Goal: Task Accomplishment & Management: Manage account settings

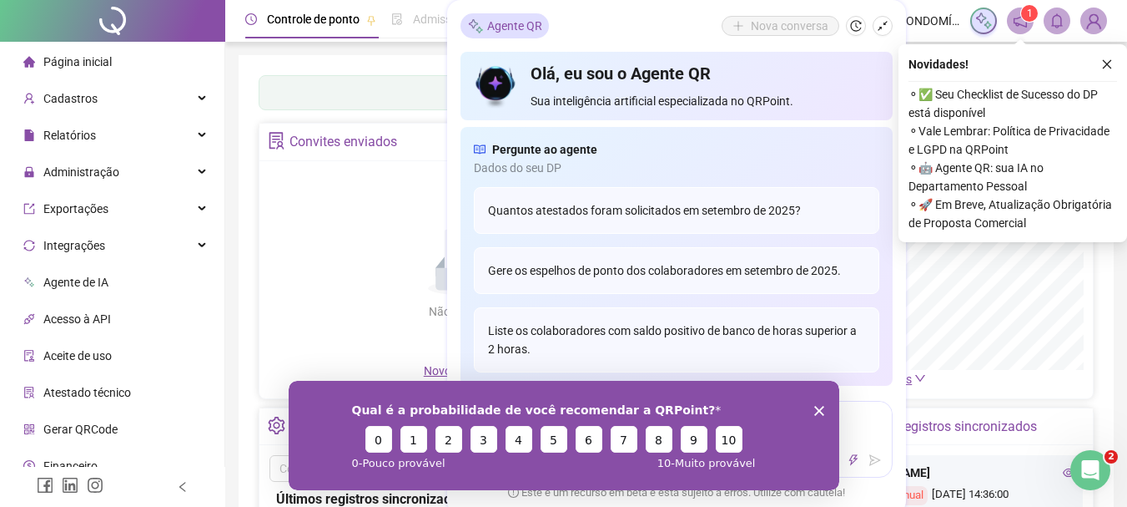
click at [817, 413] on icon "Encerrar pesquisa" at bounding box center [819, 410] width 10 height 10
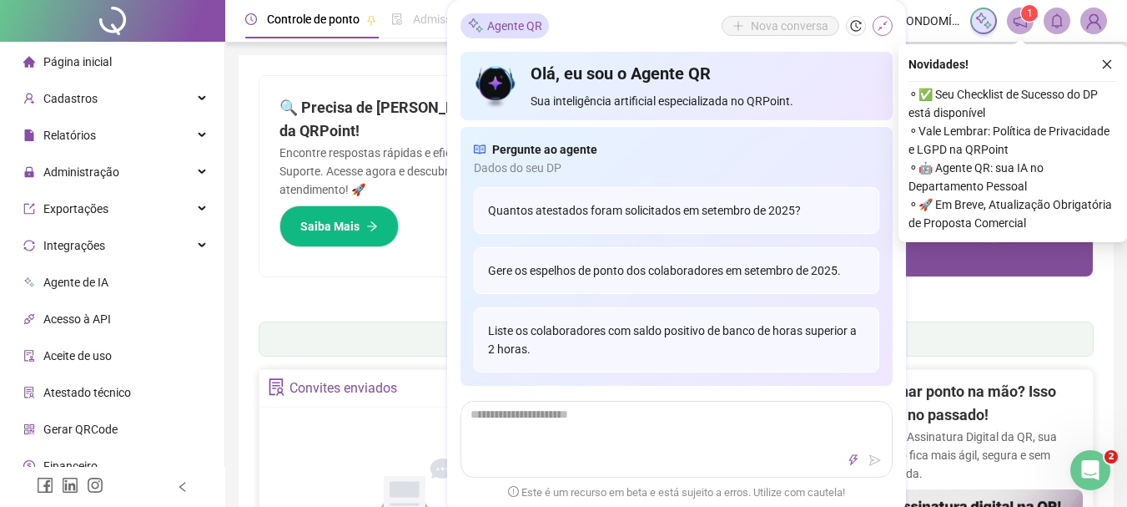
click at [882, 21] on icon "shrink" at bounding box center [883, 26] width 12 height 12
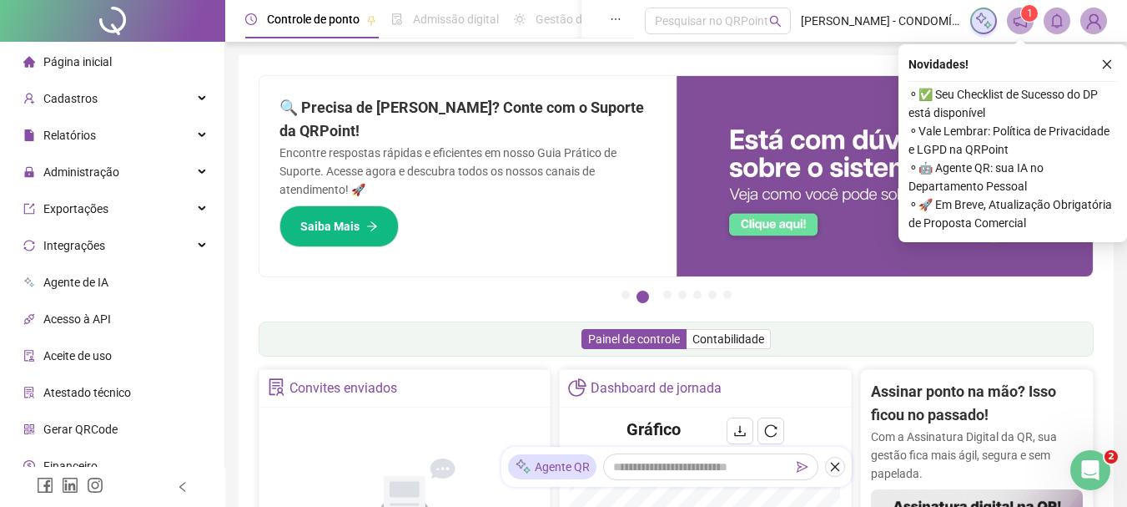
click at [1108, 67] on icon "close" at bounding box center [1107, 64] width 12 height 12
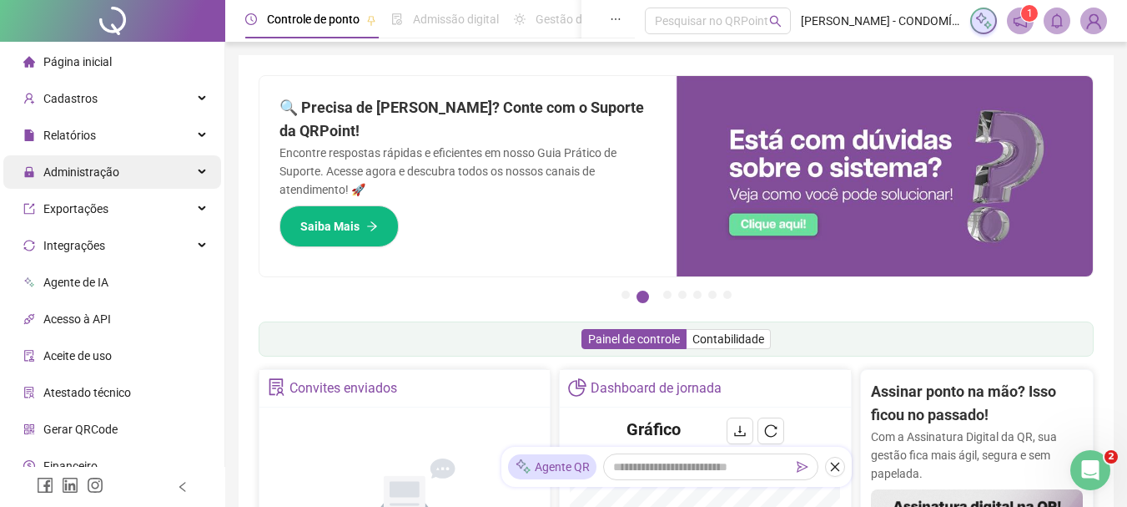
click at [78, 169] on span "Administração" at bounding box center [81, 171] width 76 height 13
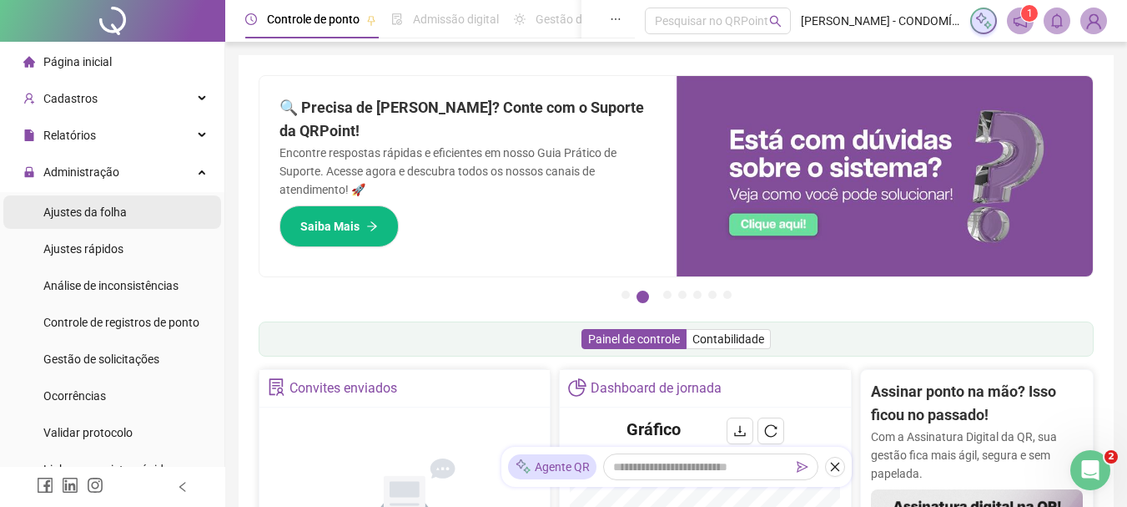
click at [70, 211] on span "Ajustes da folha" at bounding box center [84, 211] width 83 height 13
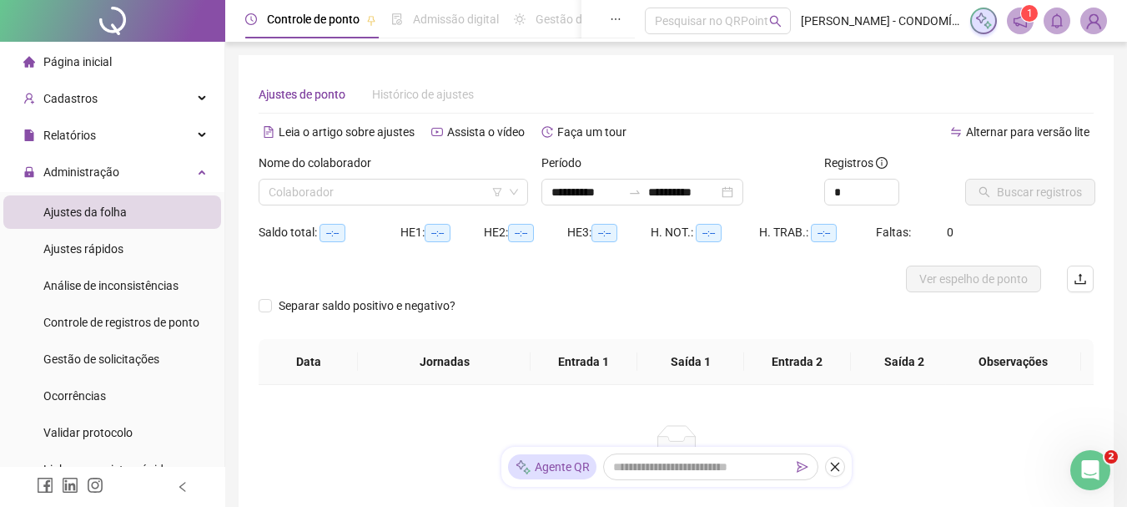
type input "**********"
click at [583, 189] on input "**********" at bounding box center [587, 192] width 70 height 18
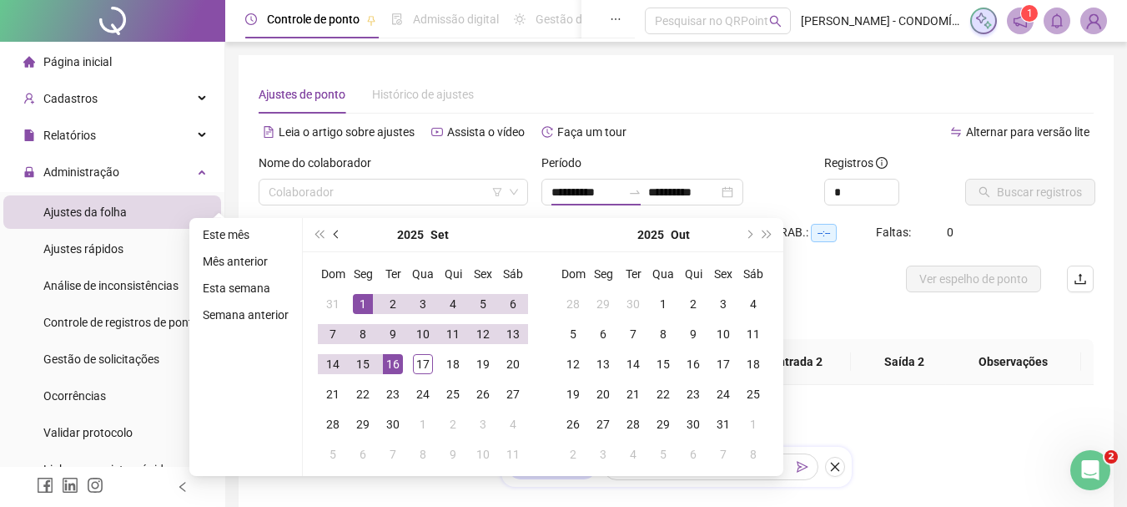
click at [331, 236] on button "prev-year" at bounding box center [337, 234] width 18 height 33
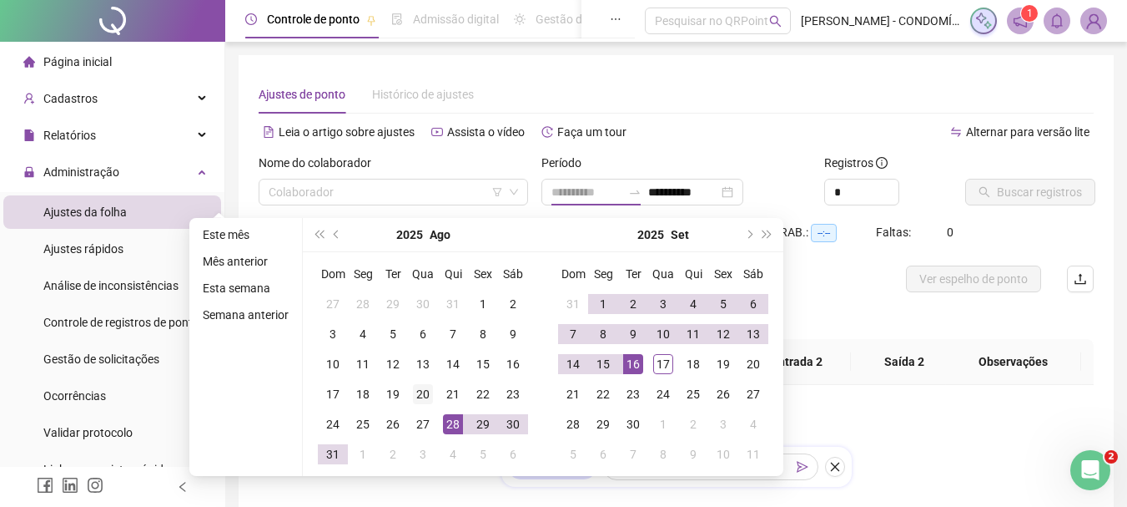
type input "**********"
click at [421, 392] on div "20" at bounding box center [423, 394] width 20 height 20
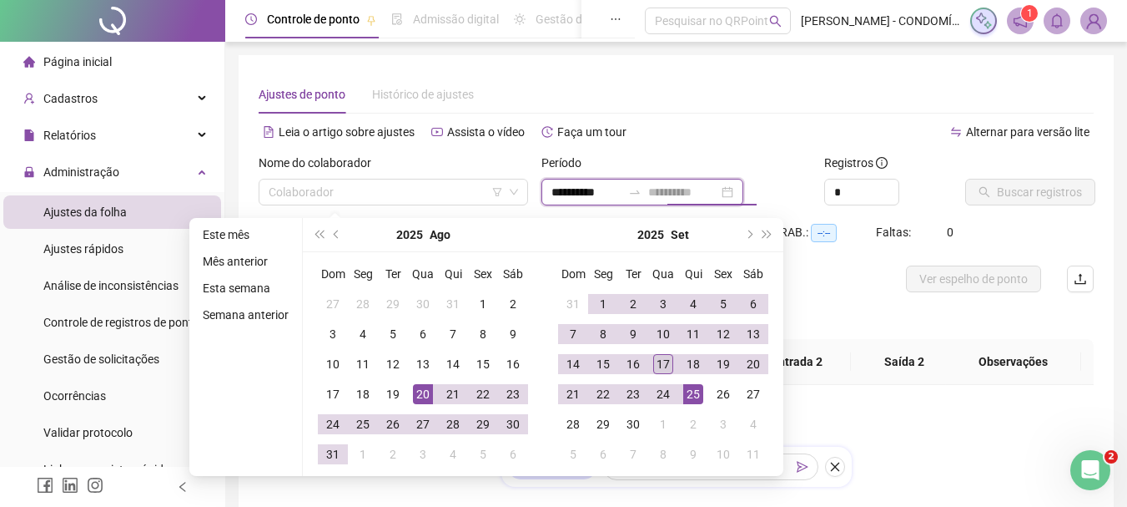
type input "**********"
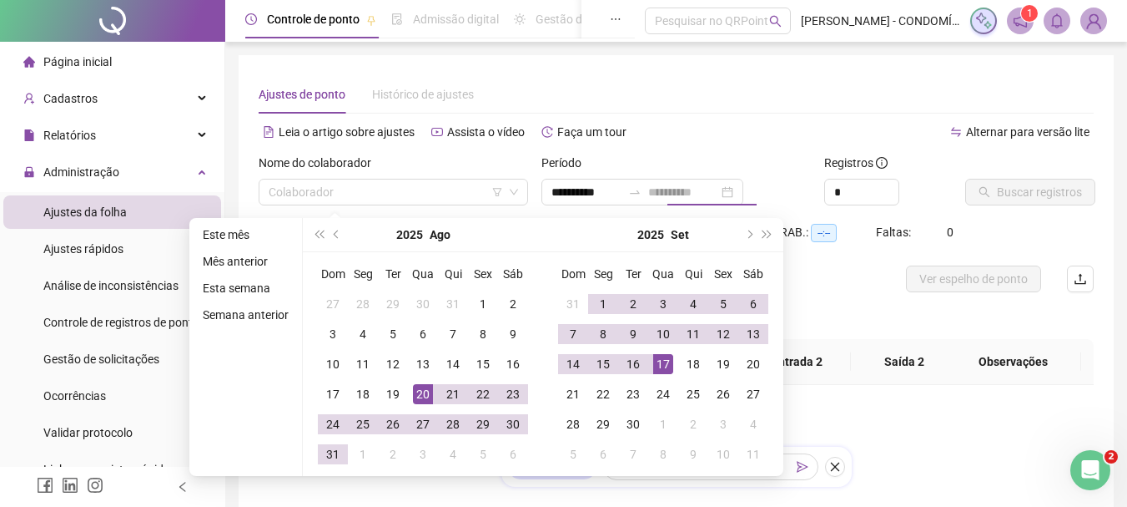
click at [663, 364] on div "17" at bounding box center [663, 364] width 20 height 20
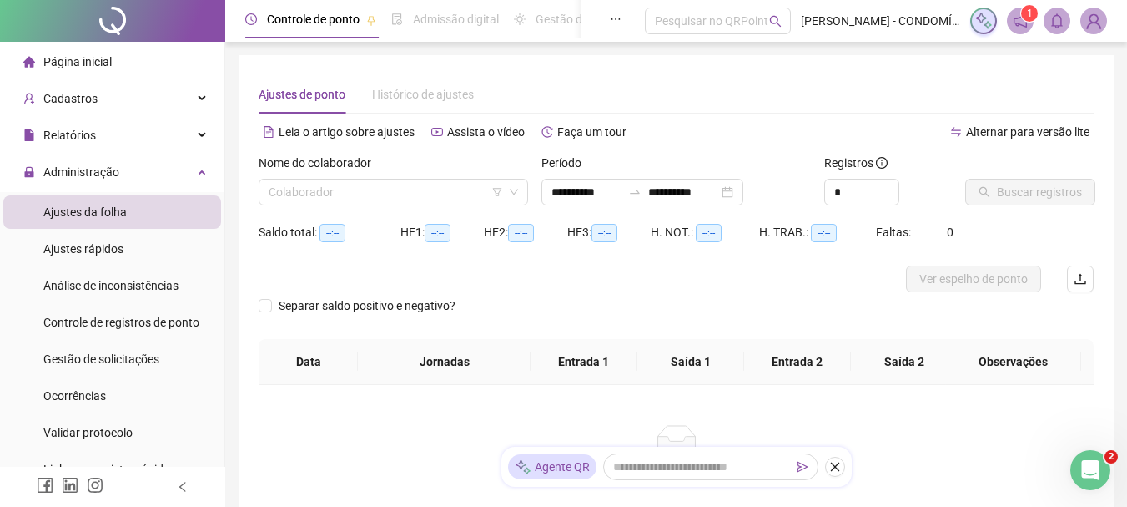
click at [678, 156] on div "Período" at bounding box center [677, 166] width 270 height 25
click at [366, 197] on input "search" at bounding box center [386, 191] width 234 height 25
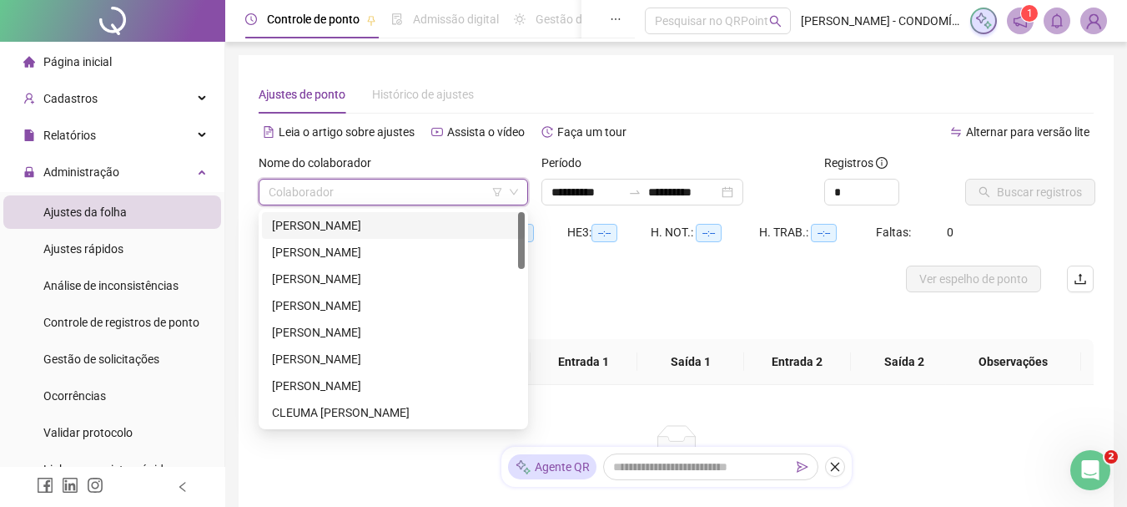
click at [317, 227] on div "[PERSON_NAME]" at bounding box center [393, 225] width 243 height 18
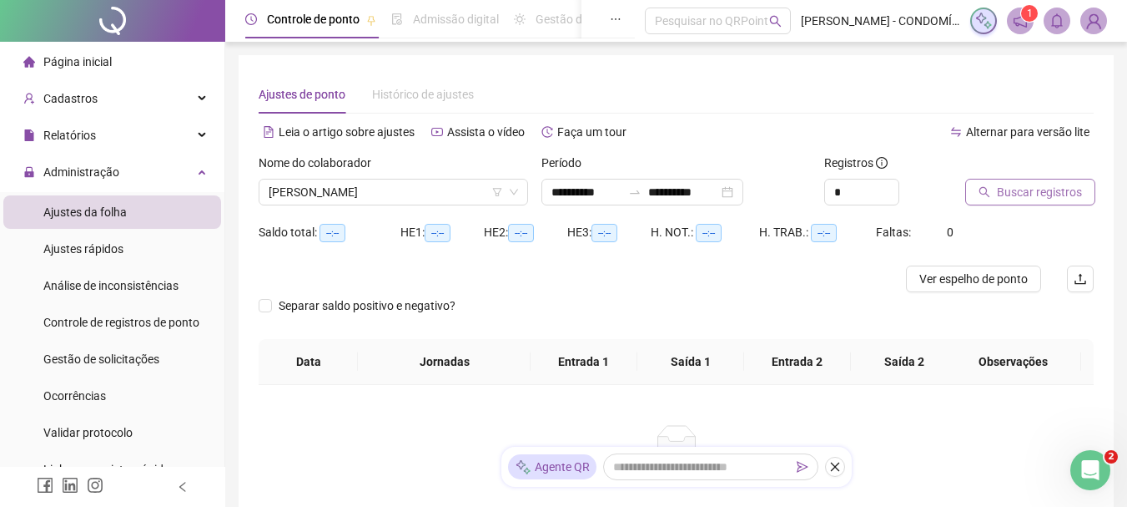
click at [1008, 184] on span "Buscar registros" at bounding box center [1039, 192] width 85 height 18
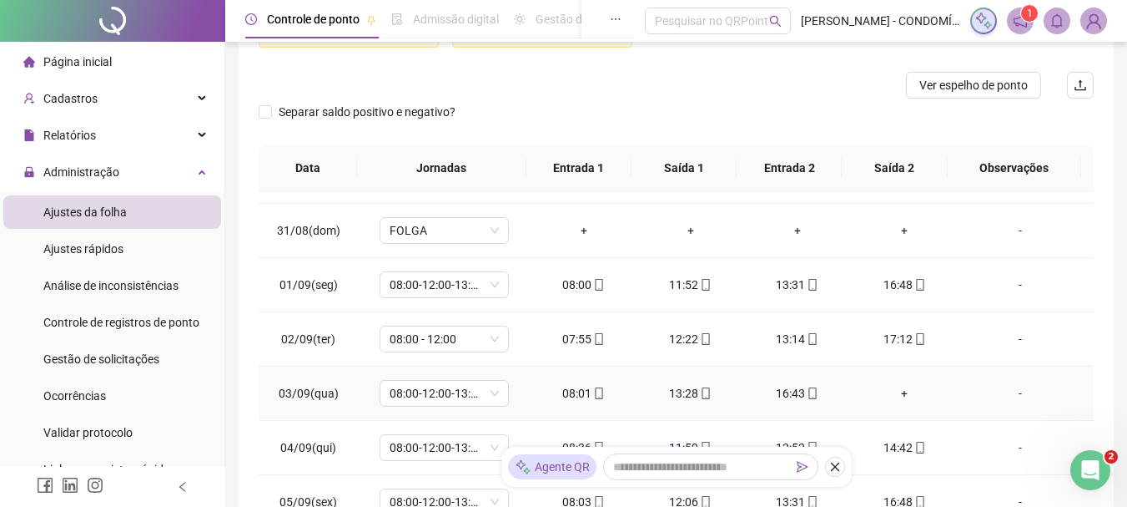
scroll to position [668, 0]
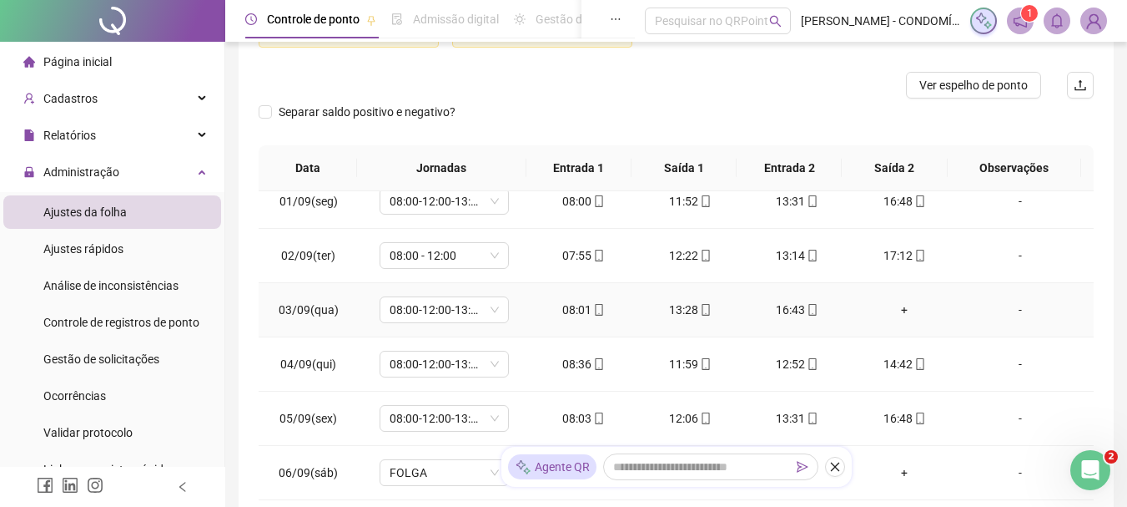
click at [899, 307] on div "+" at bounding box center [905, 309] width 80 height 18
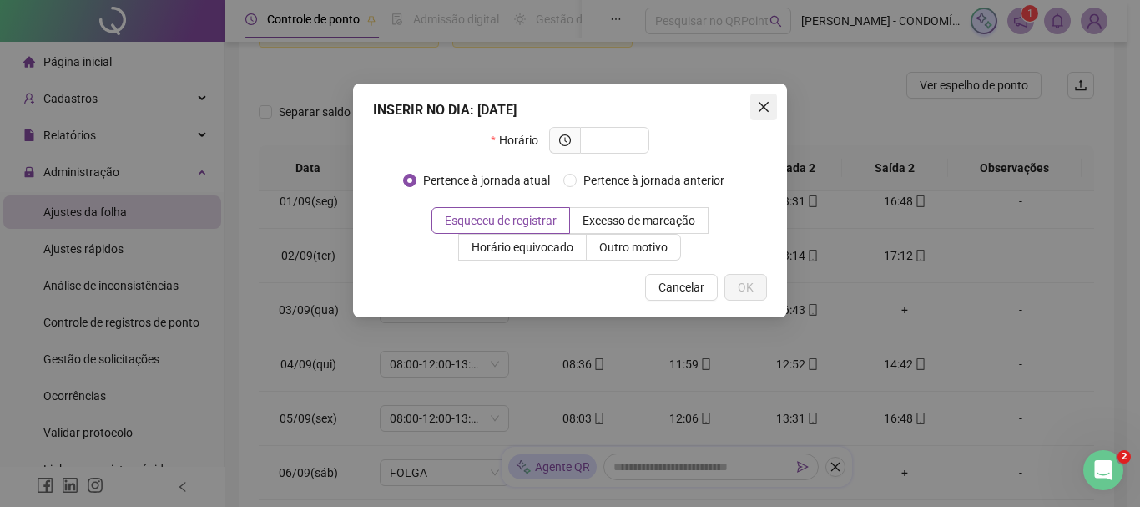
click at [763, 107] on icon "close" at bounding box center [764, 107] width 10 height 10
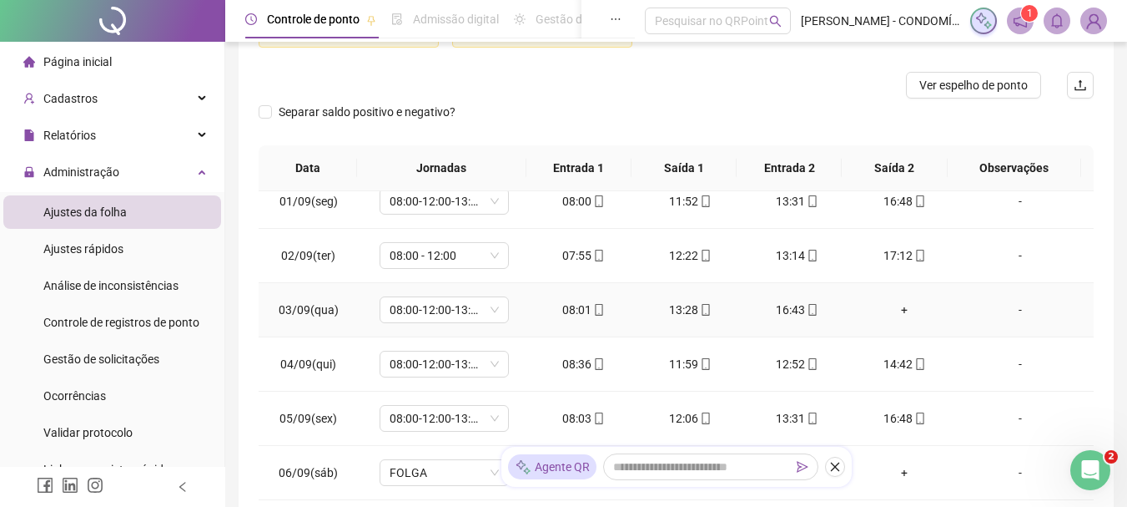
click at [898, 305] on div "+" at bounding box center [905, 309] width 80 height 18
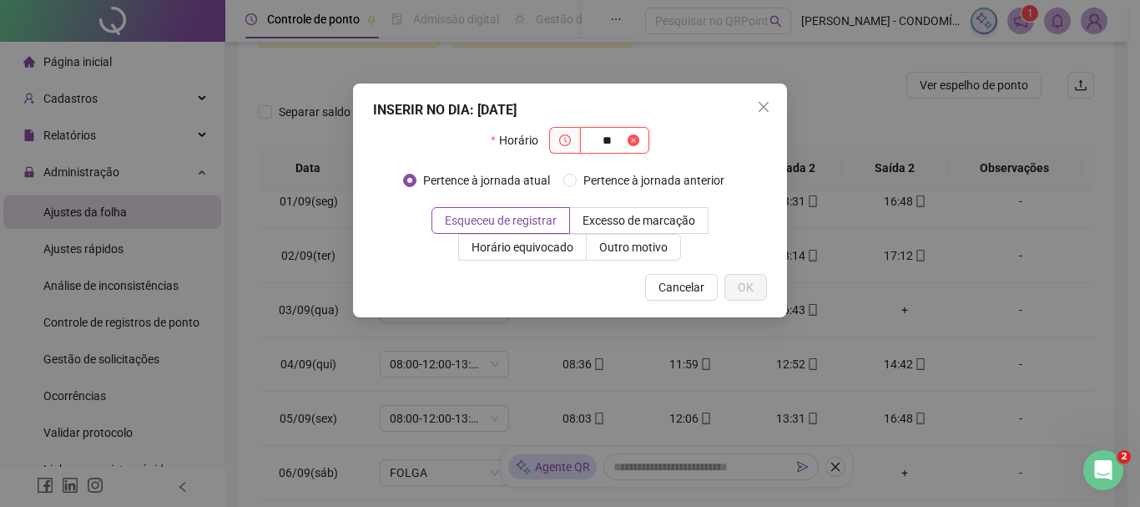
type input "*"
type input "*****"
drag, startPoint x: 756, startPoint y: 281, endPoint x: 965, endPoint y: 267, distance: 209.1
click at [757, 281] on button "OK" at bounding box center [745, 287] width 43 height 27
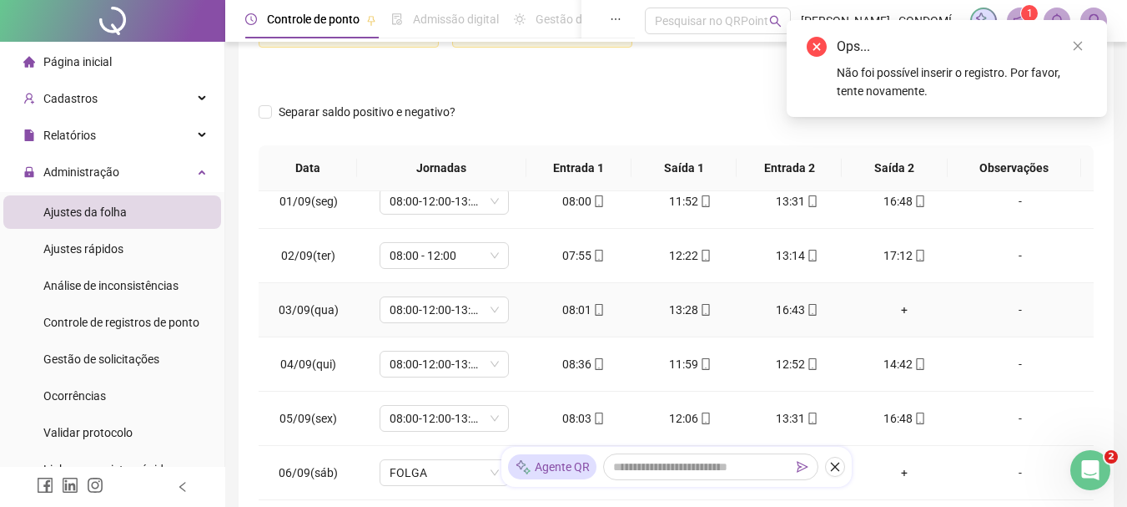
click at [899, 307] on div "+" at bounding box center [905, 309] width 80 height 18
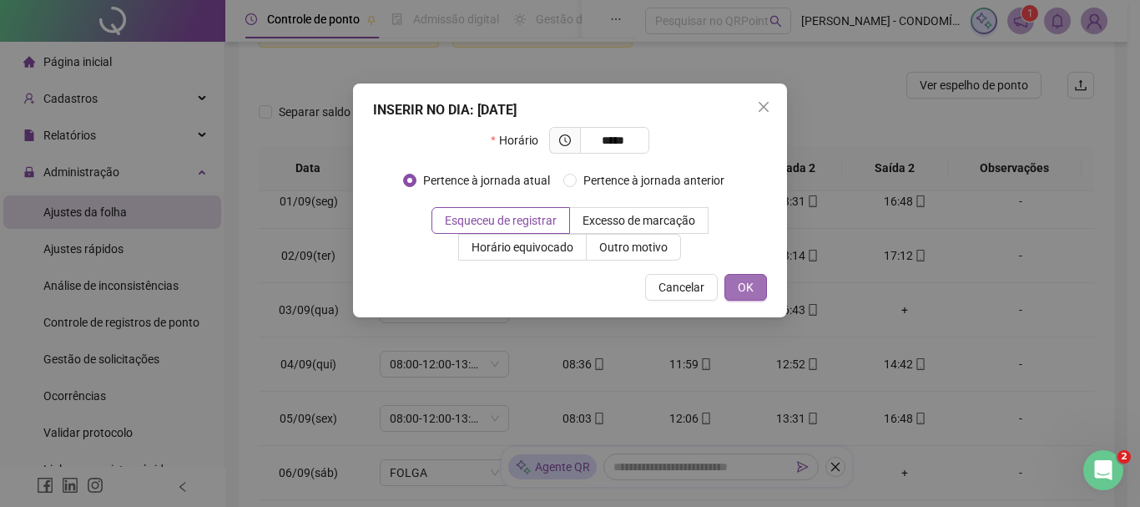
type input "*****"
click at [734, 280] on button "OK" at bounding box center [745, 287] width 43 height 27
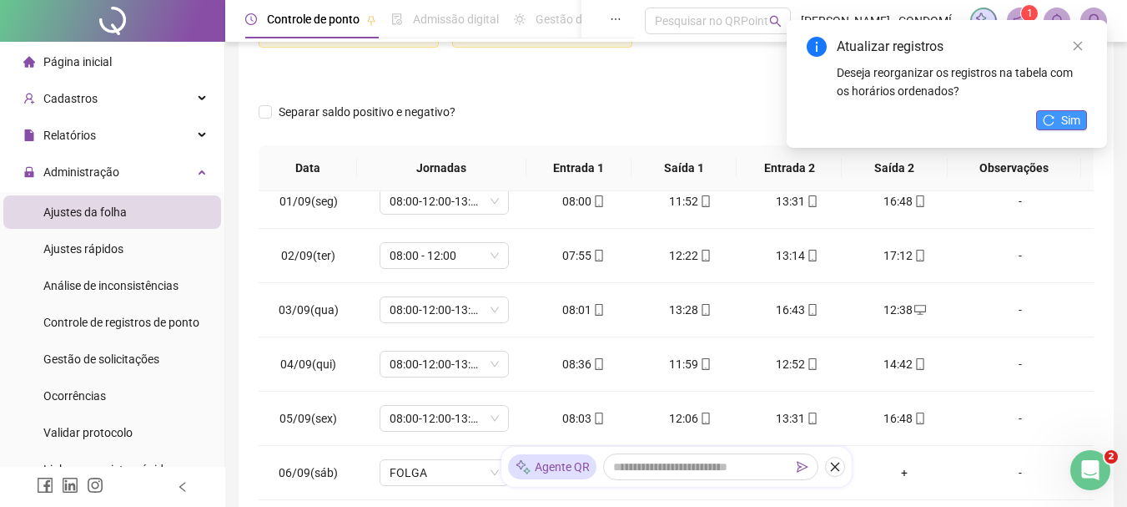
click at [1062, 116] on span "Sim" at bounding box center [1070, 120] width 19 height 18
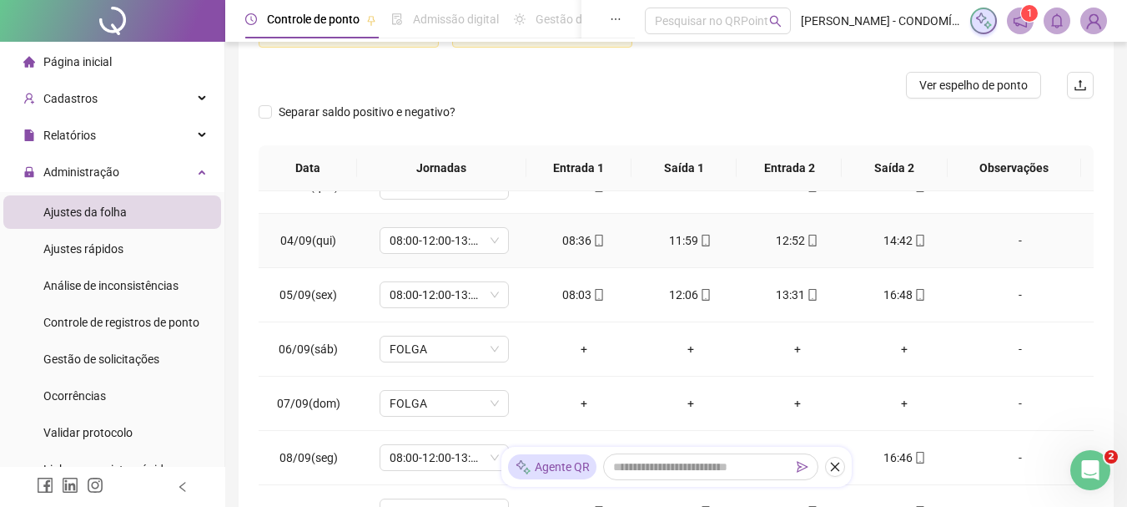
scroll to position [834, 0]
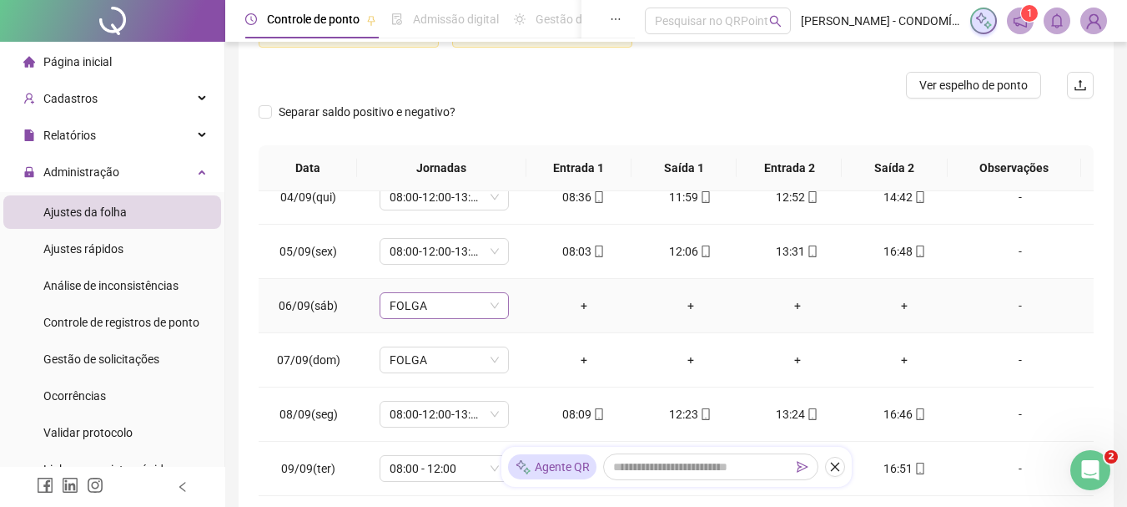
click at [491, 301] on span "FOLGA" at bounding box center [444, 305] width 109 height 25
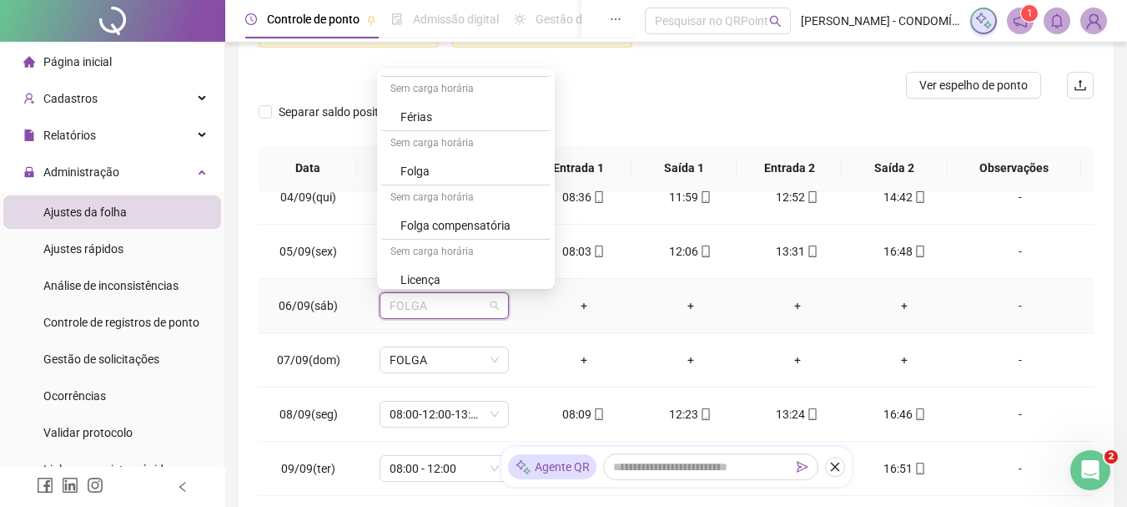
scroll to position [1251, 0]
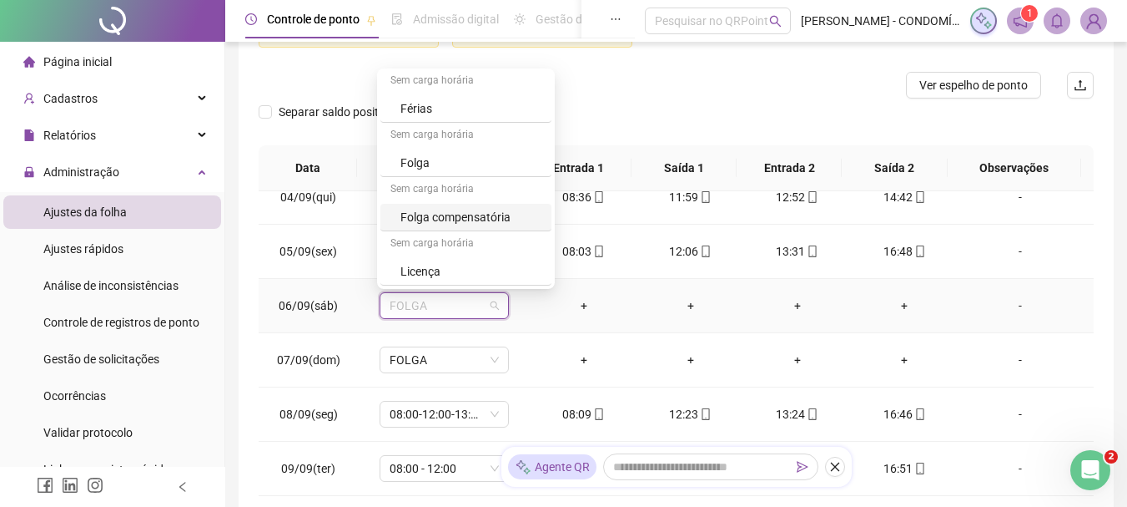
click at [471, 217] on div "Folga compensatória" at bounding box center [471, 217] width 141 height 18
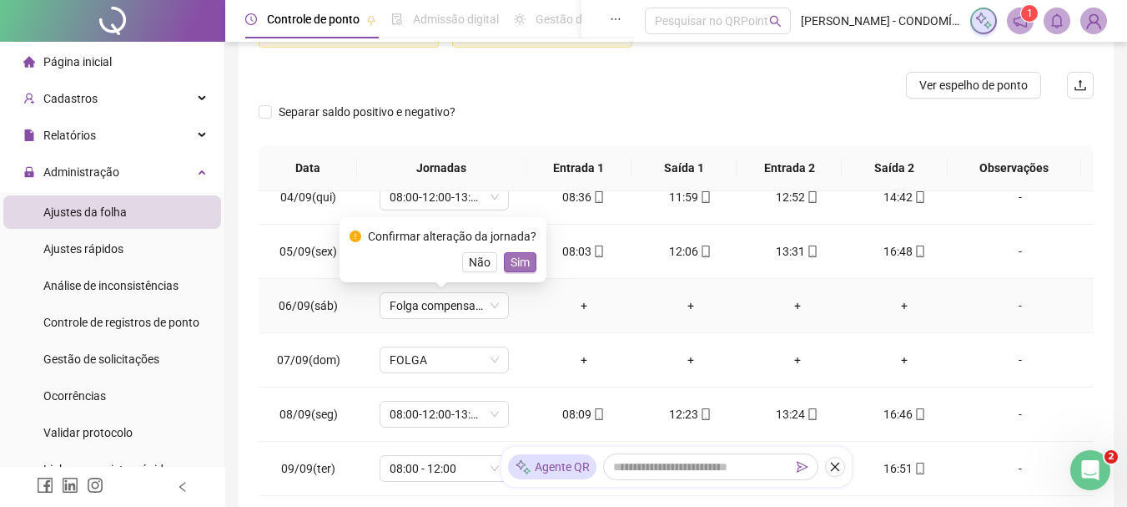
click at [516, 262] on span "Sim" at bounding box center [520, 262] width 19 height 18
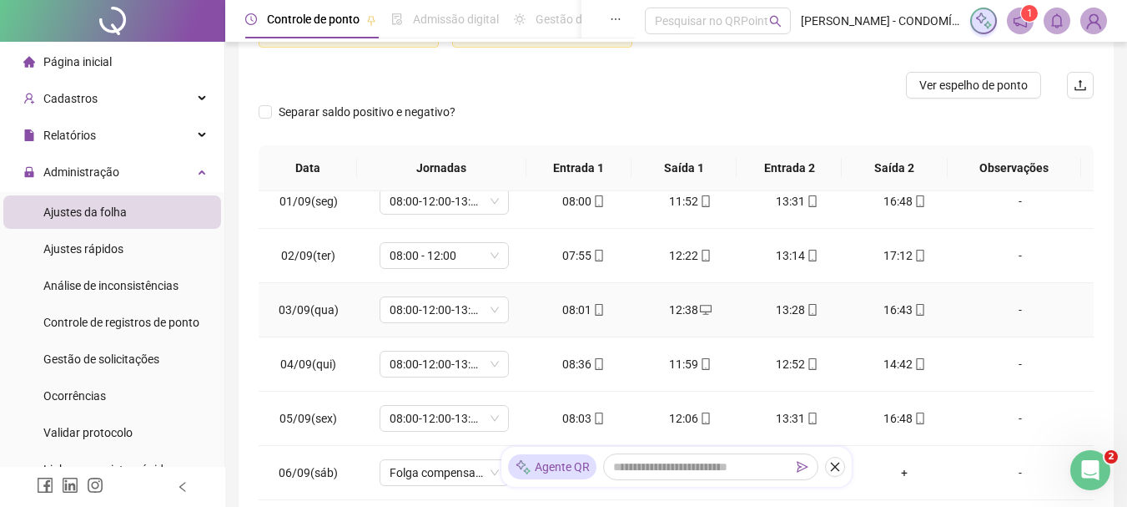
scroll to position [584, 0]
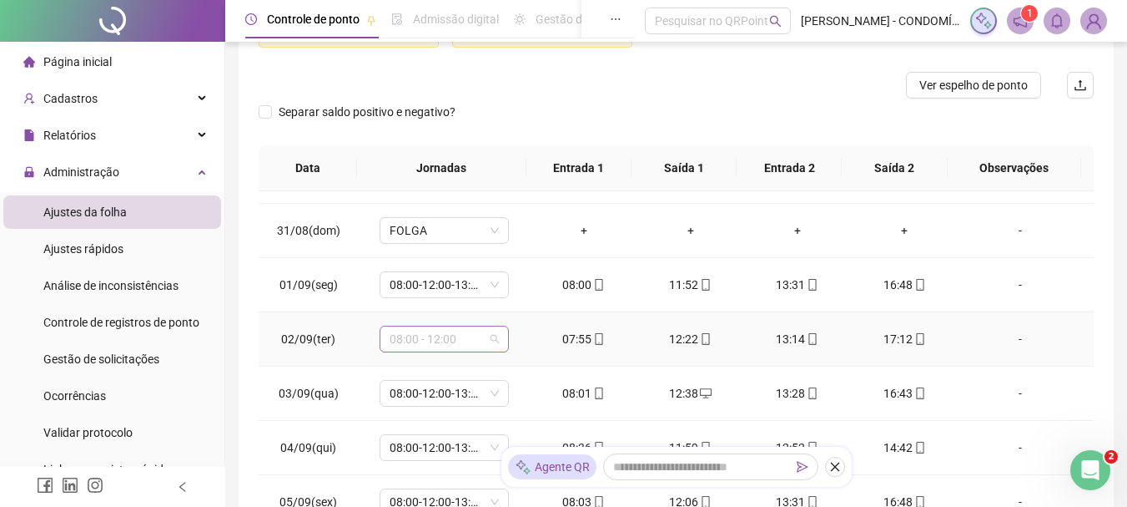
click at [398, 340] on span "08:00 - 12:00" at bounding box center [444, 338] width 109 height 25
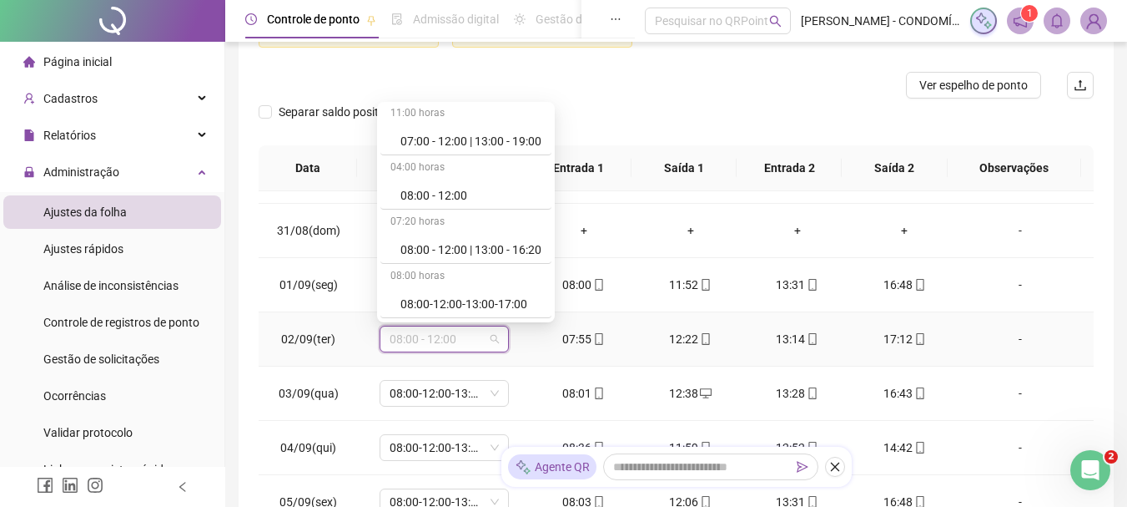
scroll to position [250, 0]
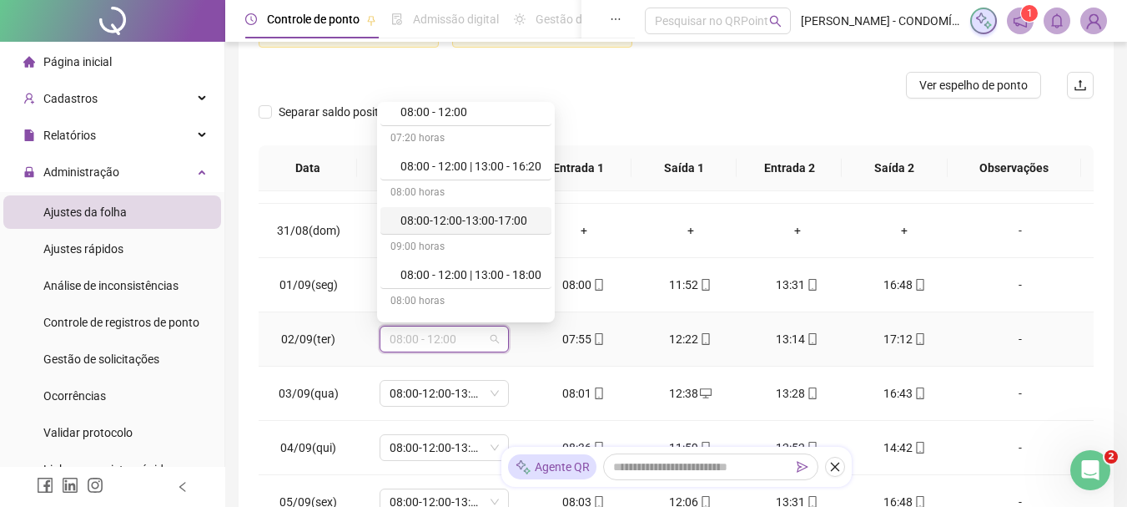
drag, startPoint x: 433, startPoint y: 220, endPoint x: 523, endPoint y: 320, distance: 134.7
click at [433, 225] on div "08:00-12:00-13:00-17:00" at bounding box center [471, 220] width 141 height 18
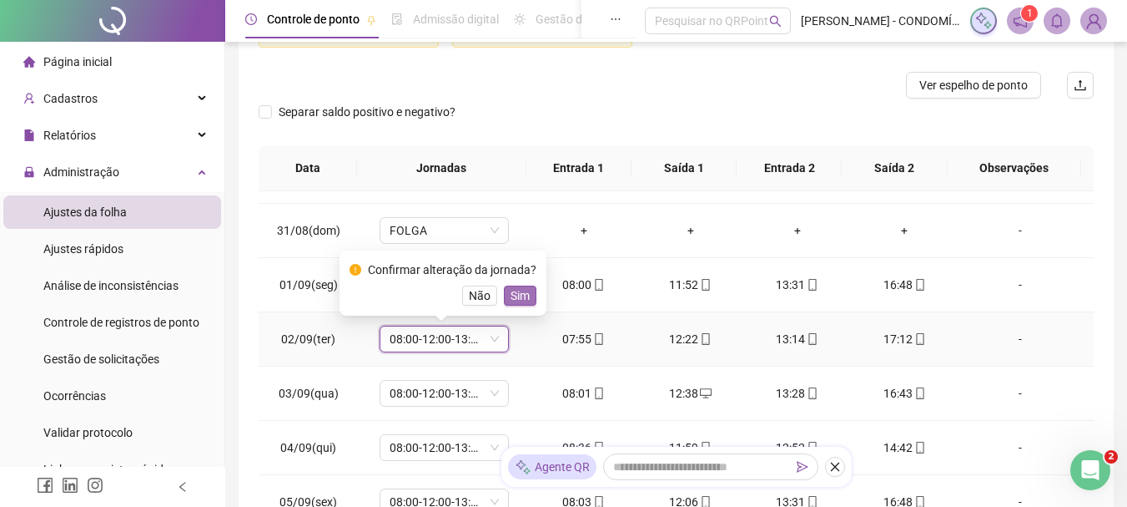
click at [511, 298] on span "Sim" at bounding box center [520, 295] width 19 height 18
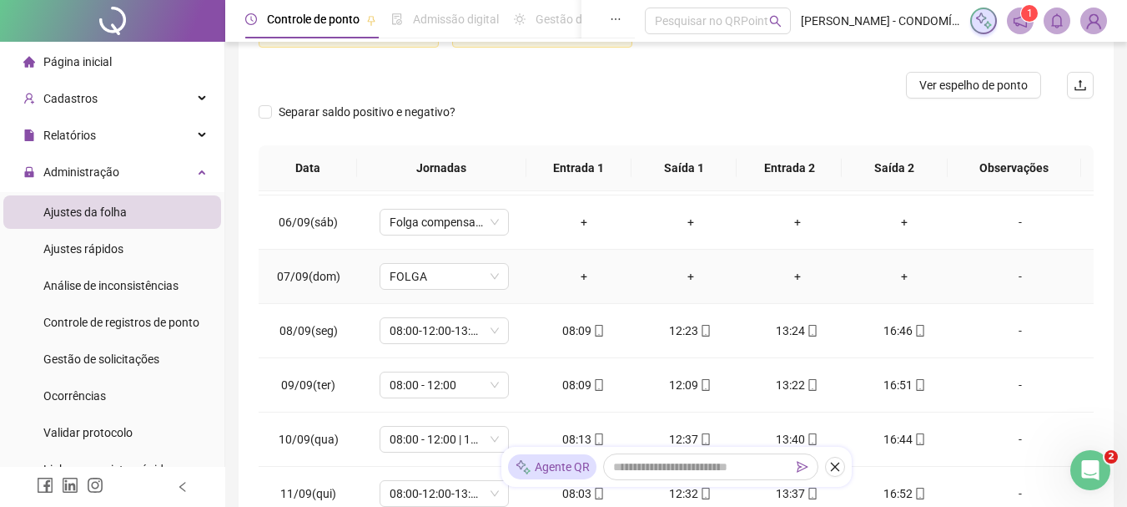
scroll to position [1001, 0]
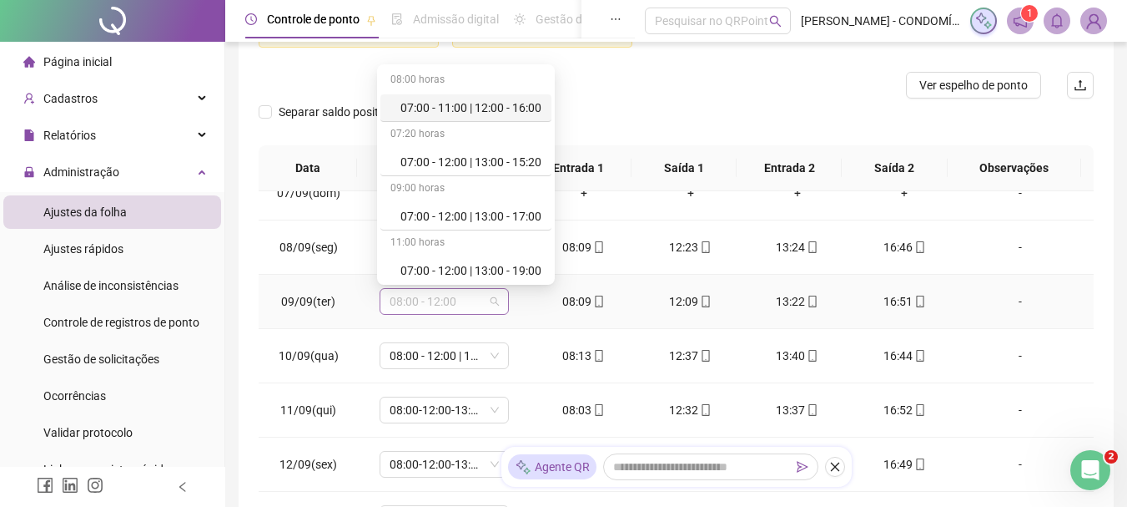
click at [440, 309] on span "08:00 - 12:00" at bounding box center [444, 301] width 109 height 25
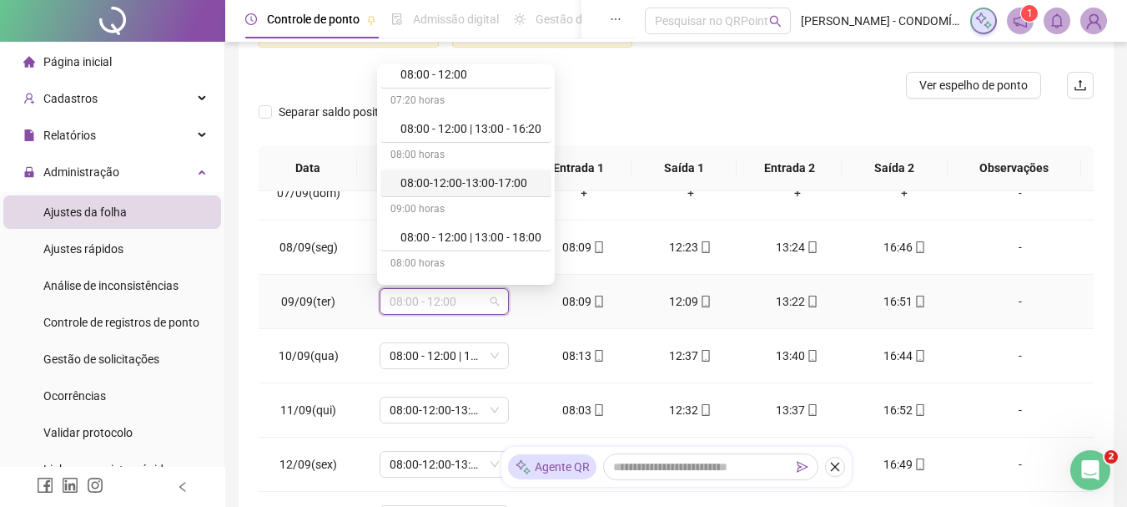
click at [443, 179] on div "08:00-12:00-13:00-17:00" at bounding box center [471, 183] width 141 height 18
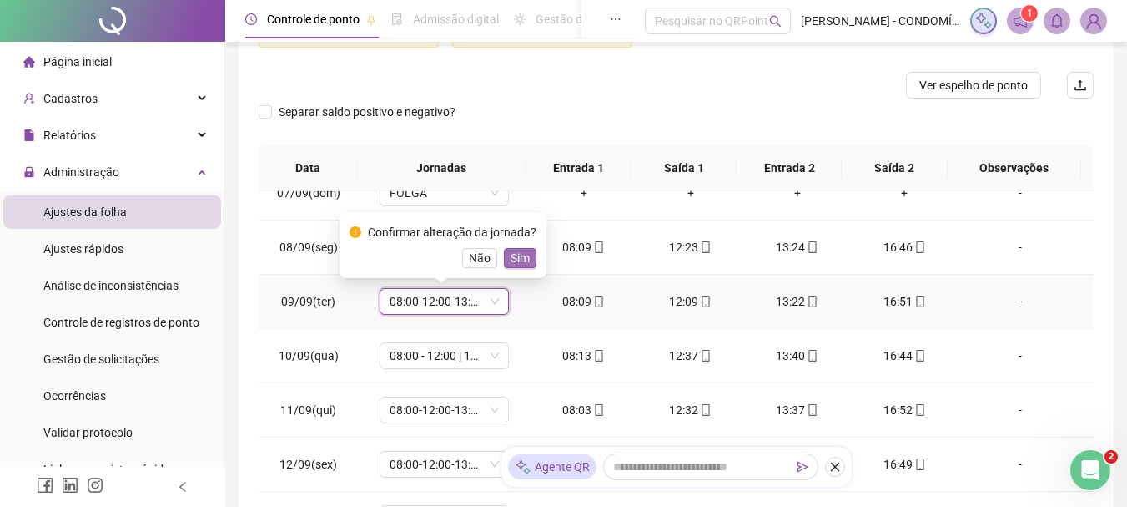
click at [517, 255] on span "Sim" at bounding box center [520, 258] width 19 height 18
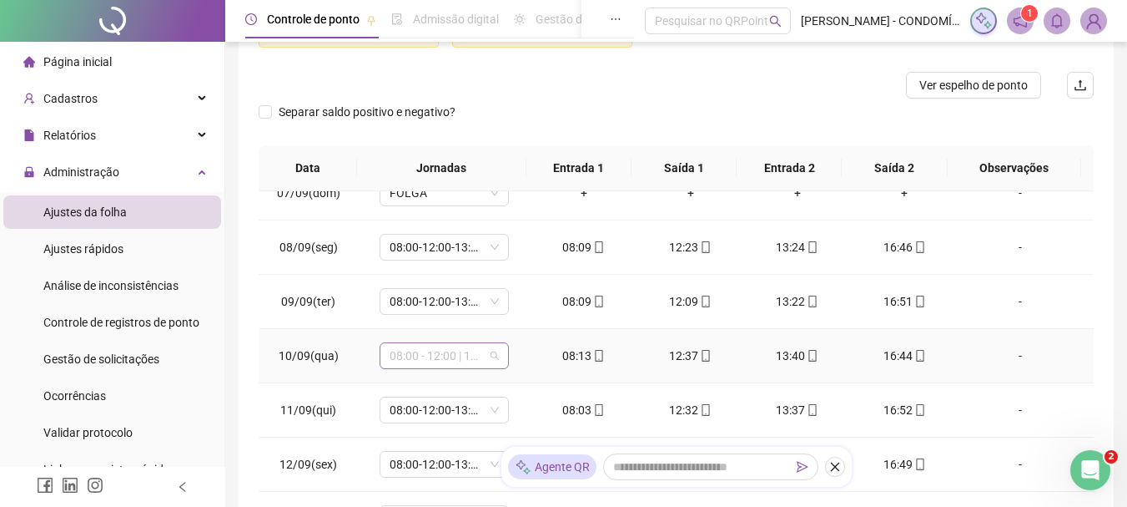
click at [438, 353] on span "08:00 - 12:00 | 13:00 - 18:00" at bounding box center [444, 355] width 109 height 25
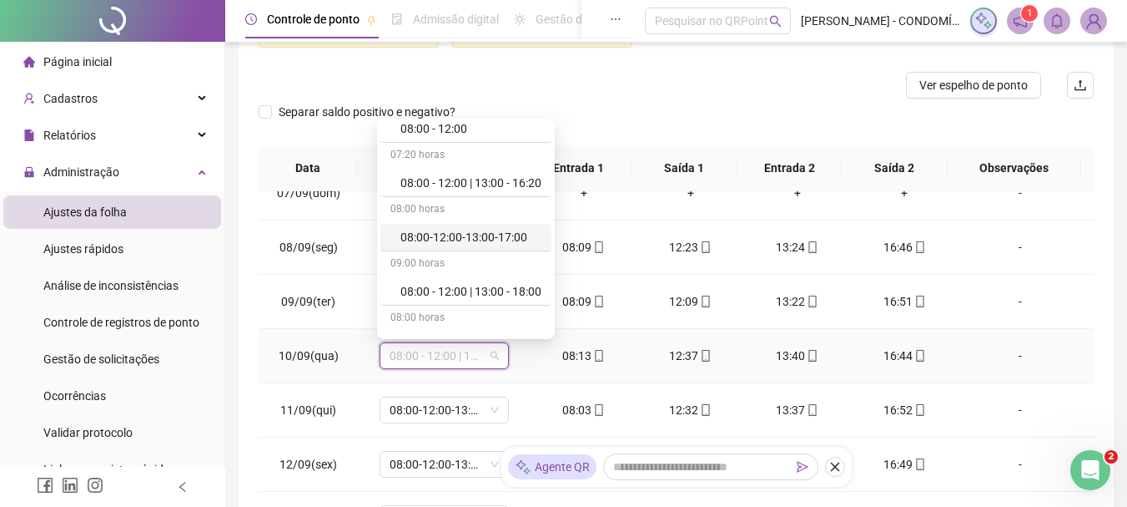
click at [475, 237] on div "08:00-12:00-13:00-17:00" at bounding box center [471, 237] width 141 height 18
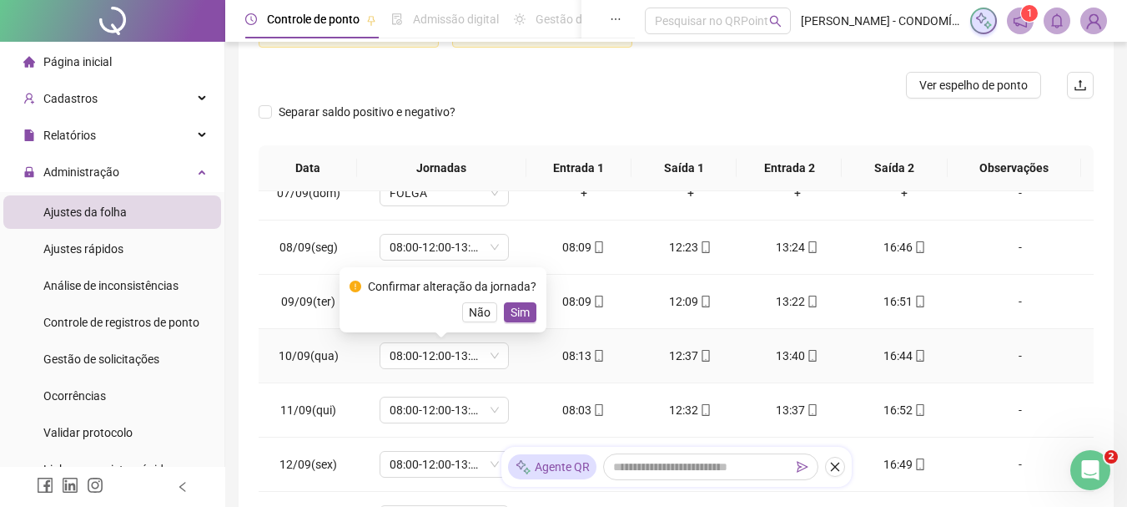
click at [519, 295] on div "Confirmar alteração da jornada? Não Sim" at bounding box center [443, 299] width 187 height 45
click at [516, 305] on span "Sim" at bounding box center [520, 312] width 19 height 18
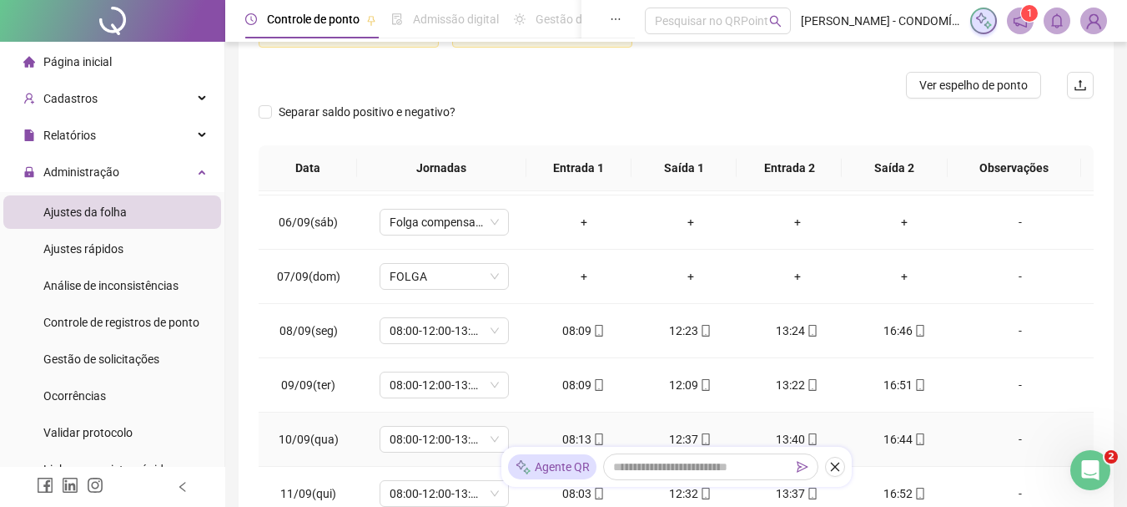
scroll to position [1168, 0]
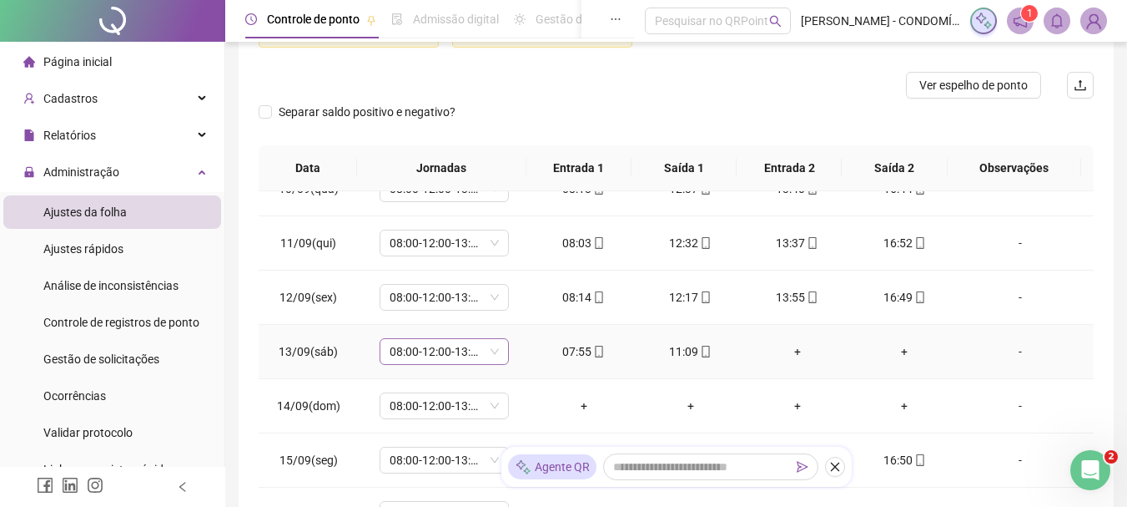
click at [444, 353] on span "08:00-12:00-13:00-17:00" at bounding box center [444, 351] width 109 height 25
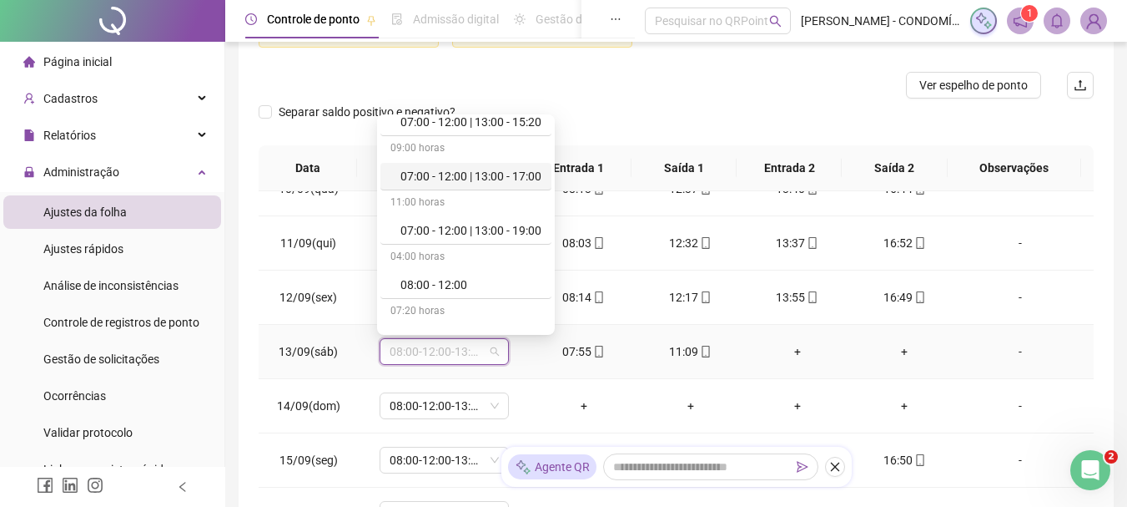
scroll to position [167, 0]
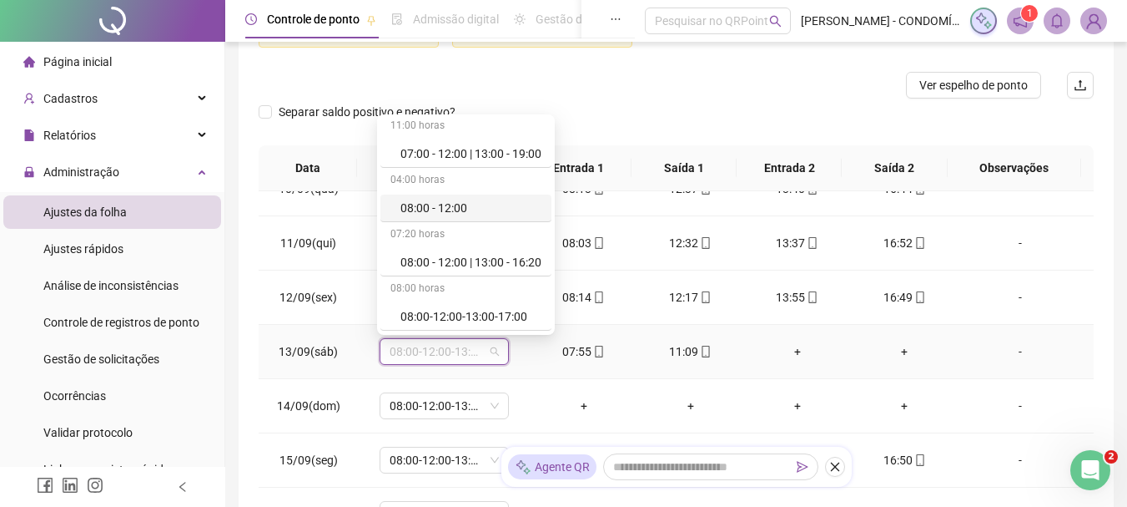
click at [426, 203] on div "08:00 - 12:00" at bounding box center [471, 208] width 141 height 18
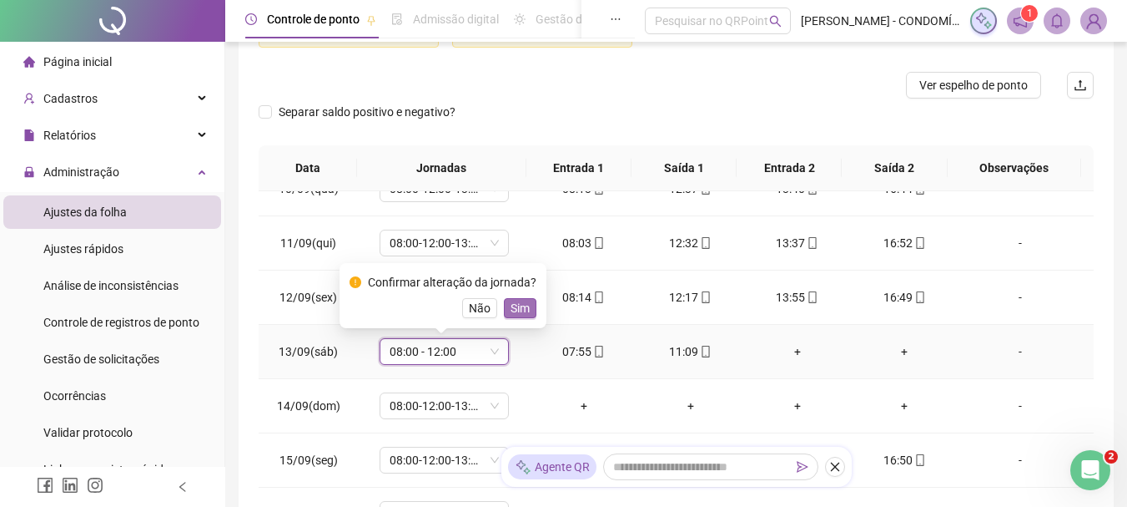
click at [524, 310] on span "Sim" at bounding box center [520, 308] width 19 height 18
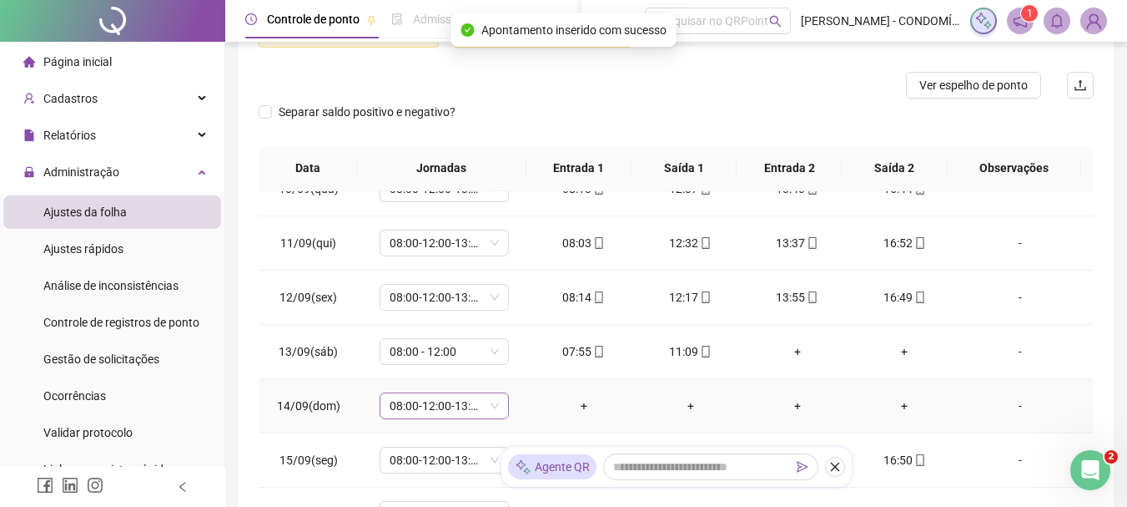
click at [424, 415] on span "08:00-12:00-13:00-17:00" at bounding box center [444, 405] width 109 height 25
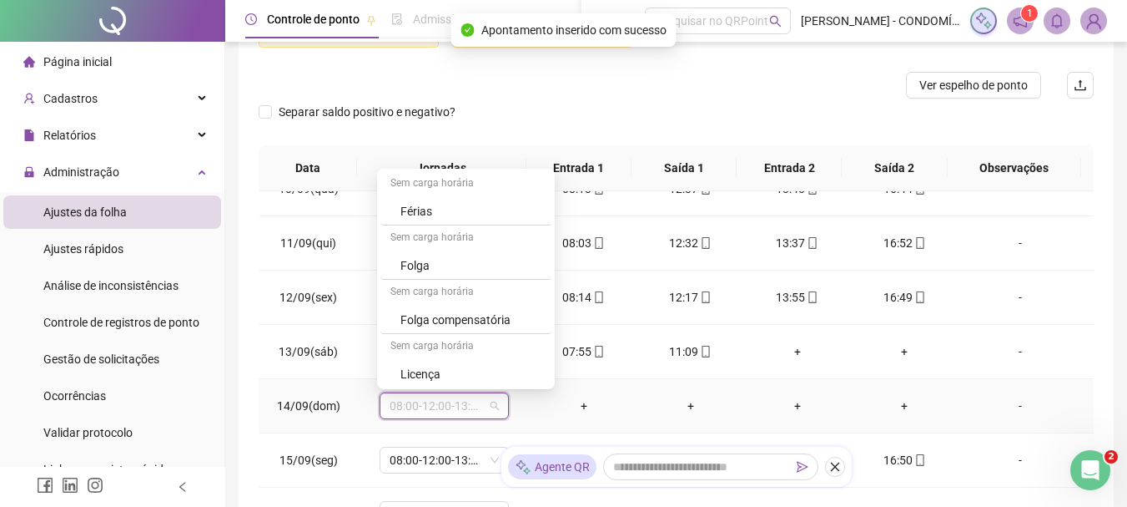
scroll to position [1251, 0]
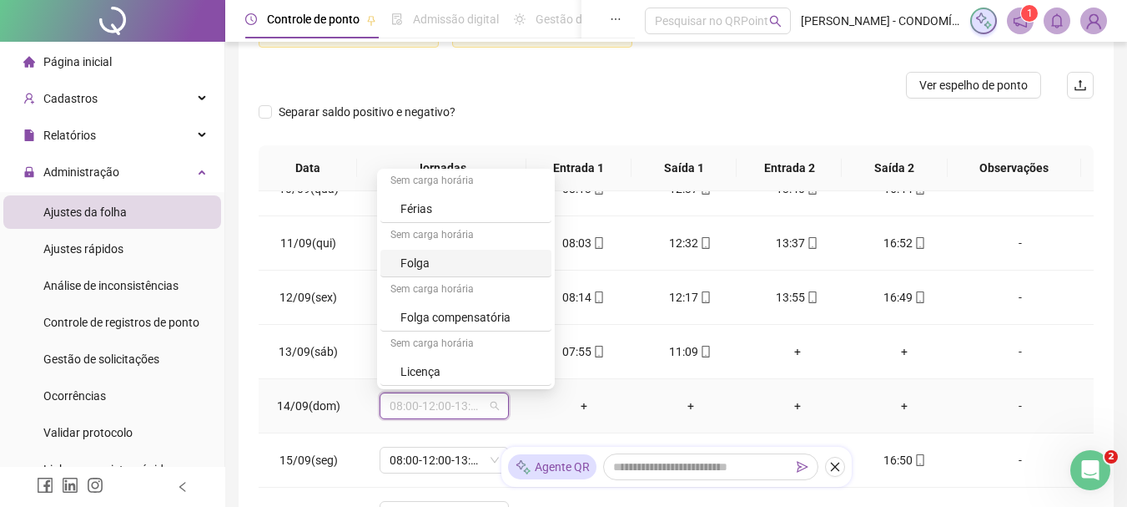
click at [402, 265] on div "Folga" at bounding box center [471, 263] width 141 height 18
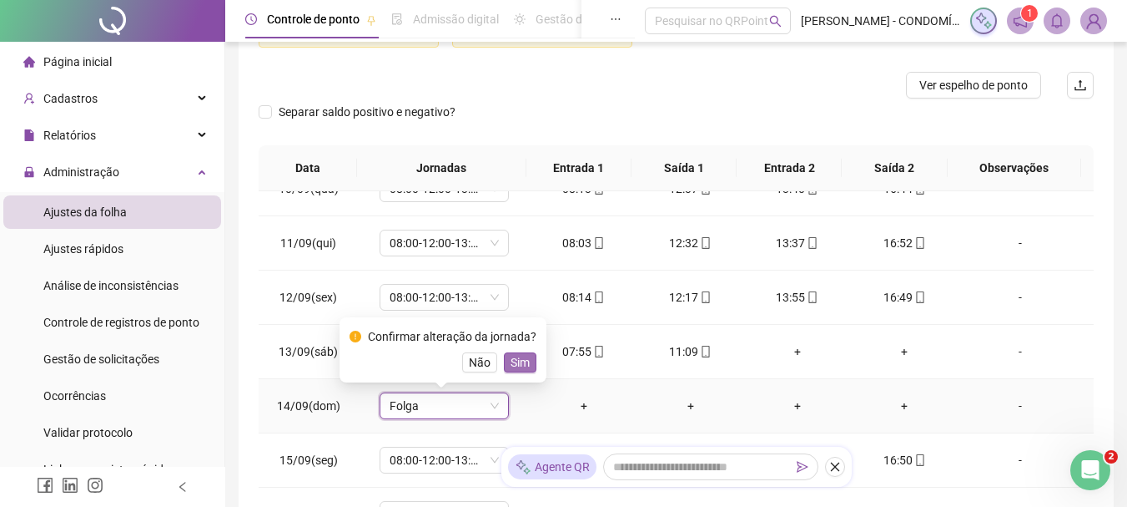
click at [521, 362] on span "Sim" at bounding box center [520, 362] width 19 height 18
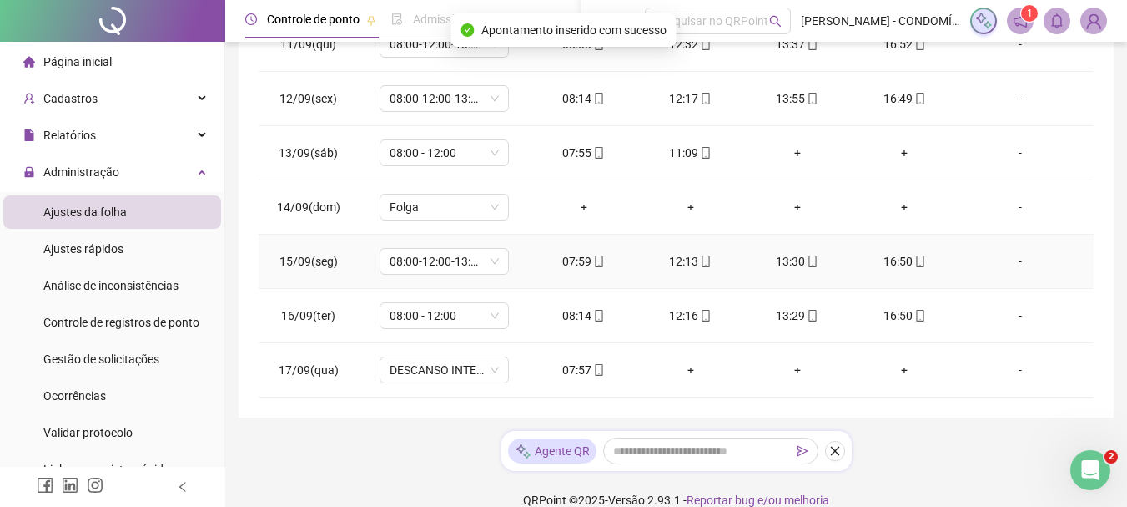
scroll to position [413, 0]
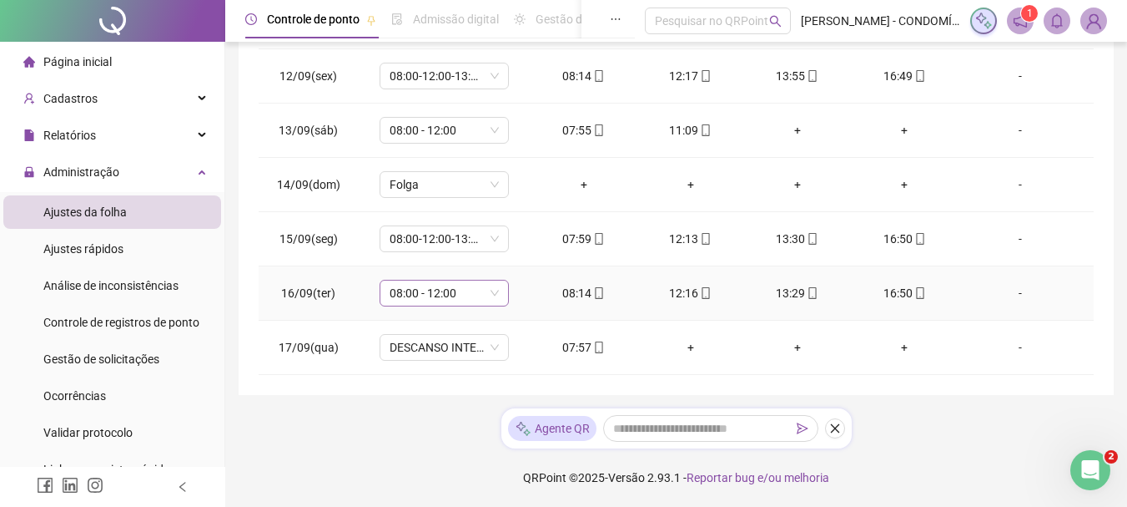
click at [429, 293] on span "08:00 - 12:00" at bounding box center [444, 292] width 109 height 25
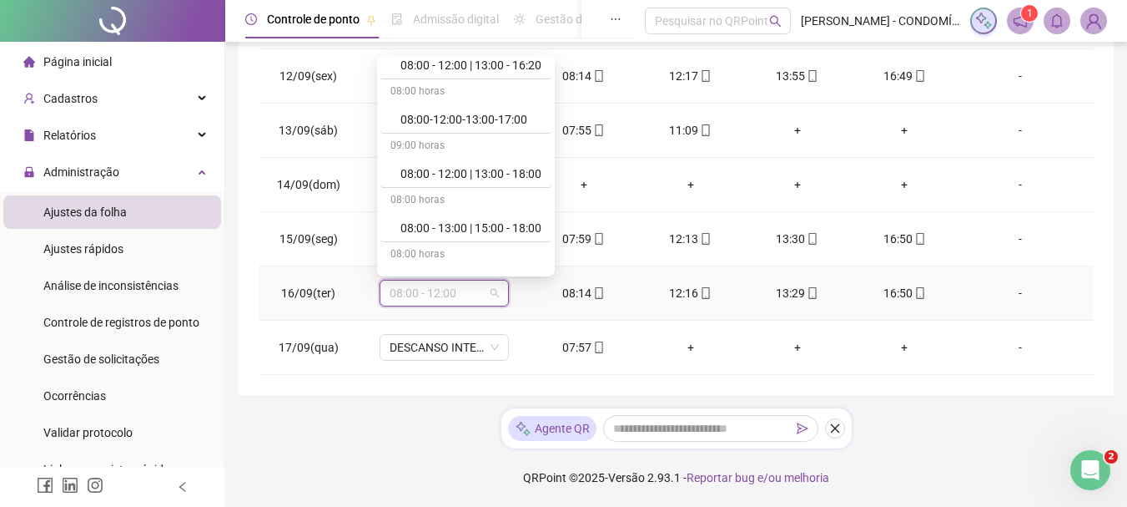
scroll to position [334, 0]
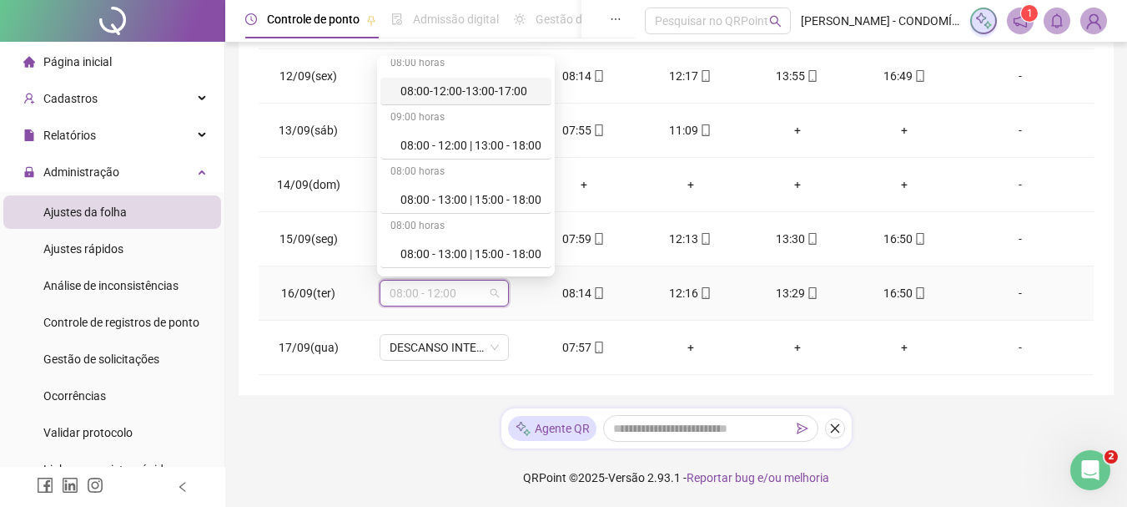
click at [477, 88] on div "08:00-12:00-13:00-17:00" at bounding box center [471, 91] width 141 height 18
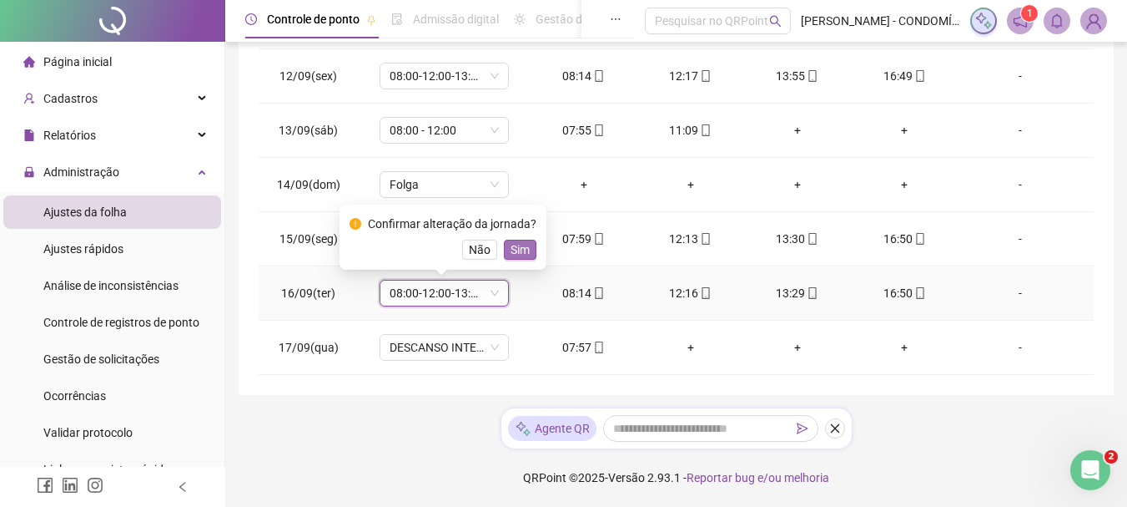
click at [520, 247] on span "Sim" at bounding box center [520, 249] width 19 height 18
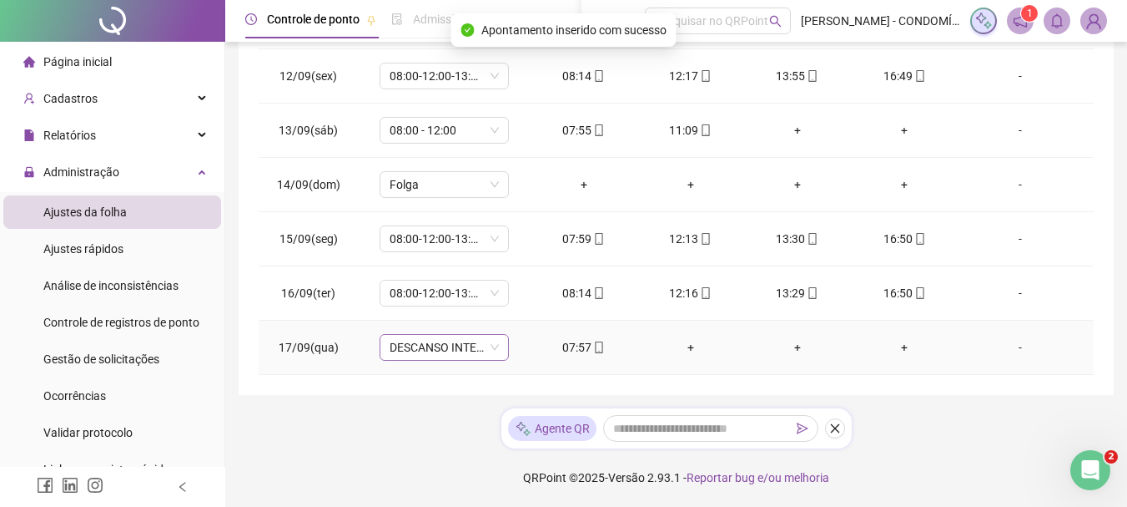
click at [434, 352] on span "DESCANSO INTER-JORNADA" at bounding box center [444, 347] width 109 height 25
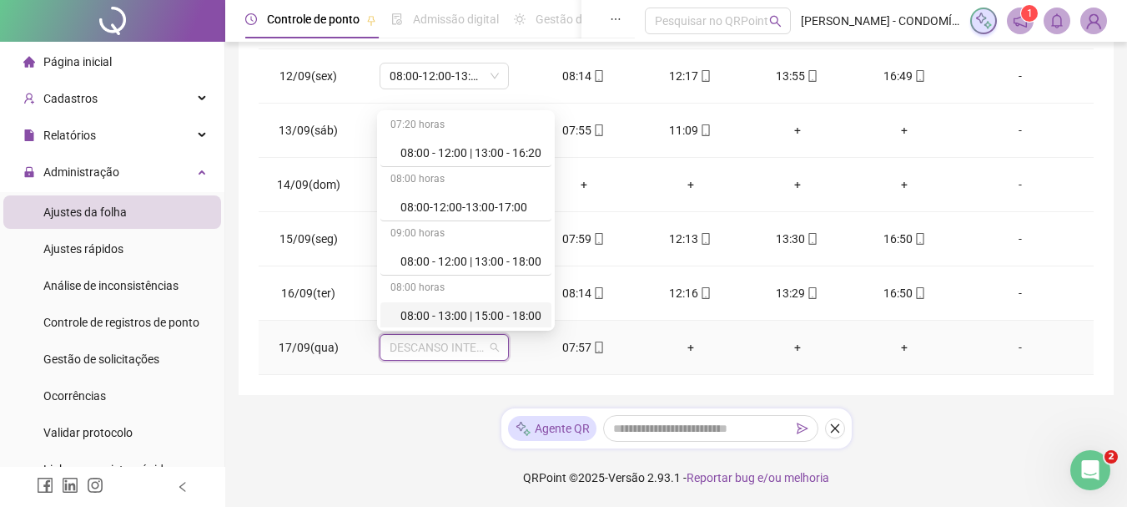
scroll to position [250, 0]
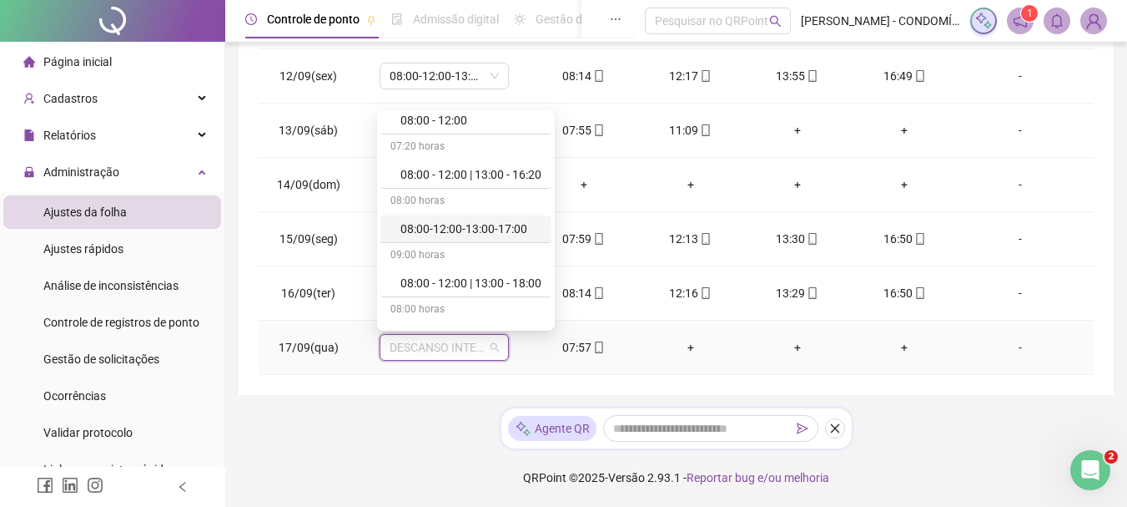
click at [465, 228] on div "08:00-12:00-13:00-17:00" at bounding box center [471, 228] width 141 height 18
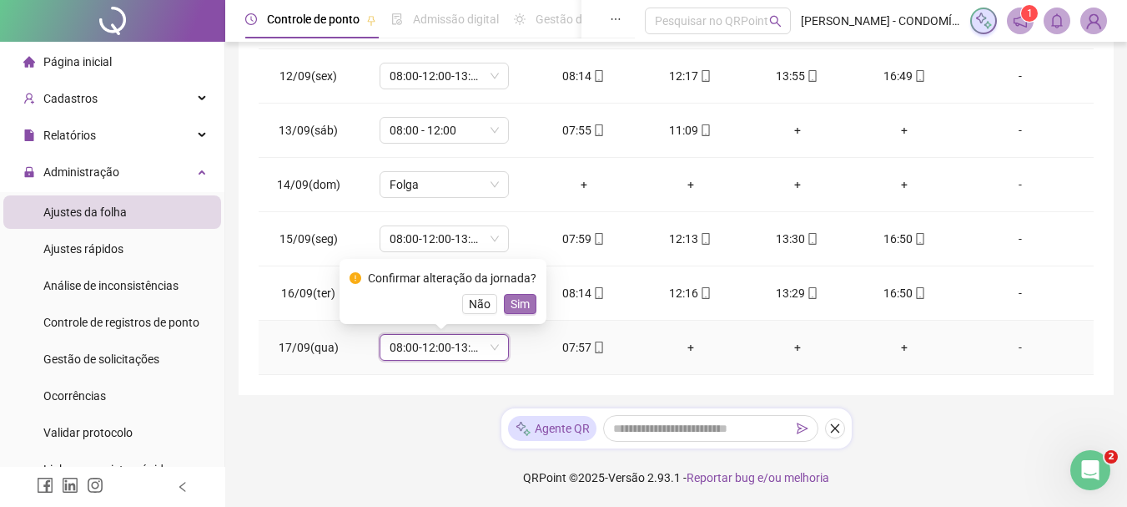
click at [522, 300] on span "Sim" at bounding box center [520, 304] width 19 height 18
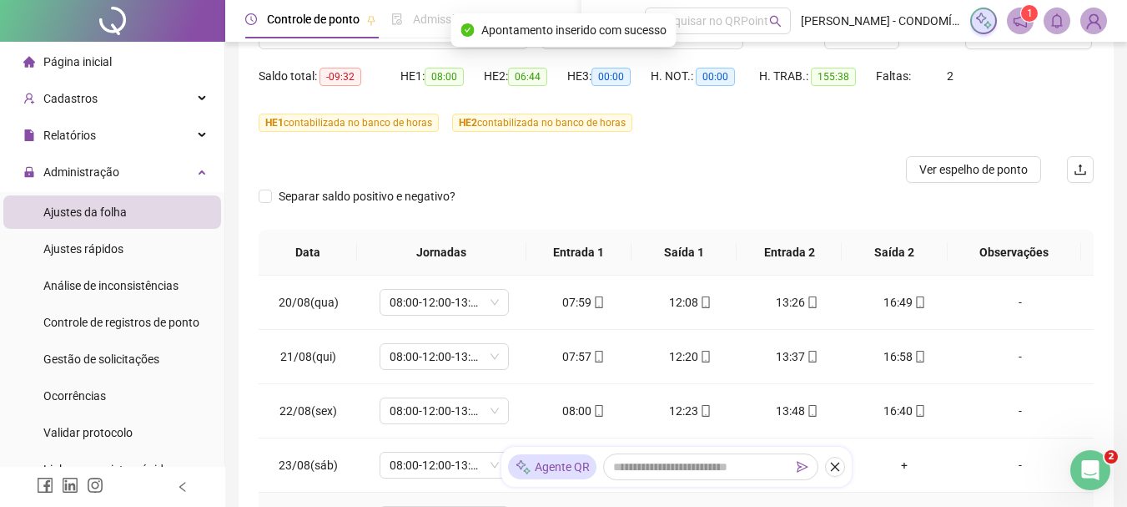
scroll to position [0, 0]
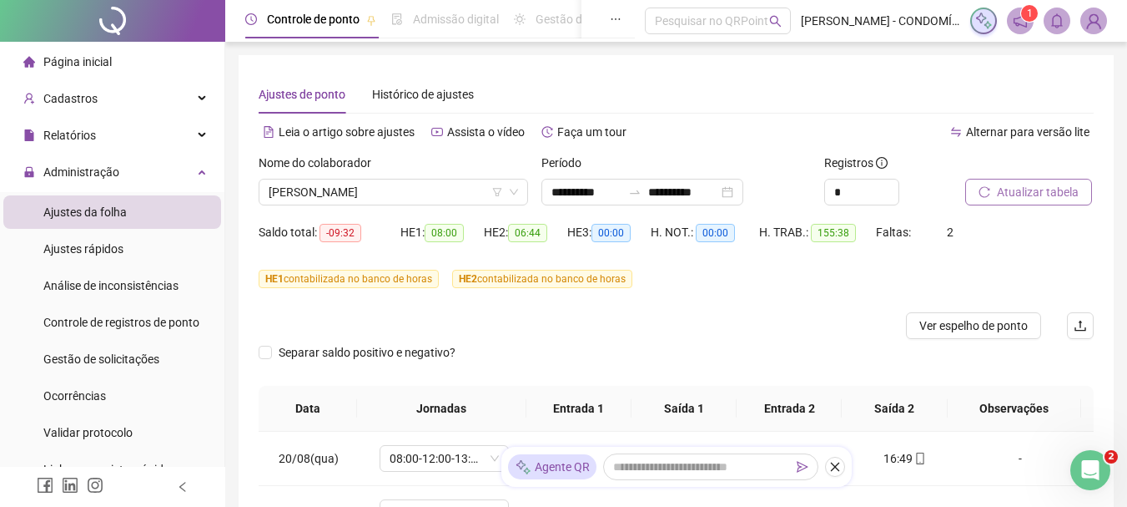
click at [1010, 187] on span "Atualizar tabela" at bounding box center [1038, 192] width 82 height 18
click at [1025, 187] on span "Atualizar tabela" at bounding box center [1038, 192] width 82 height 18
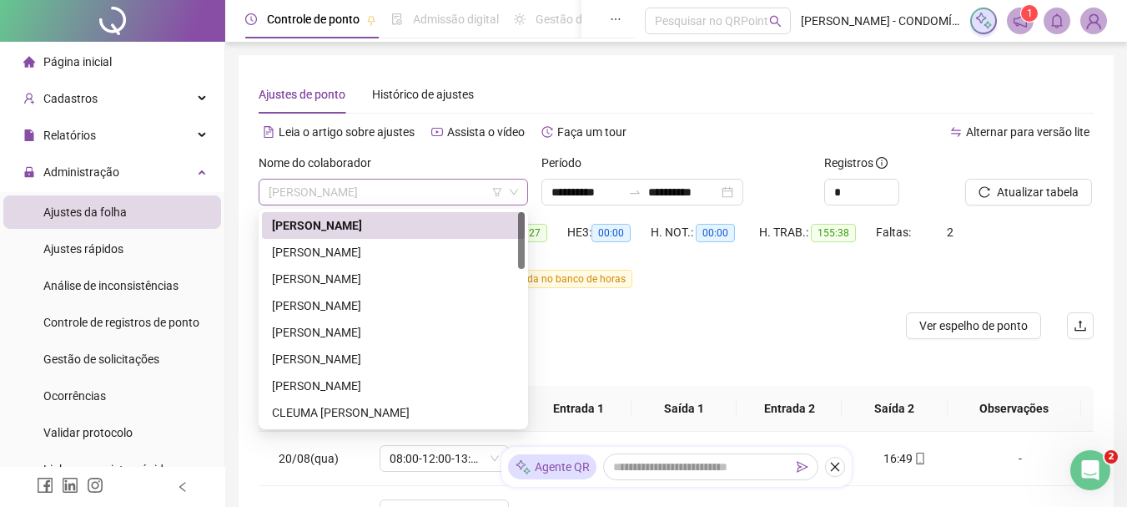
click at [349, 189] on span "[PERSON_NAME]" at bounding box center [394, 191] width 250 height 25
click at [291, 255] on div "[PERSON_NAME]" at bounding box center [393, 252] width 243 height 18
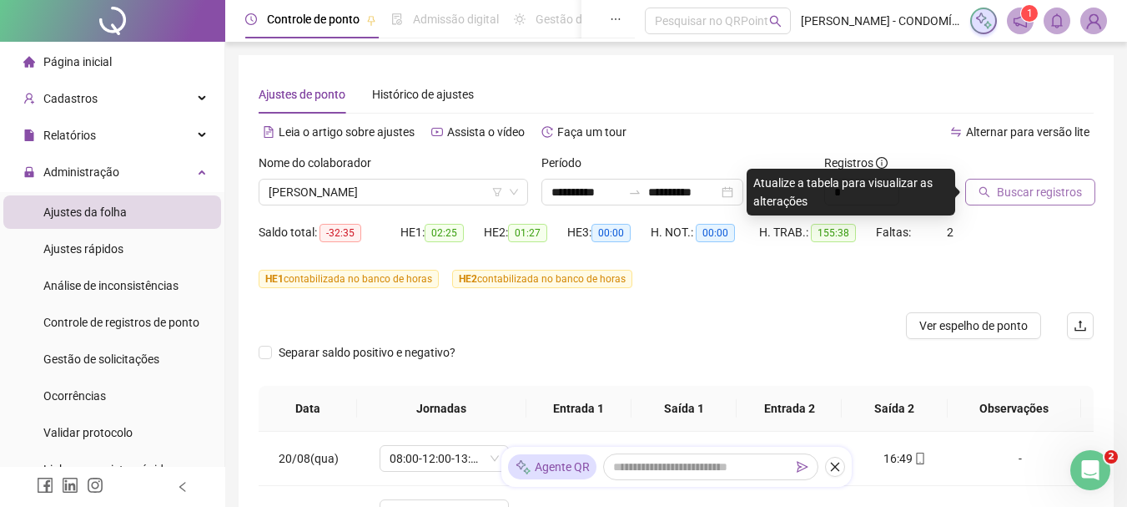
click at [1011, 188] on span "Buscar registros" at bounding box center [1039, 192] width 85 height 18
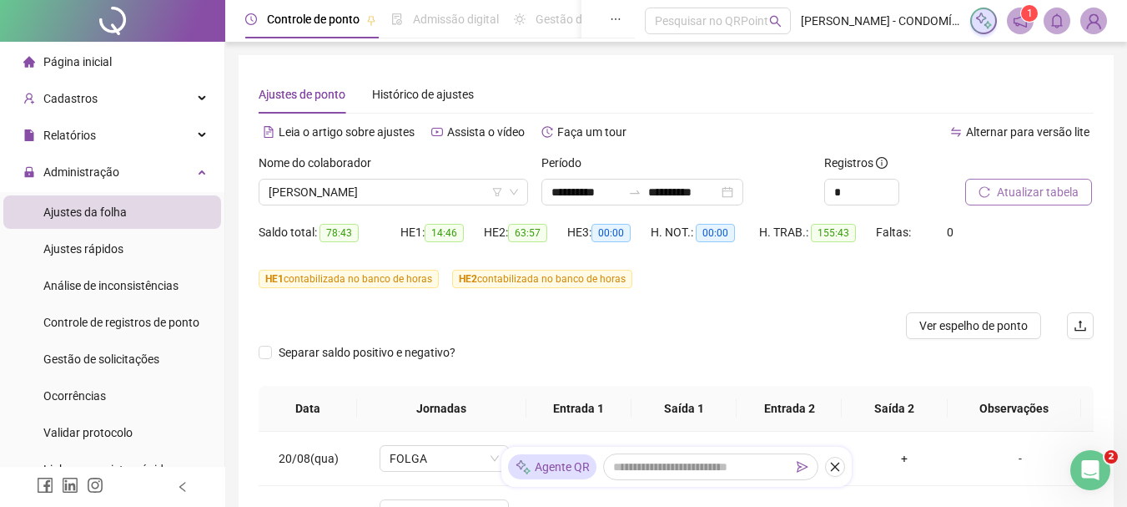
click at [1038, 191] on span "Atualizar tabela" at bounding box center [1038, 192] width 82 height 18
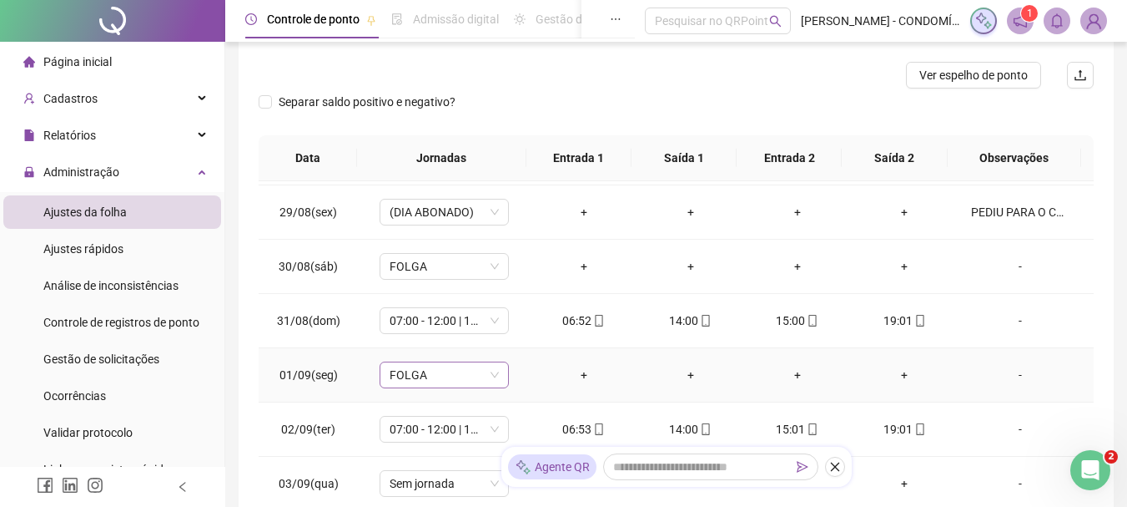
scroll to position [668, 0]
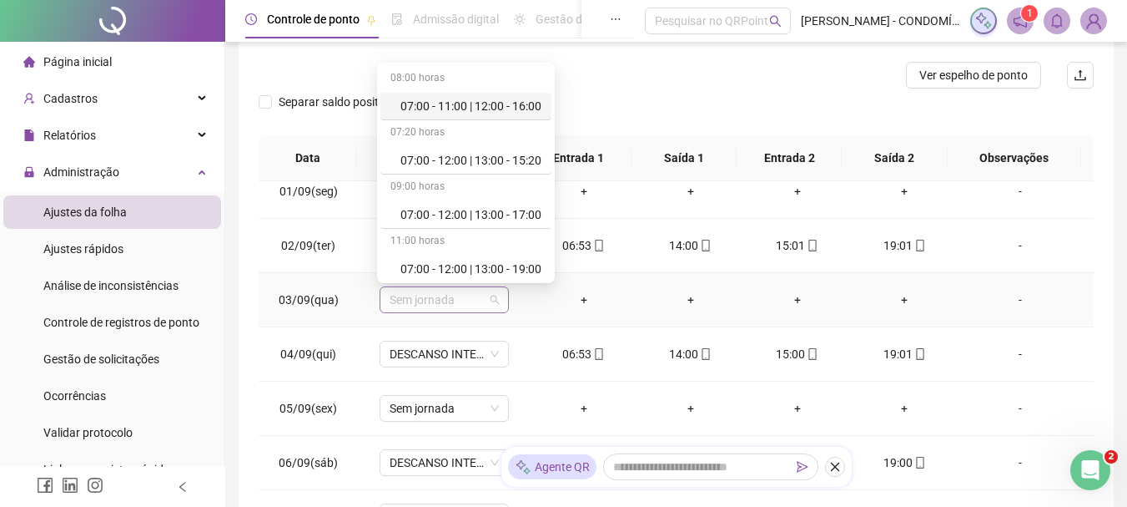
click at [405, 295] on span "Sem jornada" at bounding box center [444, 299] width 109 height 25
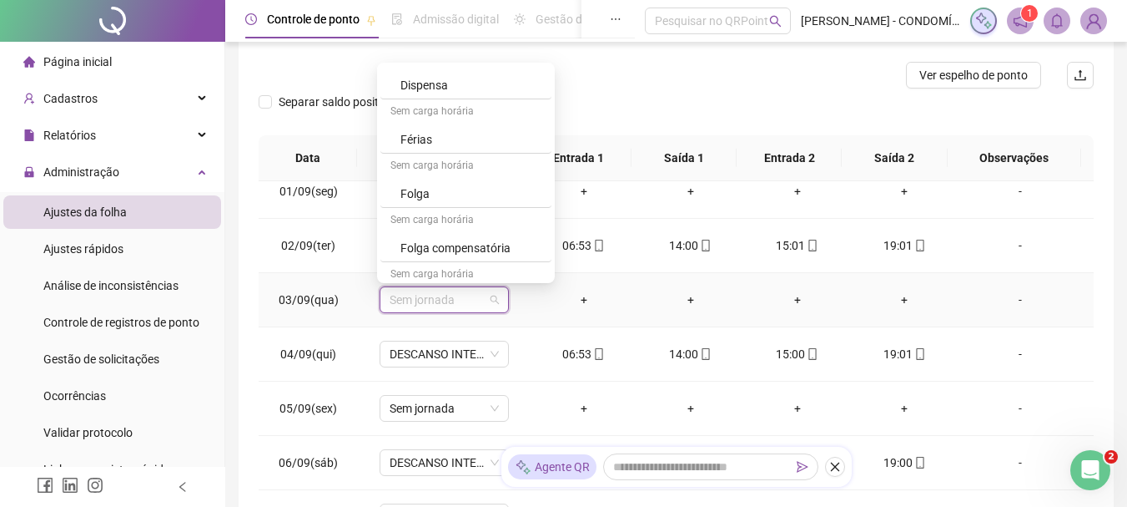
scroll to position [1251, 0]
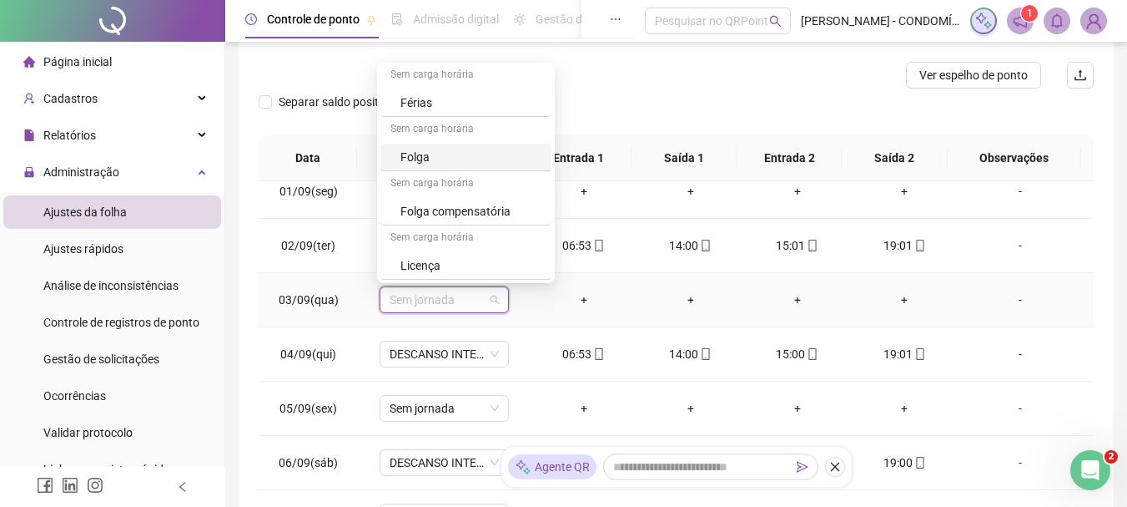
click at [408, 159] on div "Folga" at bounding box center [471, 157] width 141 height 18
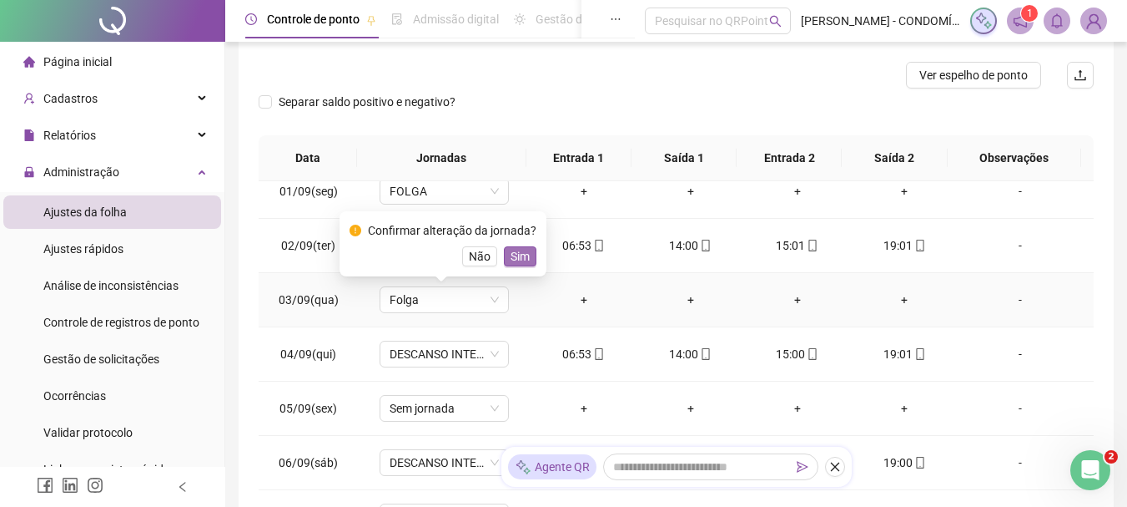
click at [520, 252] on span "Sim" at bounding box center [520, 256] width 19 height 18
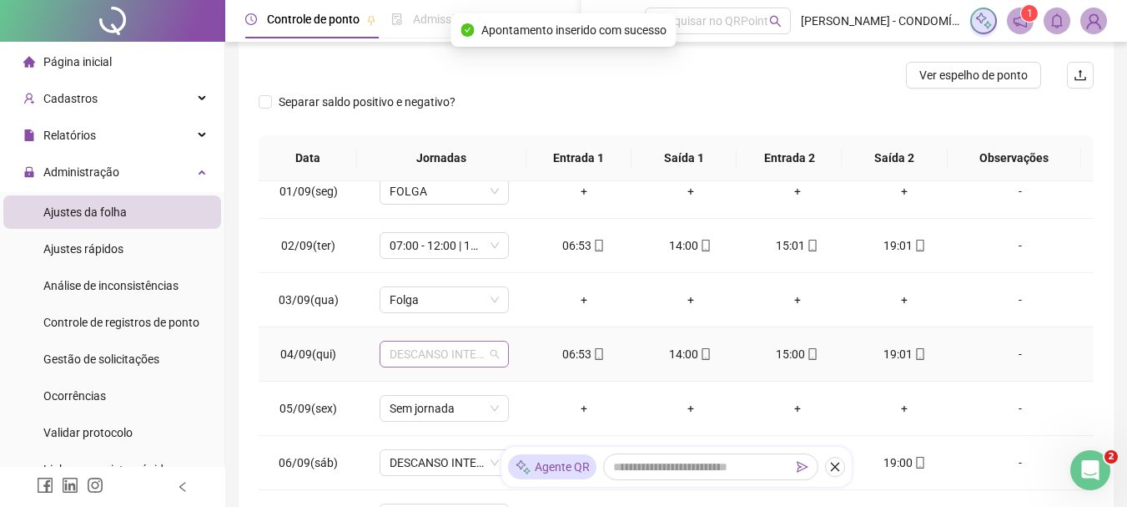
click at [434, 360] on span "DESCANSO INTER-JORNADA" at bounding box center [444, 353] width 109 height 25
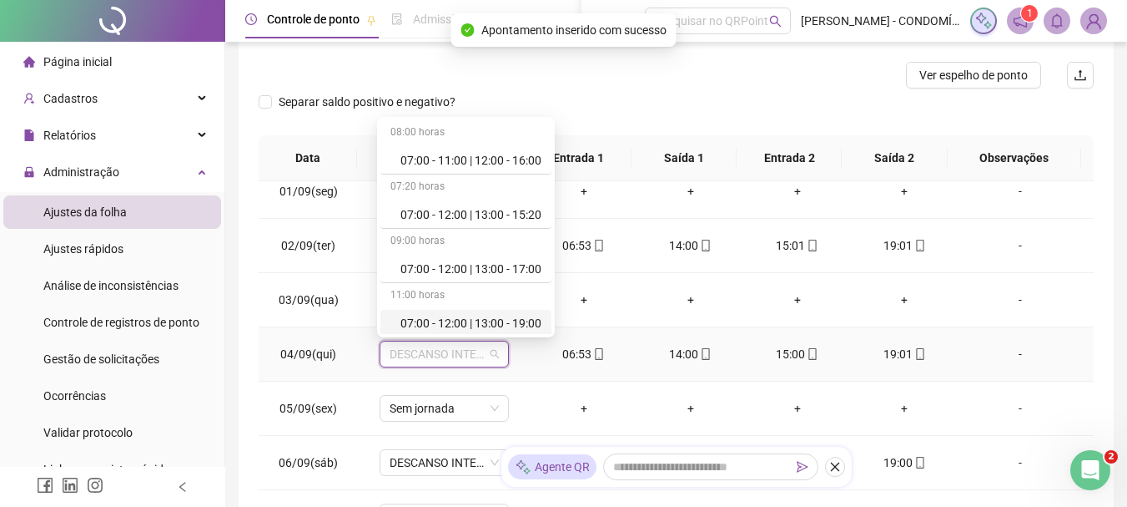
click at [408, 322] on div "07:00 - 12:00 | 13:00 - 19:00" at bounding box center [471, 323] width 141 height 18
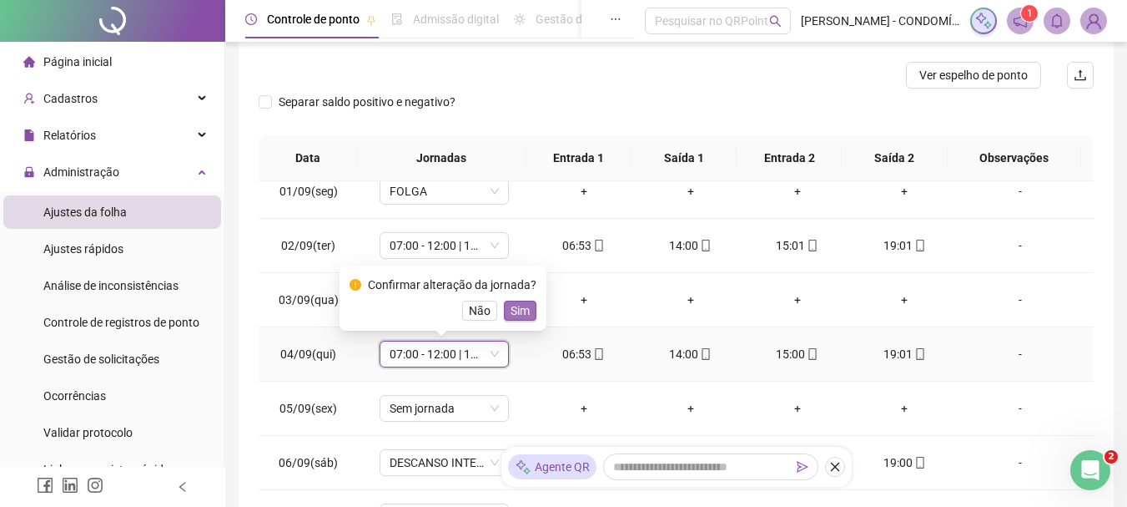
click at [520, 308] on span "Sim" at bounding box center [520, 310] width 19 height 18
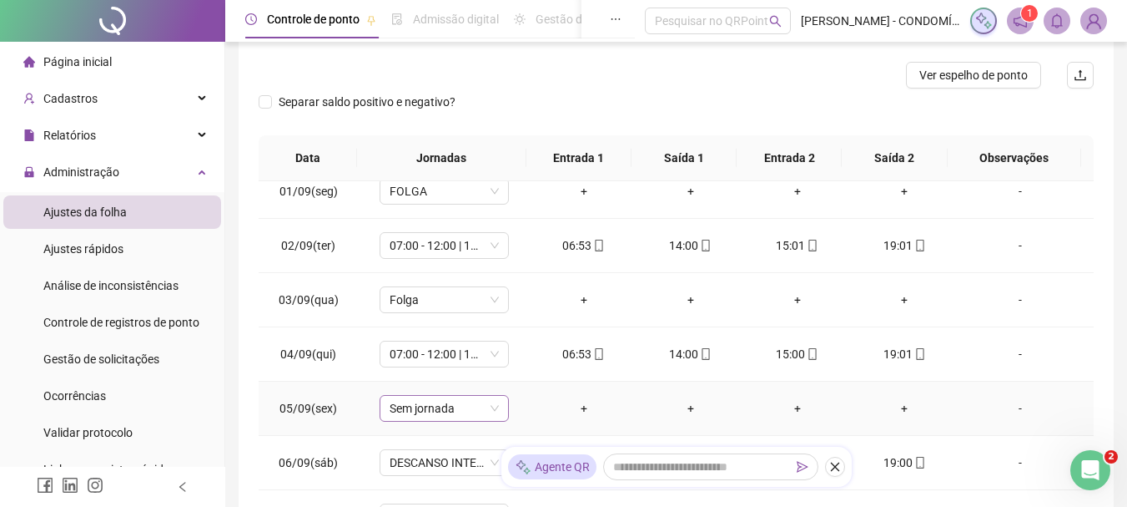
click at [399, 410] on span "Sem jornada" at bounding box center [444, 408] width 109 height 25
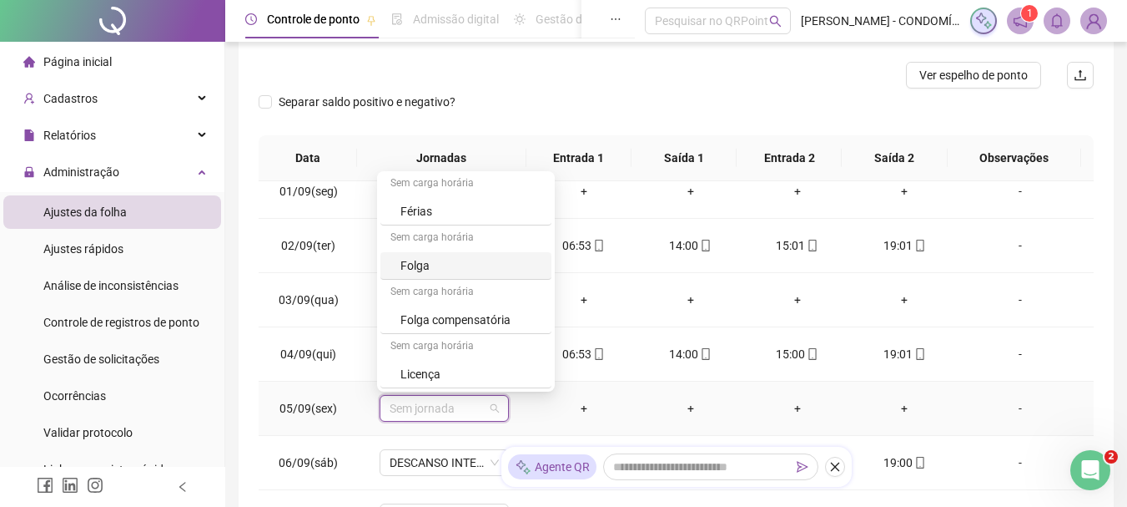
click at [418, 265] on div "Folga" at bounding box center [471, 265] width 141 height 18
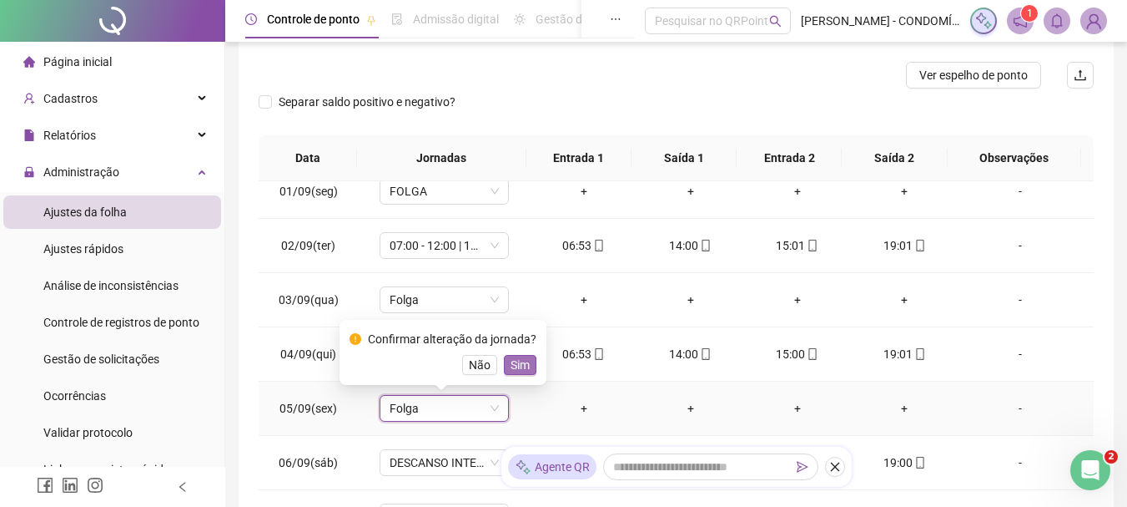
click at [524, 360] on span "Sim" at bounding box center [520, 364] width 19 height 18
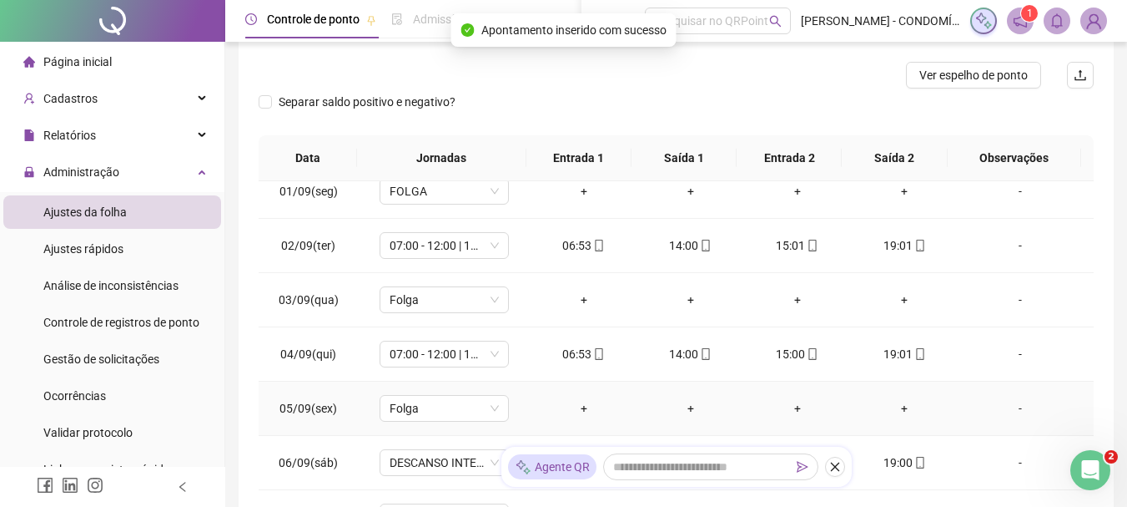
scroll to position [834, 0]
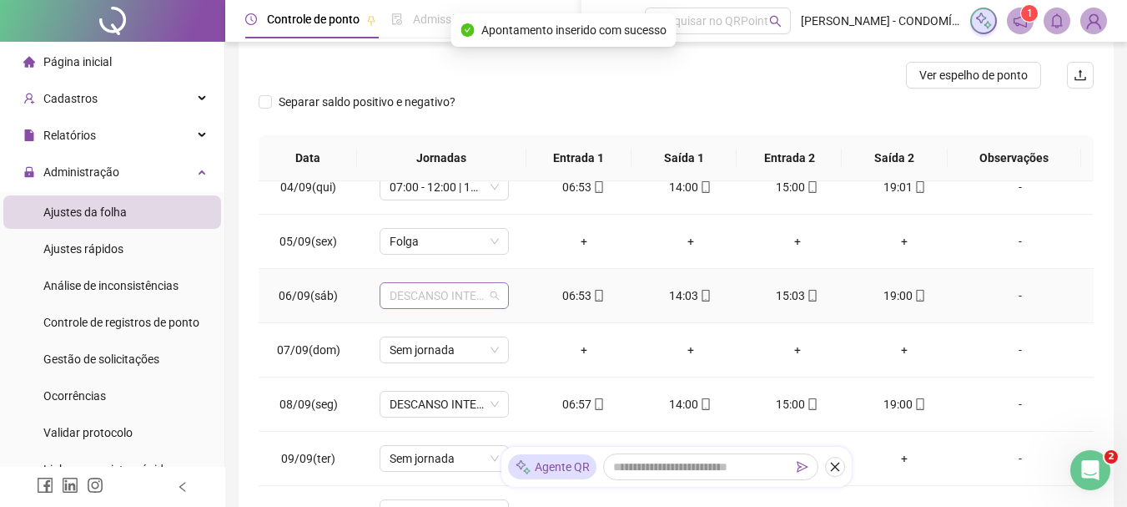
click at [433, 294] on span "DESCANSO INTER-JORNADA" at bounding box center [444, 295] width 109 height 25
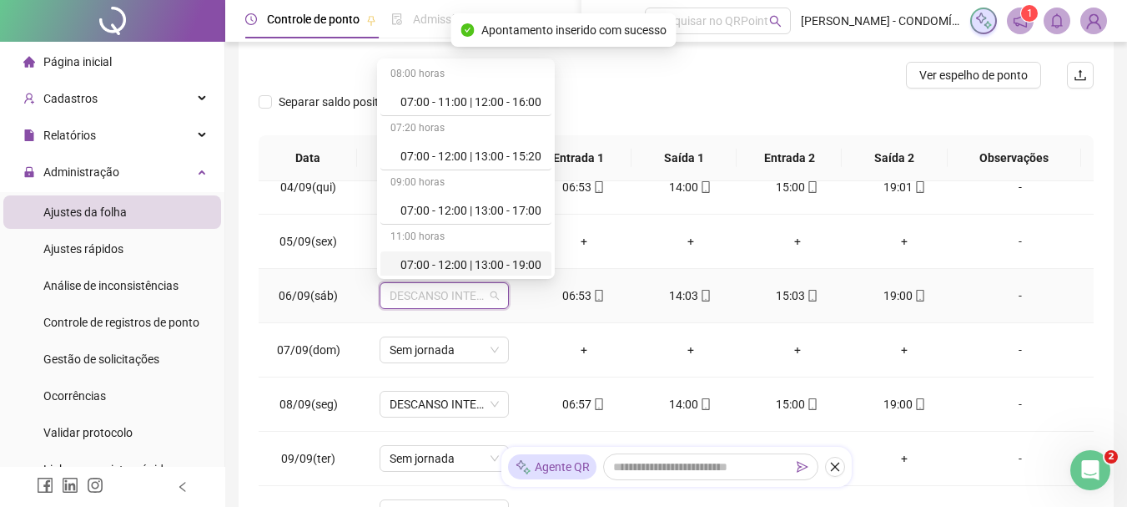
click at [483, 258] on div "07:00 - 12:00 | 13:00 - 19:00" at bounding box center [471, 264] width 141 height 18
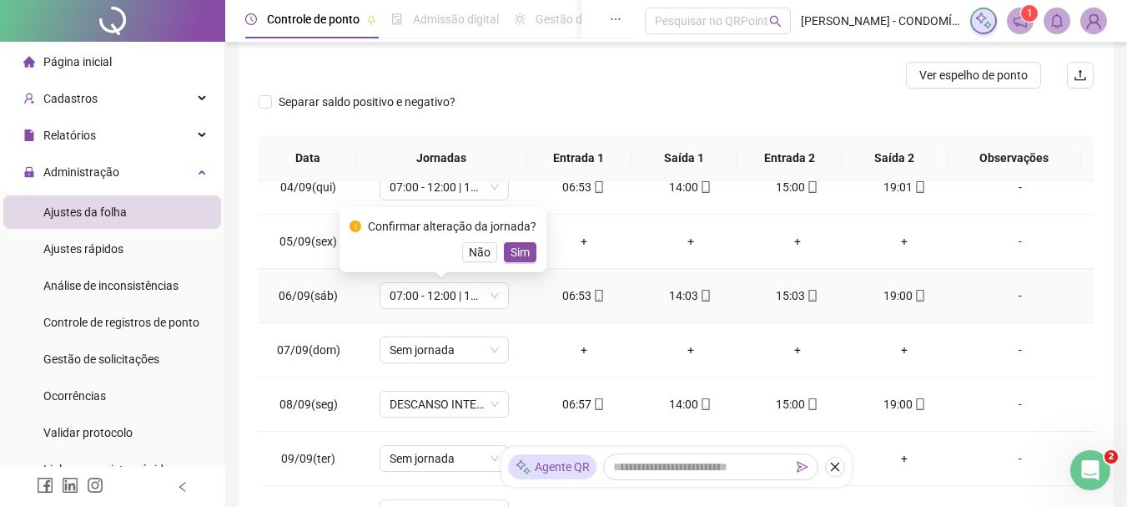
drag, startPoint x: 522, startPoint y: 253, endPoint x: 492, endPoint y: 324, distance: 76.7
click at [518, 255] on span "Sim" at bounding box center [520, 252] width 19 height 18
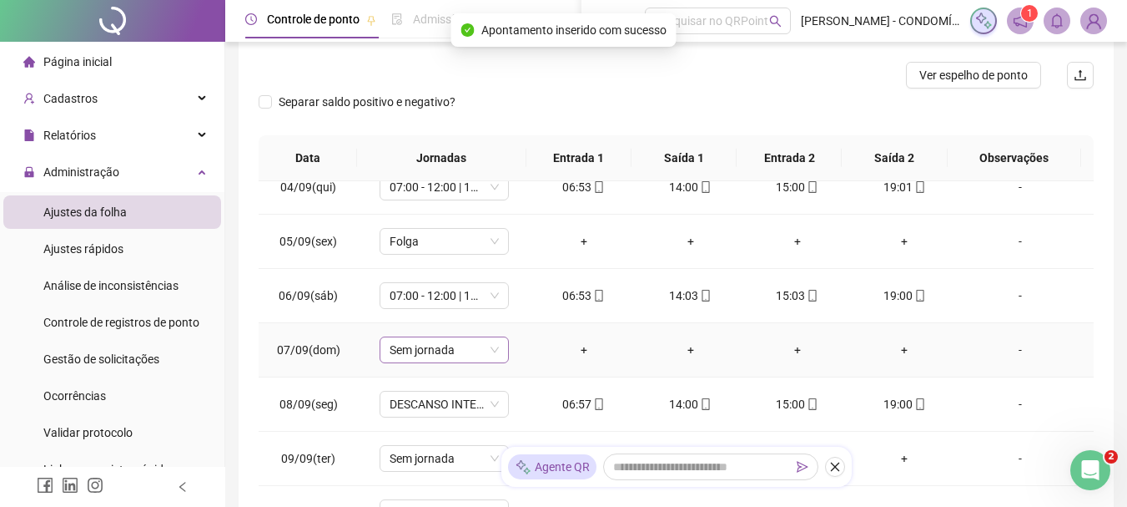
drag, startPoint x: 433, startPoint y: 356, endPoint x: 439, endPoint y: 344, distance: 13.8
click at [433, 353] on span "Sem jornada" at bounding box center [444, 349] width 109 height 25
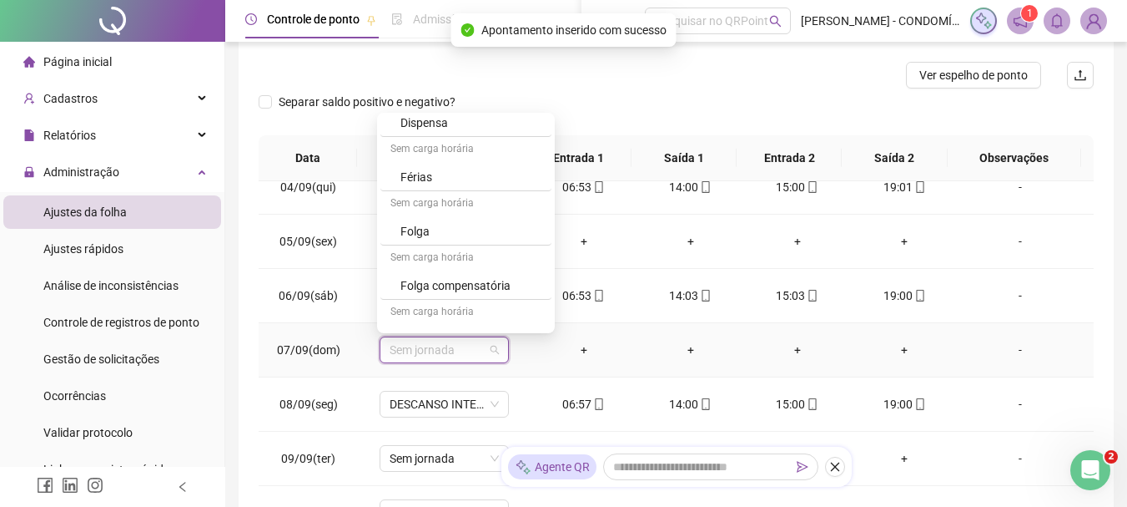
scroll to position [1251, 0]
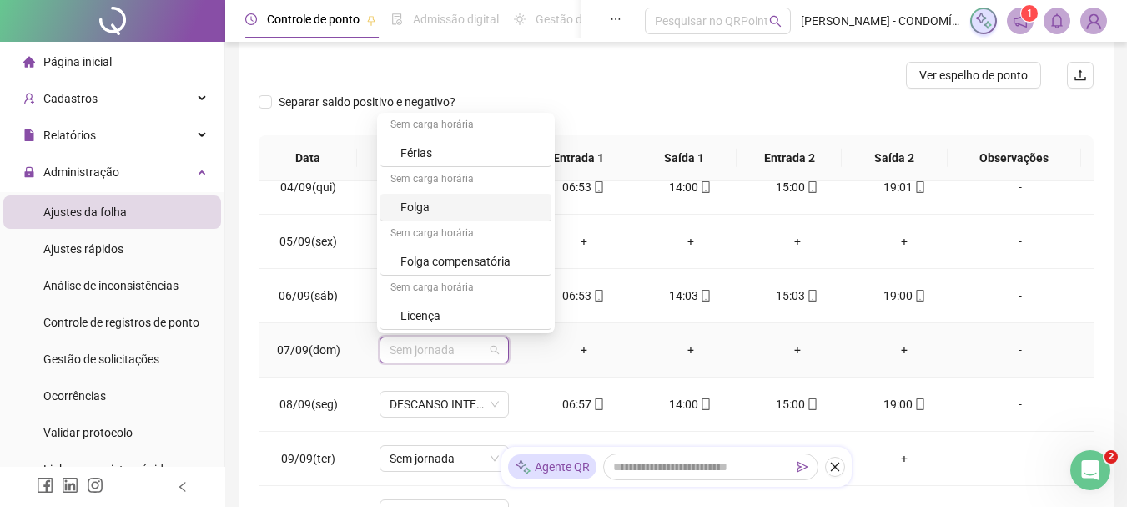
click at [420, 215] on div "Folga" at bounding box center [471, 207] width 141 height 18
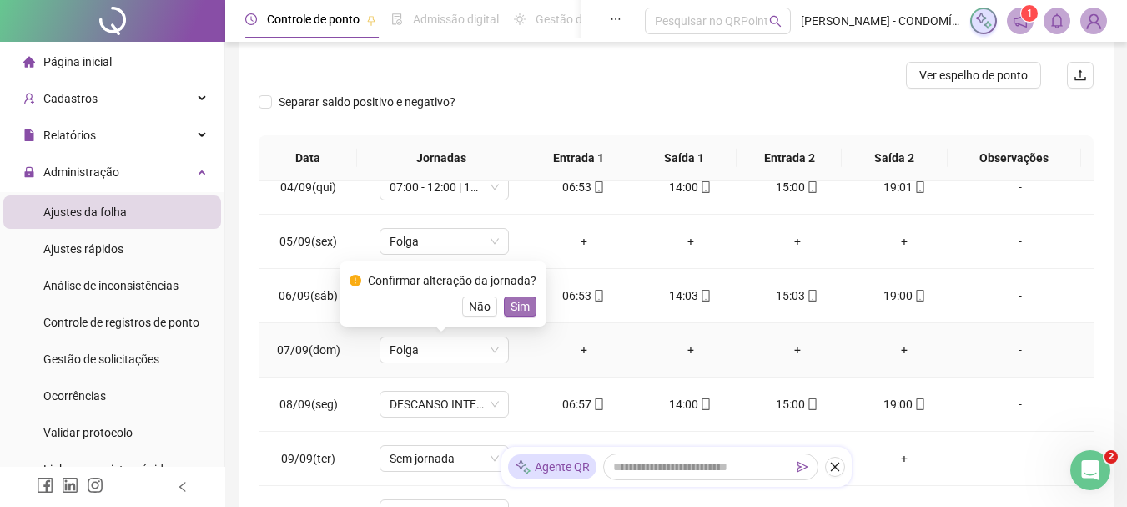
drag, startPoint x: 520, startPoint y: 302, endPoint x: 423, endPoint y: 416, distance: 149.2
click at [519, 302] on span "Sim" at bounding box center [520, 306] width 19 height 18
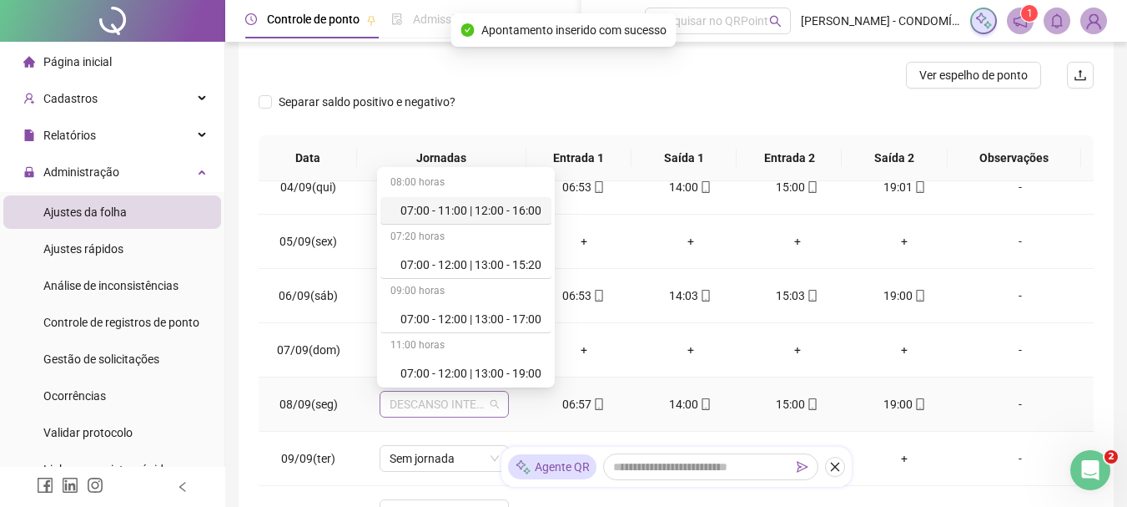
click at [414, 405] on span "DESCANSO INTER-JORNADA" at bounding box center [444, 403] width 109 height 25
click at [466, 371] on div "07:00 - 12:00 | 13:00 - 19:00" at bounding box center [471, 373] width 141 height 18
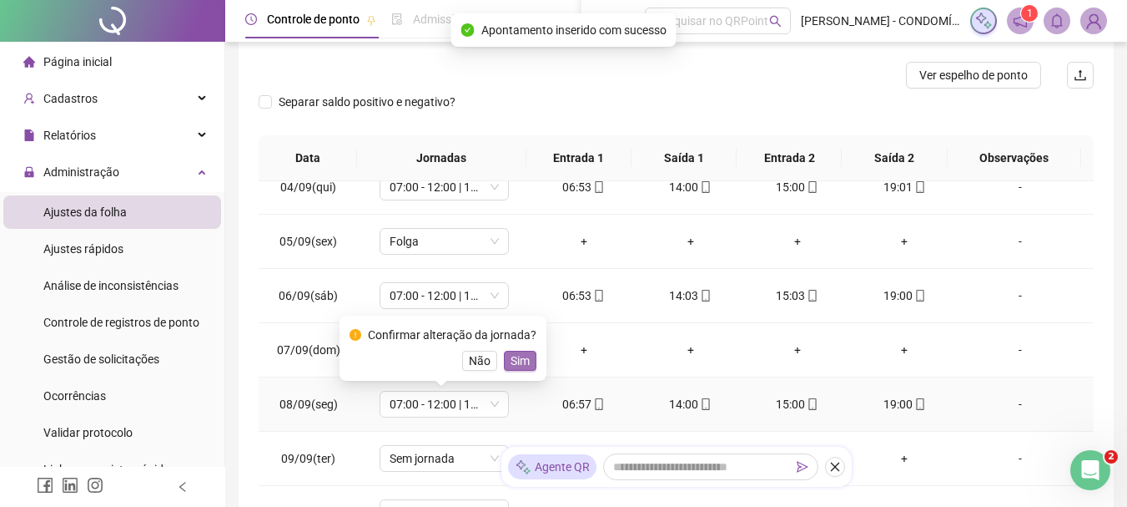
click at [518, 365] on span "Sim" at bounding box center [520, 360] width 19 height 18
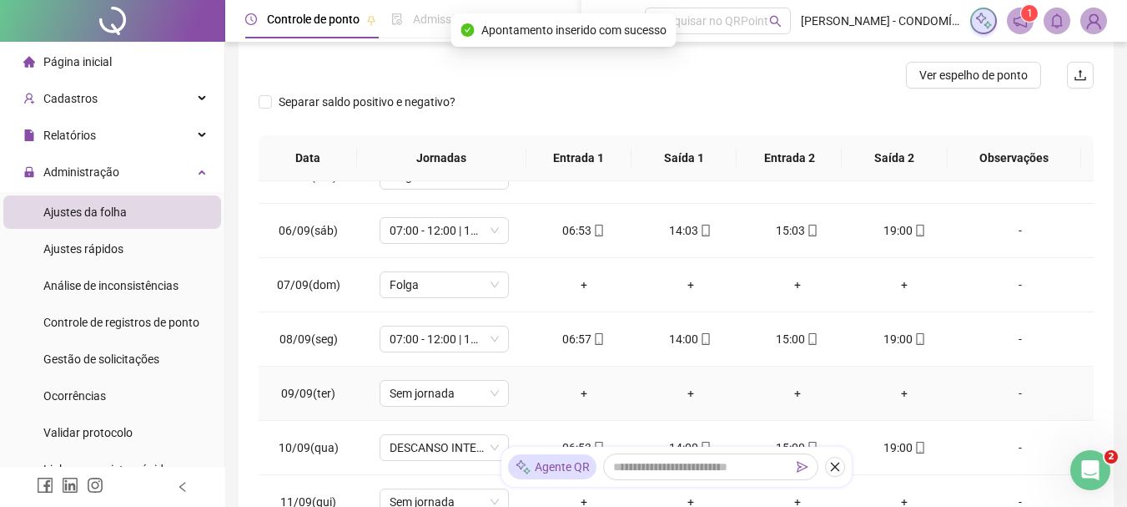
scroll to position [1001, 0]
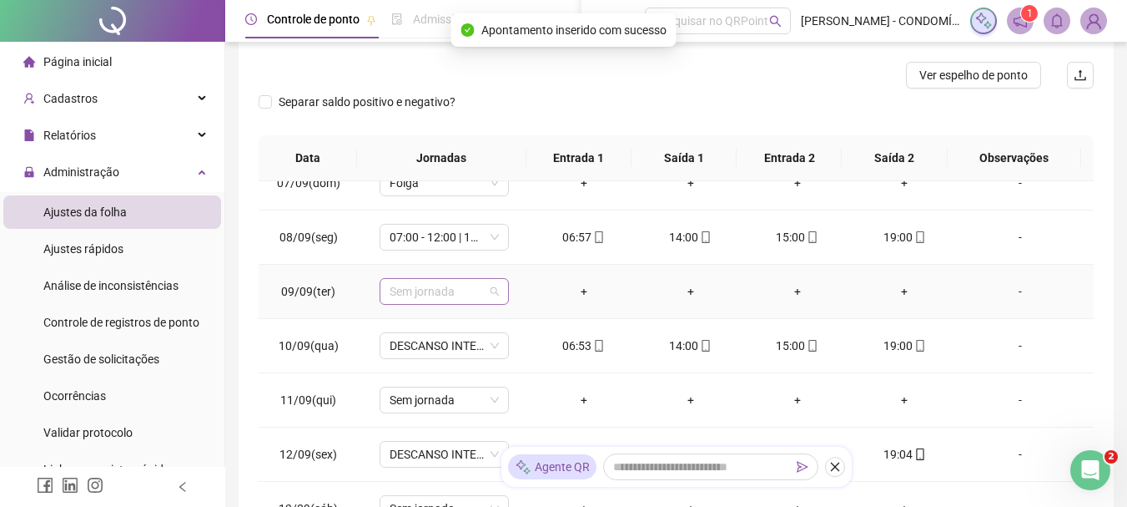
click at [435, 287] on span "Sem jornada" at bounding box center [444, 291] width 109 height 25
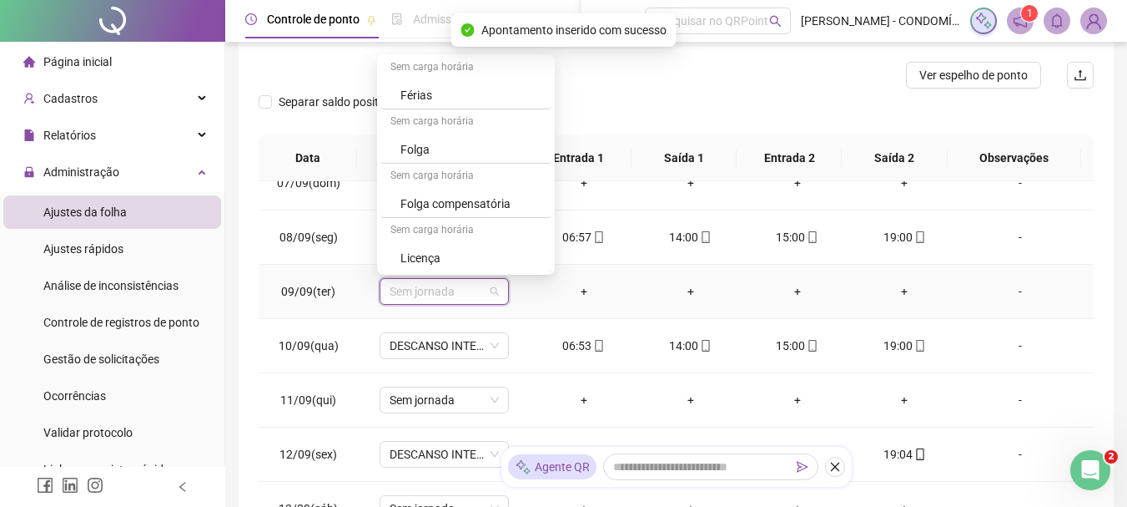
scroll to position [1251, 0]
click at [420, 146] on div "Folga" at bounding box center [471, 148] width 141 height 18
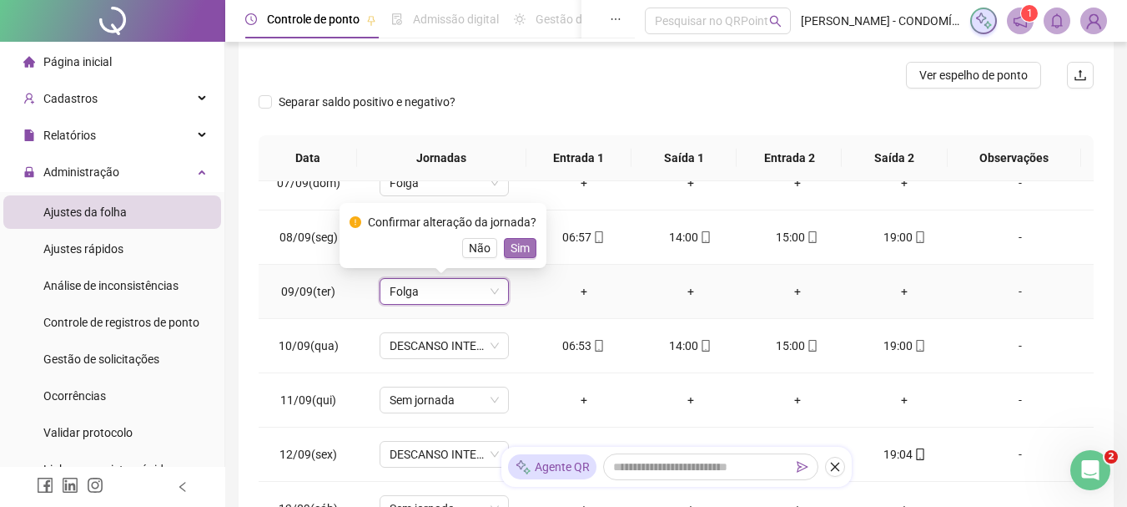
click at [525, 247] on span "Sim" at bounding box center [520, 248] width 19 height 18
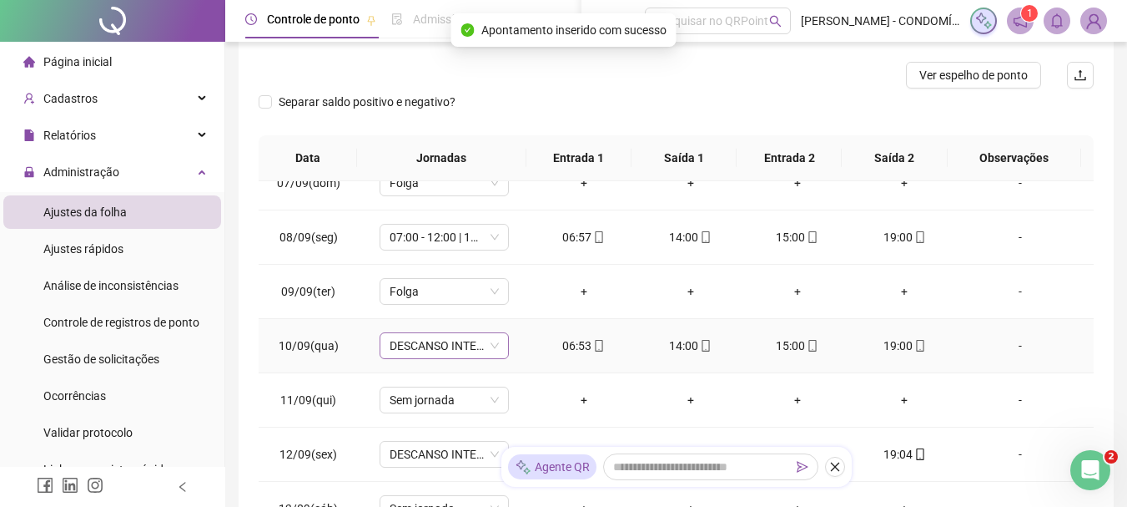
click at [399, 350] on span "DESCANSO INTER-JORNADA" at bounding box center [444, 345] width 109 height 25
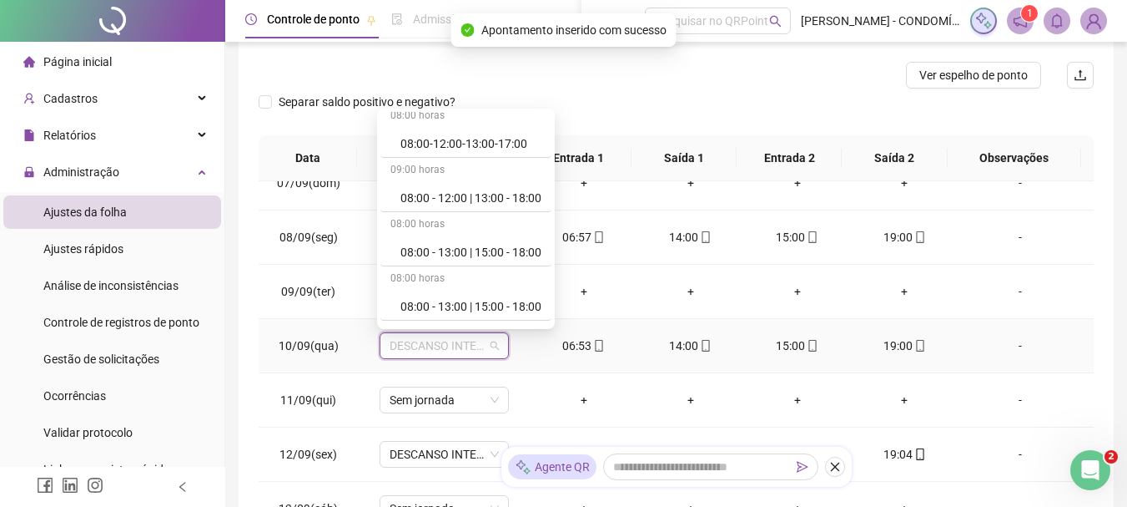
scroll to position [0, 0]
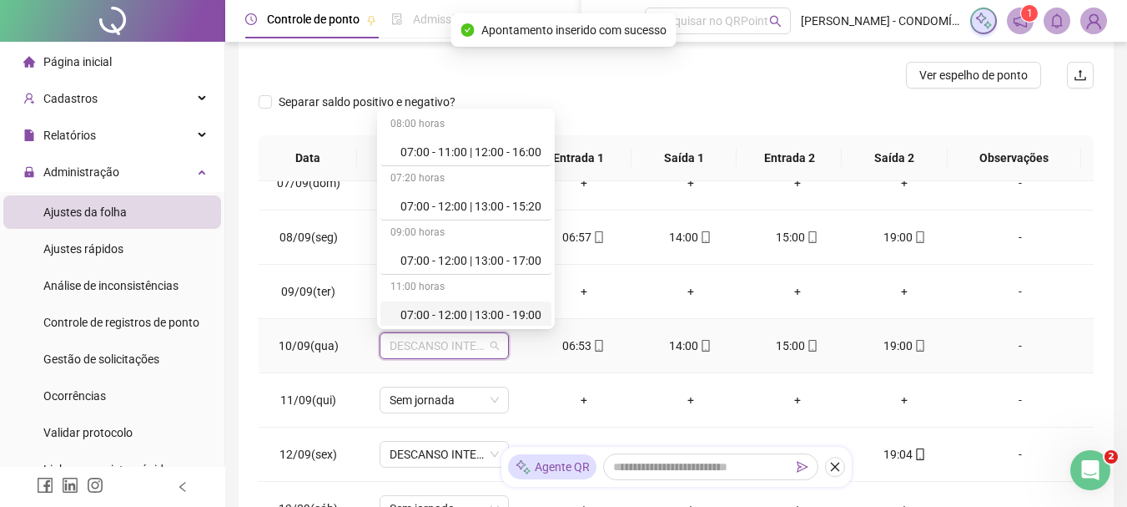
click at [469, 310] on div "07:00 - 12:00 | 13:00 - 19:00" at bounding box center [471, 314] width 141 height 18
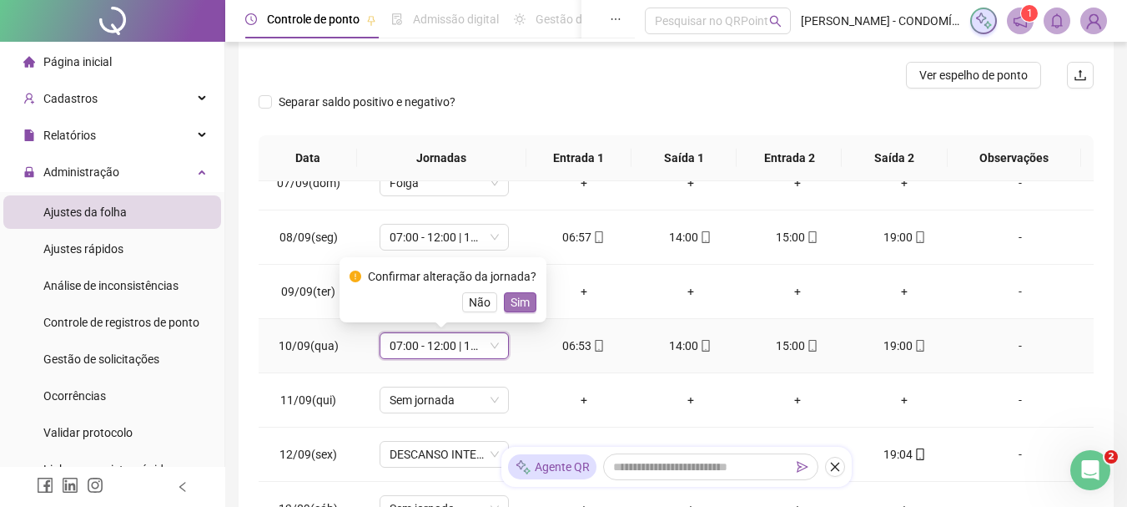
click at [511, 303] on span "Sim" at bounding box center [520, 302] width 19 height 18
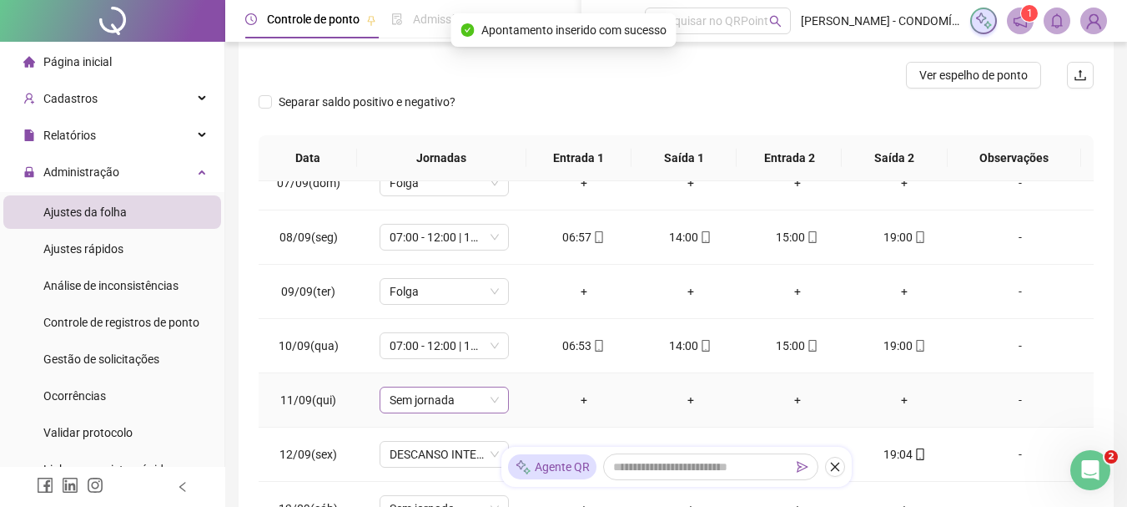
click at [416, 400] on span "Sem jornada" at bounding box center [444, 399] width 109 height 25
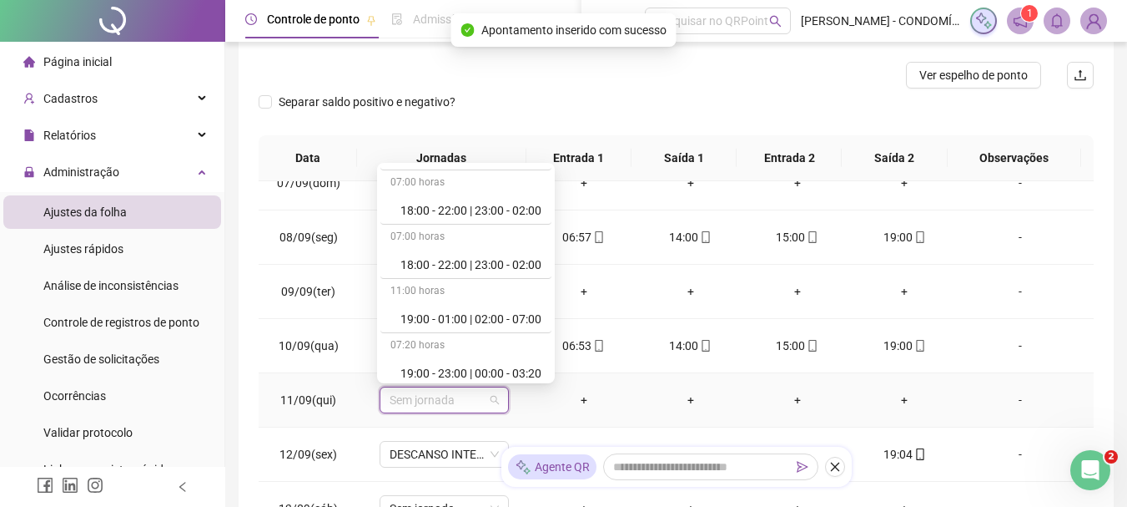
scroll to position [1251, 0]
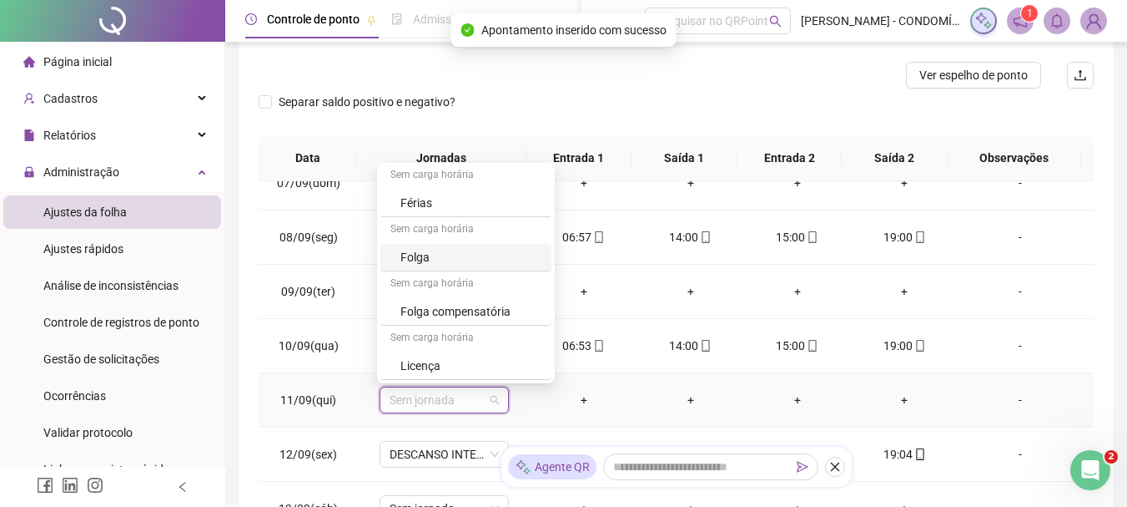
click at [408, 255] on div "Folga" at bounding box center [471, 257] width 141 height 18
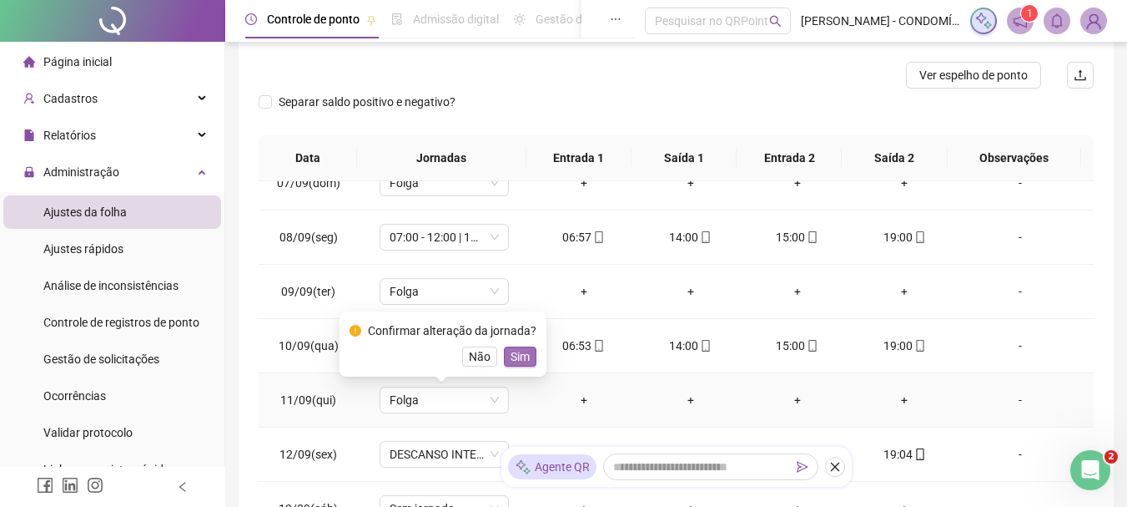
click at [521, 355] on span "Sim" at bounding box center [520, 356] width 19 height 18
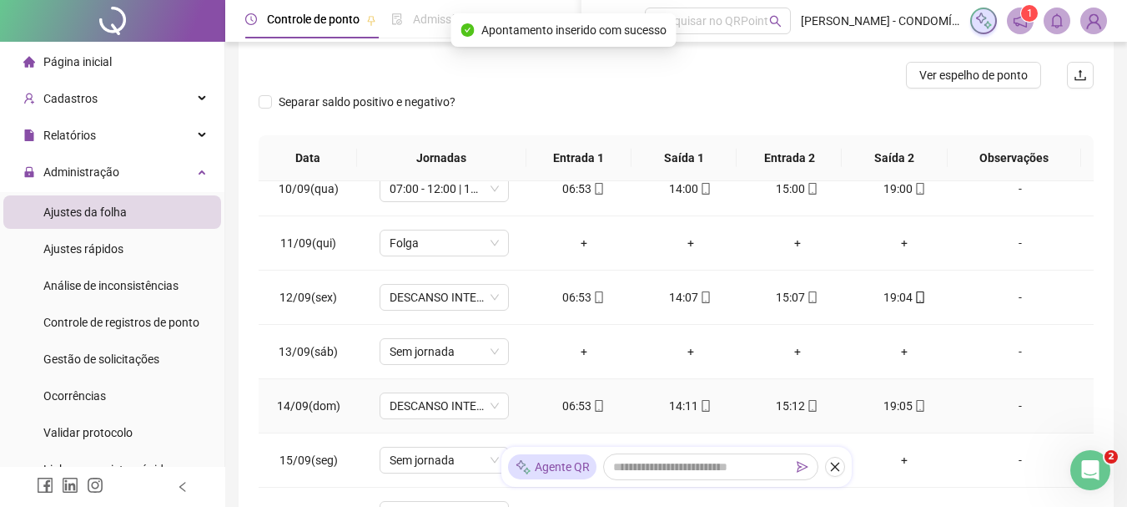
scroll to position [1217, 0]
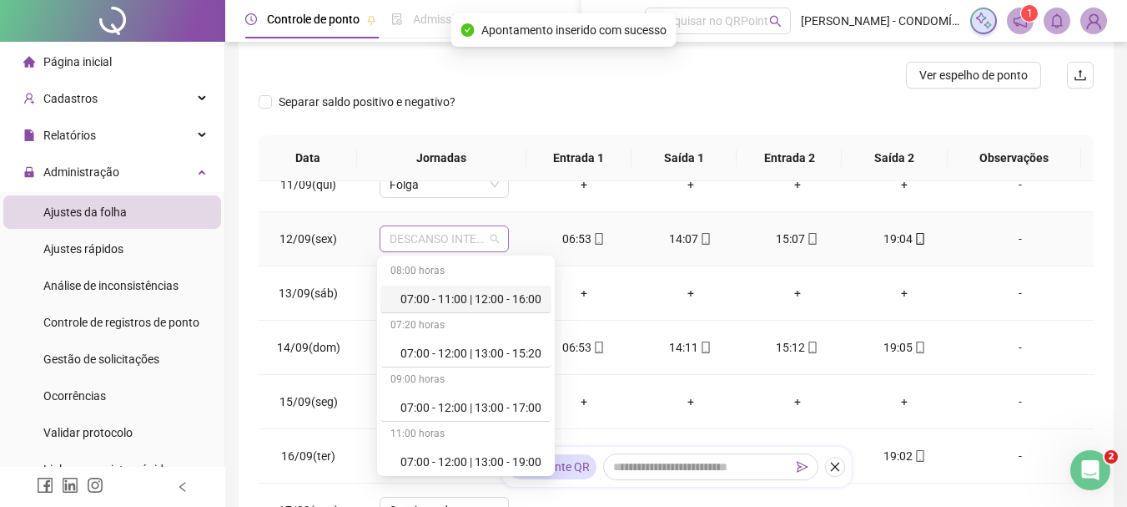
click at [424, 233] on span "DESCANSO INTER-JORNADA" at bounding box center [444, 238] width 109 height 25
click at [466, 458] on div "07:00 - 12:00 | 13:00 - 19:00" at bounding box center [471, 461] width 141 height 18
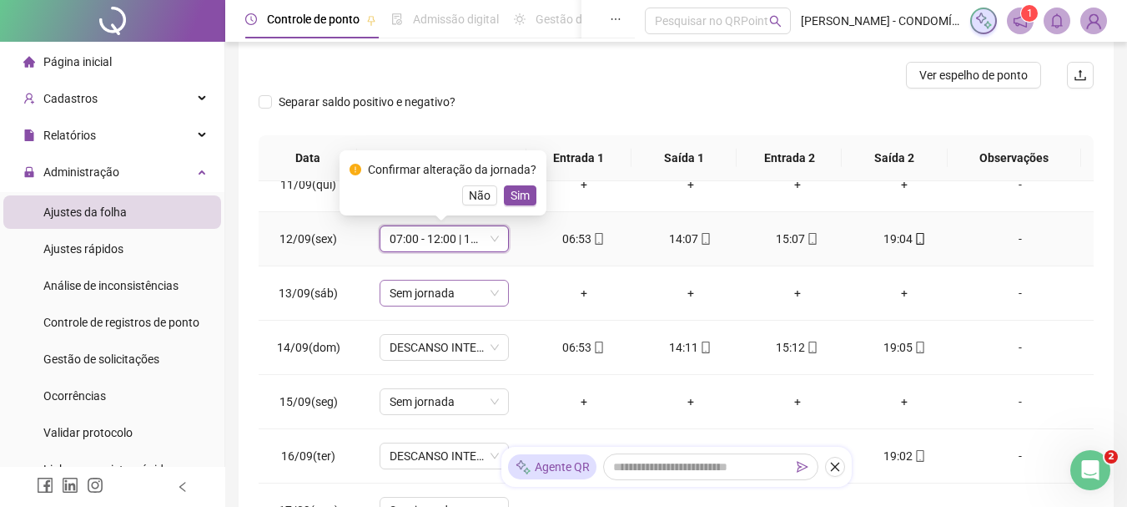
drag, startPoint x: 515, startPoint y: 191, endPoint x: 462, endPoint y: 280, distance: 102.9
click at [514, 192] on span "Sim" at bounding box center [520, 195] width 19 height 18
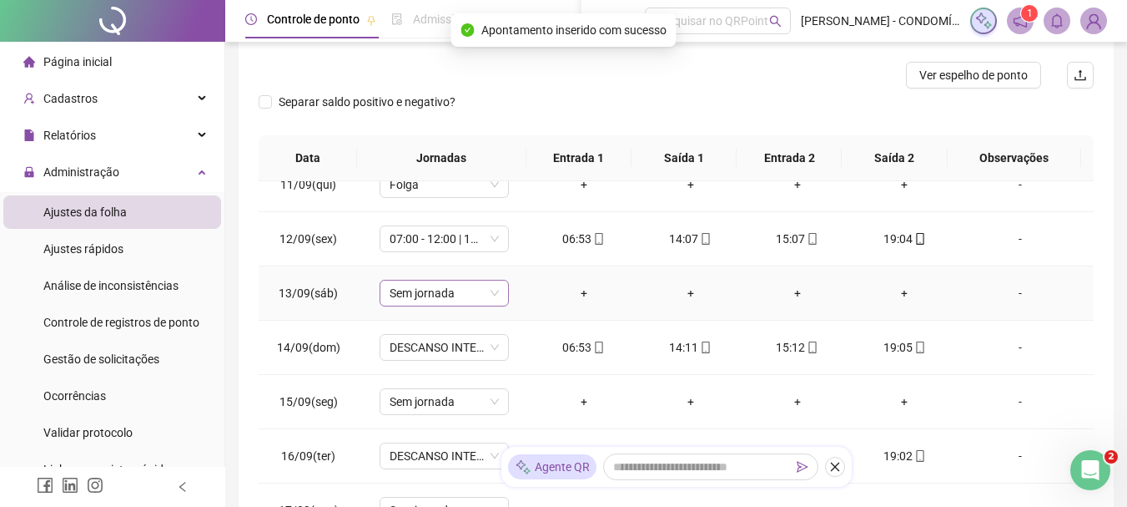
click at [424, 292] on span "Sem jornada" at bounding box center [444, 292] width 109 height 25
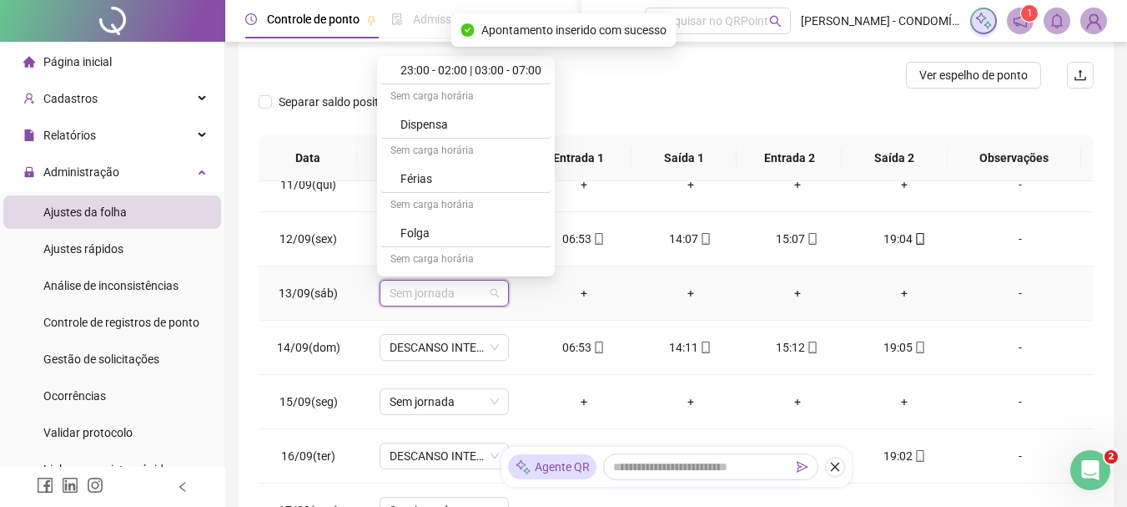
scroll to position [1251, 0]
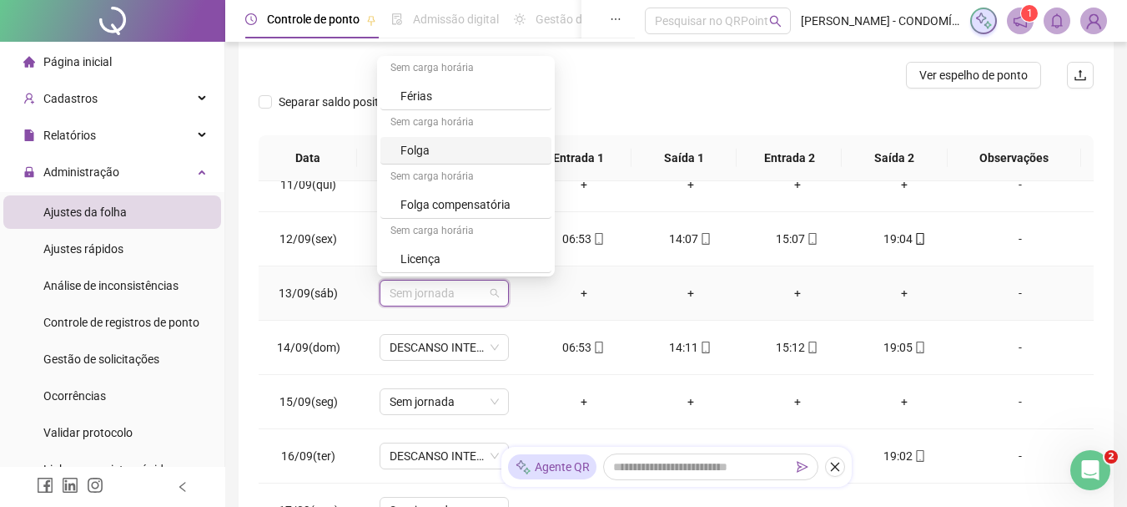
click at [438, 150] on div "Folga" at bounding box center [471, 150] width 141 height 18
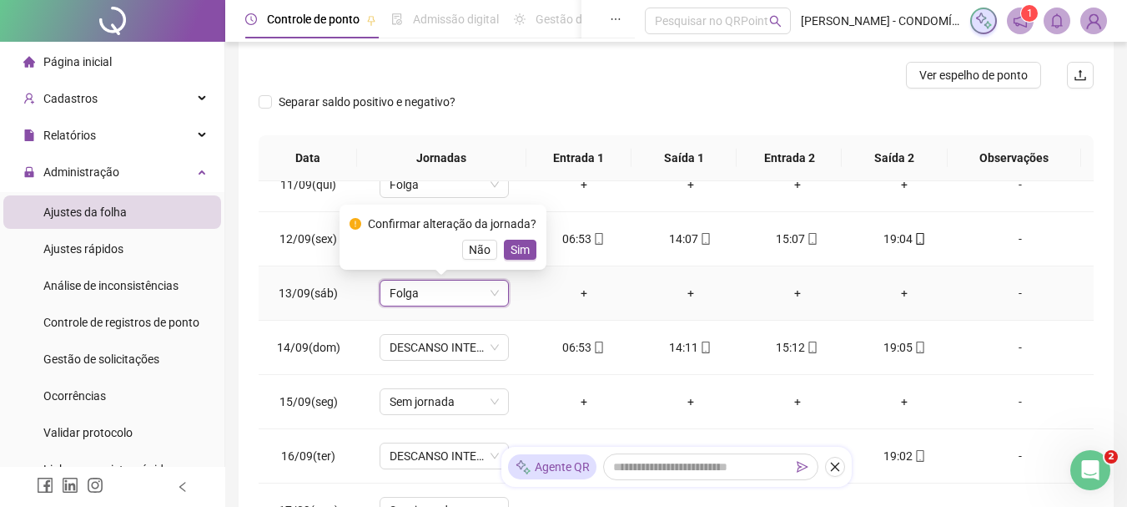
click at [512, 245] on span "Sim" at bounding box center [520, 249] width 19 height 18
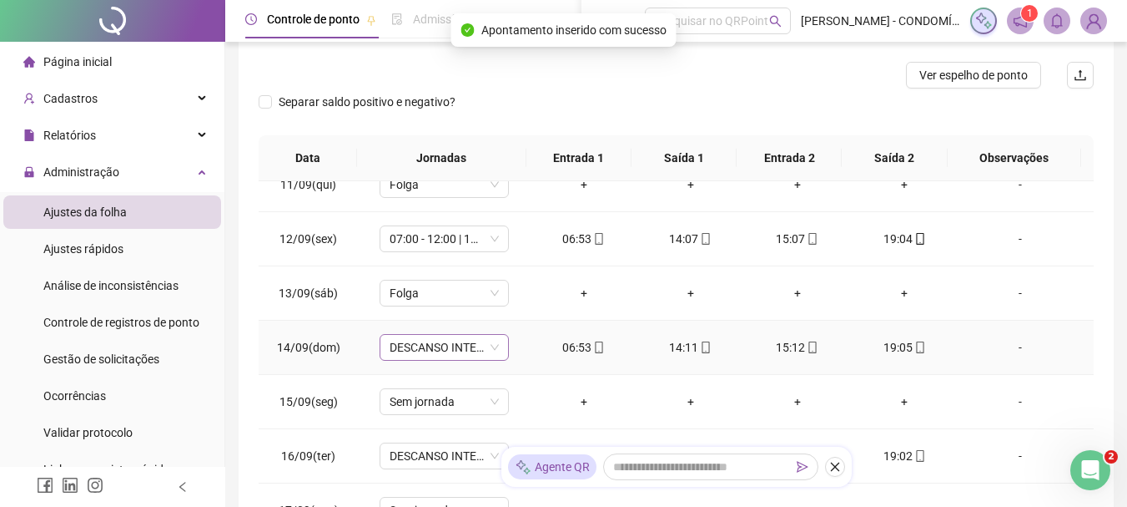
click at [398, 345] on span "DESCANSO INTER-JORNADA" at bounding box center [444, 347] width 109 height 25
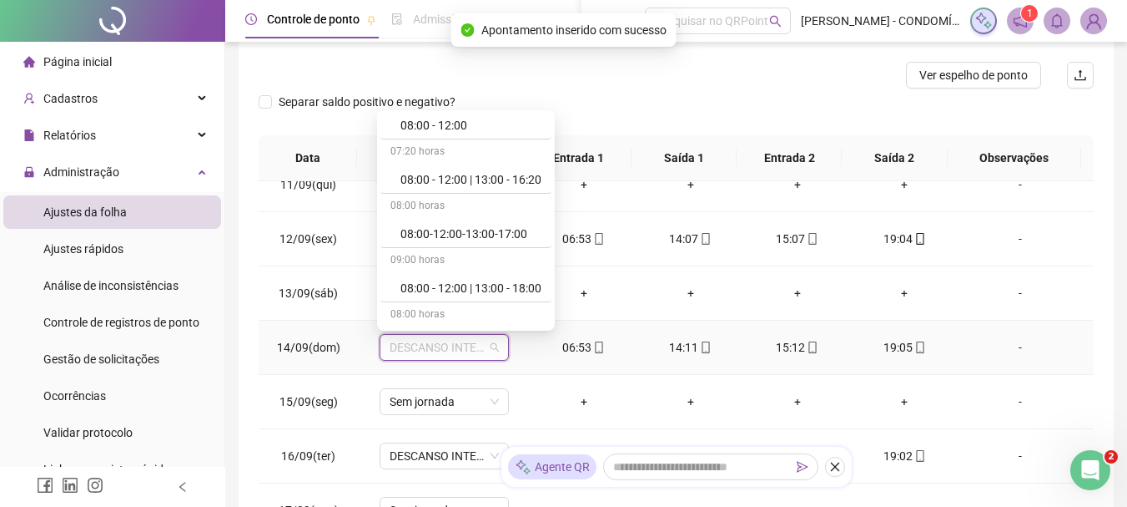
scroll to position [0, 0]
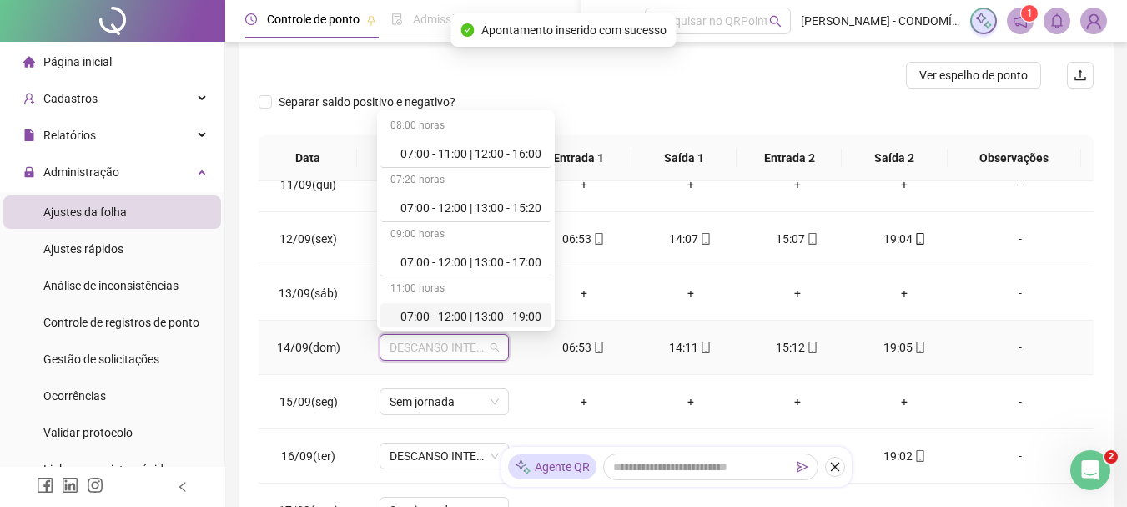
click at [446, 314] on div "07:00 - 12:00 | 13:00 - 19:00" at bounding box center [471, 316] width 141 height 18
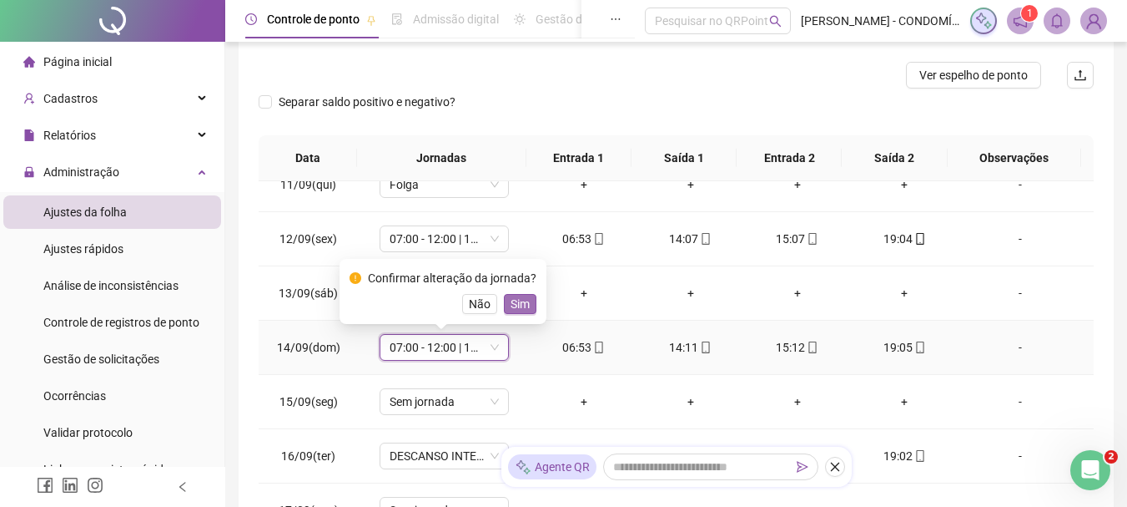
click at [518, 300] on span "Sim" at bounding box center [520, 304] width 19 height 18
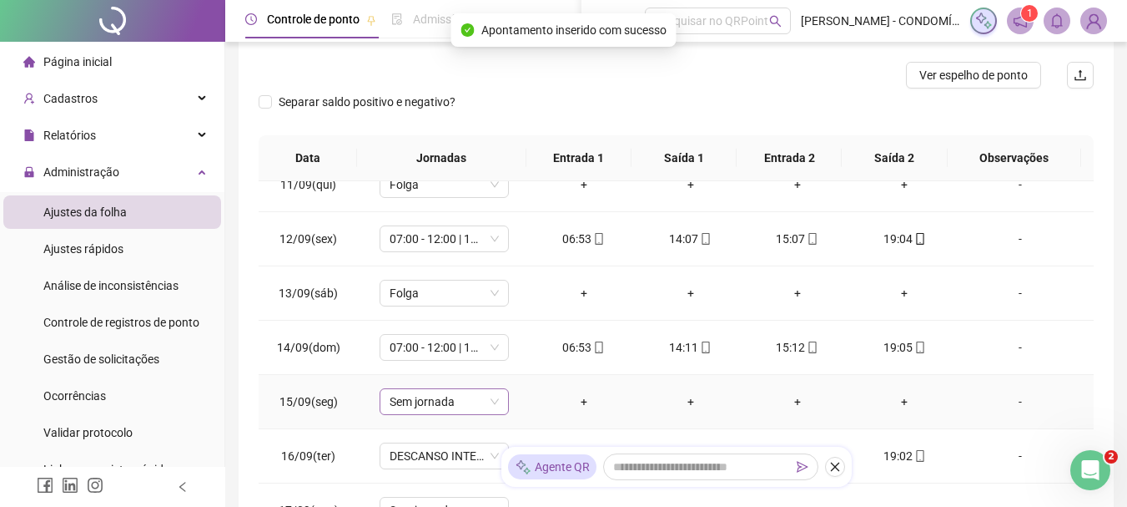
click at [404, 398] on span "Sem jornada" at bounding box center [444, 401] width 109 height 25
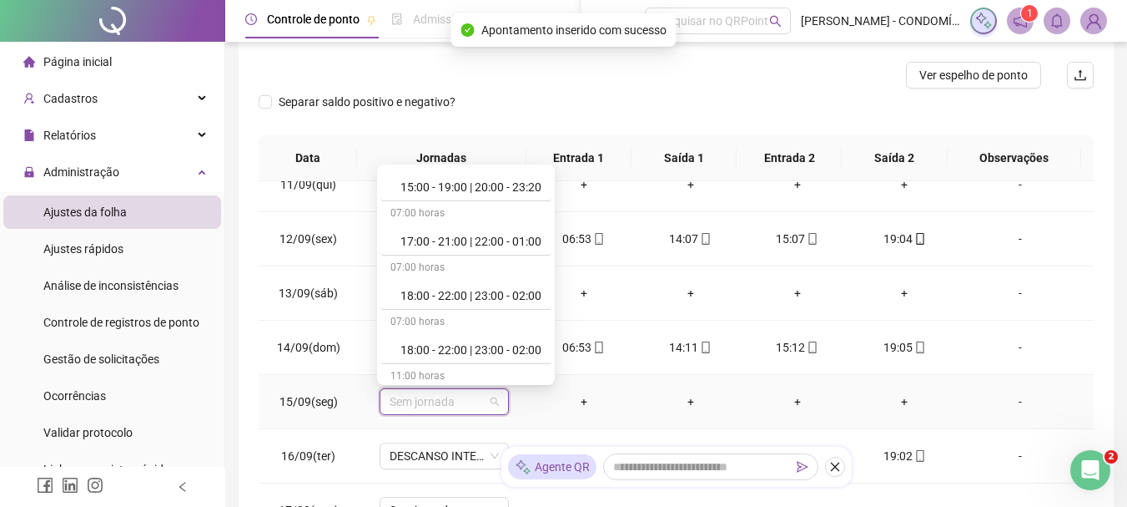
scroll to position [1251, 0]
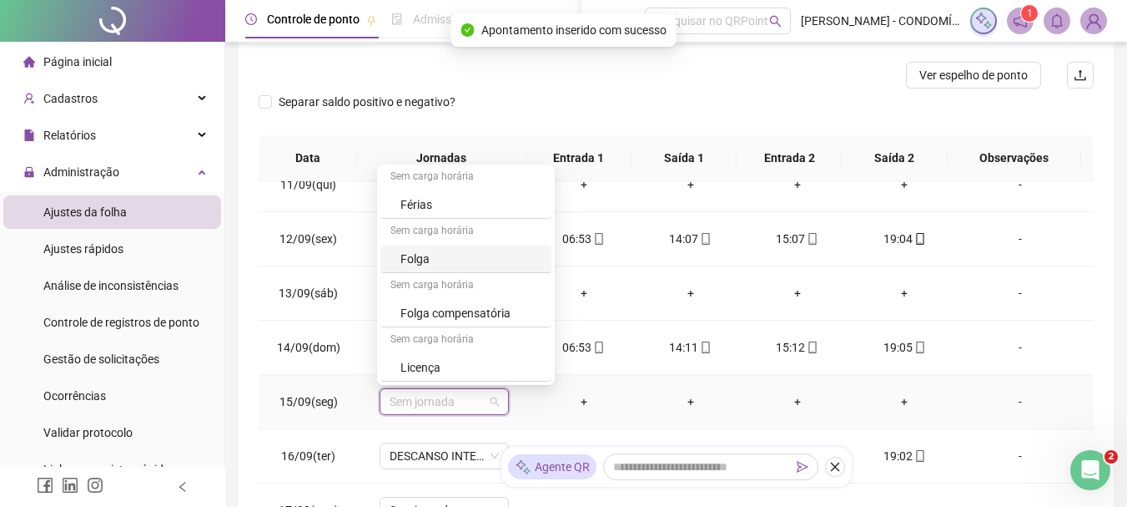
click at [425, 260] on div "Folga" at bounding box center [471, 259] width 141 height 18
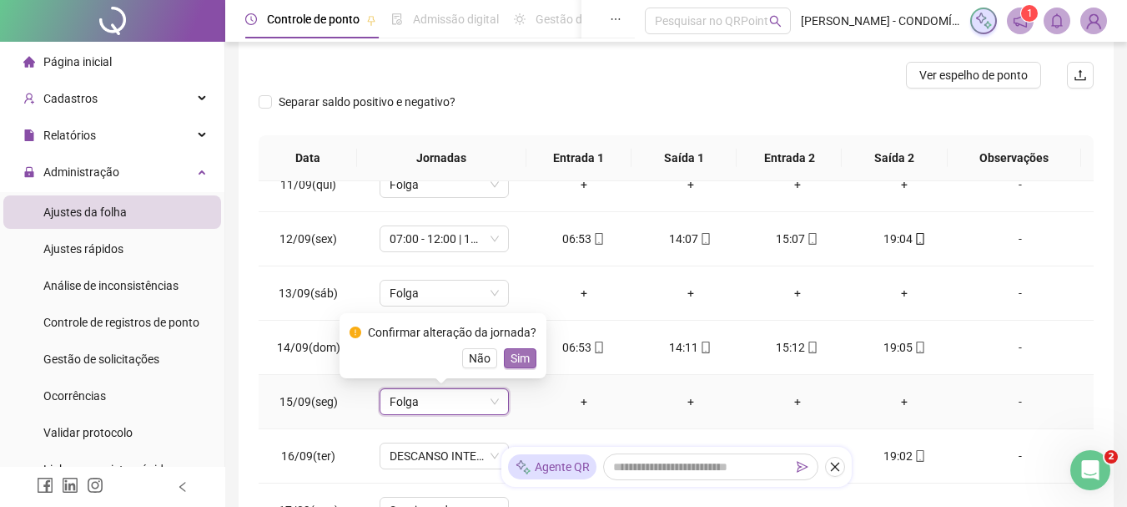
click at [511, 360] on span "Sim" at bounding box center [520, 358] width 19 height 18
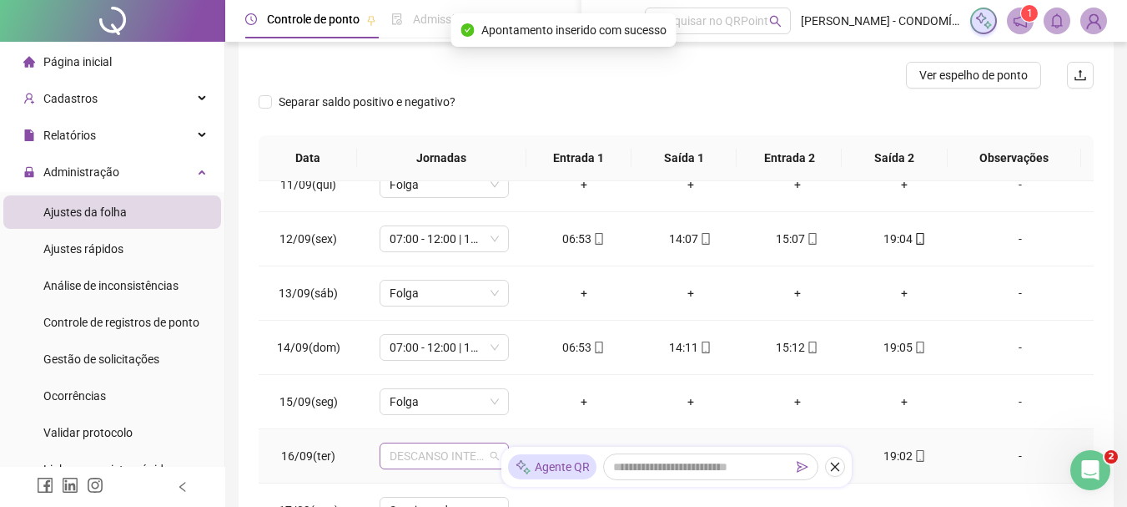
click at [427, 458] on span "DESCANSO INTER-JORNADA" at bounding box center [444, 455] width 109 height 25
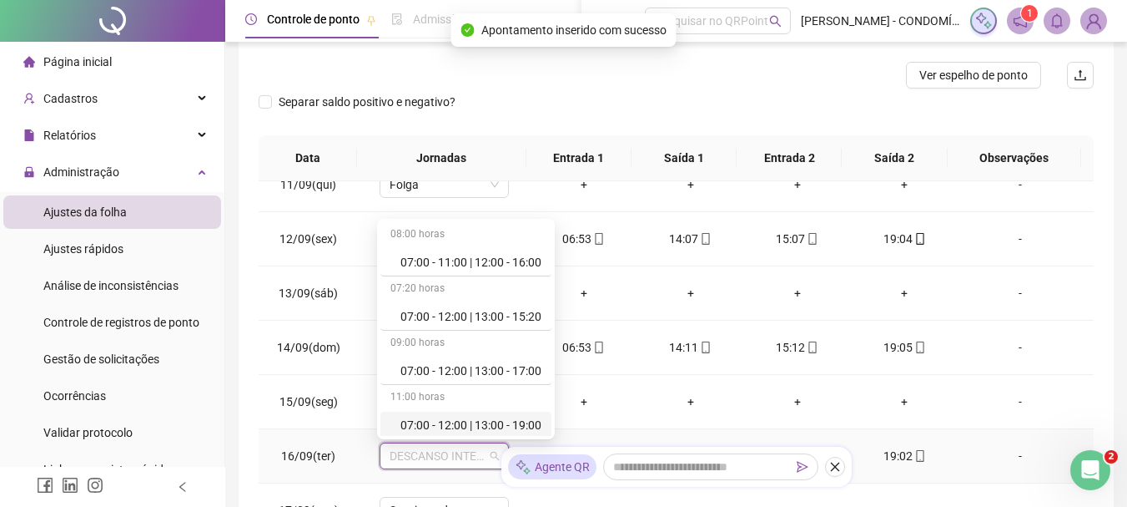
click at [445, 422] on div "07:00 - 12:00 | 13:00 - 19:00" at bounding box center [471, 425] width 141 height 18
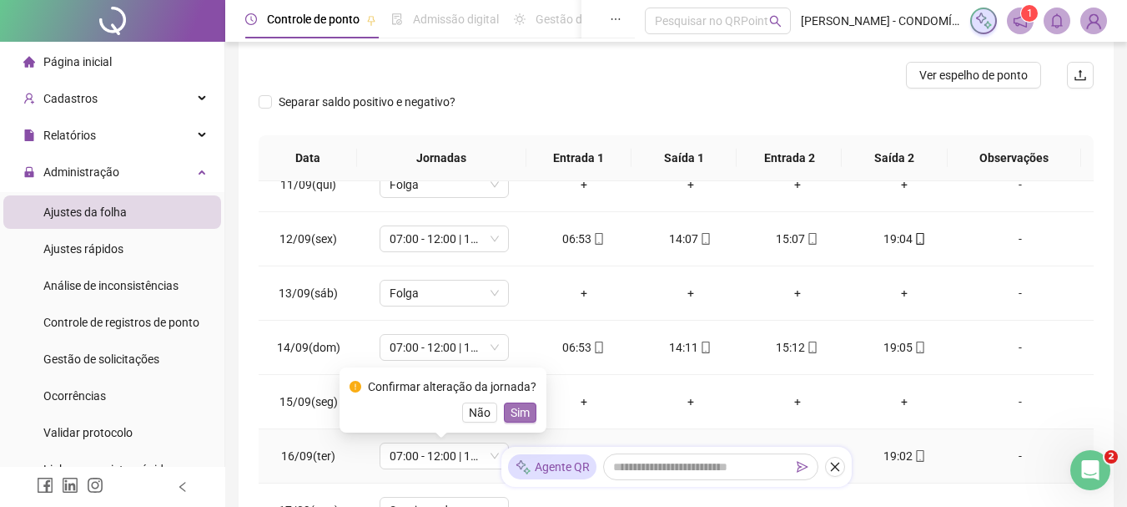
click at [515, 410] on span "Sim" at bounding box center [520, 412] width 19 height 18
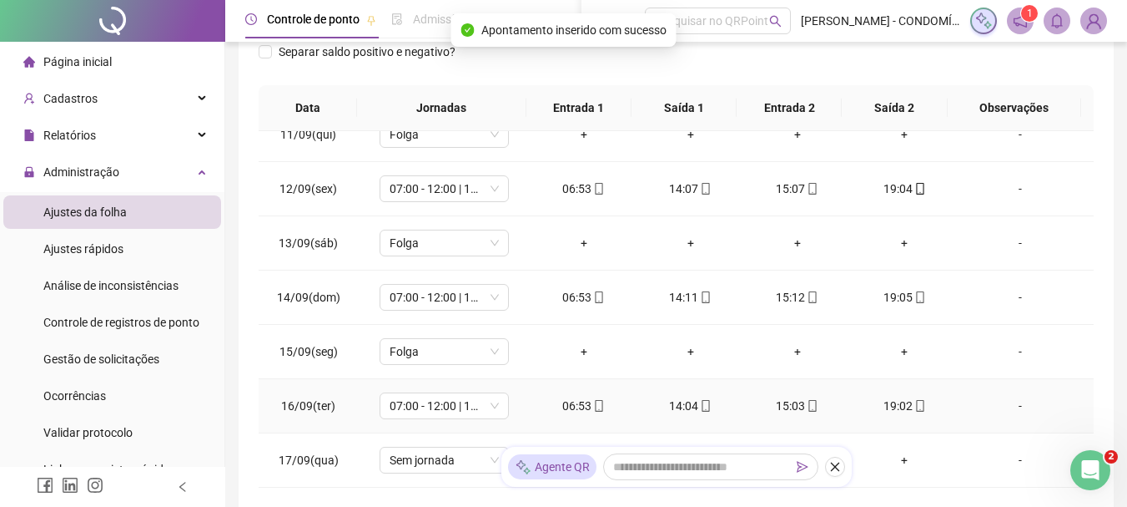
scroll to position [413, 0]
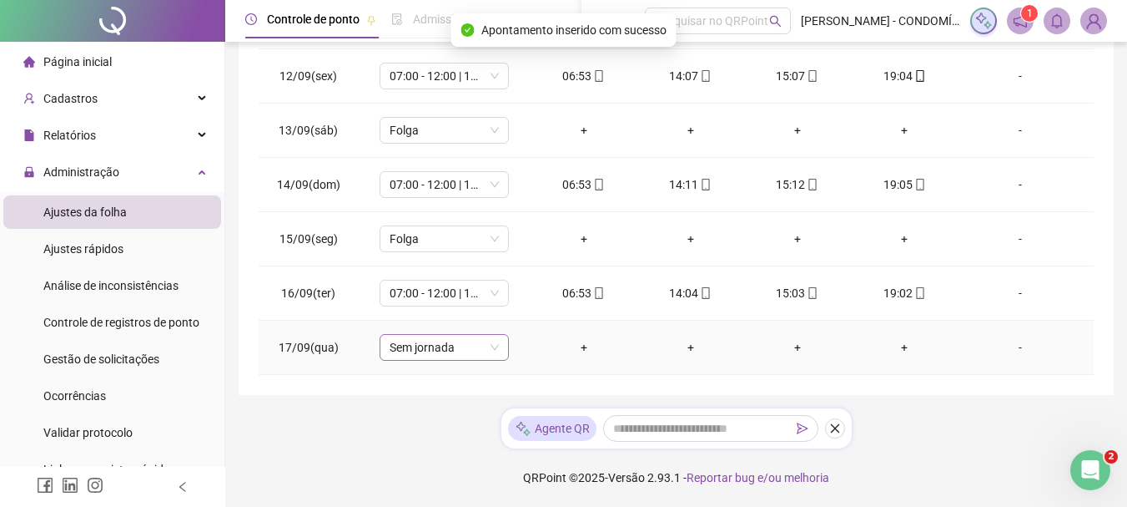
click at [407, 345] on span "Sem jornada" at bounding box center [444, 347] width 109 height 25
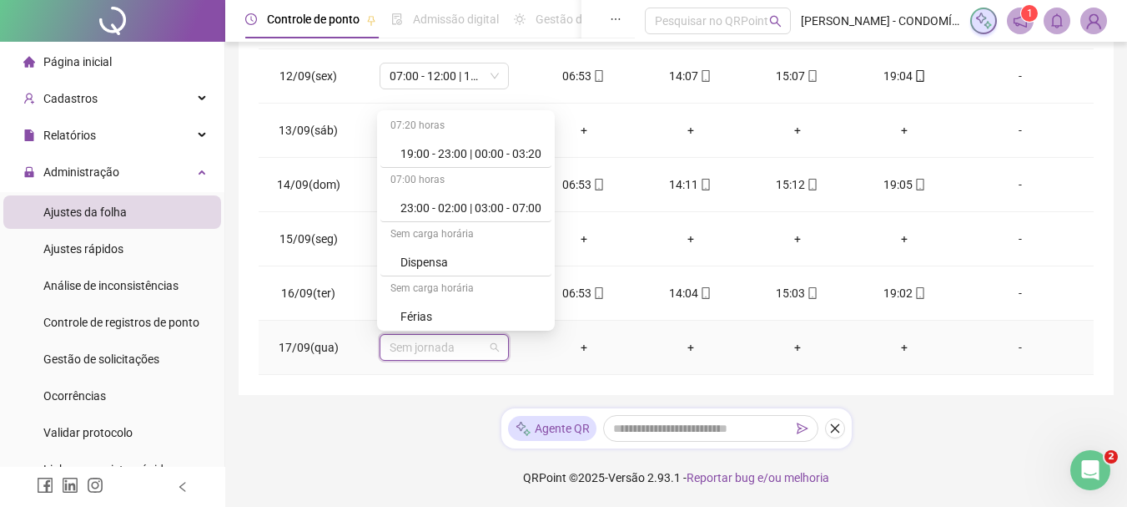
scroll to position [1251, 0]
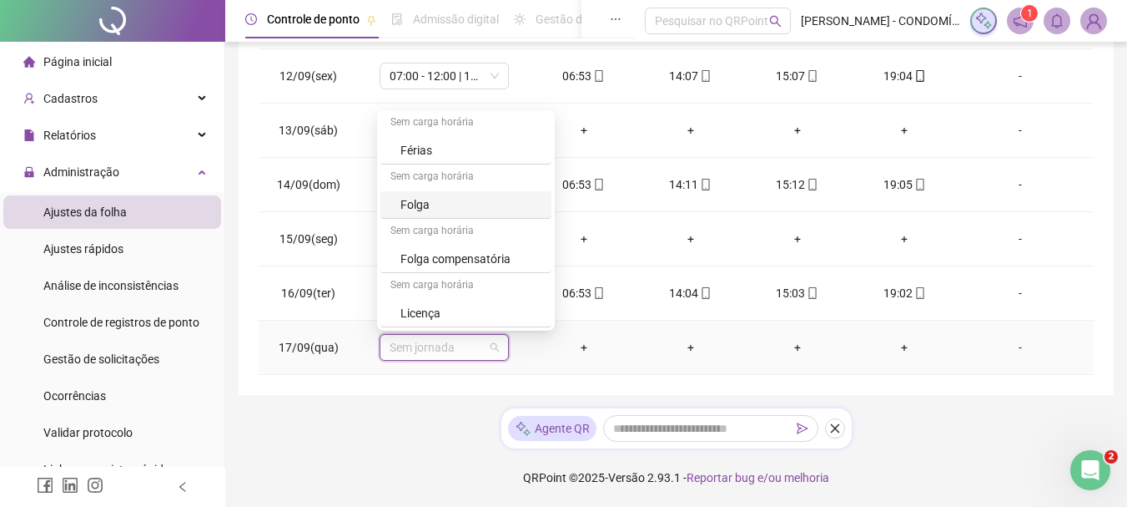
click at [411, 211] on div "Folga" at bounding box center [471, 204] width 141 height 18
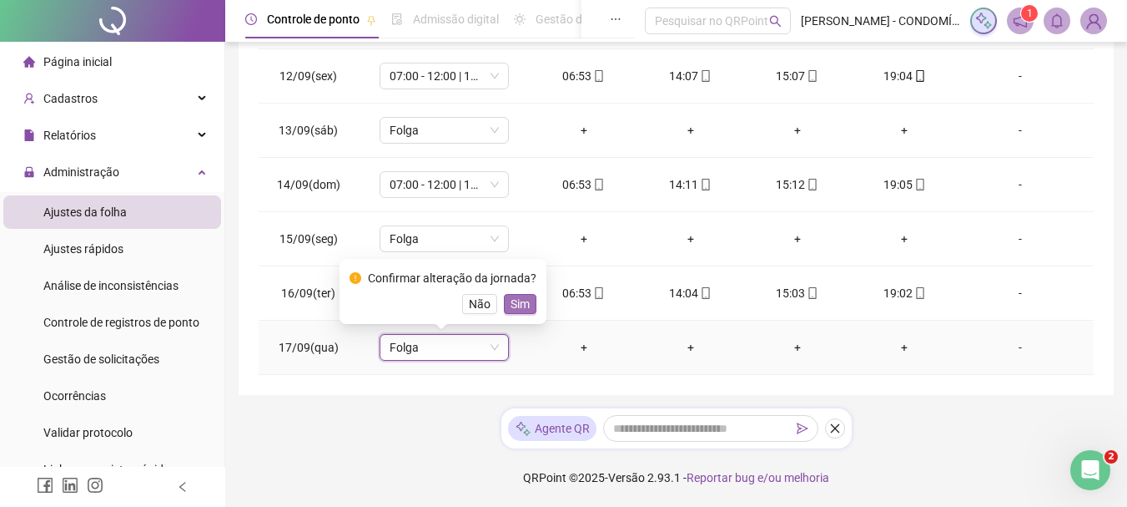
click at [518, 302] on span "Sim" at bounding box center [520, 304] width 19 height 18
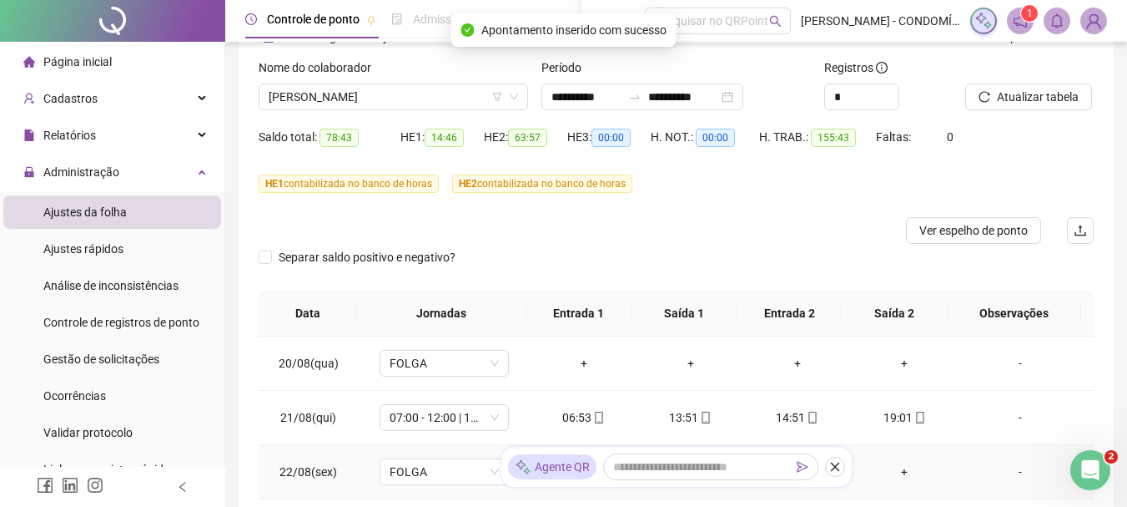
scroll to position [0, 0]
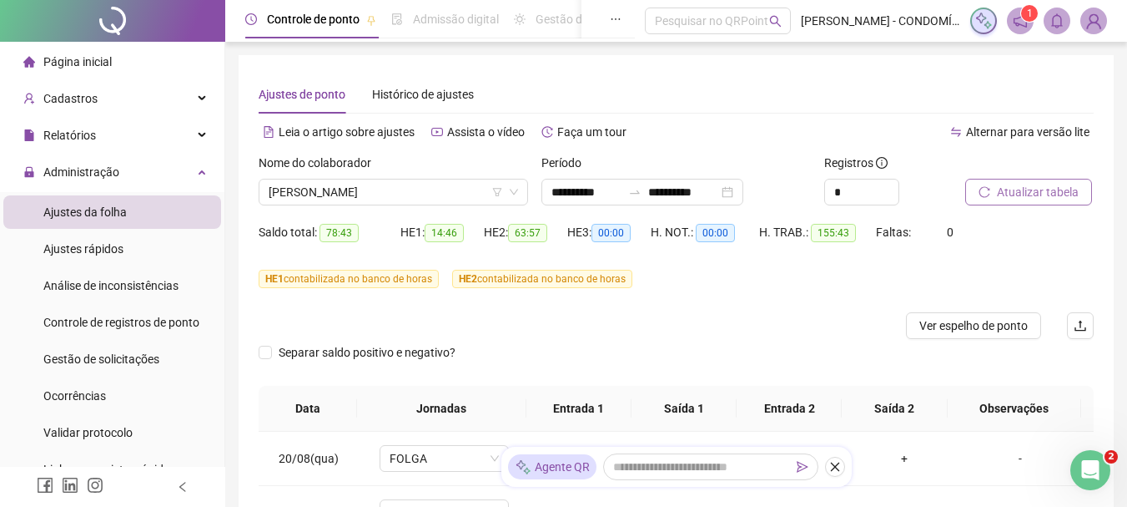
click at [1028, 182] on button "Atualizar tabela" at bounding box center [1028, 192] width 127 height 27
click at [1029, 185] on span "Atualizar tabela" at bounding box center [1038, 192] width 82 height 18
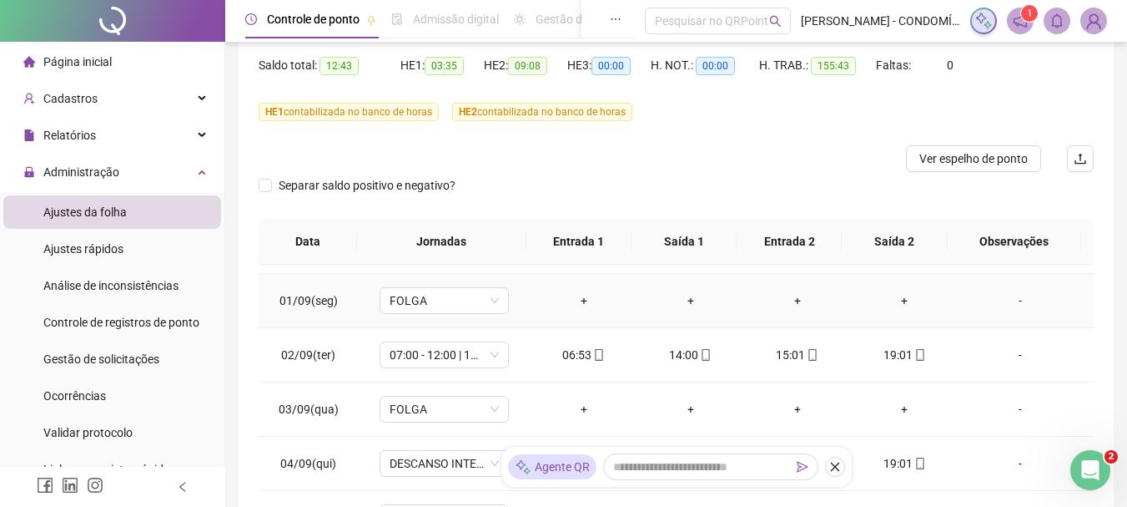
scroll to position [751, 0]
click at [440, 352] on span "DESCANSO INTER-JORNADA" at bounding box center [444, 353] width 109 height 25
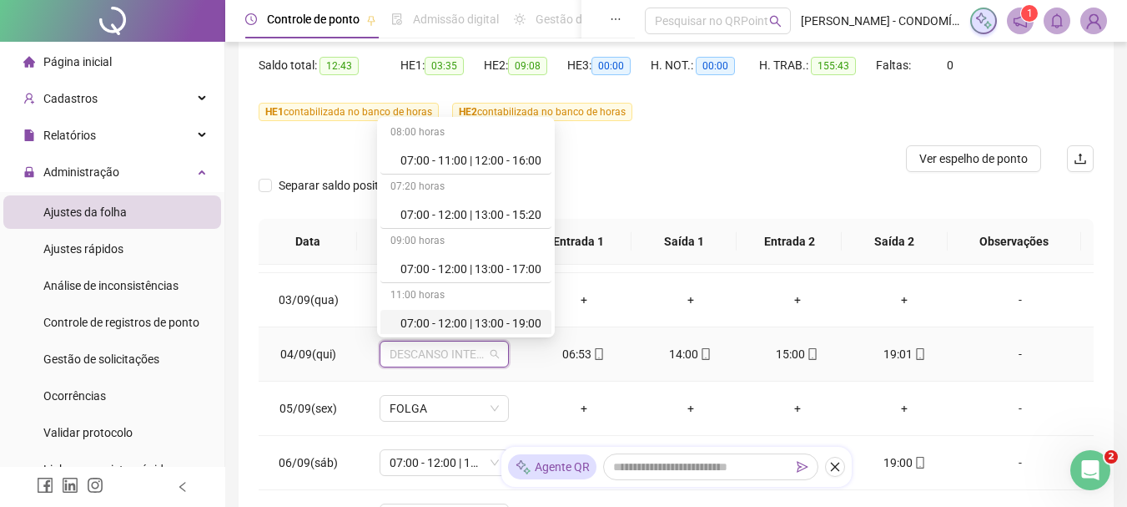
click at [452, 320] on div "07:00 - 12:00 | 13:00 - 19:00" at bounding box center [471, 323] width 141 height 18
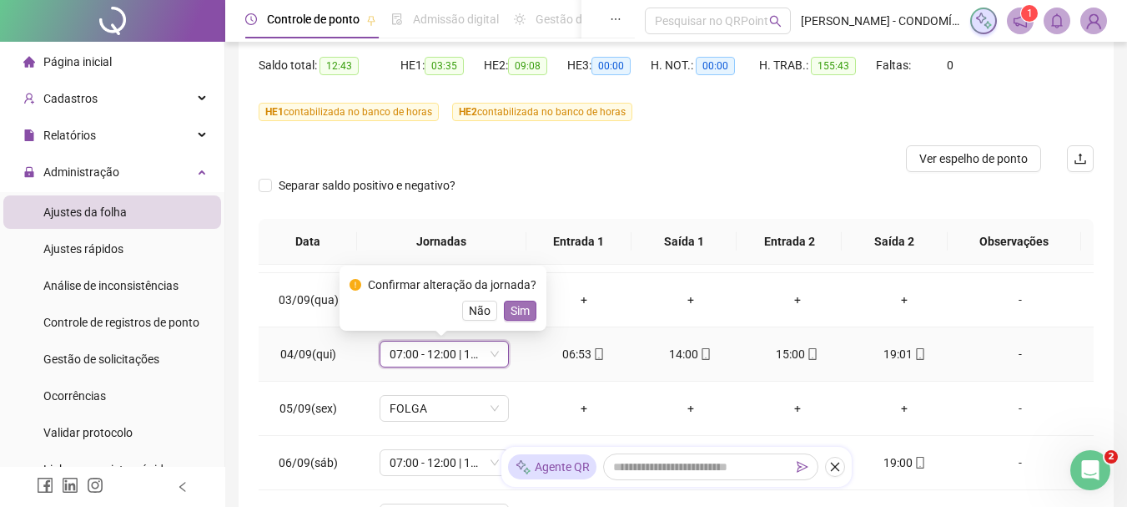
click at [519, 312] on span "Sim" at bounding box center [520, 310] width 19 height 18
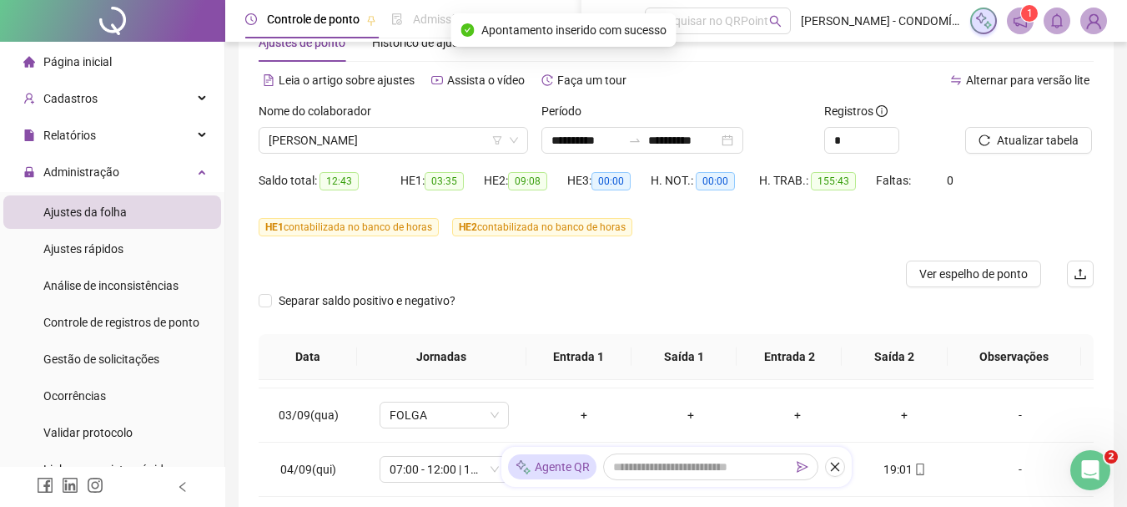
scroll to position [0, 0]
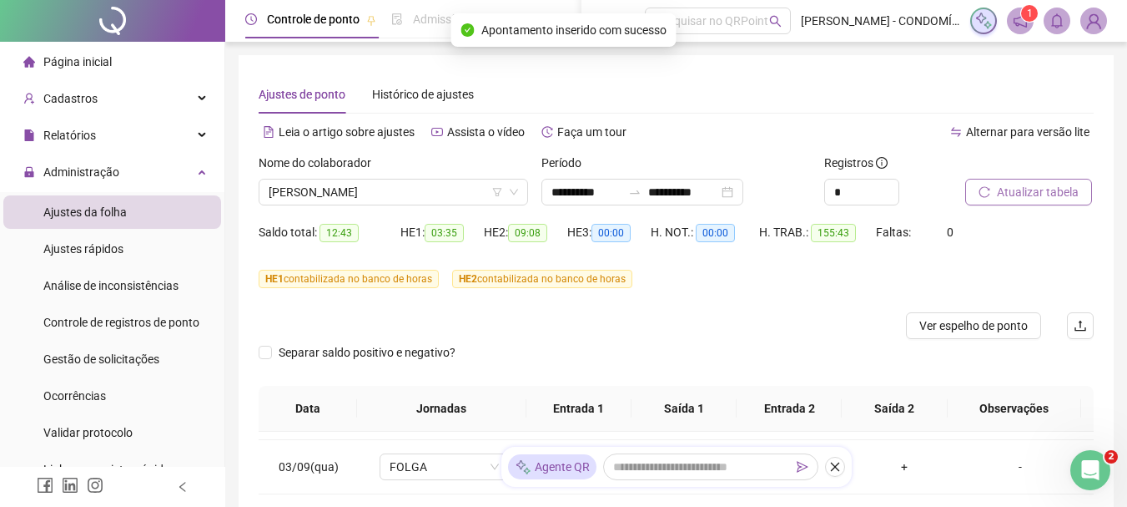
click at [1028, 193] on span "Atualizar tabela" at bounding box center [1038, 192] width 82 height 18
click at [1011, 194] on span "Atualizar tabela" at bounding box center [1038, 192] width 82 height 18
click at [401, 189] on span "[PERSON_NAME]" at bounding box center [394, 191] width 250 height 25
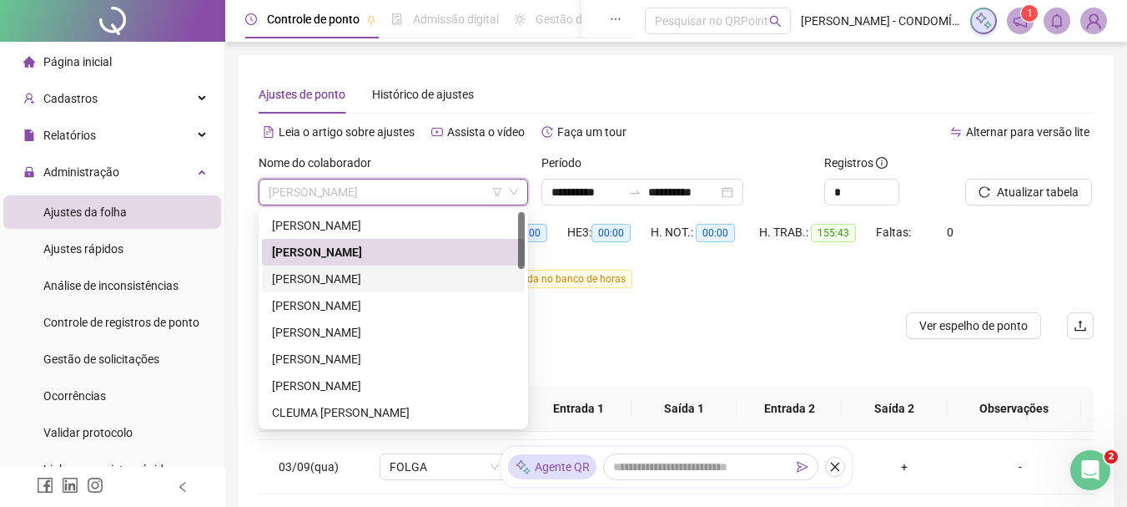
click at [328, 277] on div "[PERSON_NAME]" at bounding box center [393, 279] width 243 height 18
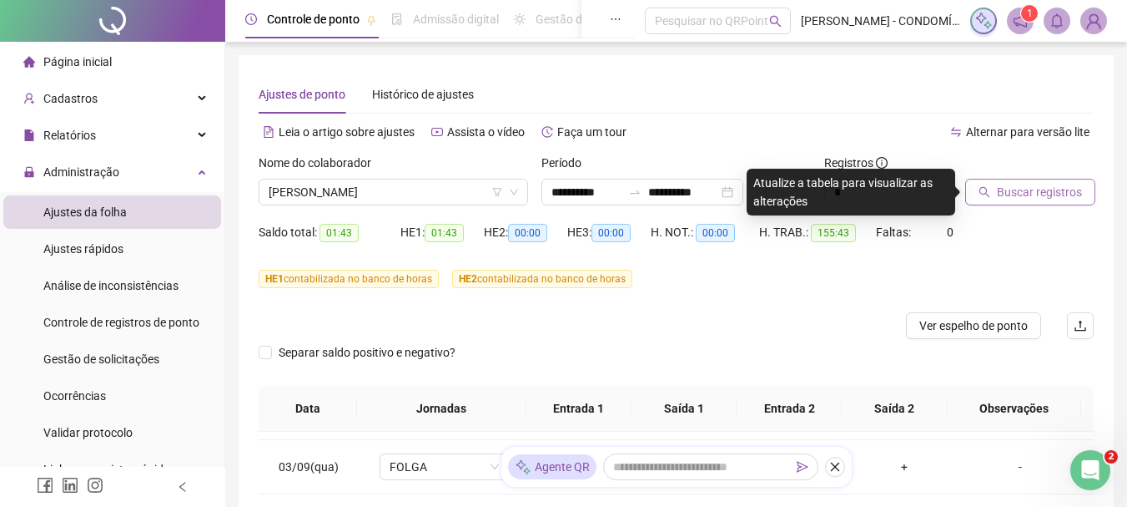
click at [1030, 193] on span "Buscar registros" at bounding box center [1039, 192] width 85 height 18
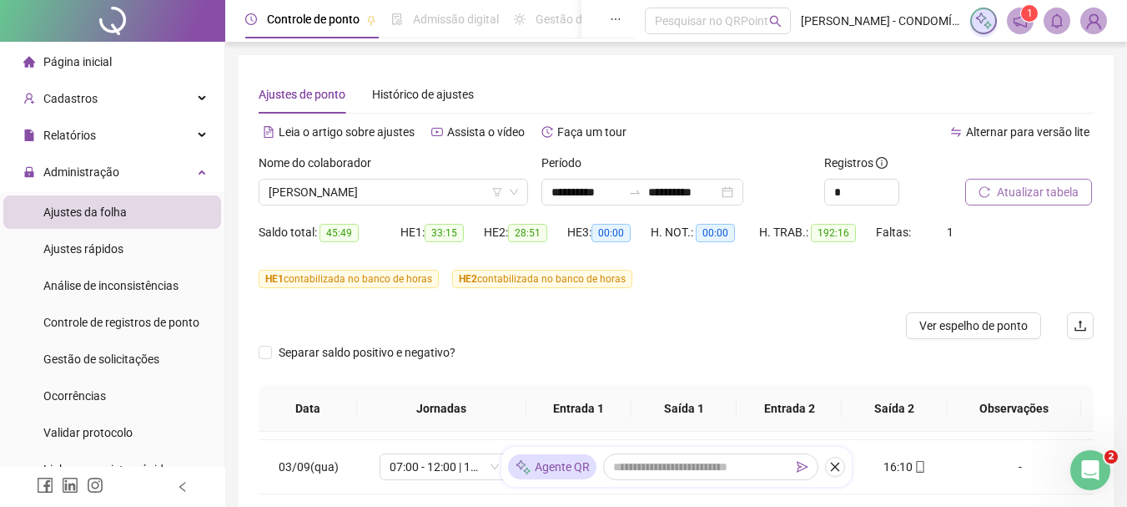
click at [1018, 186] on span "Atualizar tabela" at bounding box center [1038, 192] width 82 height 18
click at [1025, 187] on span "Atualizar tabela" at bounding box center [1038, 192] width 82 height 18
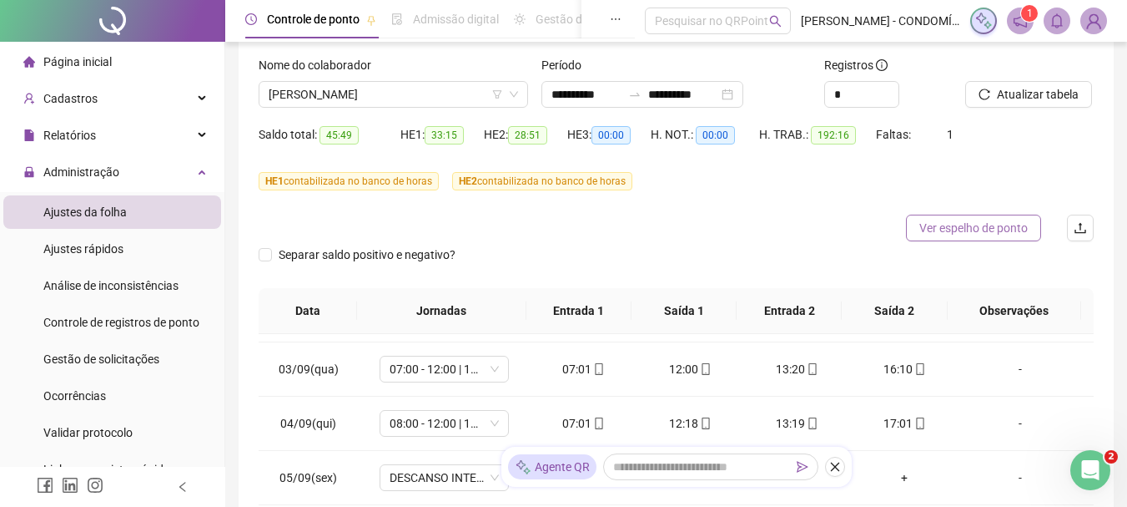
scroll to position [250, 0]
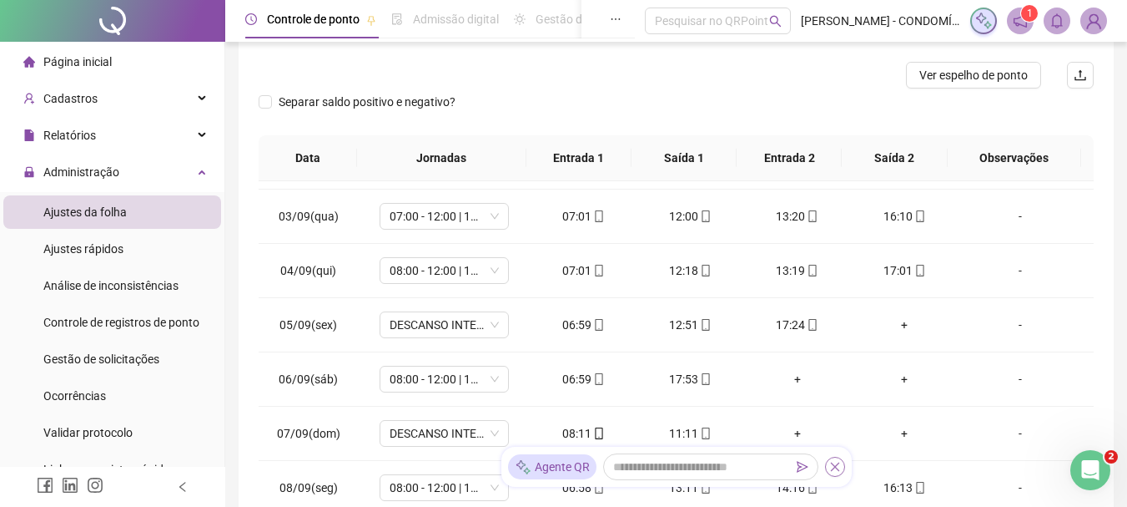
click at [836, 468] on icon "close" at bounding box center [834, 466] width 9 height 9
click at [406, 274] on span "08:00 - 12:00 | 13:00 - 16:20" at bounding box center [444, 270] width 109 height 25
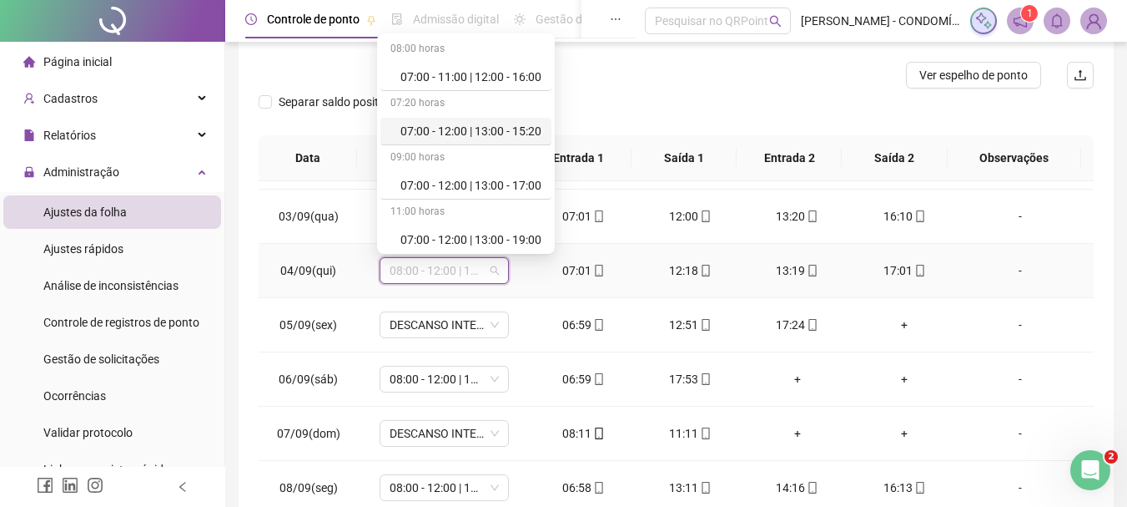
click at [420, 127] on div "07:00 - 12:00 | 13:00 - 15:20" at bounding box center [471, 131] width 141 height 18
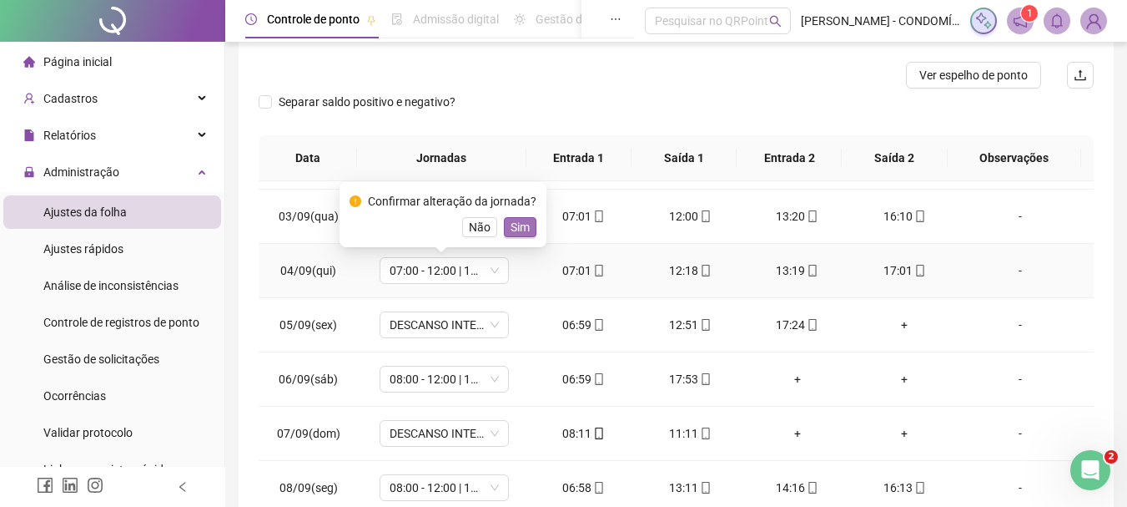
click at [520, 221] on span "Sim" at bounding box center [520, 227] width 19 height 18
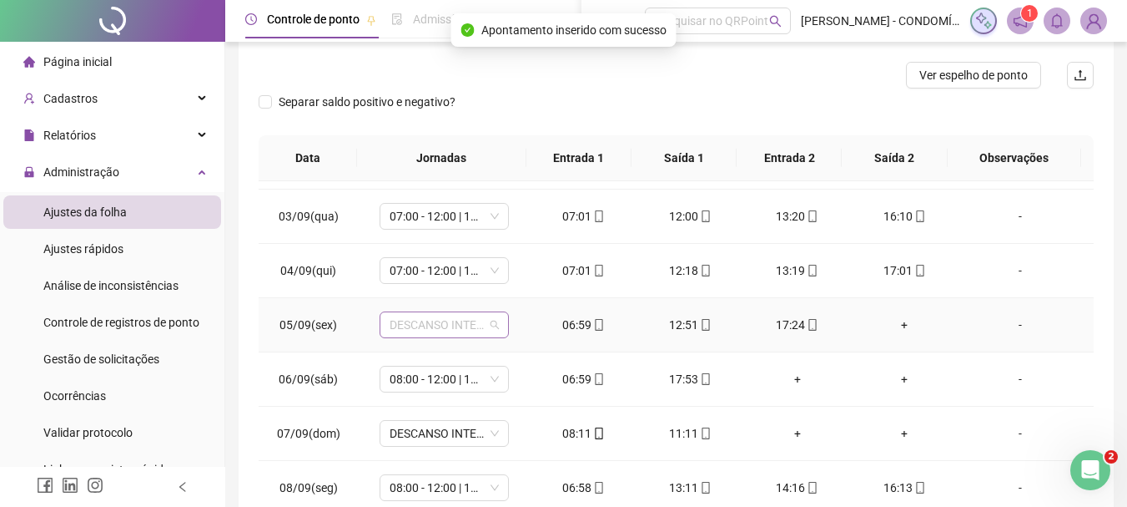
click at [411, 325] on span "DESCANSO INTER-JORNADA" at bounding box center [444, 324] width 109 height 25
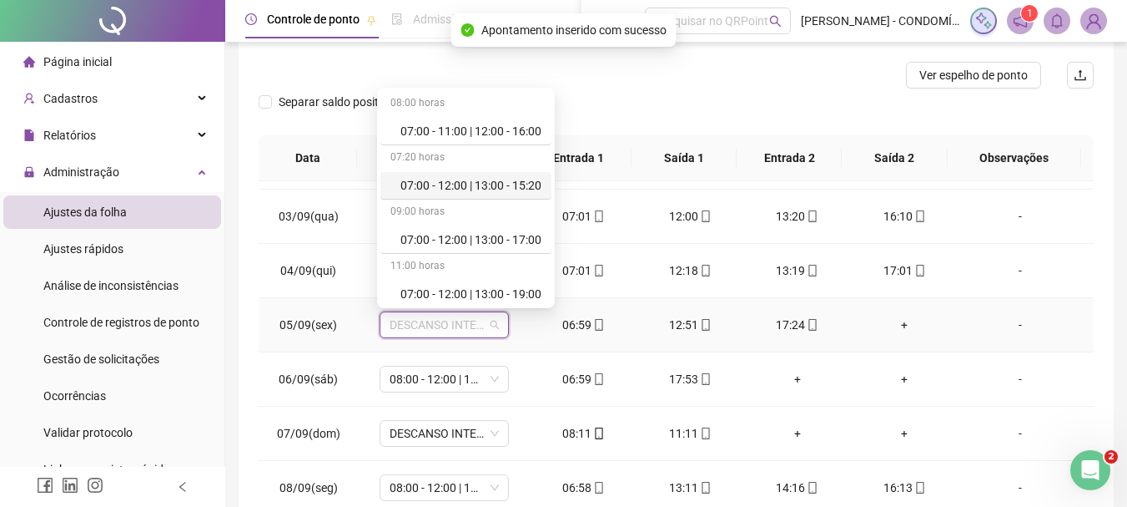
click at [480, 184] on div "07:00 - 12:00 | 13:00 - 15:20" at bounding box center [471, 185] width 141 height 18
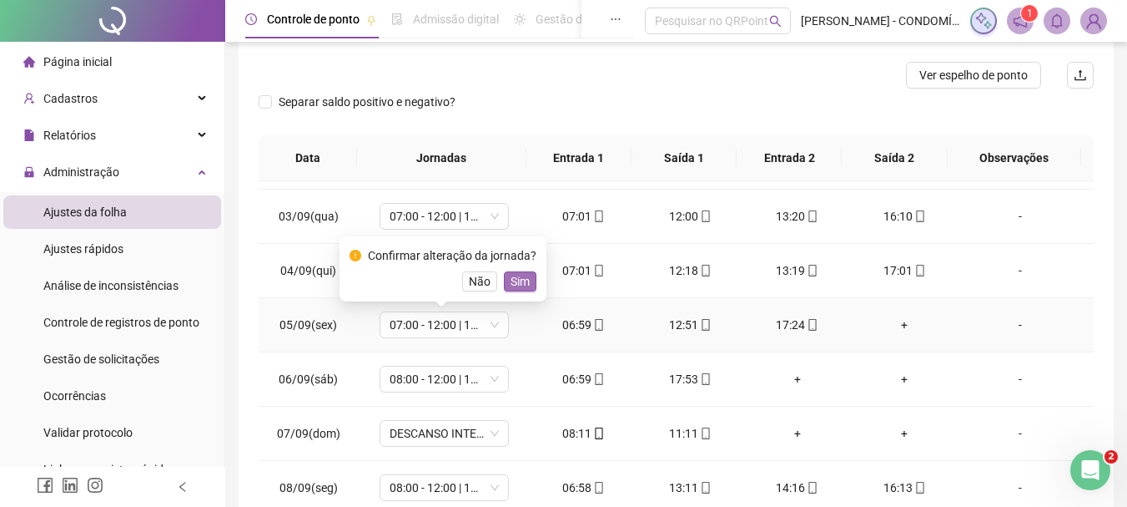
click at [516, 281] on span "Sim" at bounding box center [520, 281] width 19 height 18
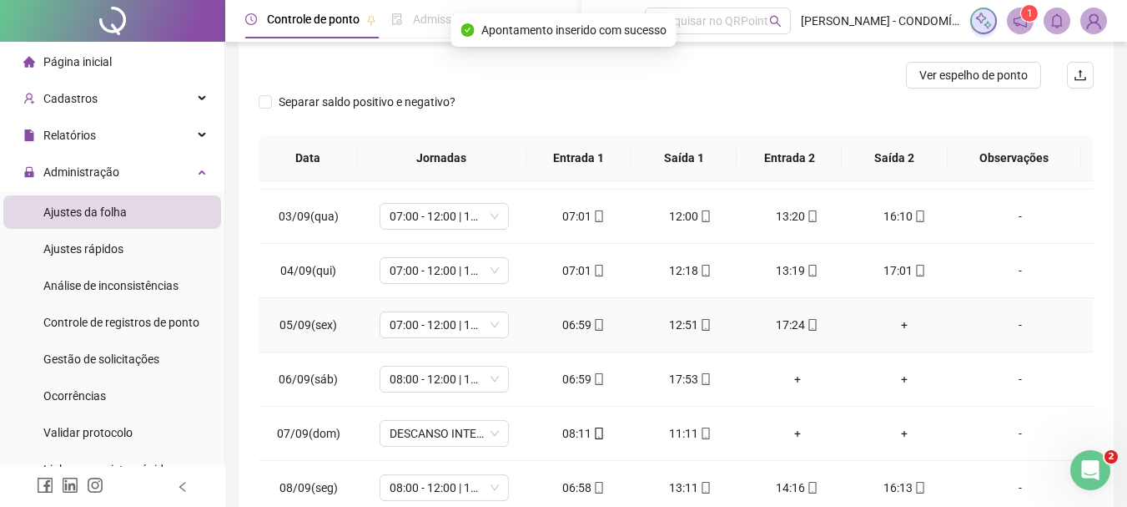
click at [892, 326] on div "+" at bounding box center [905, 324] width 80 height 18
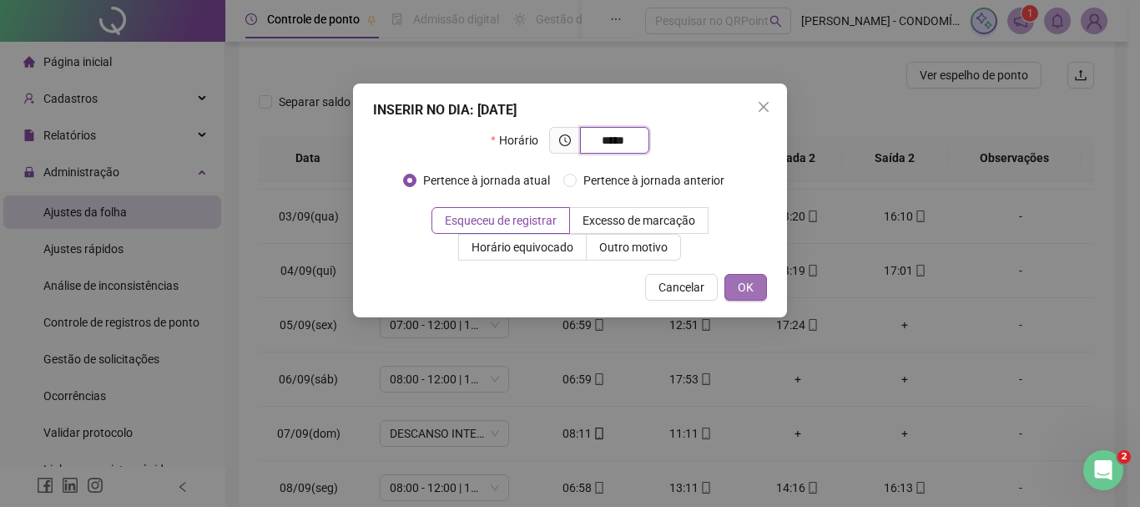
type input "*****"
click at [750, 280] on span "OK" at bounding box center [746, 287] width 16 height 18
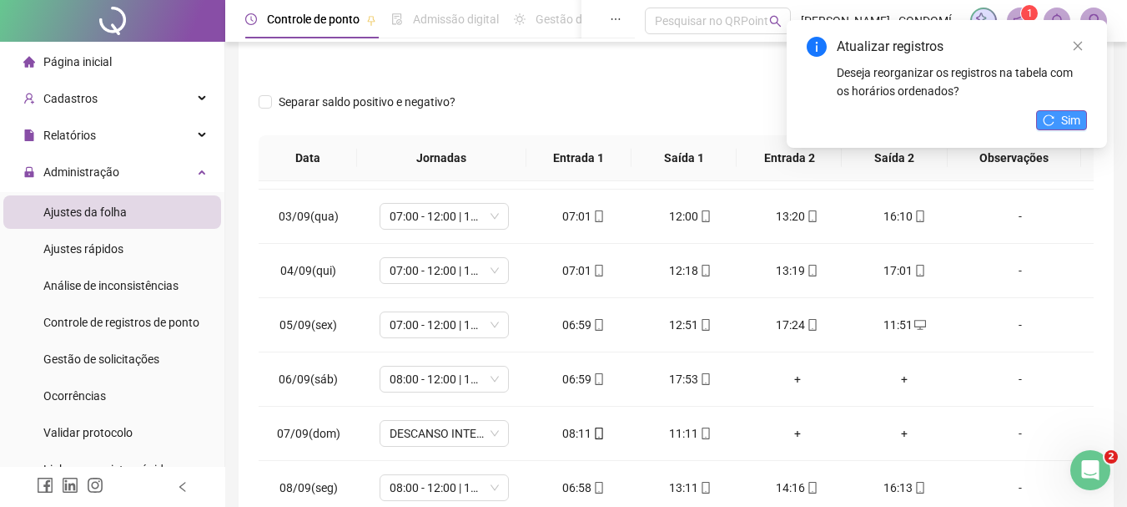
click at [1074, 117] on span "Sim" at bounding box center [1070, 120] width 19 height 18
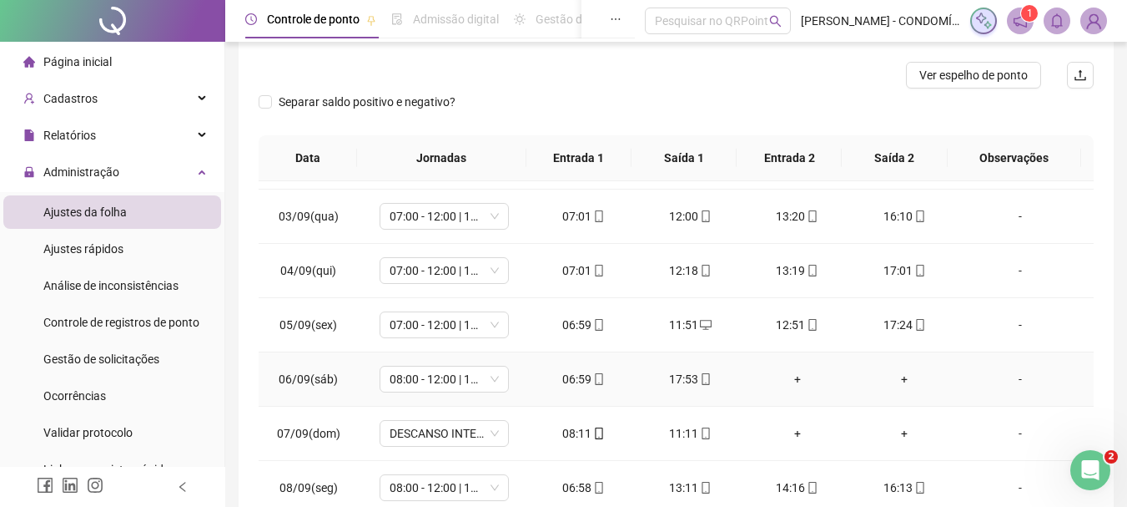
click at [788, 377] on div "+" at bounding box center [798, 379] width 80 height 18
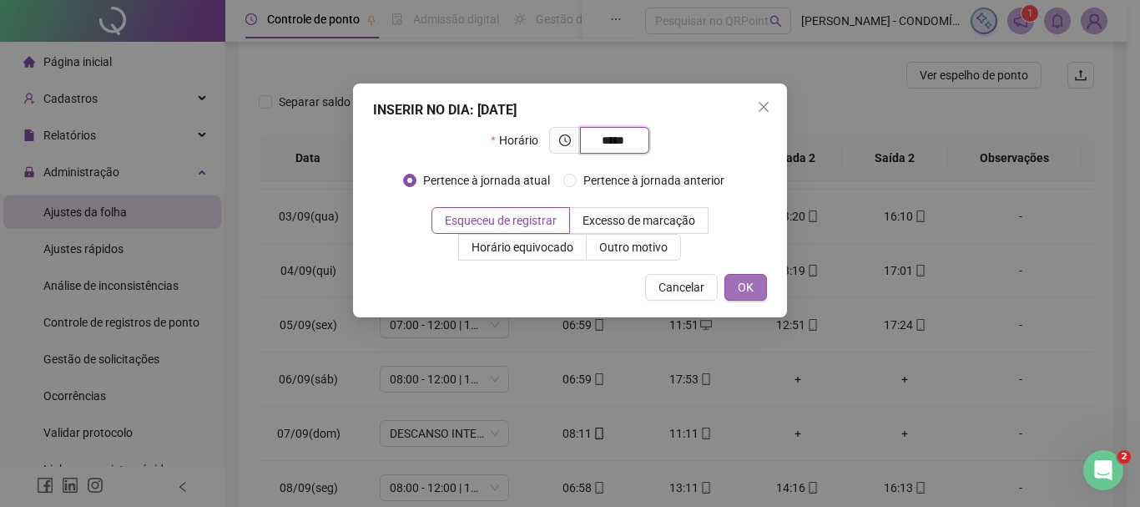
type input "*****"
click at [742, 284] on span "OK" at bounding box center [746, 287] width 16 height 18
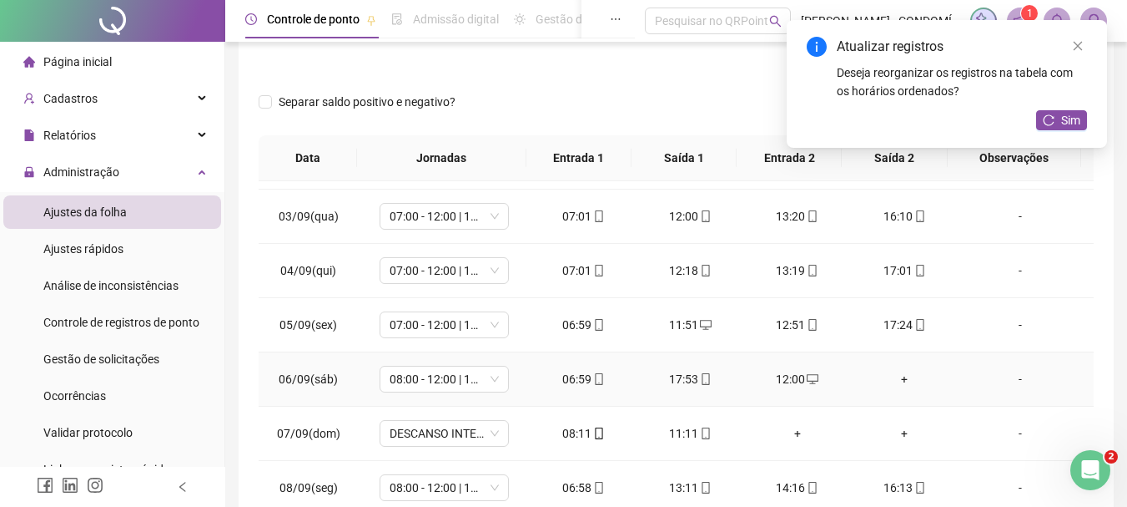
click at [897, 380] on div "+" at bounding box center [905, 379] width 80 height 18
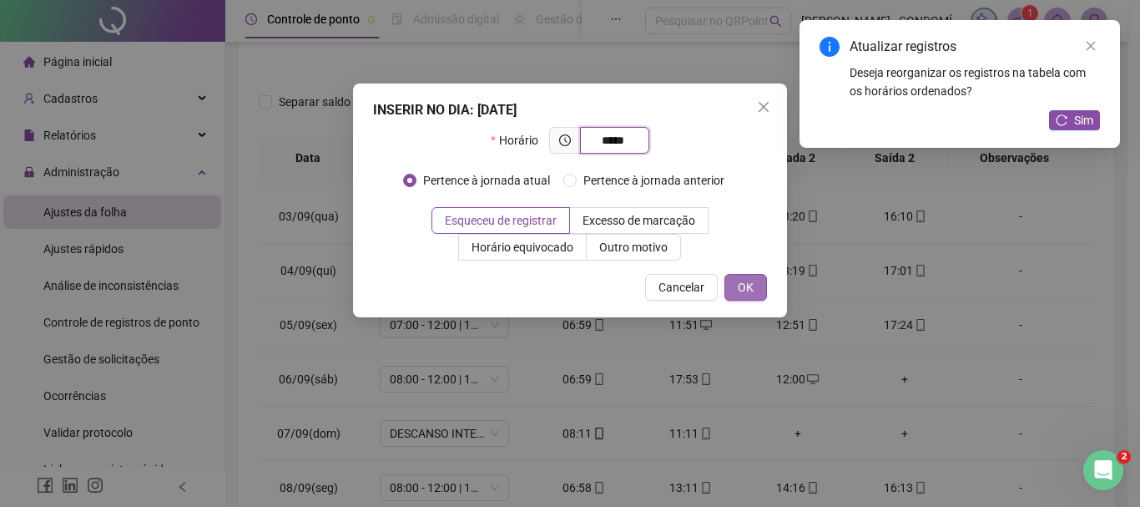
type input "*****"
click at [746, 285] on span "OK" at bounding box center [746, 287] width 16 height 18
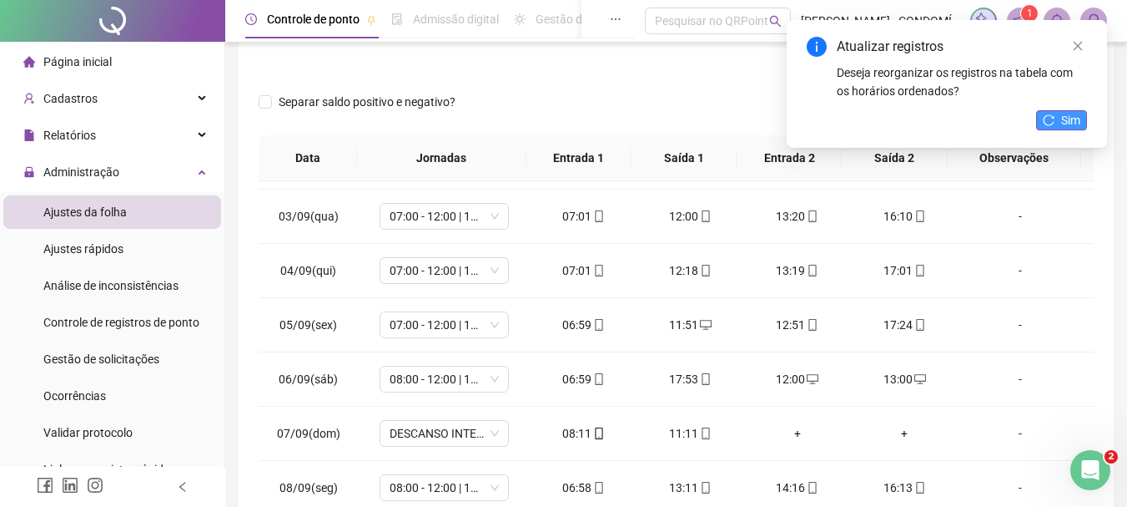
click at [1070, 121] on span "Sim" at bounding box center [1070, 120] width 19 height 18
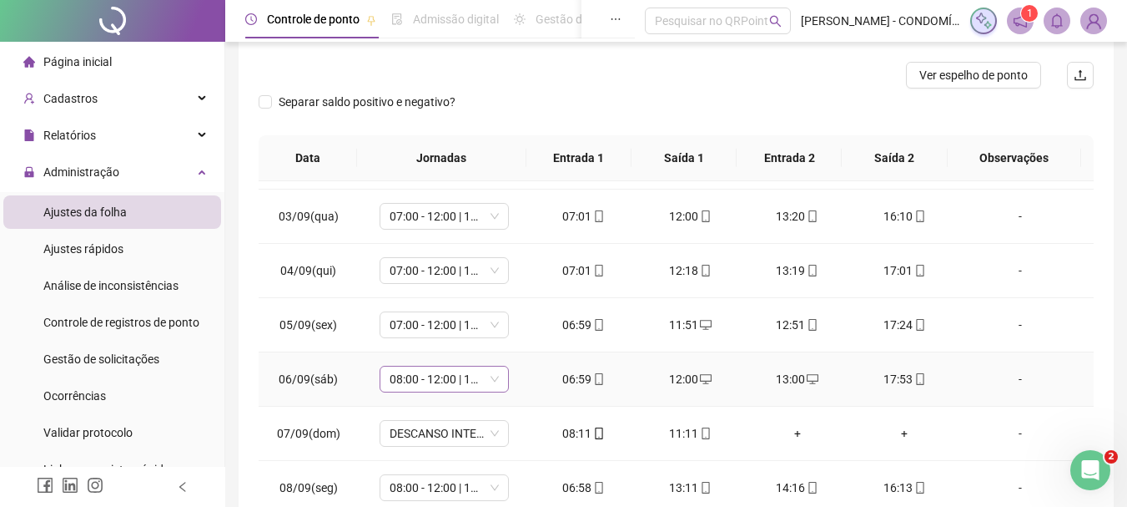
click at [415, 379] on span "08:00 - 12:00 | 13:00 - 16:20" at bounding box center [444, 378] width 109 height 25
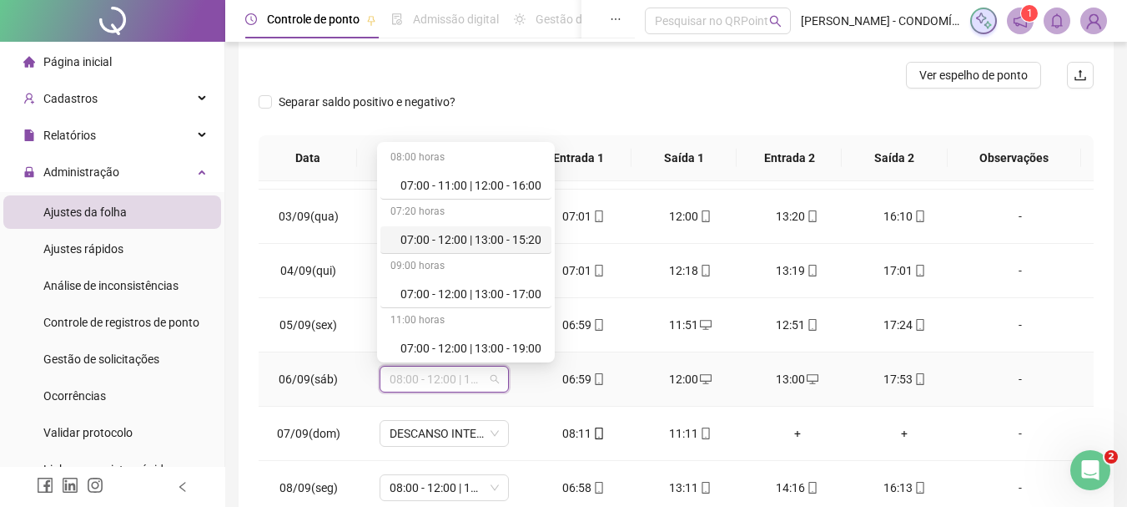
click at [461, 234] on div "07:00 - 12:00 | 13:00 - 15:20" at bounding box center [471, 239] width 141 height 18
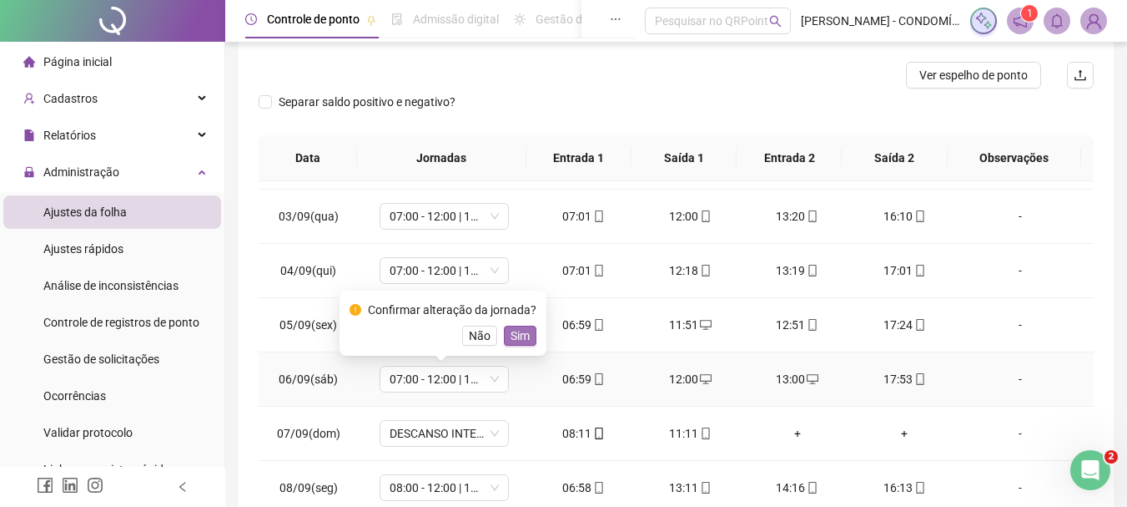
click at [512, 338] on span "Sim" at bounding box center [520, 335] width 19 height 18
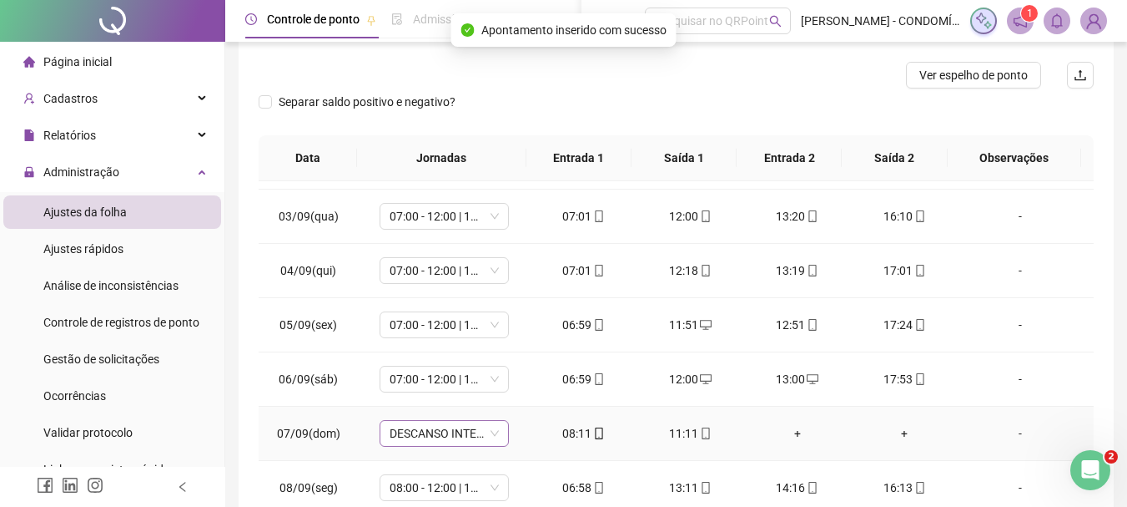
click at [420, 430] on span "DESCANSO INTER-JORNADA" at bounding box center [444, 433] width 109 height 25
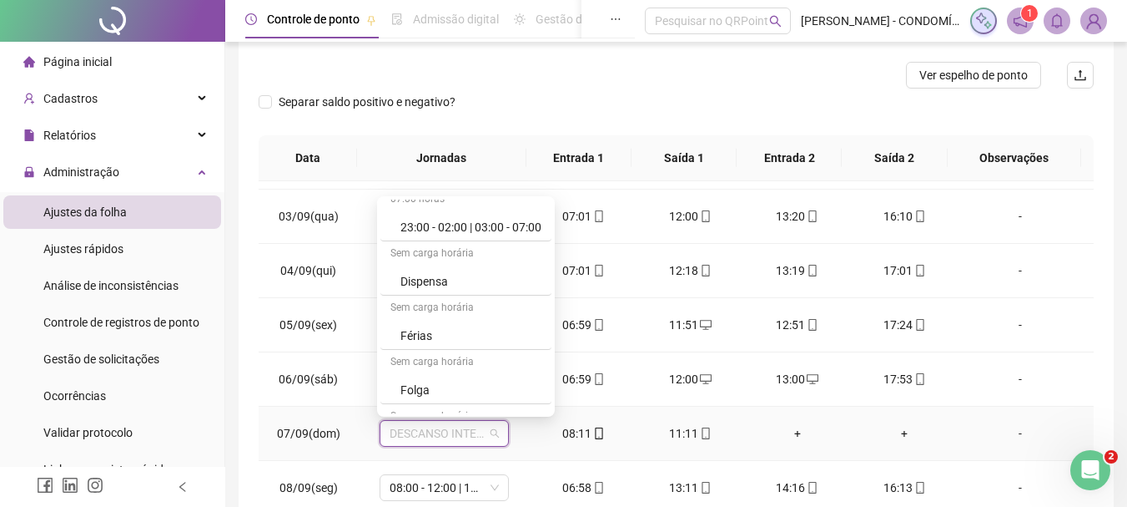
scroll to position [1251, 0]
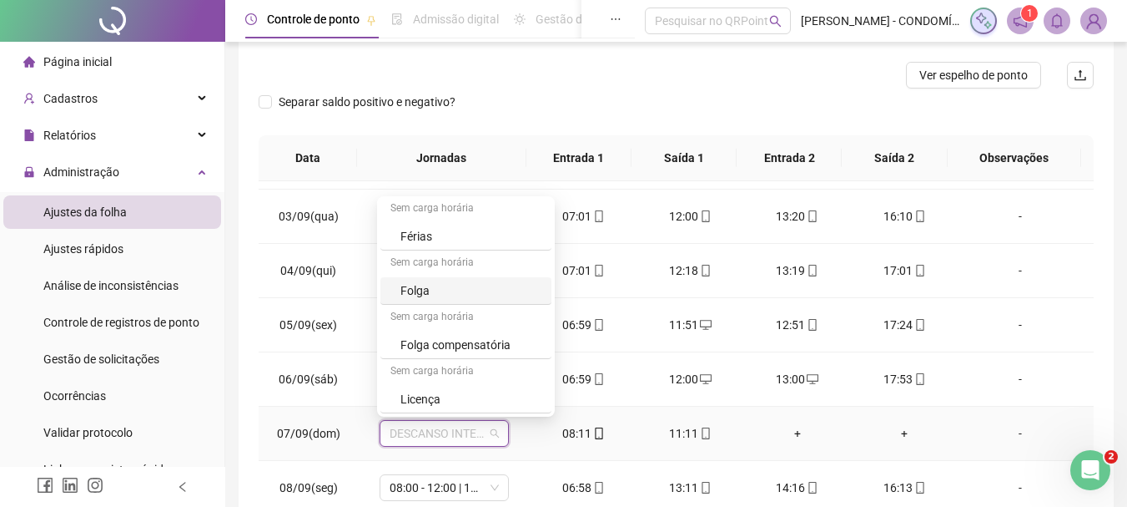
click at [421, 290] on div "Folga" at bounding box center [471, 290] width 141 height 18
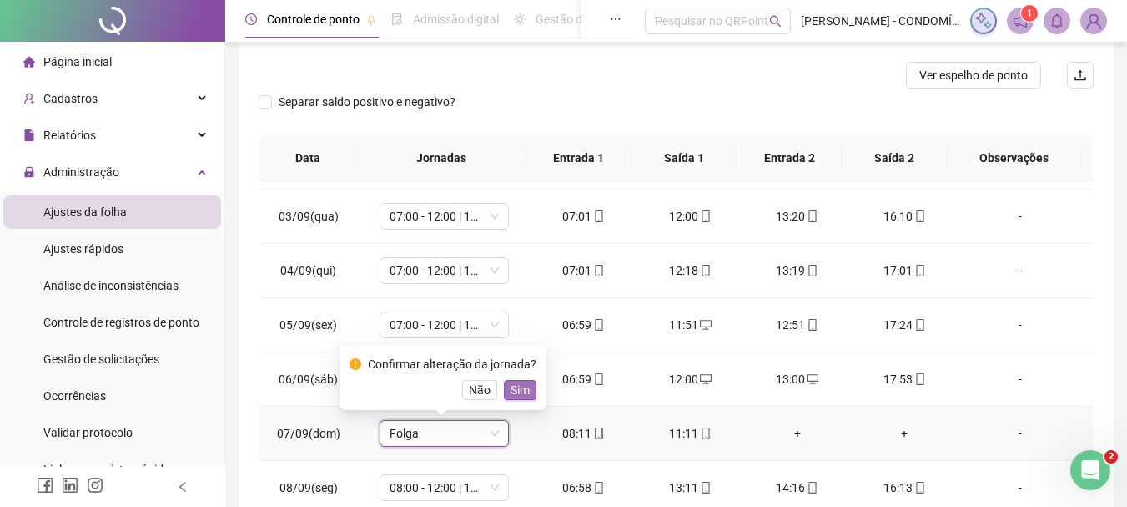
click at [521, 392] on span "Sim" at bounding box center [520, 390] width 19 height 18
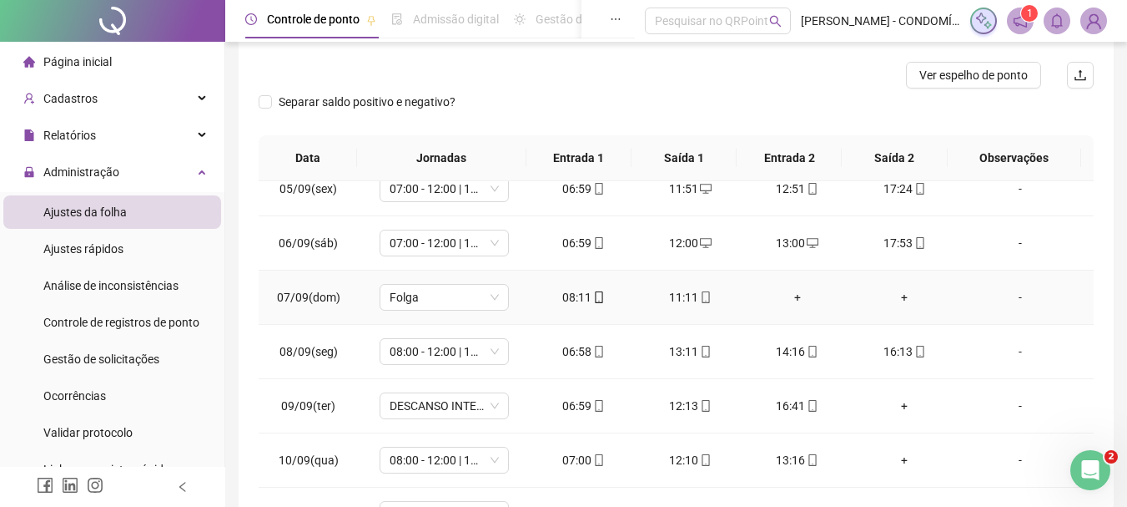
scroll to position [918, 0]
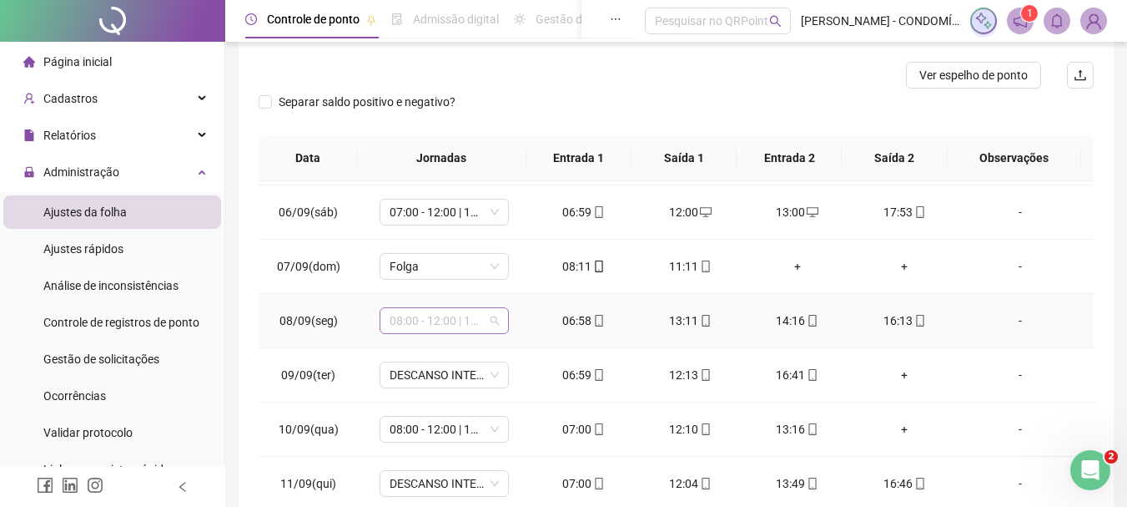
click at [409, 320] on span "08:00 - 12:00 | 13:00 - 16:20" at bounding box center [444, 320] width 109 height 25
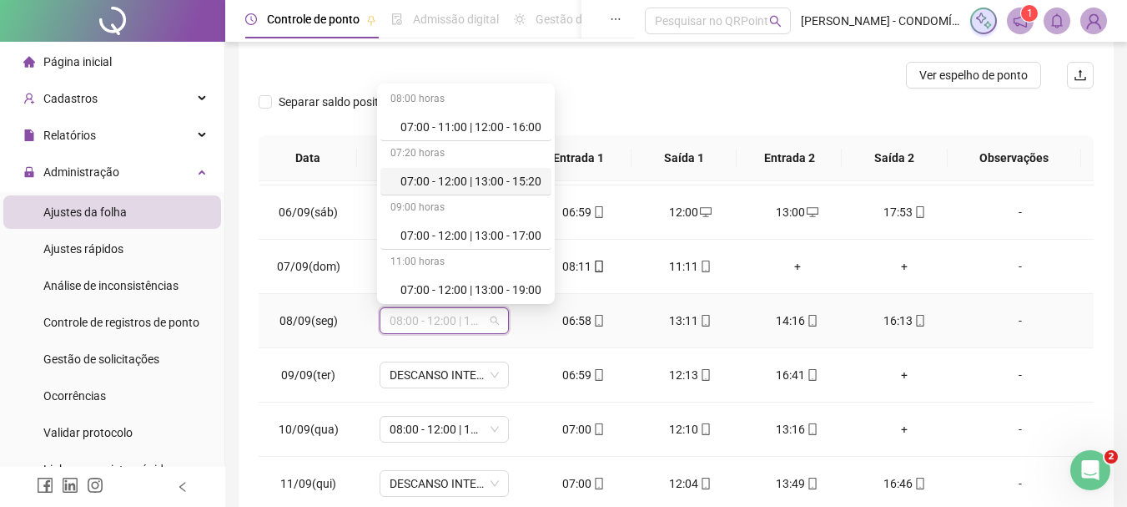
click at [428, 177] on div "07:00 - 12:00 | 13:00 - 15:20" at bounding box center [471, 181] width 141 height 18
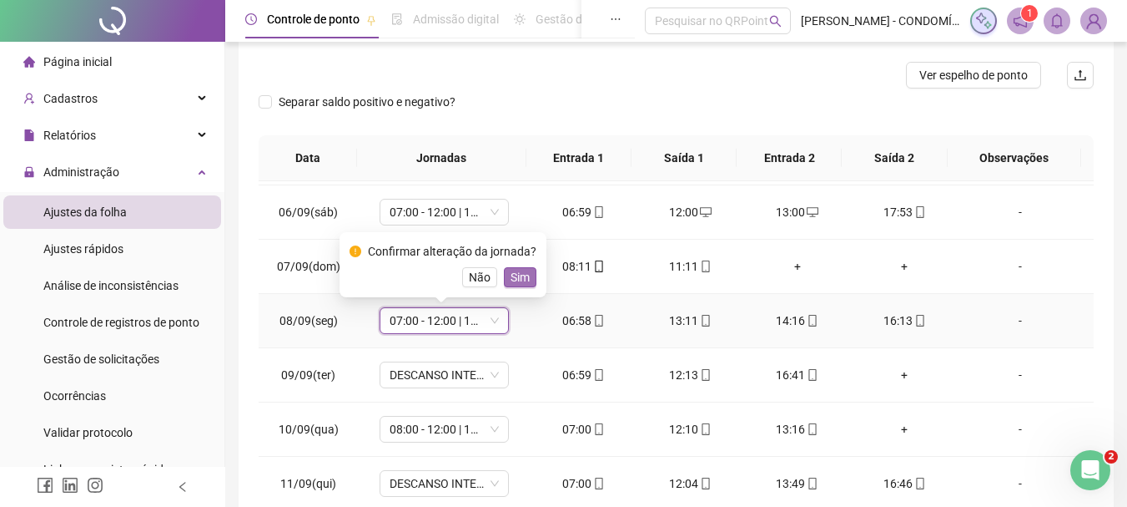
click at [526, 283] on span "Sim" at bounding box center [520, 277] width 19 height 18
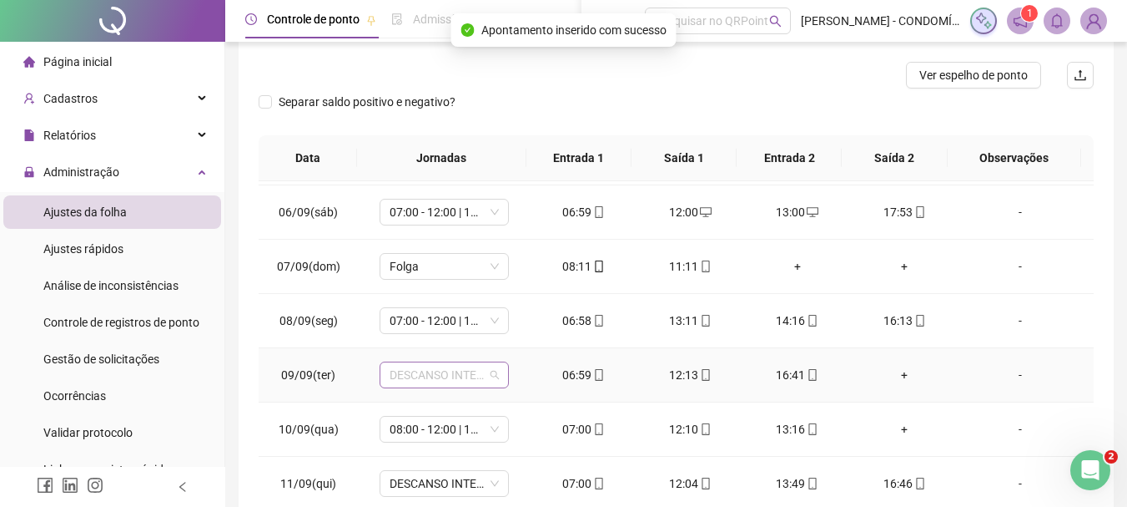
click at [433, 370] on span "DESCANSO INTER-JORNADA" at bounding box center [444, 374] width 109 height 25
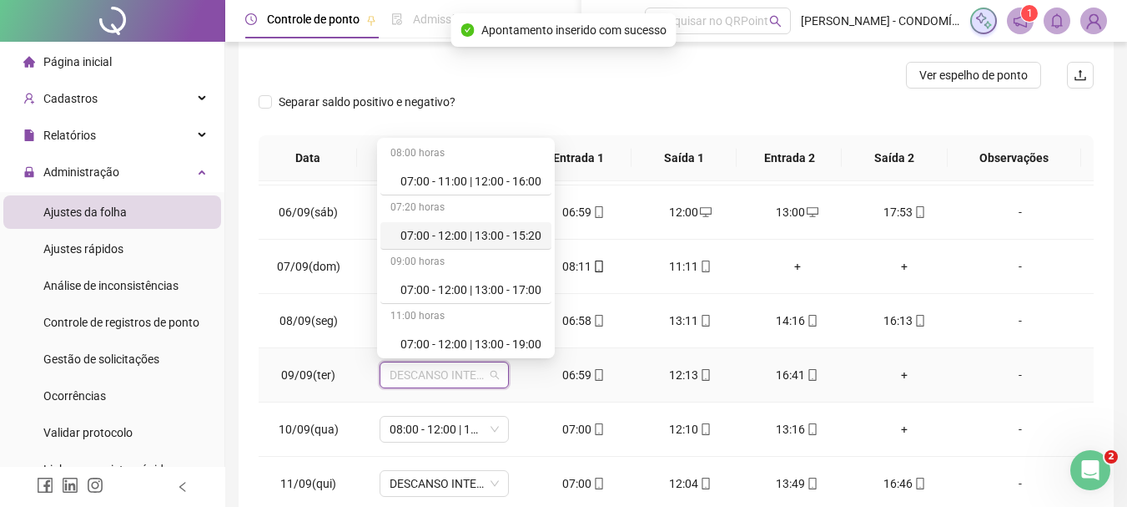
drag, startPoint x: 446, startPoint y: 237, endPoint x: 536, endPoint y: 405, distance: 190.4
click at [446, 236] on div "07:00 - 12:00 | 13:00 - 15:20" at bounding box center [471, 235] width 141 height 18
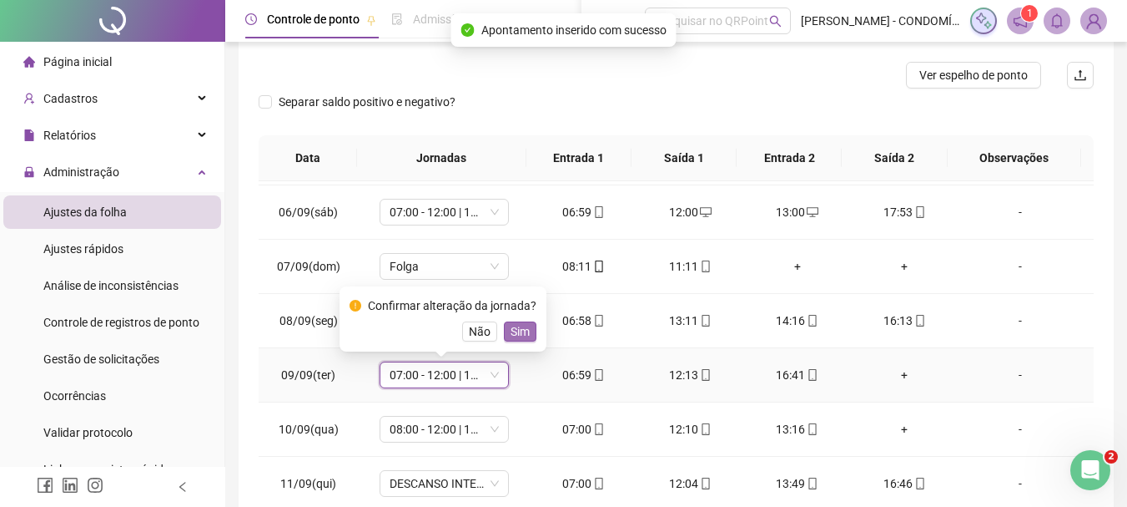
click at [515, 332] on span "Sim" at bounding box center [520, 331] width 19 height 18
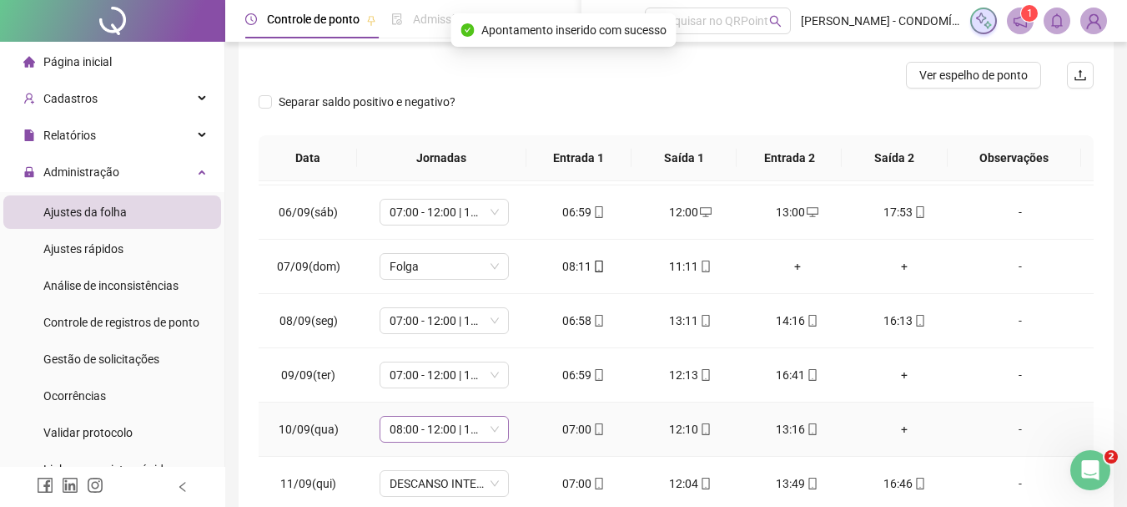
click at [431, 428] on span "08:00 - 12:00 | 13:00 - 16:20" at bounding box center [444, 428] width 109 height 25
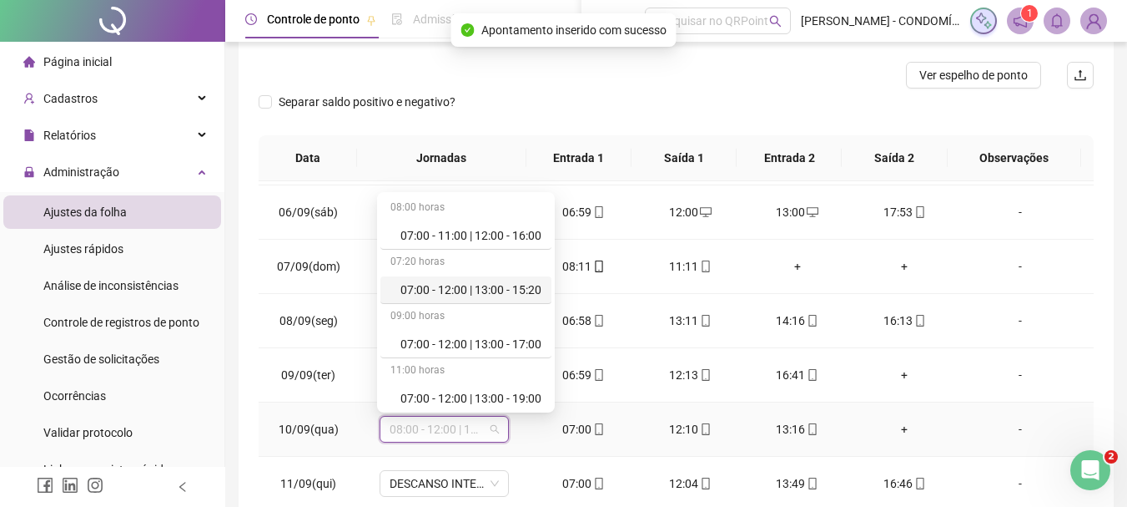
click at [480, 286] on div "07:00 - 12:00 | 13:00 - 15:20" at bounding box center [471, 289] width 141 height 18
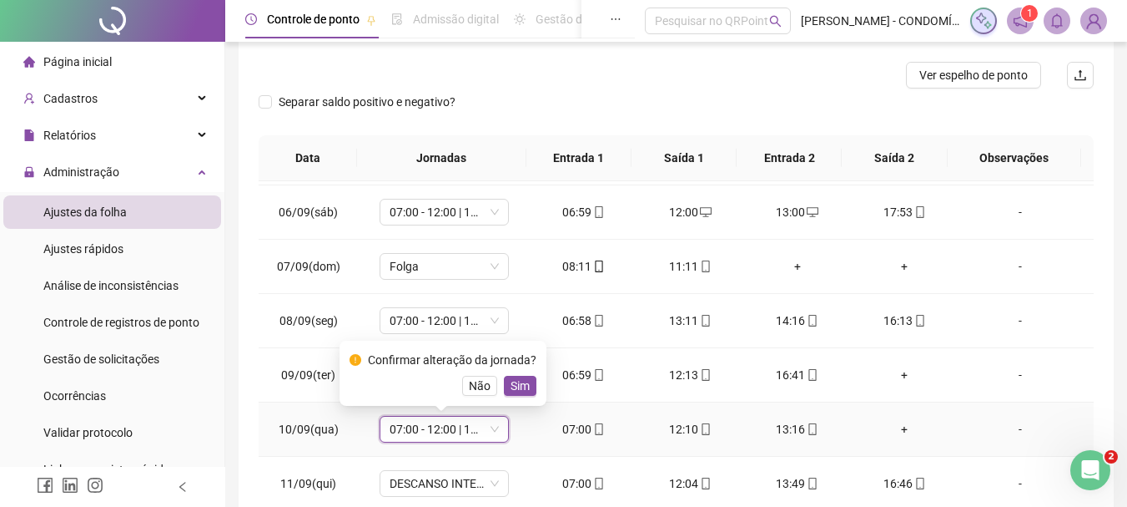
click at [518, 389] on span "Sim" at bounding box center [520, 385] width 19 height 18
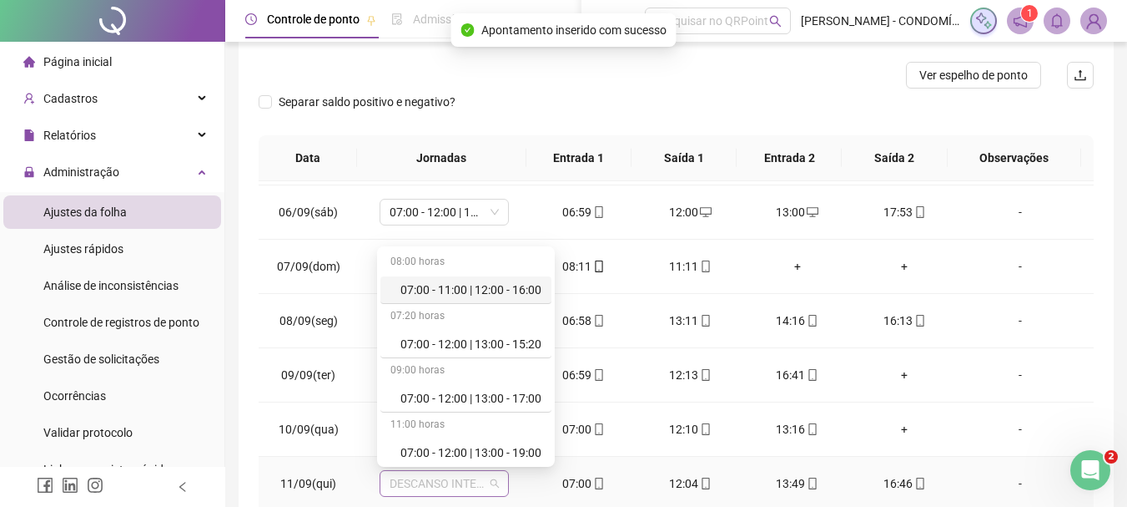
click at [413, 483] on span "DESCANSO INTER-JORNADA" at bounding box center [444, 483] width 109 height 25
click at [457, 345] on div "07:00 - 12:00 | 13:00 - 15:20" at bounding box center [471, 344] width 141 height 18
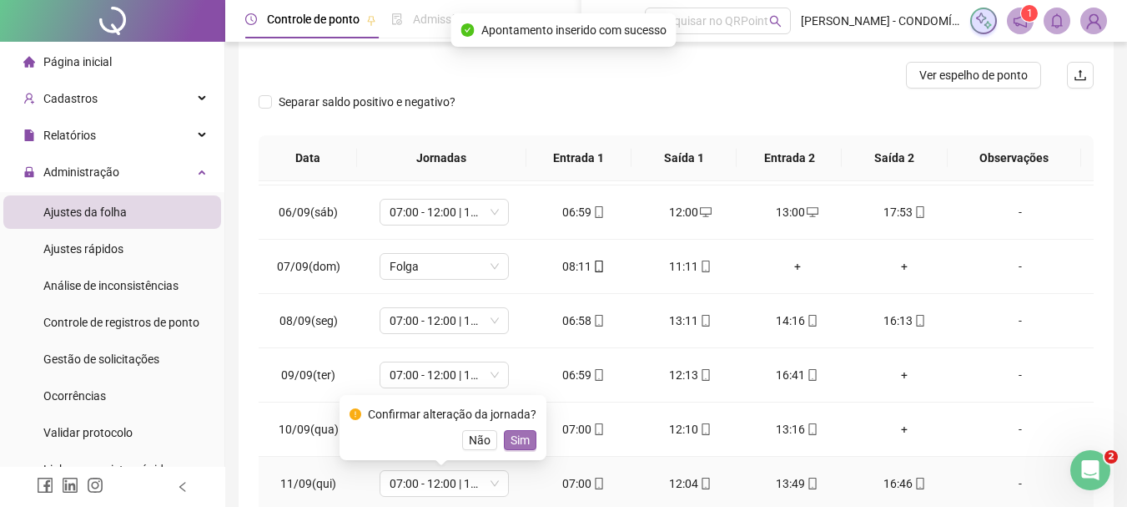
click at [513, 441] on span "Sim" at bounding box center [520, 440] width 19 height 18
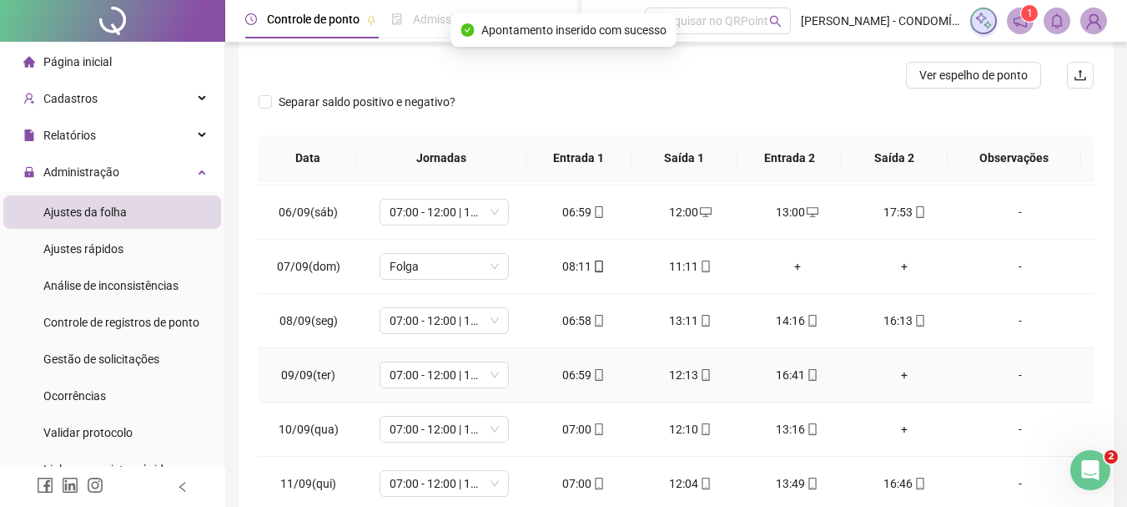
click at [898, 373] on div "+" at bounding box center [905, 374] width 80 height 18
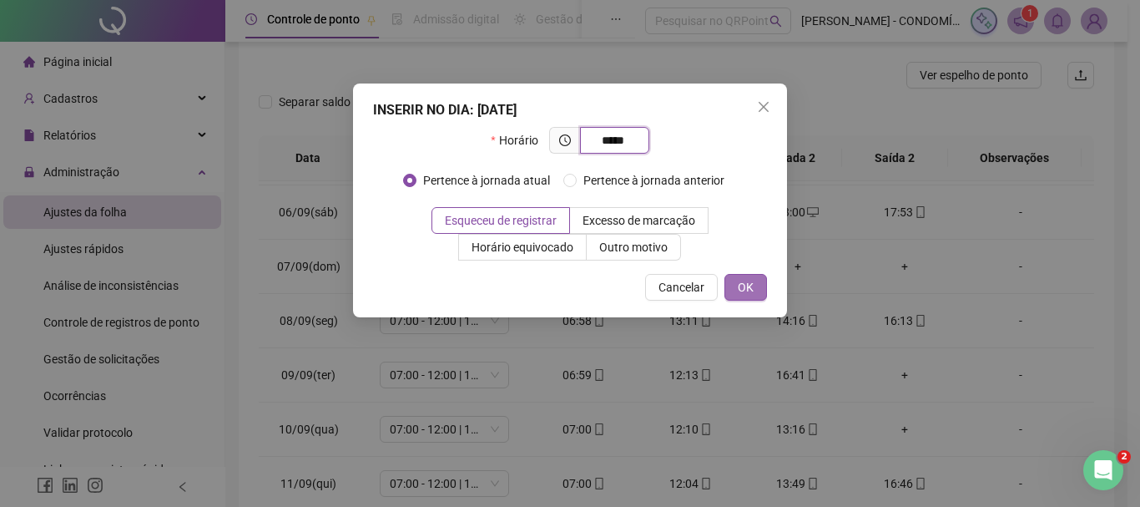
type input "*****"
click at [744, 280] on span "OK" at bounding box center [746, 287] width 16 height 18
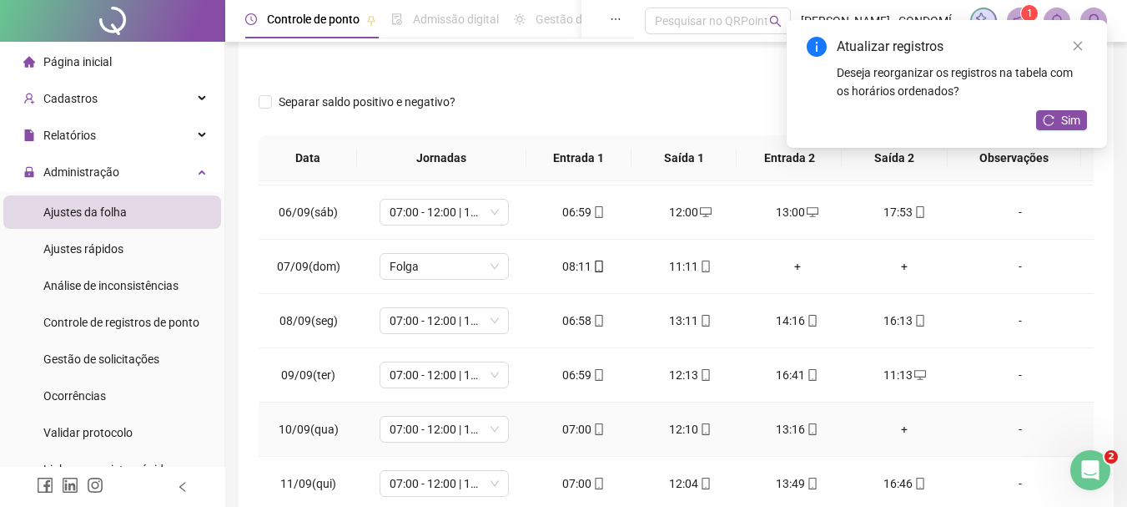
click at [890, 429] on div "+" at bounding box center [905, 429] width 80 height 18
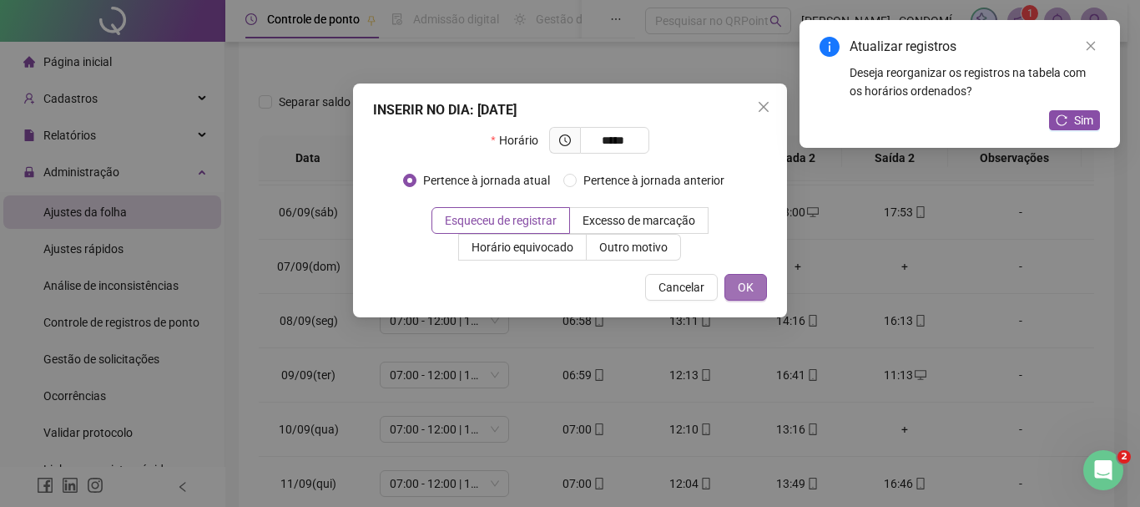
type input "*****"
click at [745, 284] on span "OK" at bounding box center [746, 287] width 16 height 18
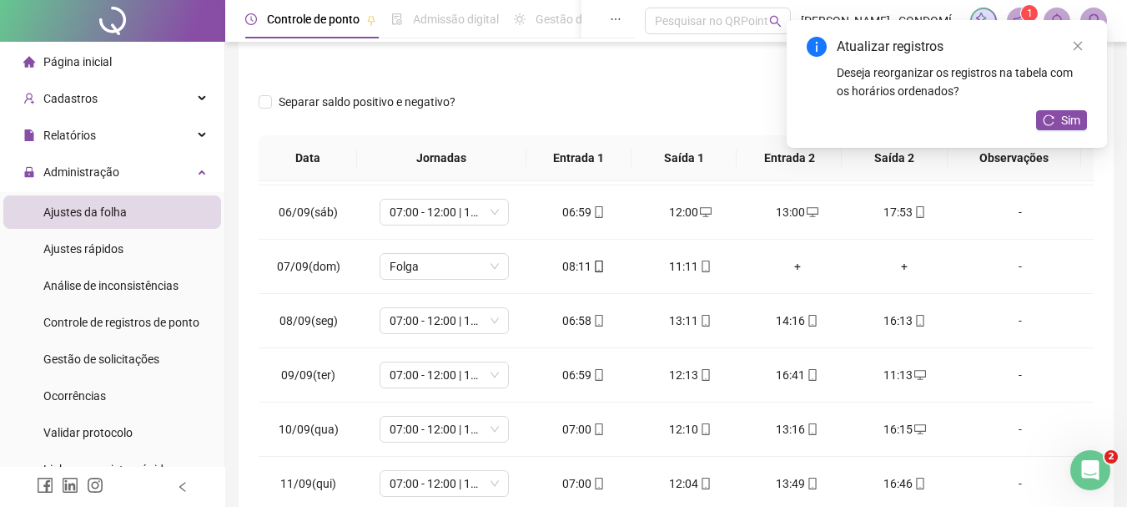
click at [1064, 108] on div "Atualizar registros Deseja reorganizar os registros na tabela com os horários o…" at bounding box center [947, 84] width 320 height 128
click at [1074, 122] on span "Sim" at bounding box center [1070, 120] width 19 height 18
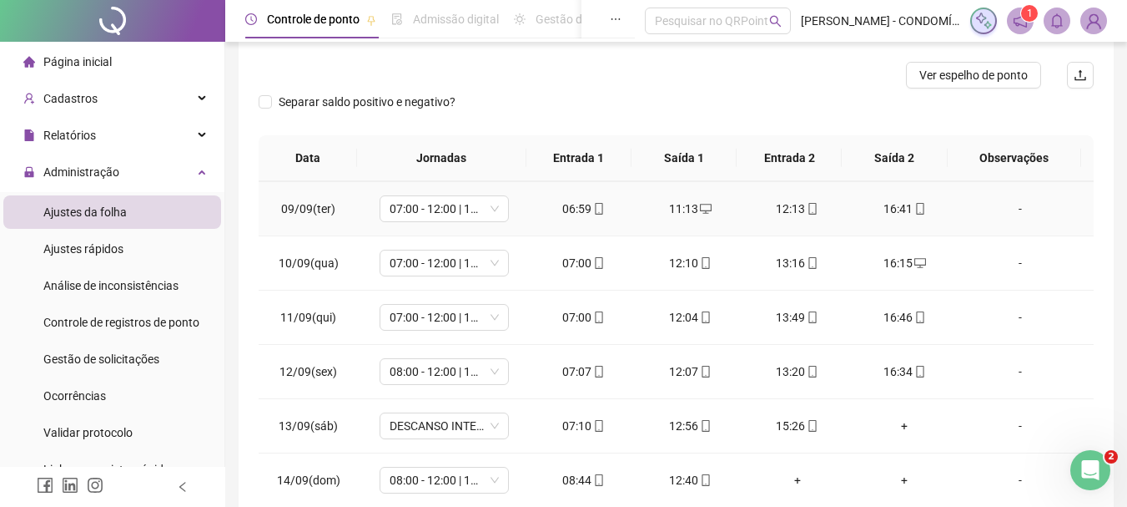
scroll to position [1085, 0]
click at [407, 369] on span "08:00 - 12:00 | 13:00 - 16:20" at bounding box center [444, 370] width 109 height 25
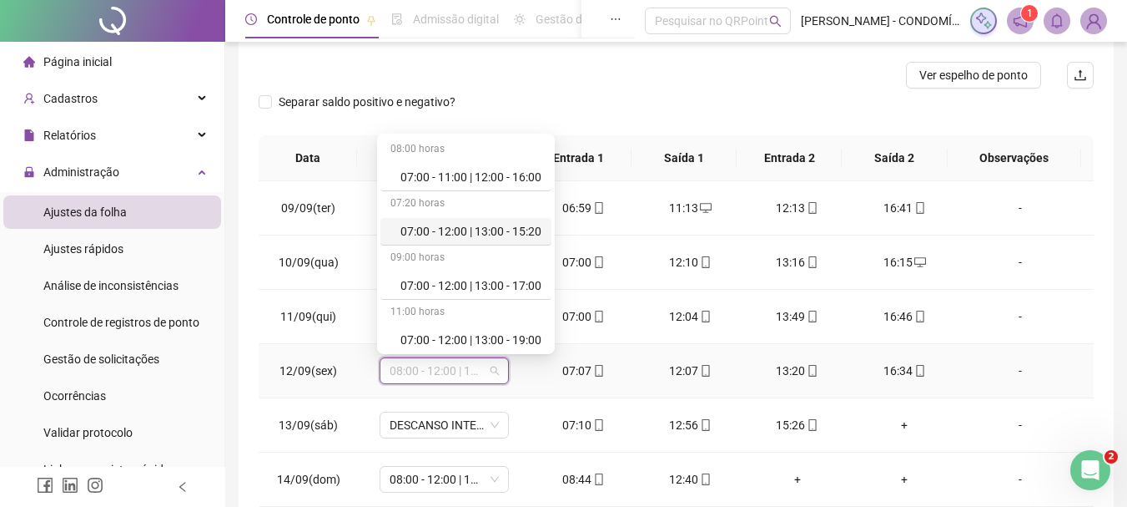
click at [455, 228] on div "07:00 - 12:00 | 13:00 - 15:20" at bounding box center [471, 231] width 141 height 18
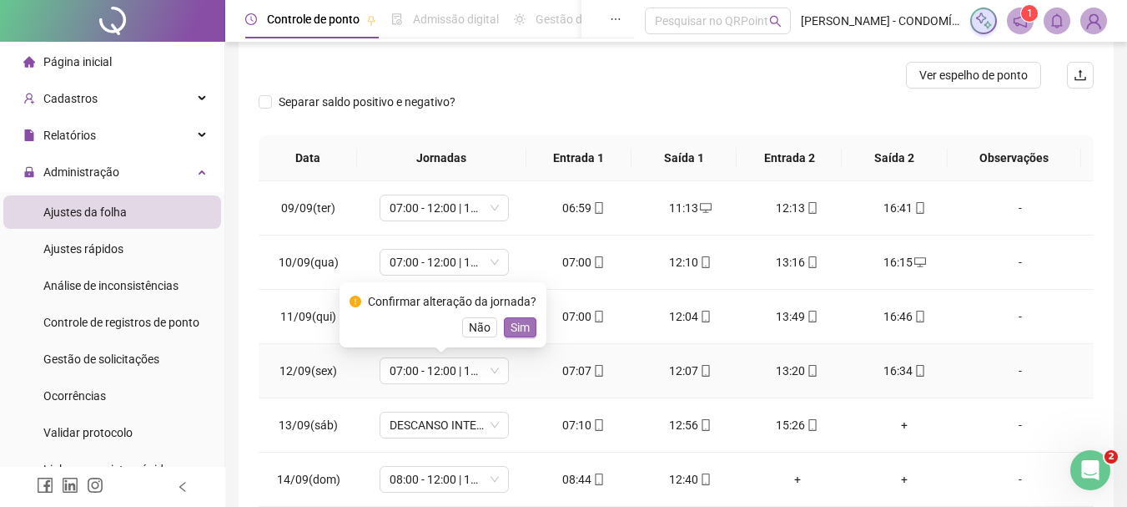
click at [517, 327] on span "Sim" at bounding box center [520, 327] width 19 height 18
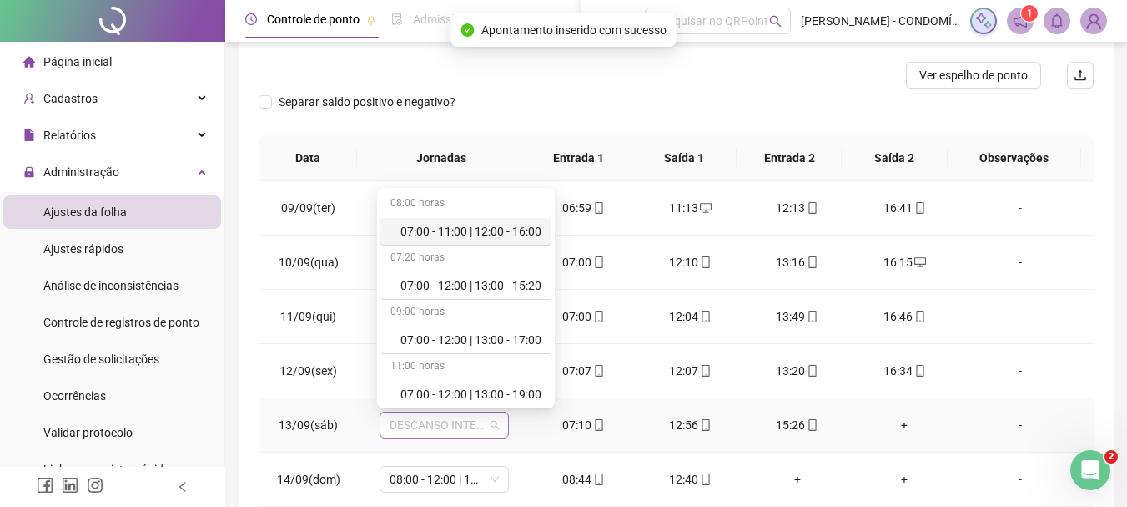
click at [410, 420] on span "DESCANSO INTER-JORNADA" at bounding box center [444, 424] width 109 height 25
click at [508, 280] on div "07:00 - 12:00 | 13:00 - 15:20" at bounding box center [471, 285] width 141 height 18
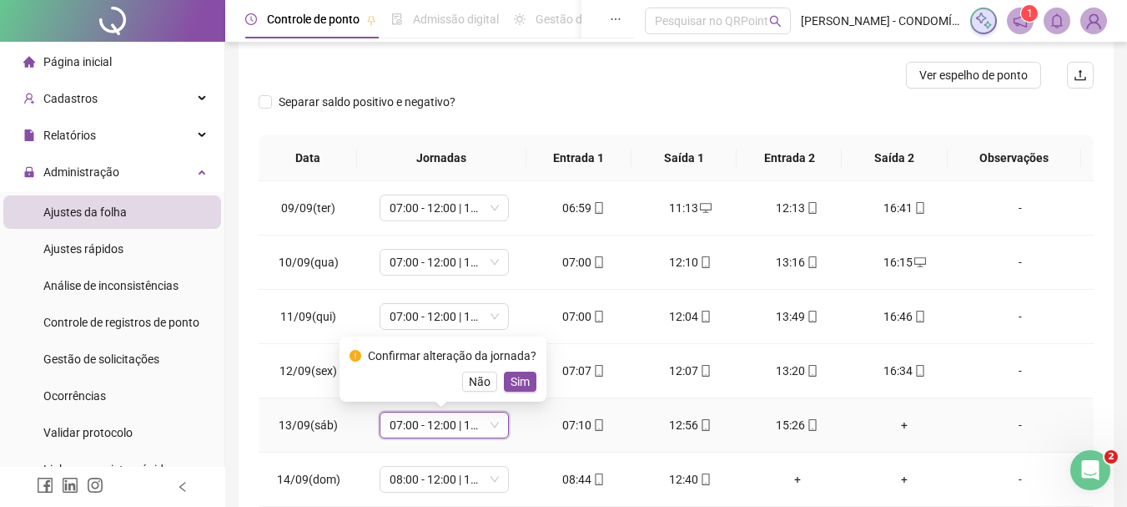
drag, startPoint x: 517, startPoint y: 384, endPoint x: 471, endPoint y: 502, distance: 126.3
click at [517, 382] on span "Sim" at bounding box center [520, 381] width 19 height 18
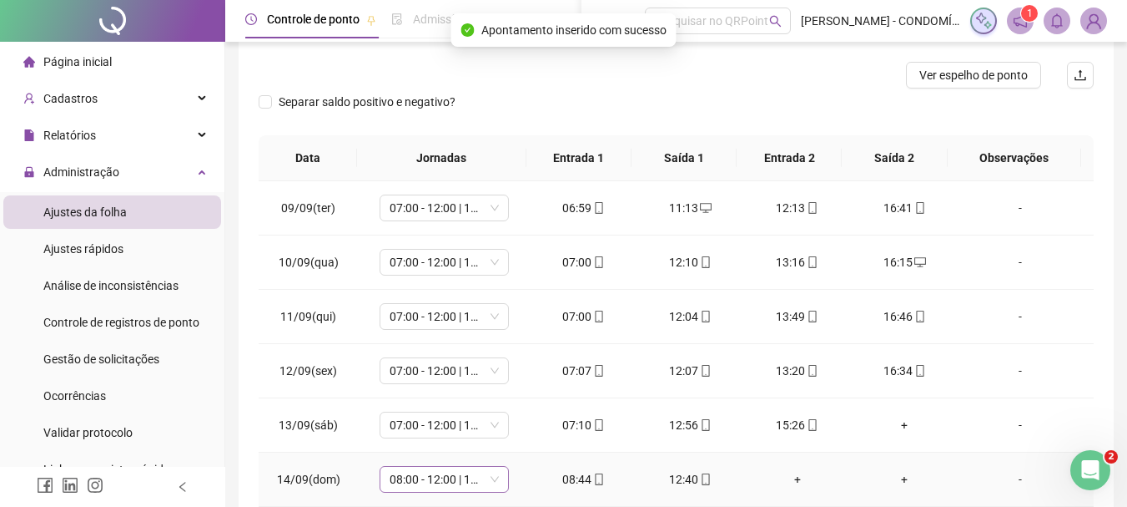
click at [396, 479] on span "08:00 - 12:00 | 13:00 - 16:20" at bounding box center [444, 478] width 109 height 25
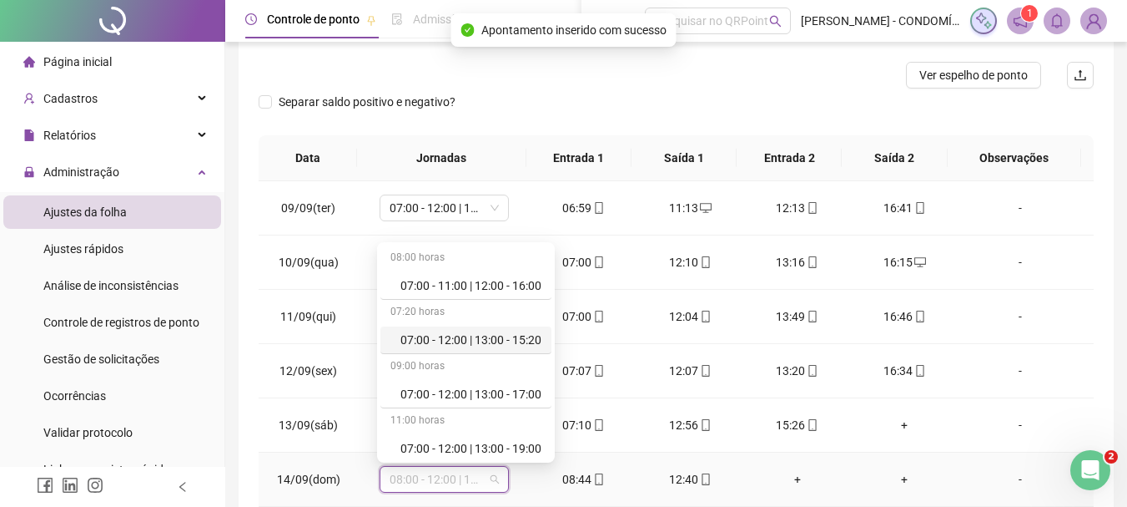
click at [488, 337] on div "07:00 - 12:00 | 13:00 - 15:20" at bounding box center [471, 339] width 141 height 18
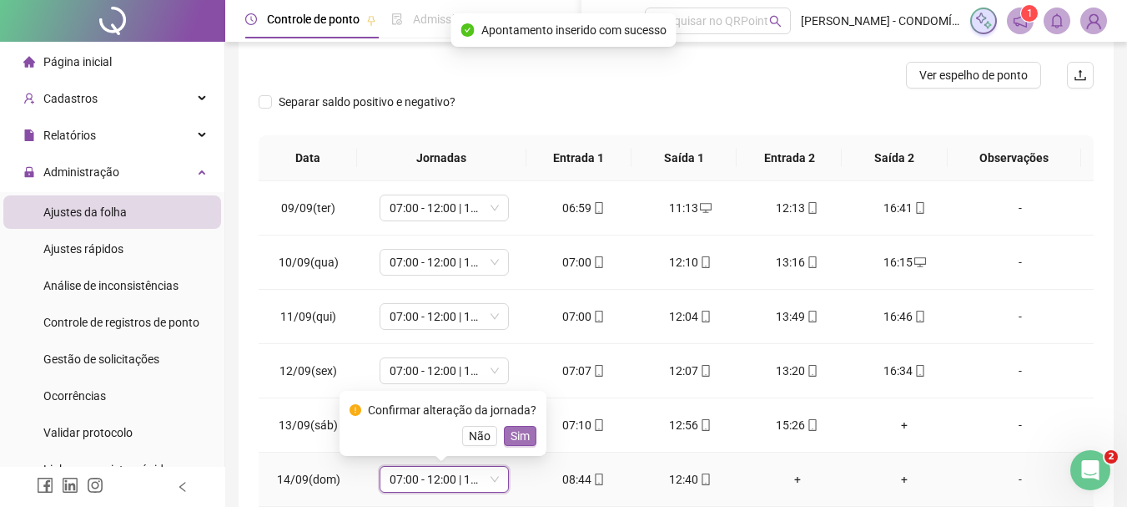
click at [520, 434] on span "Sim" at bounding box center [520, 435] width 19 height 18
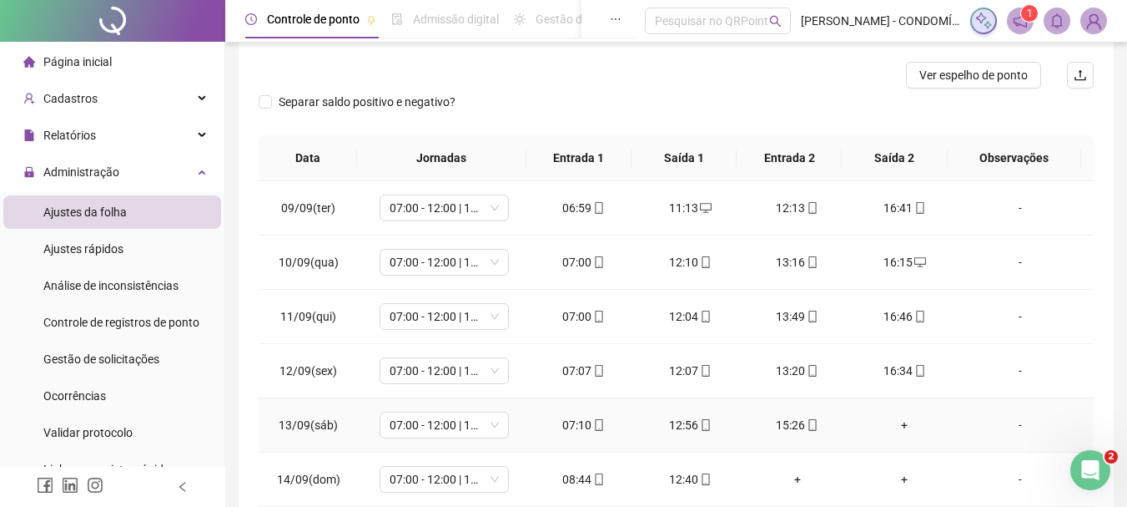
click at [894, 426] on div "+" at bounding box center [905, 425] width 80 height 18
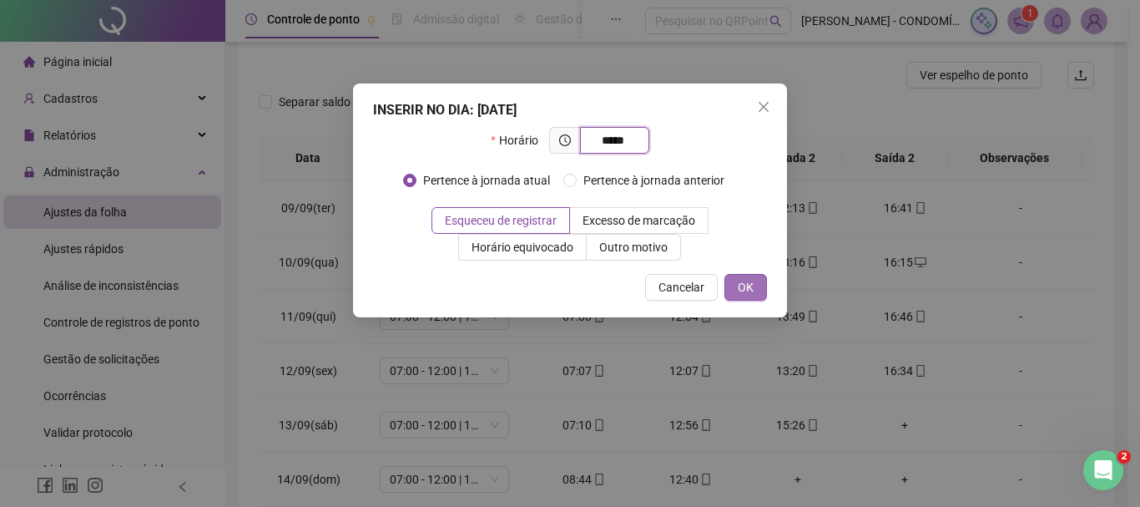
type input "*****"
click at [748, 282] on span "OK" at bounding box center [746, 287] width 16 height 18
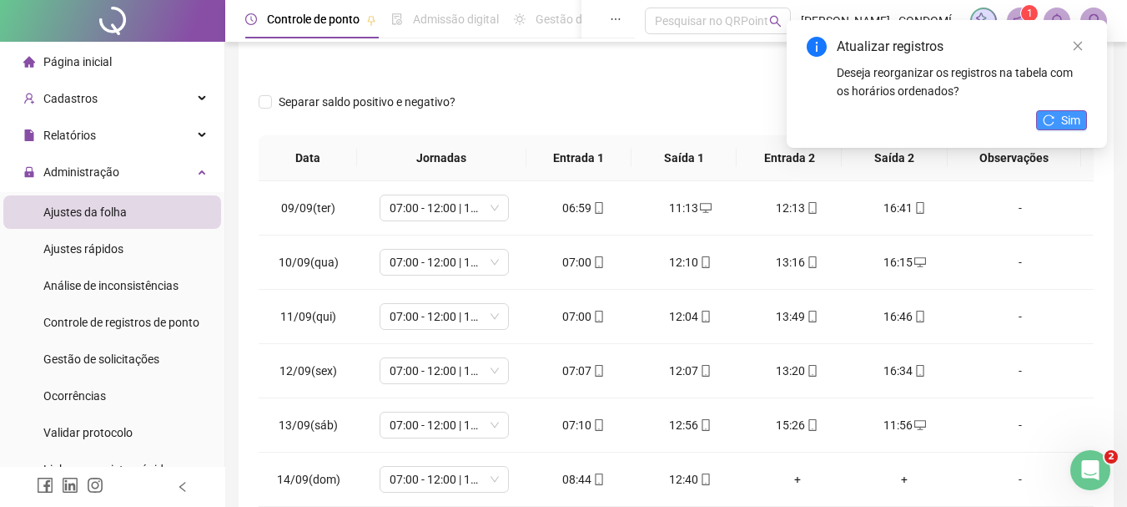
click at [1084, 122] on button "Sim" at bounding box center [1061, 120] width 51 height 20
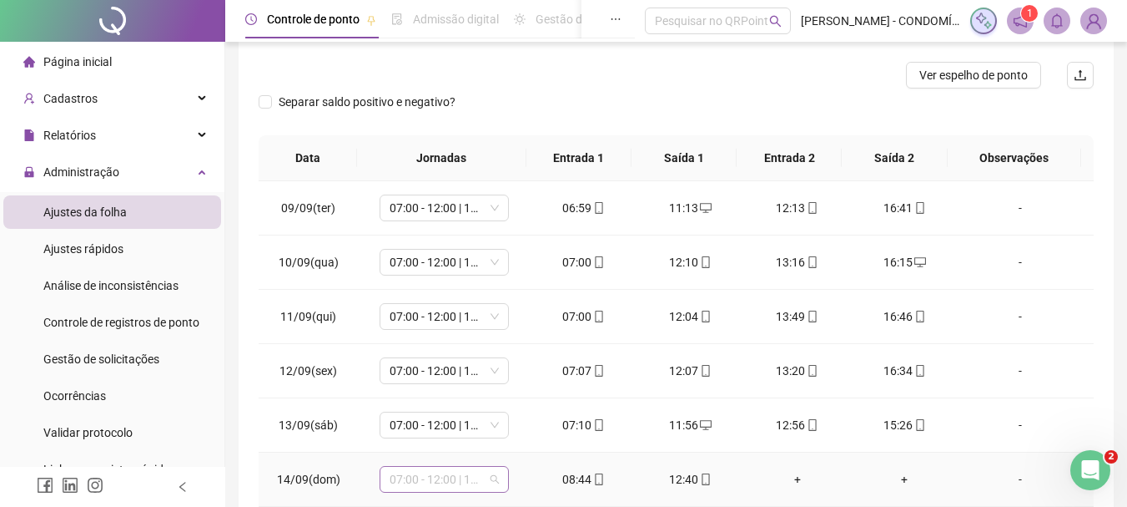
click at [417, 479] on span "07:00 - 12:00 | 13:00 - 15:20" at bounding box center [444, 478] width 109 height 25
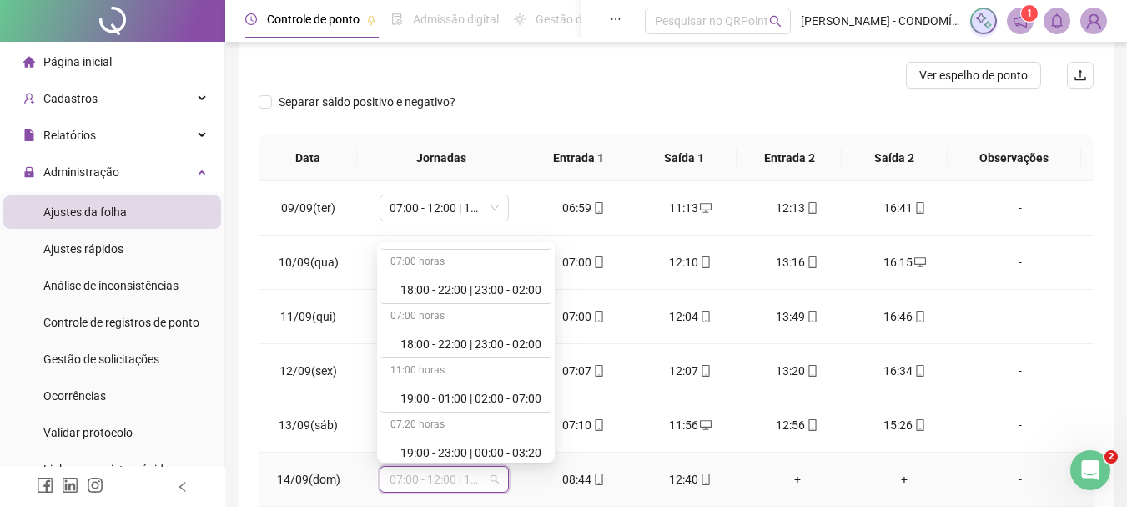
scroll to position [1168, 0]
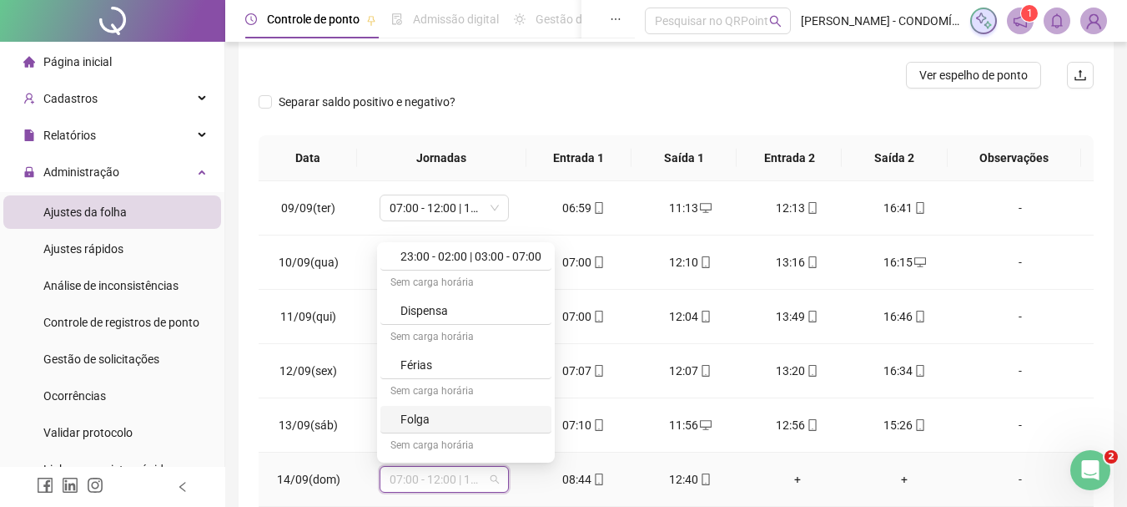
click at [424, 416] on div "Folga" at bounding box center [471, 419] width 141 height 18
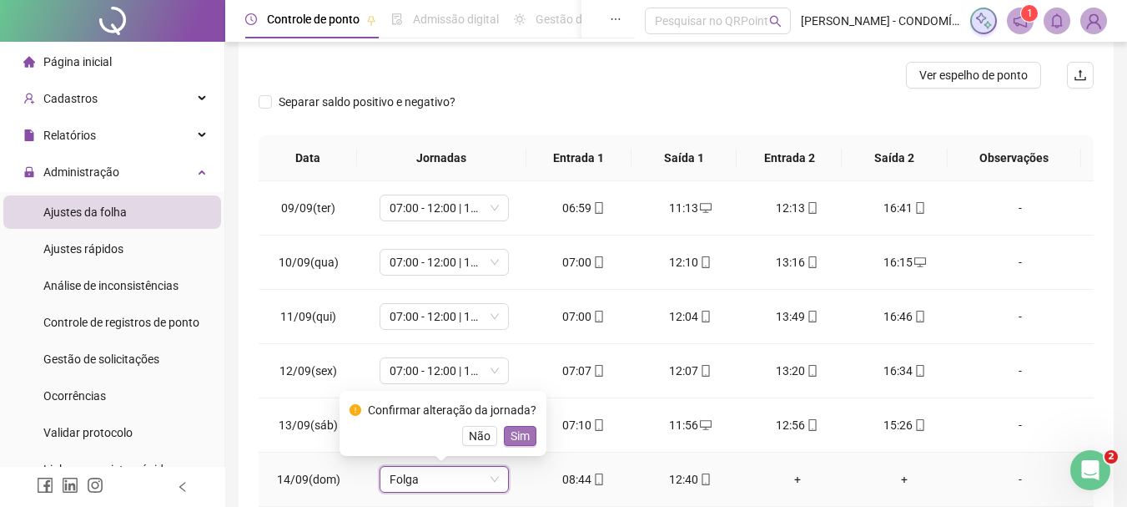
click at [511, 429] on span "Sim" at bounding box center [520, 435] width 19 height 18
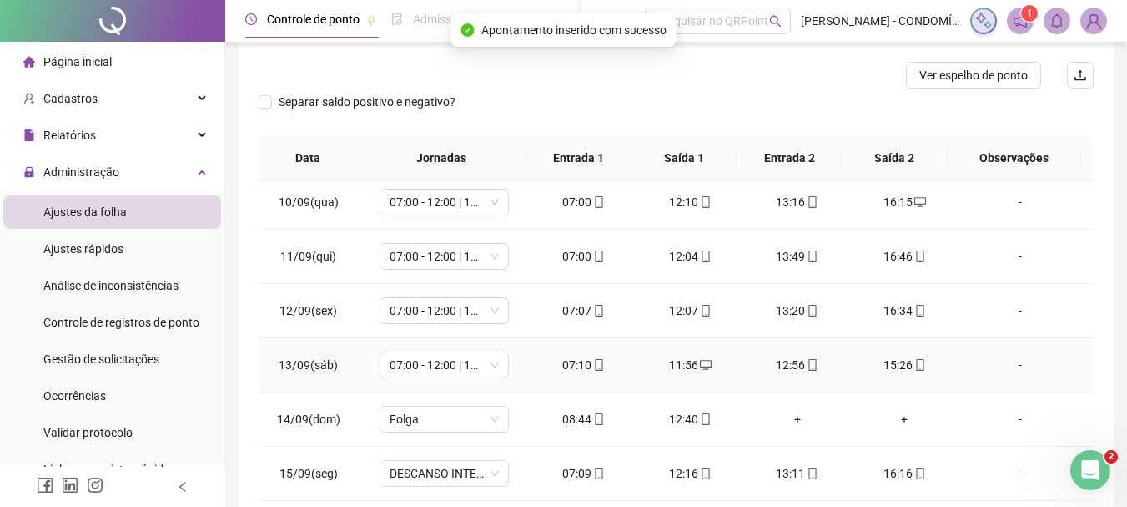
scroll to position [1217, 0]
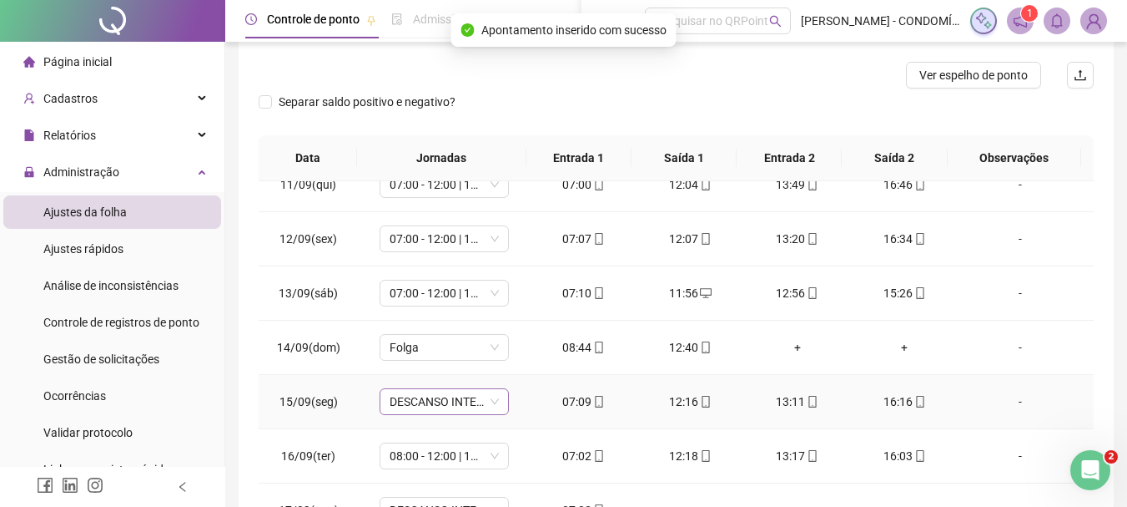
click at [401, 401] on span "DESCANSO INTER-JORNADA" at bounding box center [444, 401] width 109 height 25
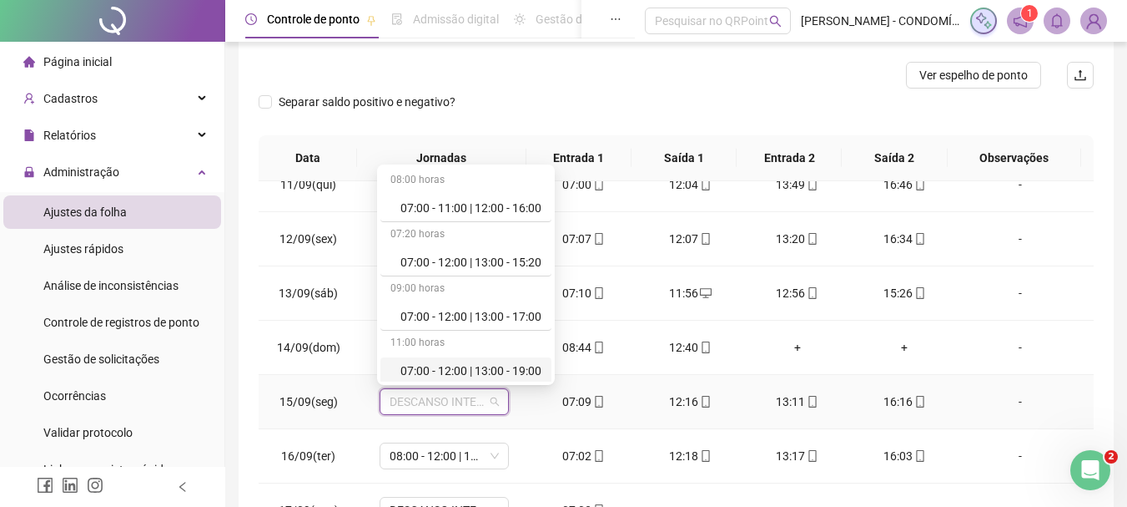
click at [422, 366] on div "07:00 - 12:00 | 13:00 - 19:00" at bounding box center [471, 370] width 141 height 18
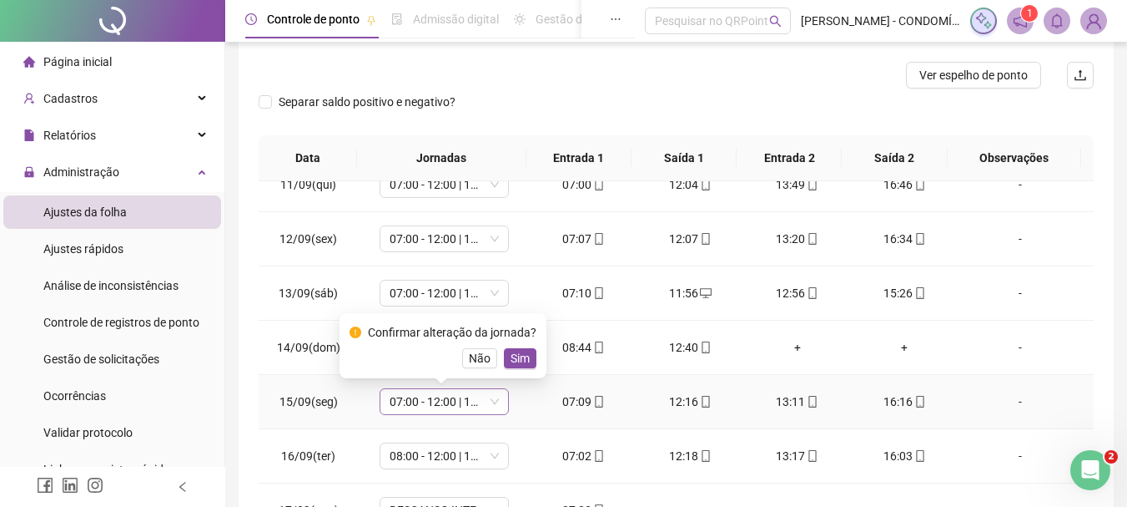
drag, startPoint x: 471, startPoint y: 356, endPoint x: 445, endPoint y: 411, distance: 60.5
click at [471, 358] on span "Não" at bounding box center [480, 358] width 22 height 18
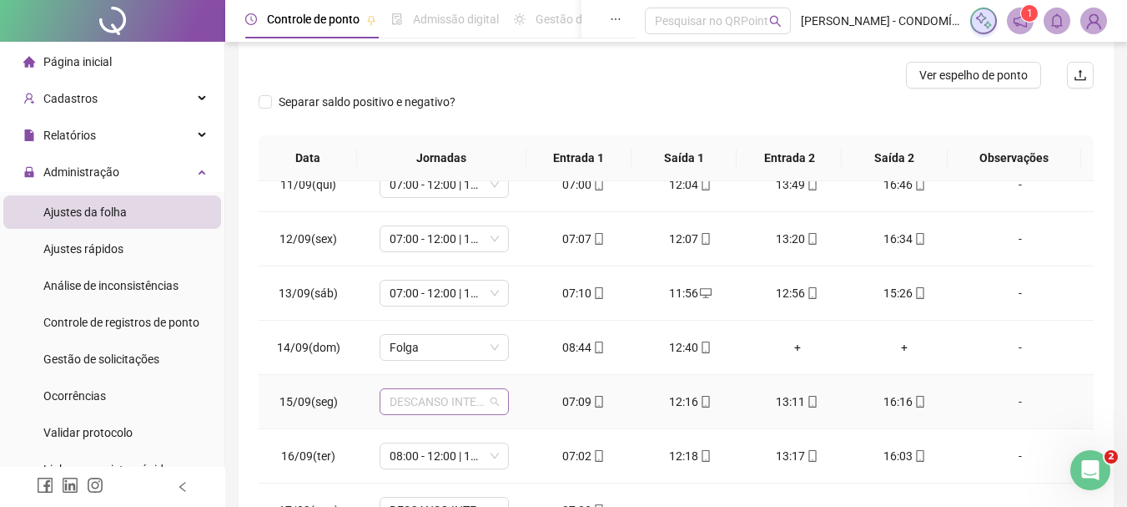
click at [429, 397] on span "DESCANSO INTER-JORNADA" at bounding box center [444, 401] width 109 height 25
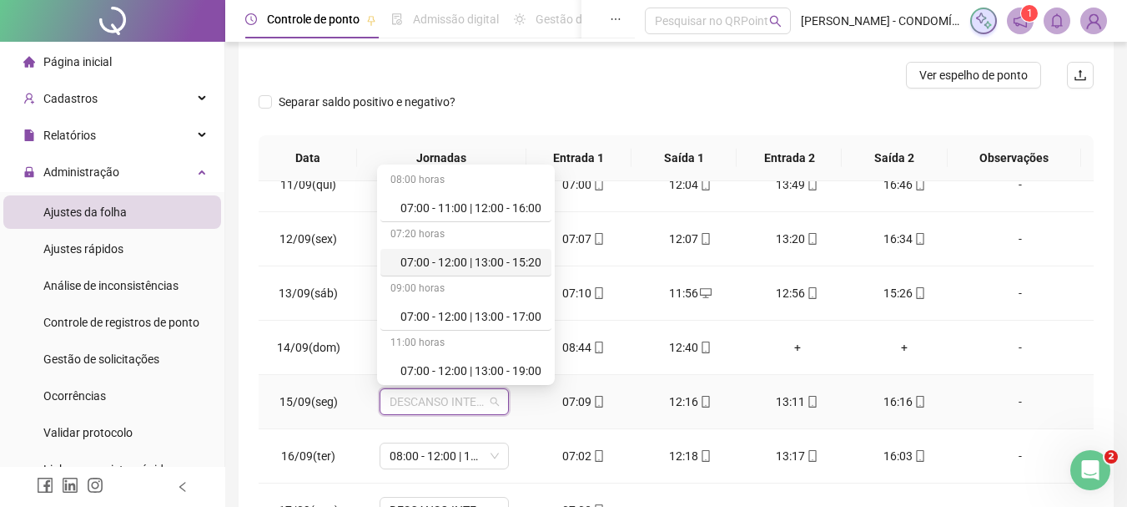
click at [461, 265] on div "07:00 - 12:00 | 13:00 - 15:20" at bounding box center [471, 262] width 141 height 18
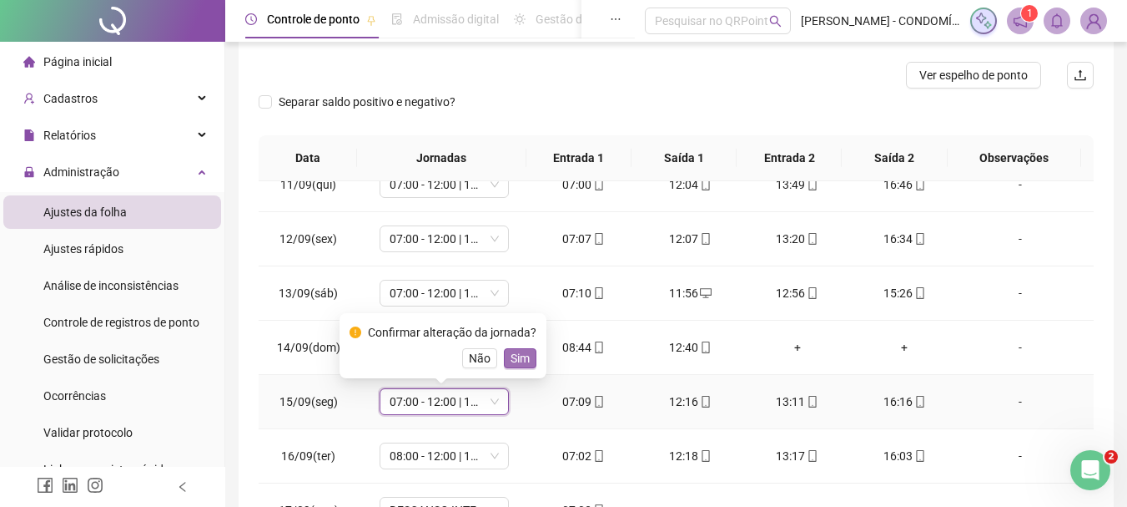
click at [511, 358] on span "Sim" at bounding box center [520, 358] width 19 height 18
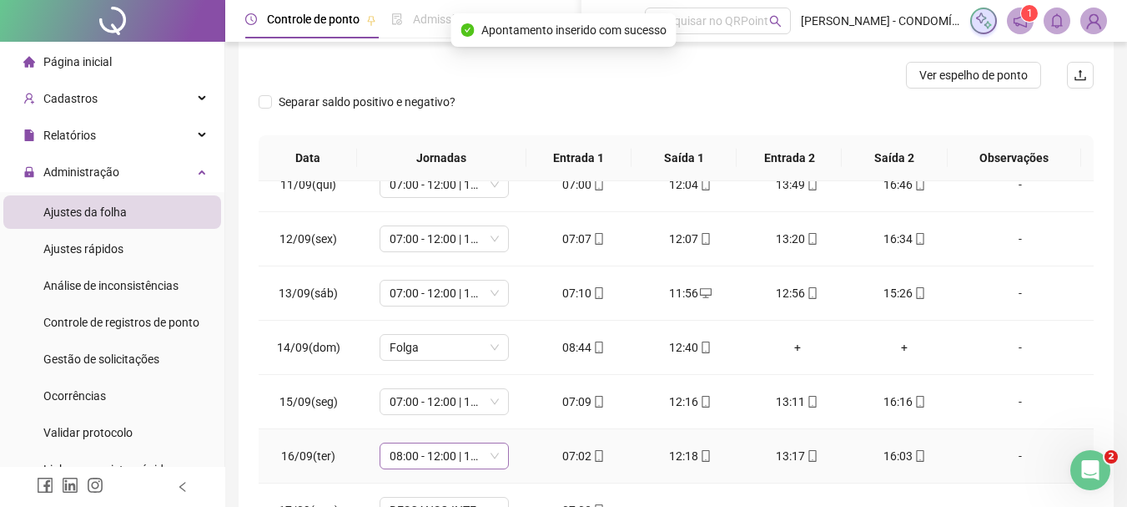
click at [416, 457] on span "08:00 - 12:00 | 13:00 - 16:20" at bounding box center [444, 455] width 109 height 25
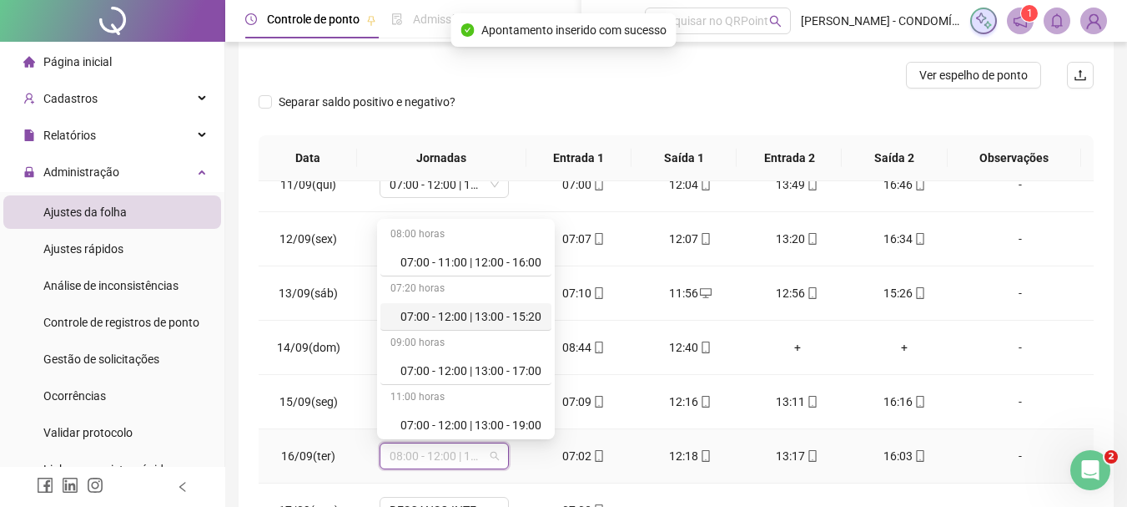
click at [466, 317] on div "07:00 - 12:00 | 13:00 - 15:20" at bounding box center [471, 316] width 141 height 18
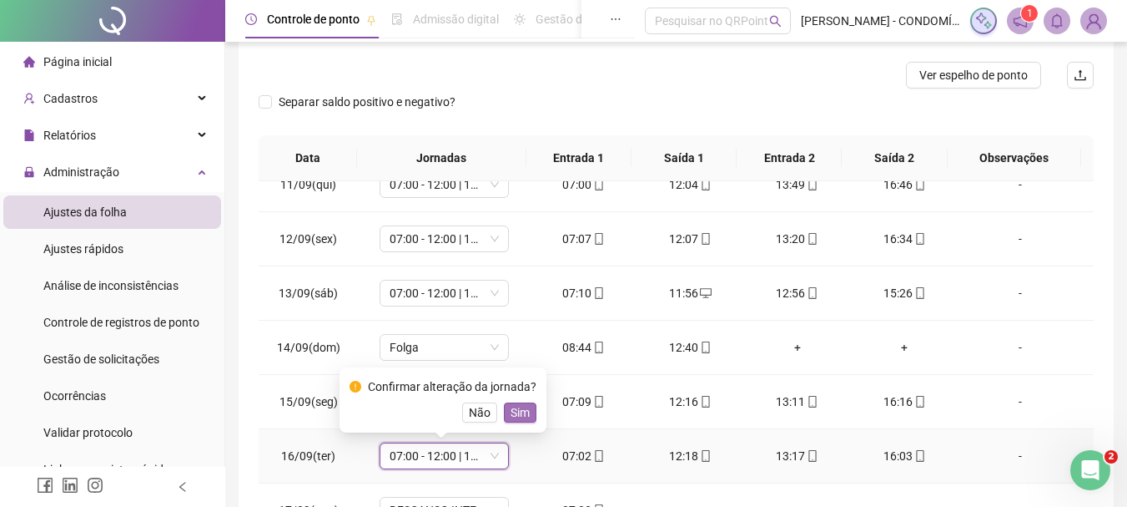
click at [514, 411] on span "Sim" at bounding box center [520, 412] width 19 height 18
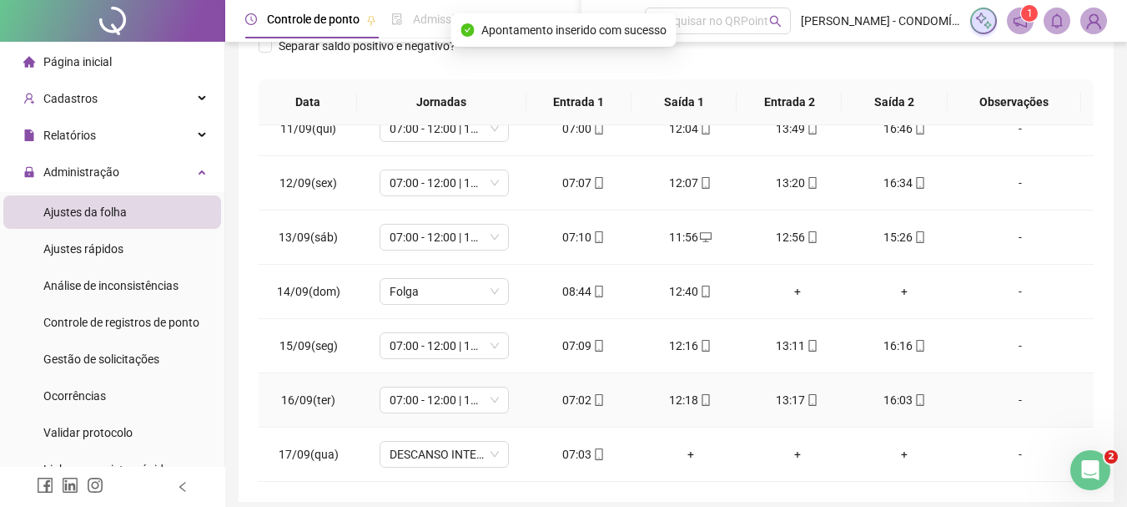
scroll to position [373, 0]
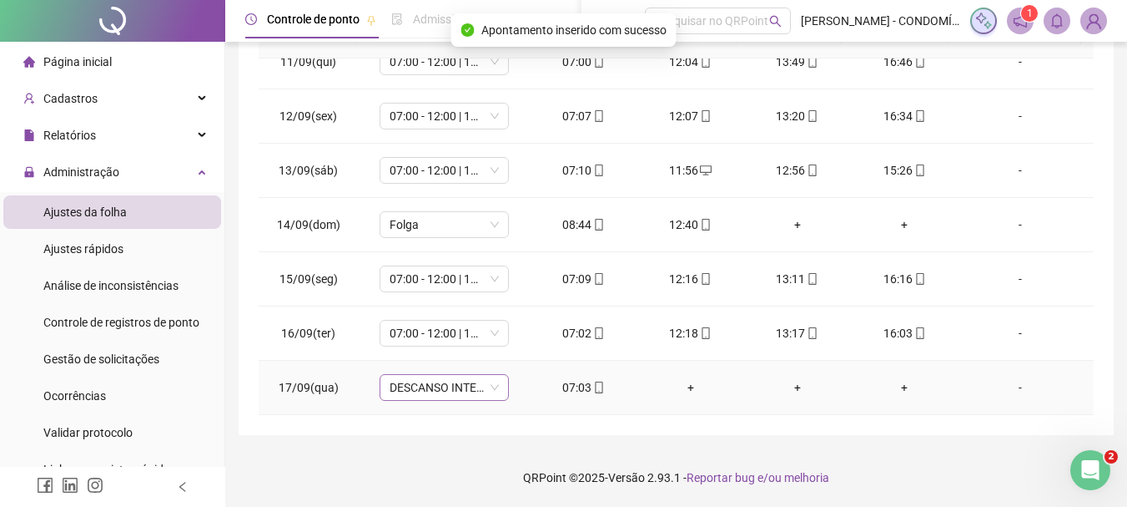
click at [429, 392] on span "DESCANSO INTER-JORNADA" at bounding box center [444, 387] width 109 height 25
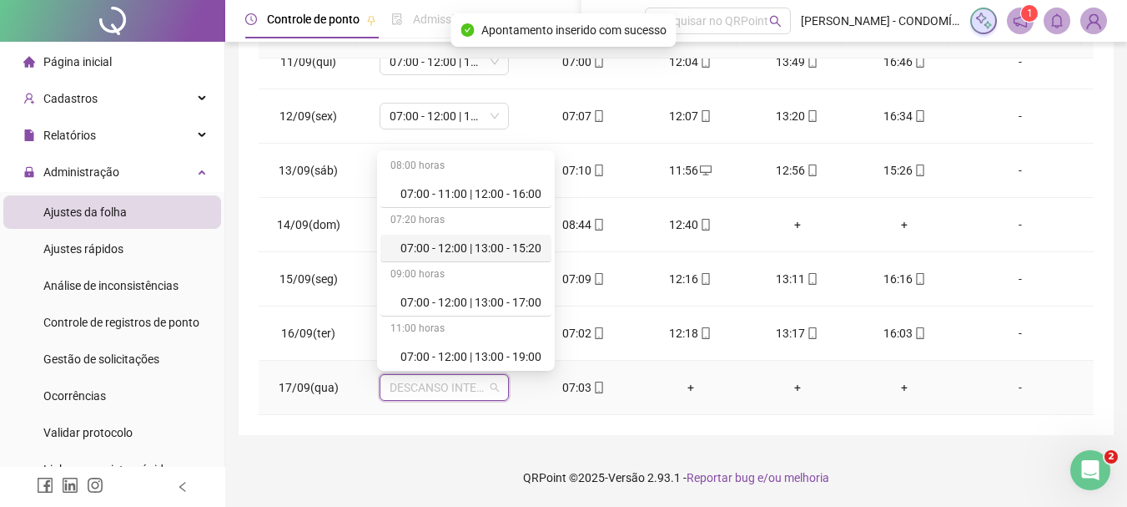
click at [479, 244] on div "07:00 - 12:00 | 13:00 - 15:20" at bounding box center [471, 248] width 141 height 18
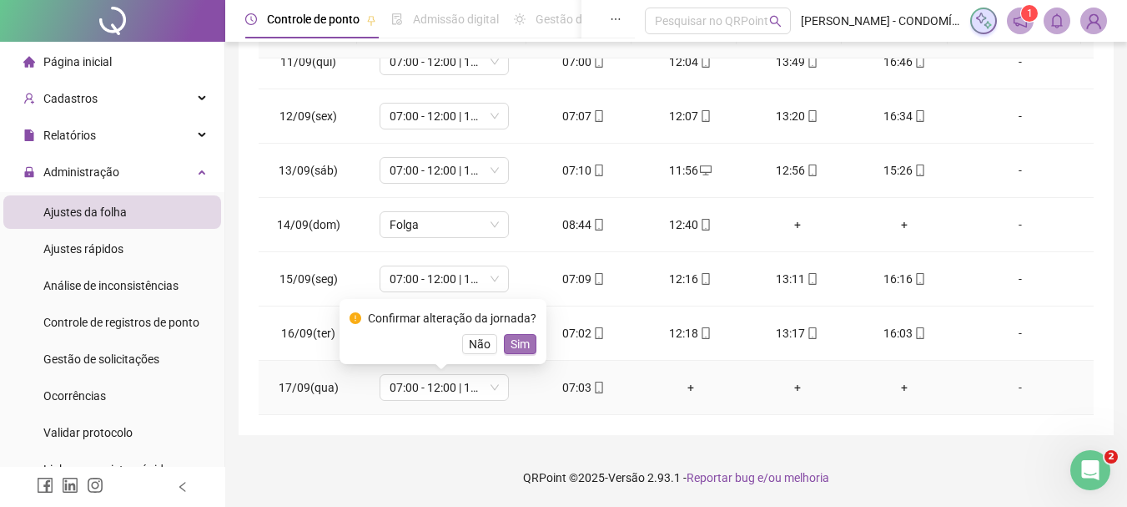
click at [519, 346] on span "Sim" at bounding box center [520, 344] width 19 height 18
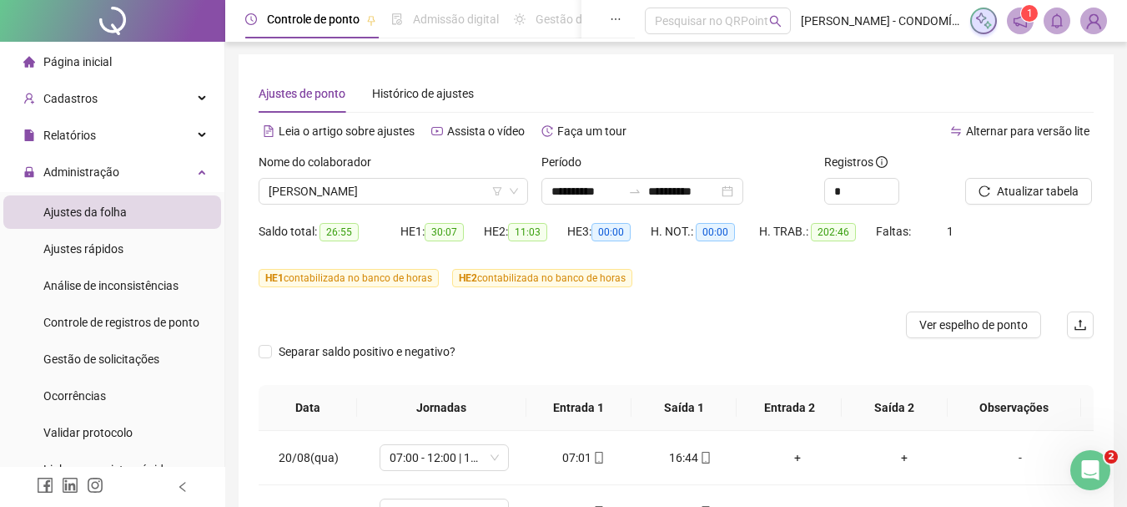
scroll to position [0, 0]
click at [1011, 191] on span "Atualizar tabela" at bounding box center [1038, 192] width 82 height 18
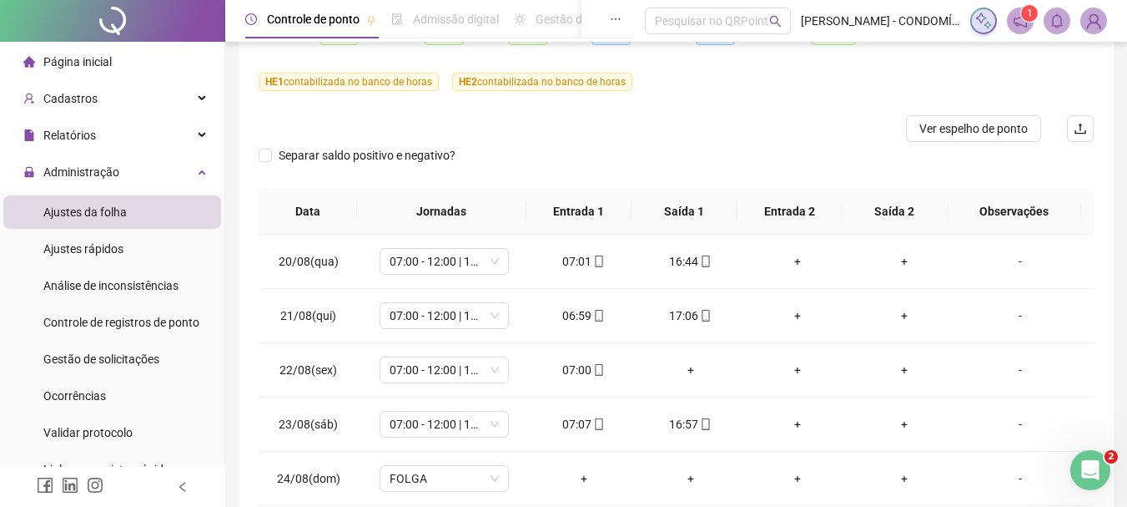
scroll to position [290, 0]
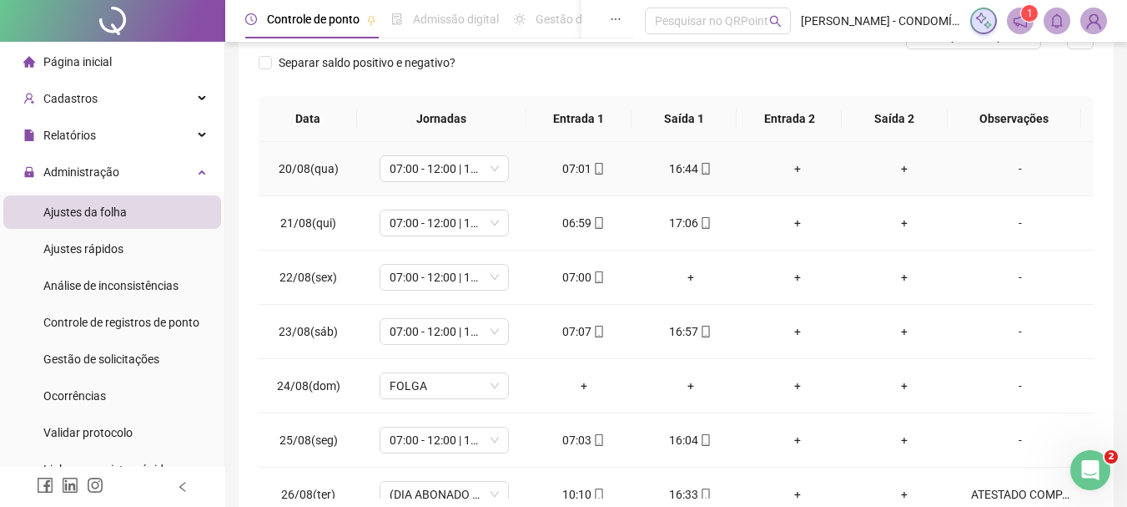
click at [792, 168] on div "+" at bounding box center [798, 168] width 80 height 18
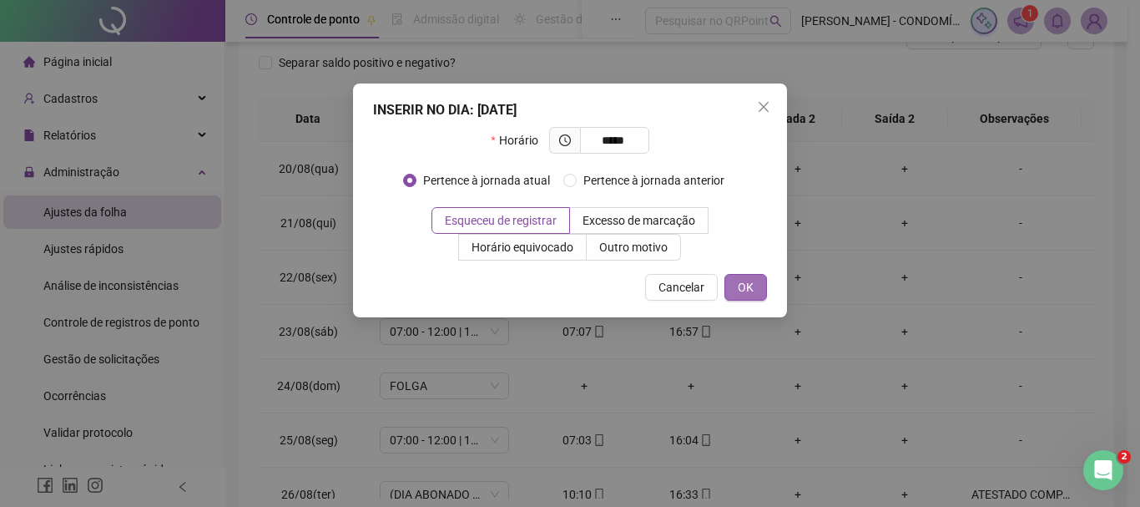
type input "*****"
drag, startPoint x: 744, startPoint y: 285, endPoint x: 882, endPoint y: 193, distance: 165.5
click at [745, 285] on span "OK" at bounding box center [746, 287] width 16 height 18
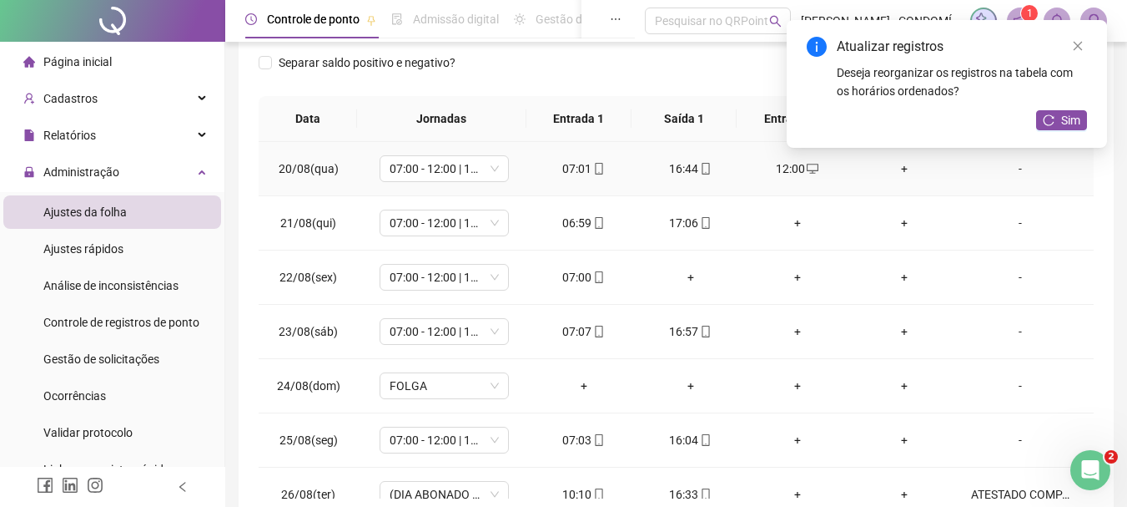
click at [899, 169] on div "+" at bounding box center [905, 168] width 80 height 18
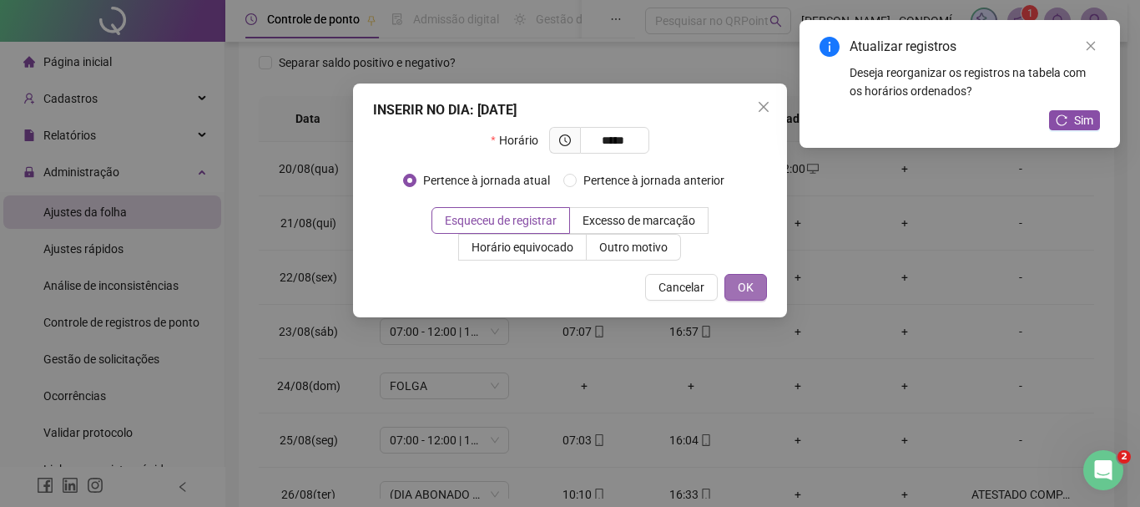
type input "*****"
click at [759, 290] on button "OK" at bounding box center [745, 287] width 43 height 27
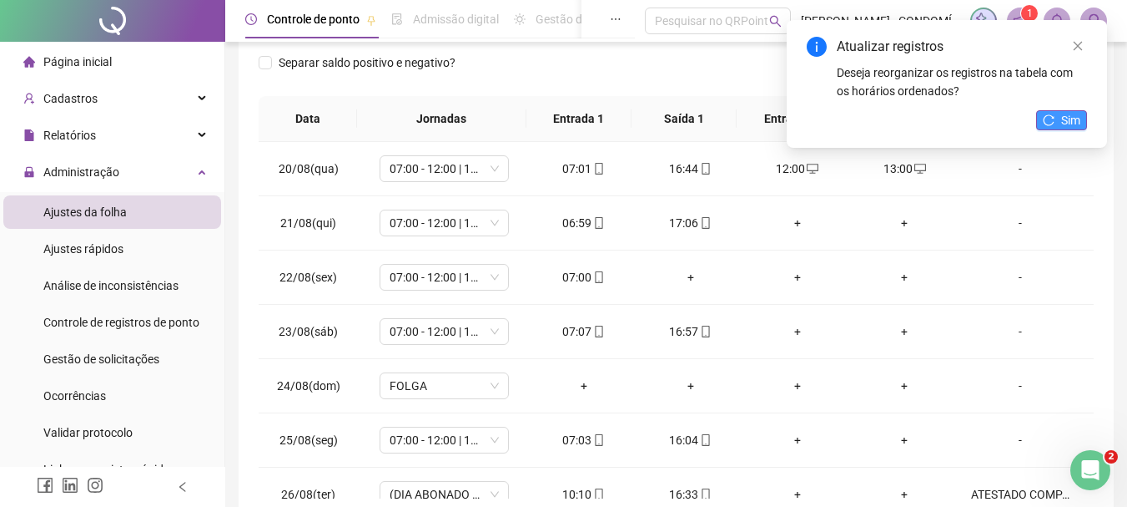
click at [1076, 123] on span "Sim" at bounding box center [1070, 120] width 19 height 18
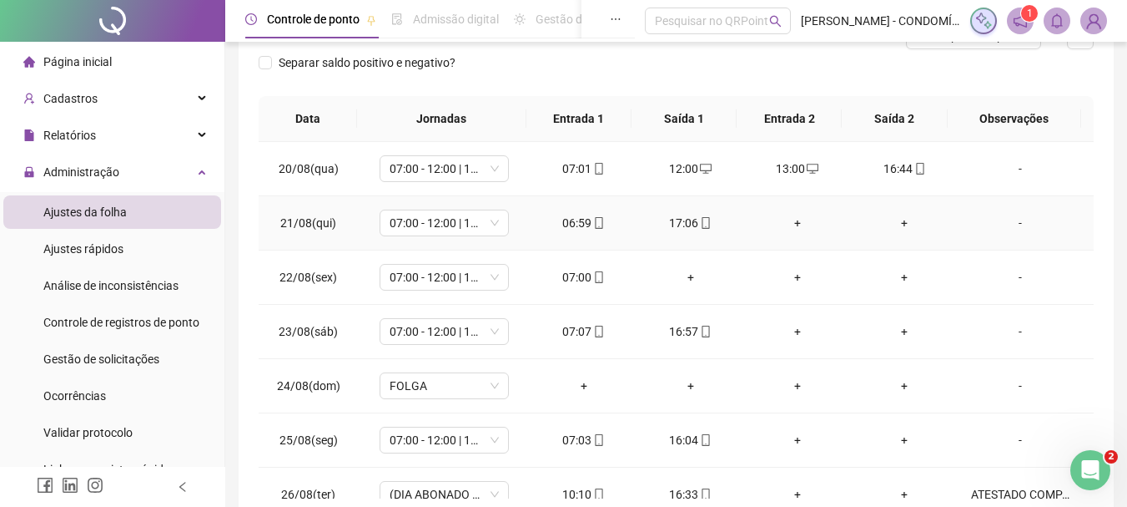
click at [789, 221] on div "+" at bounding box center [798, 223] width 80 height 18
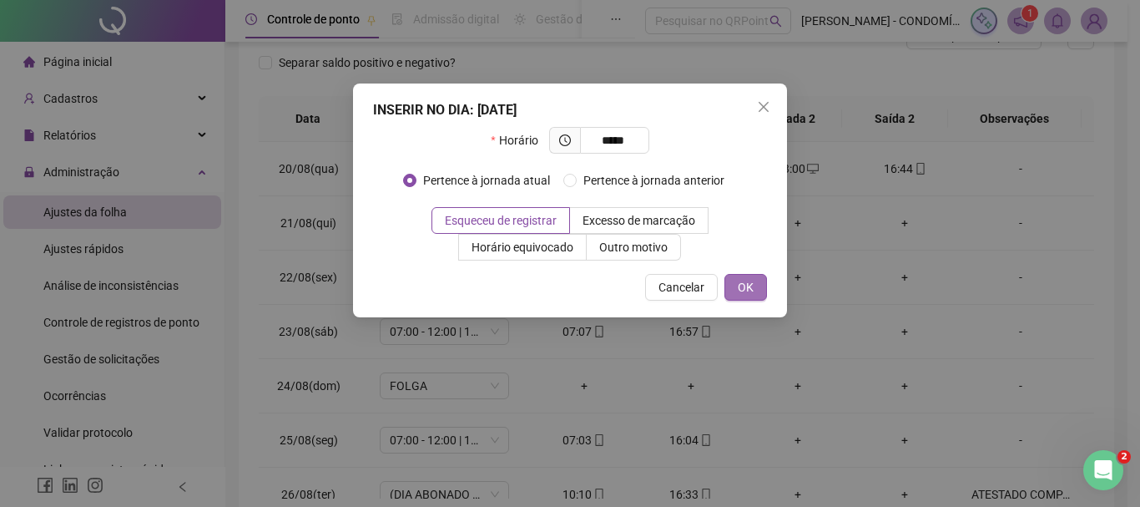
type input "*****"
click at [744, 282] on span "OK" at bounding box center [746, 287] width 16 height 18
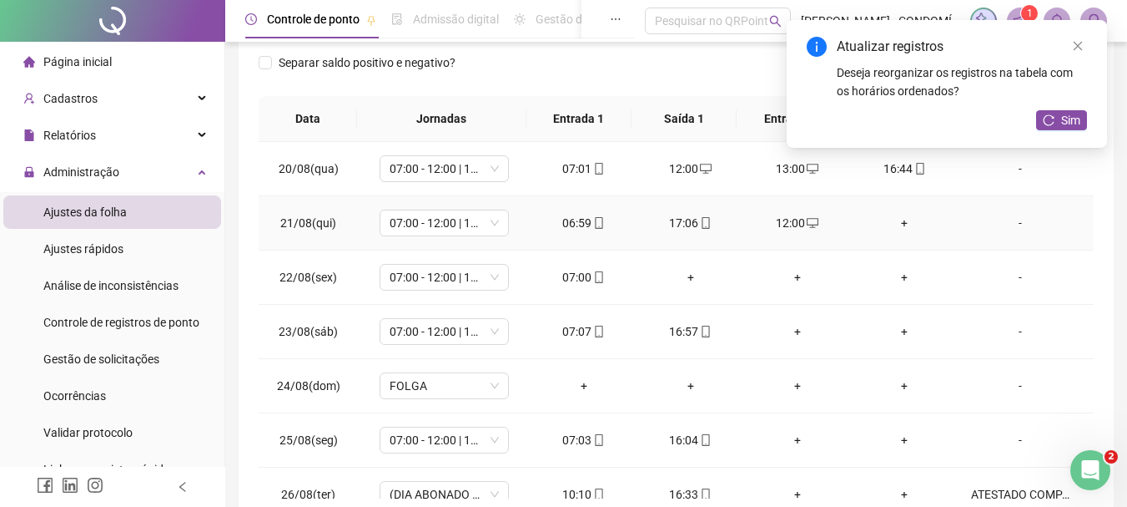
click at [900, 219] on div "+" at bounding box center [905, 223] width 80 height 18
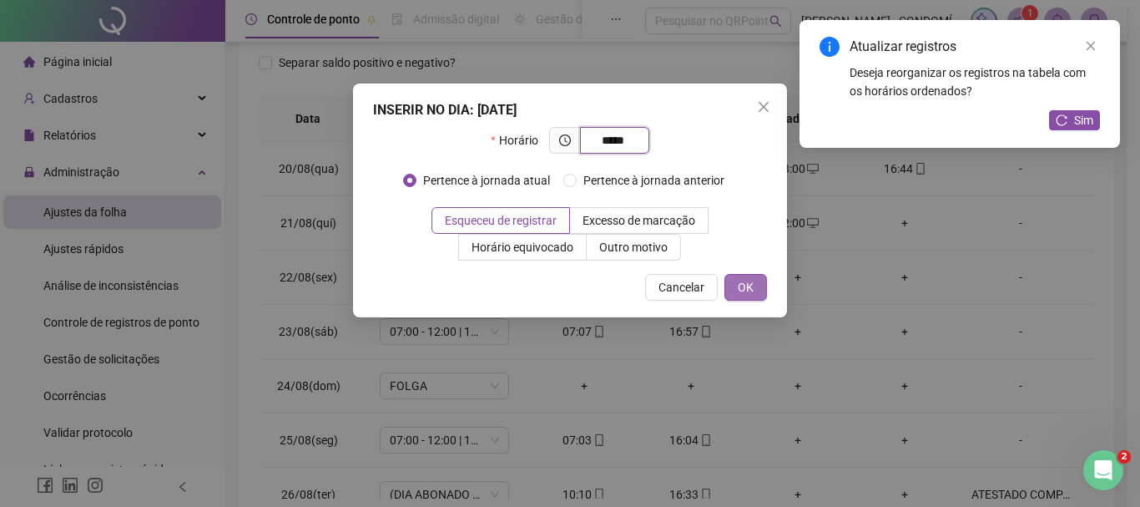
type input "*****"
click at [743, 279] on span "OK" at bounding box center [746, 287] width 16 height 18
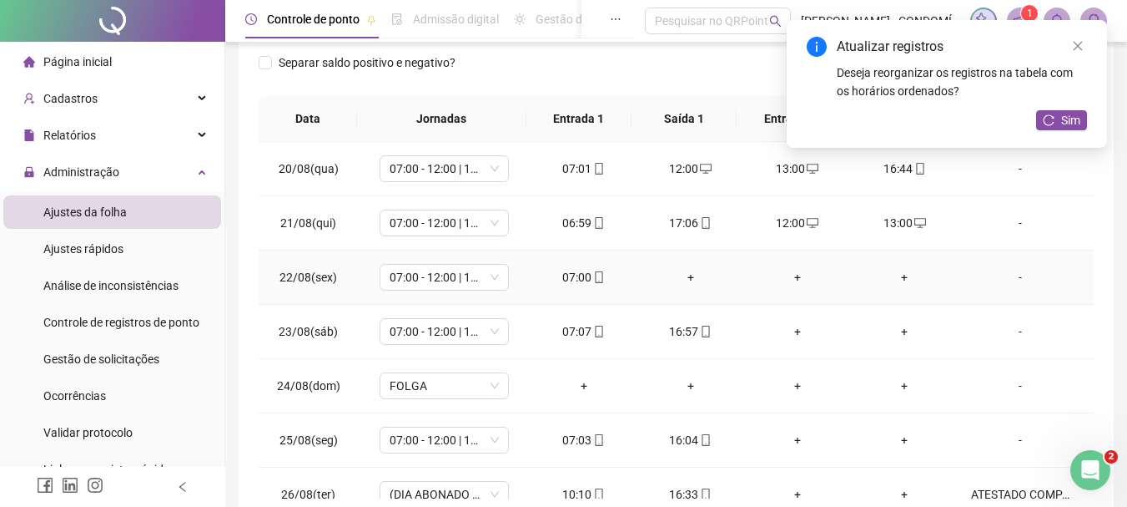
click at [688, 277] on div "+" at bounding box center [691, 277] width 80 height 18
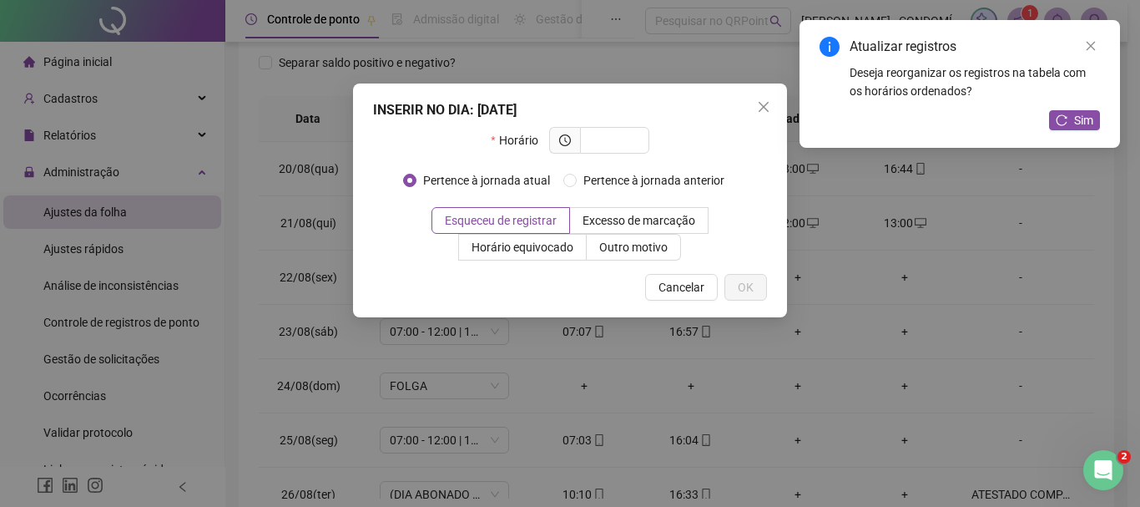
click at [678, 285] on span "Cancelar" at bounding box center [681, 287] width 46 height 18
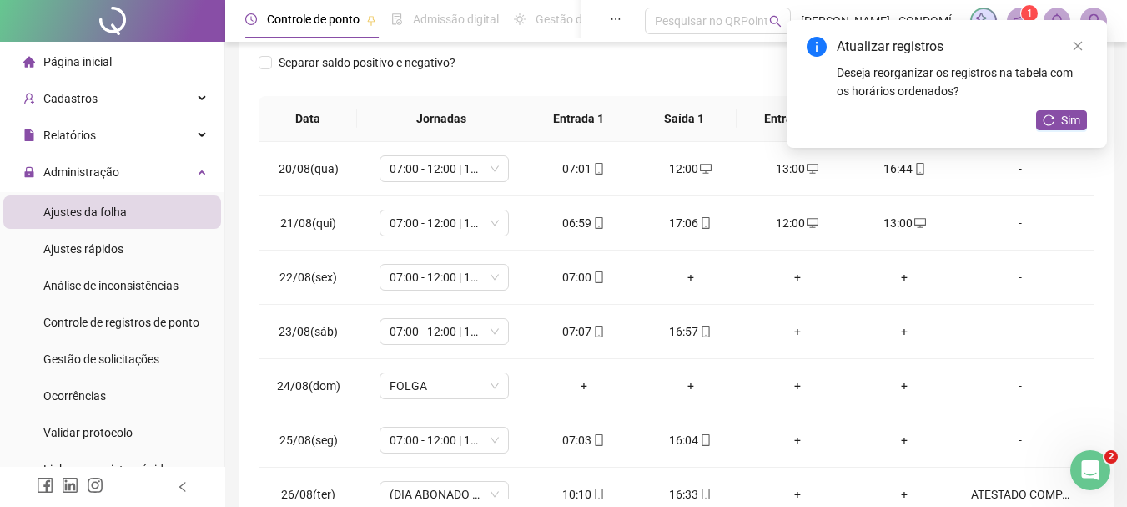
click at [1067, 109] on div "Atualizar registros Deseja reorganizar os registros na tabela com os horários o…" at bounding box center [947, 84] width 320 height 128
click at [1056, 121] on button "Sim" at bounding box center [1061, 120] width 51 height 20
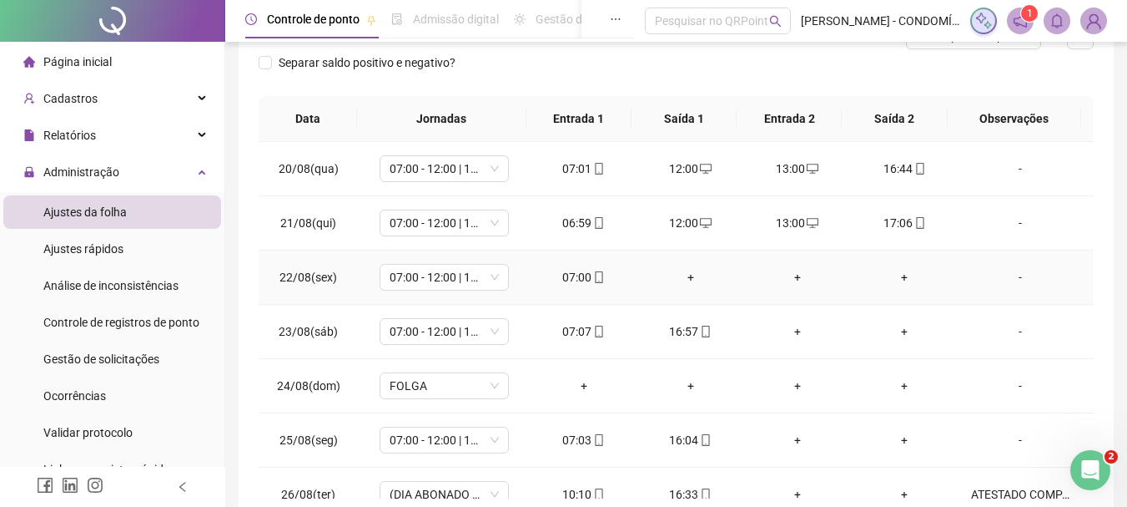
click at [684, 275] on div "+" at bounding box center [691, 277] width 80 height 18
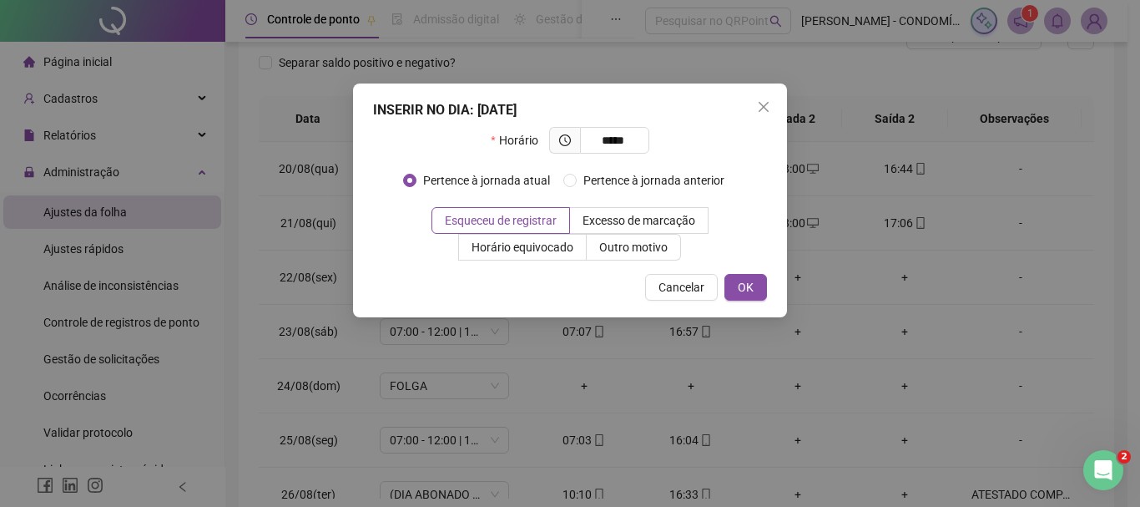
type input "*****"
click at [684, 275] on button "Cancelar" at bounding box center [681, 287] width 73 height 27
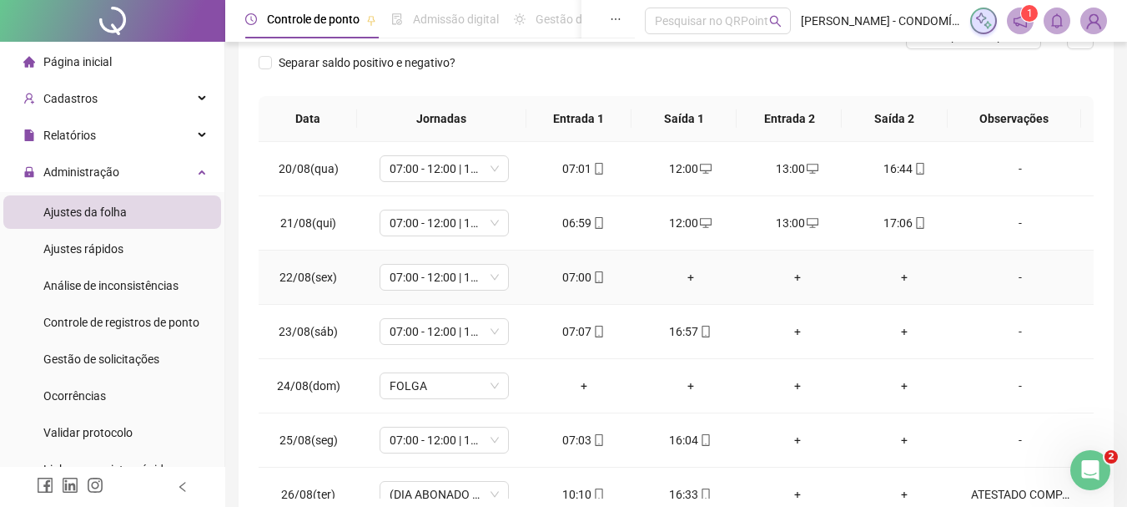
click at [688, 277] on div "+" at bounding box center [691, 277] width 80 height 18
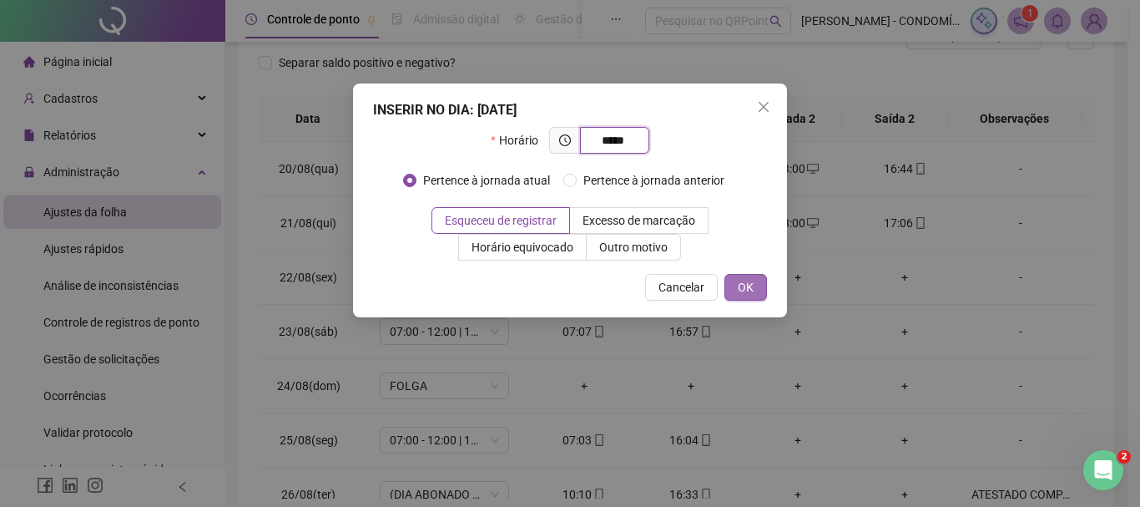
type input "*****"
click at [745, 289] on span "OK" at bounding box center [746, 287] width 16 height 18
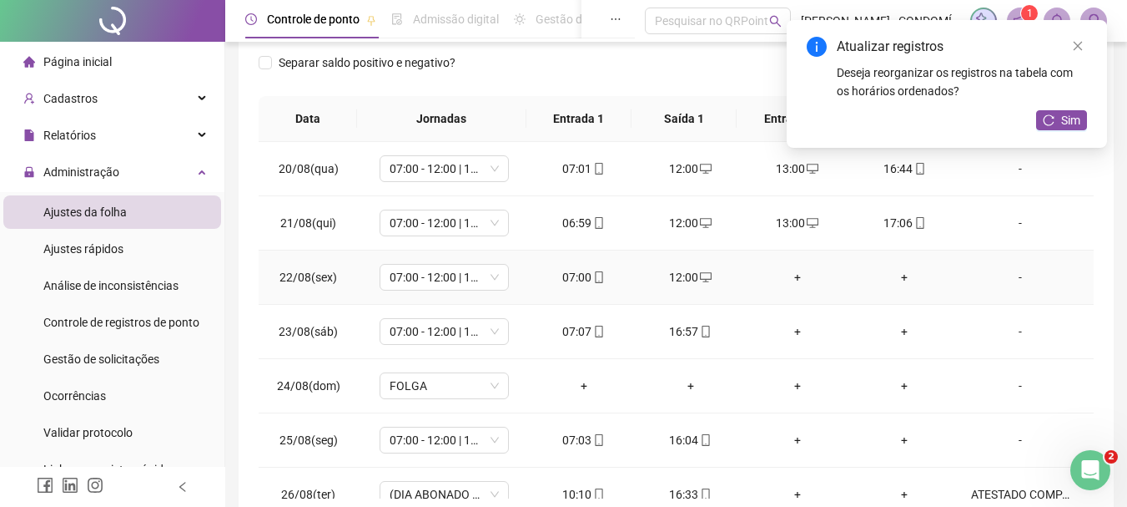
click at [789, 276] on div "+" at bounding box center [798, 277] width 80 height 18
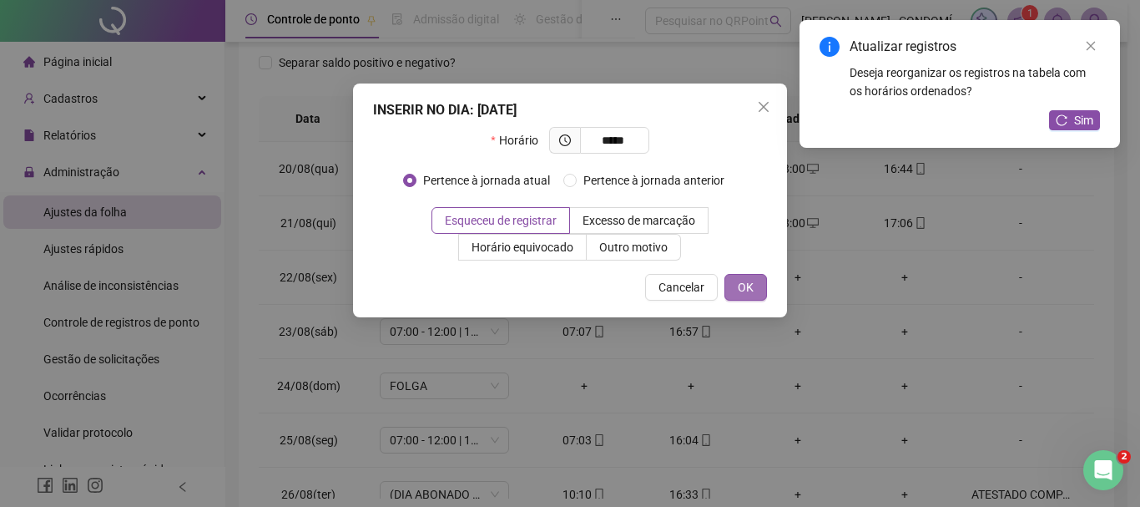
type input "*****"
click at [748, 291] on span "OK" at bounding box center [746, 287] width 16 height 18
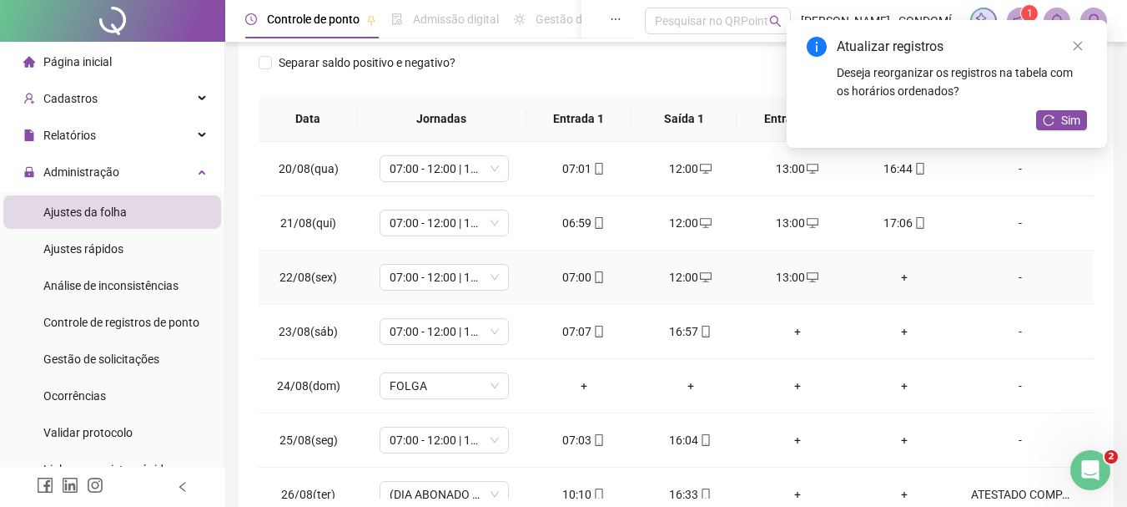
click at [899, 277] on div "+" at bounding box center [905, 277] width 80 height 18
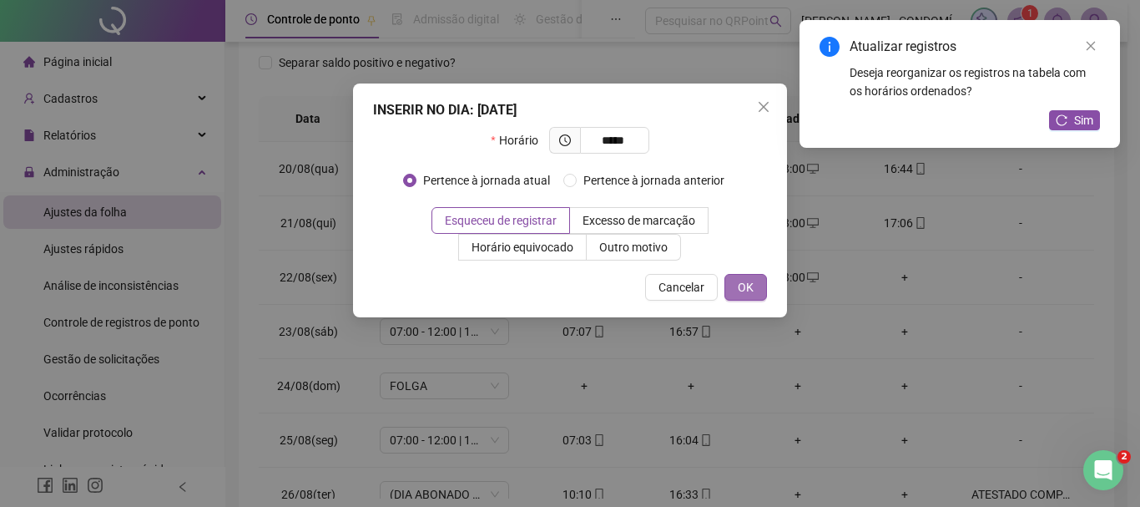
type input "*****"
click at [756, 282] on button "OK" at bounding box center [745, 287] width 43 height 27
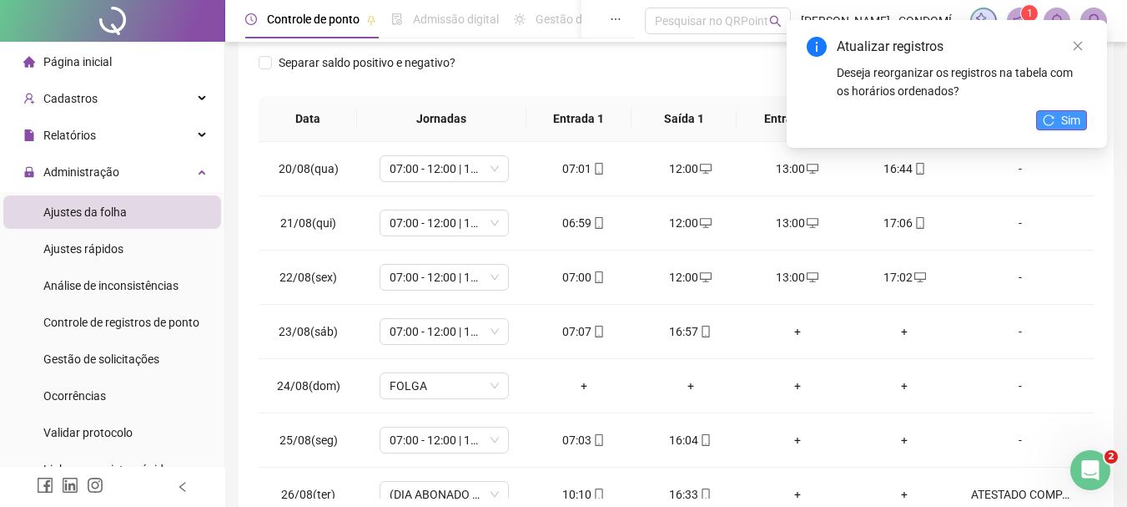
click at [1072, 115] on span "Sim" at bounding box center [1070, 120] width 19 height 18
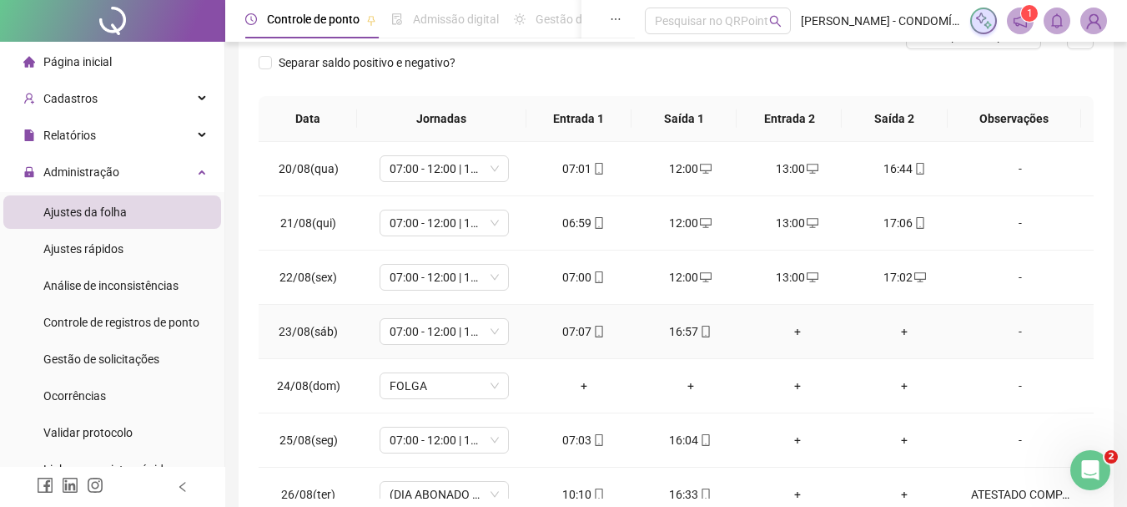
click at [788, 335] on div "+" at bounding box center [798, 331] width 80 height 18
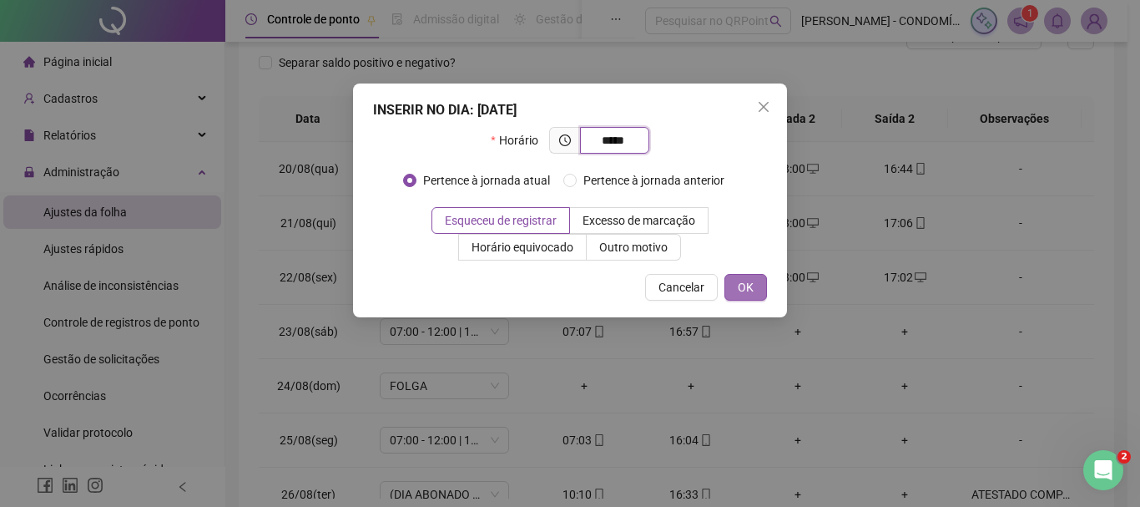
type input "*****"
click at [746, 283] on span "OK" at bounding box center [746, 287] width 16 height 18
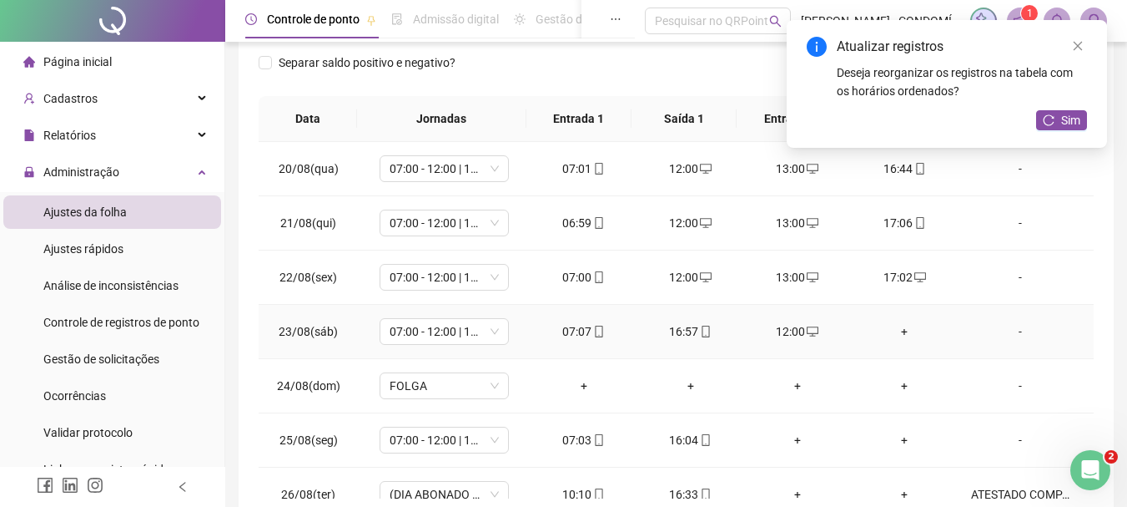
click at [896, 329] on div "+" at bounding box center [905, 331] width 80 height 18
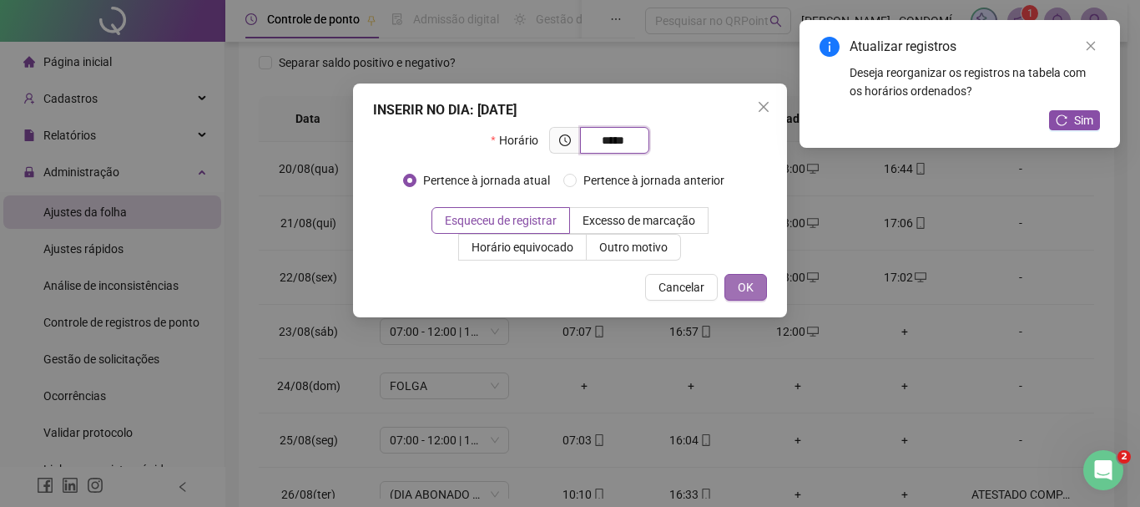
type input "*****"
click at [748, 291] on span "OK" at bounding box center [746, 287] width 16 height 18
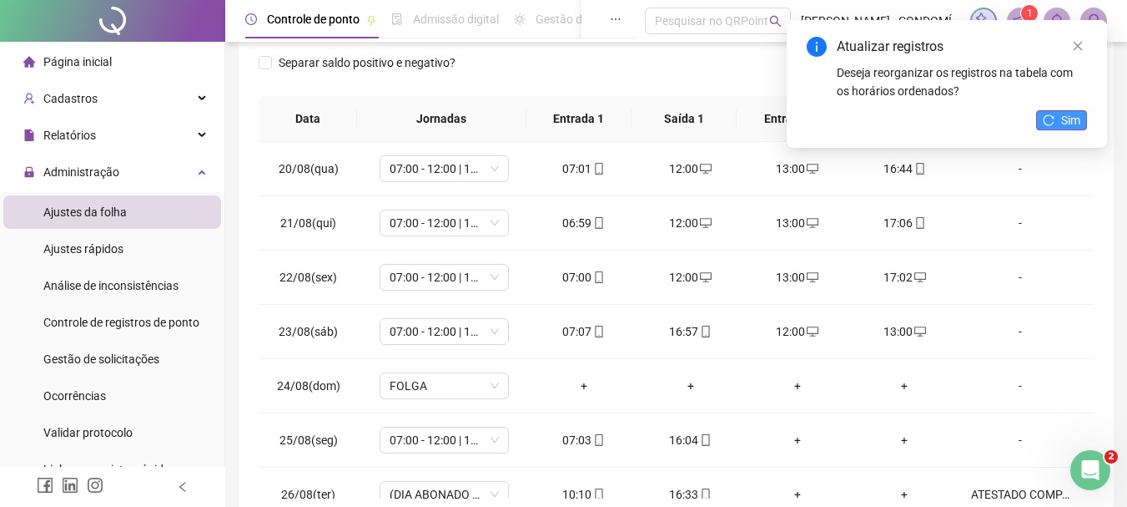
click at [1066, 113] on span "Sim" at bounding box center [1070, 120] width 19 height 18
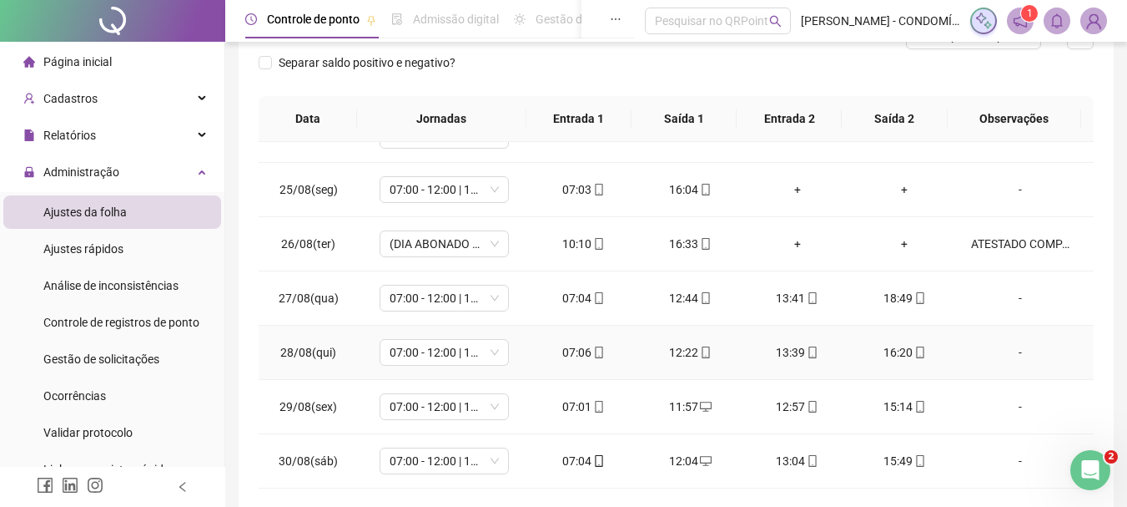
scroll to position [167, 0]
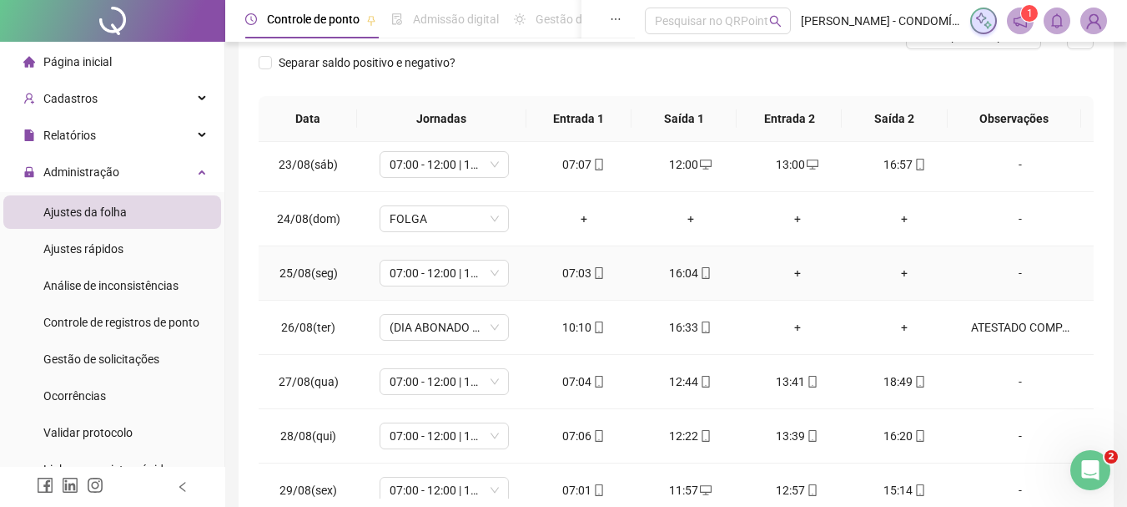
click at [788, 275] on div "+" at bounding box center [798, 273] width 80 height 18
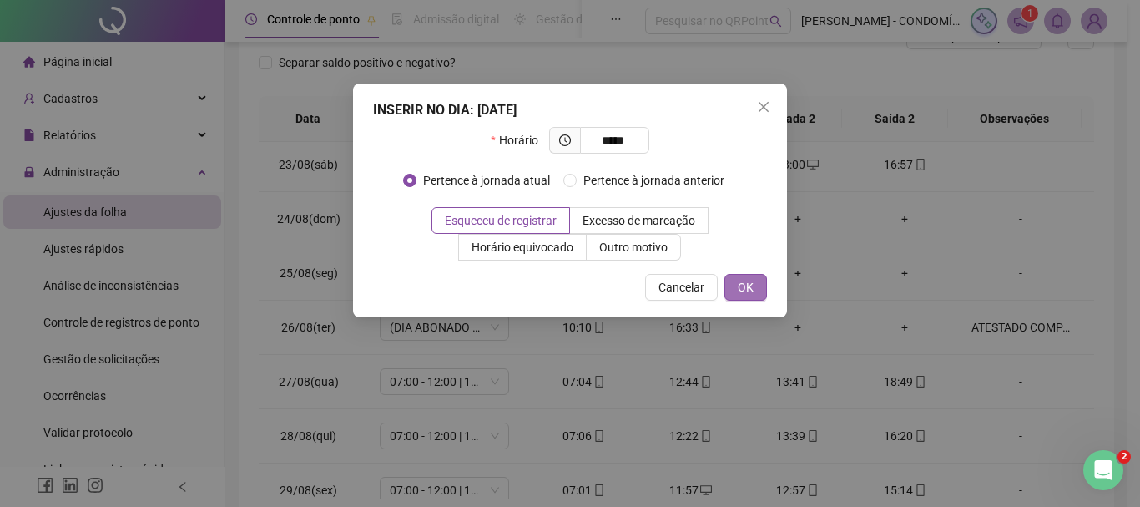
type input "*****"
click at [740, 286] on span "OK" at bounding box center [746, 287] width 16 height 18
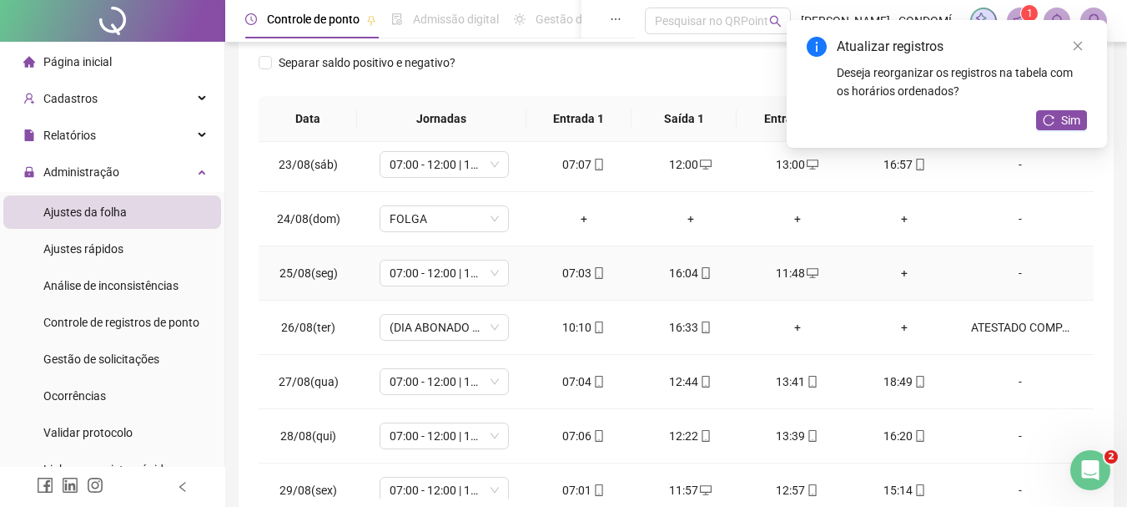
click at [893, 272] on div "+" at bounding box center [905, 273] width 80 height 18
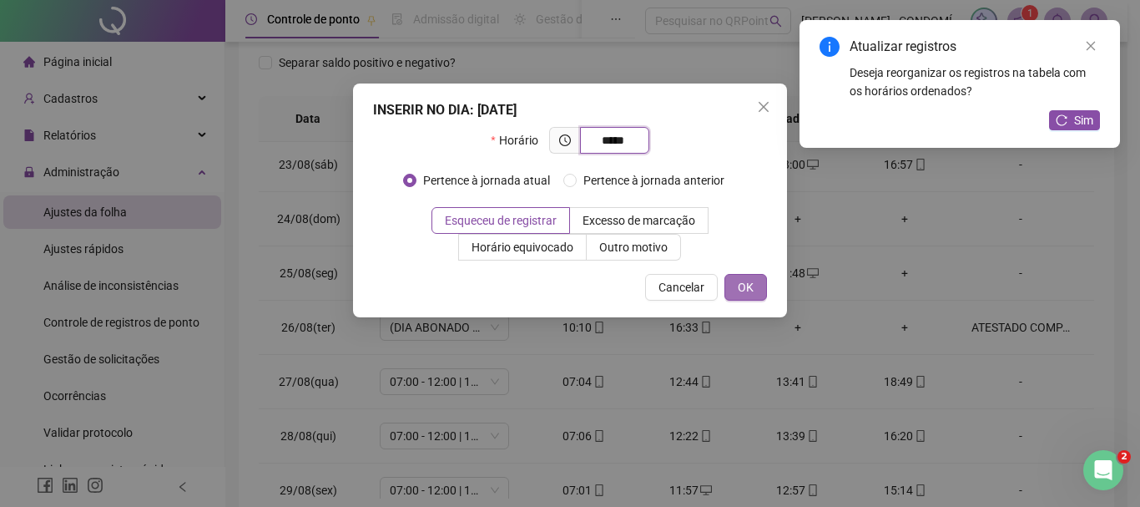
type input "*****"
click at [755, 284] on button "OK" at bounding box center [745, 287] width 43 height 27
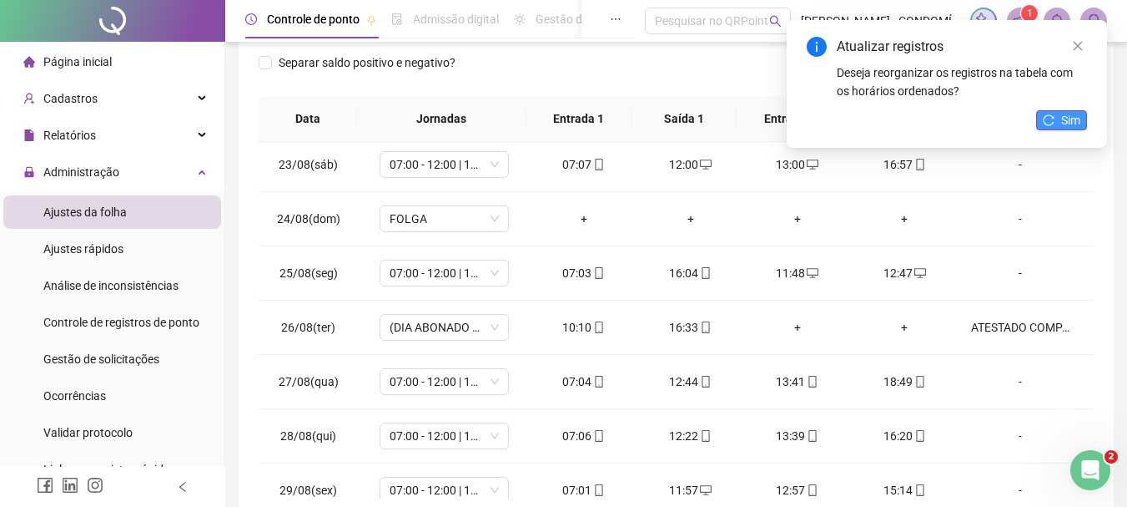
click at [1067, 118] on span "Sim" at bounding box center [1070, 120] width 19 height 18
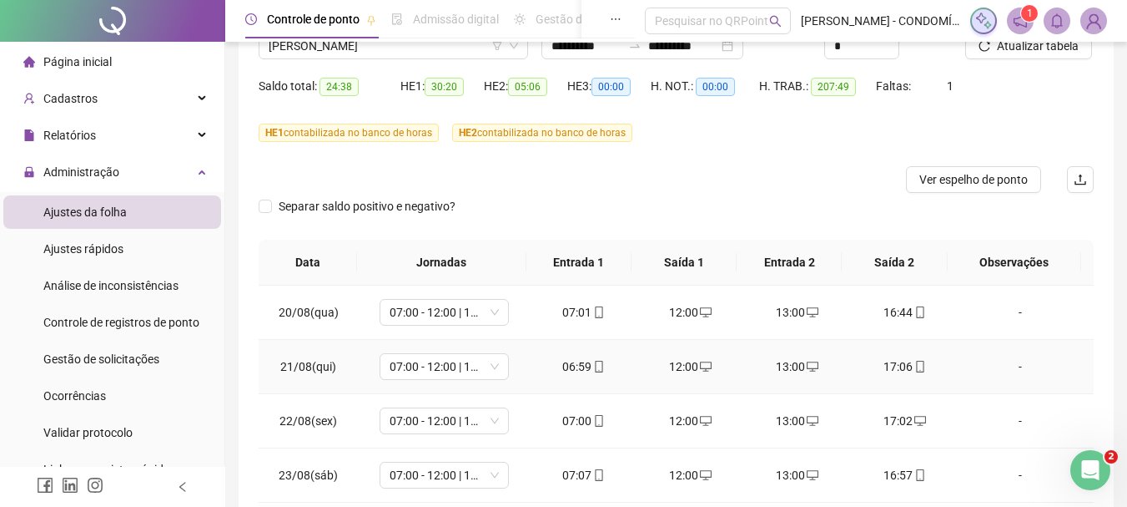
scroll to position [0, 0]
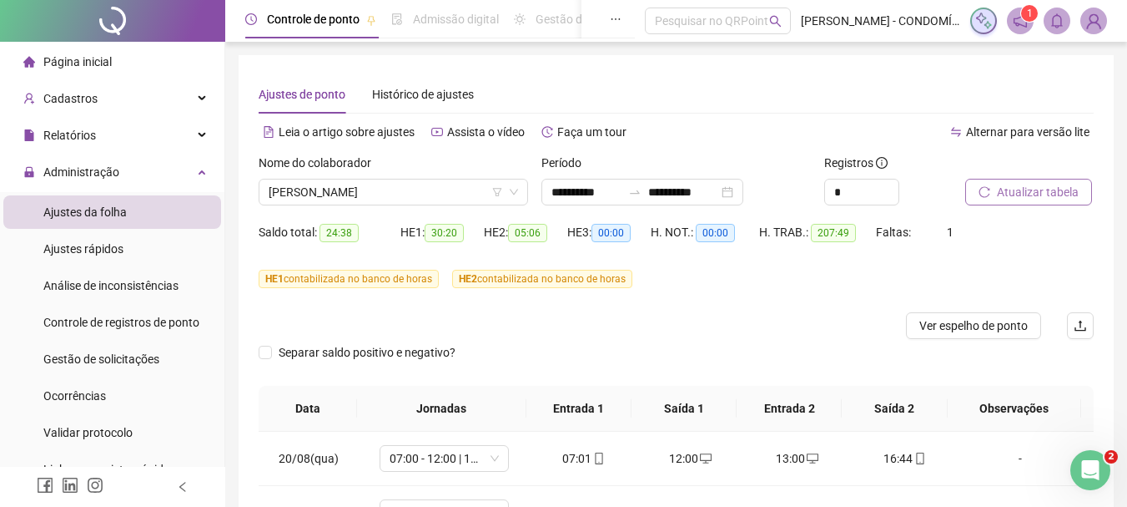
click at [1028, 187] on span "Atualizar tabela" at bounding box center [1038, 192] width 82 height 18
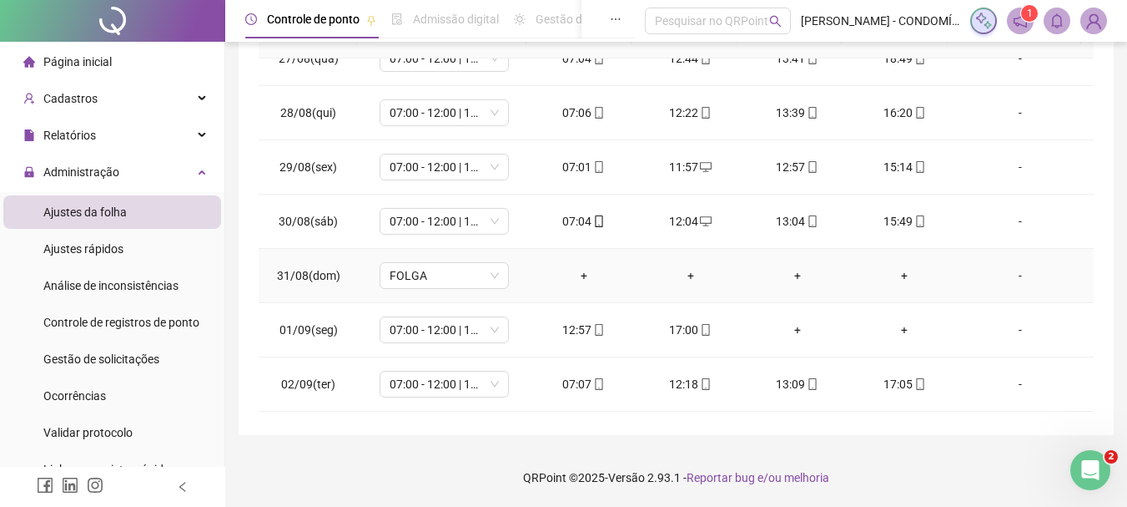
scroll to position [501, 0]
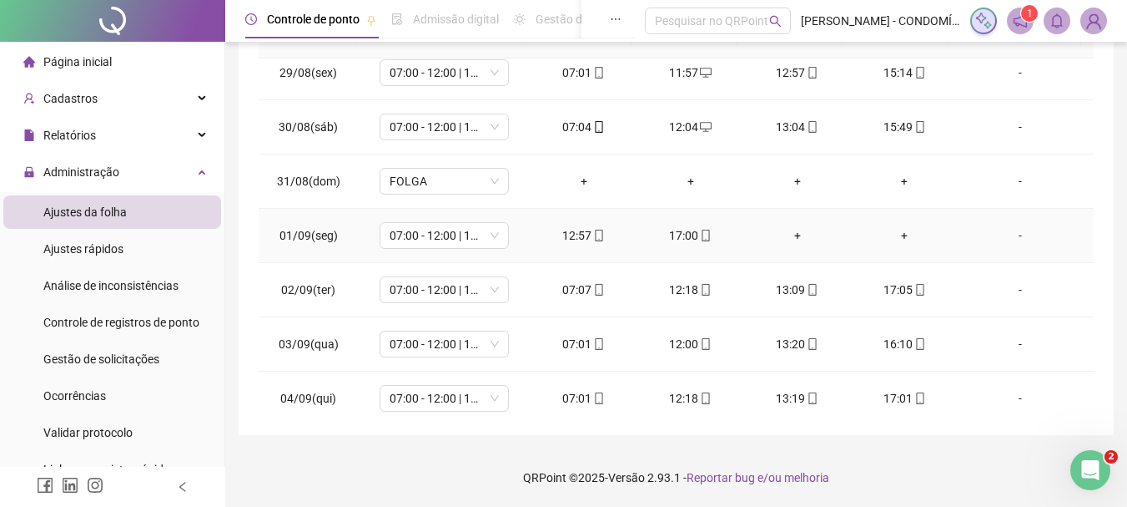
click at [790, 234] on div "+" at bounding box center [798, 235] width 80 height 18
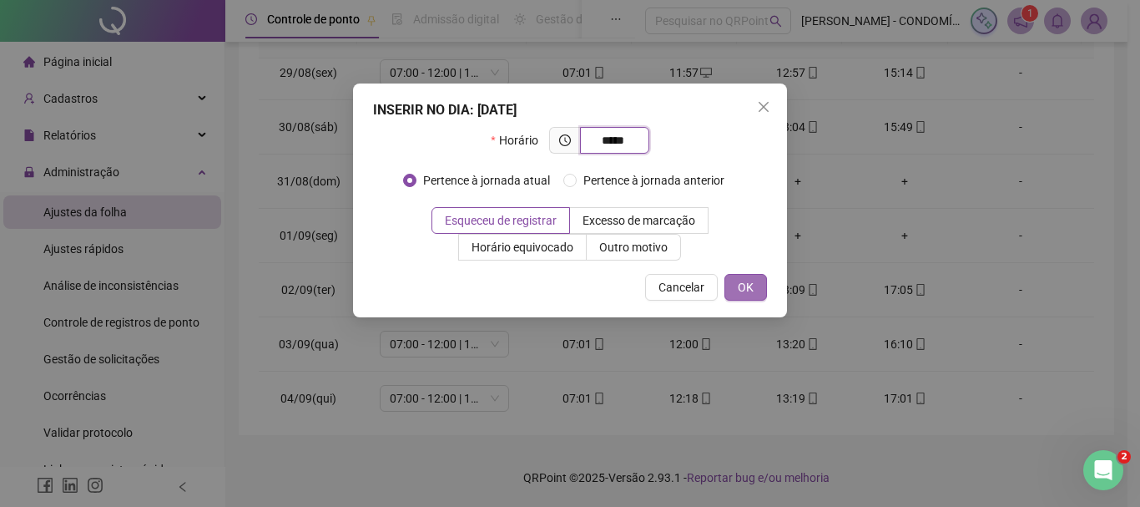
type input "*****"
click at [738, 286] on span "OK" at bounding box center [746, 287] width 16 height 18
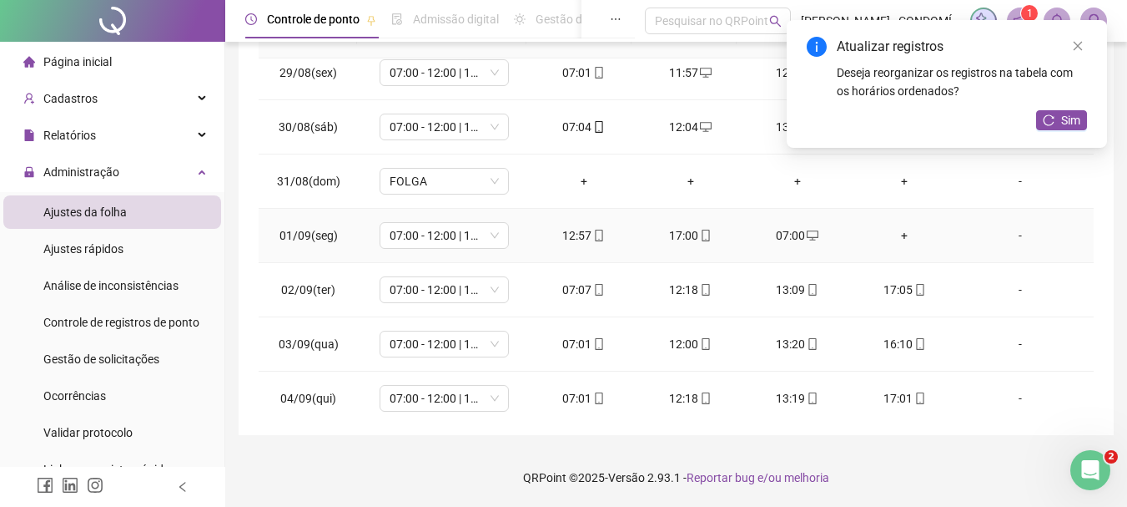
click at [898, 234] on div "+" at bounding box center [905, 235] width 80 height 18
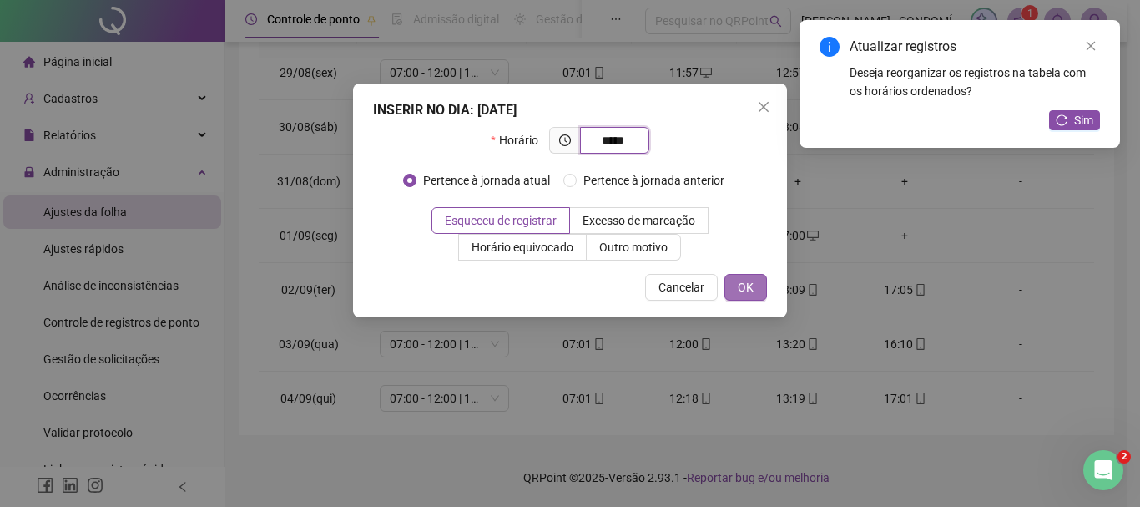
type input "*****"
click at [738, 288] on span "OK" at bounding box center [746, 287] width 16 height 18
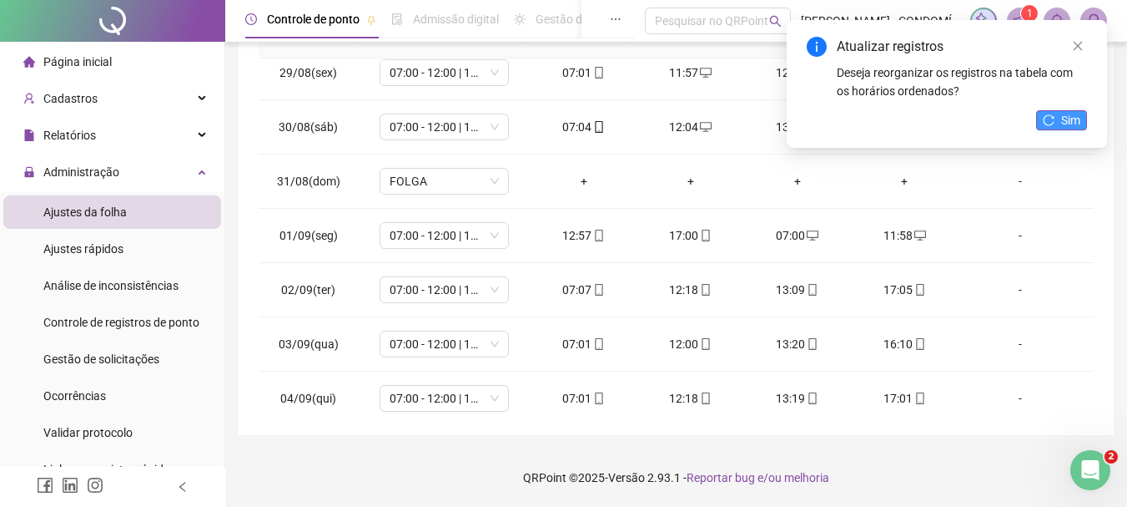
click at [1066, 116] on span "Sim" at bounding box center [1070, 120] width 19 height 18
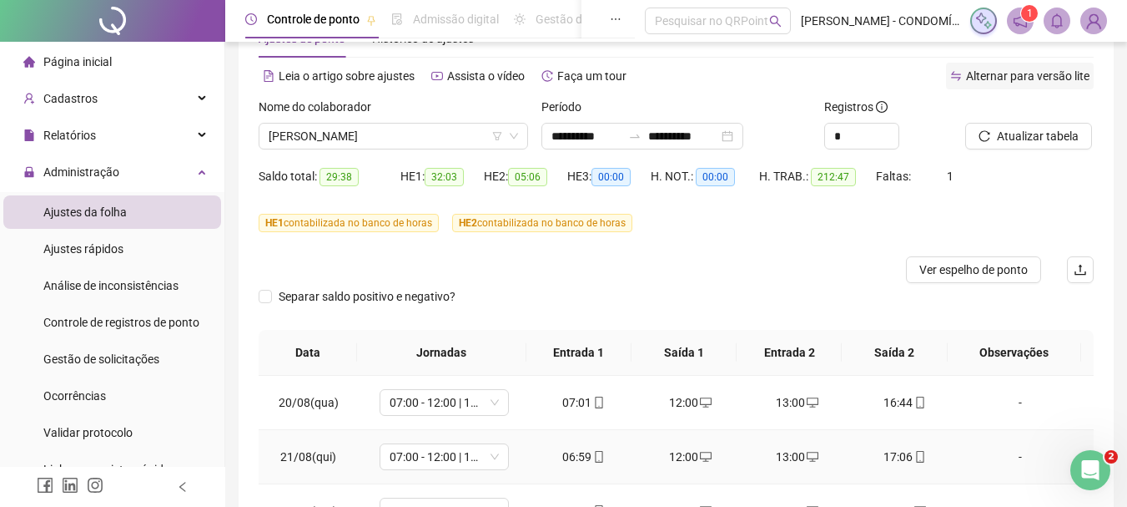
scroll to position [0, 0]
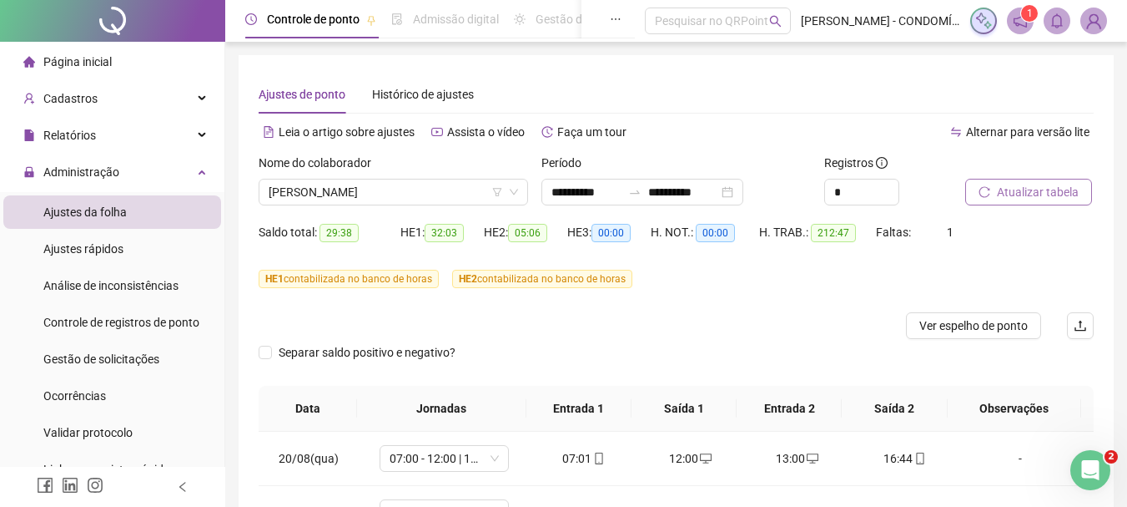
click at [1040, 194] on span "Atualizar tabela" at bounding box center [1038, 192] width 82 height 18
click at [1016, 194] on span "Atualizar tabela" at bounding box center [1038, 192] width 82 height 18
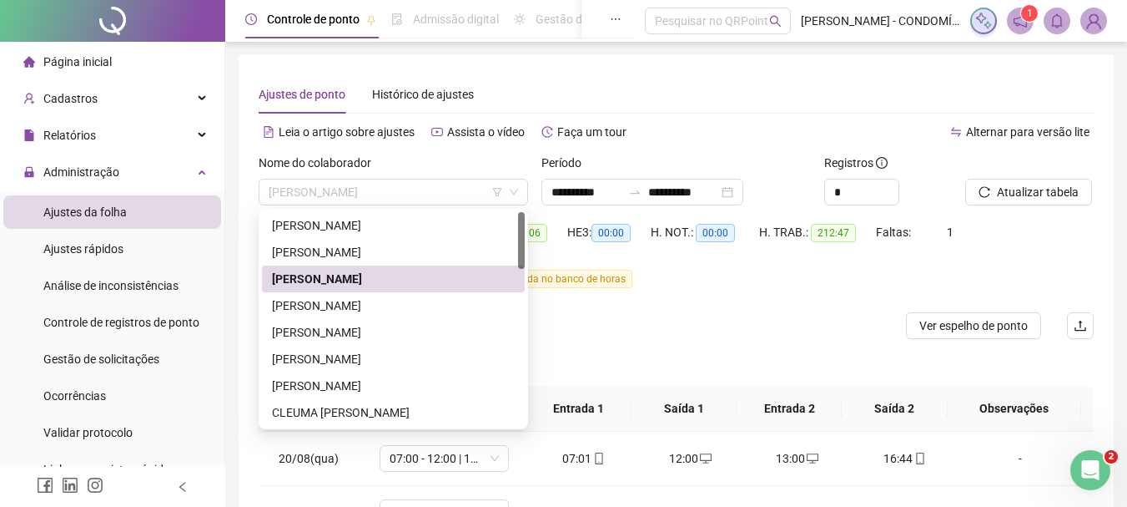
click at [382, 192] on span "[PERSON_NAME]" at bounding box center [394, 191] width 250 height 25
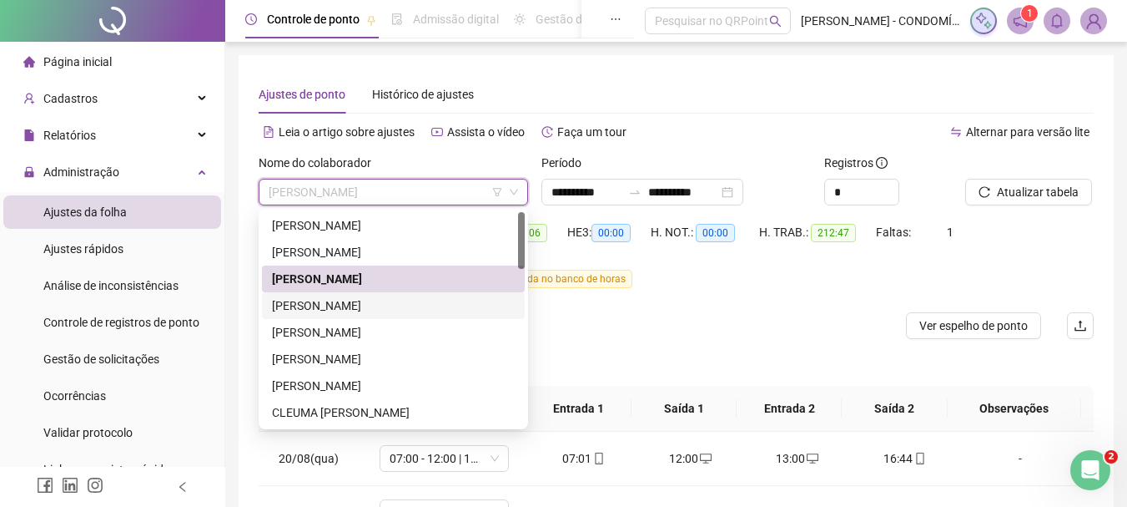
click at [303, 300] on div "[PERSON_NAME]" at bounding box center [393, 305] width 243 height 18
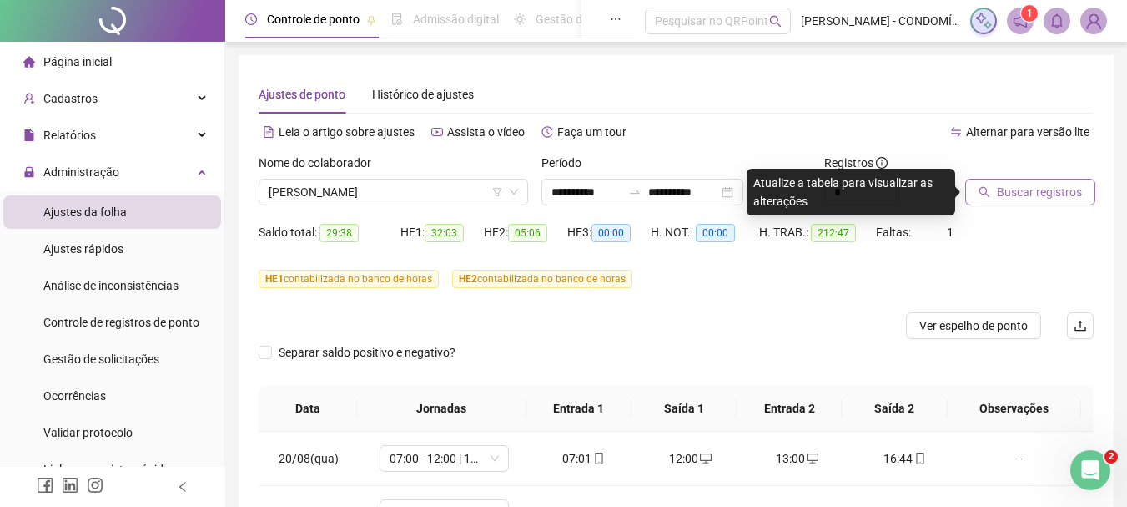
click at [1016, 191] on span "Buscar registros" at bounding box center [1039, 192] width 85 height 18
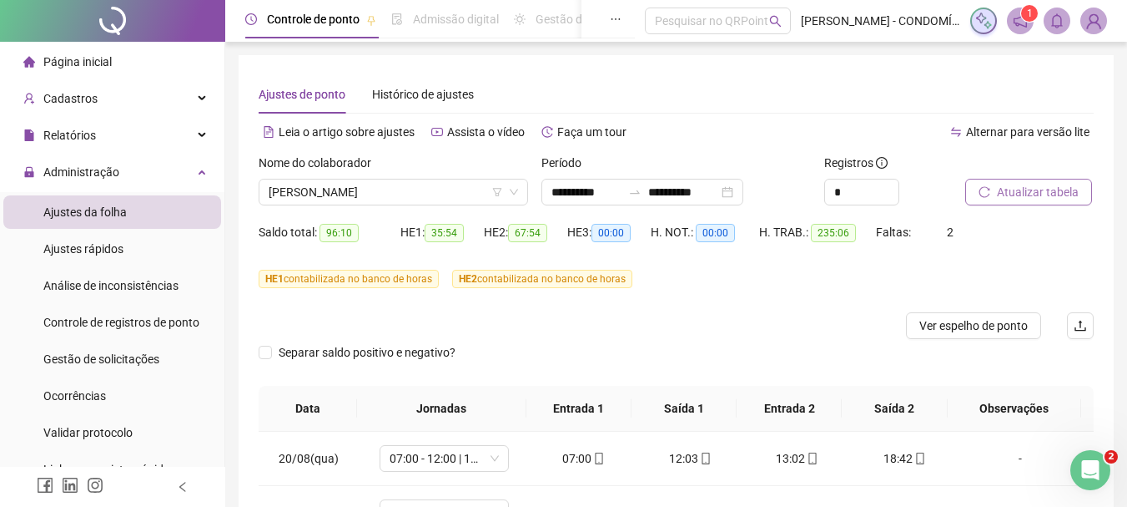
click at [1039, 191] on span "Atualizar tabela" at bounding box center [1038, 192] width 82 height 18
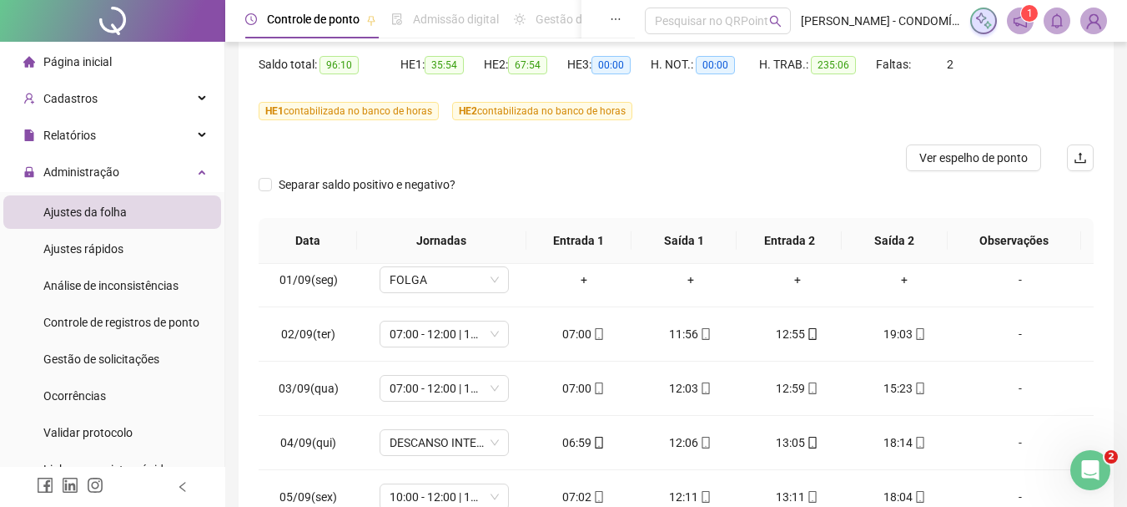
scroll to position [668, 0]
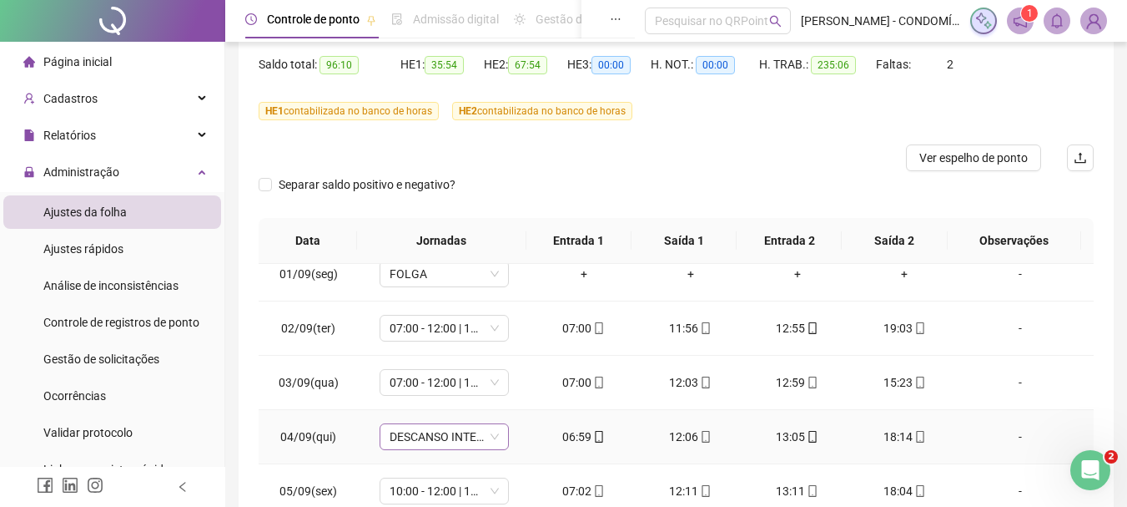
click at [411, 437] on span "DESCANSO INTER-JORNADA" at bounding box center [444, 436] width 109 height 25
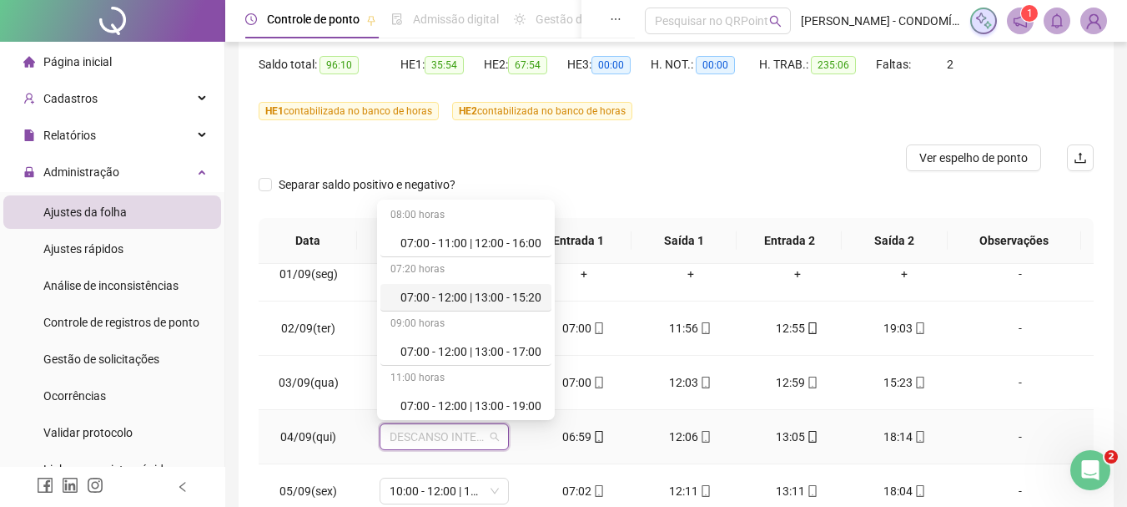
click at [477, 295] on div "07:00 - 12:00 | 13:00 - 15:20" at bounding box center [471, 297] width 141 height 18
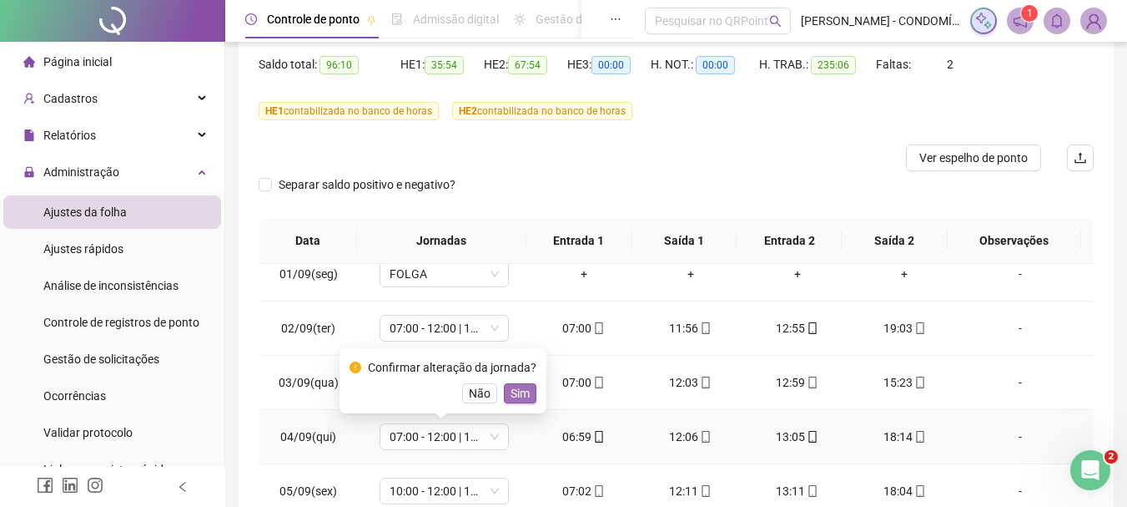
click at [524, 392] on span "Sim" at bounding box center [520, 393] width 19 height 18
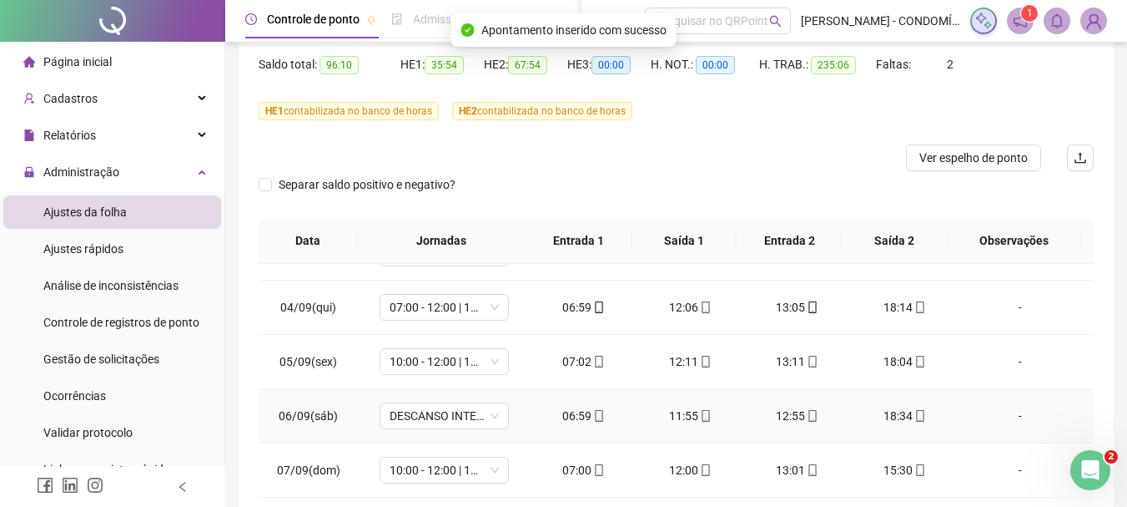
scroll to position [834, 0]
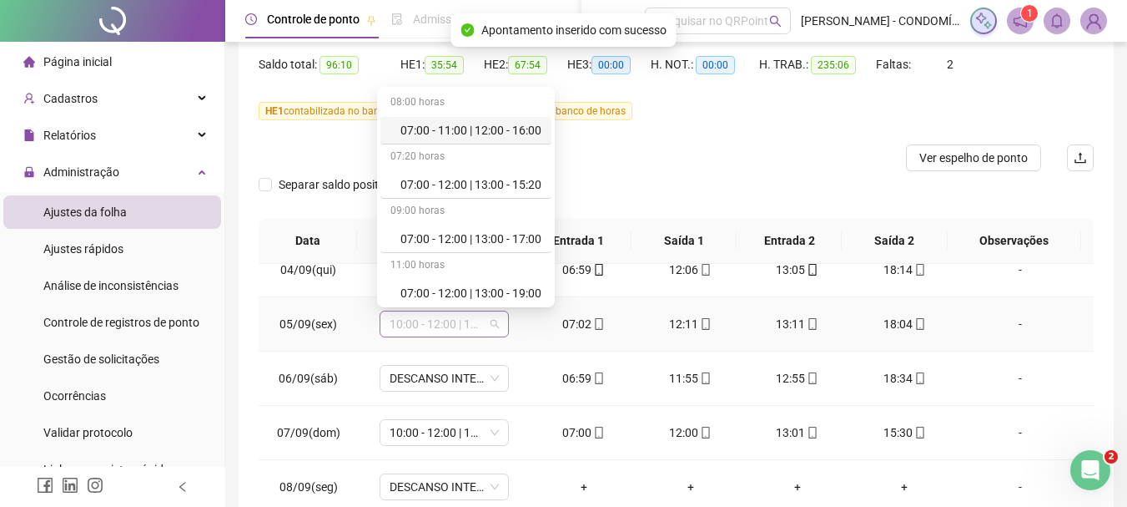
click at [405, 319] on span "10:00 - 12:00 | 13:00 - 18:20" at bounding box center [444, 323] width 109 height 25
click at [497, 184] on div "07:00 - 12:00 | 13:00 - 15:20" at bounding box center [471, 184] width 141 height 18
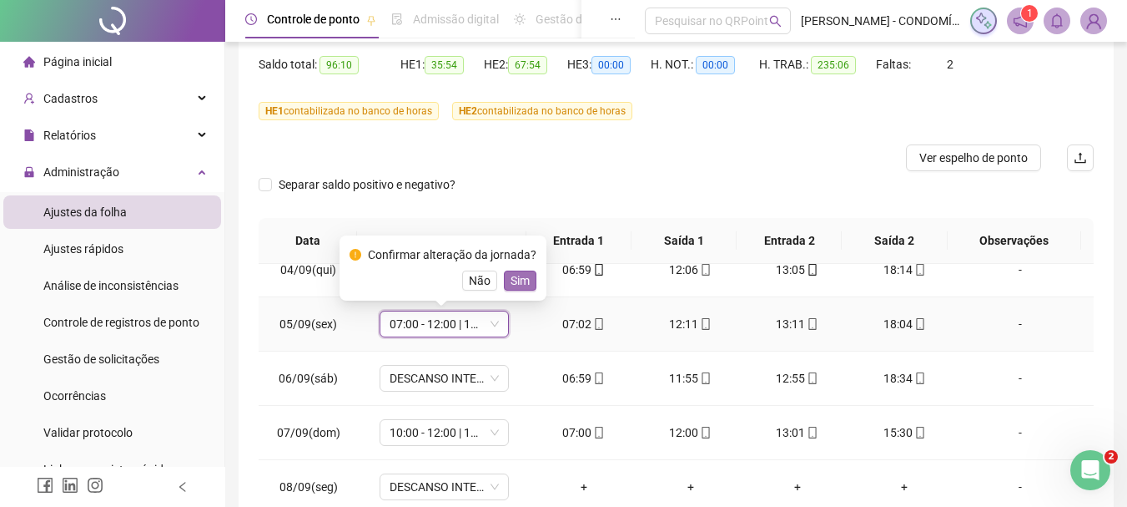
click at [521, 279] on span "Sim" at bounding box center [520, 280] width 19 height 18
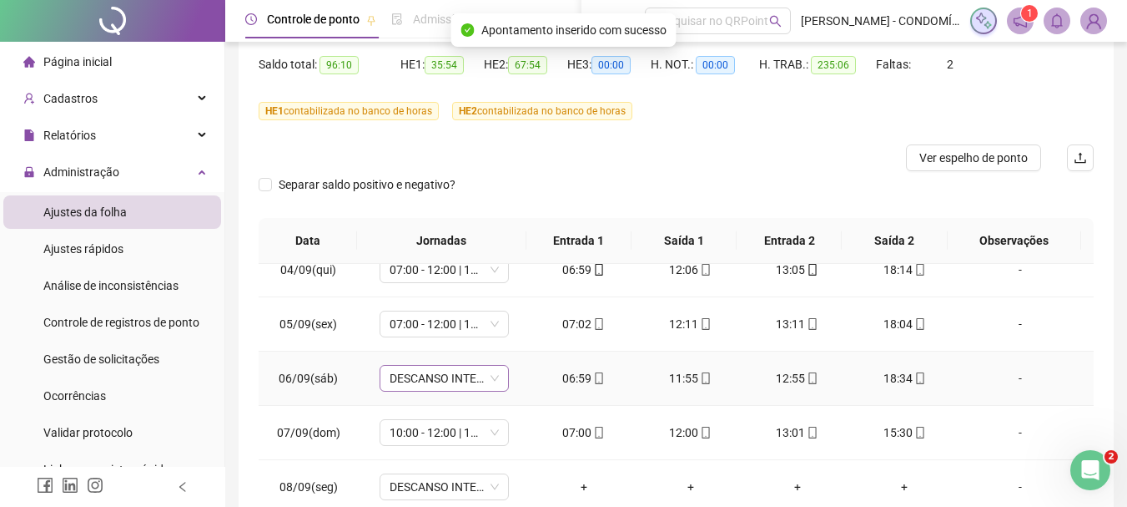
click at [415, 380] on span "DESCANSO INTER-JORNADA" at bounding box center [444, 377] width 109 height 25
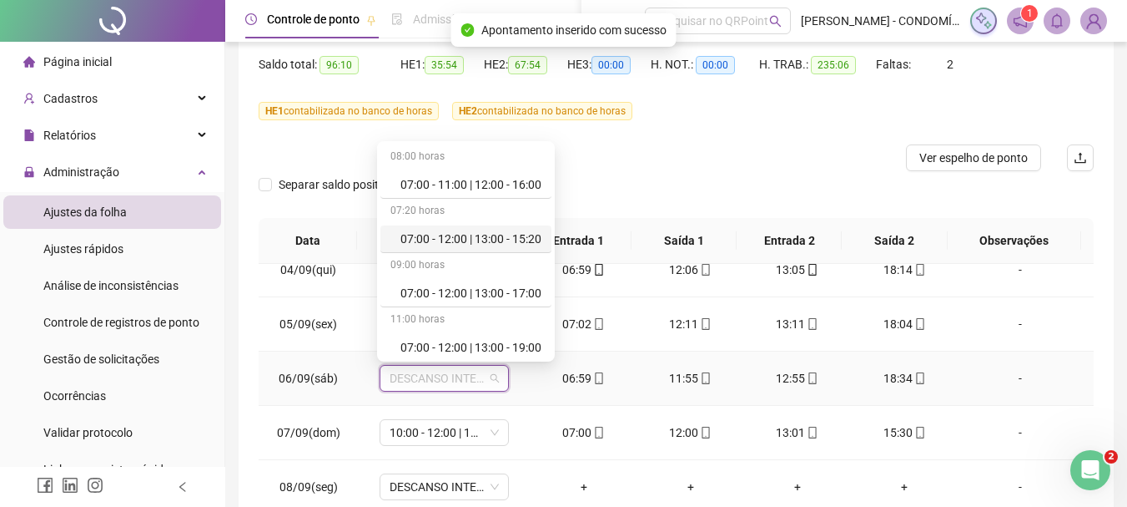
click at [447, 236] on div "07:00 - 12:00 | 13:00 - 15:20" at bounding box center [471, 238] width 141 height 18
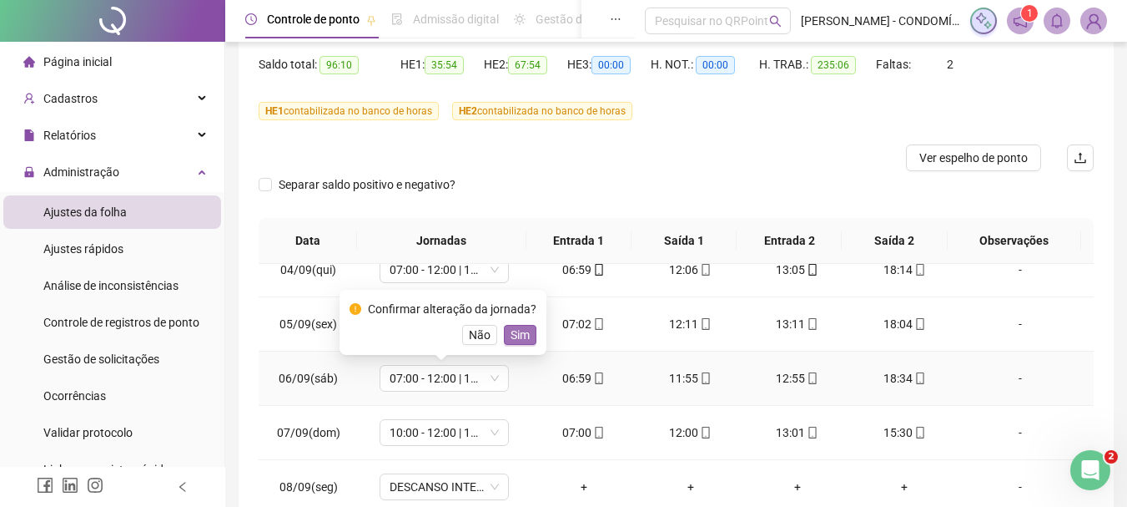
click at [520, 335] on span "Sim" at bounding box center [520, 334] width 19 height 18
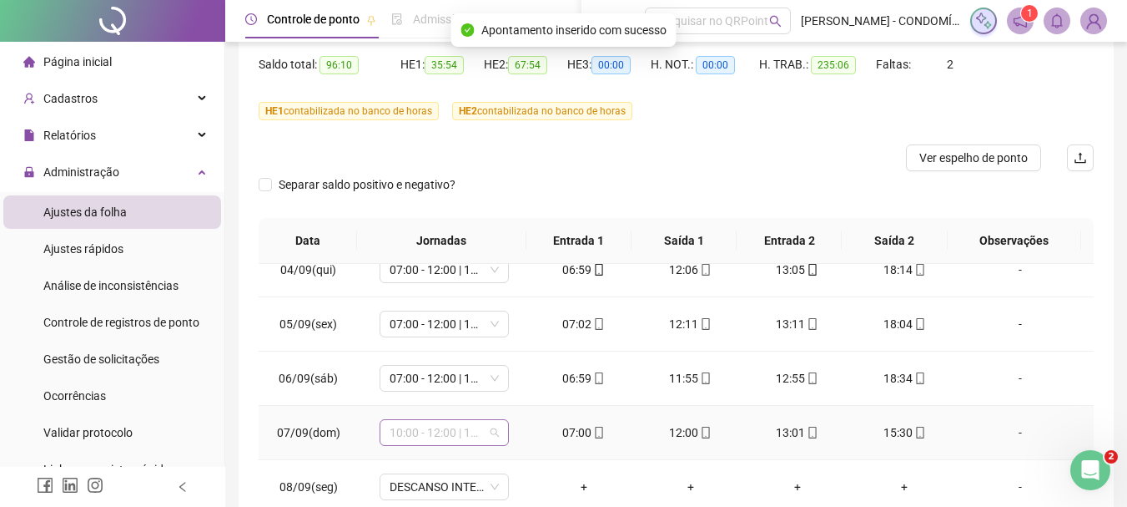
click at [413, 431] on span "10:00 - 12:00 | 13:00 - 18:20" at bounding box center [444, 432] width 109 height 25
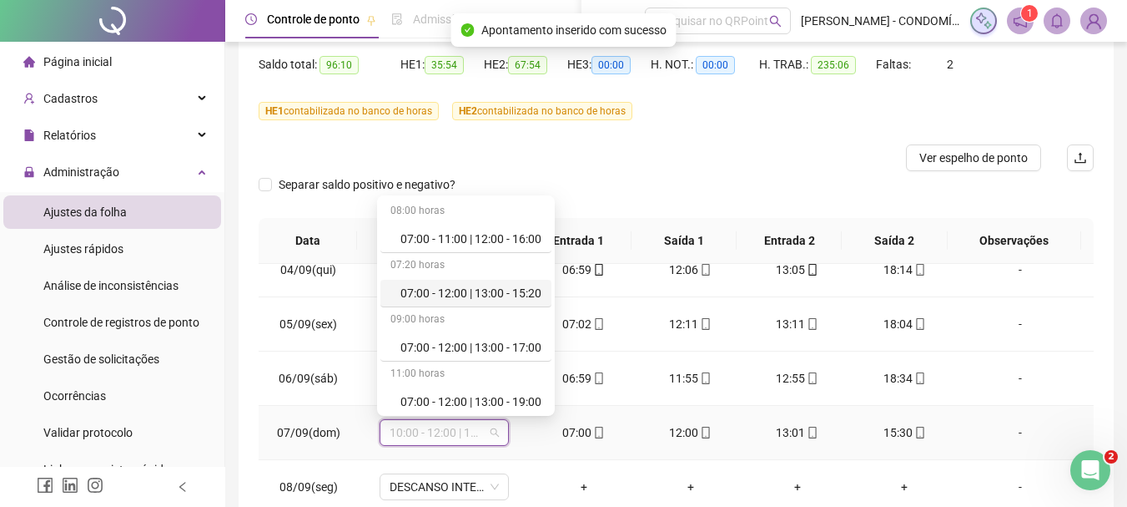
click at [458, 290] on div "07:00 - 12:00 | 13:00 - 15:20" at bounding box center [471, 293] width 141 height 18
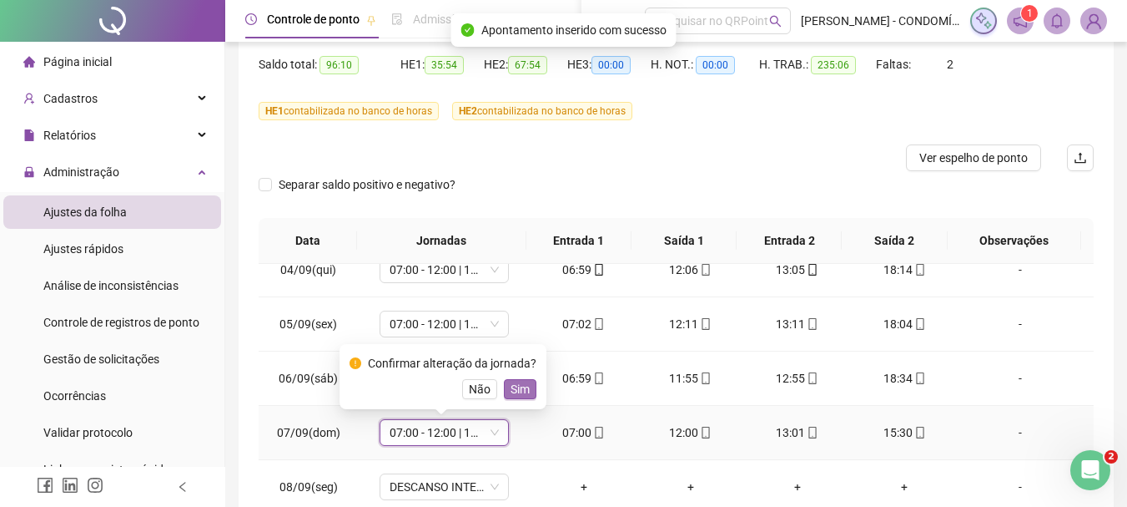
click at [520, 383] on span "Sim" at bounding box center [520, 389] width 19 height 18
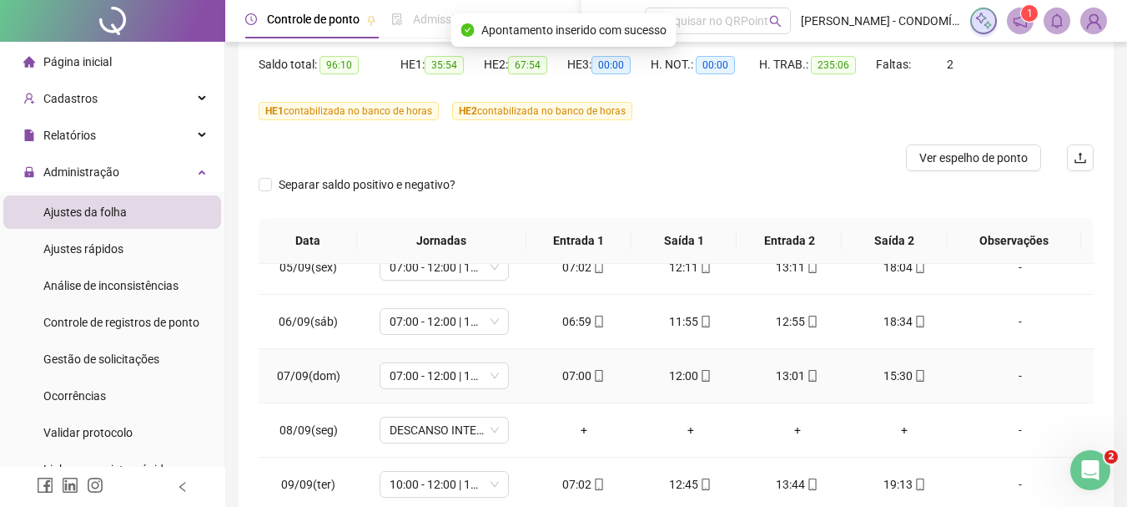
scroll to position [918, 0]
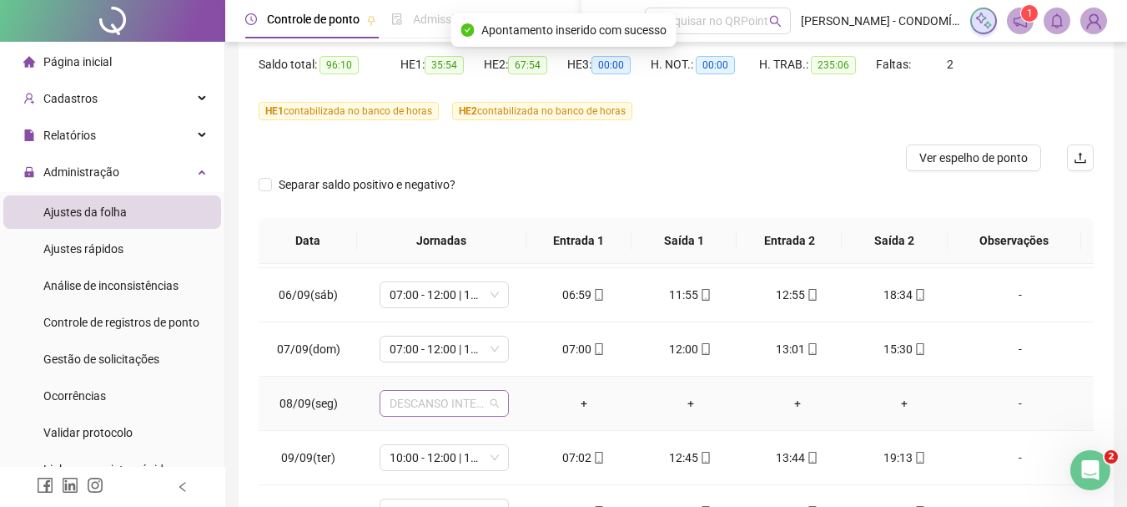
click at [404, 403] on span "DESCANSO INTER-JORNADA" at bounding box center [444, 403] width 109 height 25
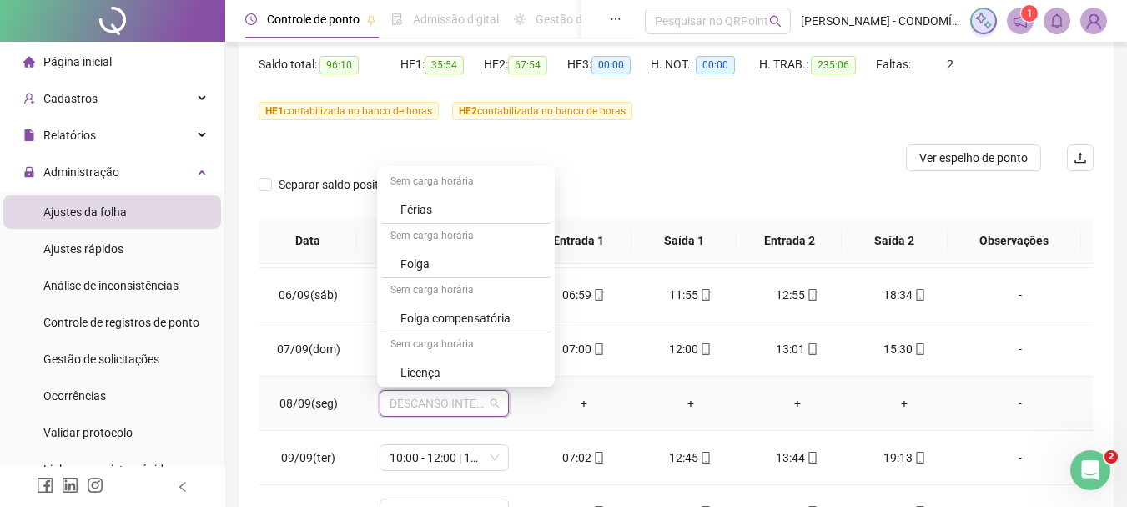
scroll to position [1251, 0]
click at [416, 261] on div "Folga" at bounding box center [471, 260] width 141 height 18
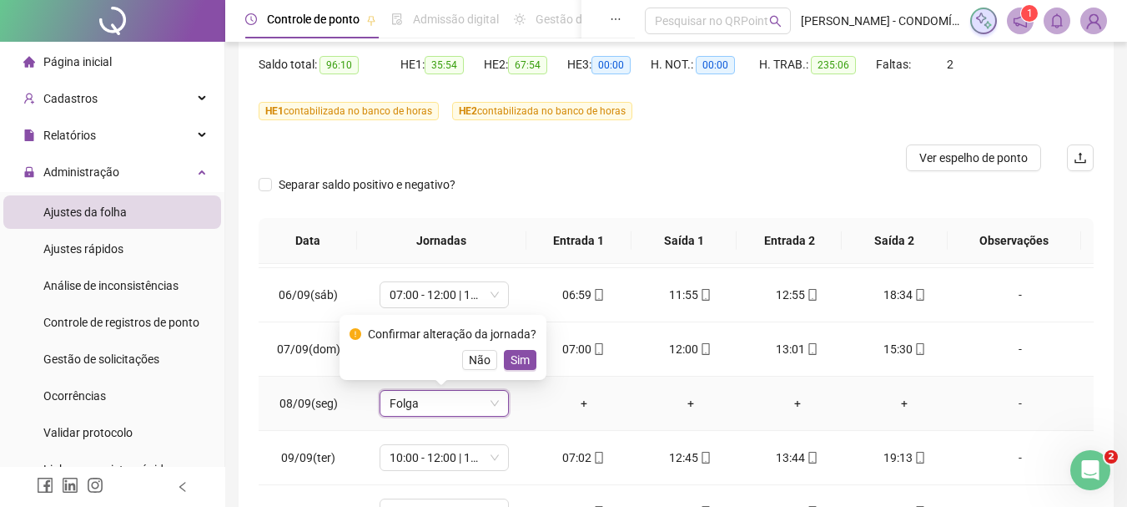
click at [517, 358] on span "Sim" at bounding box center [520, 359] width 19 height 18
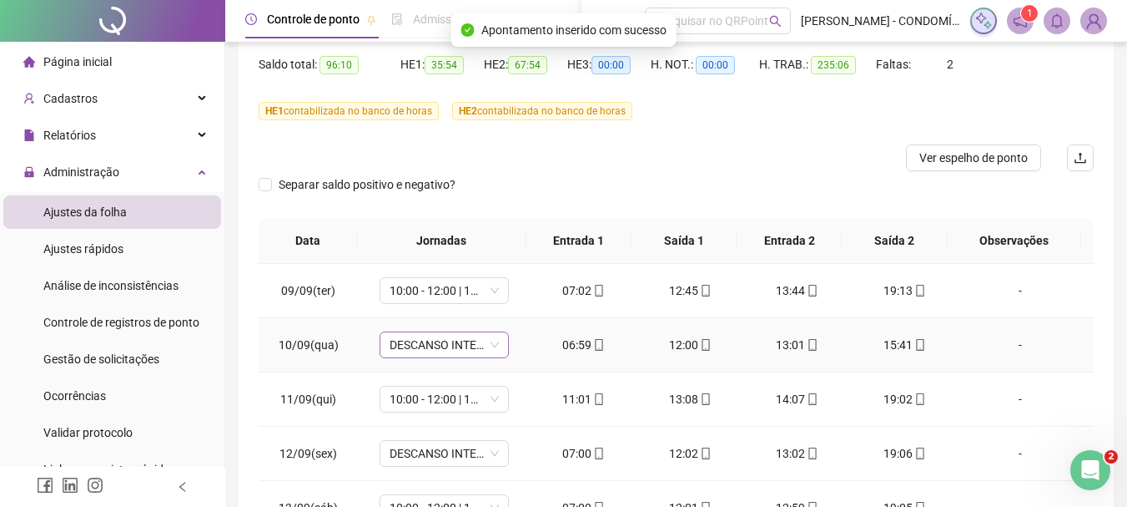
scroll to position [1001, 0]
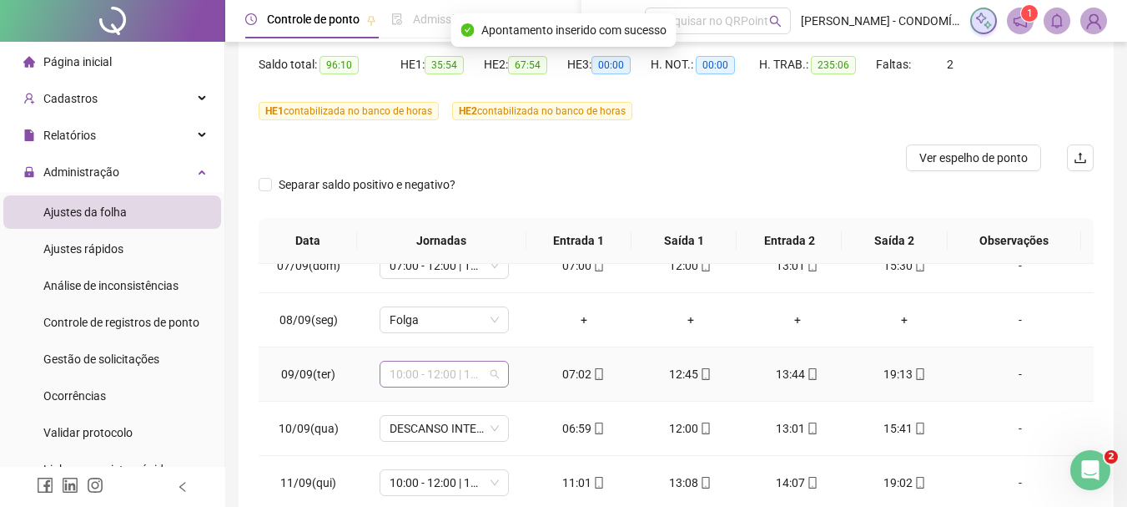
click at [397, 376] on span "10:00 - 12:00 | 13:00 - 18:20" at bounding box center [444, 373] width 109 height 25
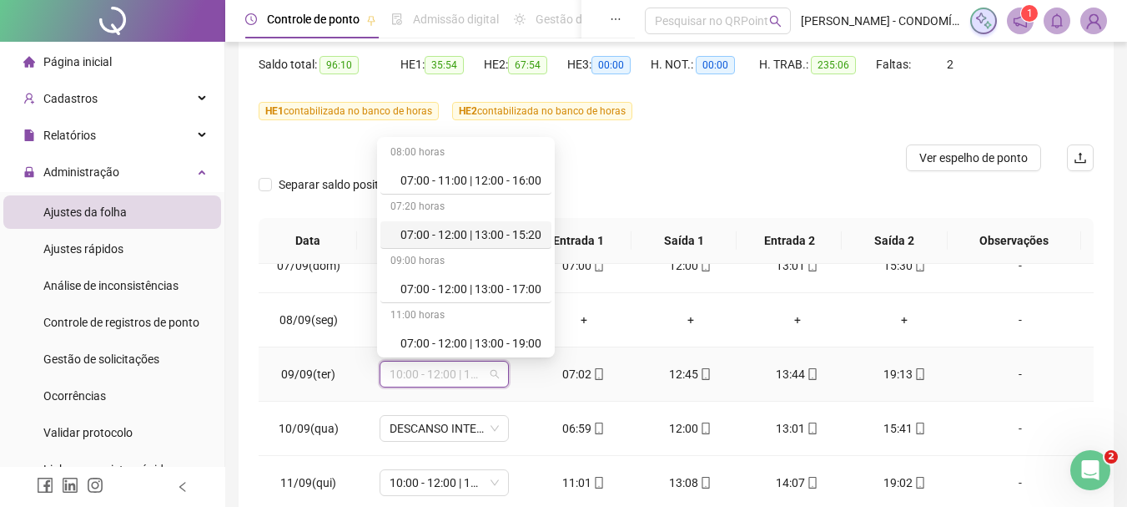
drag, startPoint x: 471, startPoint y: 228, endPoint x: 603, endPoint y: 366, distance: 191.8
click at [471, 228] on div "07:00 - 12:00 | 13:00 - 15:20" at bounding box center [471, 234] width 141 height 18
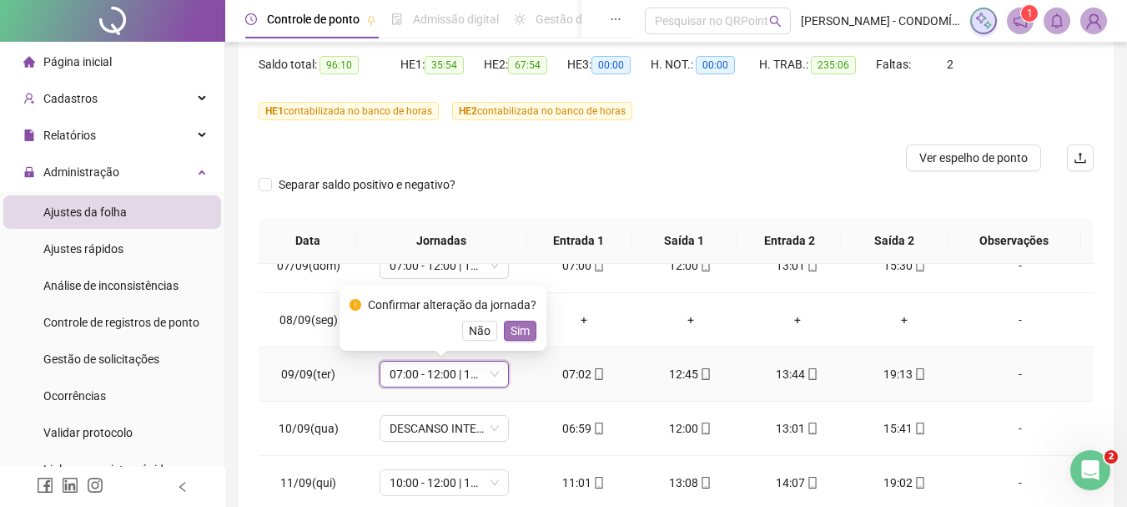
click at [530, 335] on button "Sim" at bounding box center [520, 330] width 33 height 20
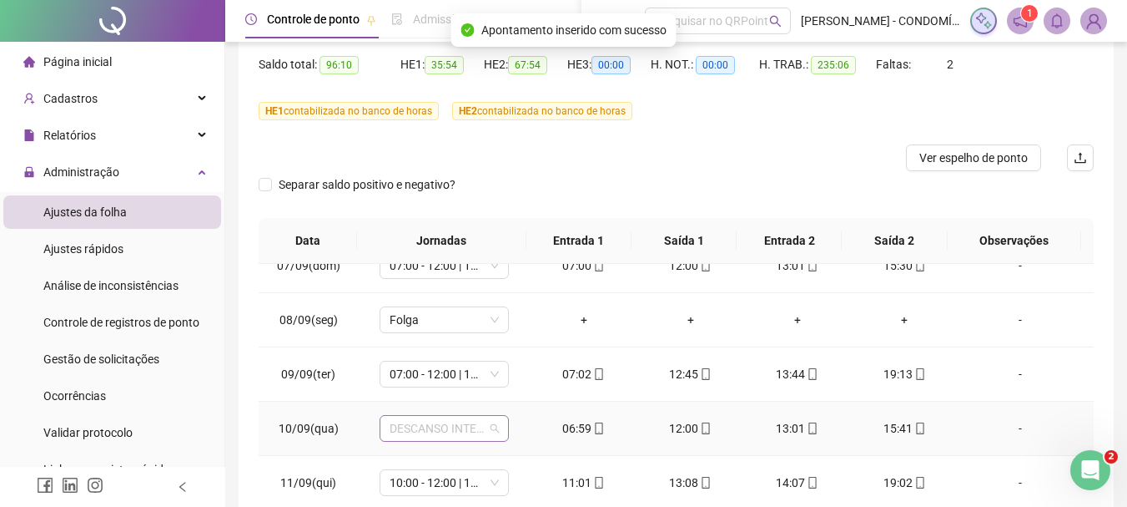
click at [411, 426] on span "DESCANSO INTER-JORNADA" at bounding box center [444, 428] width 109 height 25
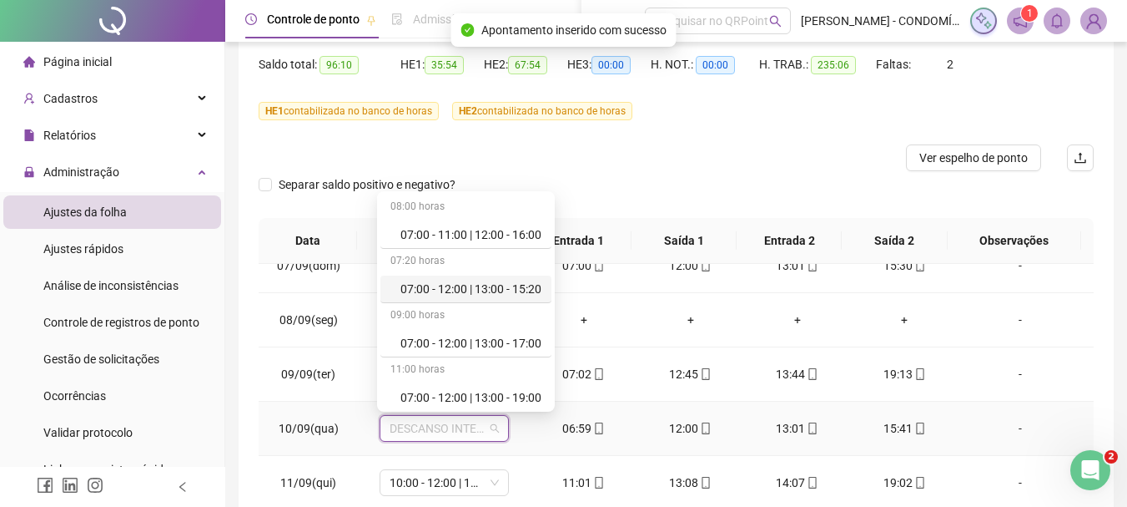
click at [481, 285] on div "07:00 - 12:00 | 13:00 - 15:20" at bounding box center [471, 289] width 141 height 18
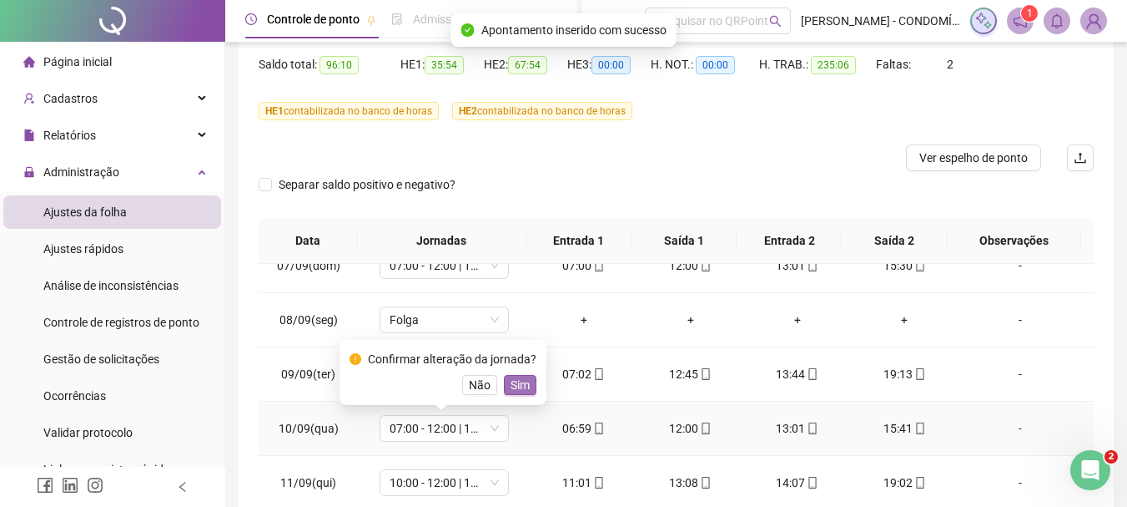
click at [520, 381] on span "Sim" at bounding box center [520, 385] width 19 height 18
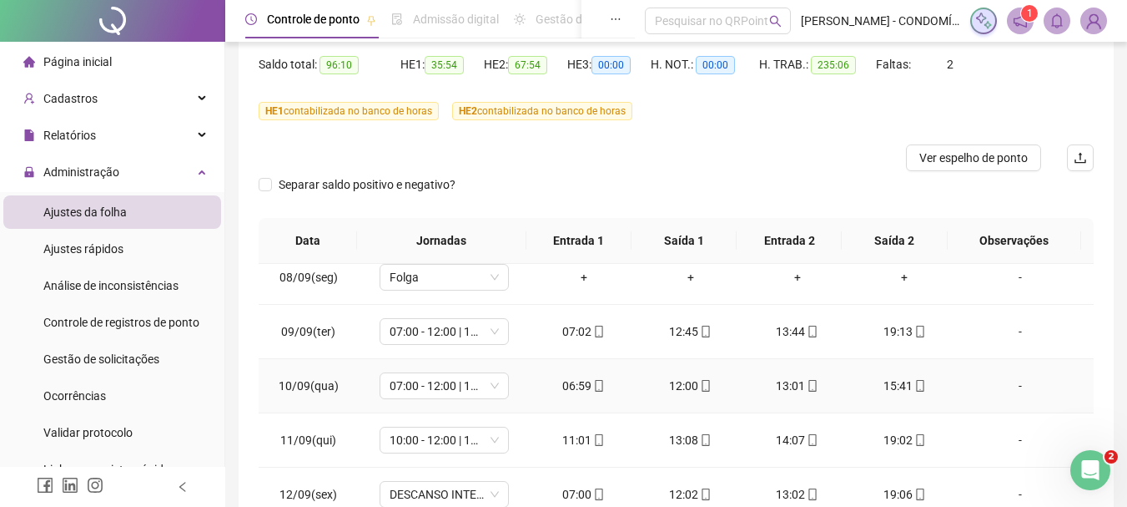
scroll to position [1085, 0]
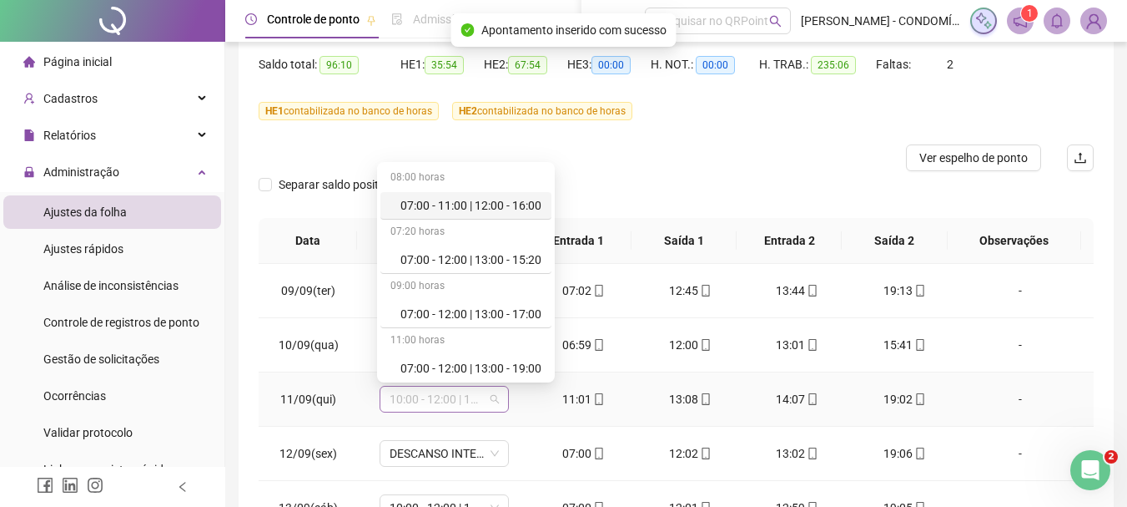
click at [410, 400] on span "10:00 - 12:00 | 13:00 - 18:20" at bounding box center [444, 398] width 109 height 25
click at [473, 260] on div "07:00 - 12:00 | 13:00 - 15:20" at bounding box center [471, 259] width 141 height 18
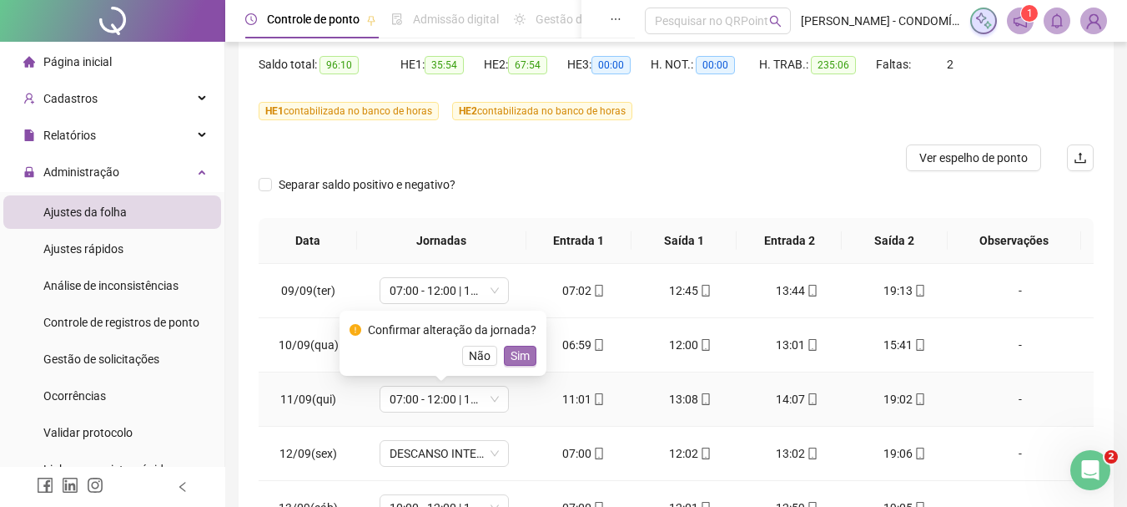
click at [522, 355] on span "Sim" at bounding box center [520, 355] width 19 height 18
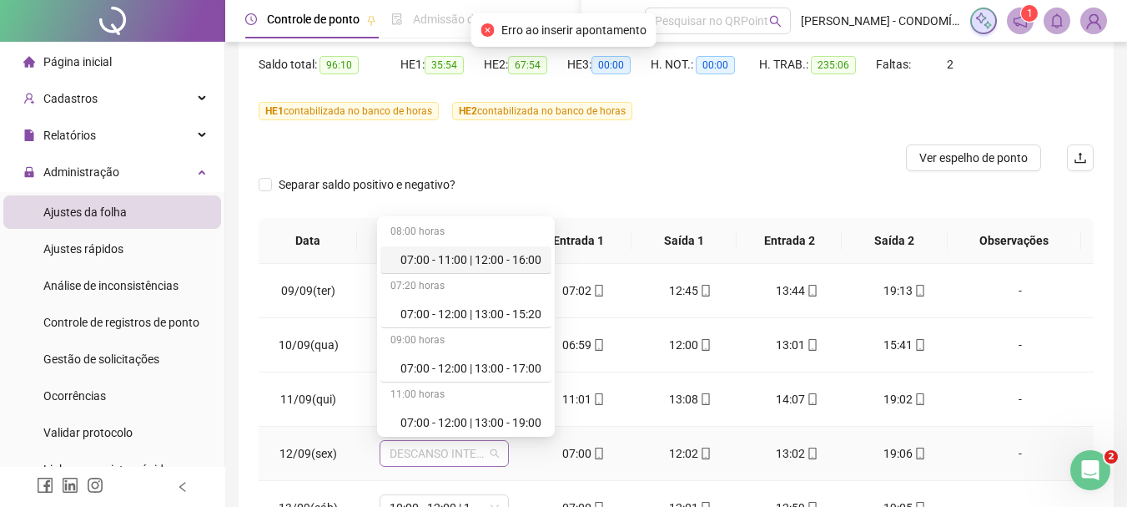
click at [409, 452] on span "DESCANSO INTER-JORNADA" at bounding box center [444, 453] width 109 height 25
click at [446, 315] on div "07:00 - 12:00 | 13:00 - 15:20" at bounding box center [471, 314] width 141 height 18
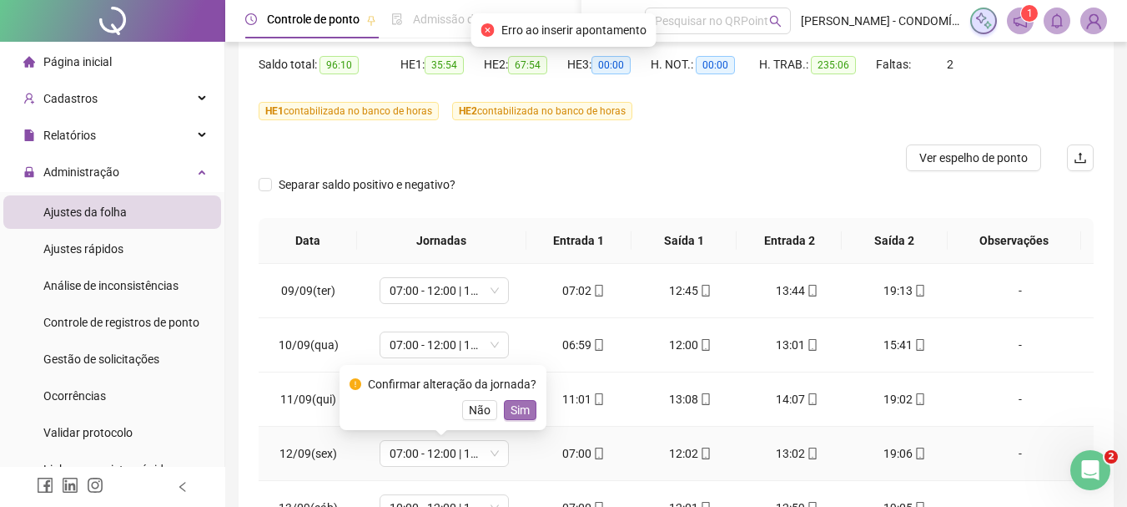
click at [516, 407] on span "Sim" at bounding box center [520, 410] width 19 height 18
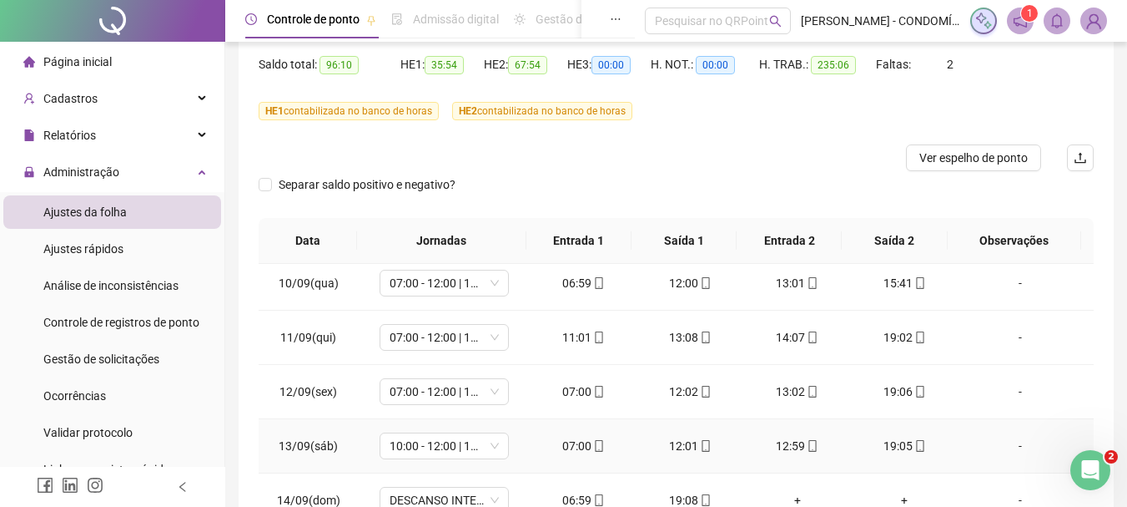
scroll to position [1217, 0]
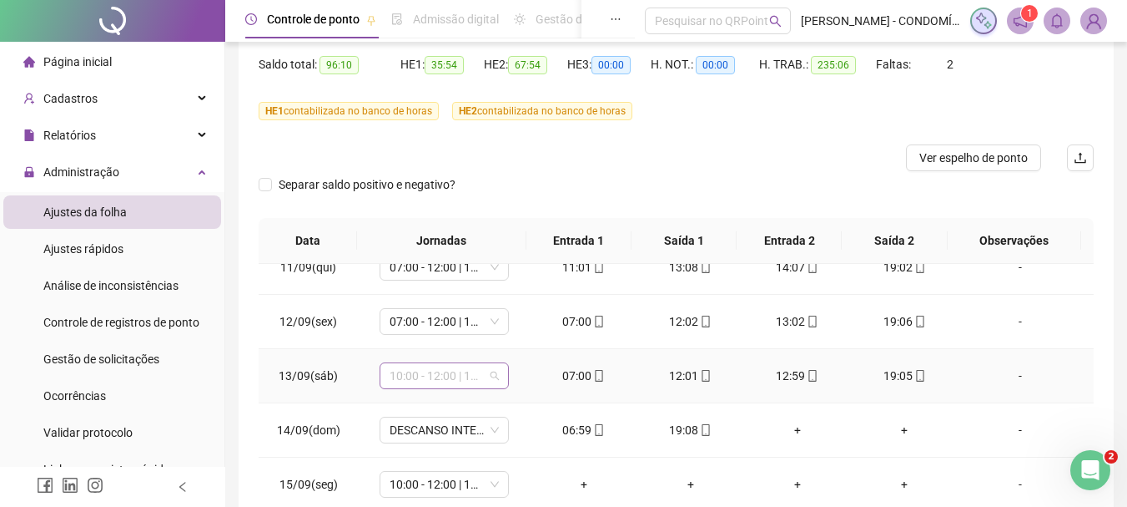
click at [406, 374] on span "10:00 - 12:00 | 13:00 - 18:20" at bounding box center [444, 375] width 109 height 25
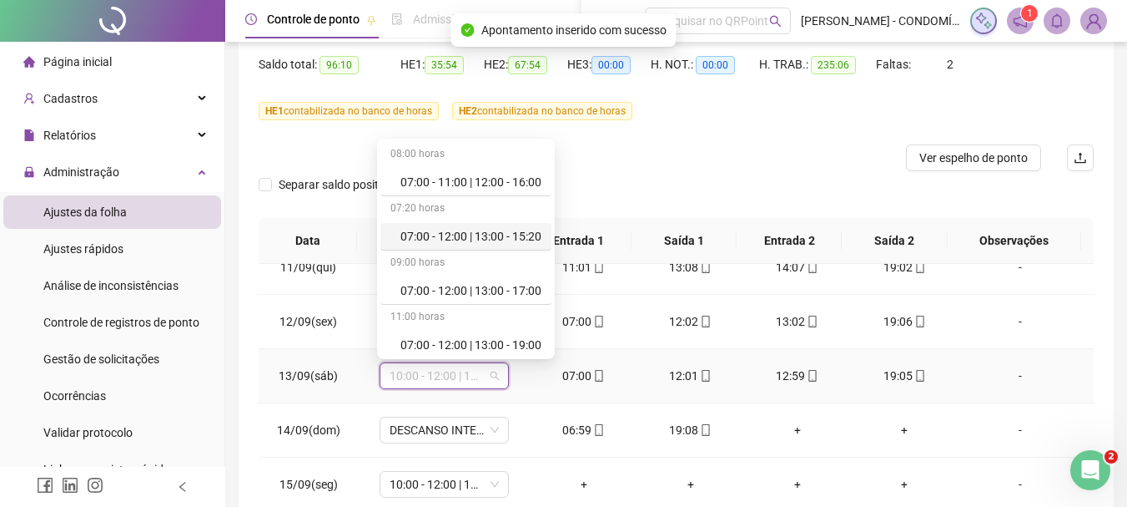
drag, startPoint x: 476, startPoint y: 233, endPoint x: 607, endPoint y: 436, distance: 242.1
click at [477, 236] on div "07:00 - 12:00 | 13:00 - 15:20" at bounding box center [471, 236] width 141 height 18
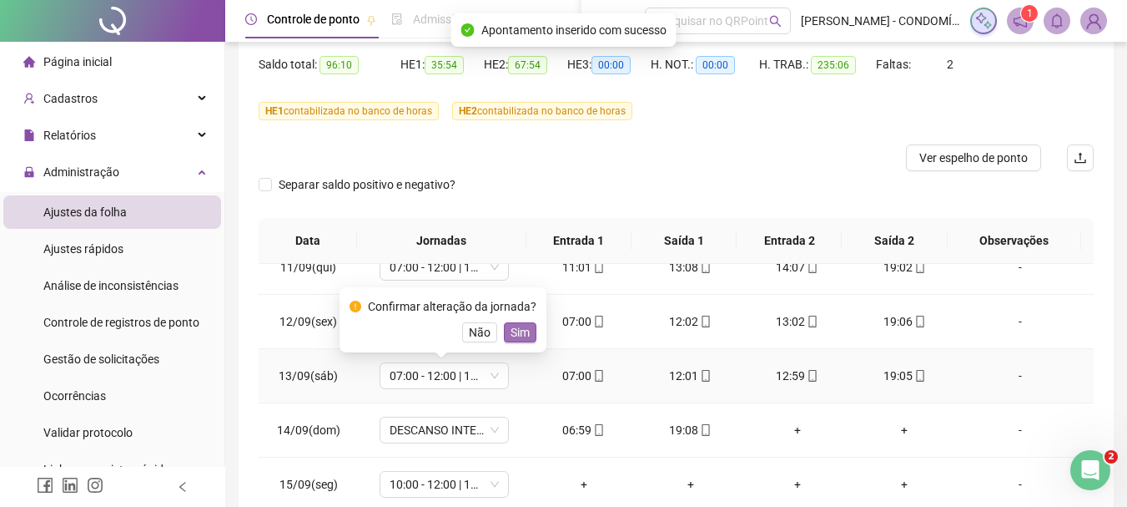
drag, startPoint x: 514, startPoint y: 325, endPoint x: 461, endPoint y: 430, distance: 117.2
click at [514, 332] on span "Sim" at bounding box center [520, 332] width 19 height 18
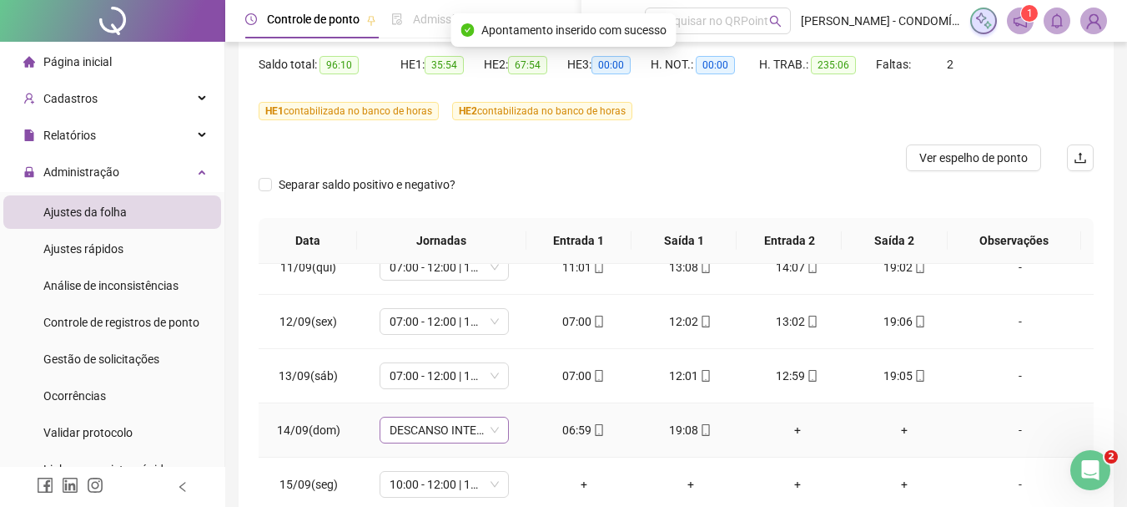
click at [410, 429] on span "DESCANSO INTER-JORNADA" at bounding box center [444, 429] width 109 height 25
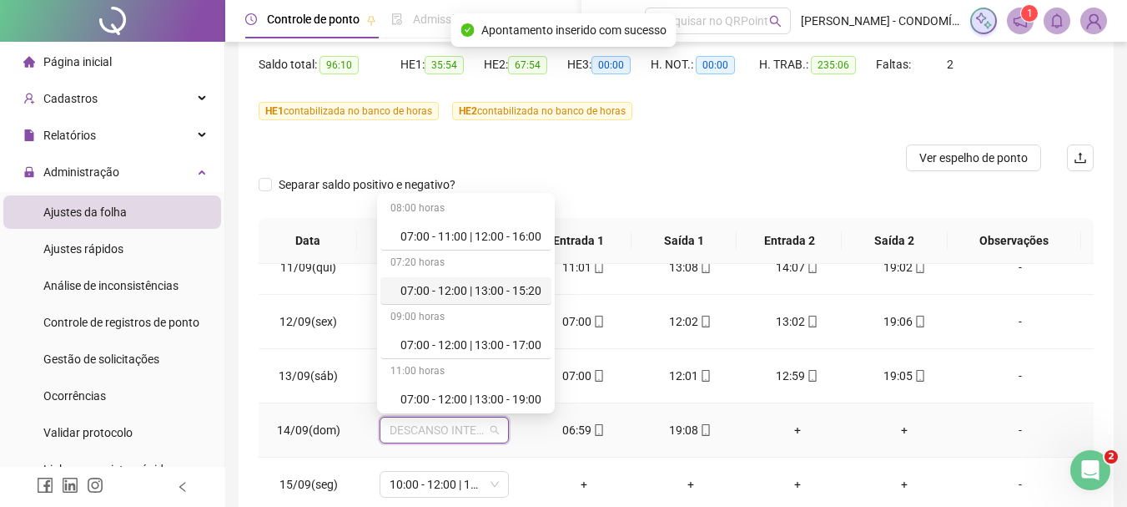
drag, startPoint x: 431, startPoint y: 286, endPoint x: 610, endPoint y: 402, distance: 213.6
click at [439, 292] on div "07:00 - 12:00 | 13:00 - 15:20" at bounding box center [471, 290] width 141 height 18
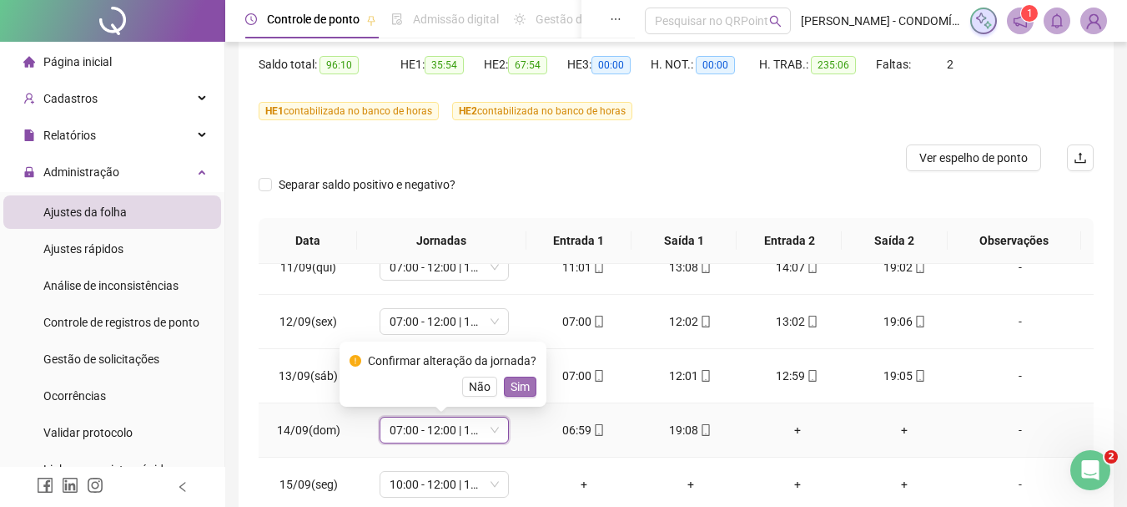
click at [514, 387] on span "Sim" at bounding box center [520, 386] width 19 height 18
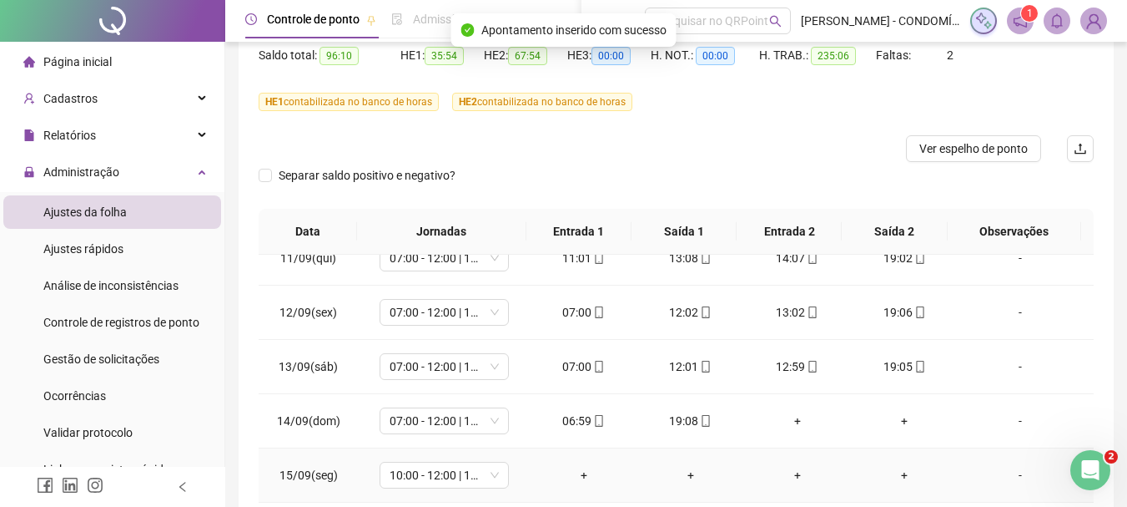
scroll to position [335, 0]
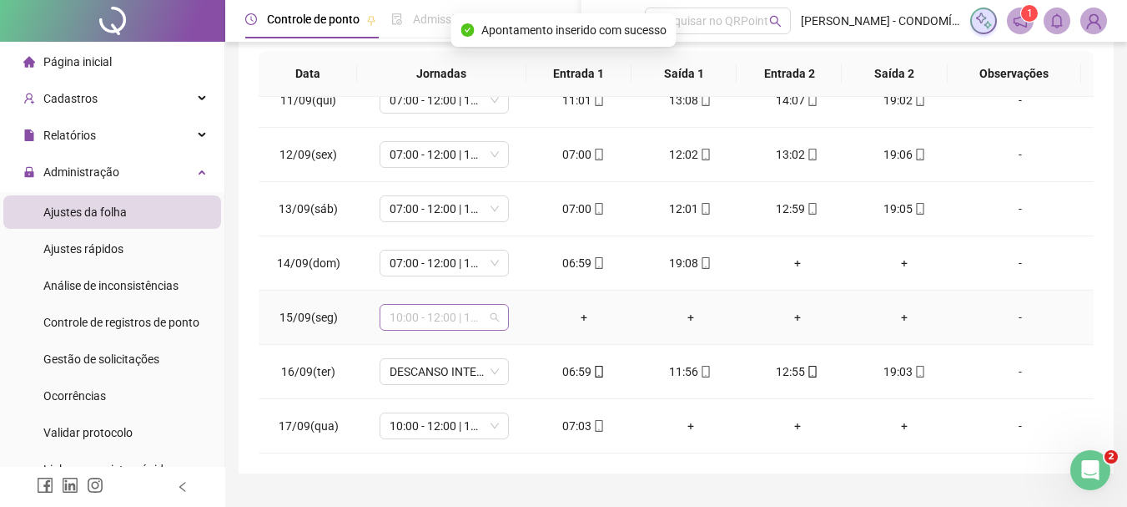
click at [416, 313] on span "10:00 - 12:00 | 13:00 - 18:20" at bounding box center [444, 317] width 109 height 25
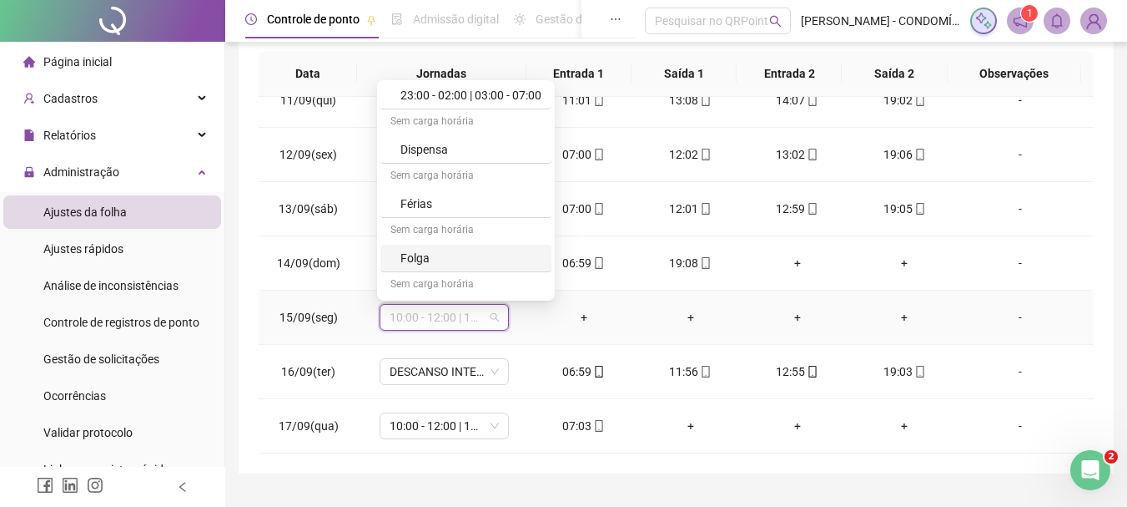
scroll to position [1168, 0]
click at [406, 255] on div "Folga" at bounding box center [471, 257] width 141 height 18
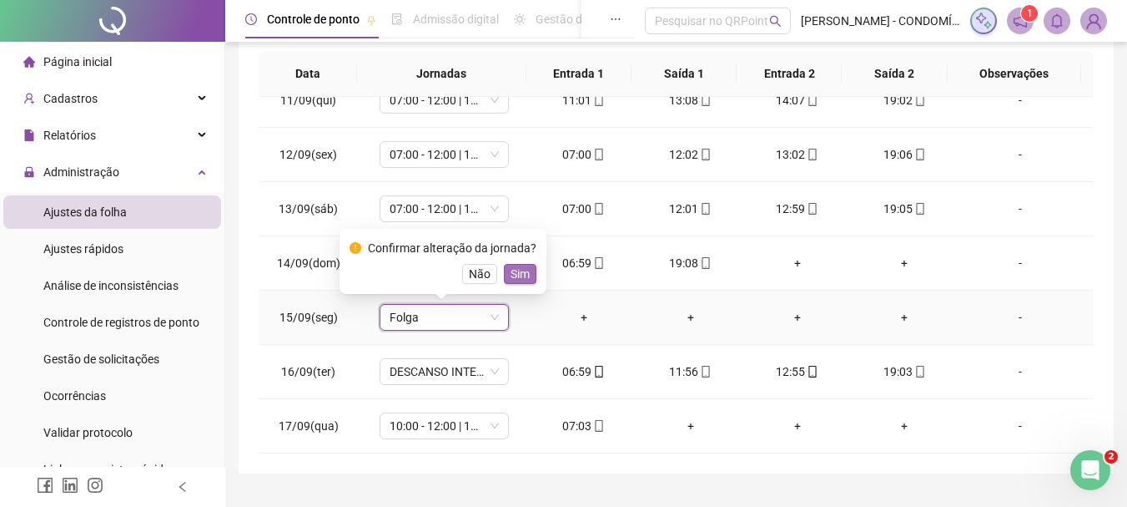
click at [523, 271] on span "Sim" at bounding box center [520, 274] width 19 height 18
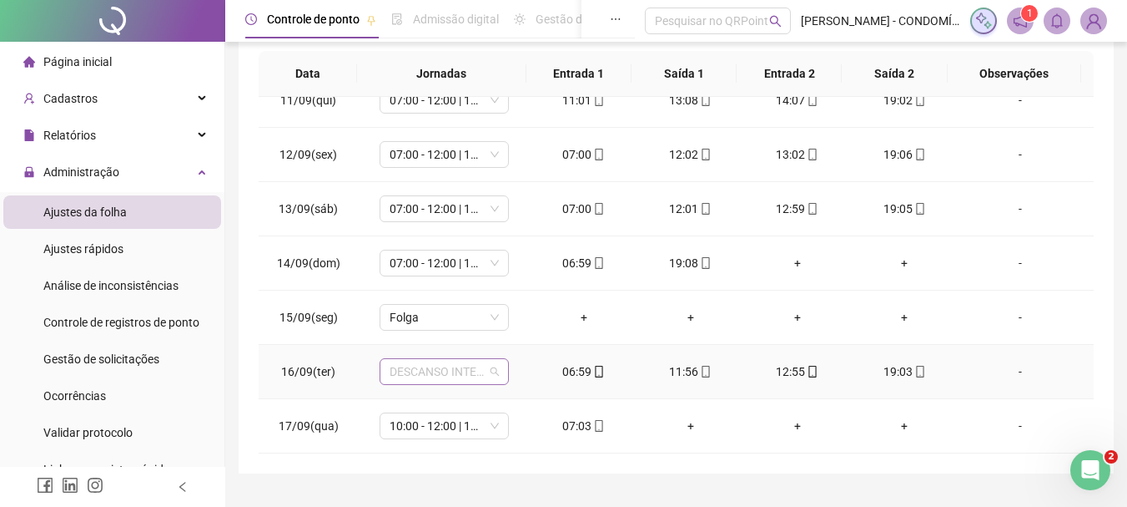
click at [456, 369] on span "DESCANSO INTER-JORNADA" at bounding box center [444, 371] width 109 height 25
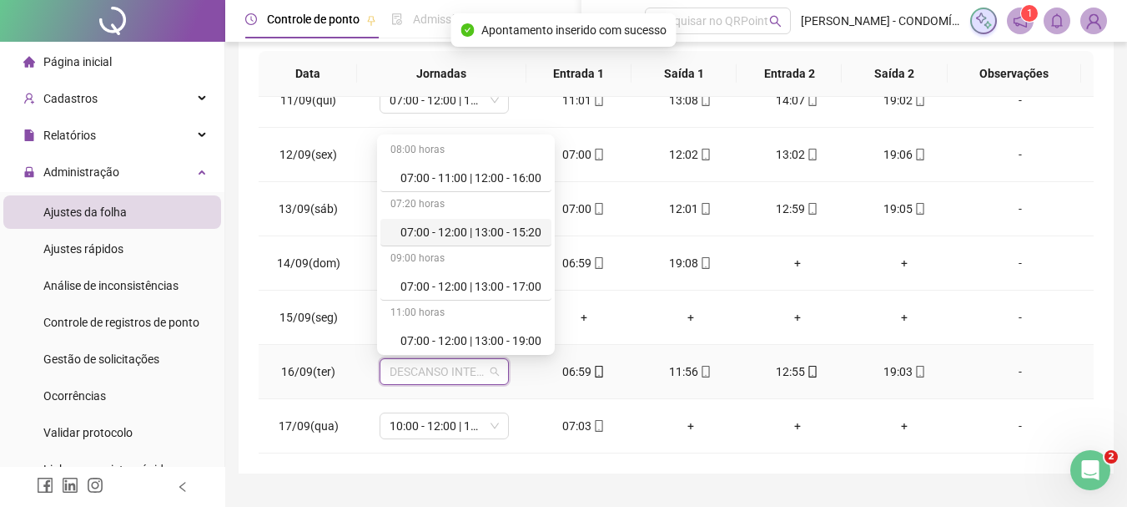
click at [492, 229] on div "07:00 - 12:00 | 13:00 - 15:20" at bounding box center [471, 232] width 141 height 18
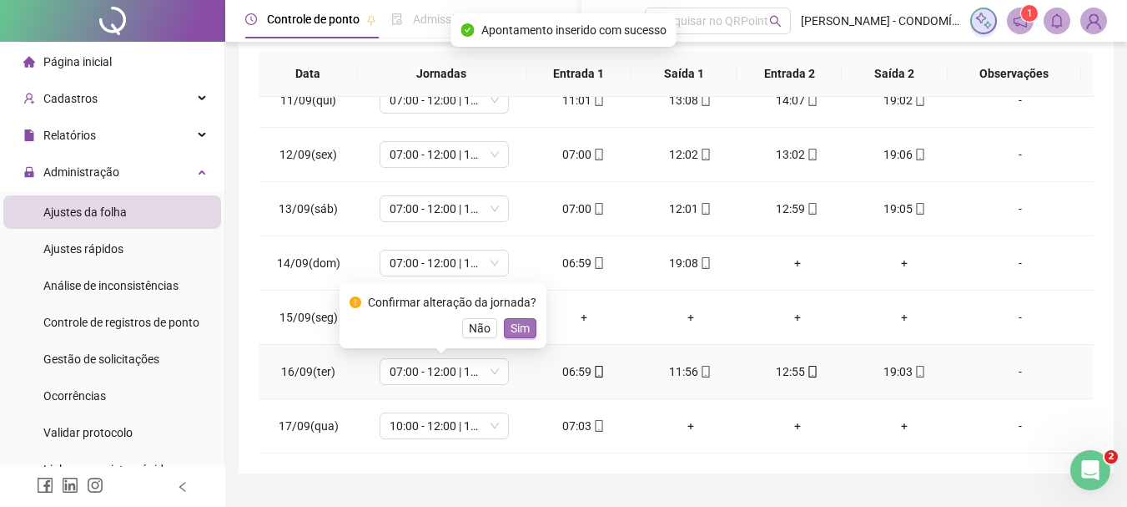
click at [513, 327] on span "Sim" at bounding box center [520, 328] width 19 height 18
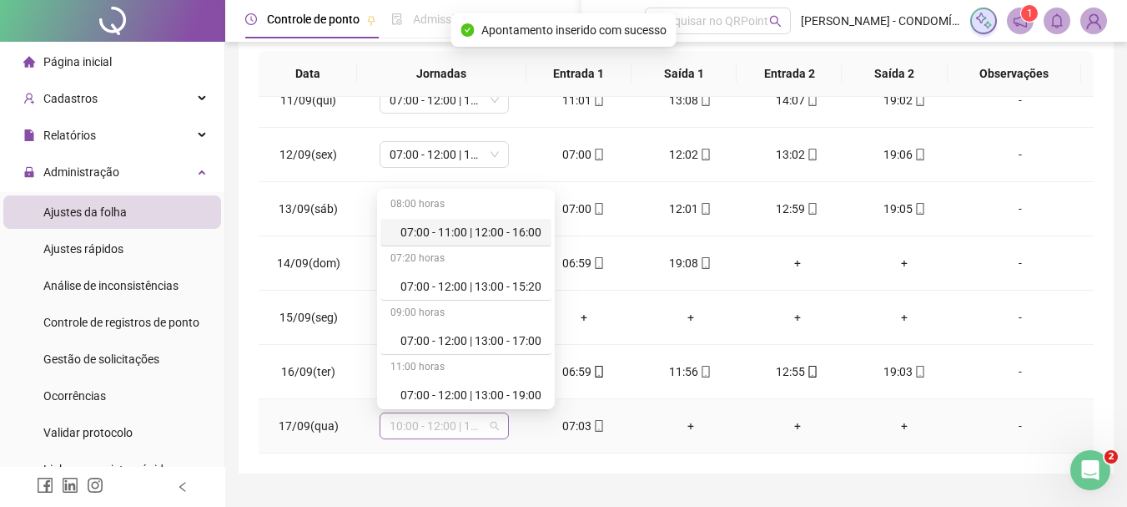
click at [394, 419] on span "10:00 - 12:00 | 13:00 - 18:20" at bounding box center [444, 425] width 109 height 25
drag, startPoint x: 468, startPoint y: 281, endPoint x: 577, endPoint y: 369, distance: 139.4
click at [470, 283] on div "07:00 - 12:00 | 13:00 - 15:20" at bounding box center [471, 286] width 141 height 18
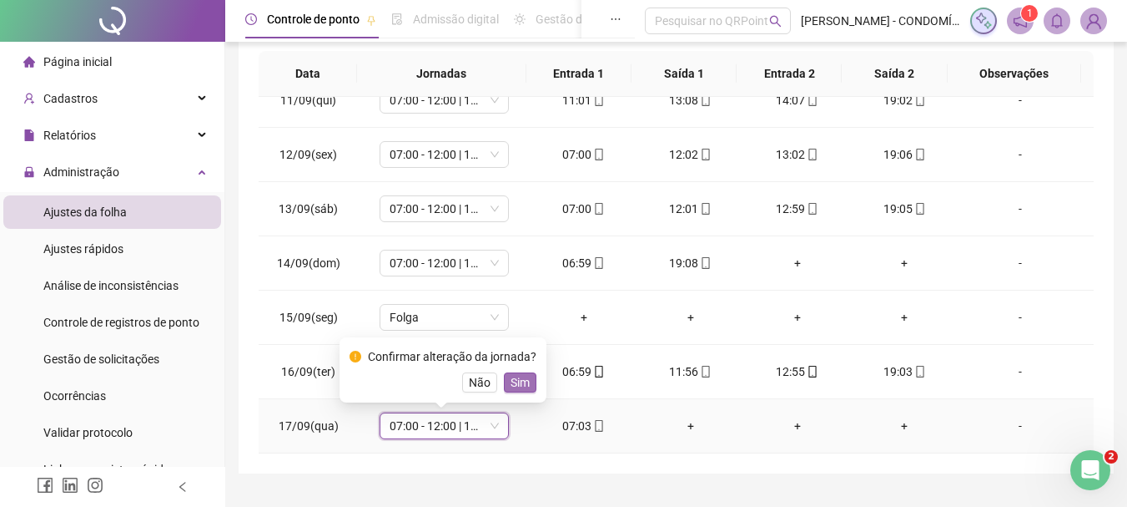
click at [527, 379] on button "Sim" at bounding box center [520, 382] width 33 height 20
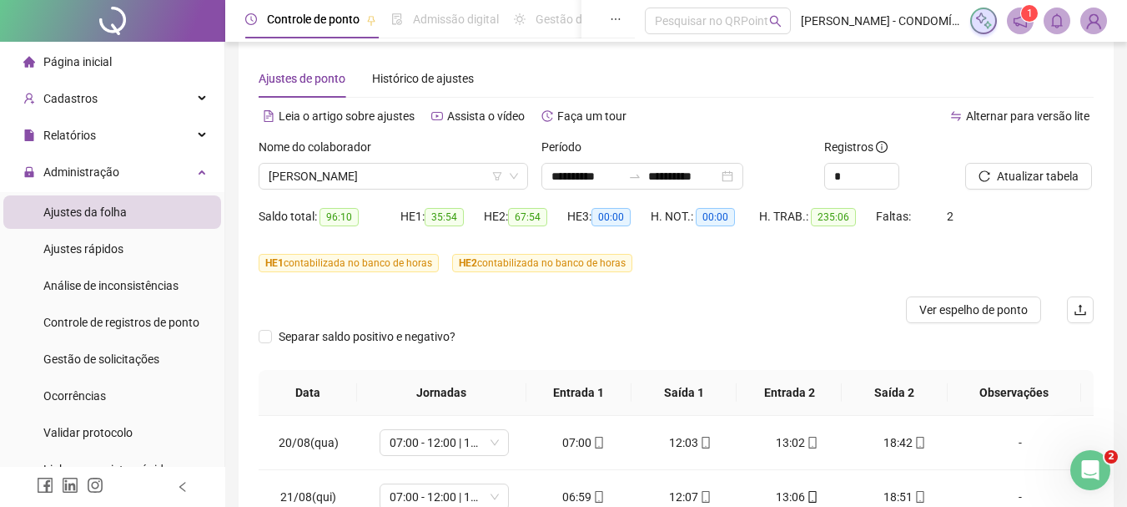
scroll to position [0, 0]
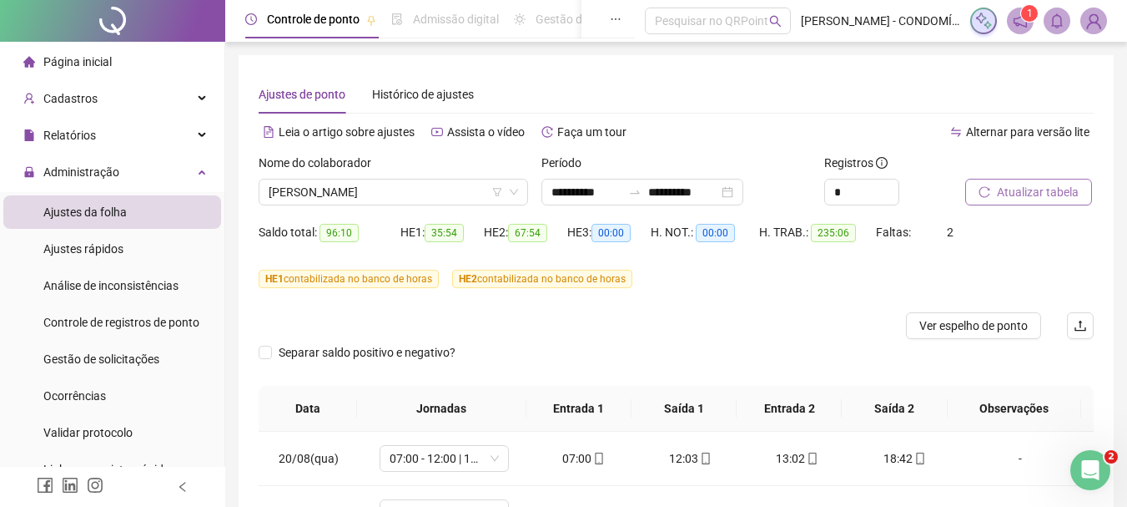
click at [1027, 192] on span "Atualizar tabela" at bounding box center [1038, 192] width 82 height 18
click at [1016, 189] on span "Atualizar tabela" at bounding box center [1038, 192] width 82 height 18
click at [359, 194] on span "[PERSON_NAME]" at bounding box center [394, 191] width 250 height 25
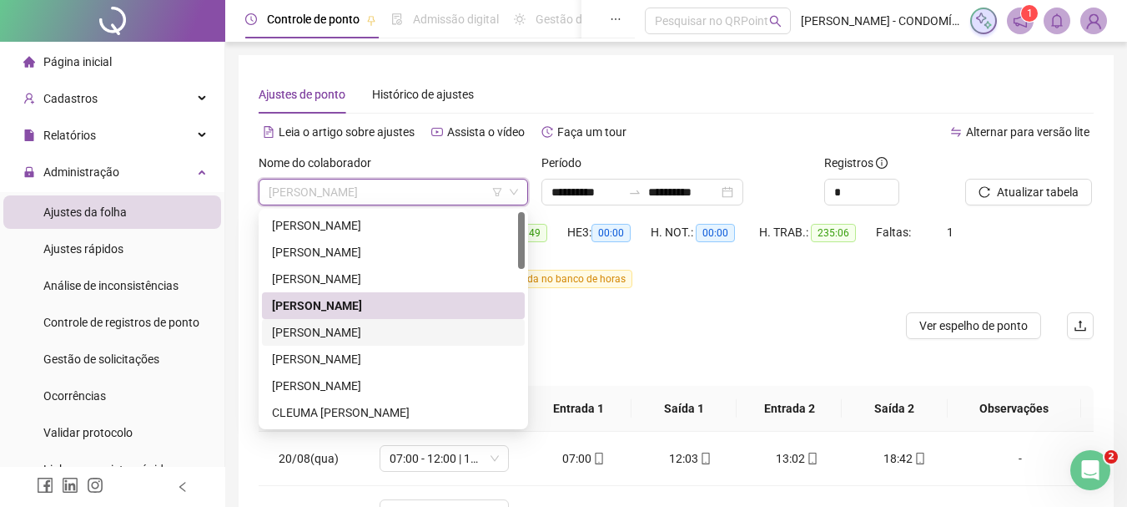
click at [294, 326] on div "[PERSON_NAME]" at bounding box center [393, 332] width 243 height 18
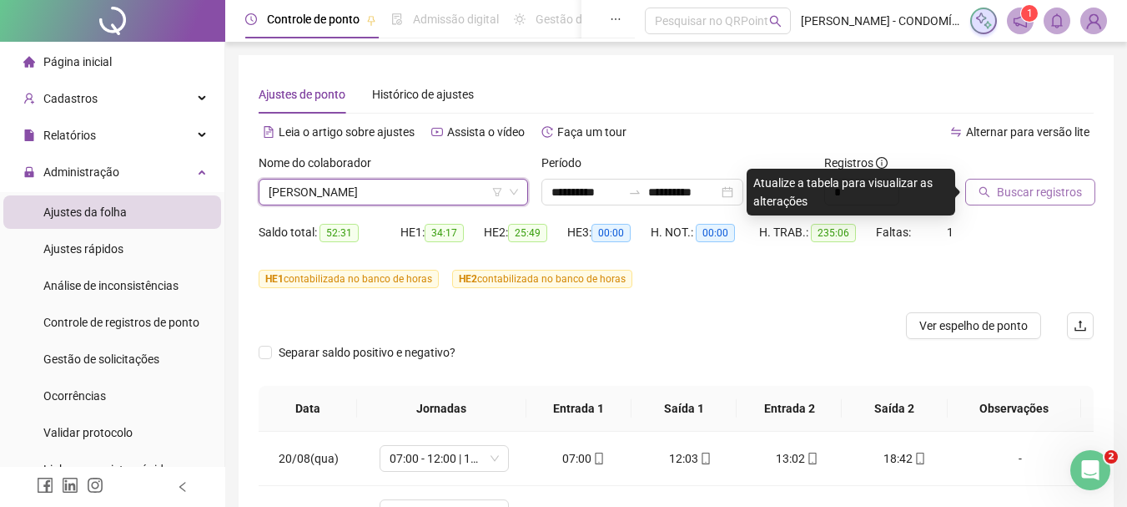
click at [1026, 190] on span "Buscar registros" at bounding box center [1039, 192] width 85 height 18
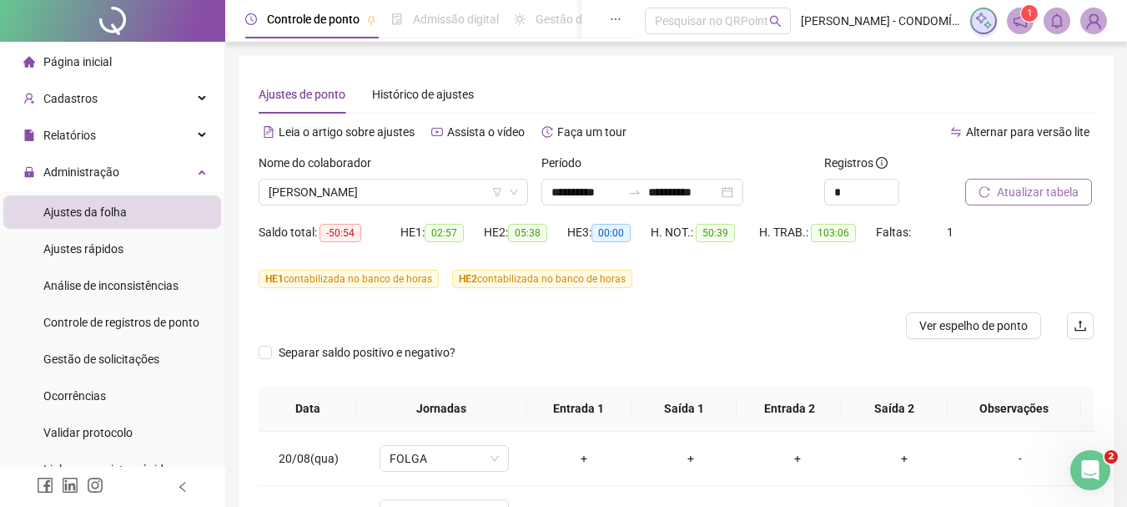
click at [1021, 193] on span "Atualizar tabela" at bounding box center [1038, 192] width 82 height 18
click at [1003, 190] on span "Atualizar tabela" at bounding box center [1038, 192] width 82 height 18
click at [1011, 197] on span "Atualizar tabela" at bounding box center [1038, 192] width 82 height 18
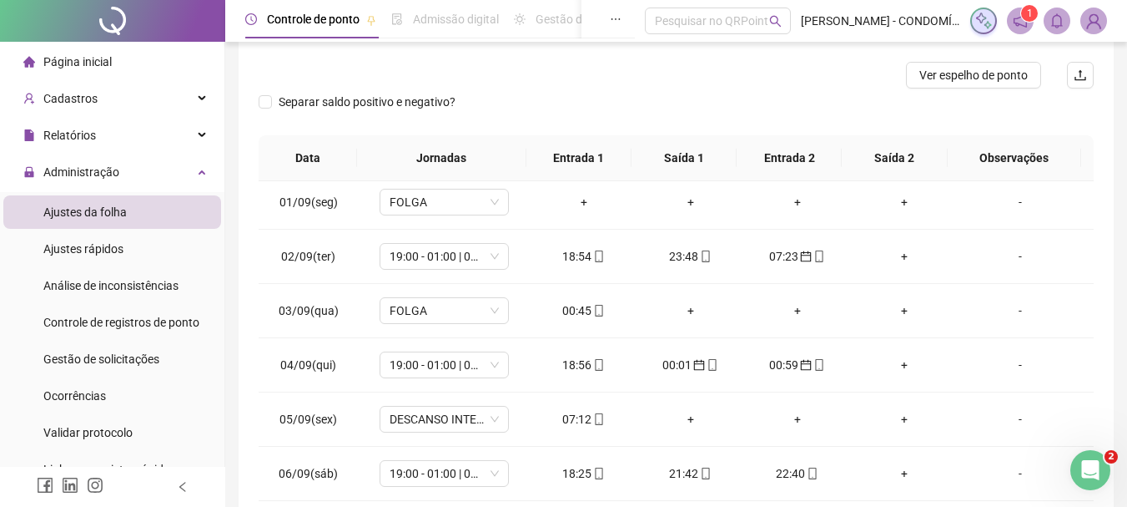
scroll to position [668, 0]
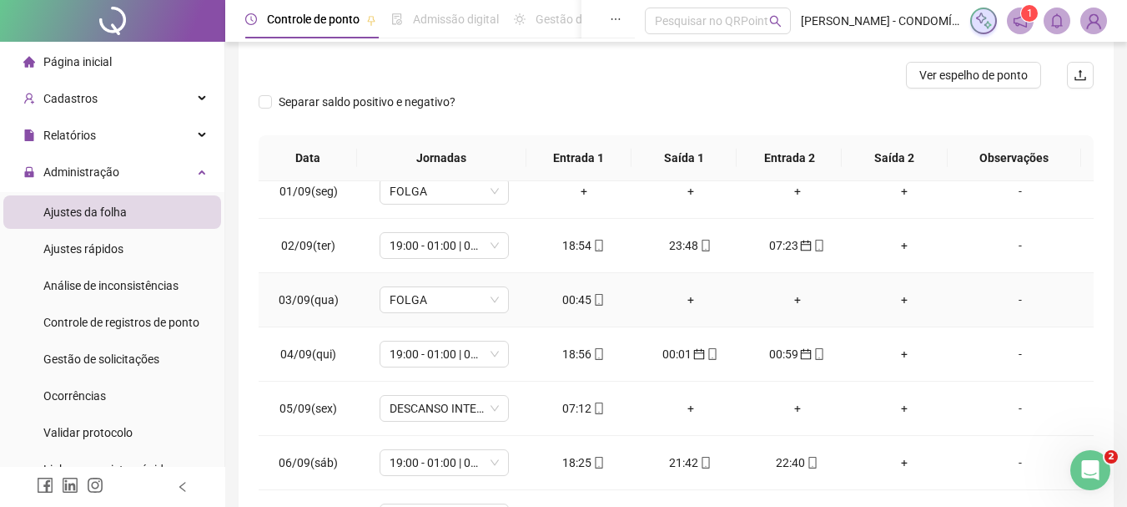
click at [572, 301] on div "00:45" at bounding box center [584, 299] width 80 height 18
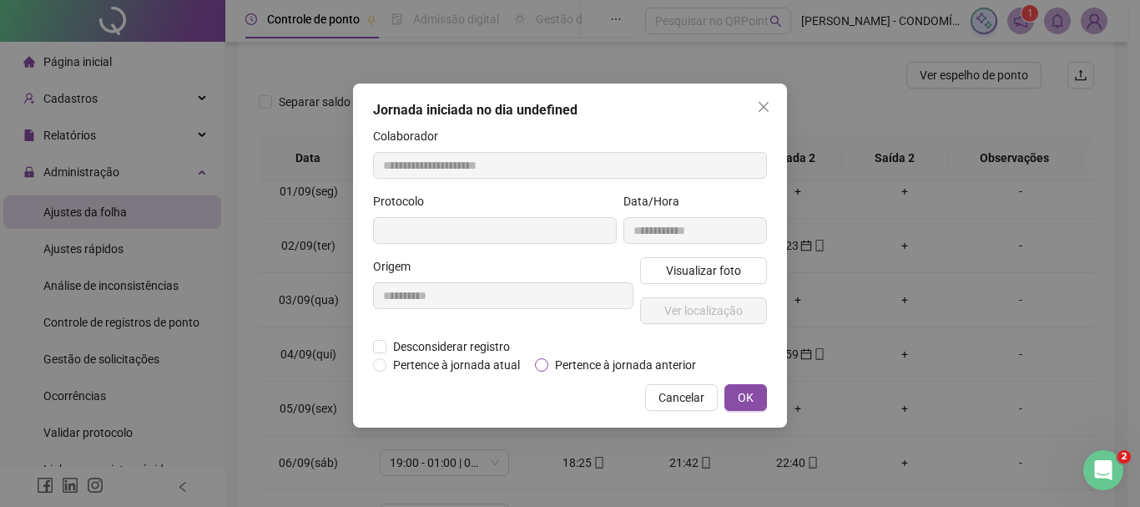
type input "**********"
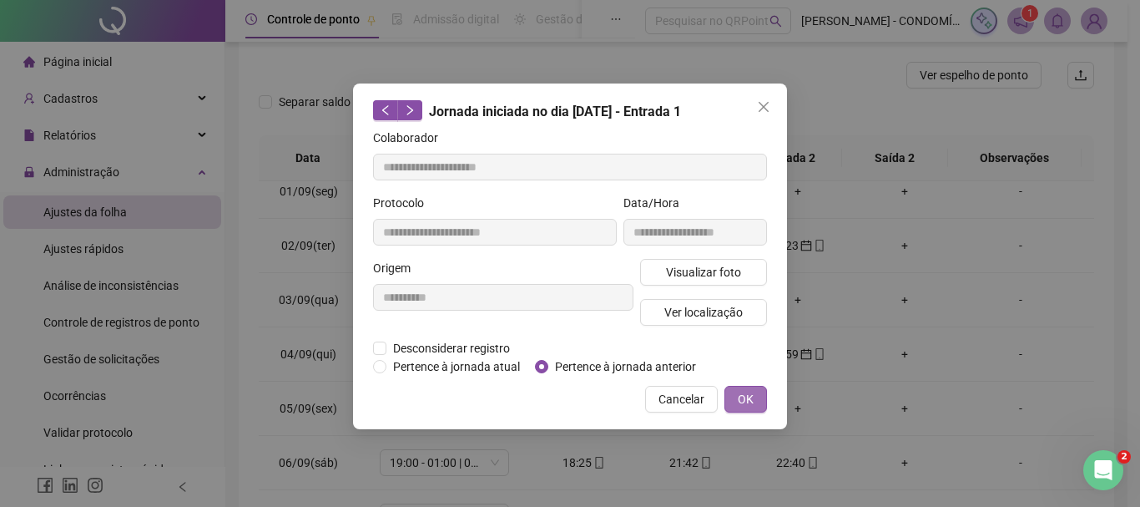
click at [759, 397] on button "OK" at bounding box center [745, 399] width 43 height 27
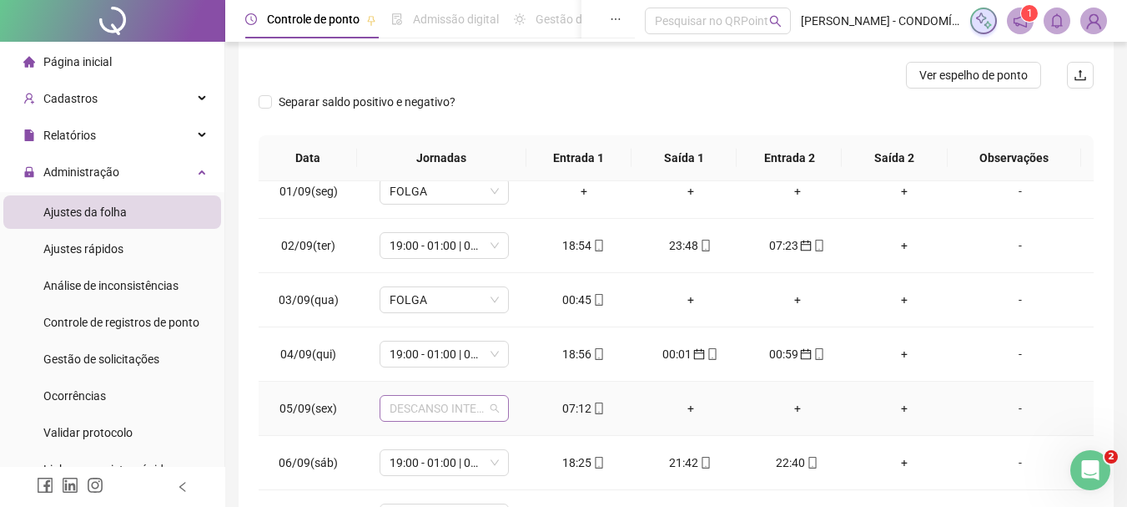
click at [429, 406] on span "DESCANSO INTER-JORNADA" at bounding box center [444, 408] width 109 height 25
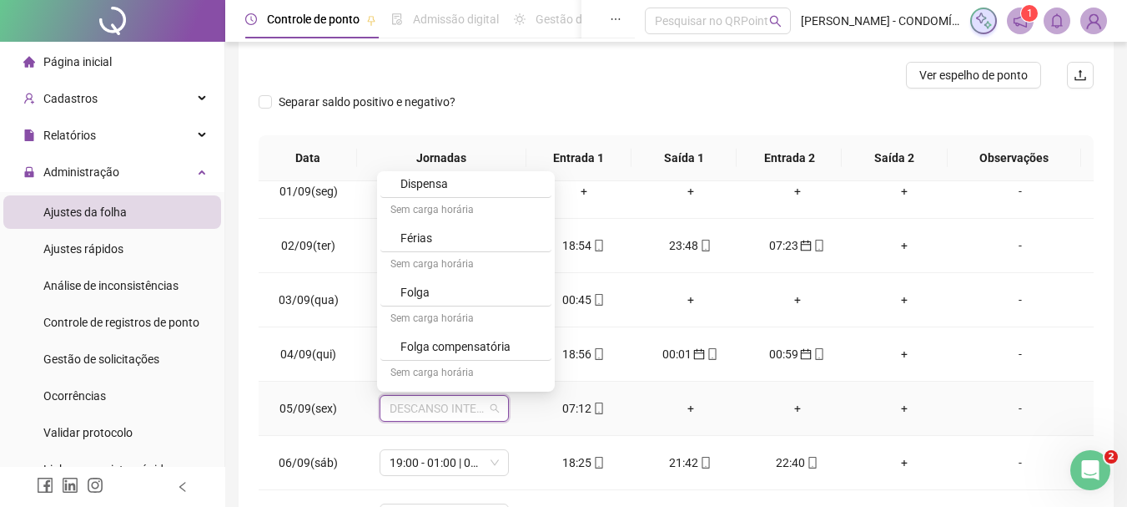
scroll to position [1251, 0]
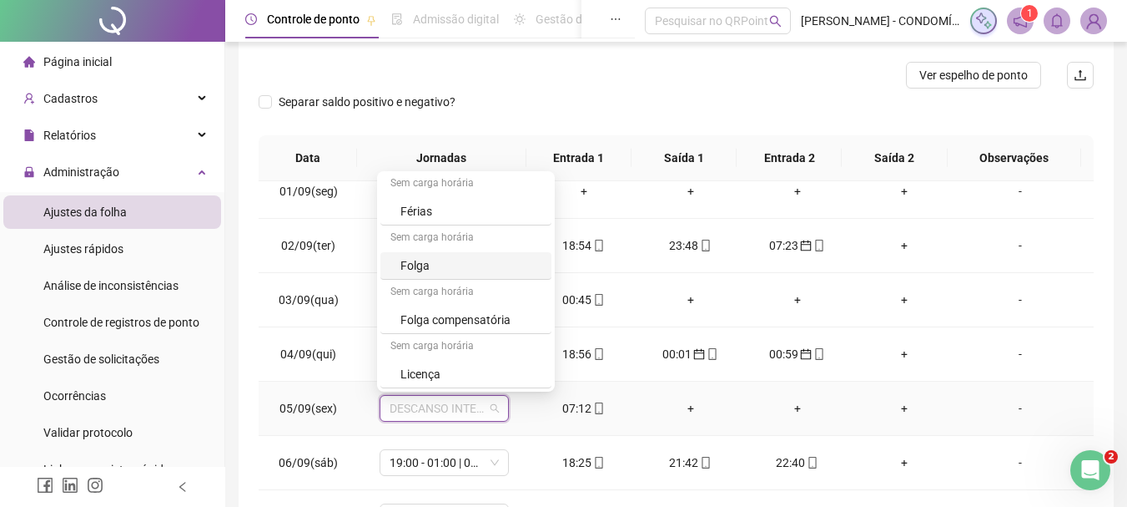
click at [409, 261] on div "Folga" at bounding box center [471, 265] width 141 height 18
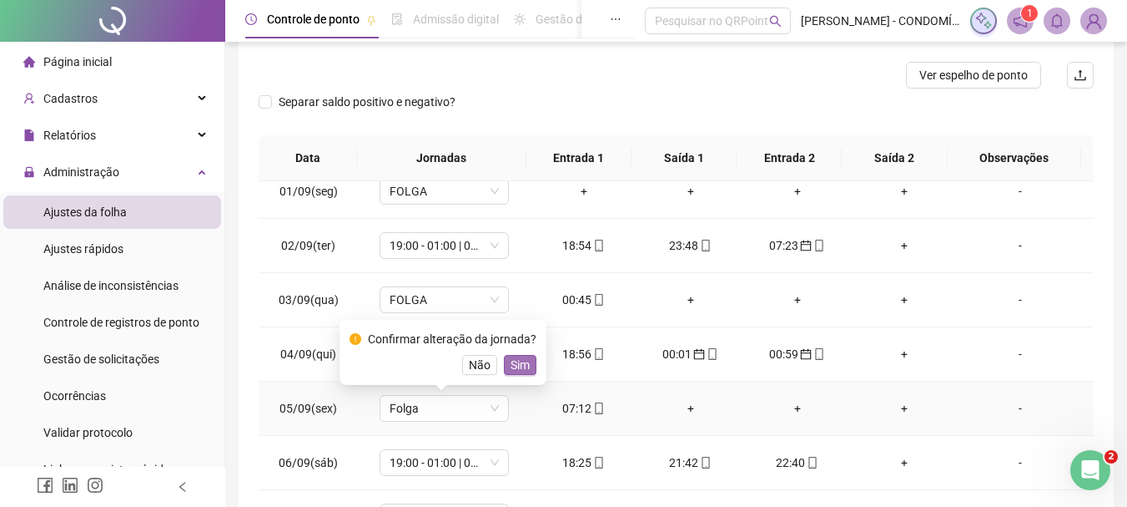
click at [517, 362] on span "Sim" at bounding box center [520, 364] width 19 height 18
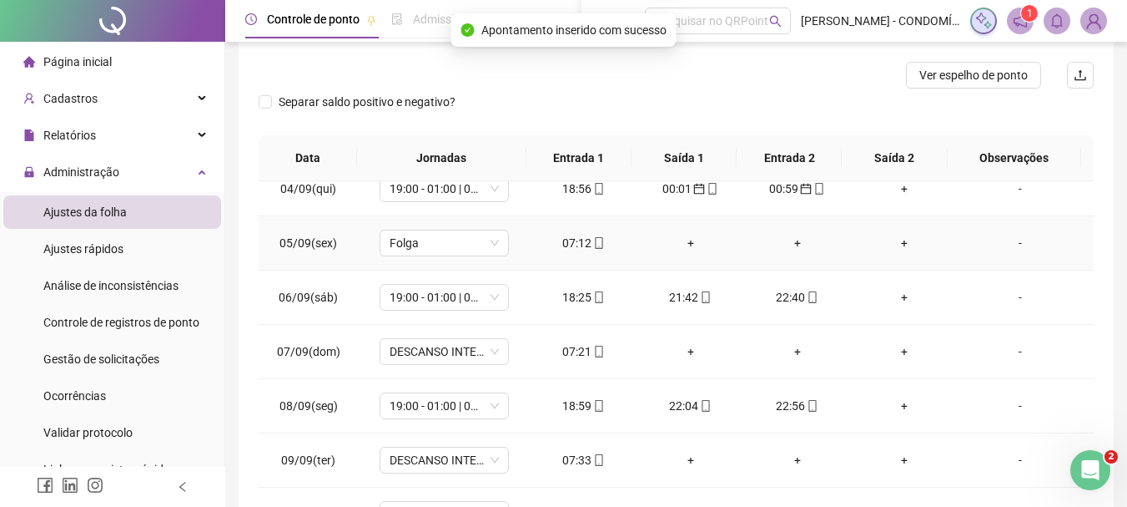
scroll to position [834, 0]
click at [564, 351] on div "07:21" at bounding box center [584, 349] width 80 height 18
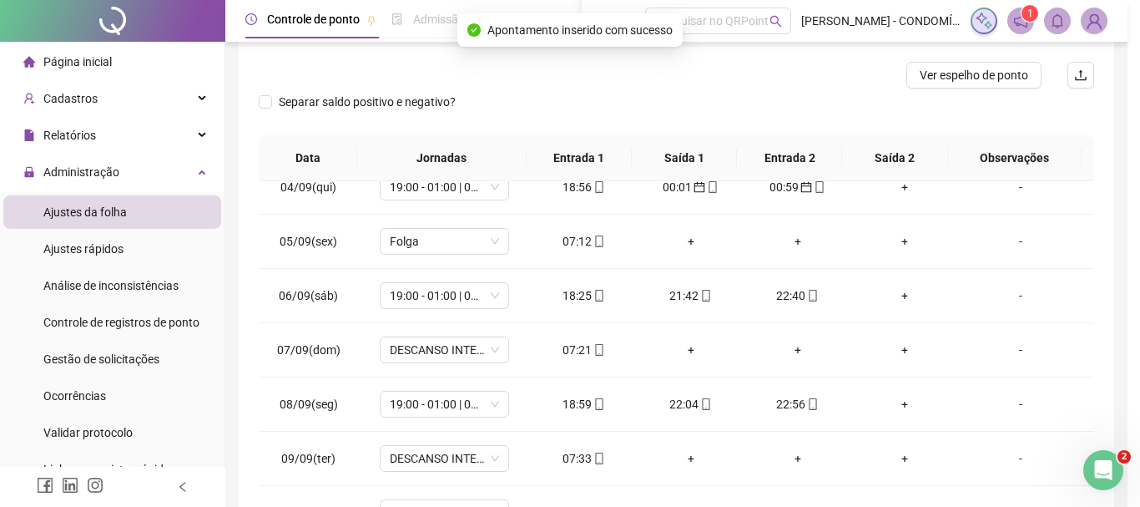
type input "**********"
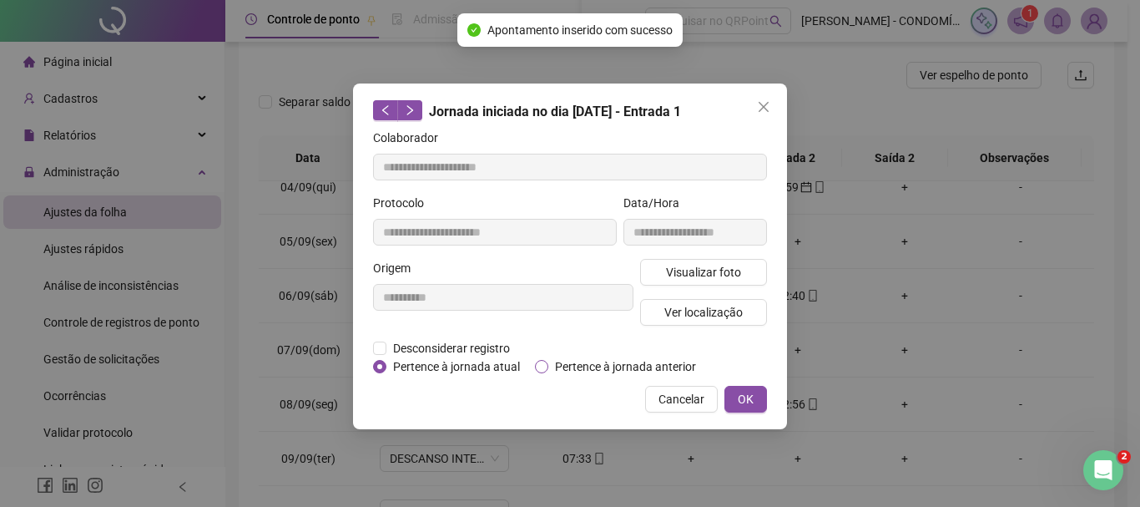
click at [547, 357] on label "Pertence à jornada anterior" at bounding box center [619, 366] width 168 height 18
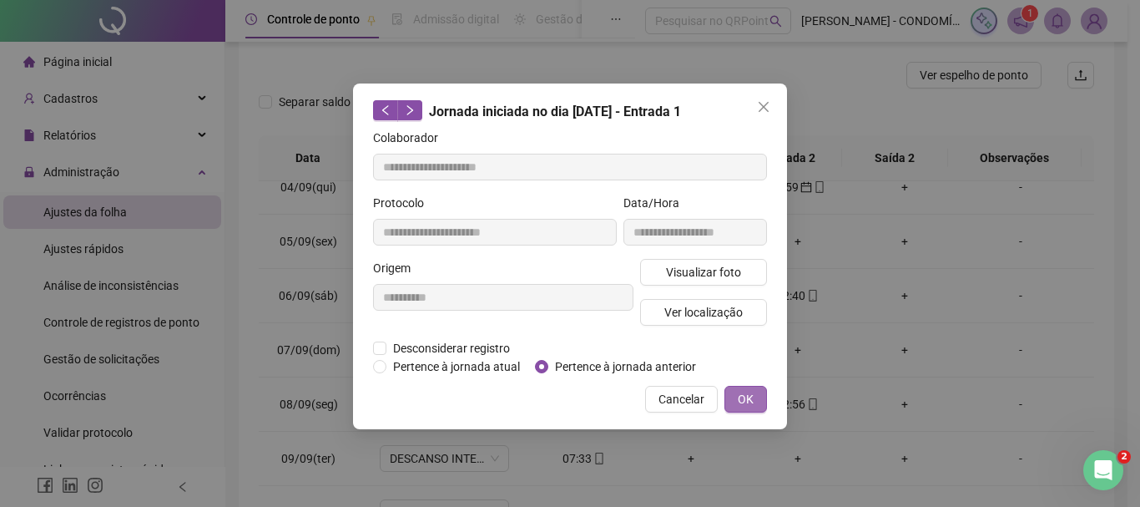
click at [755, 398] on button "OK" at bounding box center [745, 399] width 43 height 27
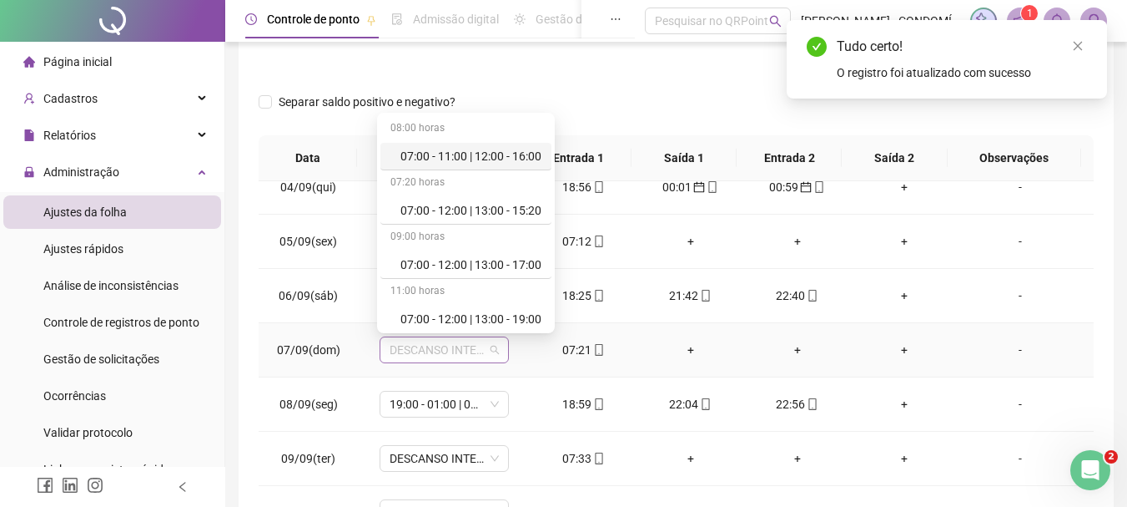
click at [458, 351] on span "DESCANSO INTER-JORNADA" at bounding box center [444, 349] width 109 height 25
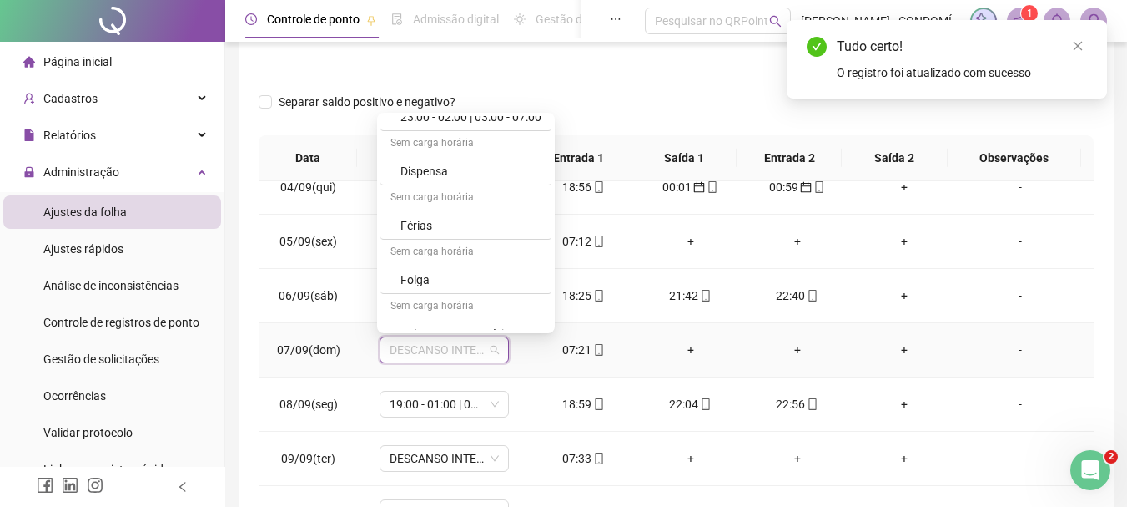
scroll to position [1251, 0]
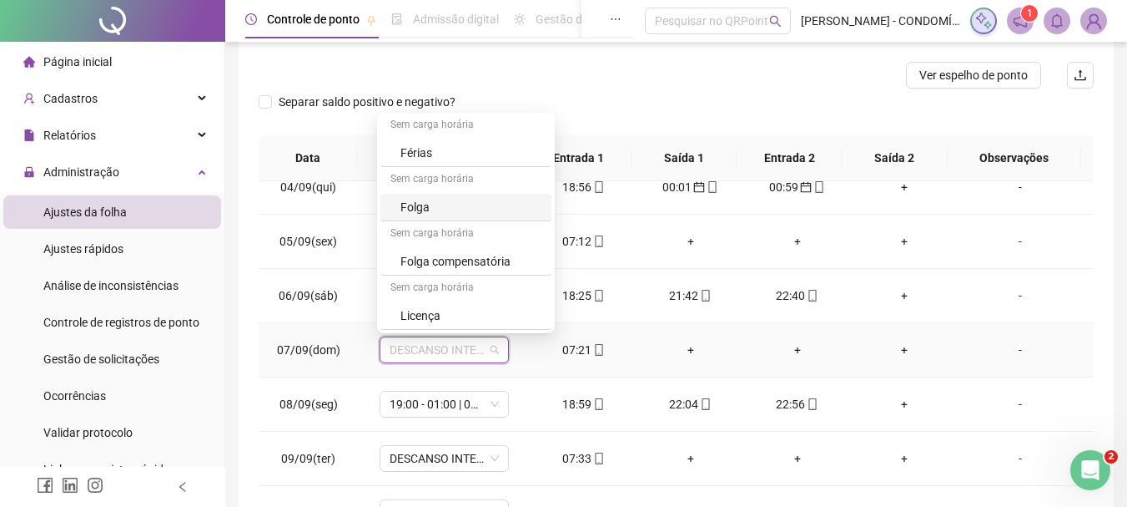
click at [420, 208] on div "Folga" at bounding box center [471, 207] width 141 height 18
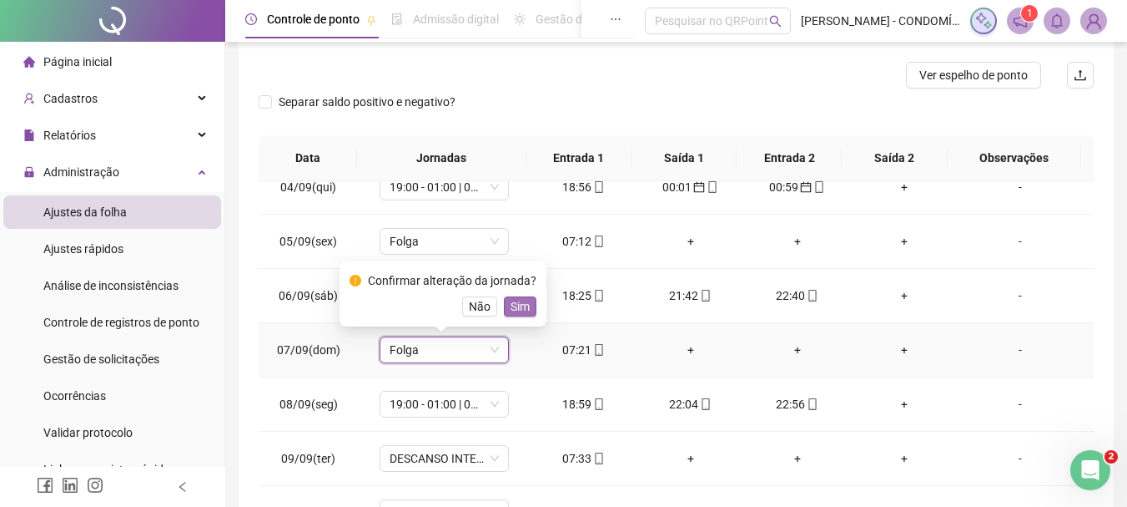
click at [521, 302] on span "Sim" at bounding box center [520, 306] width 19 height 18
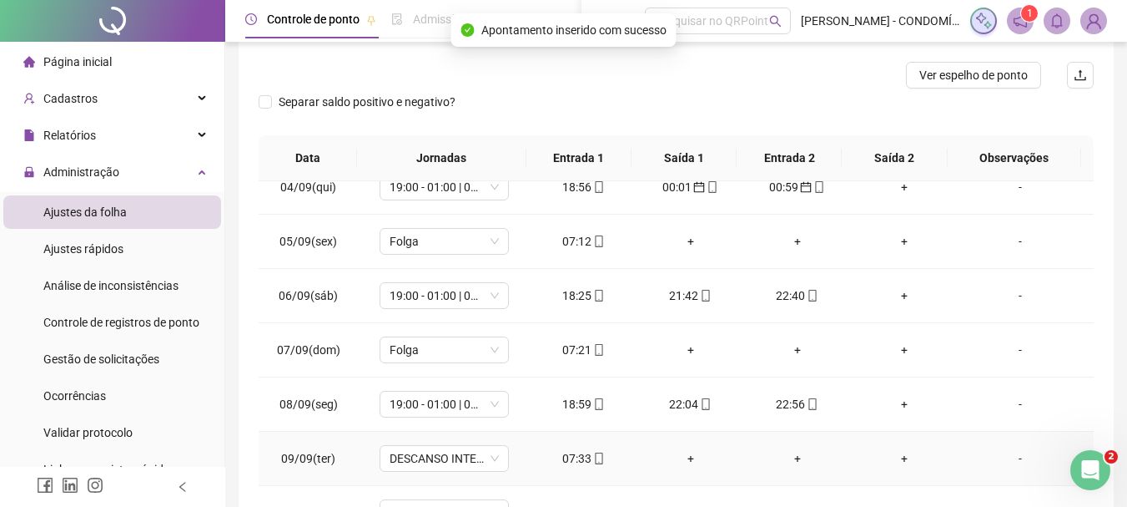
click at [577, 461] on div "07:33" at bounding box center [584, 458] width 80 height 18
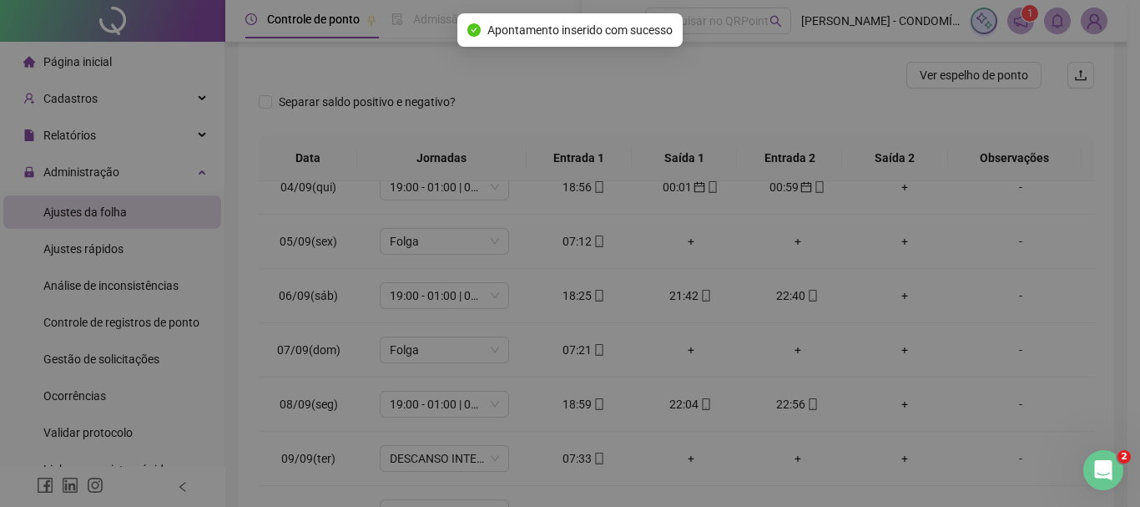
type input "**********"
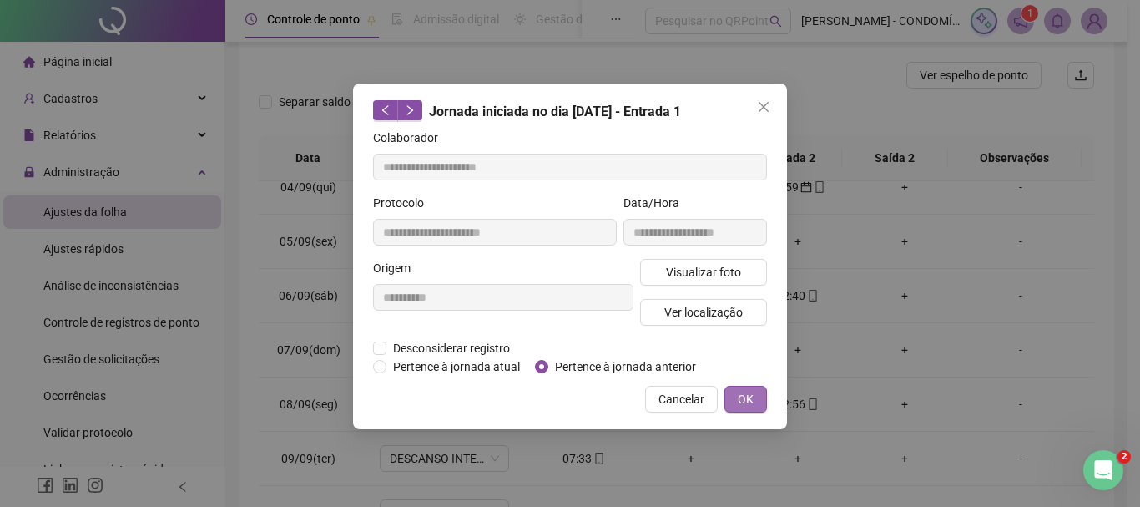
click at [742, 392] on span "OK" at bounding box center [746, 399] width 16 height 18
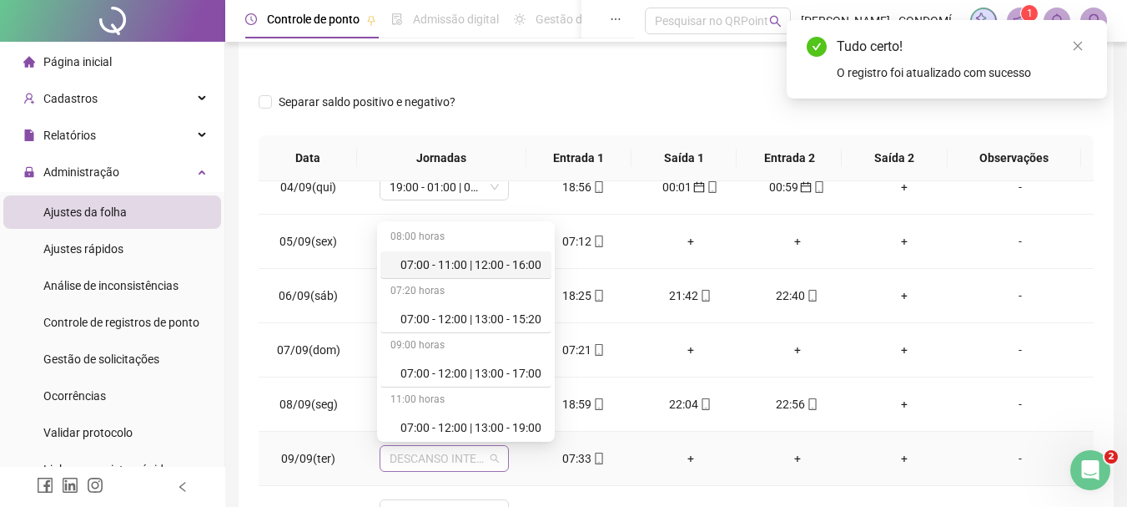
click at [402, 461] on span "DESCANSO INTER-JORNADA" at bounding box center [444, 458] width 109 height 25
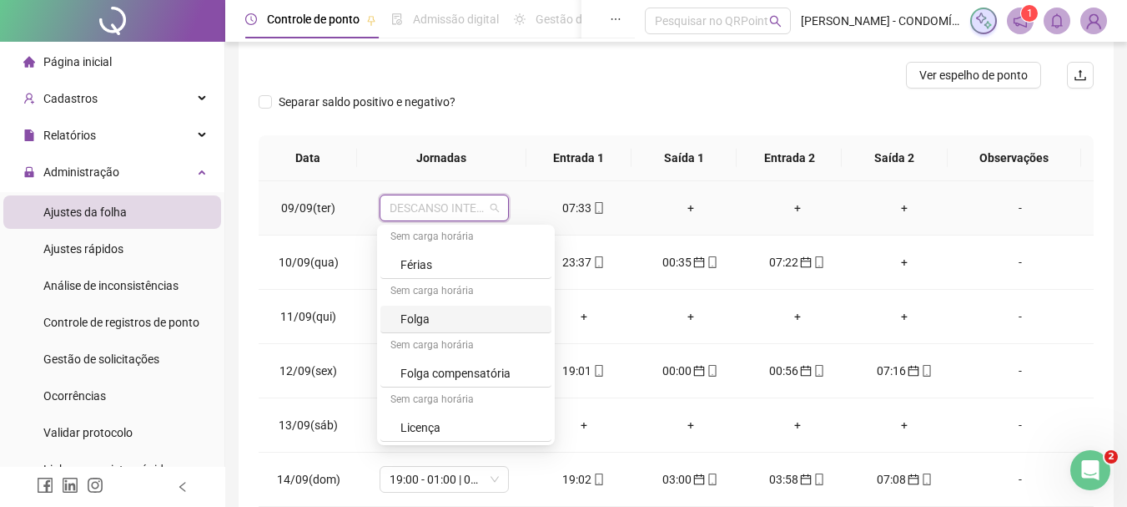
click at [417, 321] on div "Folga" at bounding box center [471, 319] width 141 height 18
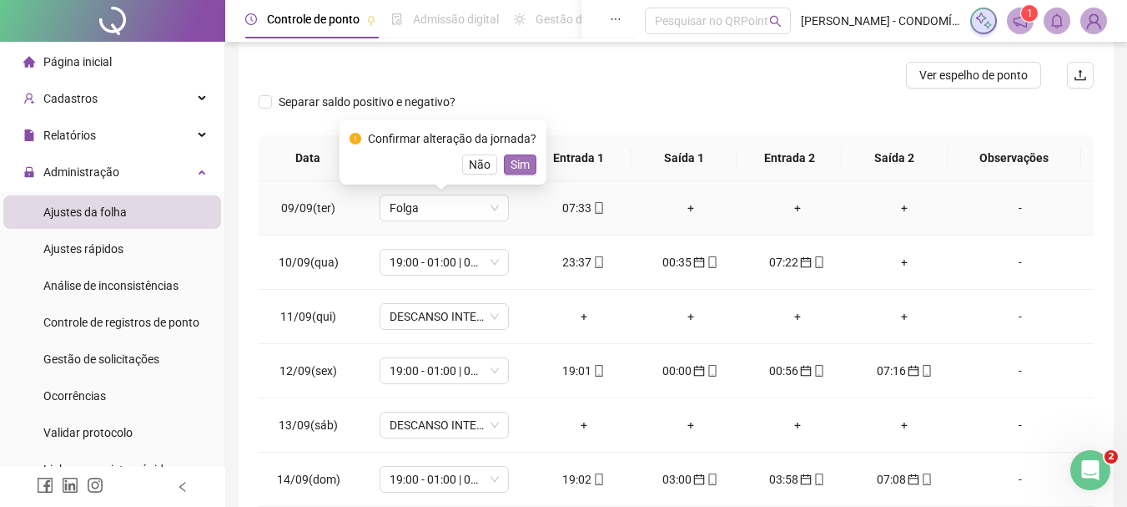
click at [518, 164] on span "Sim" at bounding box center [520, 164] width 19 height 18
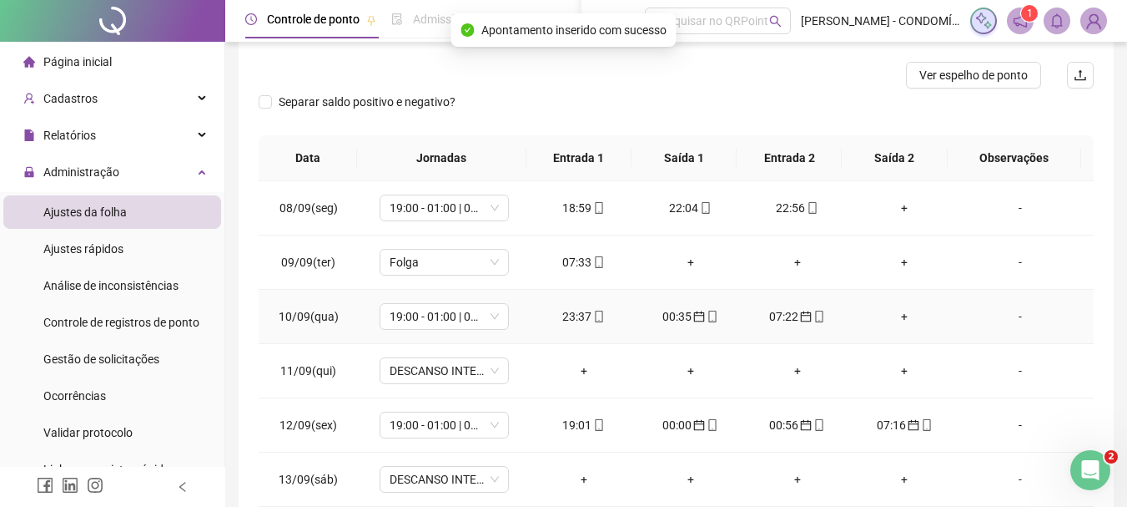
scroll to position [1001, 0]
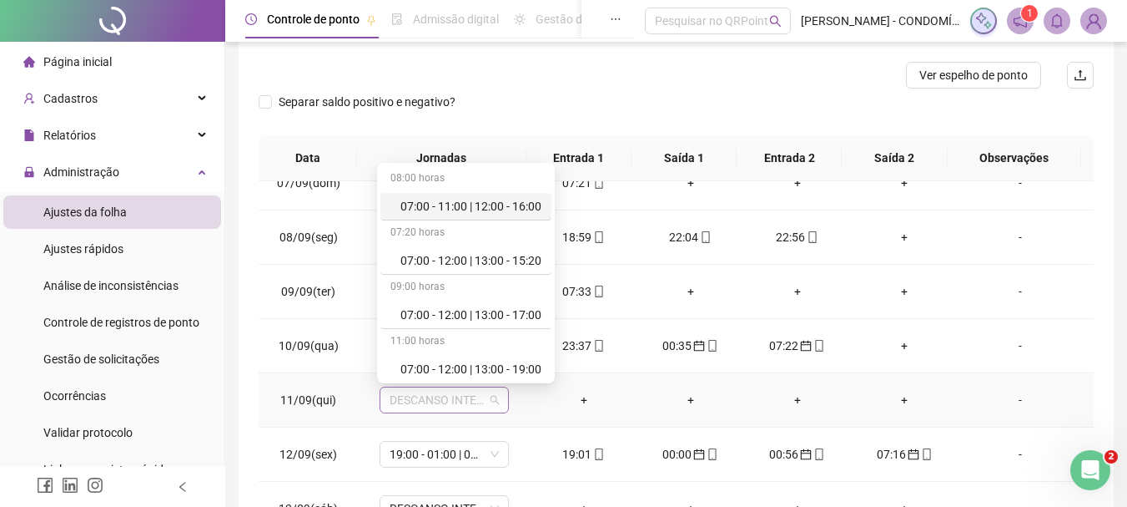
click at [415, 396] on span "DESCANSO INTER-JORNADA" at bounding box center [444, 399] width 109 height 25
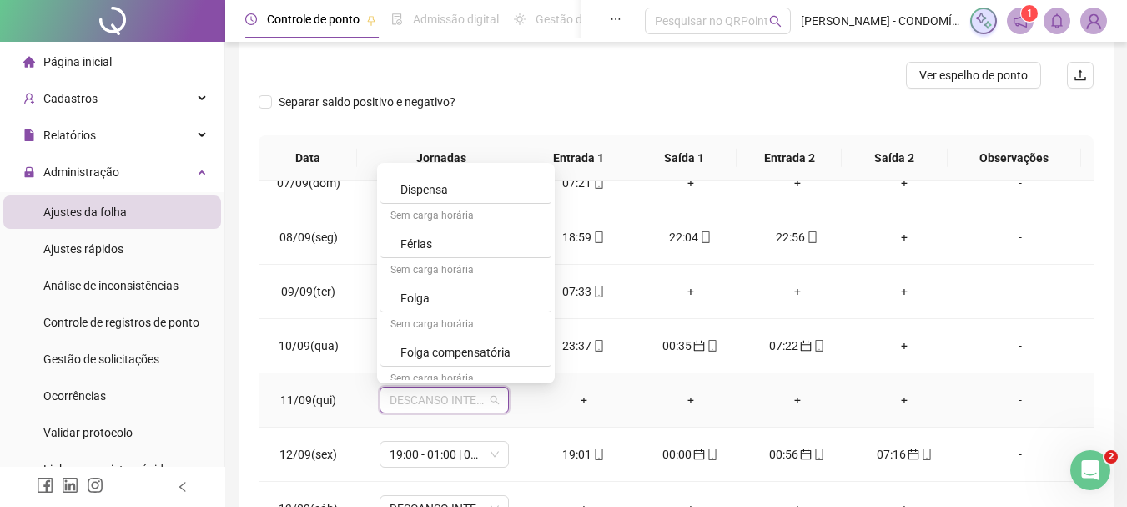
scroll to position [1251, 0]
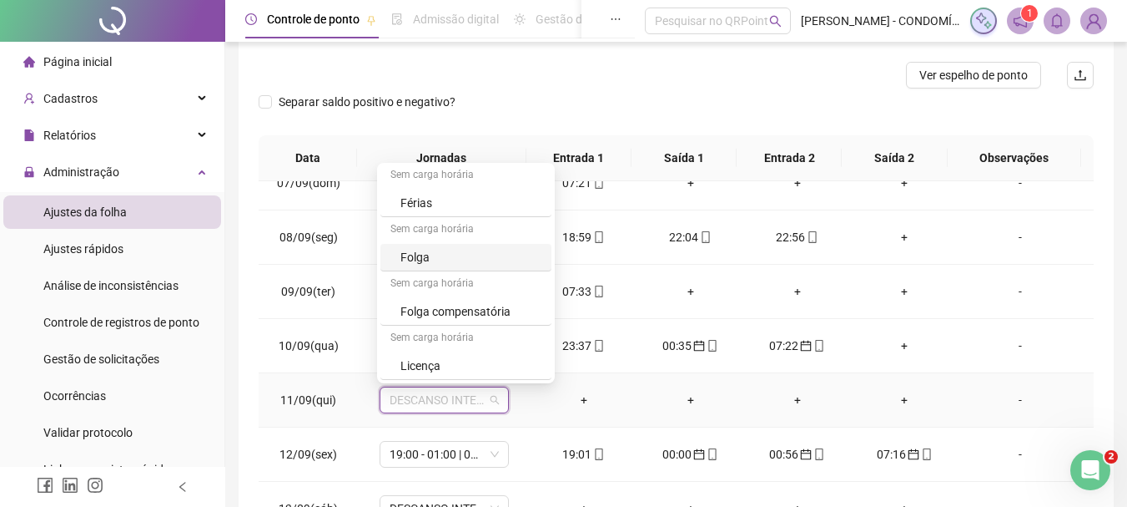
drag, startPoint x: 416, startPoint y: 257, endPoint x: 467, endPoint y: 308, distance: 72.0
click at [416, 256] on div "Folga" at bounding box center [471, 257] width 141 height 18
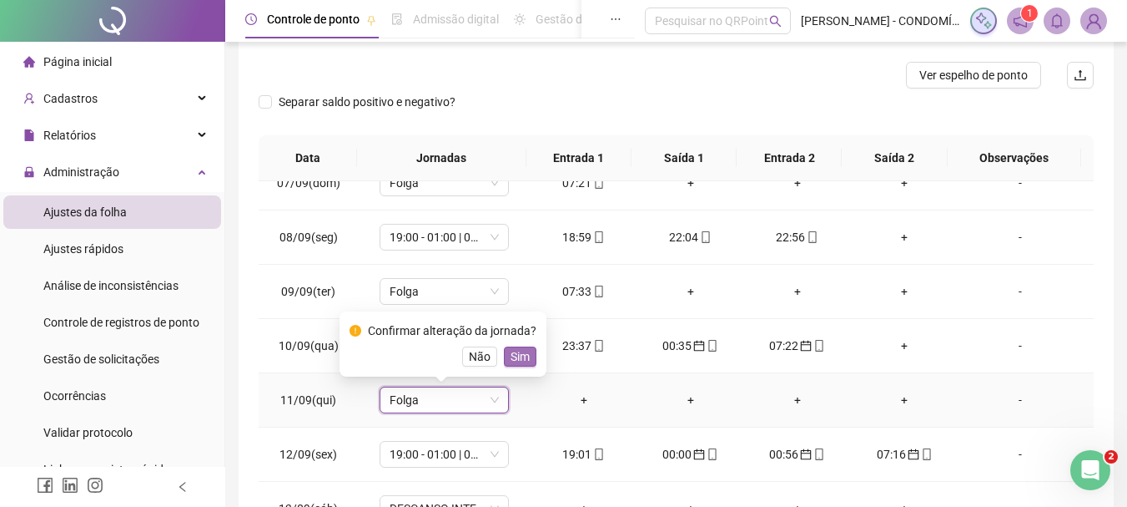
click at [515, 358] on span "Sim" at bounding box center [520, 356] width 19 height 18
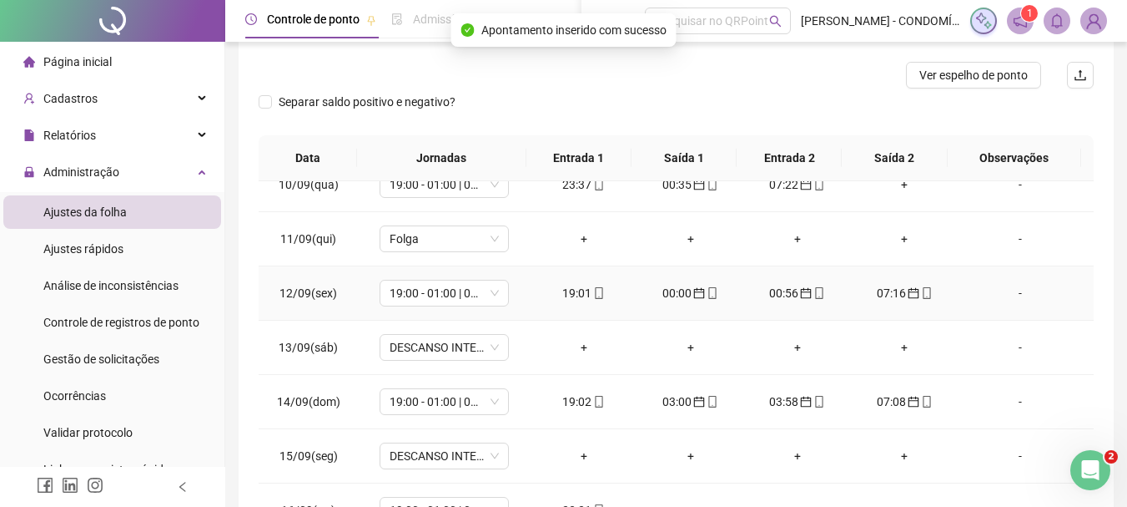
scroll to position [1168, 0]
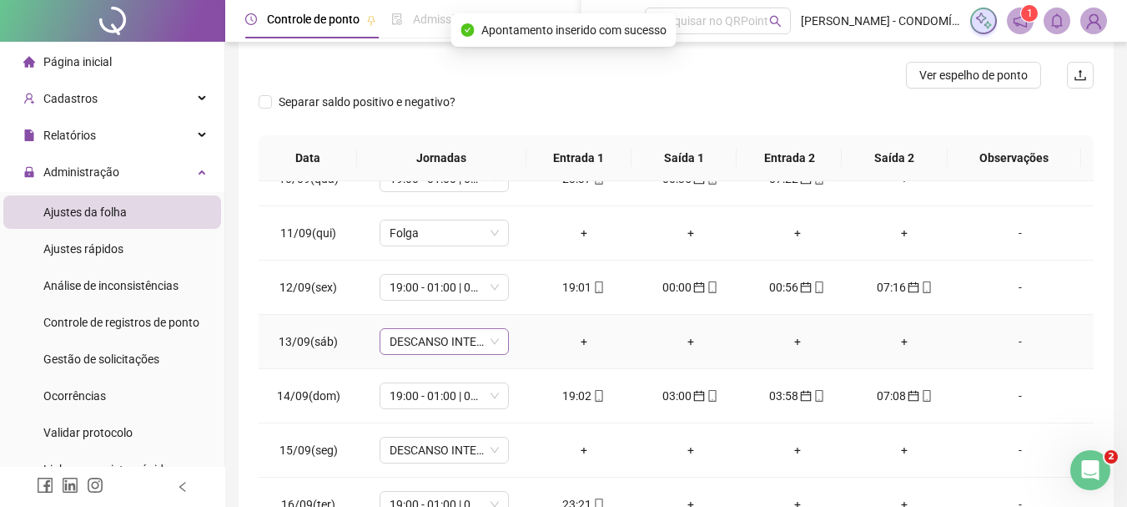
click at [424, 343] on span "DESCANSO INTER-JORNADA" at bounding box center [444, 341] width 109 height 25
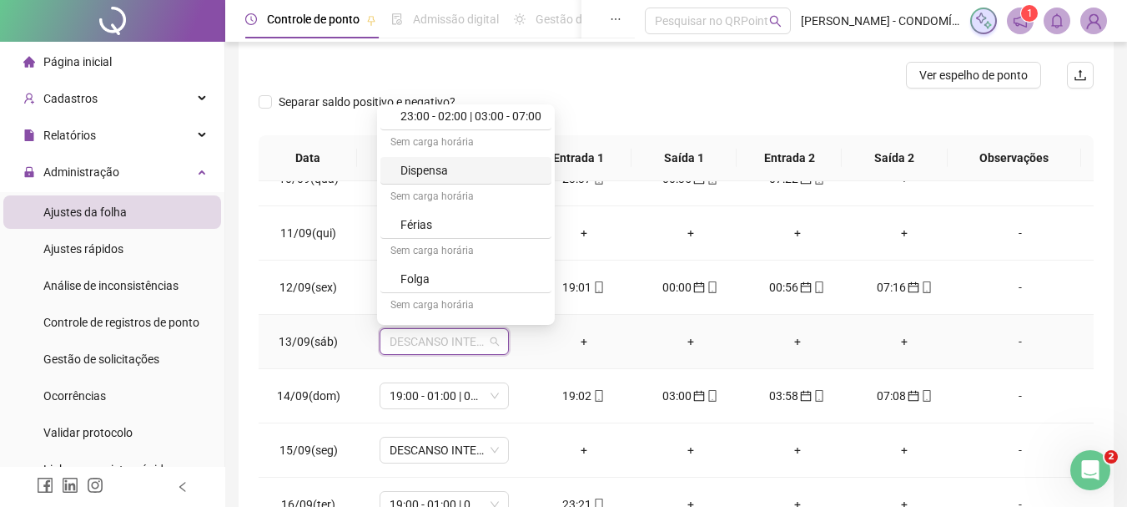
scroll to position [1251, 0]
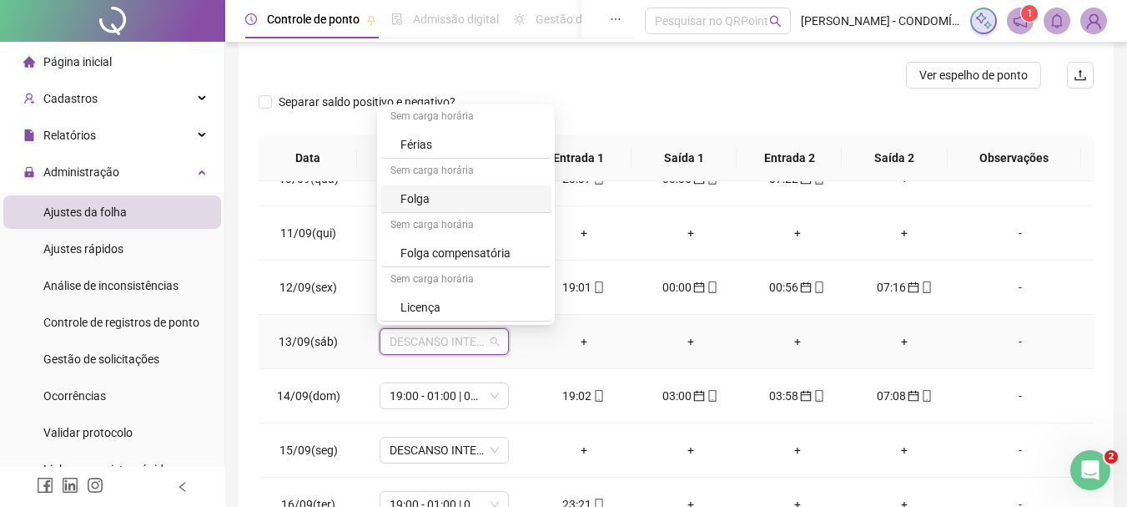
click at [416, 195] on div "Folga" at bounding box center [471, 198] width 141 height 18
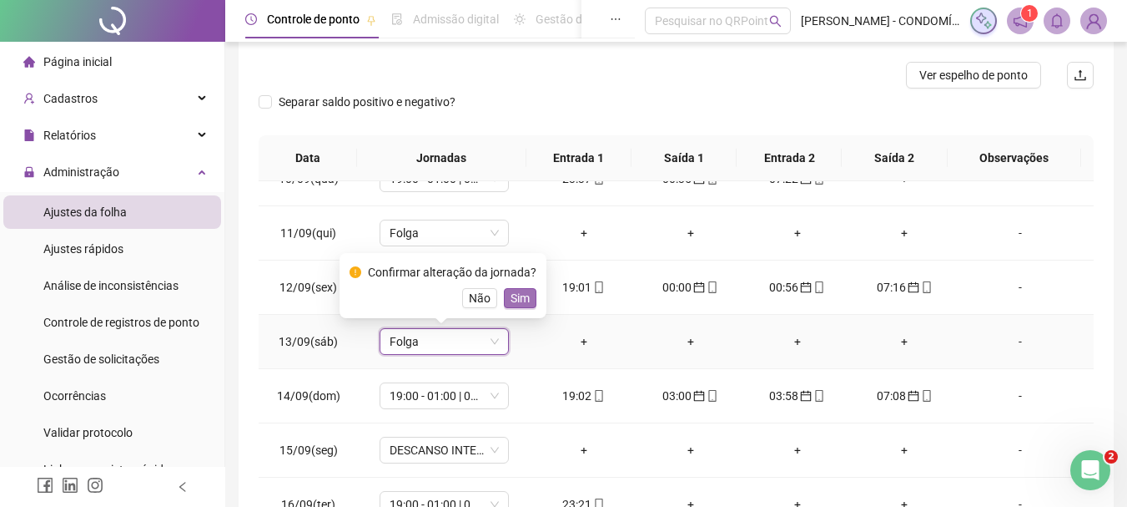
click at [516, 300] on span "Sim" at bounding box center [520, 298] width 19 height 18
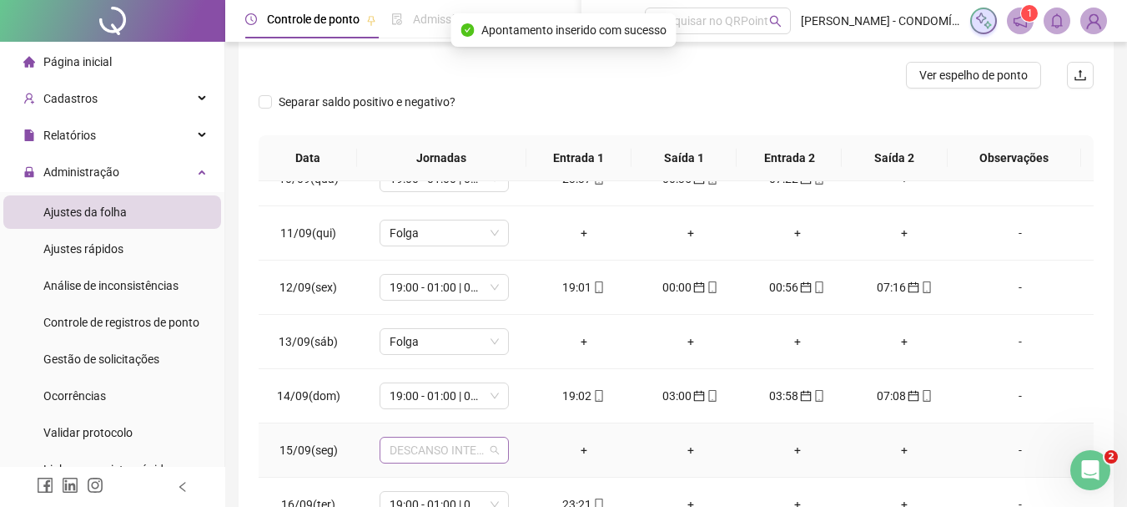
click at [423, 446] on span "DESCANSO INTER-JORNADA" at bounding box center [444, 449] width 109 height 25
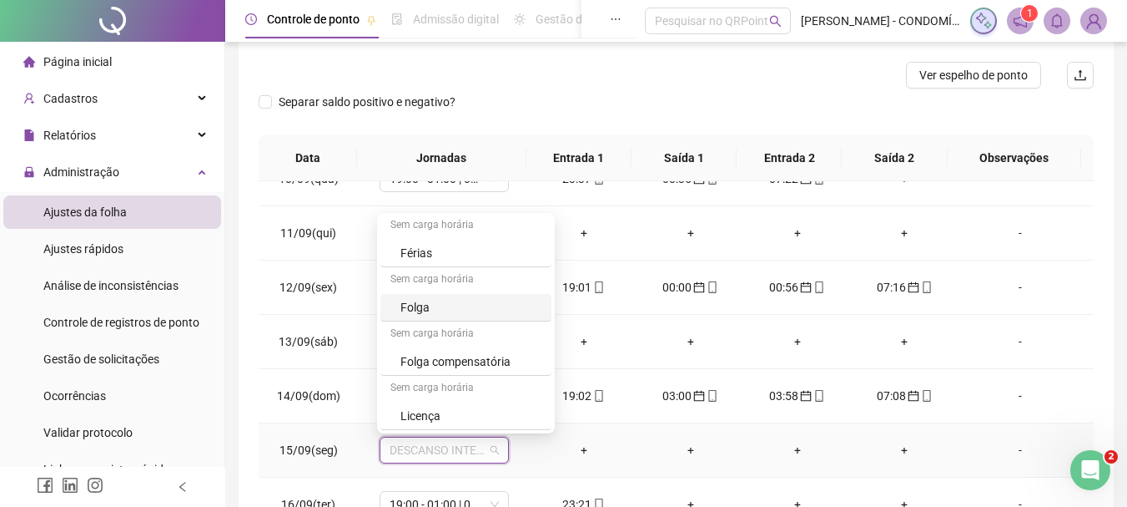
click at [409, 301] on div "Folga" at bounding box center [471, 307] width 141 height 18
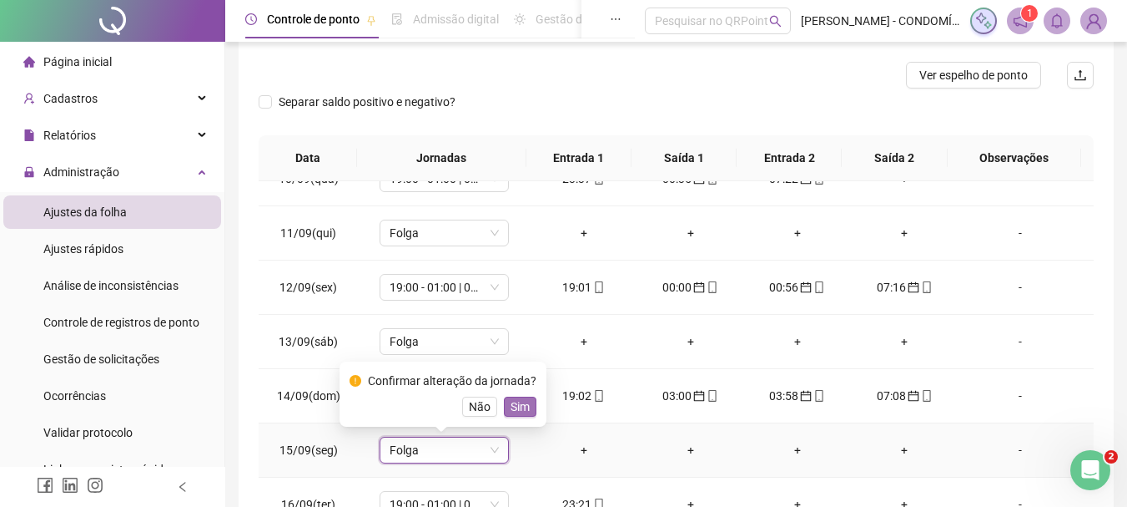
click at [517, 396] on button "Sim" at bounding box center [520, 406] width 33 height 20
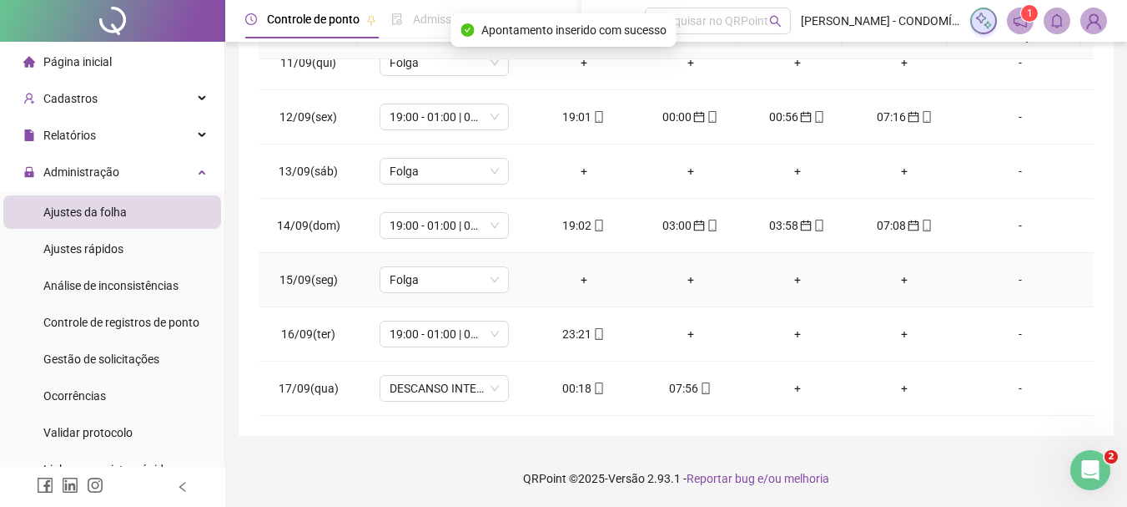
scroll to position [373, 0]
click at [572, 389] on div "00:18" at bounding box center [584, 387] width 80 height 18
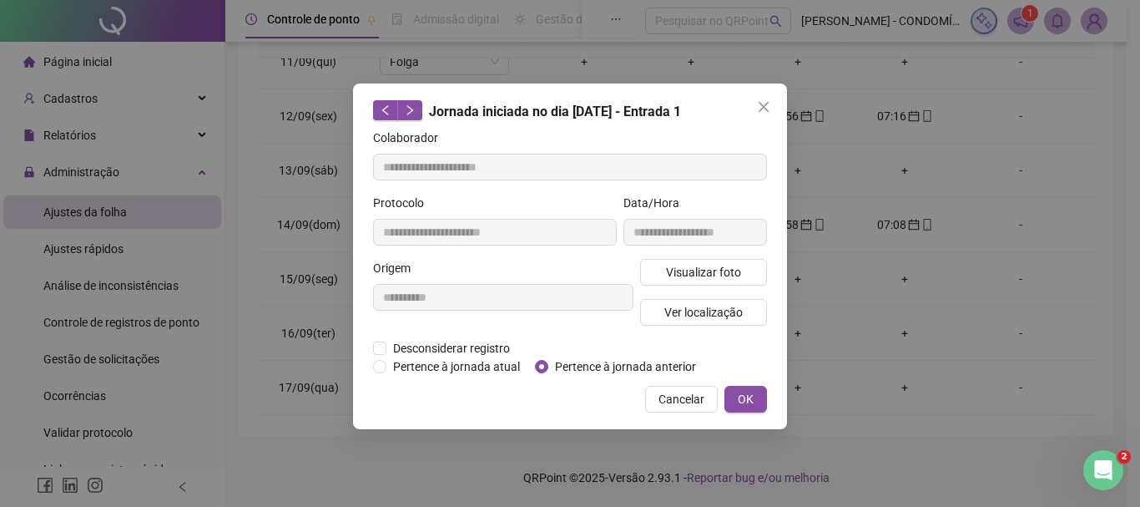
type input "**********"
click at [746, 399] on span "OK" at bounding box center [746, 399] width 16 height 18
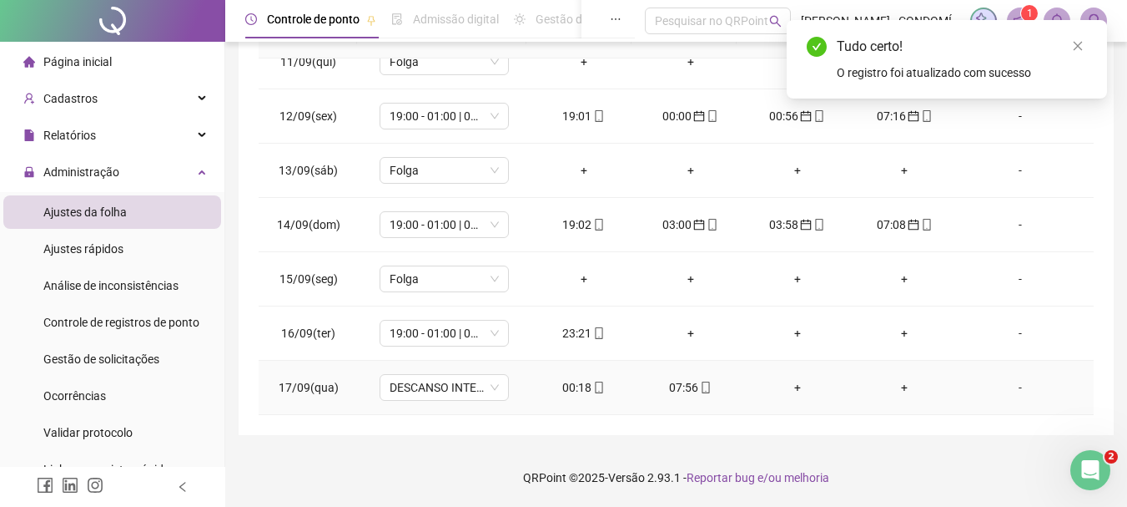
click at [688, 386] on div "07:56" at bounding box center [691, 387] width 80 height 18
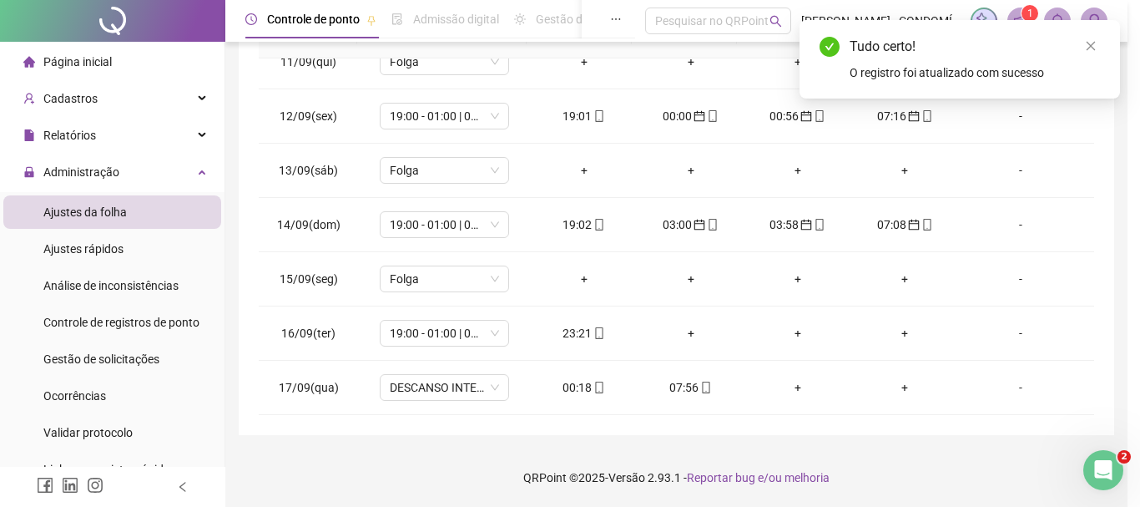
type input "**********"
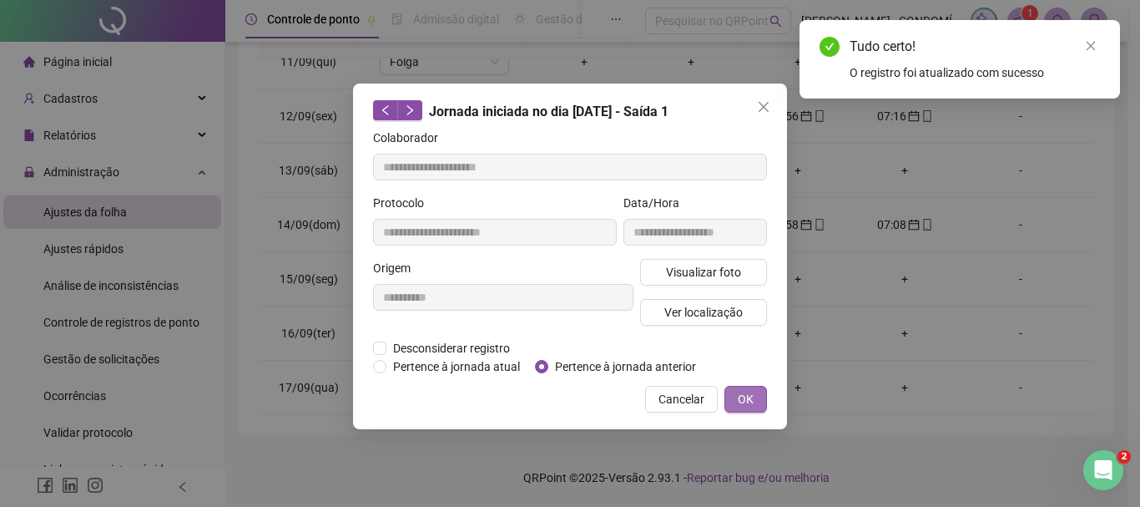
click at [743, 396] on span "OK" at bounding box center [746, 399] width 16 height 18
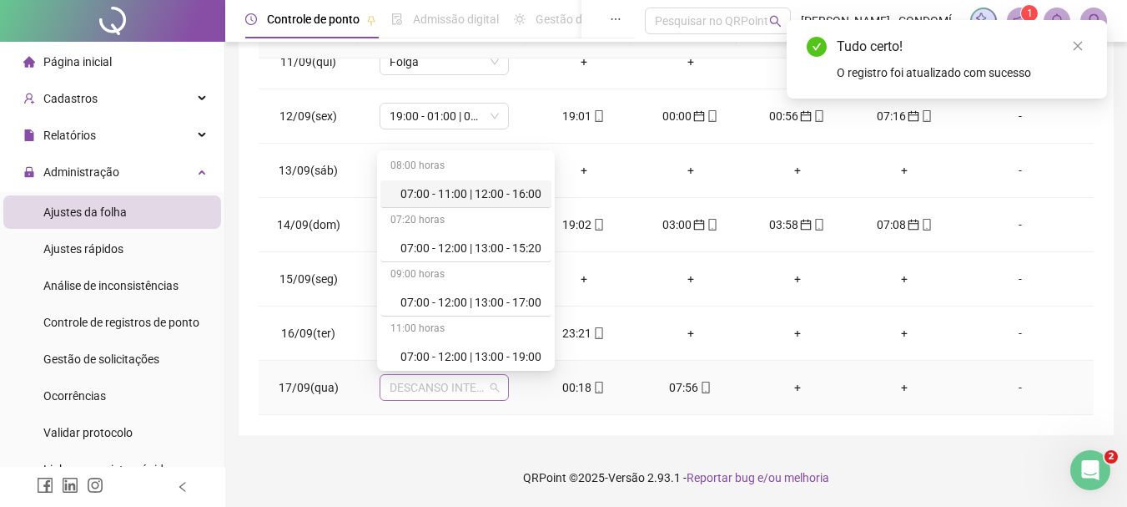
click at [414, 384] on span "DESCANSO INTER-JORNADA" at bounding box center [444, 387] width 109 height 25
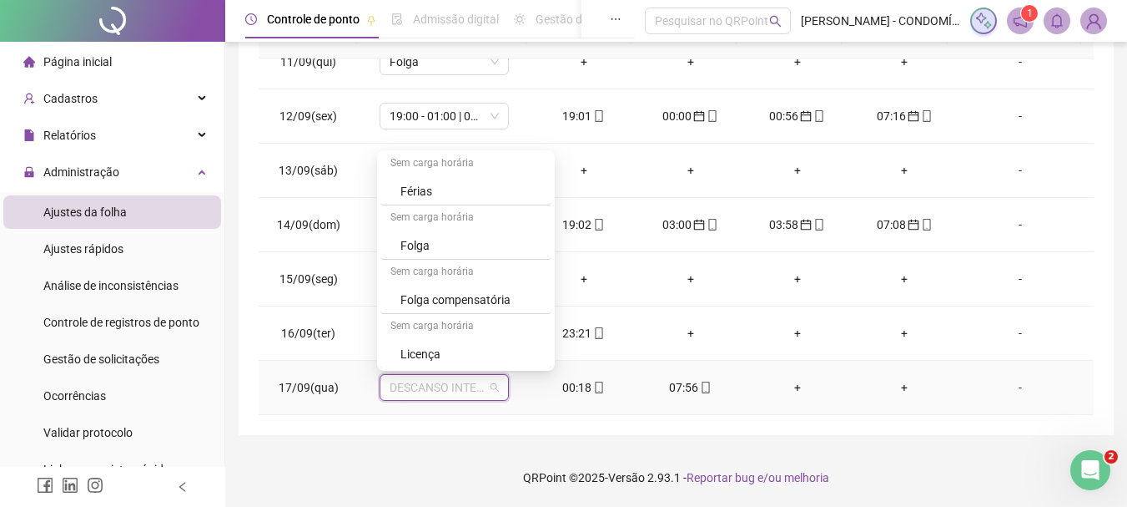
scroll to position [1251, 0]
click at [426, 243] on div "Folga" at bounding box center [471, 244] width 141 height 18
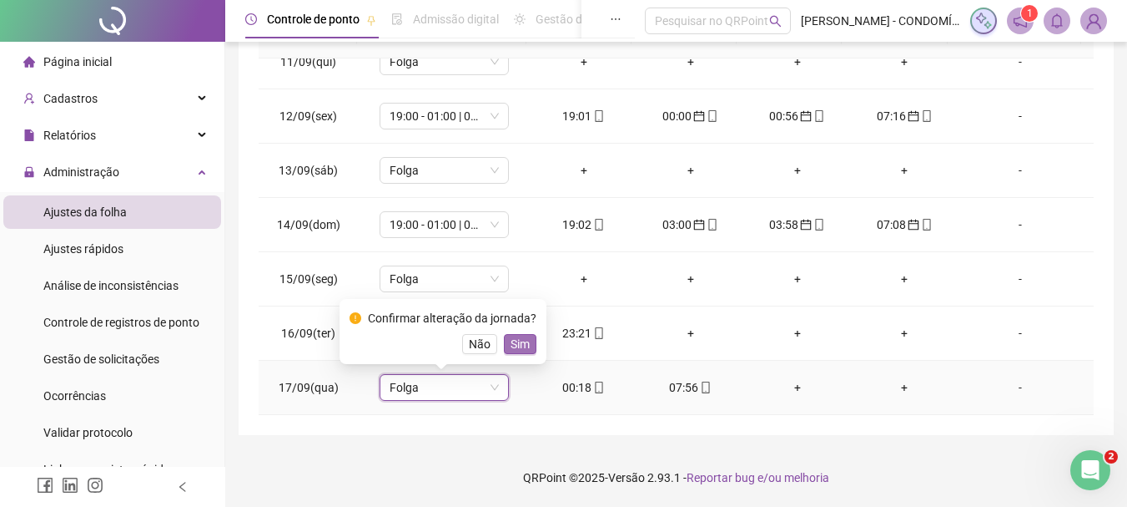
click at [512, 346] on span "Sim" at bounding box center [520, 344] width 19 height 18
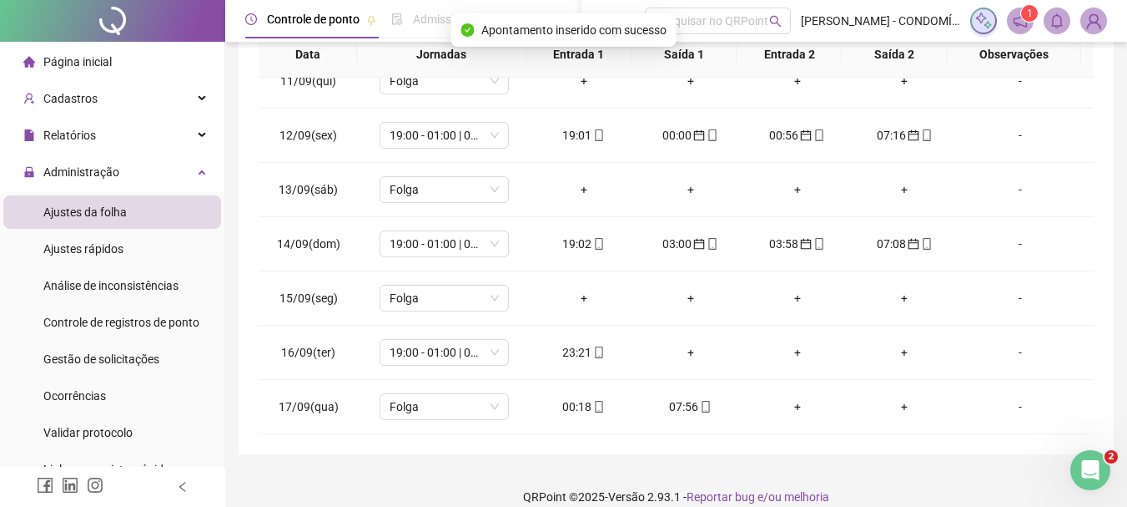
scroll to position [0, 0]
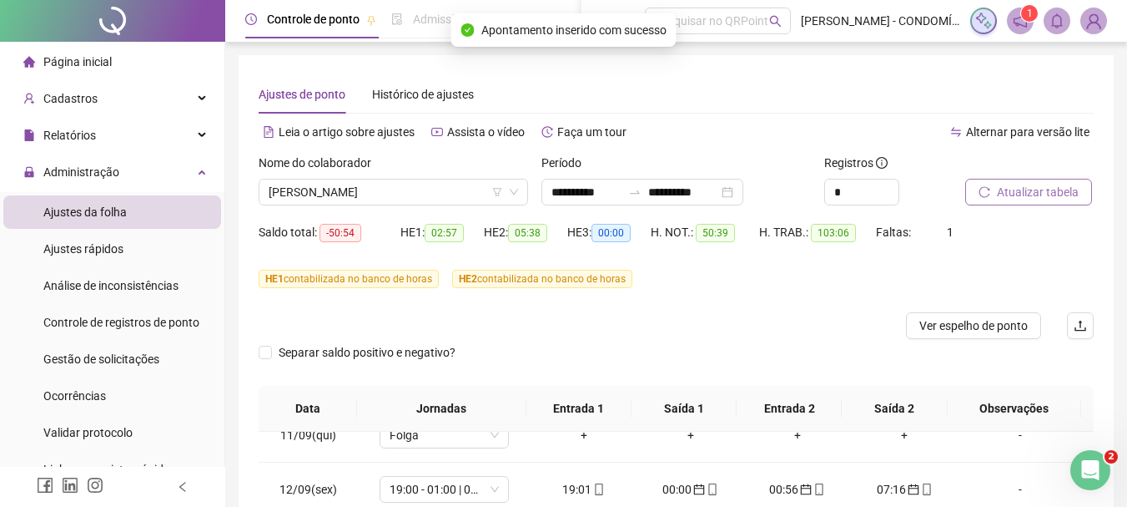
click at [1035, 190] on span "Atualizar tabela" at bounding box center [1038, 192] width 82 height 18
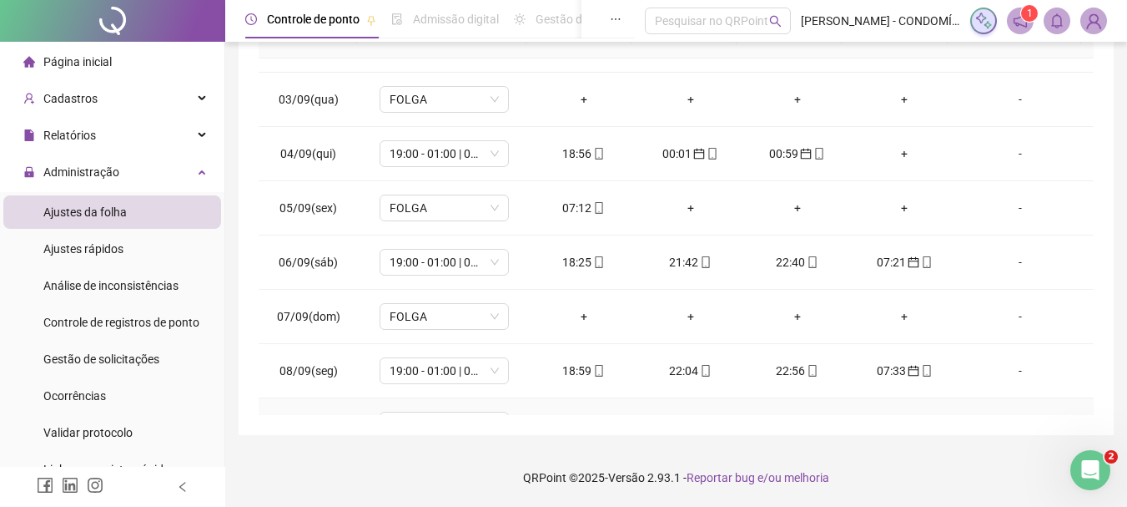
scroll to position [716, 0]
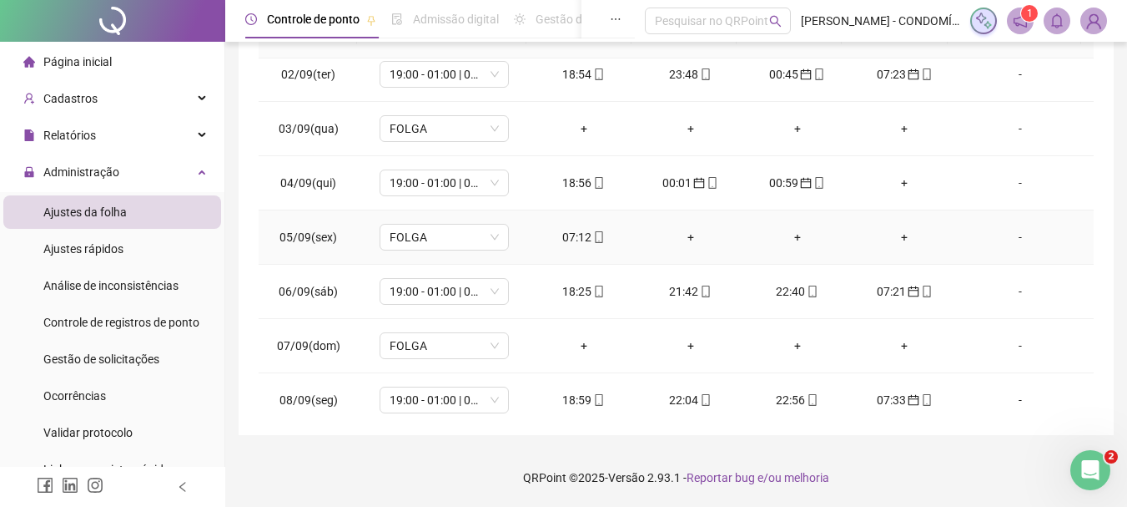
click at [577, 232] on div "07:12" at bounding box center [584, 237] width 80 height 18
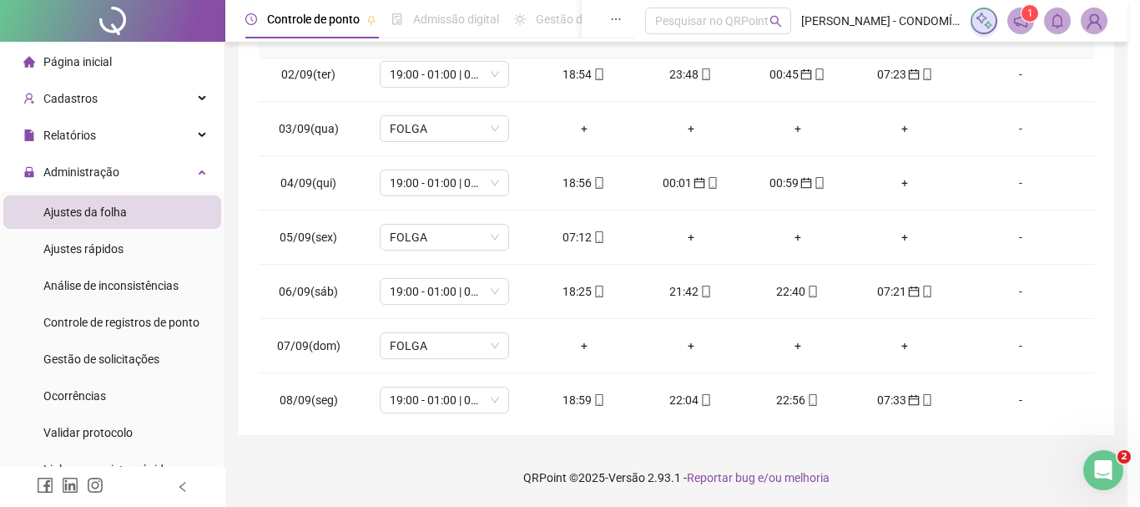
type input "**********"
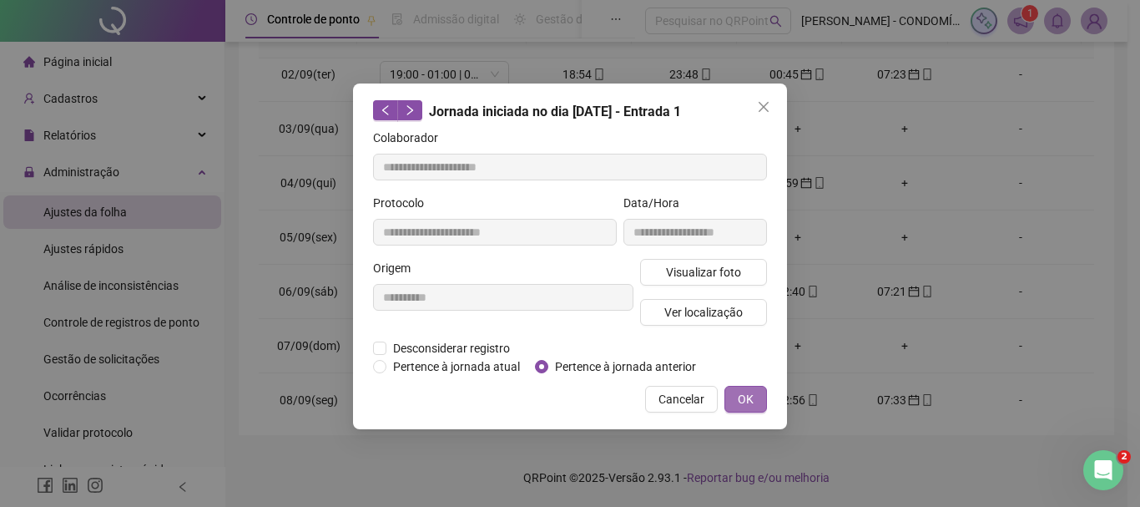
click at [746, 400] on span "OK" at bounding box center [746, 399] width 16 height 18
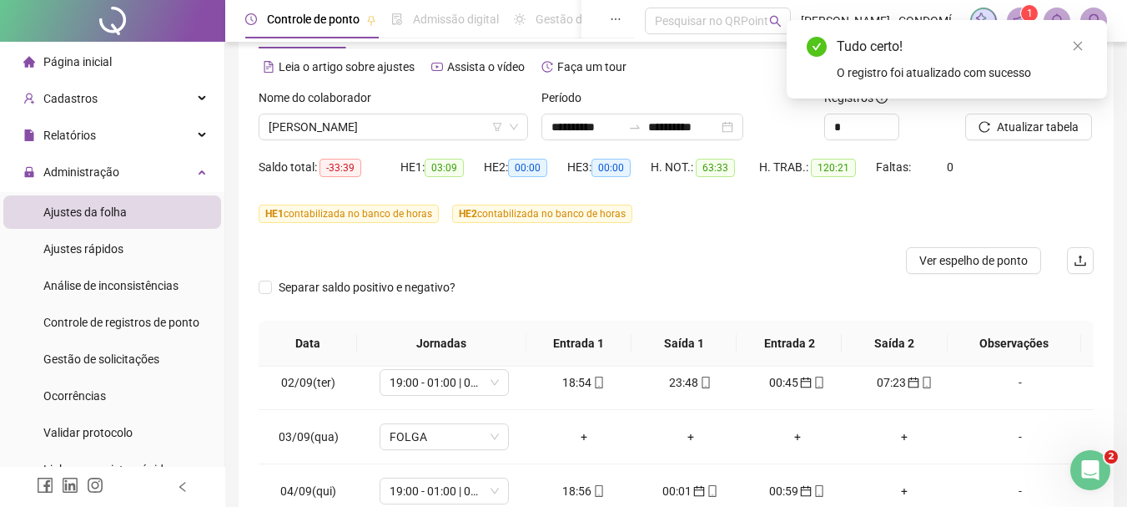
scroll to position [2, 0]
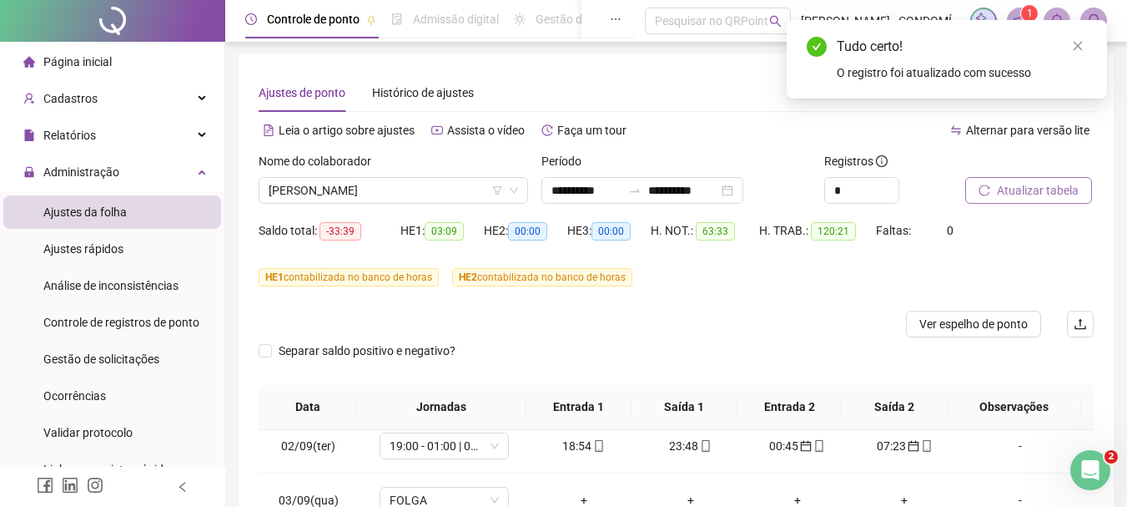
click at [1020, 188] on span "Atualizar tabela" at bounding box center [1038, 190] width 82 height 18
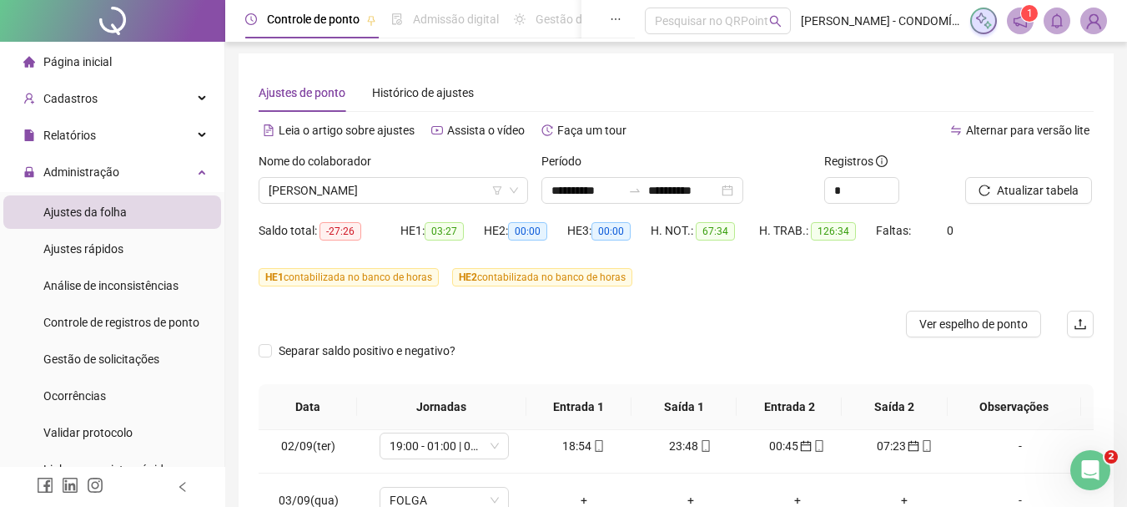
drag, startPoint x: 101, startPoint y: 356, endPoint x: 226, endPoint y: 386, distance: 128.7
click at [102, 355] on span "Gestão de solicitações" at bounding box center [101, 358] width 116 height 13
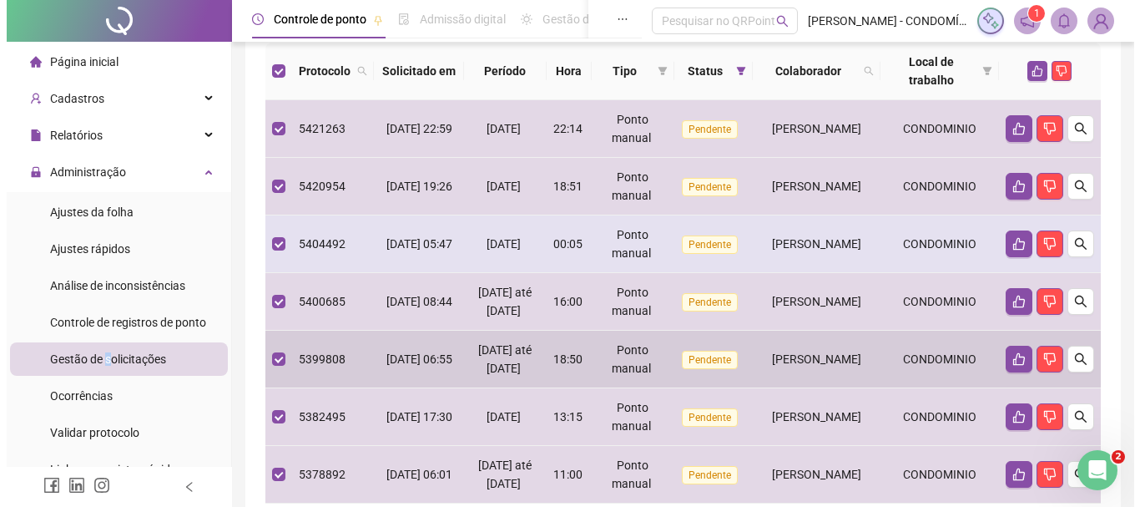
scroll to position [43, 0]
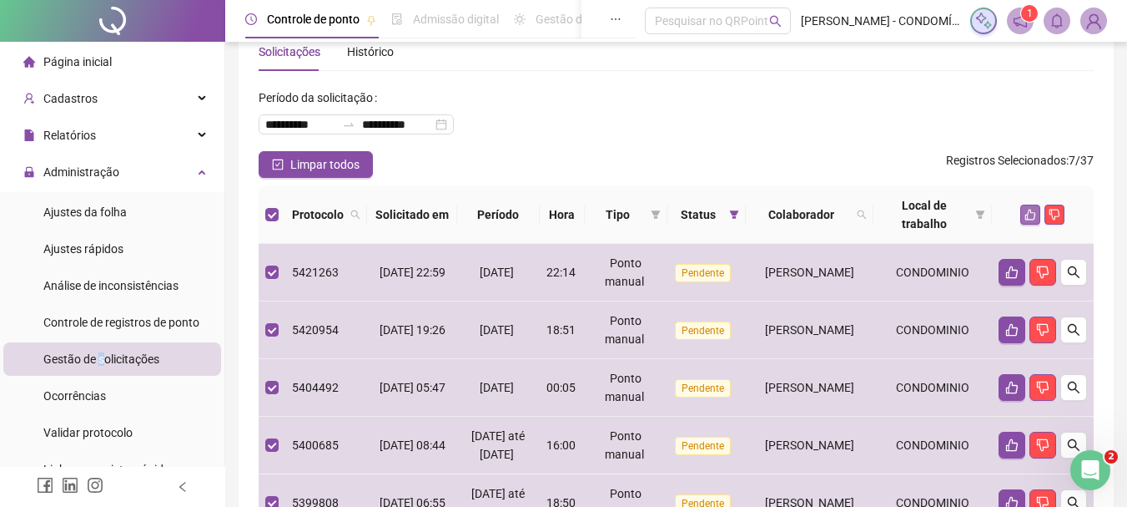
click at [1031, 213] on icon "like" at bounding box center [1031, 215] width 12 height 12
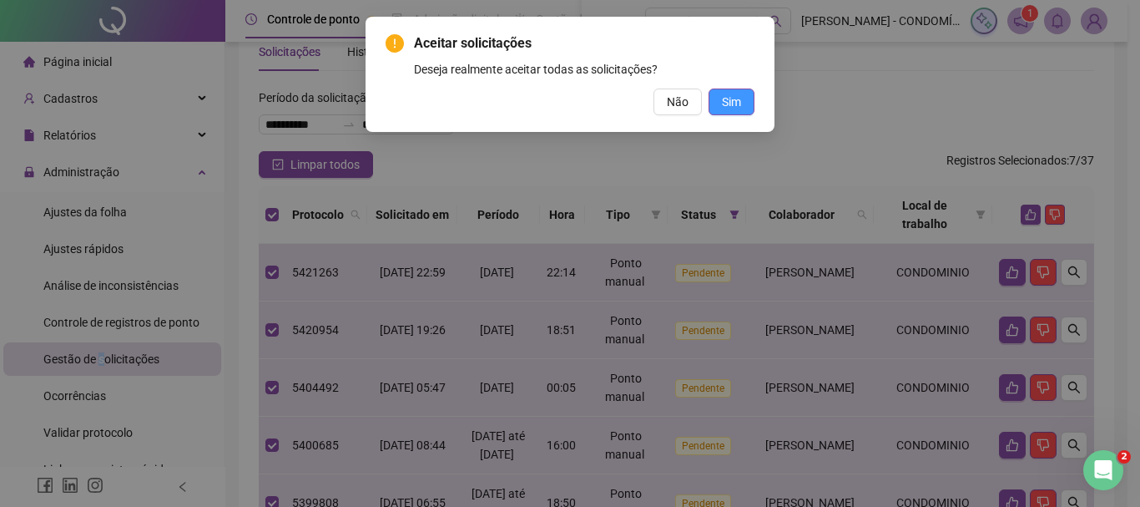
click at [733, 101] on span "Sim" at bounding box center [731, 102] width 19 height 18
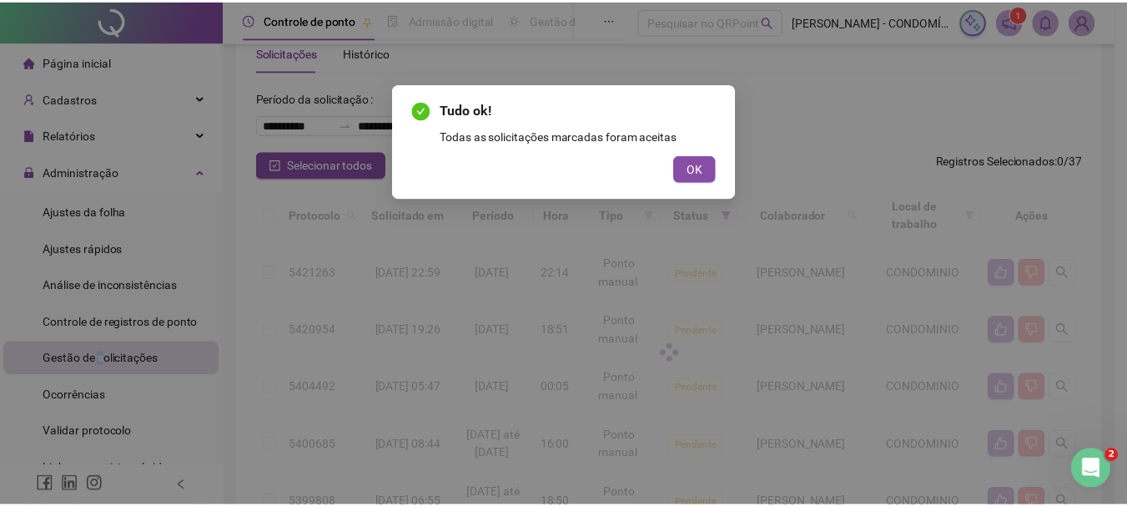
scroll to position [11, 0]
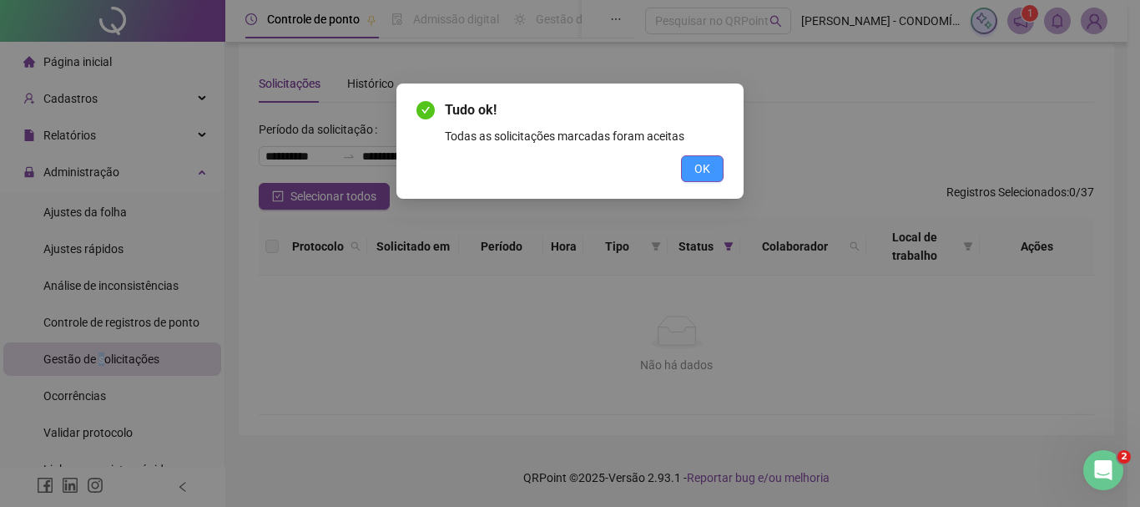
drag, startPoint x: 707, startPoint y: 160, endPoint x: 657, endPoint y: 224, distance: 81.5
click at [705, 161] on span "OK" at bounding box center [702, 168] width 16 height 18
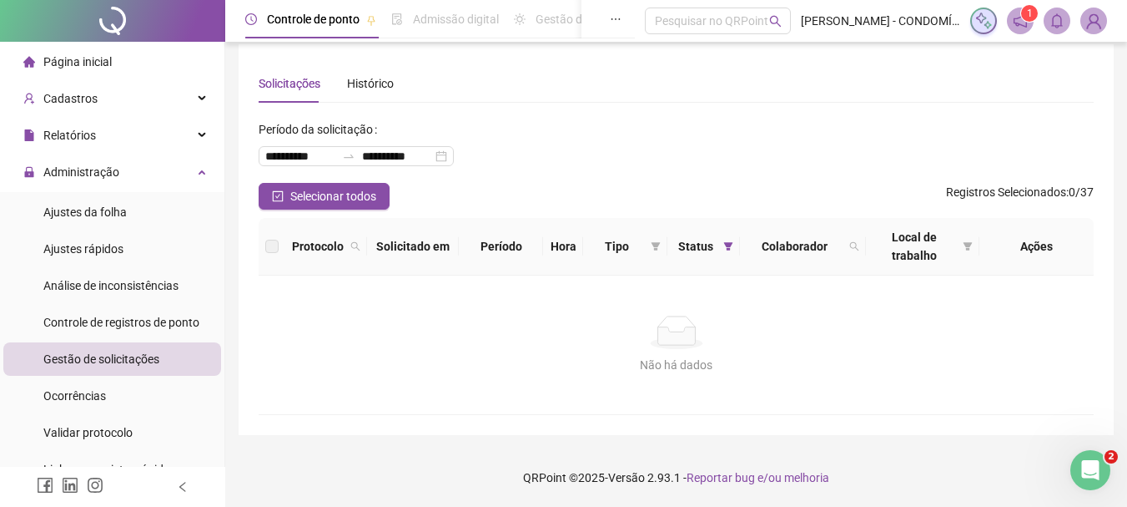
click at [315, 387] on div "Não há dados Não há dados" at bounding box center [676, 344] width 835 height 139
click at [107, 287] on span "Análise de inconsistências" at bounding box center [110, 285] width 135 height 13
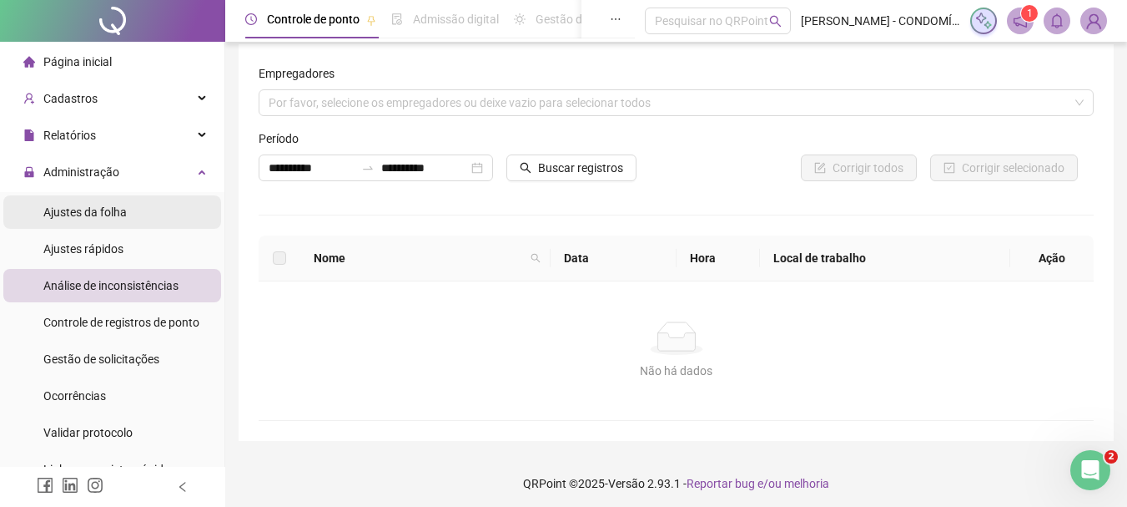
click at [77, 207] on span "Ajustes da folha" at bounding box center [84, 211] width 83 height 13
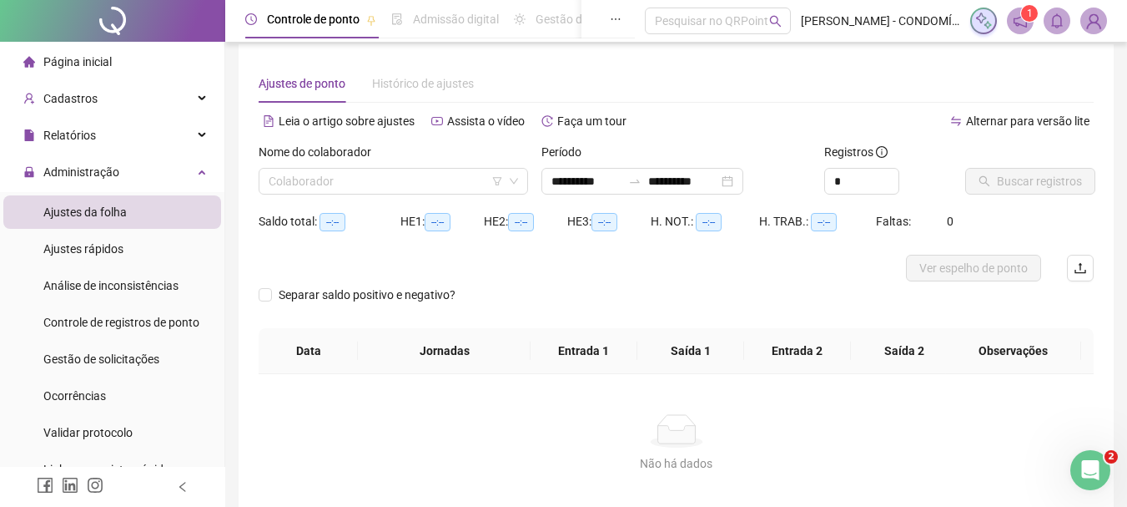
type input "**********"
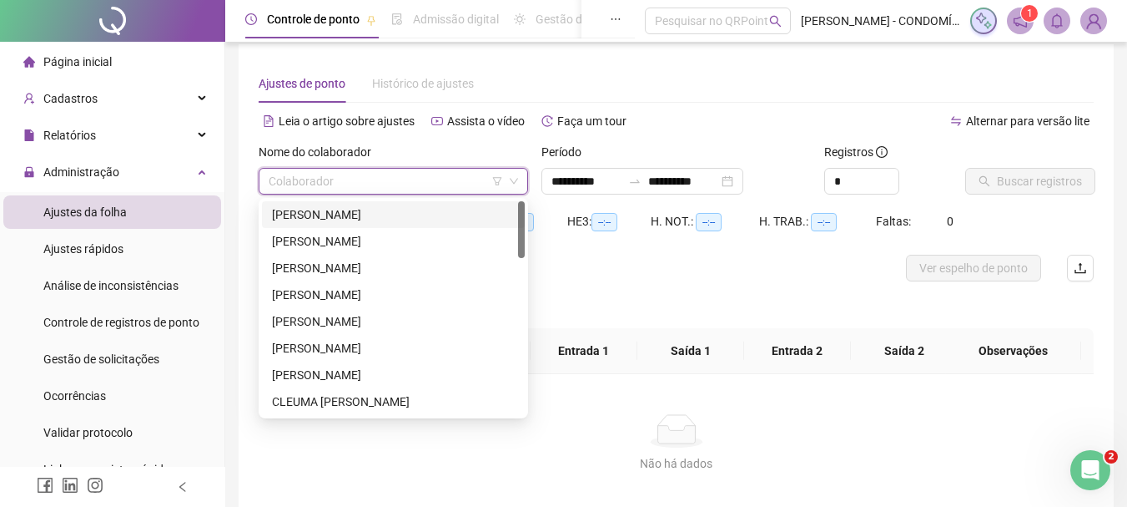
click at [362, 178] on input "search" at bounding box center [386, 181] width 234 height 25
click at [310, 319] on div "[PERSON_NAME]" at bounding box center [393, 321] width 243 height 18
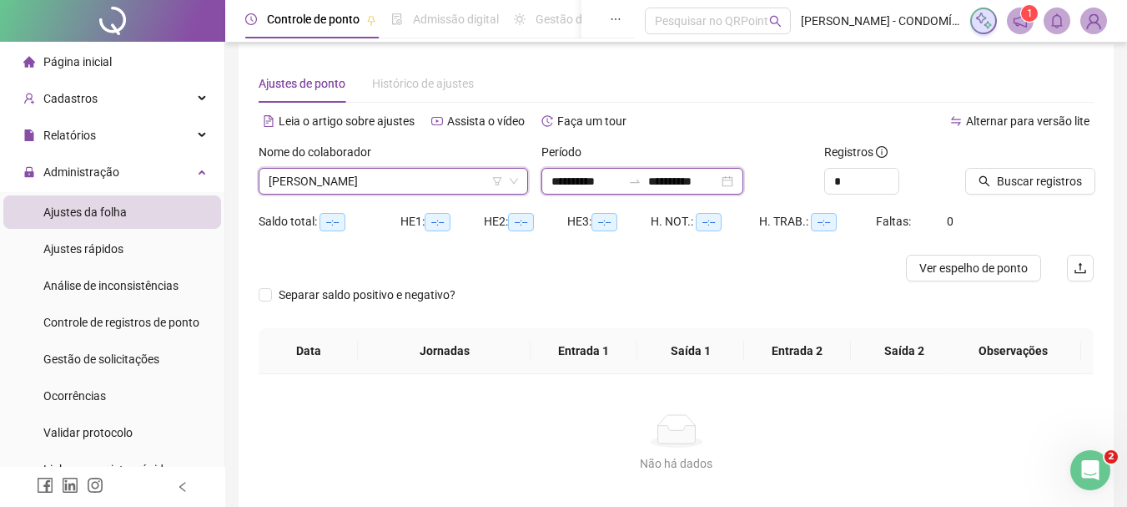
click at [587, 177] on input "**********" at bounding box center [587, 181] width 70 height 18
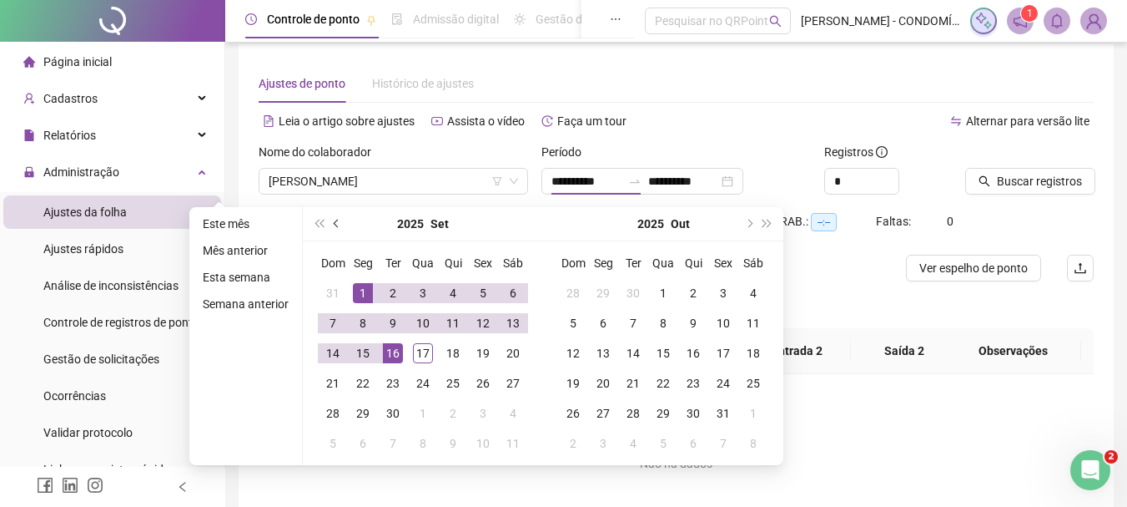
click at [335, 219] on span "prev-year" at bounding box center [338, 223] width 8 height 8
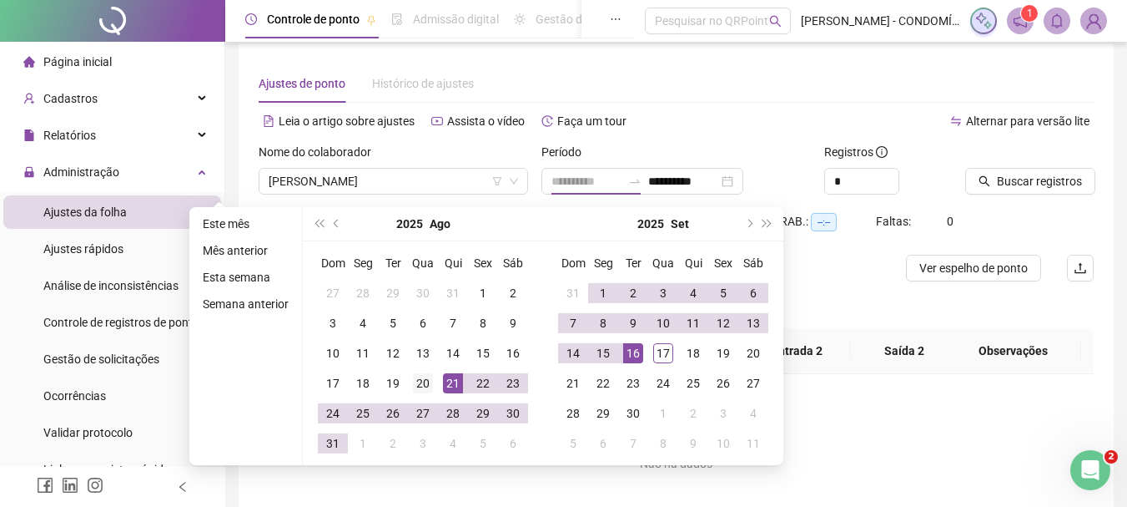
type input "**********"
click at [422, 379] on div "20" at bounding box center [423, 383] width 20 height 20
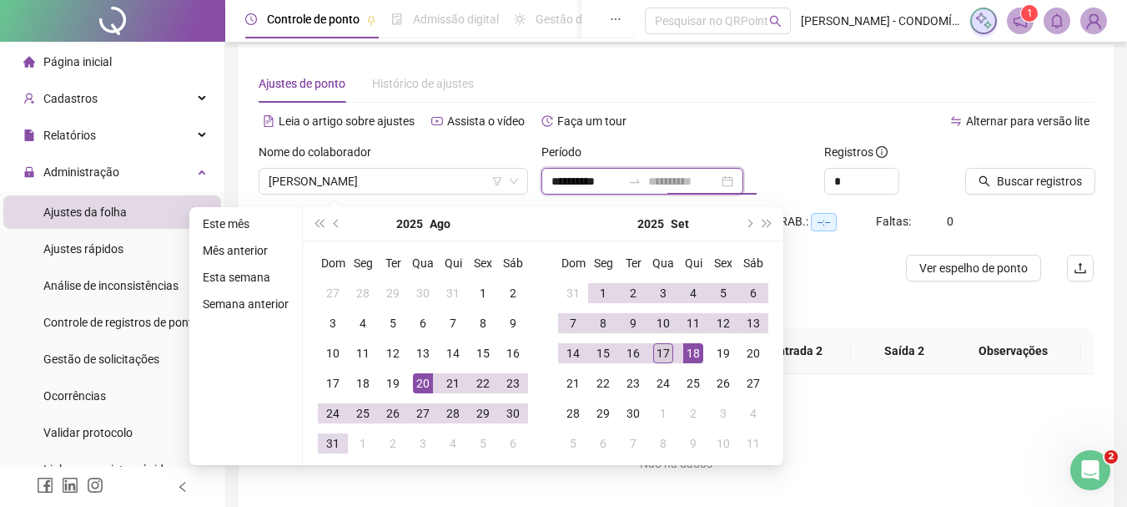
type input "**********"
click at [661, 350] on div "17" at bounding box center [663, 353] width 20 height 20
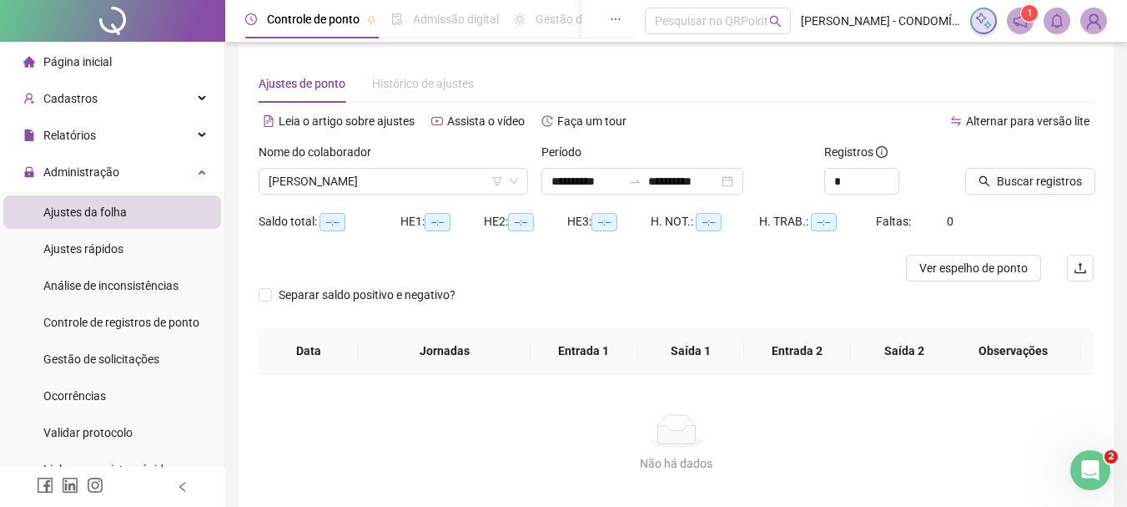
click at [692, 140] on div "Alternar para versão lite" at bounding box center [886, 129] width 418 height 27
click at [1029, 178] on span "Buscar registros" at bounding box center [1039, 181] width 85 height 18
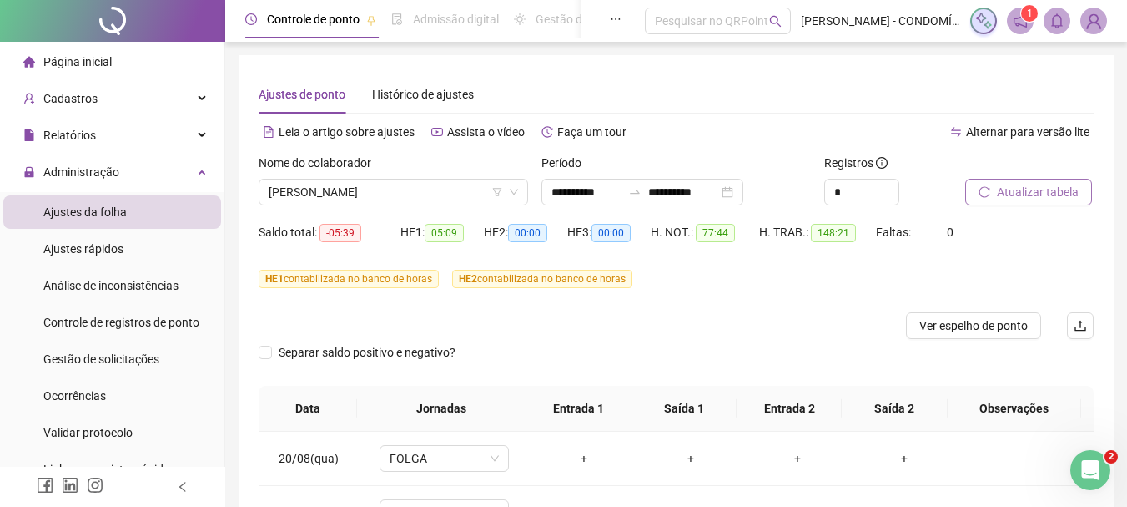
scroll to position [373, 0]
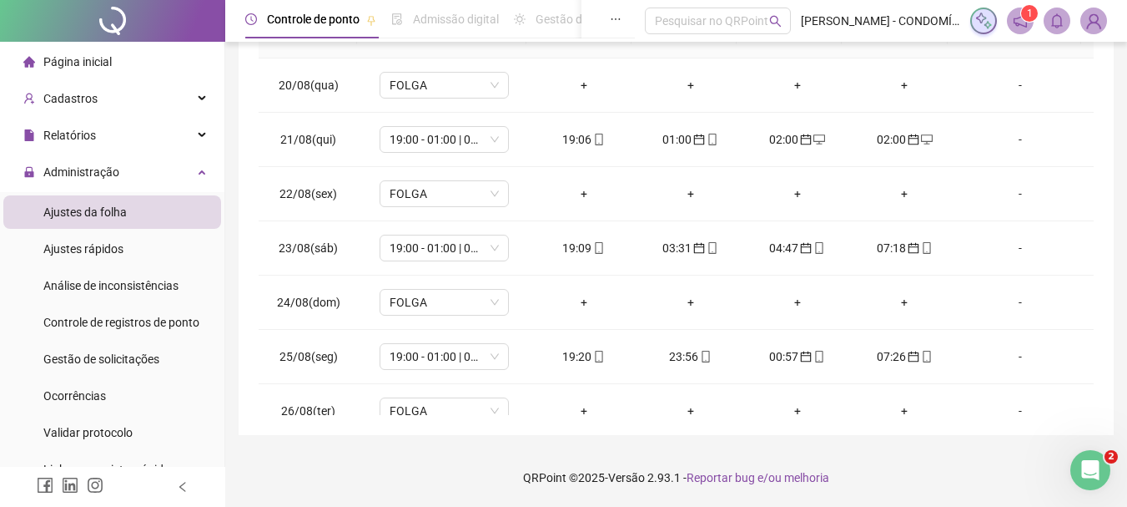
drag, startPoint x: 1133, startPoint y: 274, endPoint x: 12, endPoint y: 26, distance: 1148.6
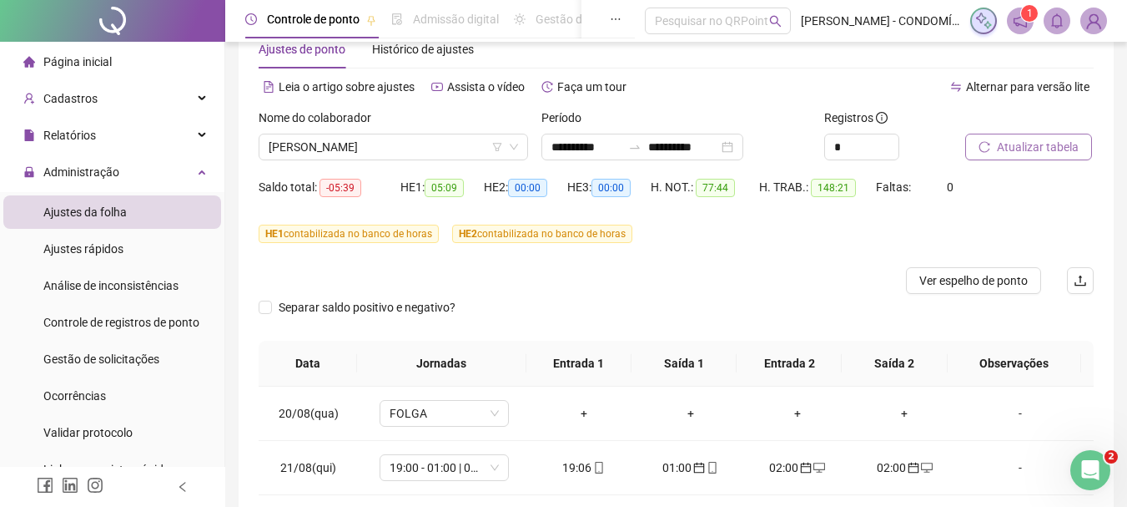
scroll to position [39, 0]
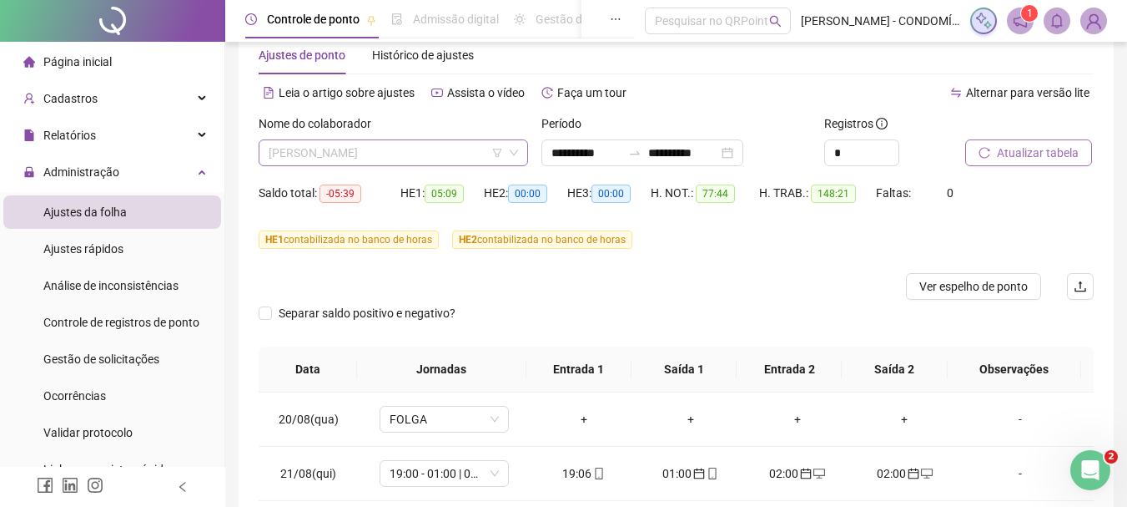
click at [360, 149] on span "[PERSON_NAME]" at bounding box center [394, 152] width 250 height 25
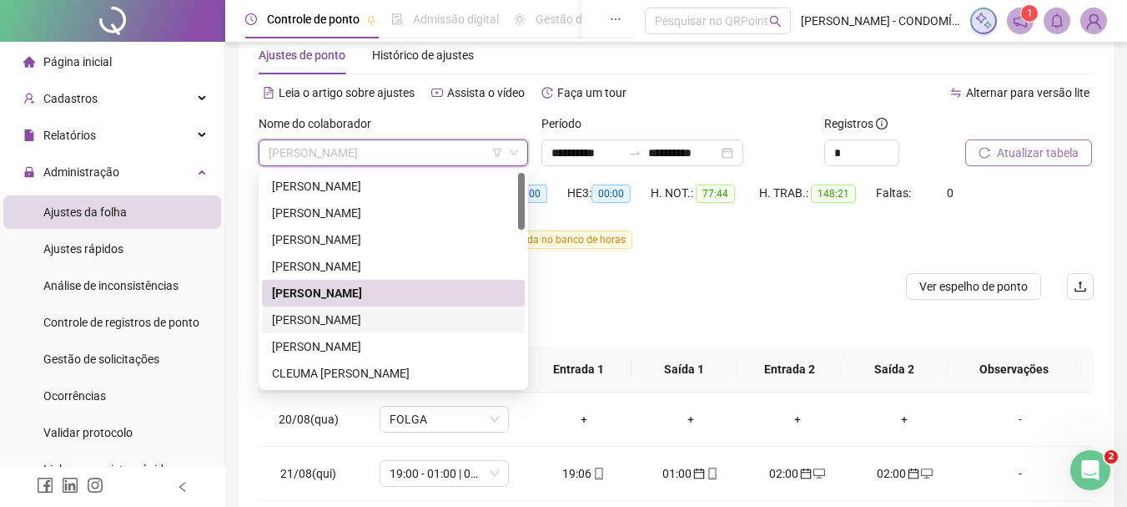
click at [300, 315] on div "[PERSON_NAME]" at bounding box center [393, 319] width 243 height 18
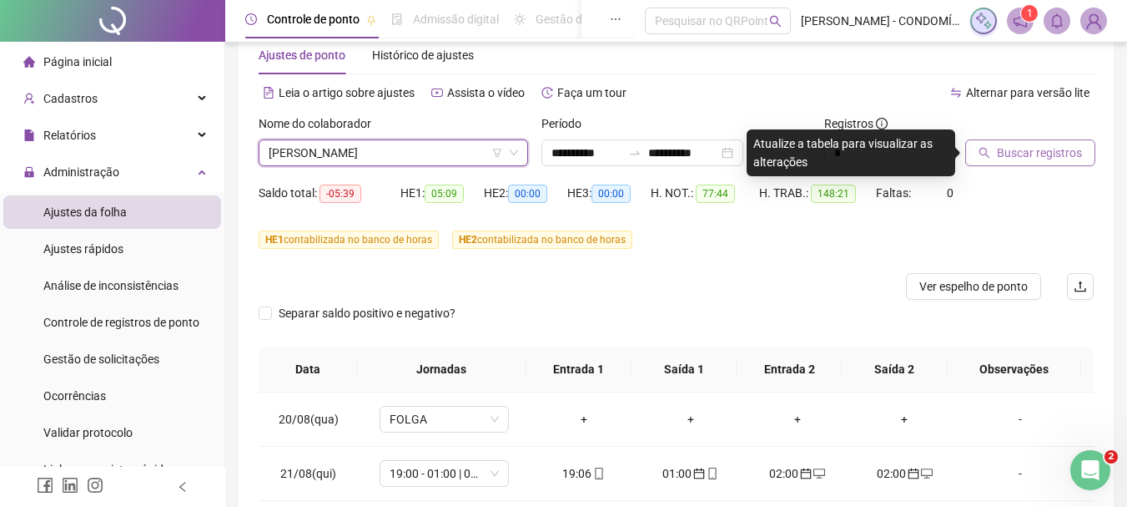
click at [1014, 151] on span "Buscar registros" at bounding box center [1039, 153] width 85 height 18
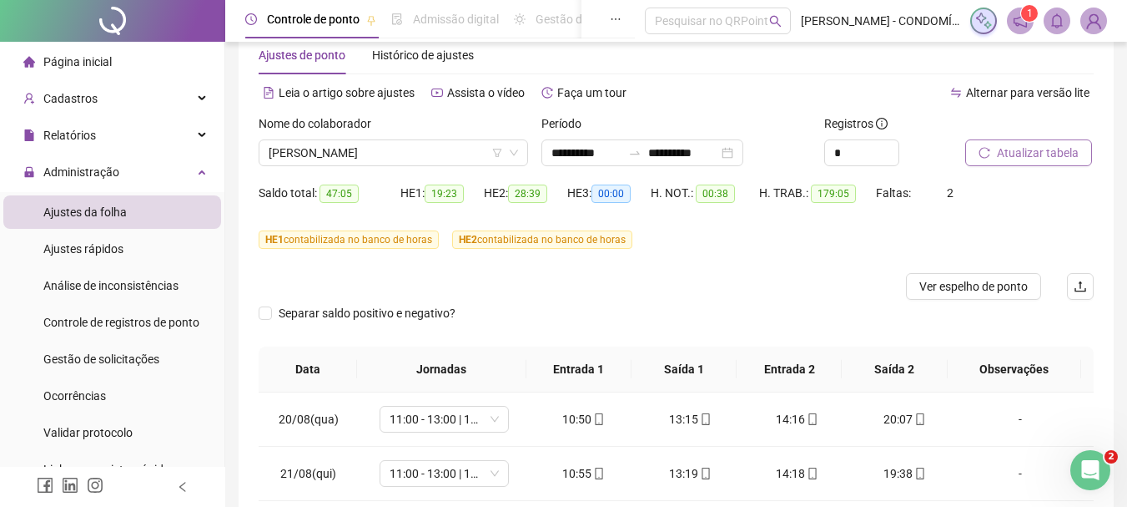
click at [1016, 149] on span "Atualizar tabela" at bounding box center [1038, 153] width 82 height 18
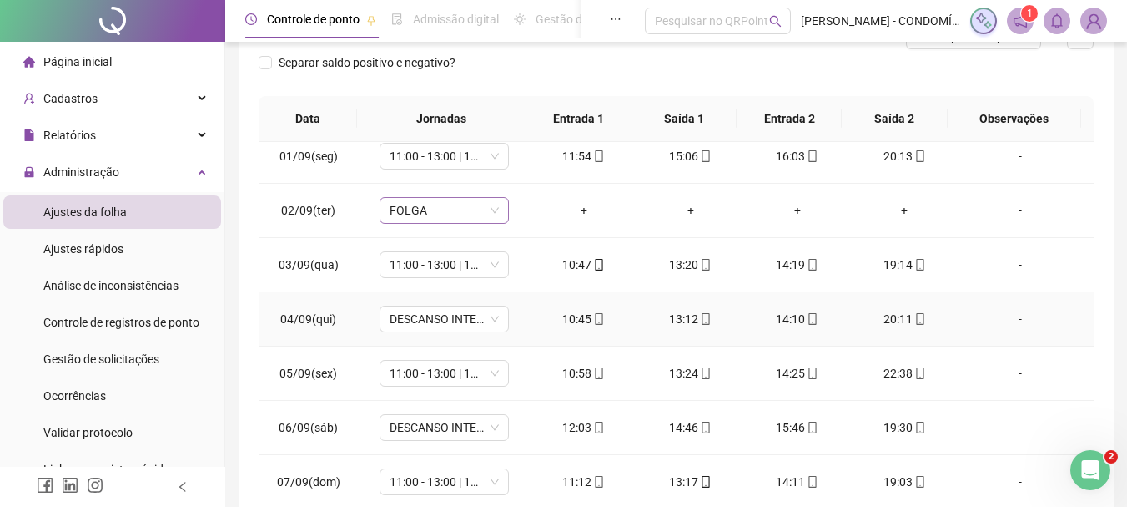
scroll to position [668, 0]
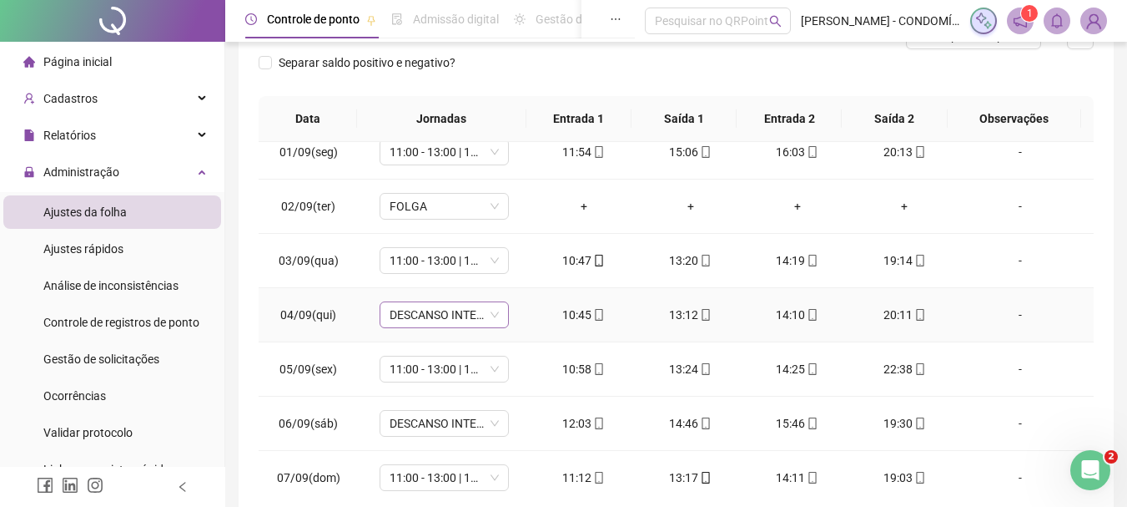
click at [416, 310] on span "DESCANSO INTER-JORNADA" at bounding box center [444, 314] width 109 height 25
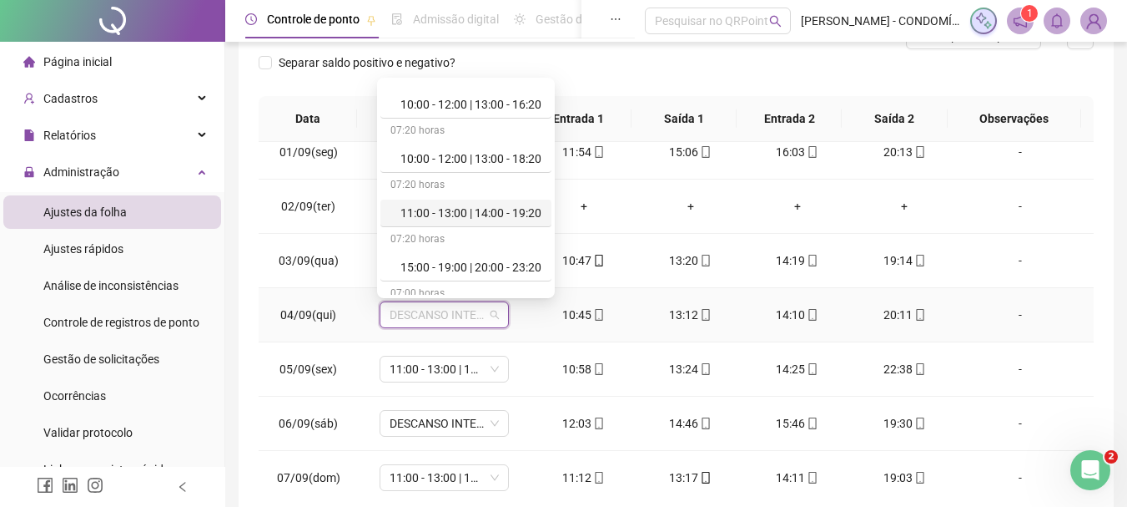
click at [454, 206] on div "11:00 - 13:00 | 14:00 - 19:20" at bounding box center [471, 213] width 141 height 18
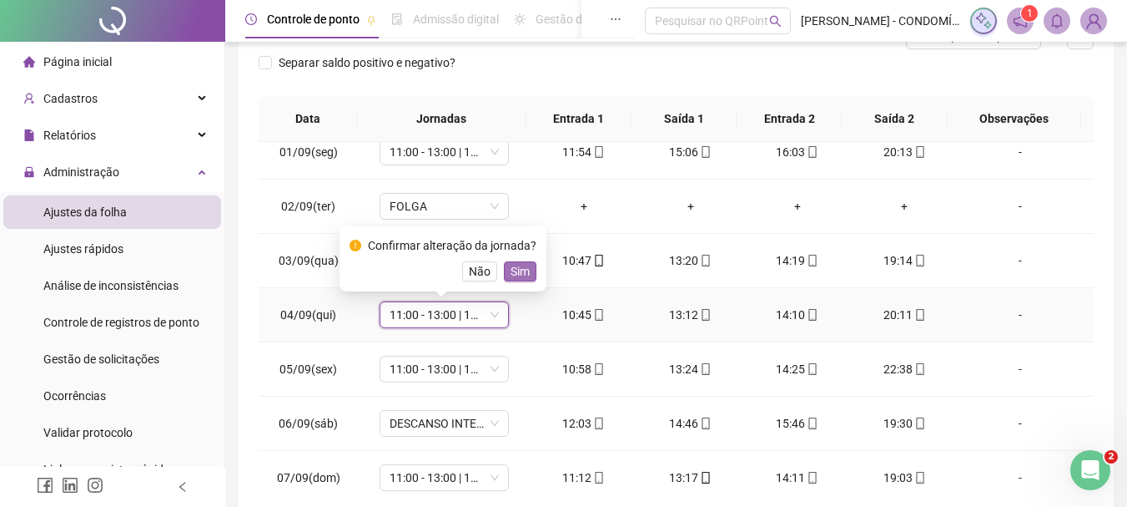
click at [511, 270] on span "Sim" at bounding box center [520, 271] width 19 height 18
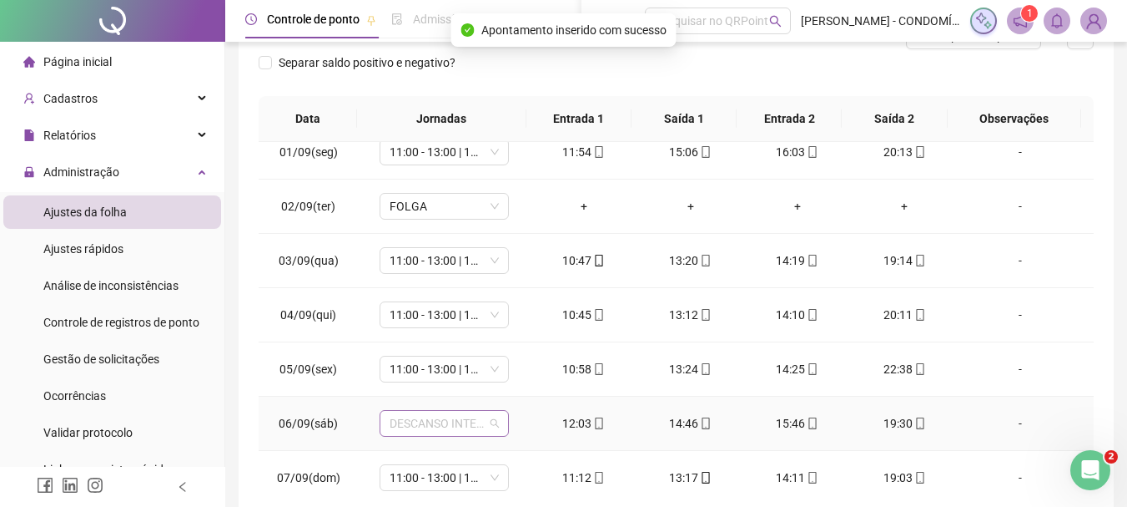
click at [399, 425] on span "DESCANSO INTER-JORNADA" at bounding box center [444, 423] width 109 height 25
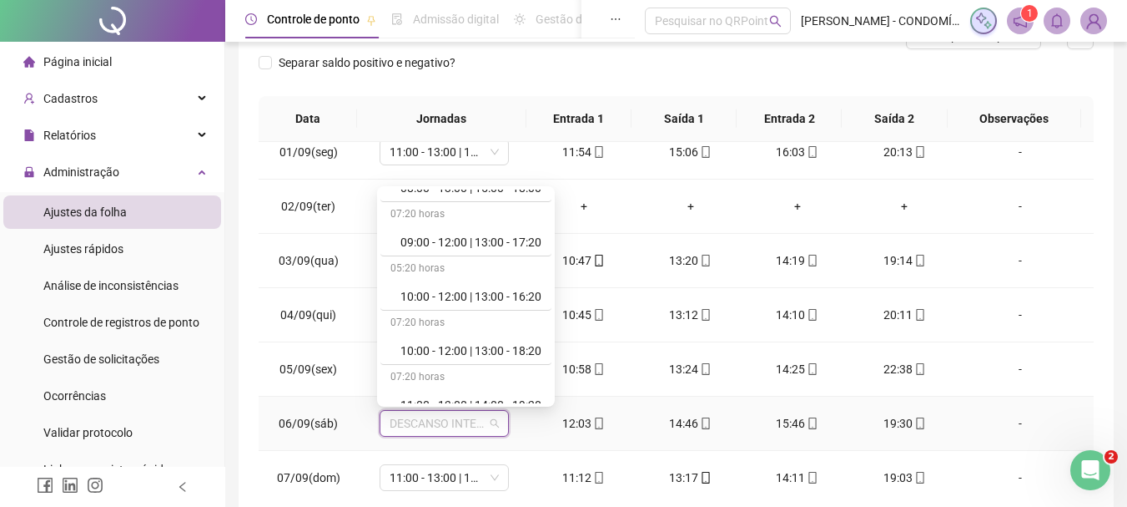
scroll to position [751, 0]
click at [445, 234] on div "11:00 - 13:00 | 14:00 - 19:20" at bounding box center [471, 238] width 141 height 18
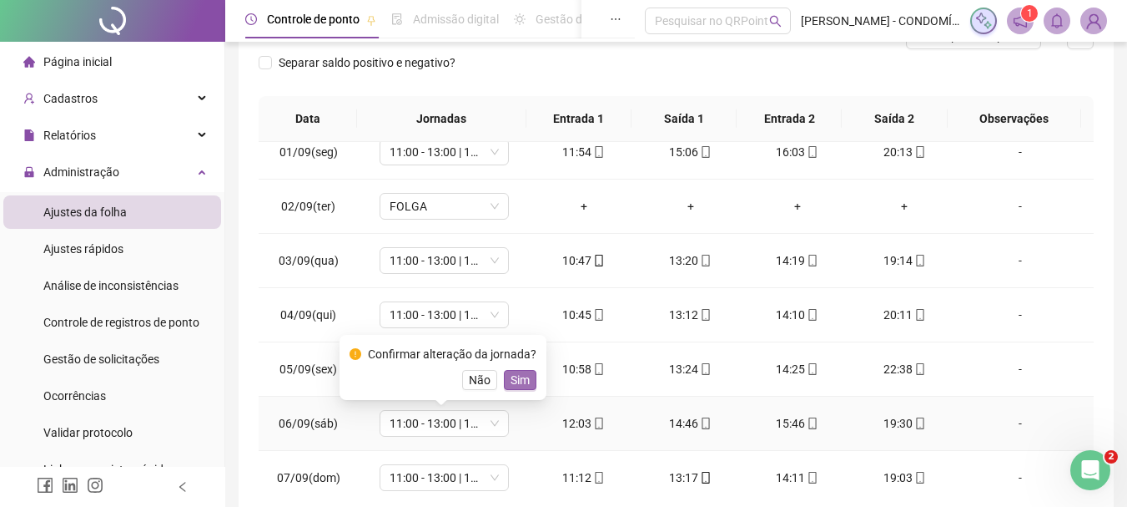
click at [514, 380] on span "Sim" at bounding box center [520, 380] width 19 height 18
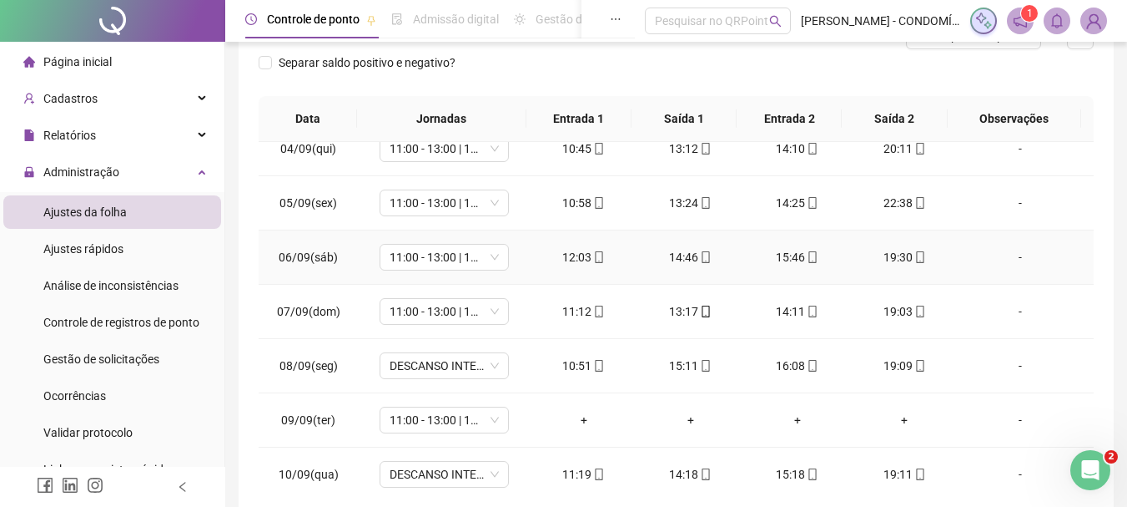
scroll to position [834, 0]
click at [416, 360] on span "DESCANSO INTER-JORNADA" at bounding box center [444, 364] width 109 height 25
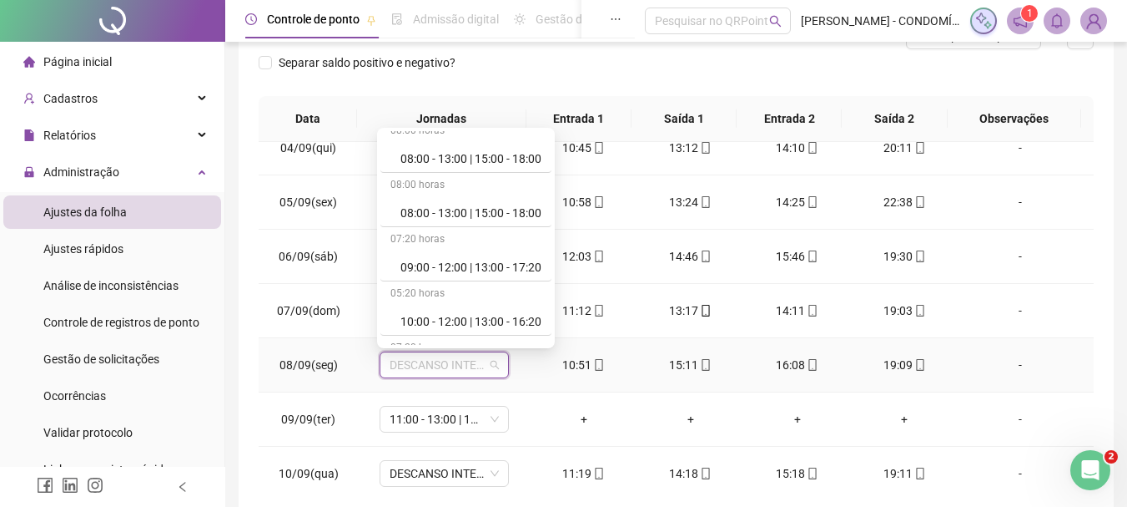
scroll to position [668, 0]
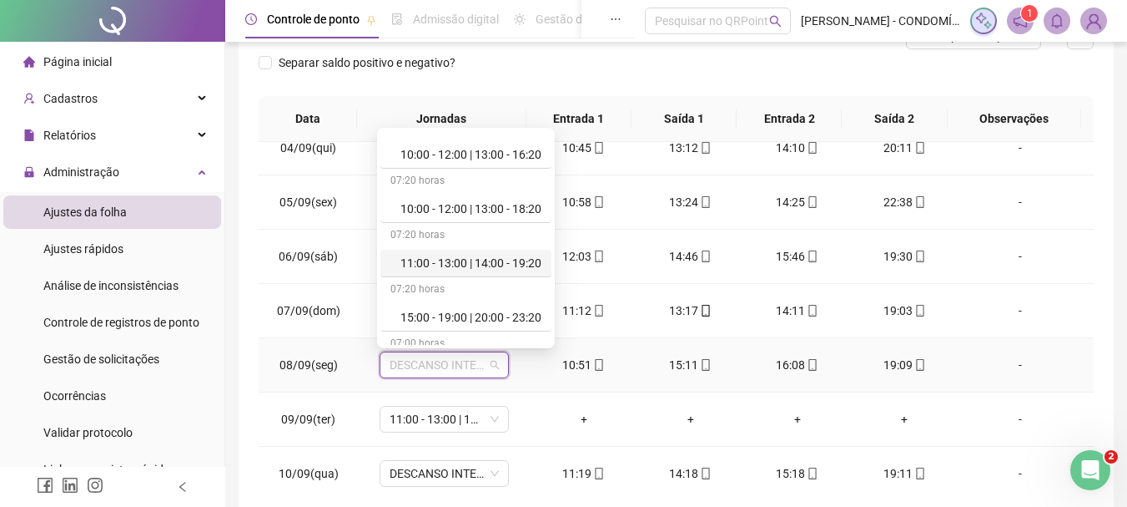
click at [472, 261] on div "11:00 - 13:00 | 14:00 - 19:20" at bounding box center [471, 263] width 141 height 18
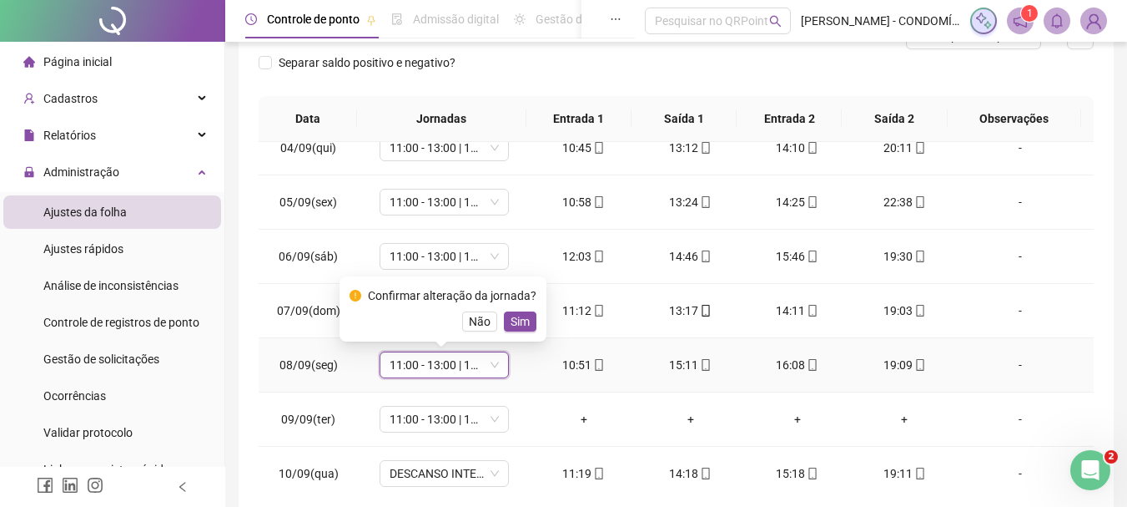
click at [525, 325] on span "Sim" at bounding box center [520, 321] width 19 height 18
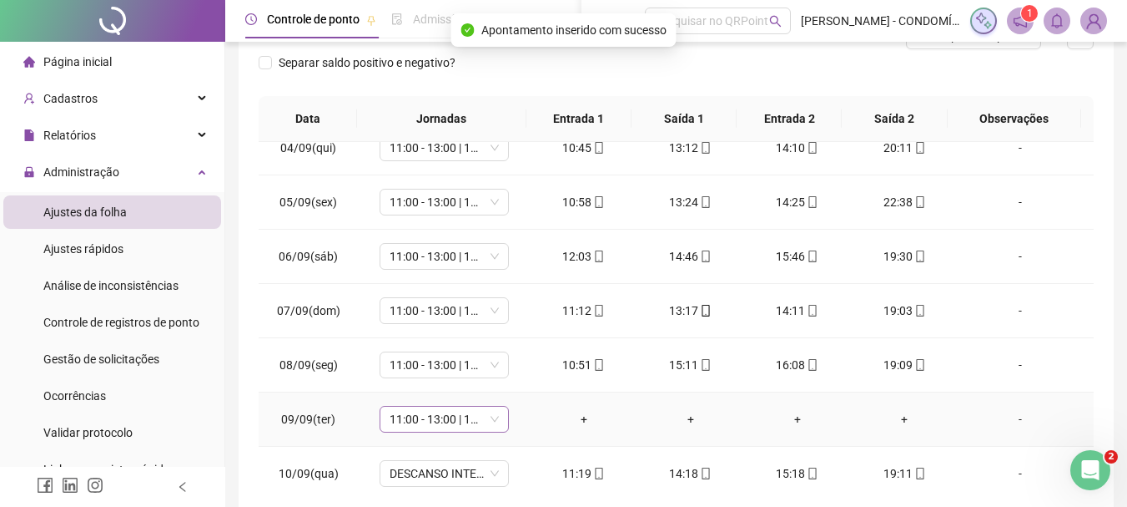
click at [414, 416] on span "11:00 - 13:00 | 14:00 - 19:20" at bounding box center [444, 418] width 109 height 25
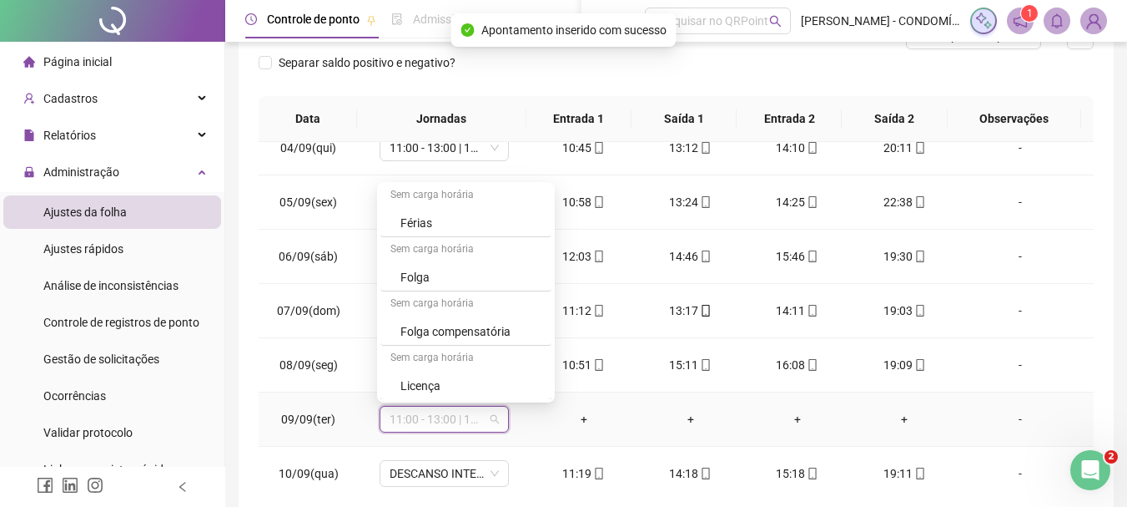
scroll to position [1251, 0]
click at [419, 270] on div "Folga" at bounding box center [471, 276] width 141 height 18
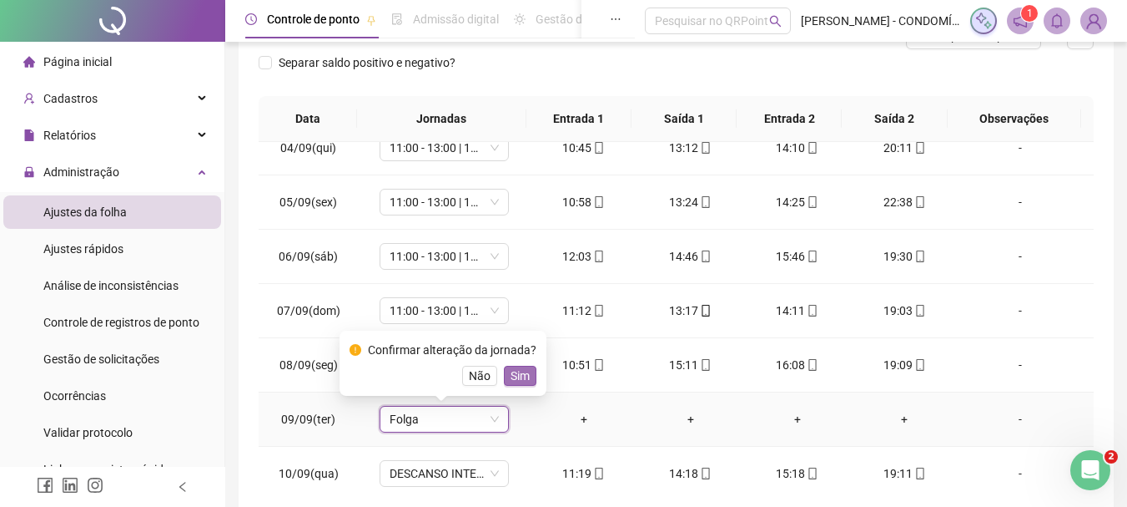
click at [512, 372] on span "Sim" at bounding box center [520, 375] width 19 height 18
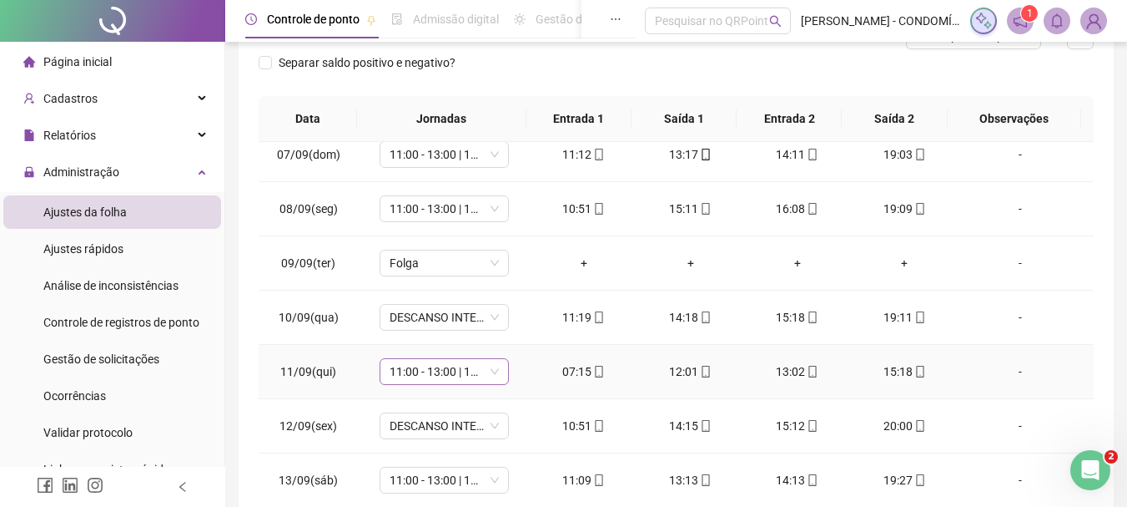
scroll to position [1001, 0]
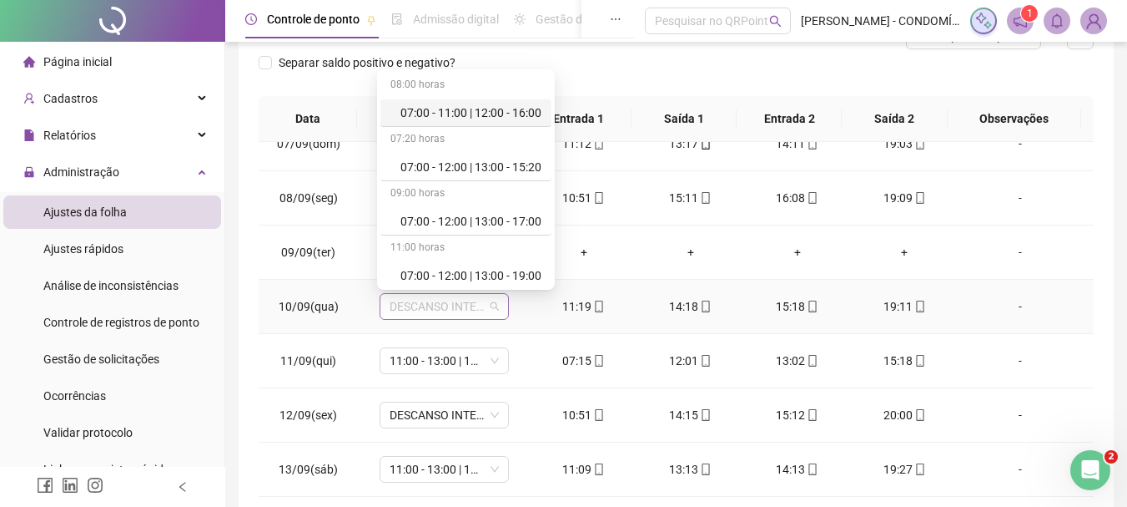
click at [401, 307] on span "DESCANSO INTER-JORNADA" at bounding box center [444, 306] width 109 height 25
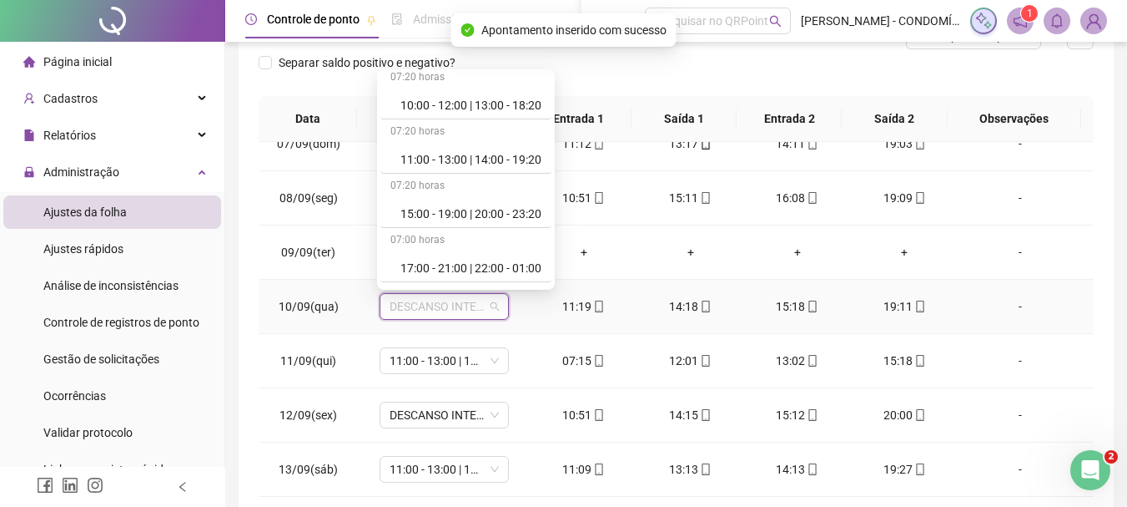
scroll to position [751, 0]
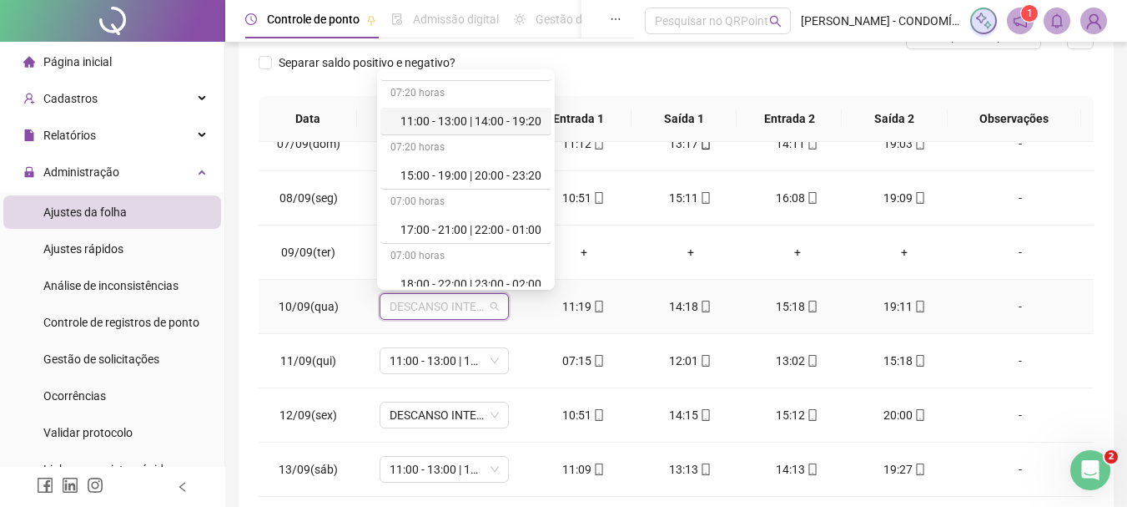
click at [435, 118] on div "11:00 - 13:00 | 14:00 - 19:20" at bounding box center [471, 121] width 141 height 18
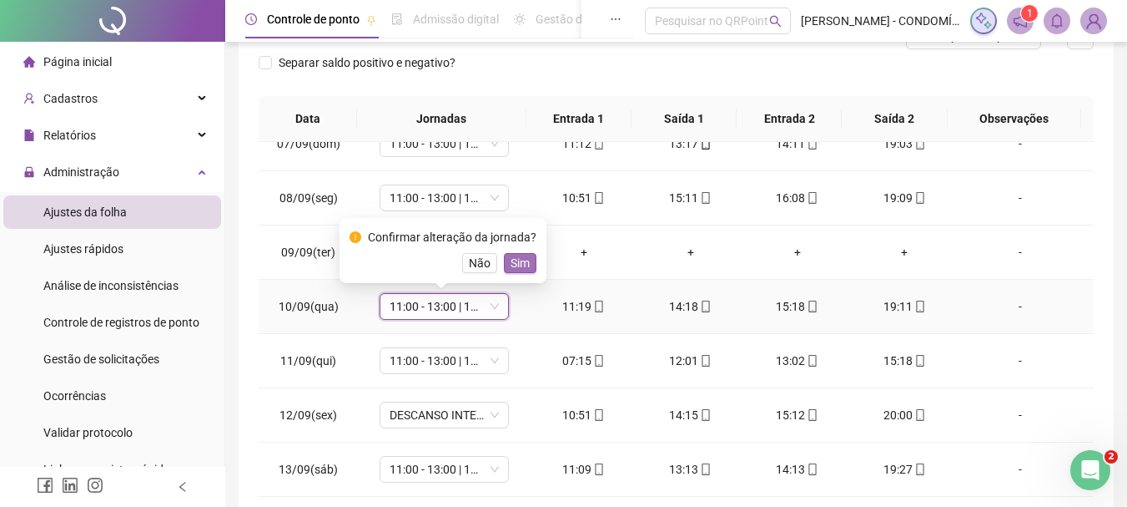
drag, startPoint x: 525, startPoint y: 262, endPoint x: 469, endPoint y: 346, distance: 101.1
click at [519, 262] on span "Sim" at bounding box center [520, 263] width 19 height 18
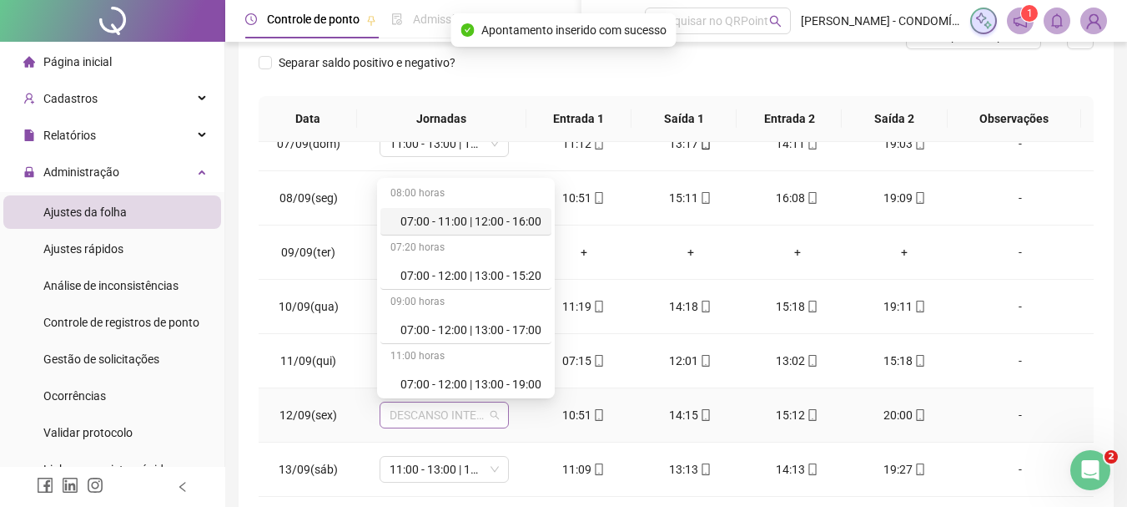
click at [404, 422] on span "DESCANSO INTER-JORNADA" at bounding box center [444, 414] width 109 height 25
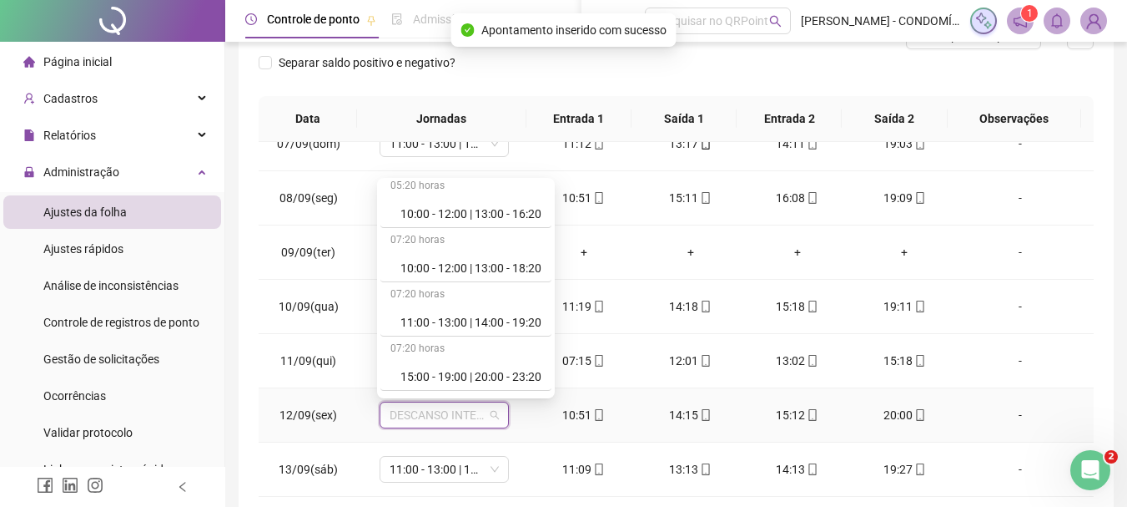
scroll to position [668, 0]
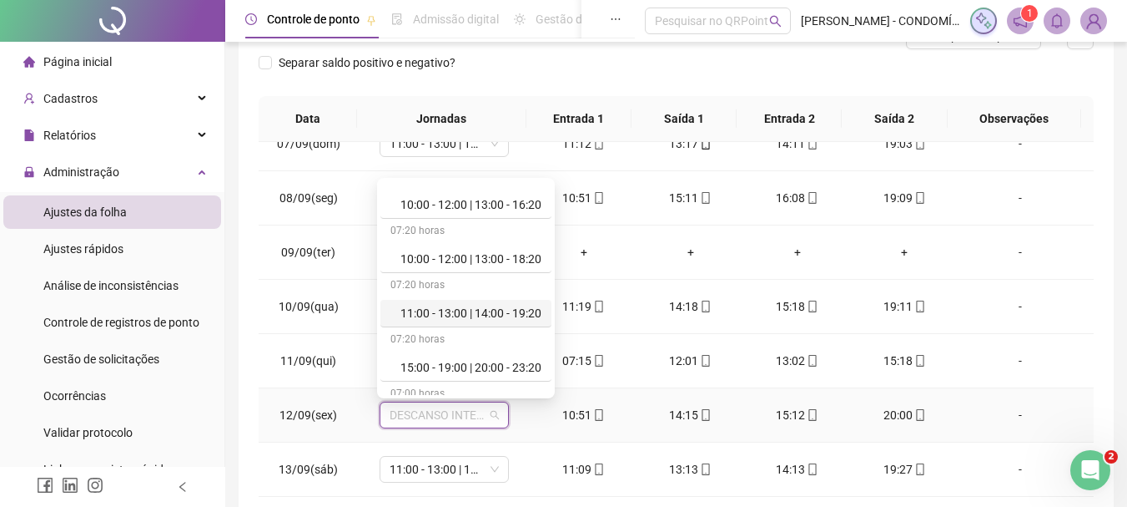
click at [501, 315] on div "11:00 - 13:00 | 14:00 - 19:20" at bounding box center [471, 313] width 141 height 18
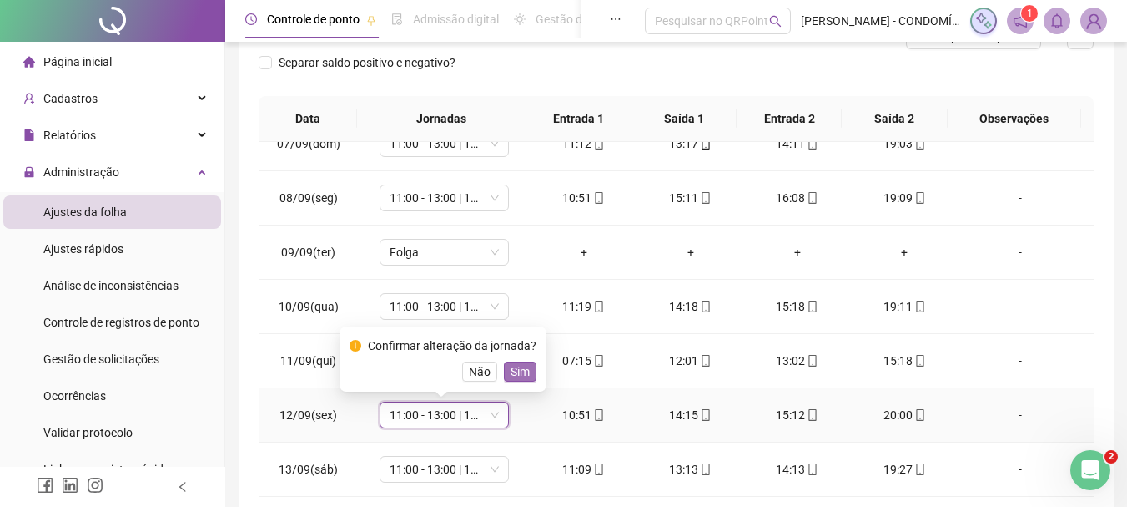
click at [522, 374] on span "Sim" at bounding box center [520, 371] width 19 height 18
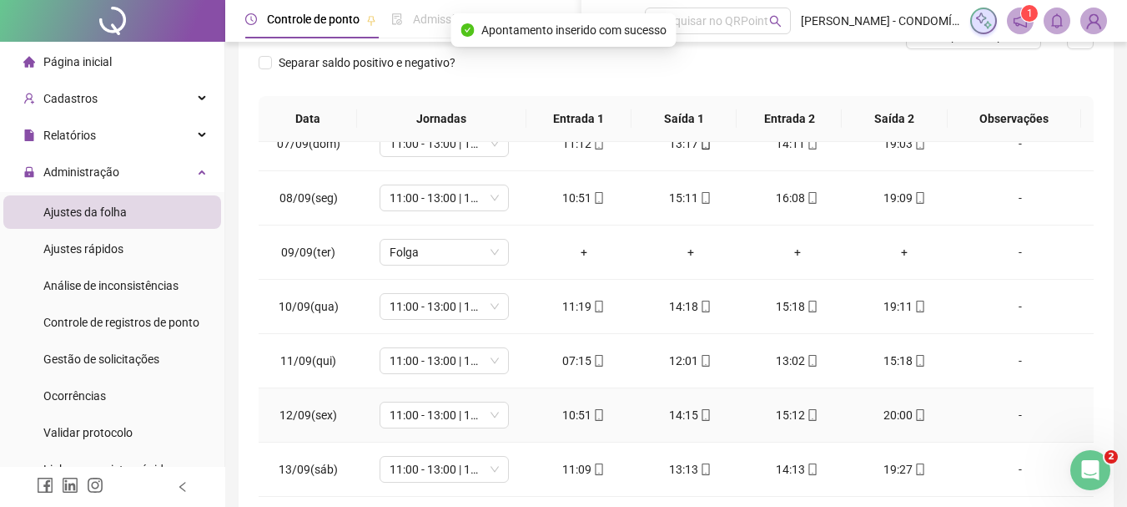
scroll to position [1168, 0]
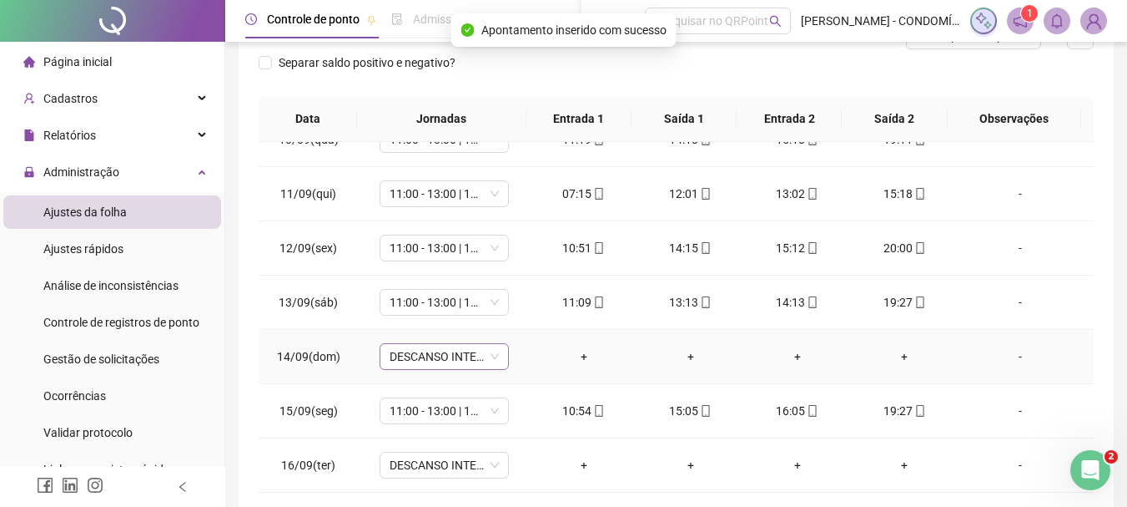
click at [398, 355] on span "DESCANSO INTER-JORNADA" at bounding box center [444, 356] width 109 height 25
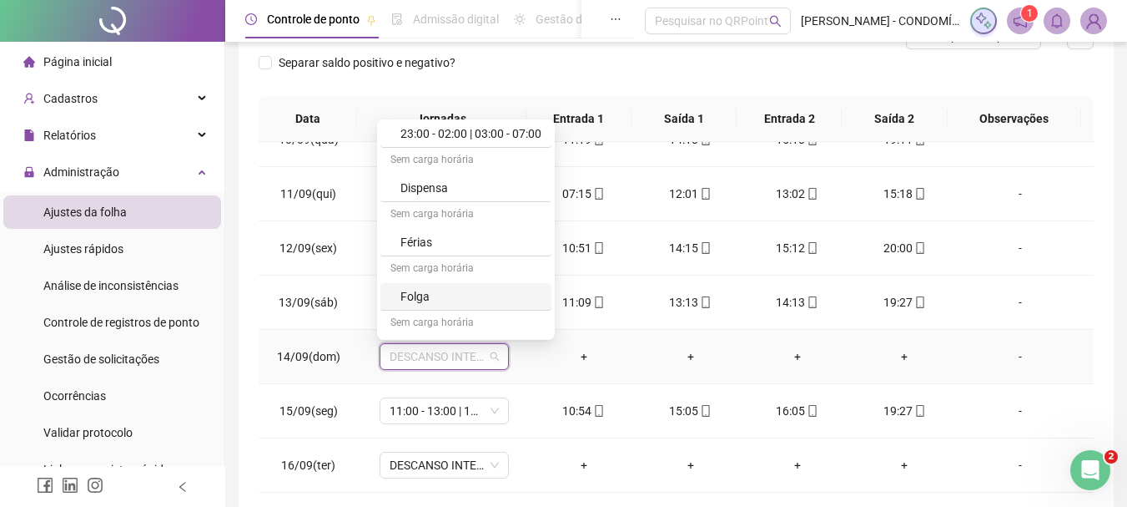
click at [416, 293] on div "Folga" at bounding box center [471, 296] width 141 height 18
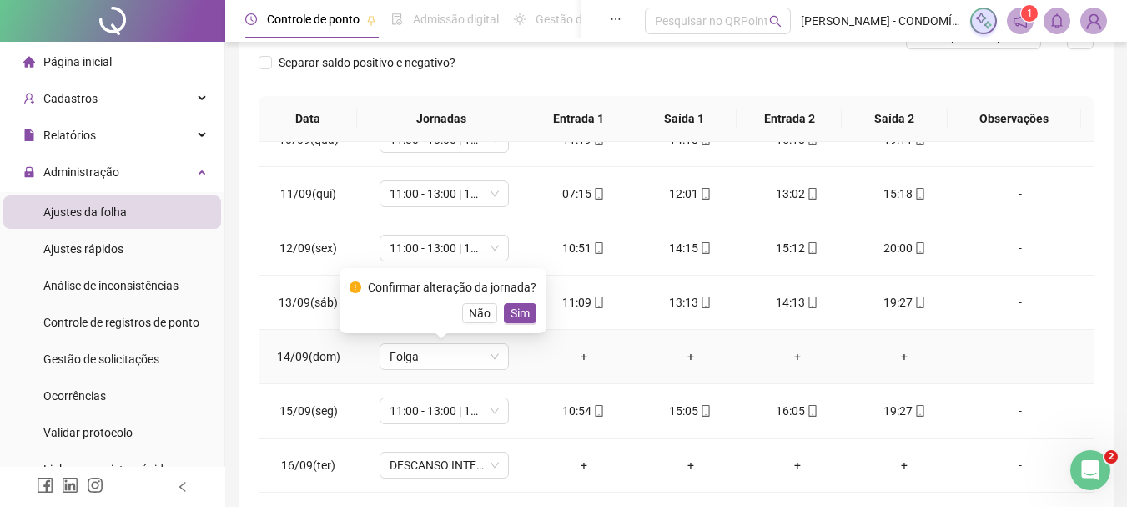
drag, startPoint x: 514, startPoint y: 307, endPoint x: 492, endPoint y: 396, distance: 91.9
click at [514, 308] on span "Sim" at bounding box center [520, 313] width 19 height 18
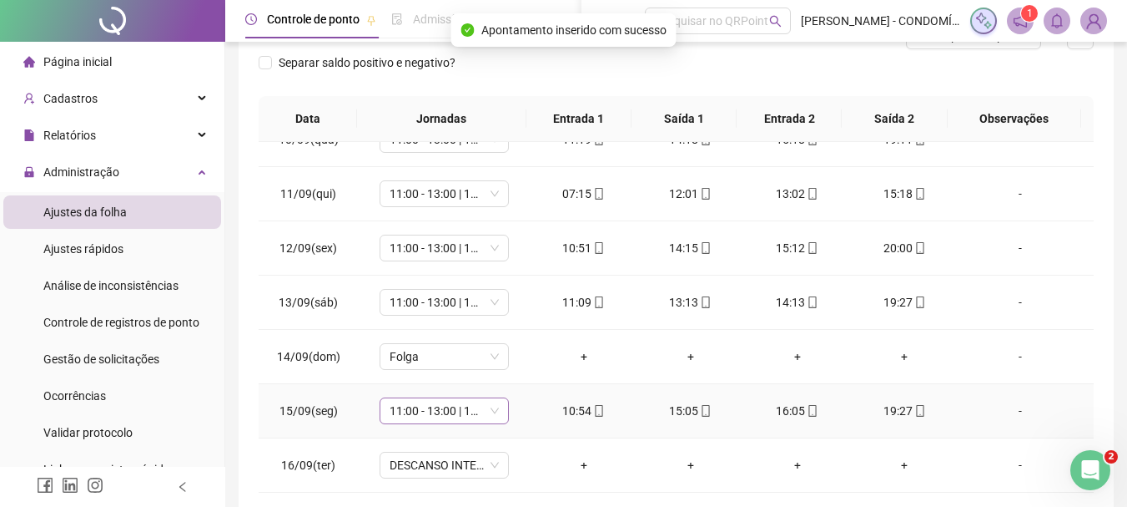
scroll to position [1217, 0]
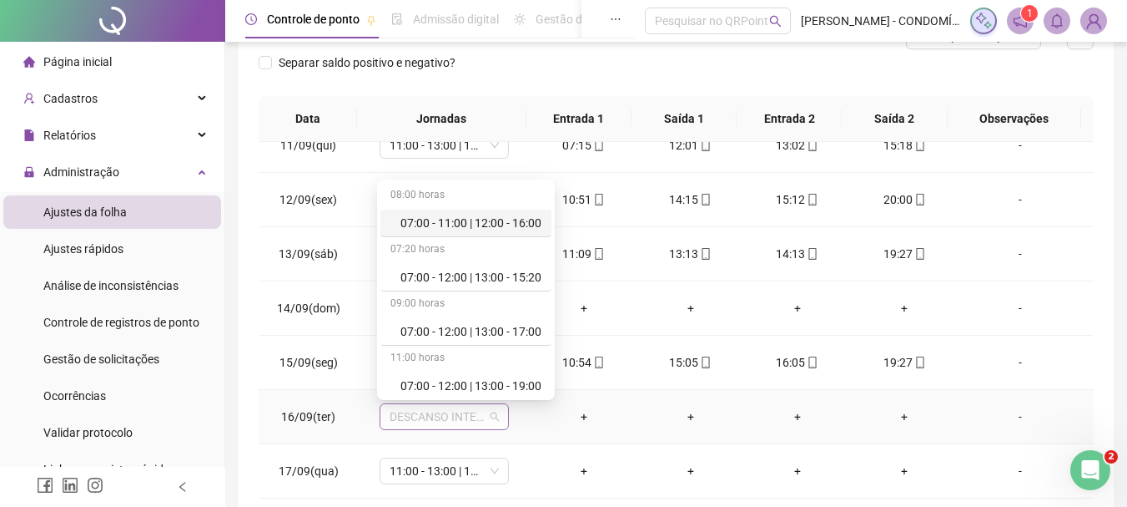
click at [419, 418] on span "DESCANSO INTER-JORNADA" at bounding box center [444, 416] width 109 height 25
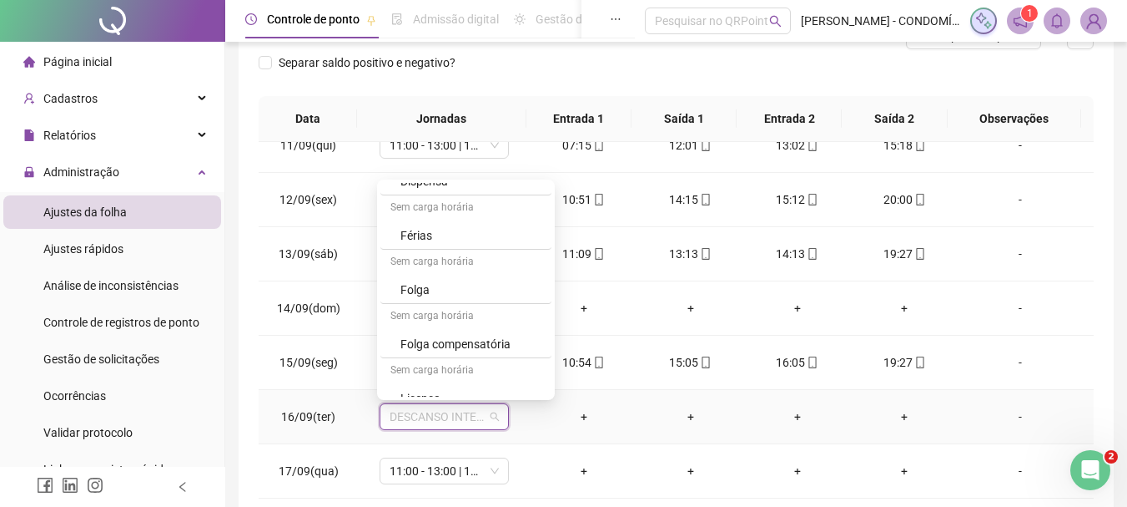
scroll to position [1251, 0]
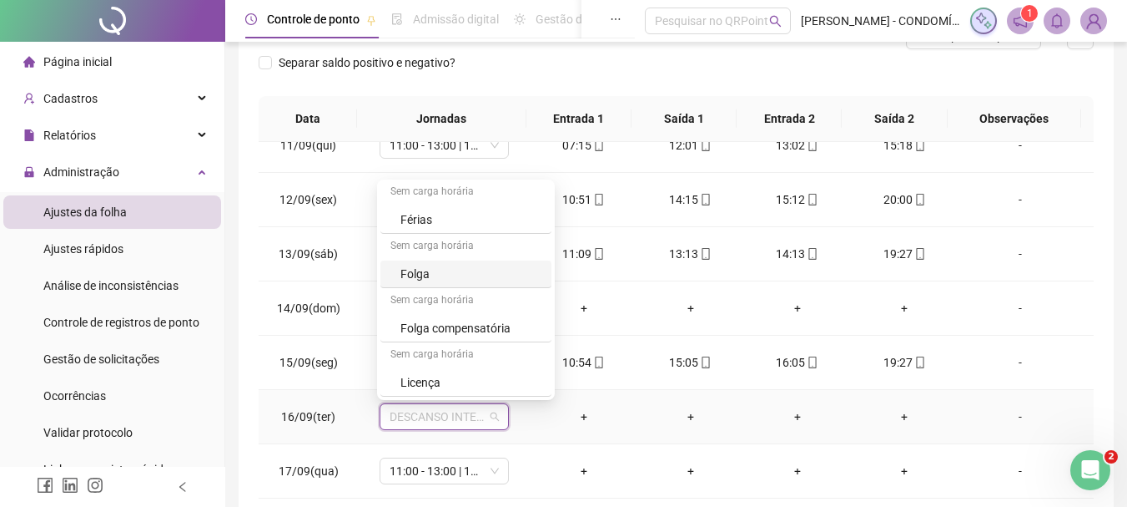
click at [429, 275] on div "Folga" at bounding box center [471, 274] width 141 height 18
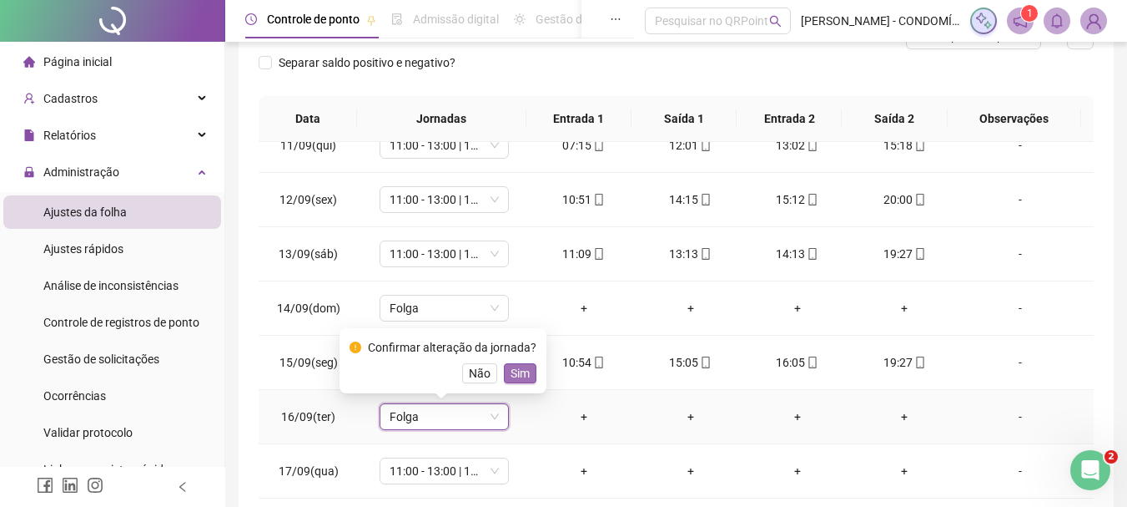
click at [527, 378] on button "Sim" at bounding box center [520, 373] width 33 height 20
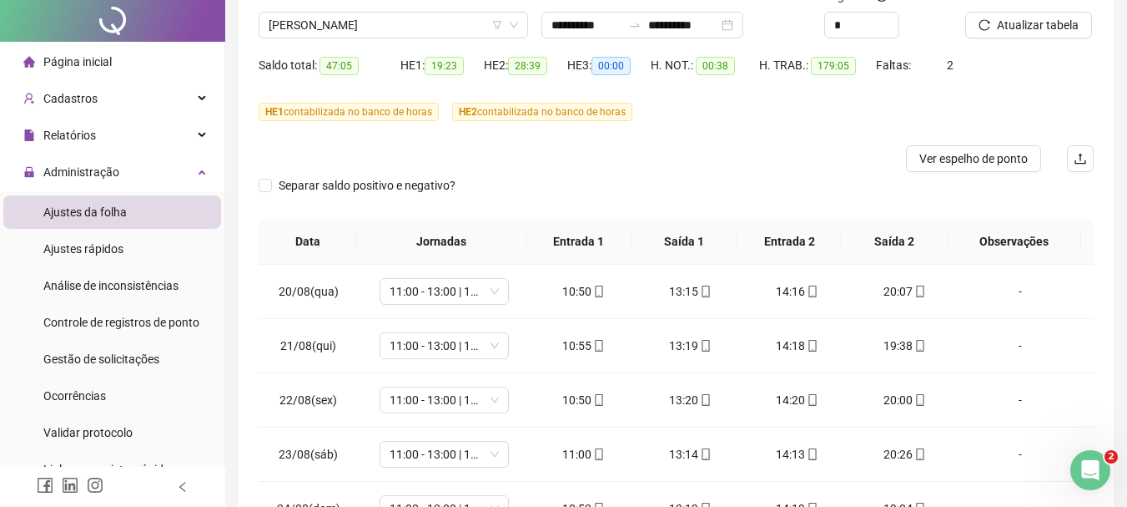
scroll to position [0, 0]
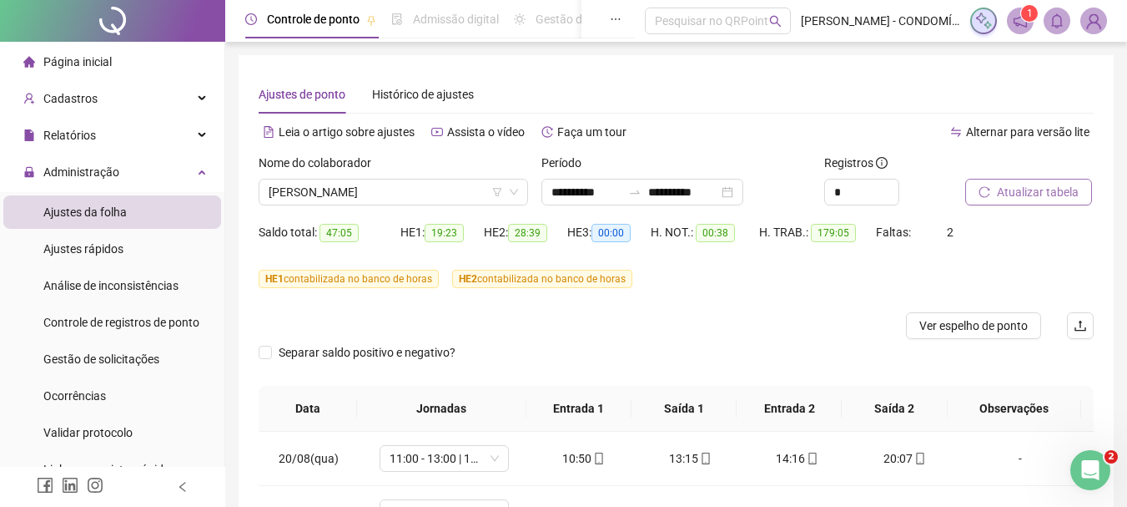
click at [1017, 188] on span "Atualizar tabela" at bounding box center [1038, 192] width 82 height 18
click at [1020, 195] on span "Atualizar tabela" at bounding box center [1038, 192] width 82 height 18
click at [431, 189] on span "[PERSON_NAME]" at bounding box center [394, 191] width 250 height 25
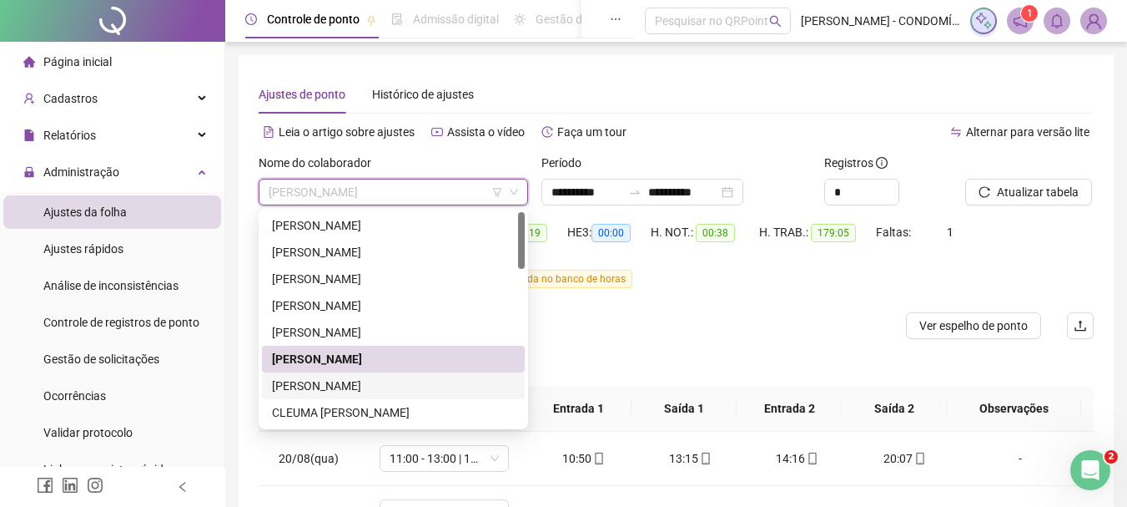
click at [287, 384] on div "[PERSON_NAME]" at bounding box center [393, 385] width 243 height 18
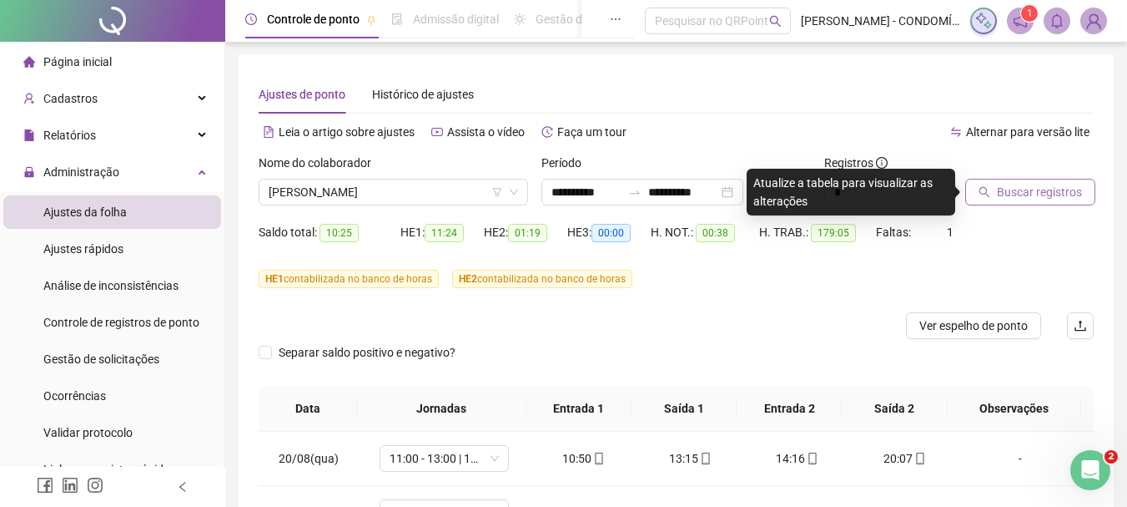
click at [1014, 184] on span "Buscar registros" at bounding box center [1039, 192] width 85 height 18
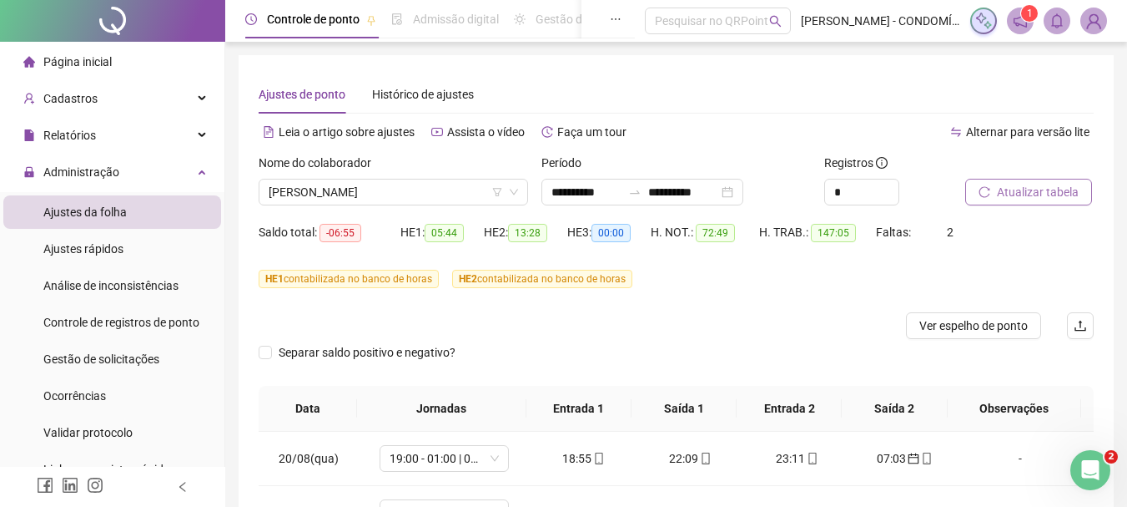
click at [1023, 189] on span "Atualizar tabela" at bounding box center [1038, 192] width 82 height 18
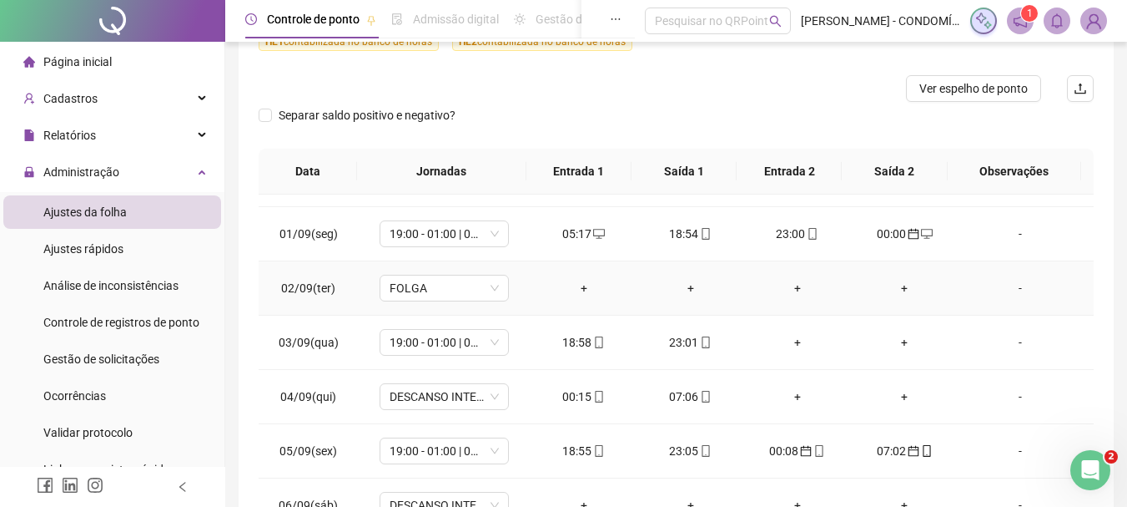
scroll to position [668, 0]
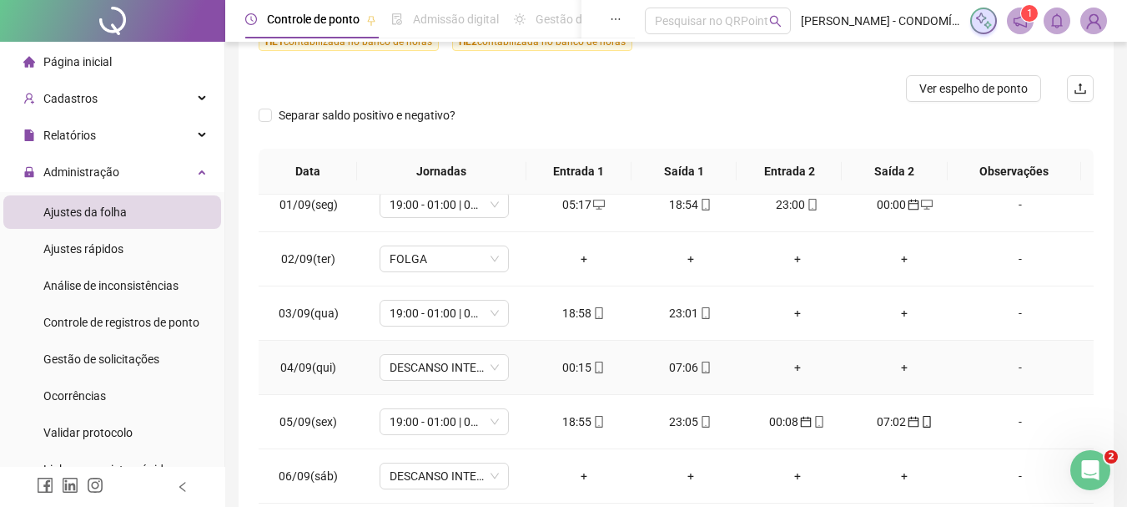
click at [574, 368] on div "00:15" at bounding box center [584, 367] width 80 height 18
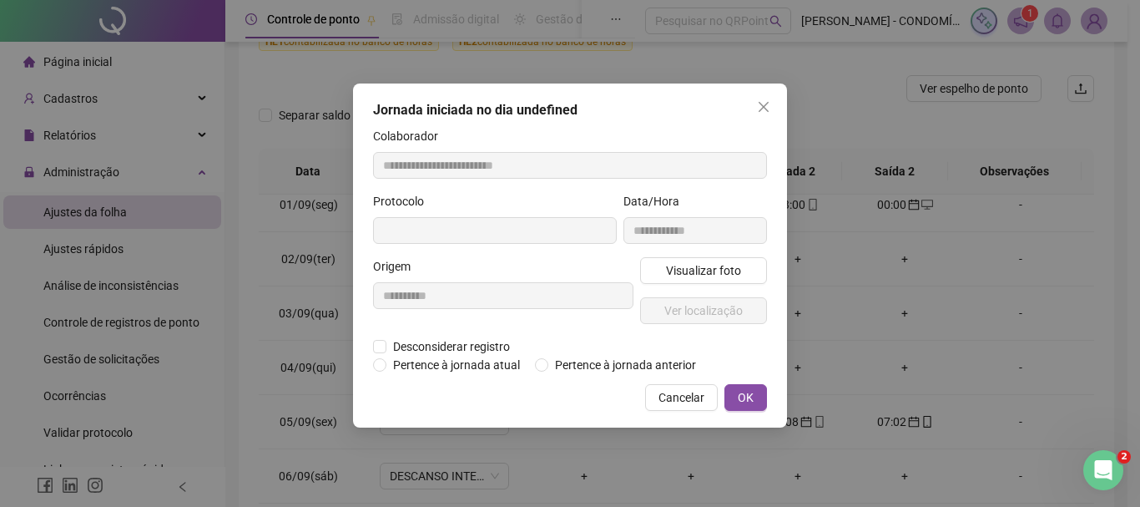
type input "**********"
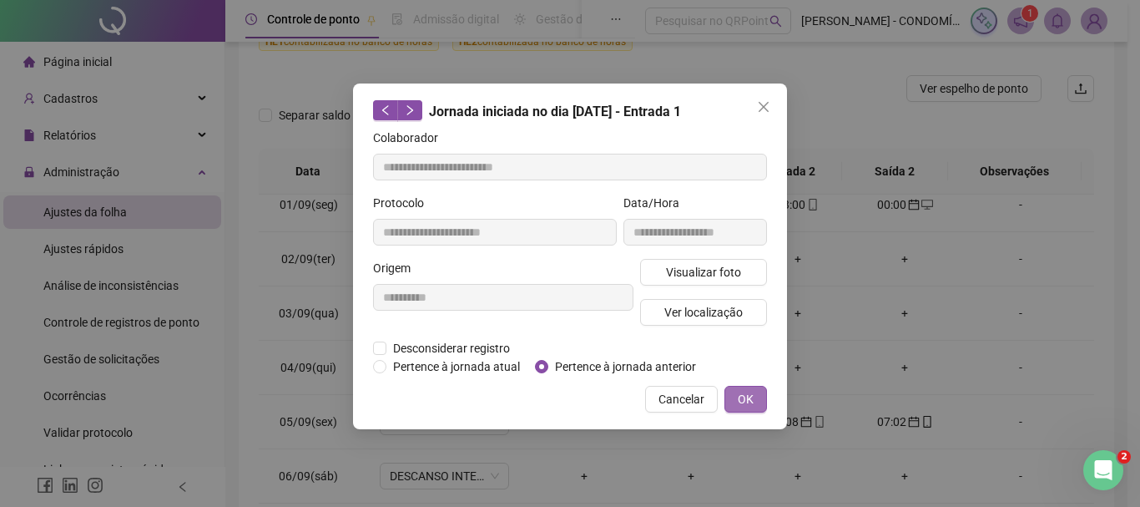
click at [743, 397] on span "OK" at bounding box center [746, 399] width 16 height 18
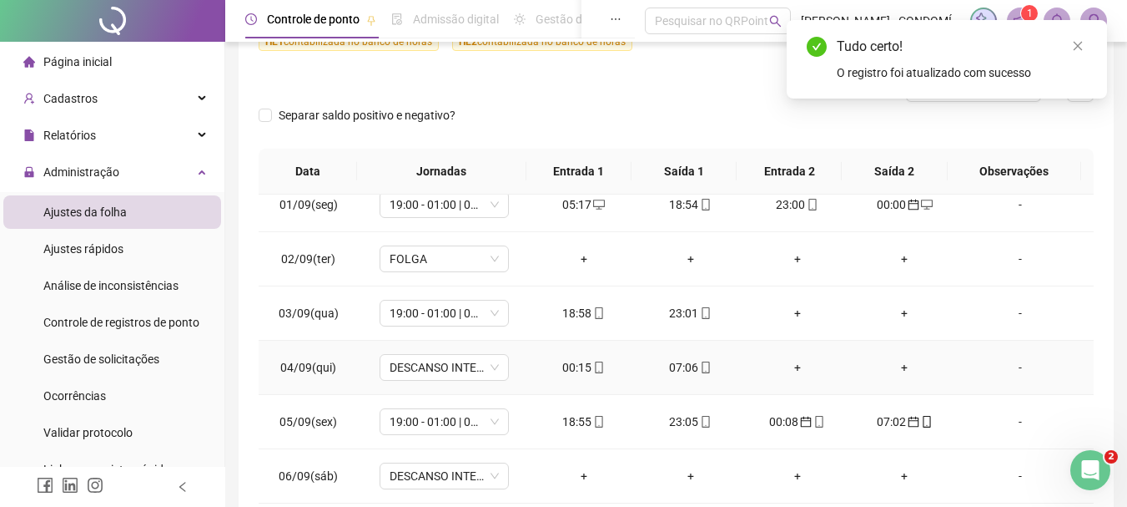
click at [671, 364] on div "07:06" at bounding box center [691, 367] width 80 height 18
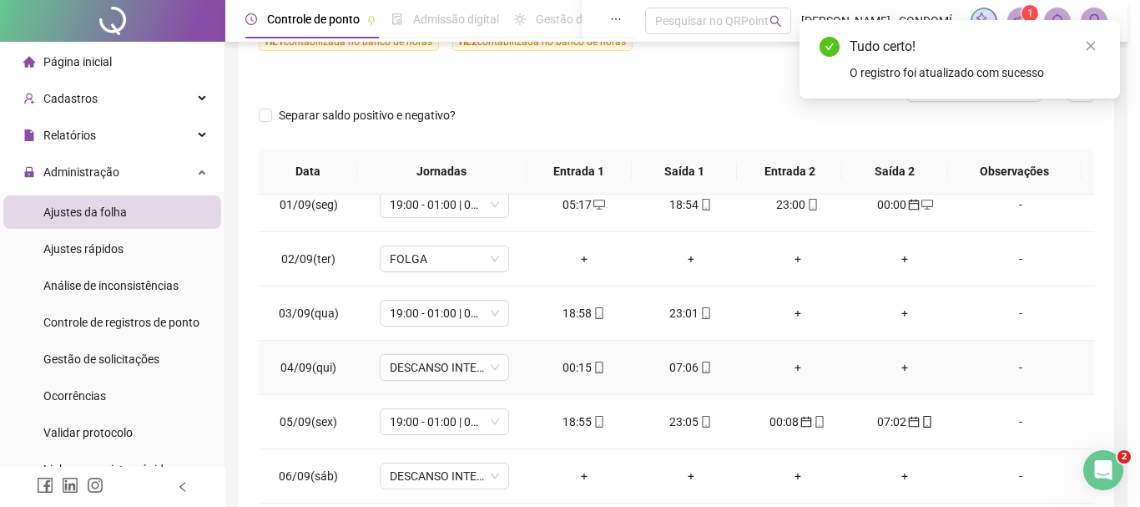
type input "**********"
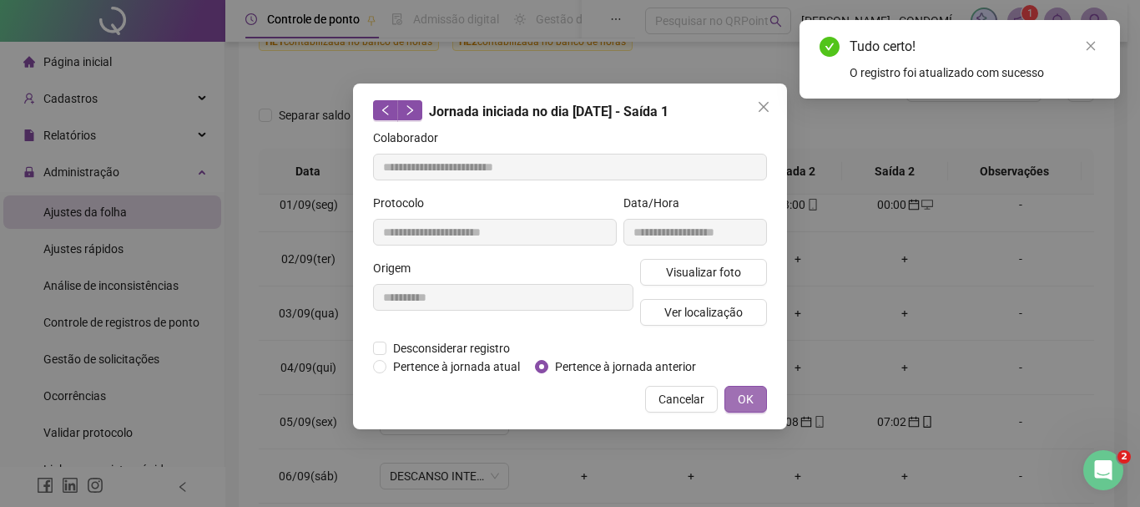
click at [735, 397] on button "OK" at bounding box center [745, 399] width 43 height 27
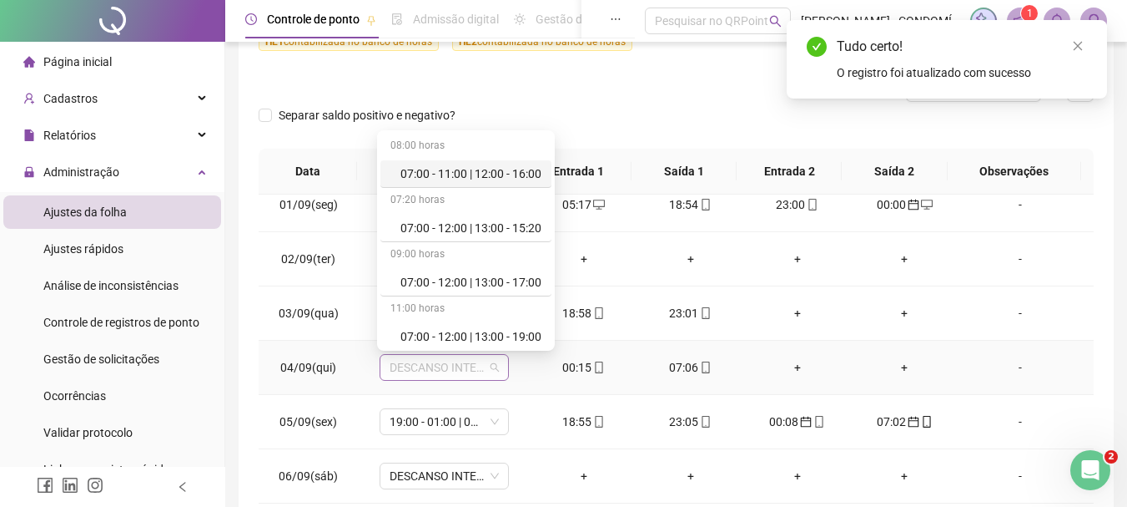
click at [408, 365] on span "DESCANSO INTER-JORNADA" at bounding box center [444, 367] width 109 height 25
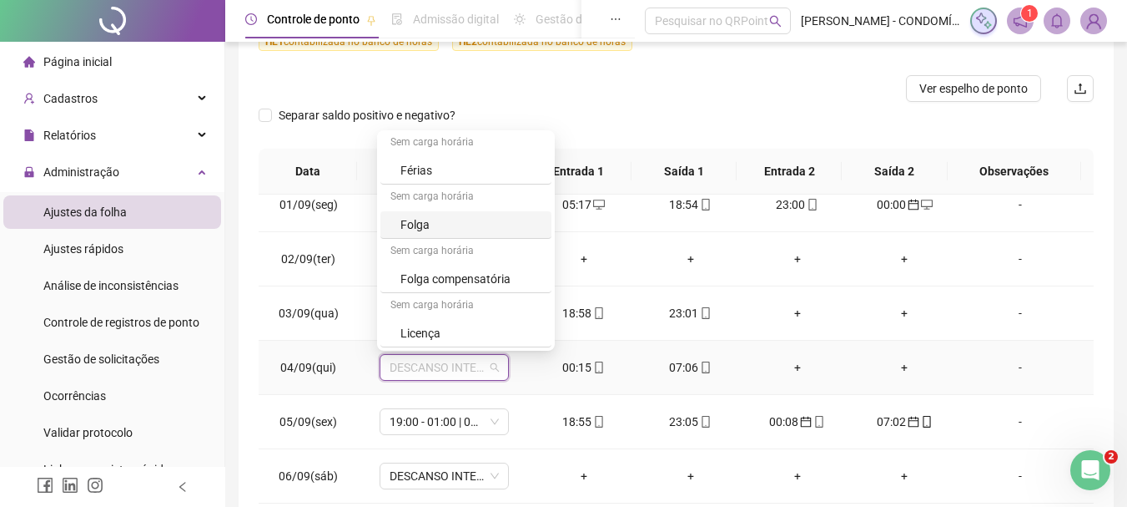
click at [413, 220] on div "Folga" at bounding box center [471, 224] width 141 height 18
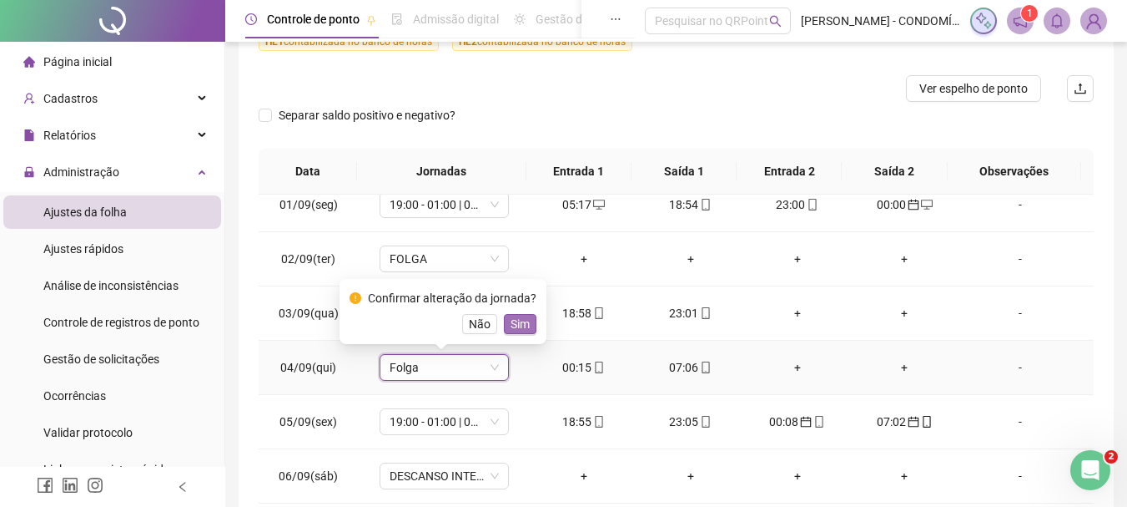
click at [518, 326] on span "Sim" at bounding box center [520, 324] width 19 height 18
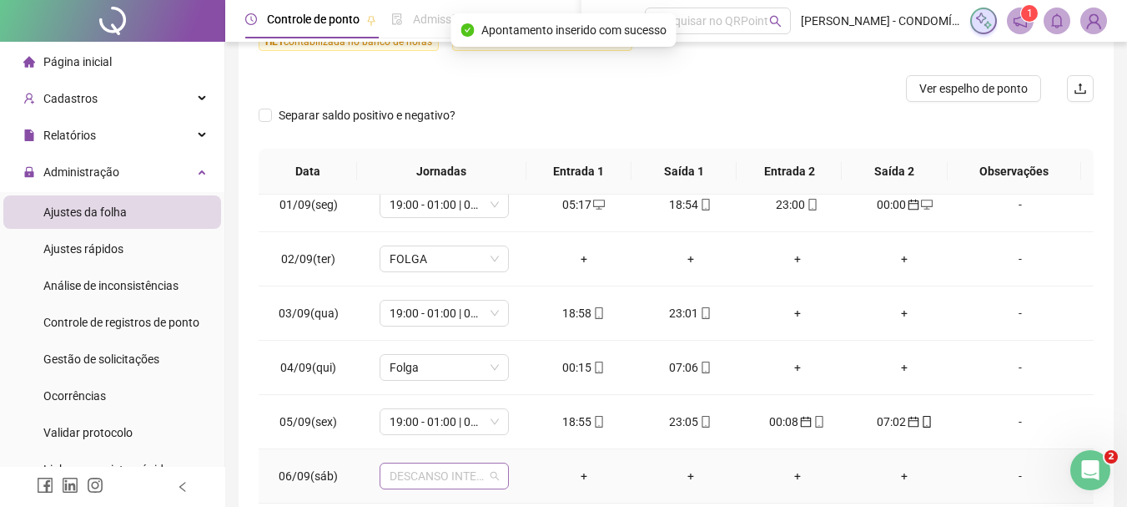
click at [416, 477] on span "DESCANSO INTER-JORNADA" at bounding box center [444, 475] width 109 height 25
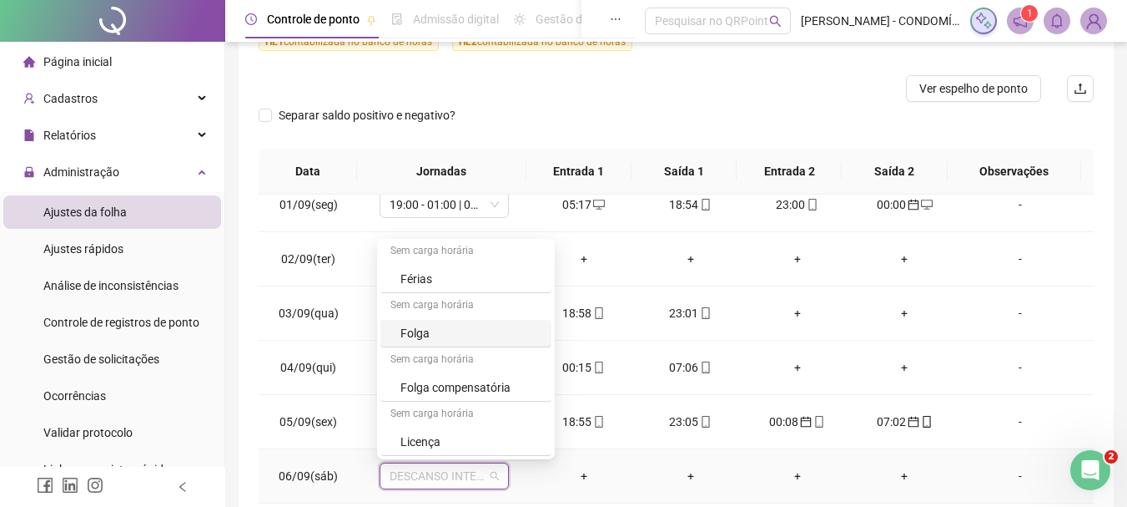
click at [419, 330] on div "Folga" at bounding box center [471, 333] width 141 height 18
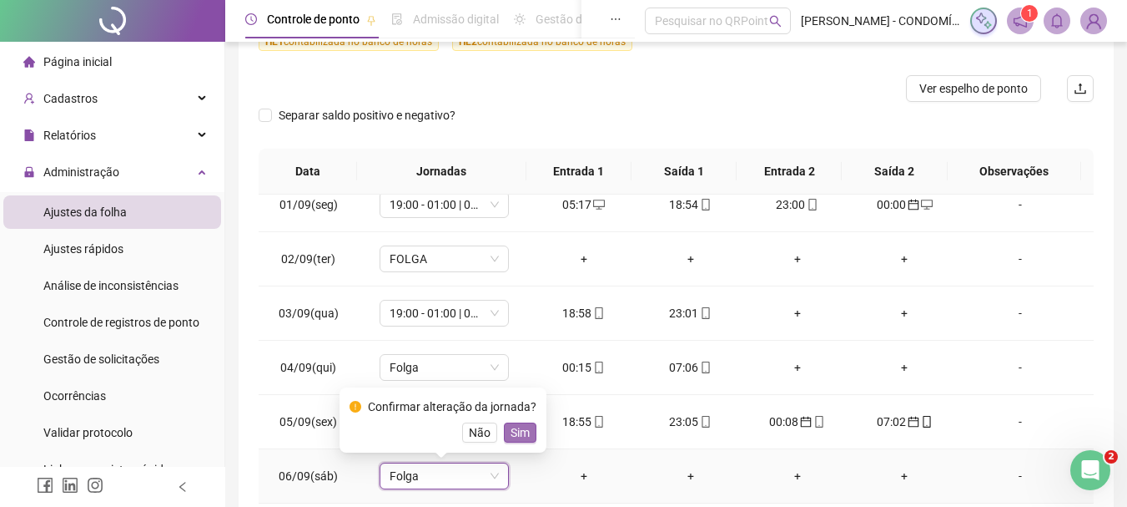
click at [518, 435] on span "Sim" at bounding box center [520, 432] width 19 height 18
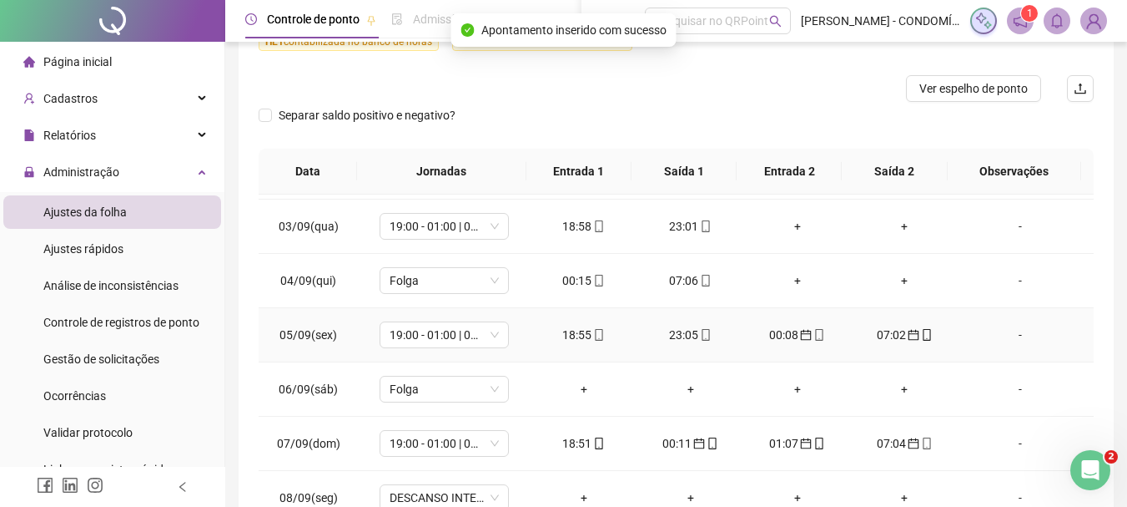
scroll to position [834, 0]
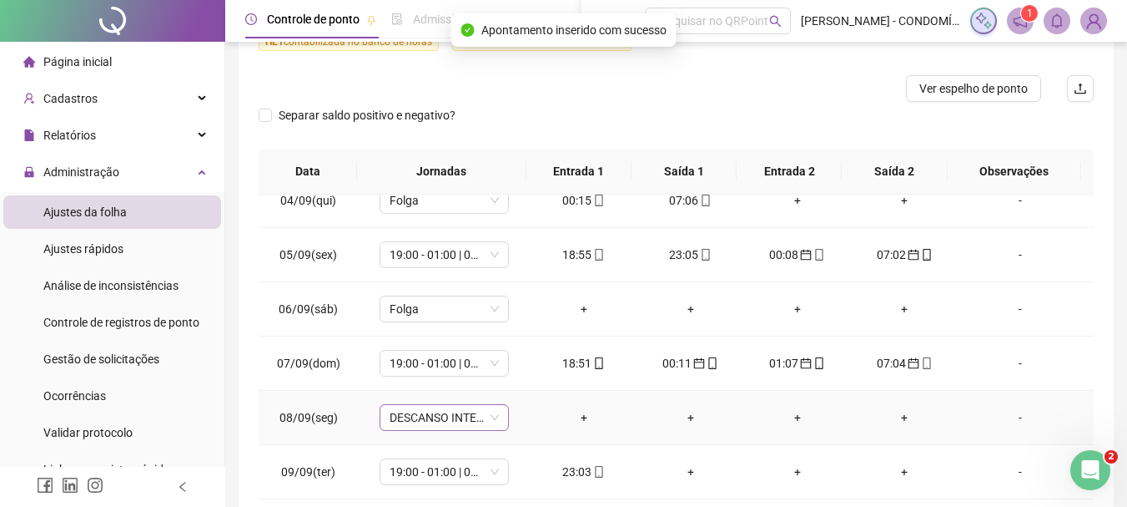
click at [423, 421] on span "DESCANSO INTER-JORNADA" at bounding box center [444, 417] width 109 height 25
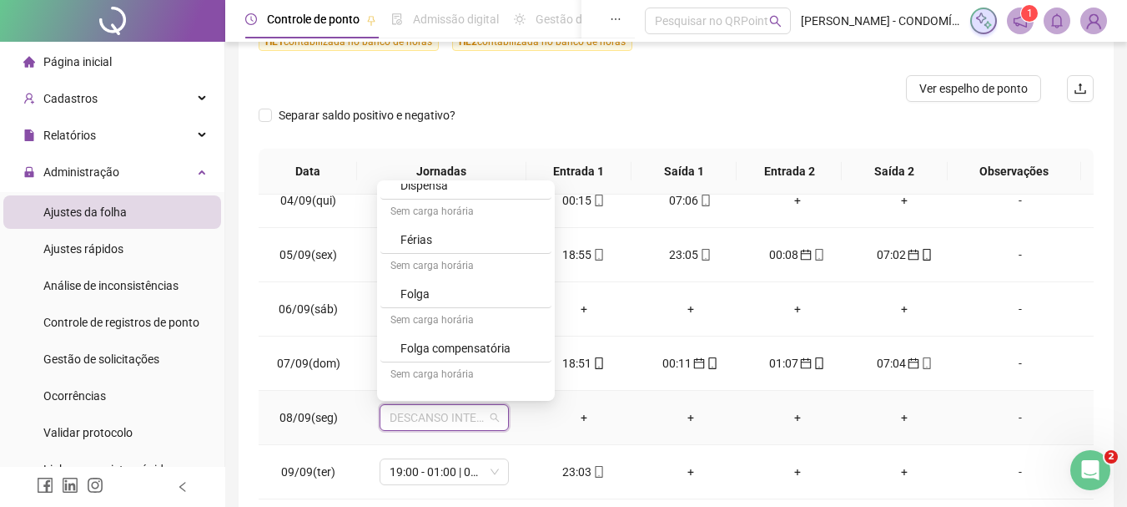
scroll to position [1251, 0]
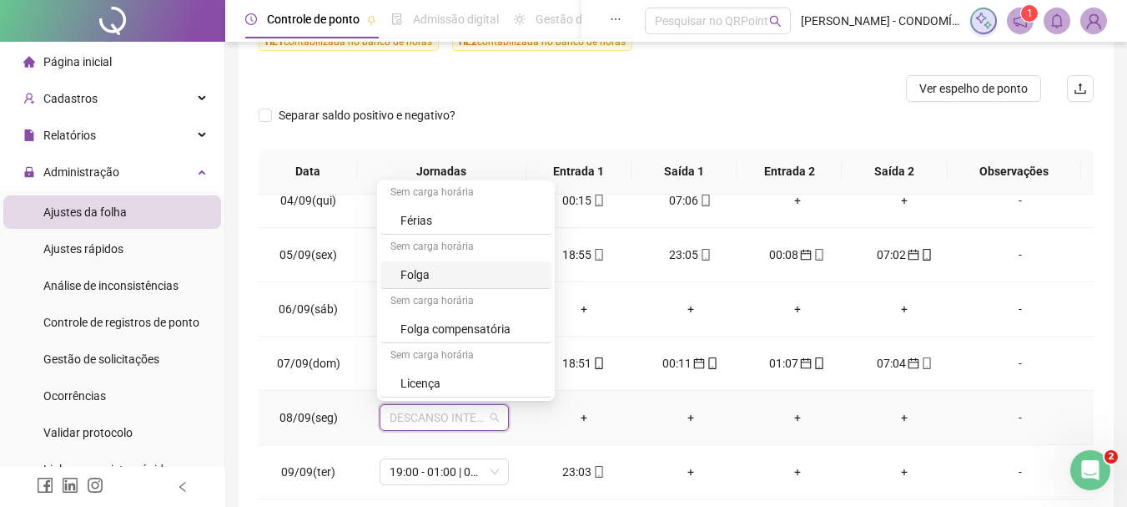
click at [414, 274] on div "Folga" at bounding box center [471, 274] width 141 height 18
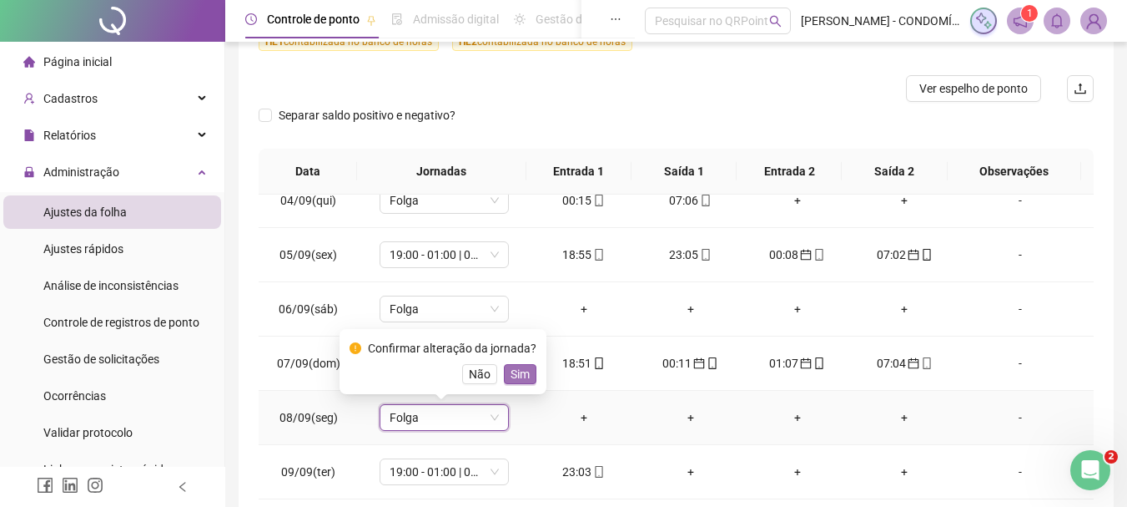
click at [517, 371] on span "Sim" at bounding box center [520, 374] width 19 height 18
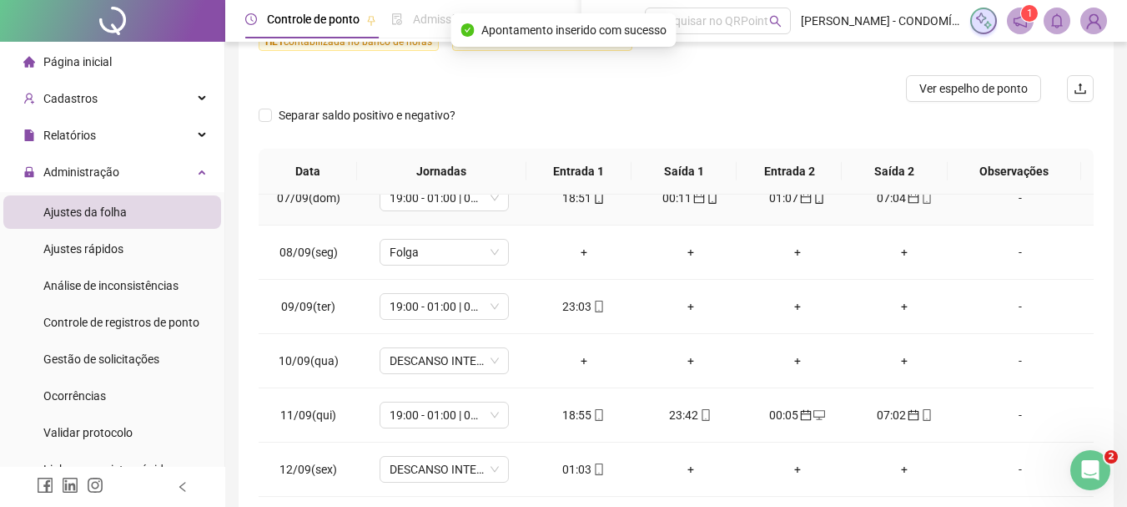
scroll to position [1001, 0]
click at [416, 360] on span "DESCANSO INTER-JORNADA" at bounding box center [444, 358] width 109 height 25
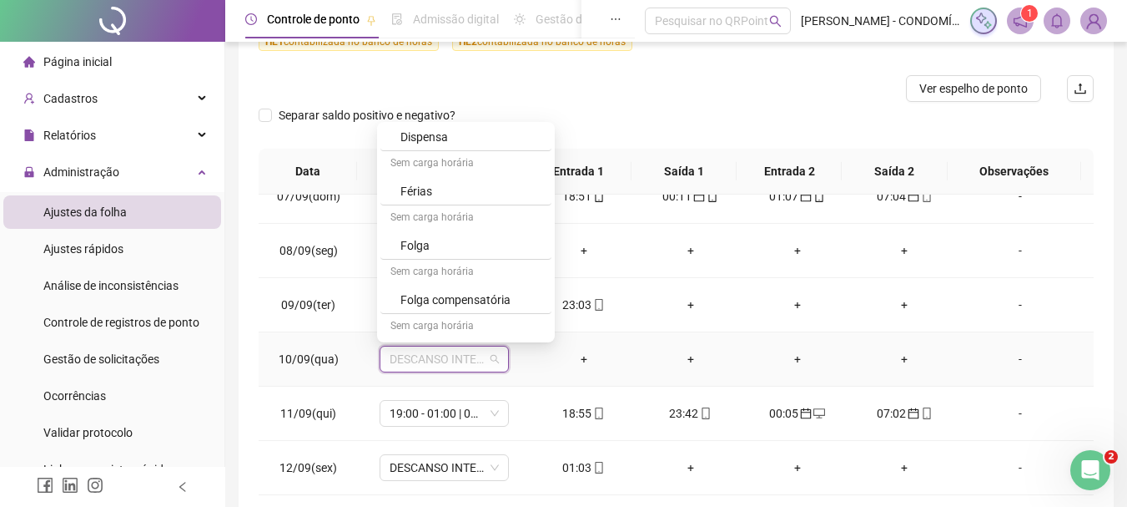
scroll to position [1251, 0]
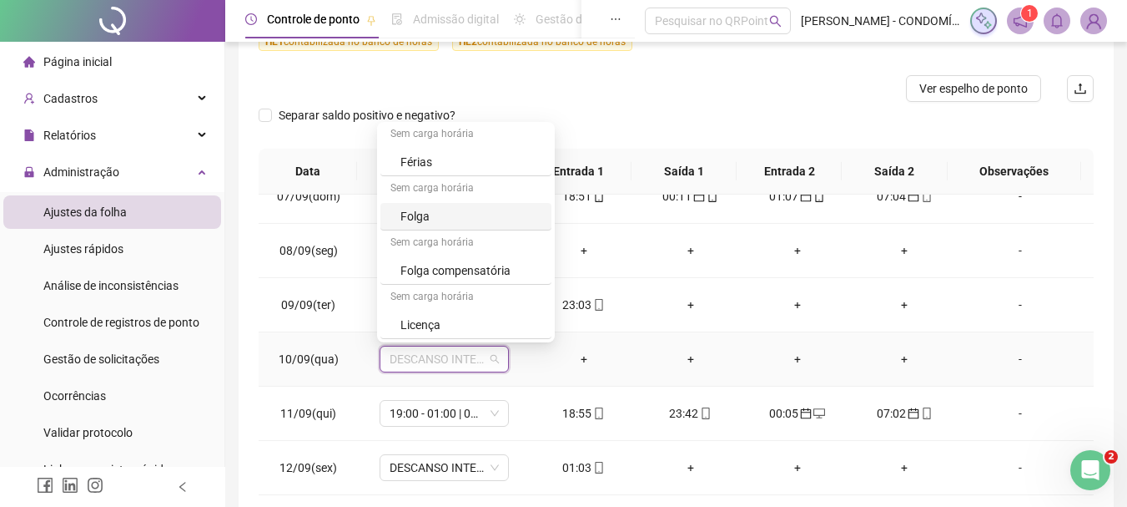
click at [423, 220] on div "Folga" at bounding box center [471, 216] width 141 height 18
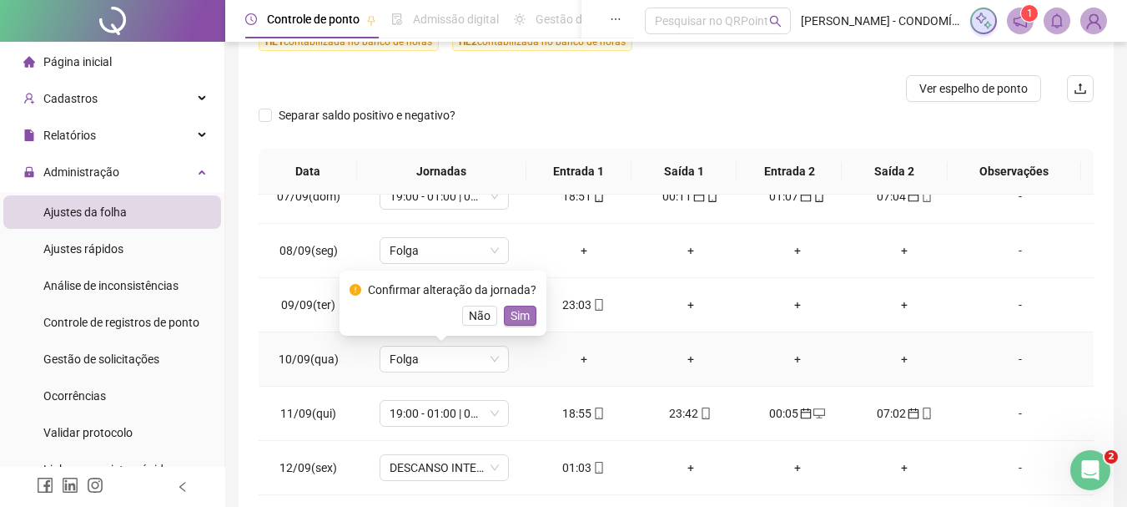
click at [511, 316] on span "Sim" at bounding box center [520, 315] width 19 height 18
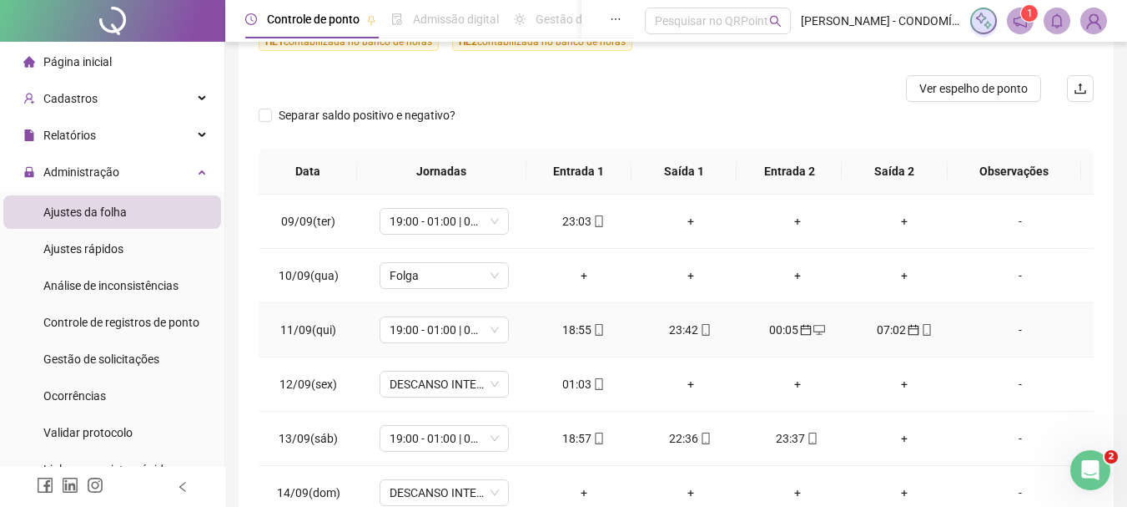
scroll to position [1001, 0]
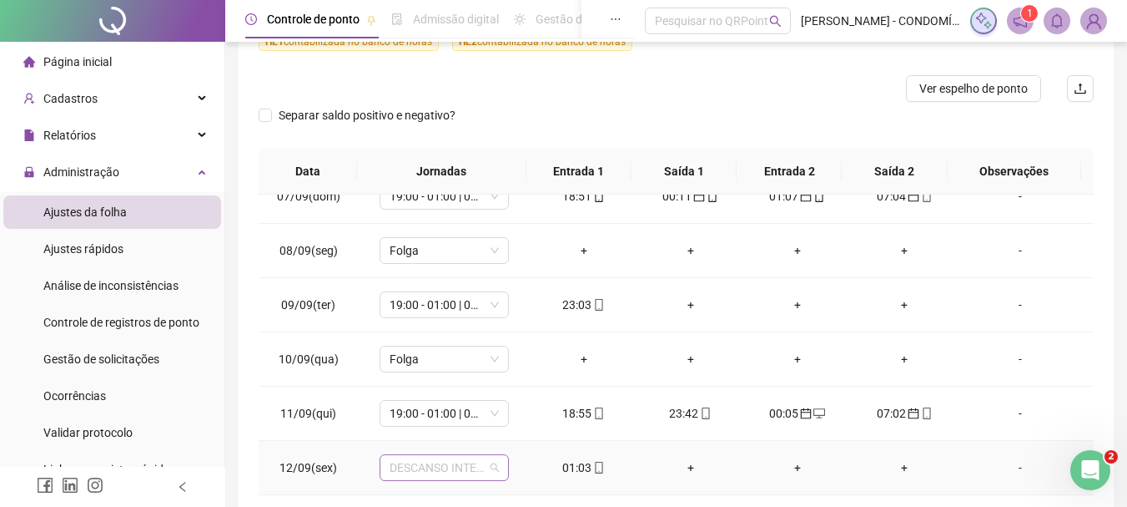
click at [412, 471] on span "DESCANSO INTER-JORNADA" at bounding box center [444, 467] width 109 height 25
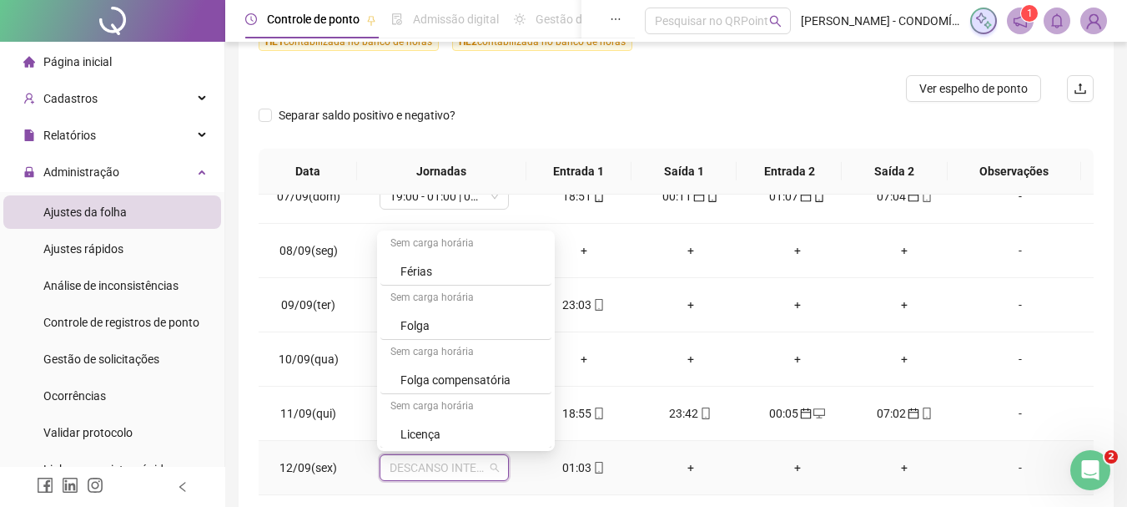
scroll to position [1251, 0]
click at [420, 320] on div "Folga" at bounding box center [471, 324] width 141 height 18
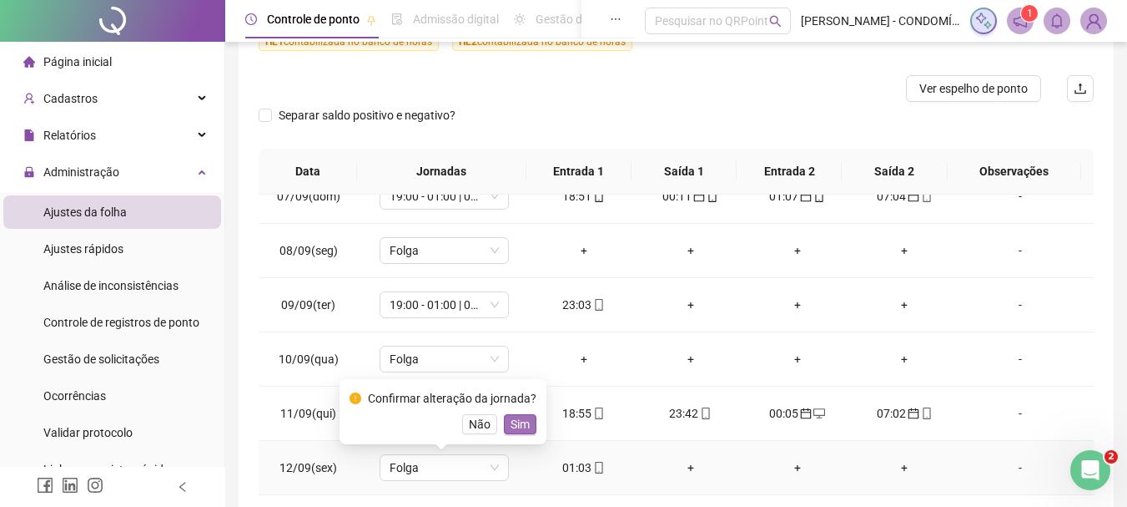
click at [524, 421] on span "Sim" at bounding box center [520, 424] width 19 height 18
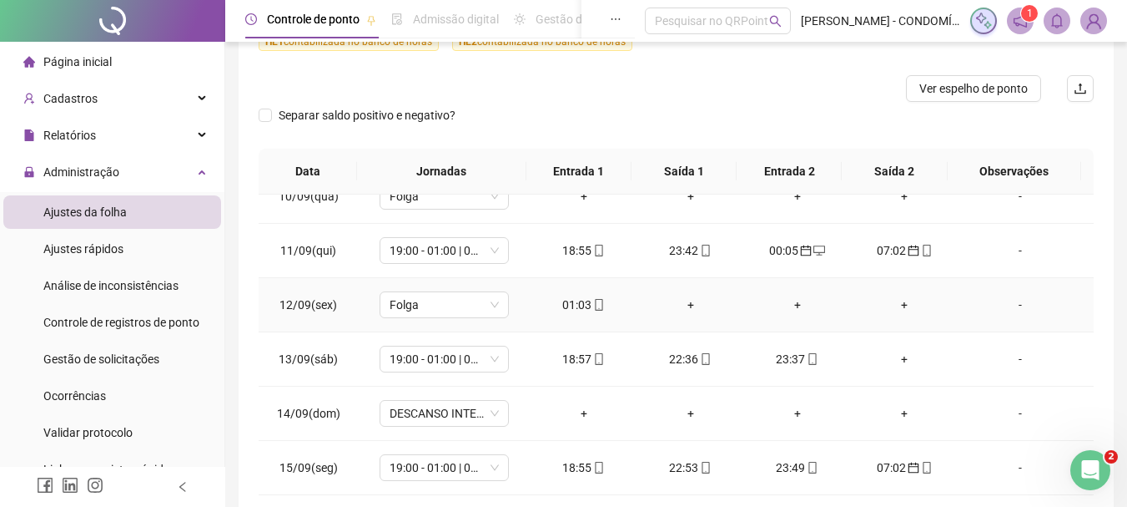
scroll to position [1168, 0]
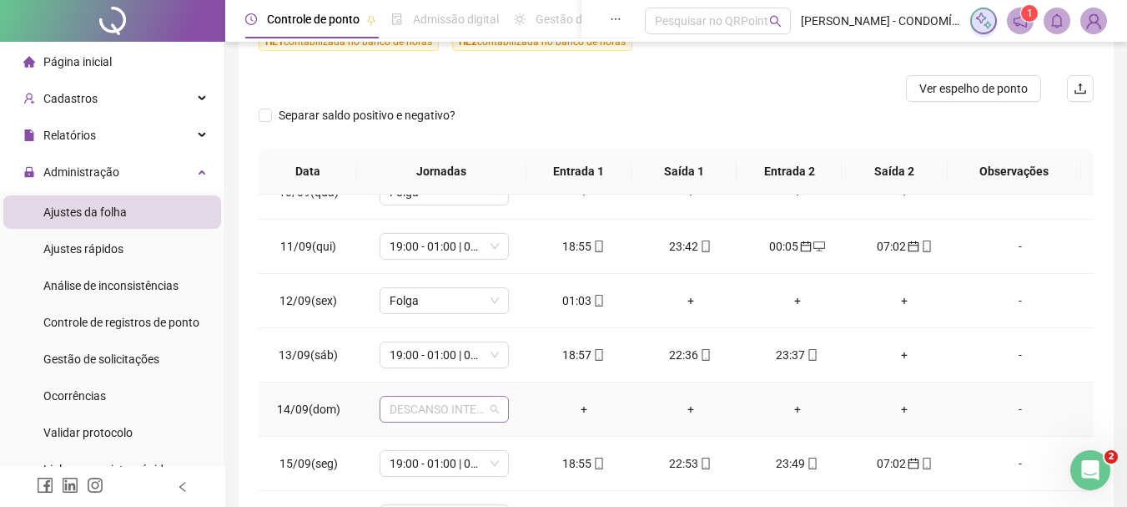
click at [426, 408] on span "DESCANSO INTER-JORNADA" at bounding box center [444, 408] width 109 height 25
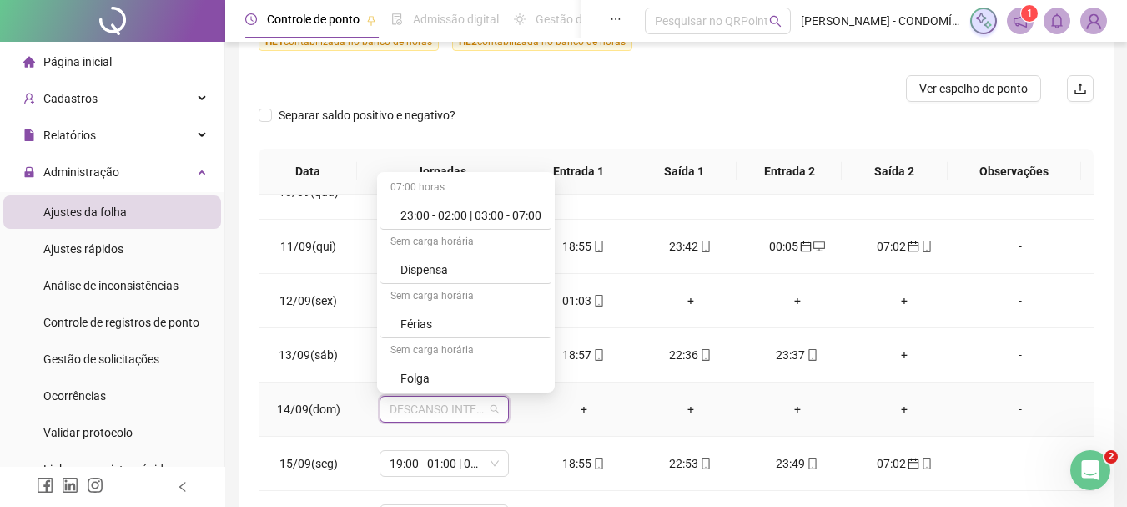
scroll to position [1251, 0]
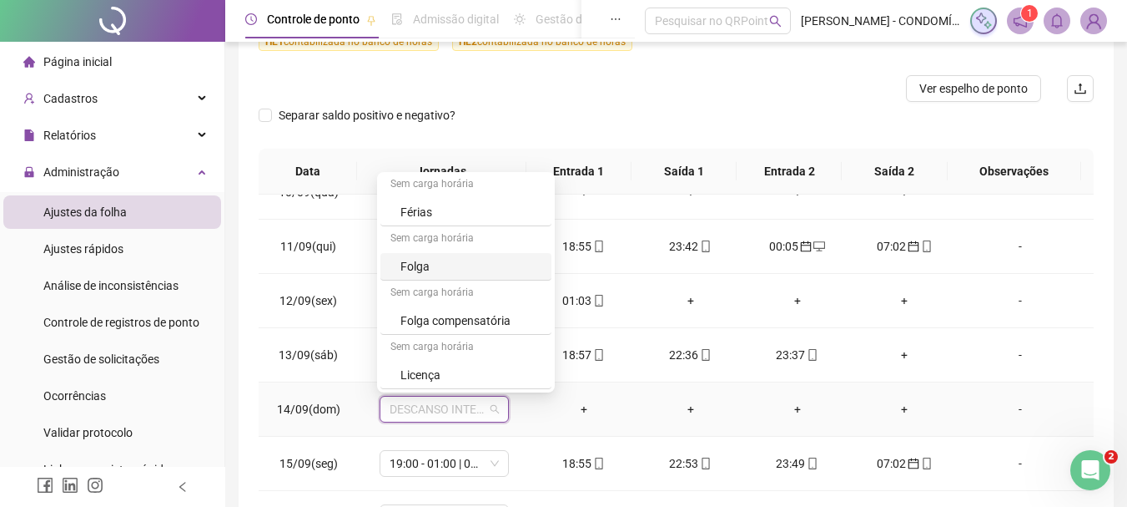
click at [418, 266] on div "Folga" at bounding box center [471, 266] width 141 height 18
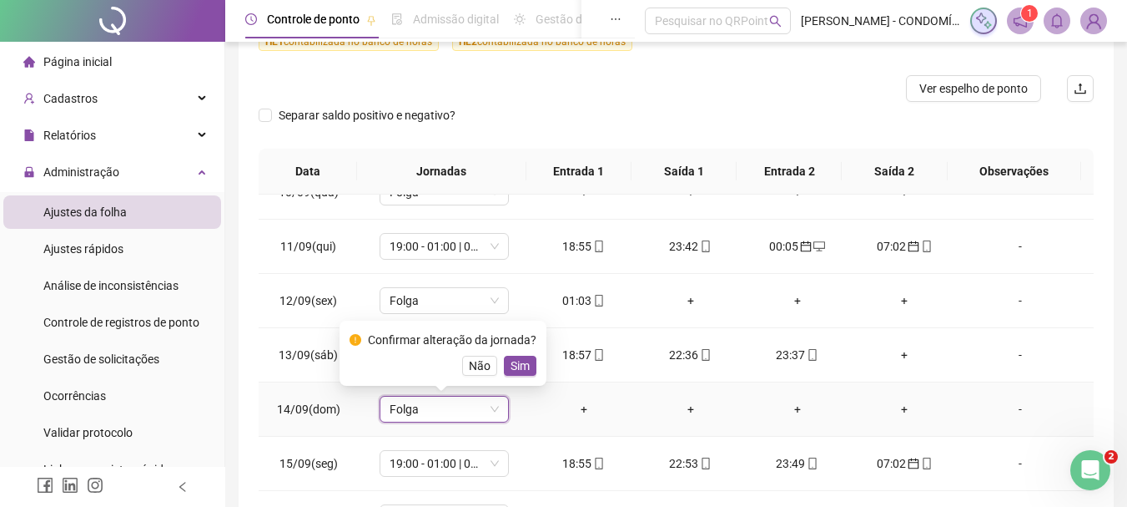
drag, startPoint x: 520, startPoint y: 359, endPoint x: 533, endPoint y: 406, distance: 48.6
click at [518, 359] on span "Sim" at bounding box center [520, 365] width 19 height 18
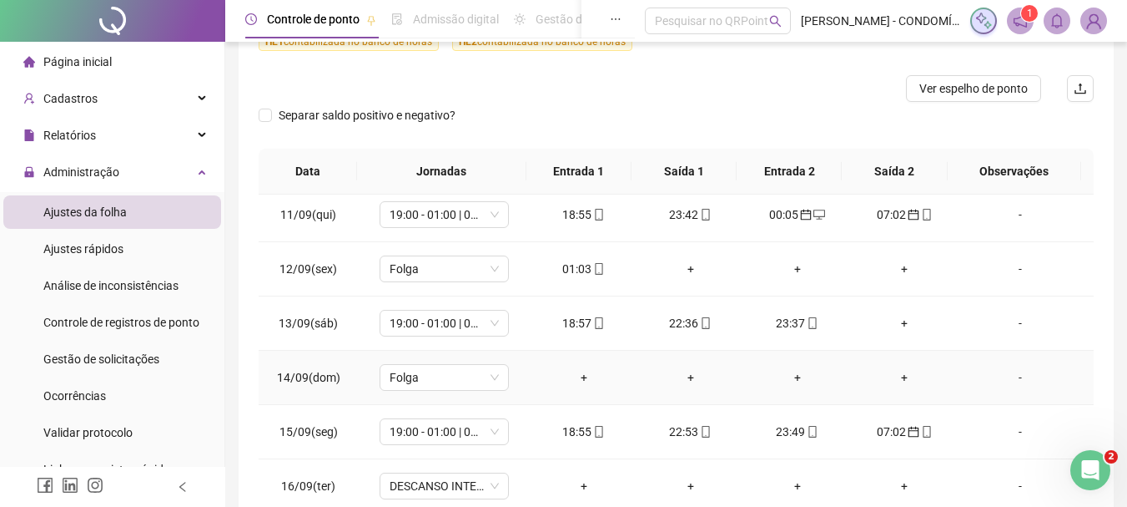
scroll to position [1217, 0]
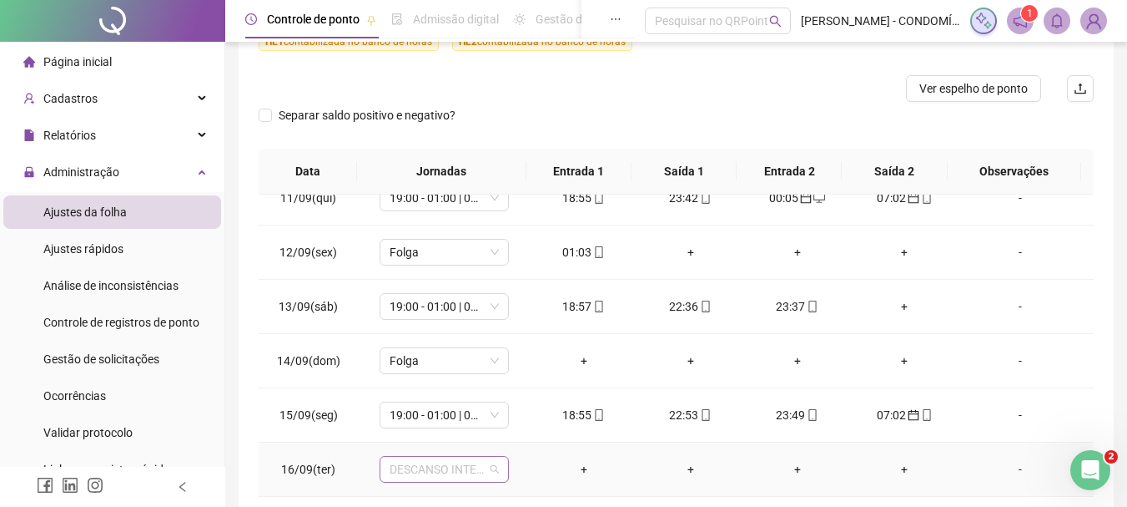
click at [431, 472] on span "DESCANSO INTER-JORNADA" at bounding box center [444, 468] width 109 height 25
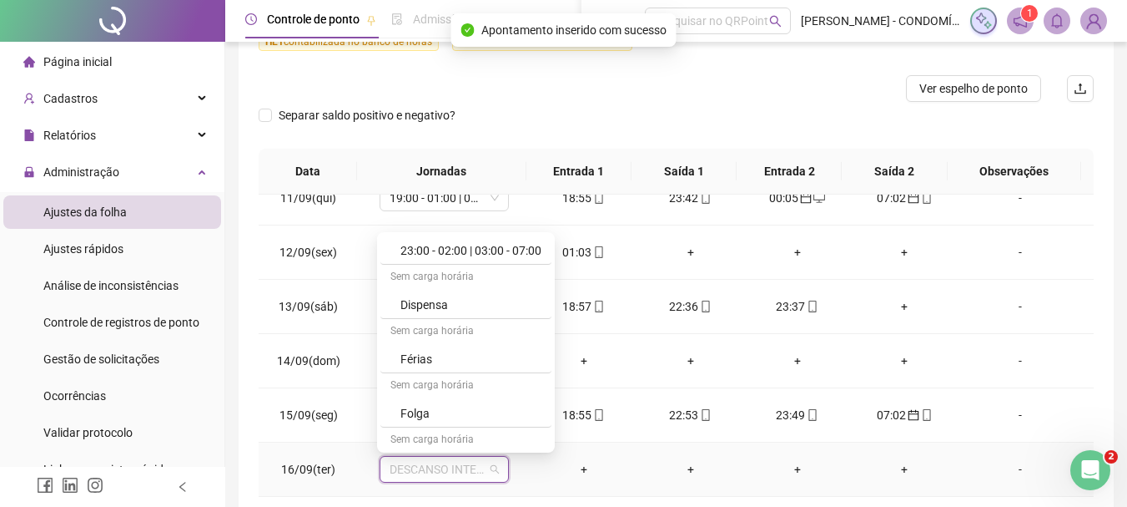
scroll to position [1168, 0]
click at [415, 409] on div "Folga" at bounding box center [471, 409] width 141 height 18
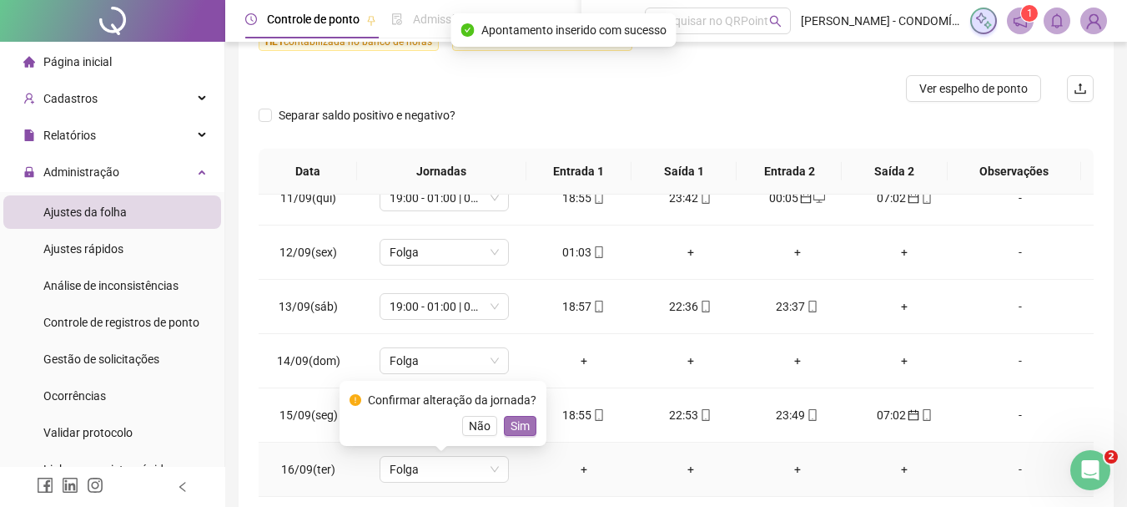
click at [513, 425] on span "Sim" at bounding box center [520, 425] width 19 height 18
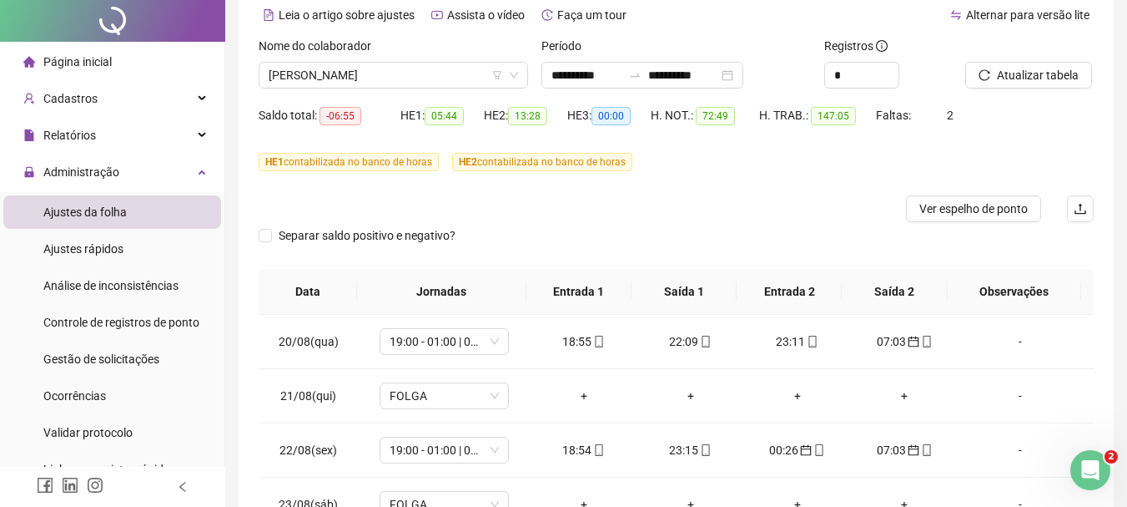
scroll to position [0, 0]
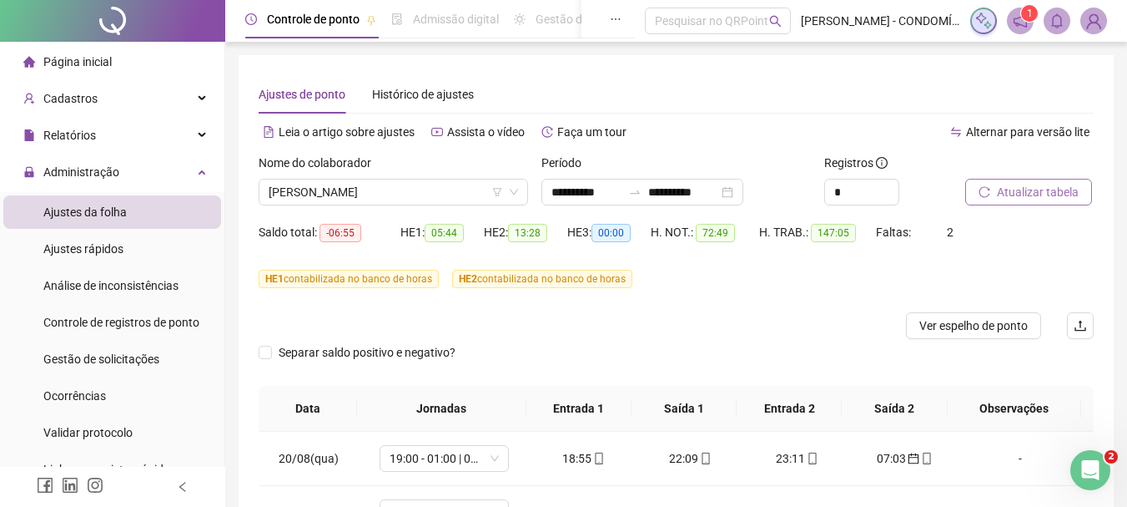
click at [1023, 184] on span "Atualizar tabela" at bounding box center [1038, 192] width 82 height 18
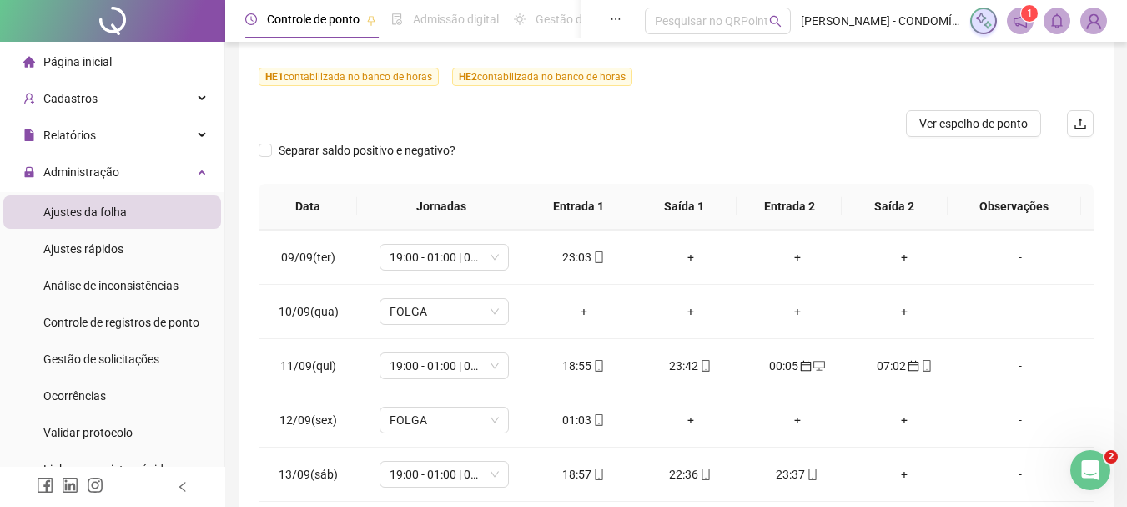
scroll to position [1085, 0]
click at [578, 419] on div "01:03" at bounding box center [584, 419] width 80 height 18
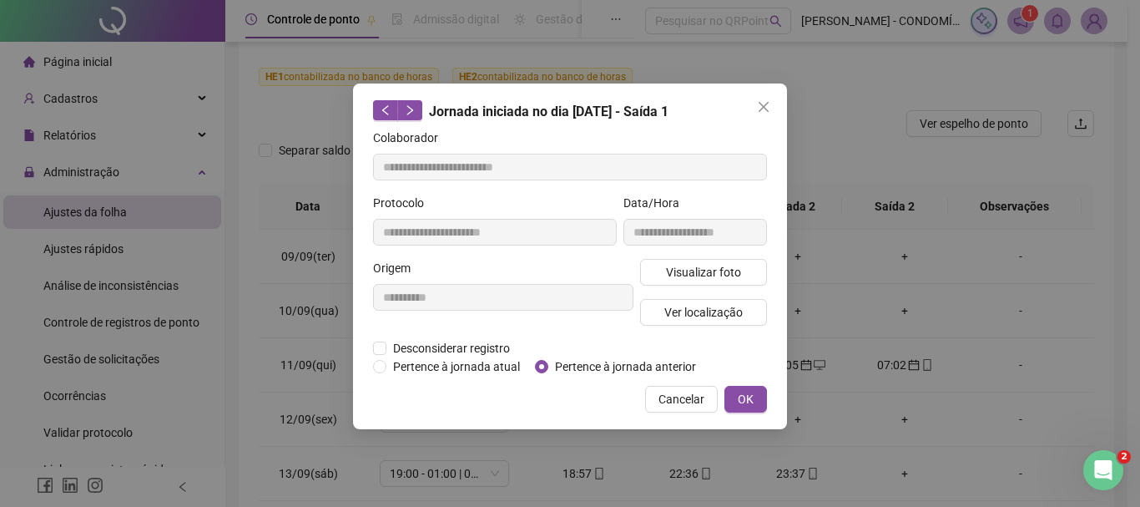
type input "**********"
click at [749, 394] on span "OK" at bounding box center [746, 399] width 16 height 18
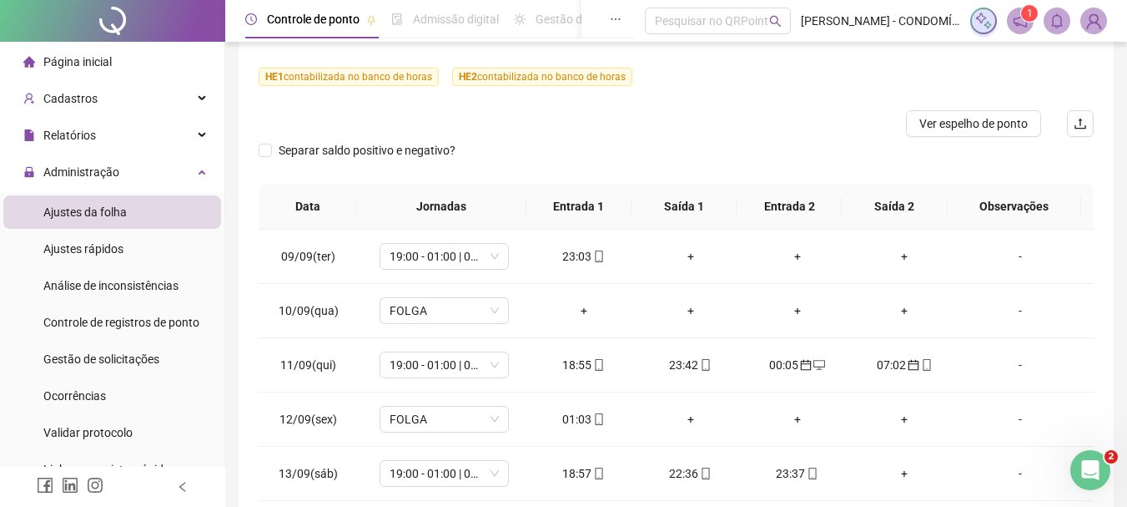
scroll to position [0, 0]
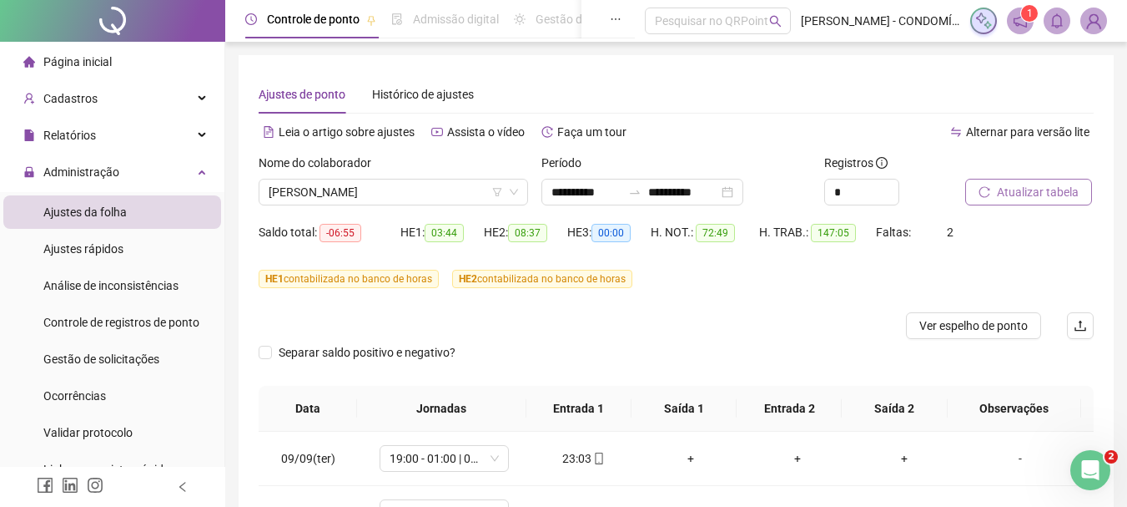
click at [1005, 184] on span "Atualizar tabela" at bounding box center [1038, 192] width 82 height 18
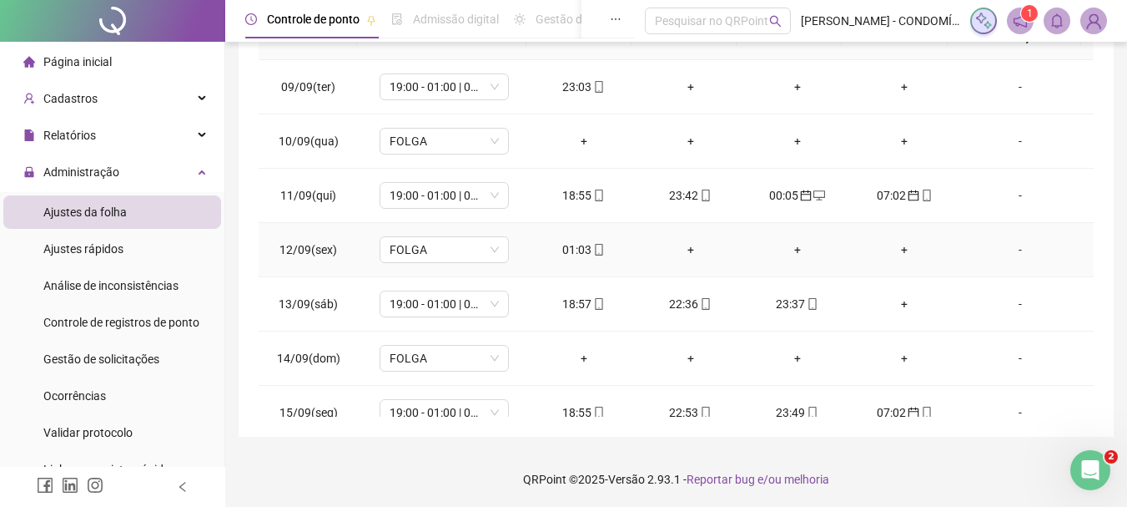
scroll to position [373, 0]
click at [567, 251] on div "01:03" at bounding box center [584, 248] width 80 height 18
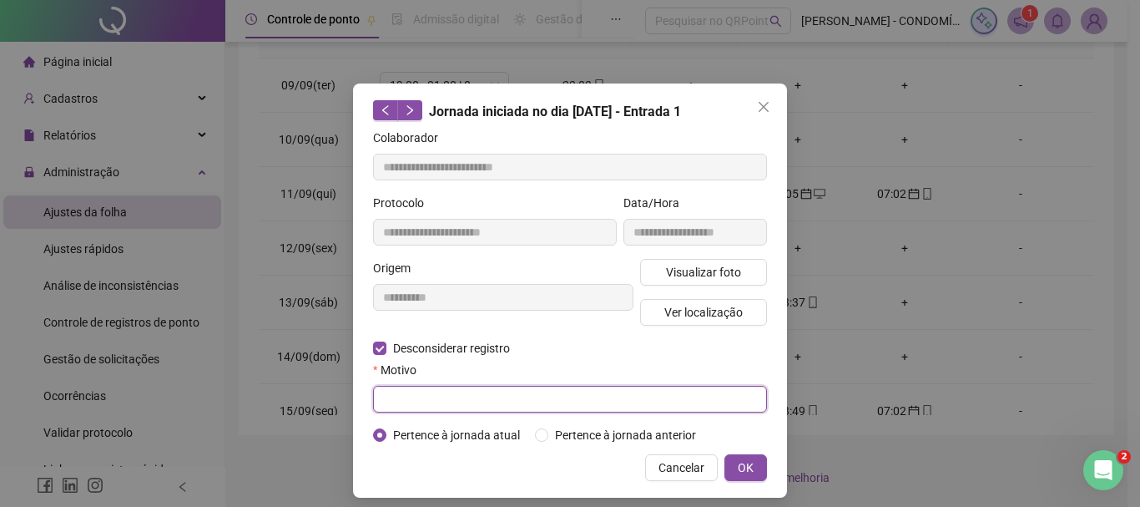
click at [440, 403] on input "text" at bounding box center [570, 399] width 394 height 27
type input "***"
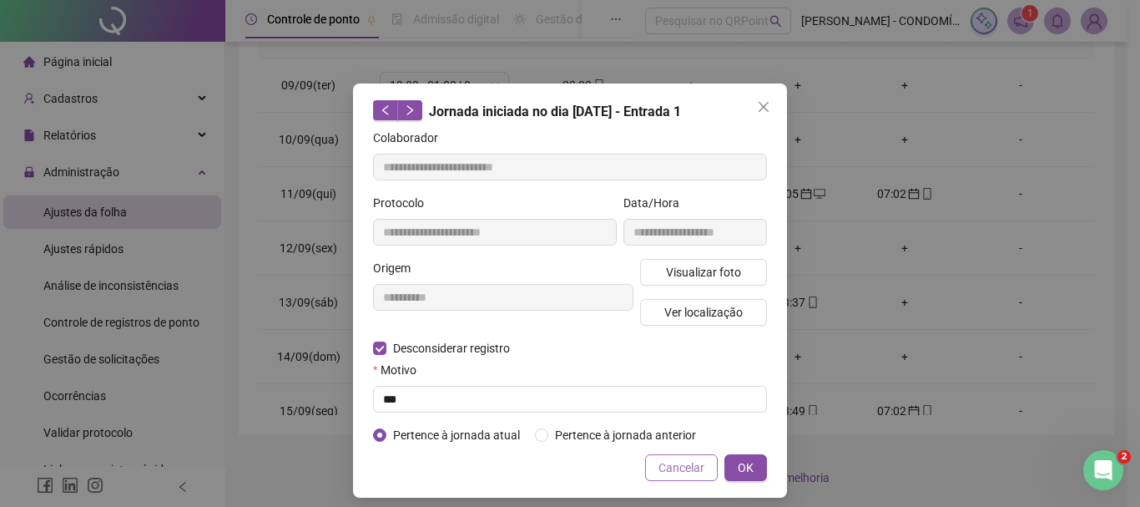
click at [662, 468] on span "Cancelar" at bounding box center [681, 467] width 46 height 18
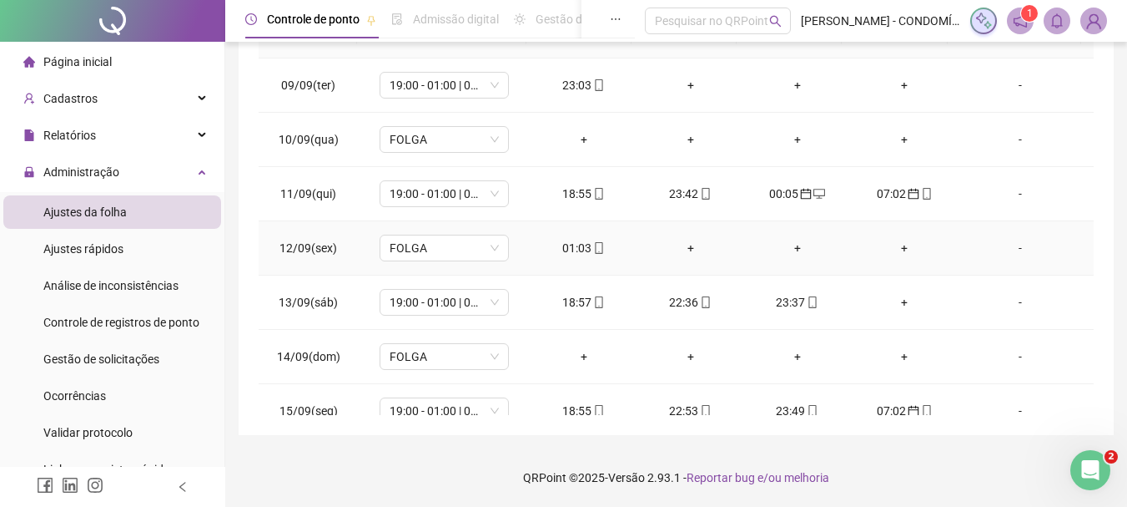
click at [572, 248] on div "01:03" at bounding box center [584, 248] width 80 height 18
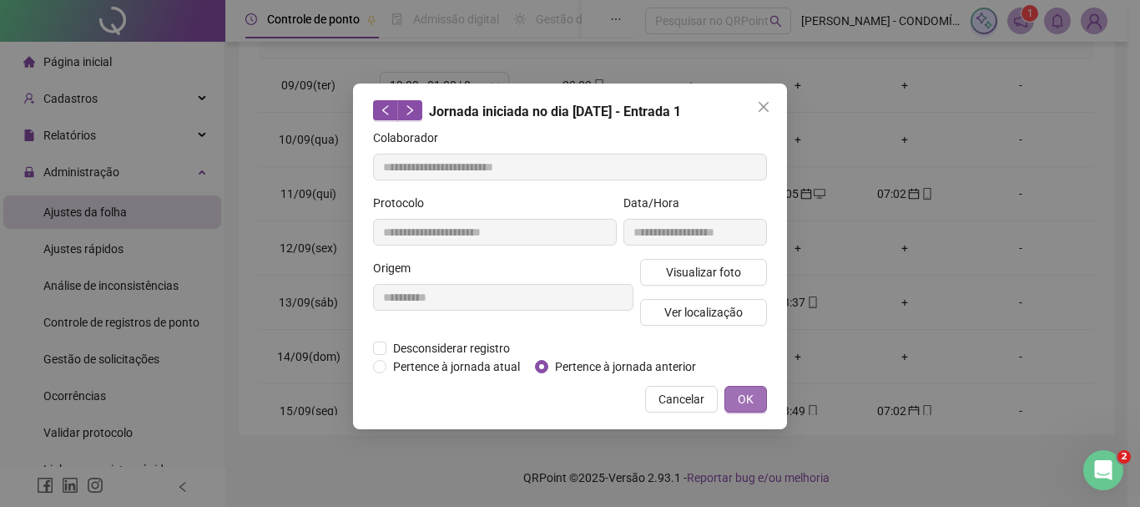
click at [747, 397] on span "OK" at bounding box center [746, 399] width 16 height 18
click at [745, 397] on span "OK" at bounding box center [746, 399] width 16 height 18
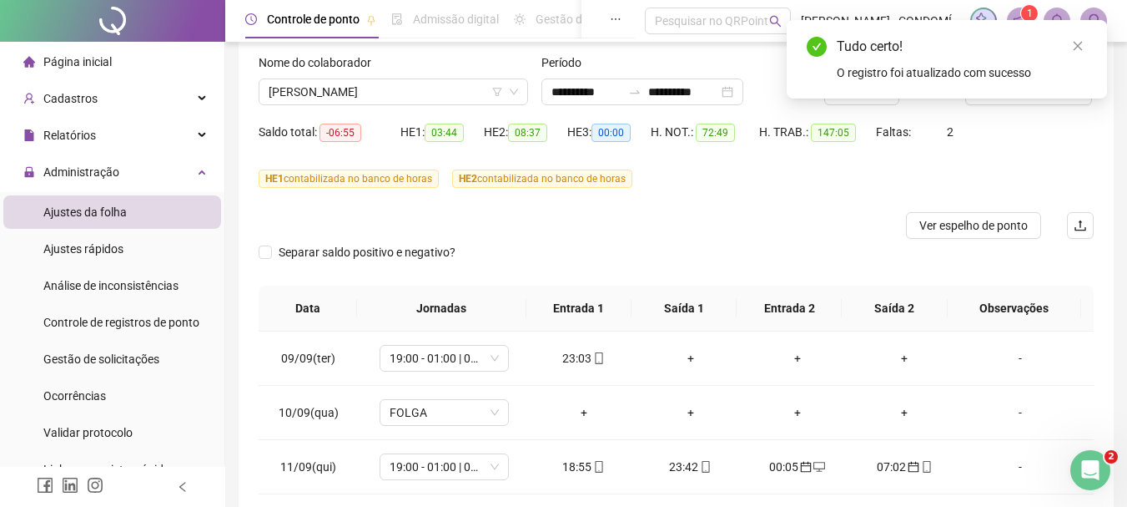
scroll to position [57, 0]
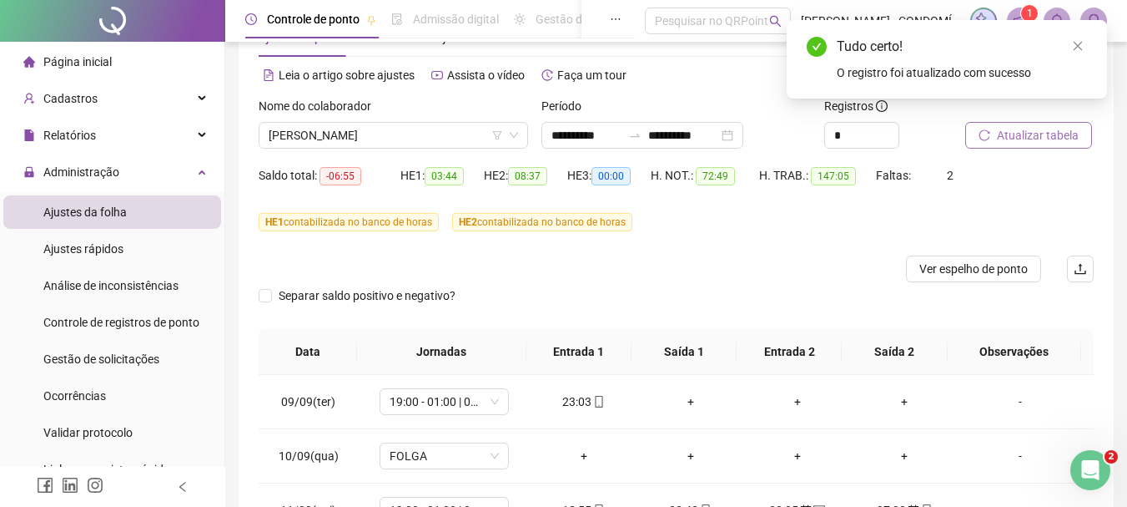
click at [1006, 129] on span "Atualizar tabela" at bounding box center [1038, 135] width 82 height 18
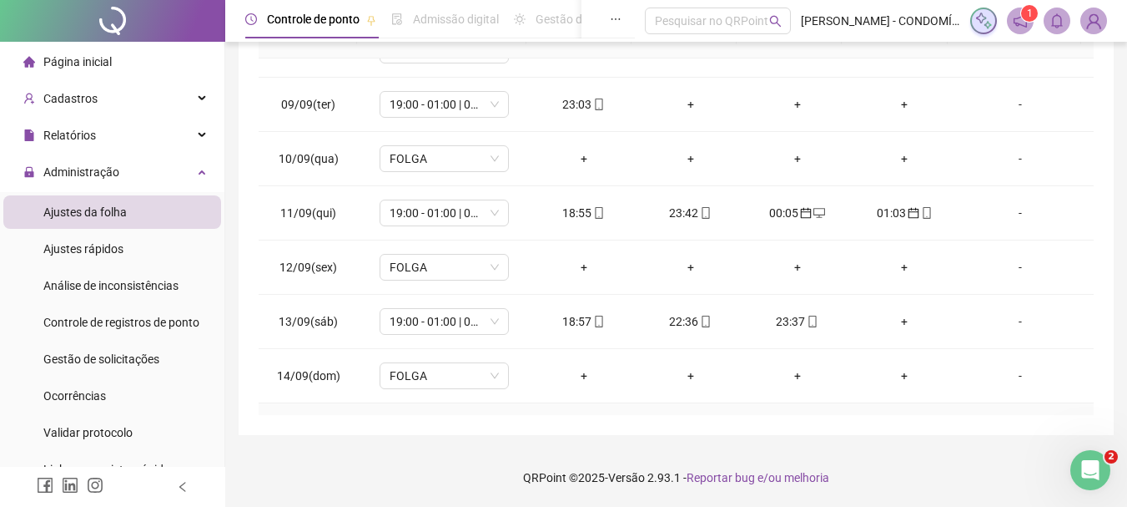
scroll to position [1050, 0]
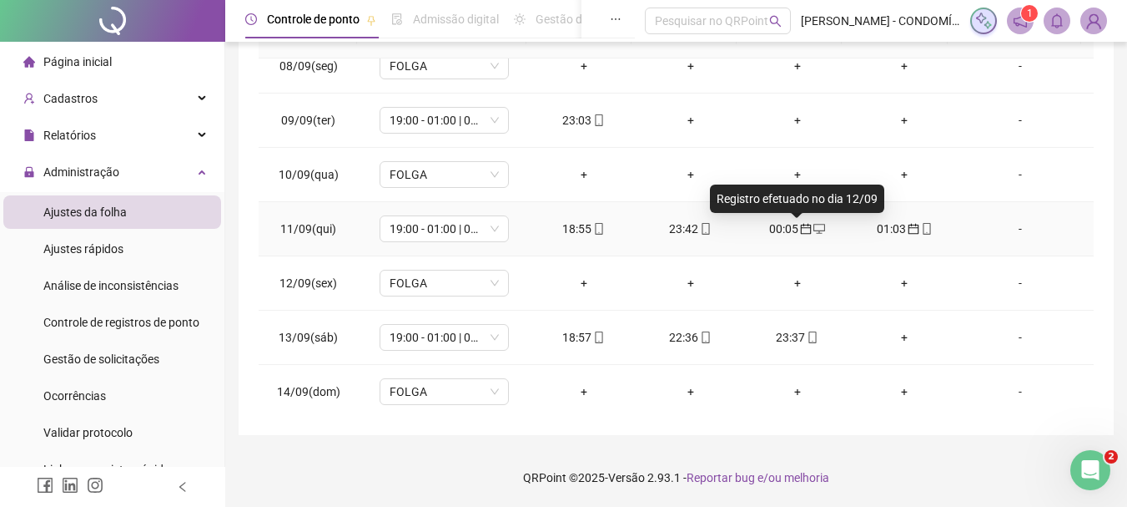
click at [800, 227] on icon "calendar" at bounding box center [806, 229] width 12 height 12
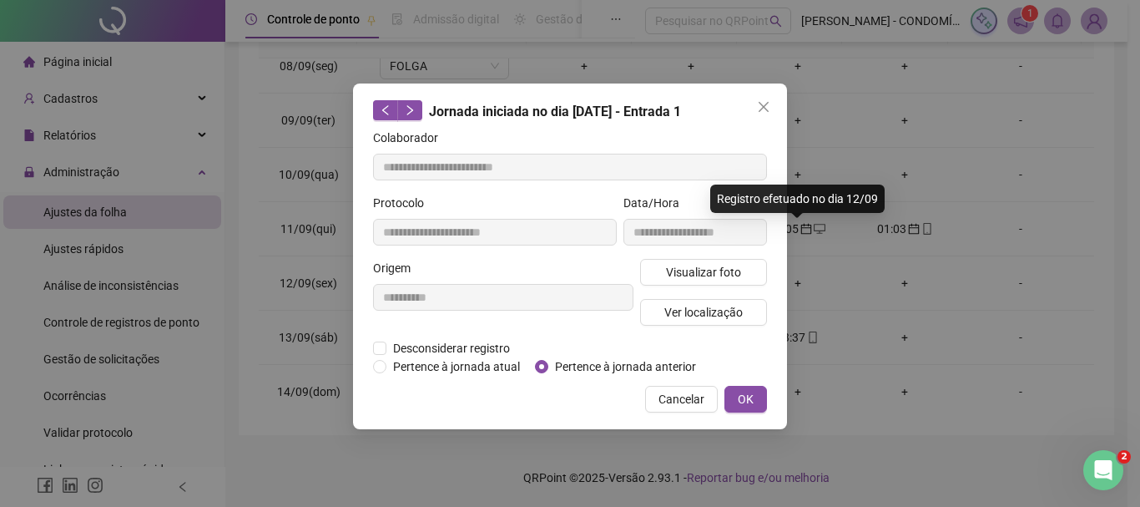
type input "**********"
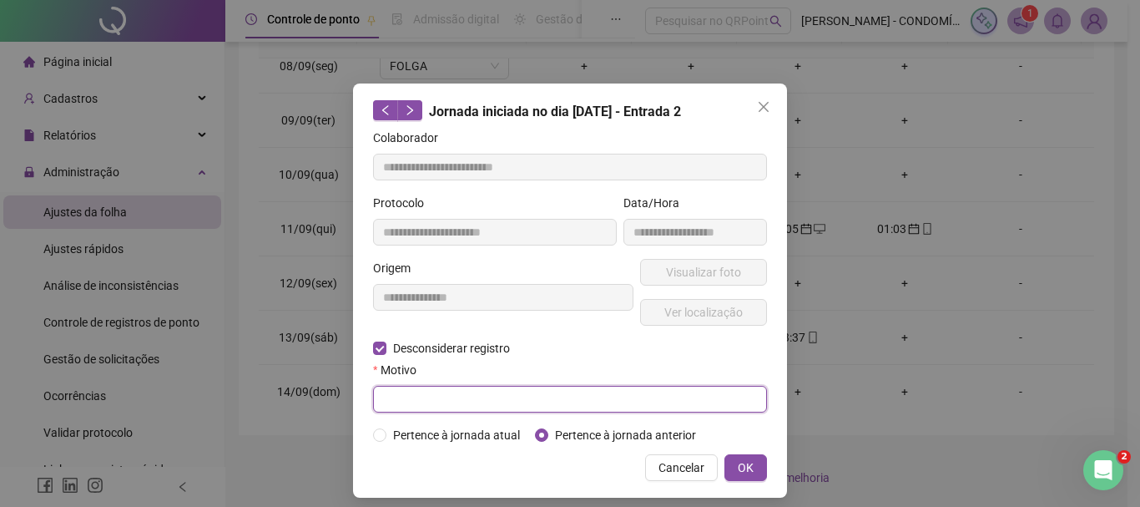
click at [405, 394] on input "text" at bounding box center [570, 399] width 394 height 27
type input "*"
type input "**********"
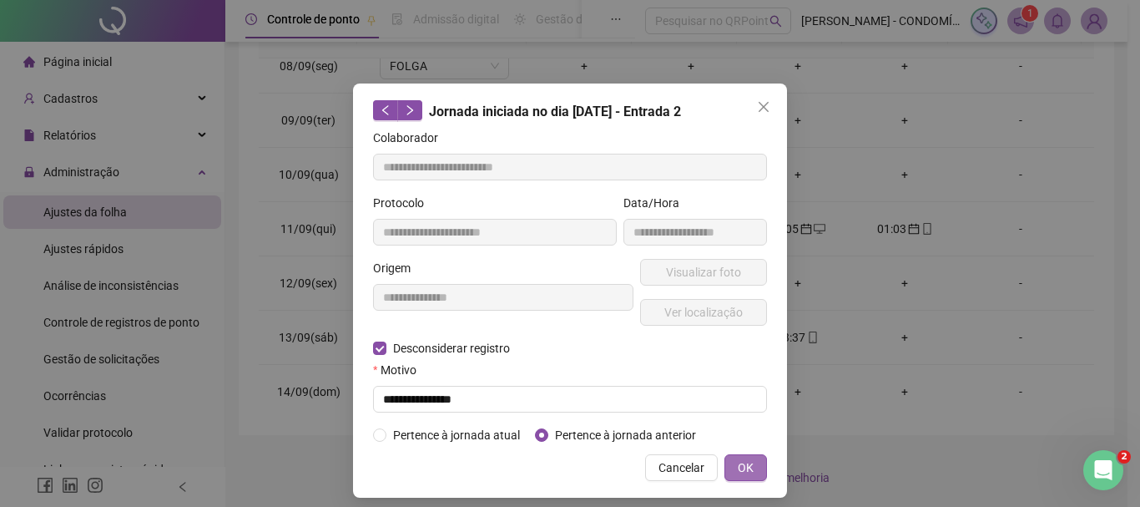
click at [738, 468] on span "OK" at bounding box center [746, 467] width 16 height 18
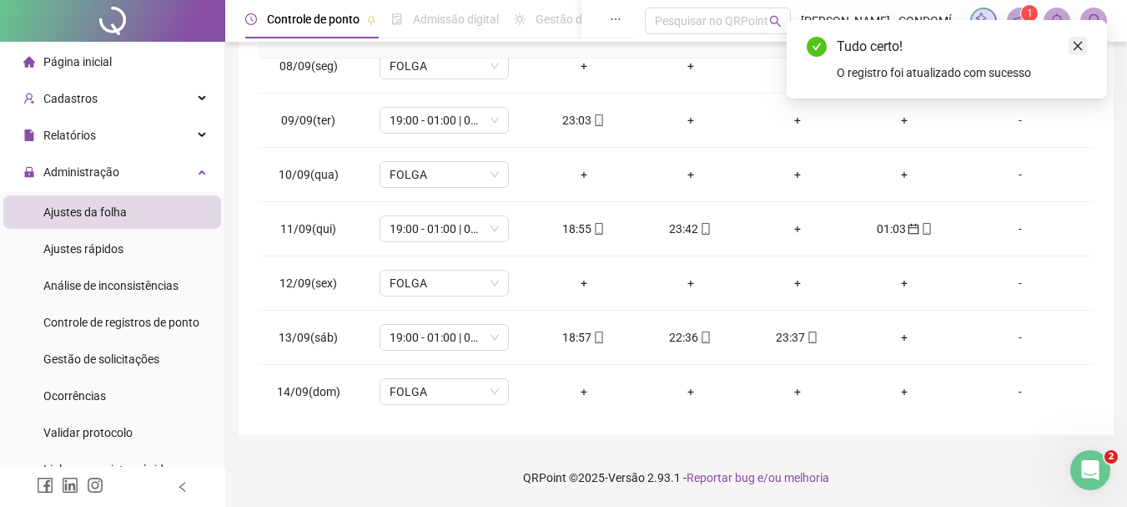
click at [1076, 43] on icon "close" at bounding box center [1078, 46] width 12 height 12
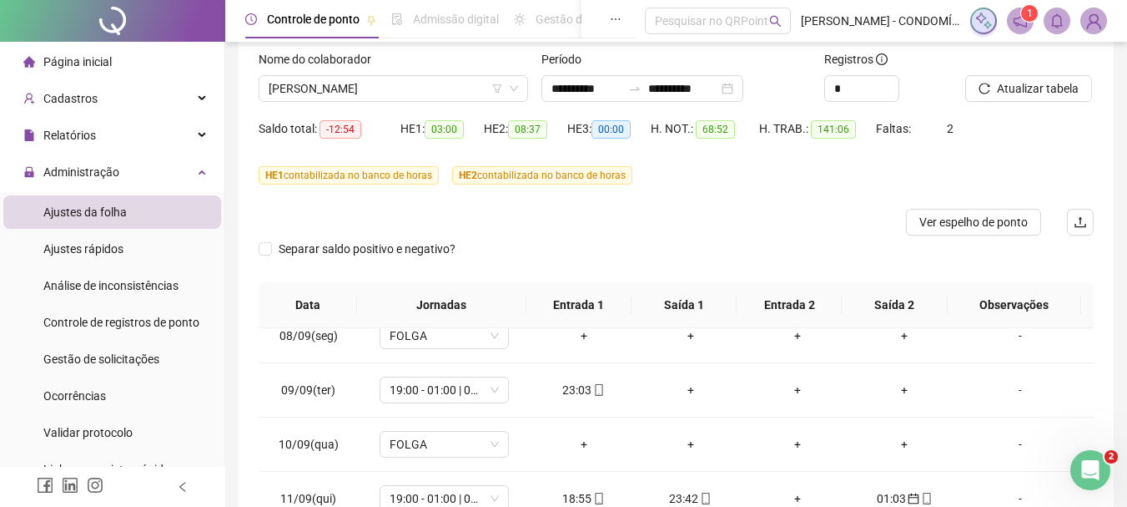
scroll to position [28, 0]
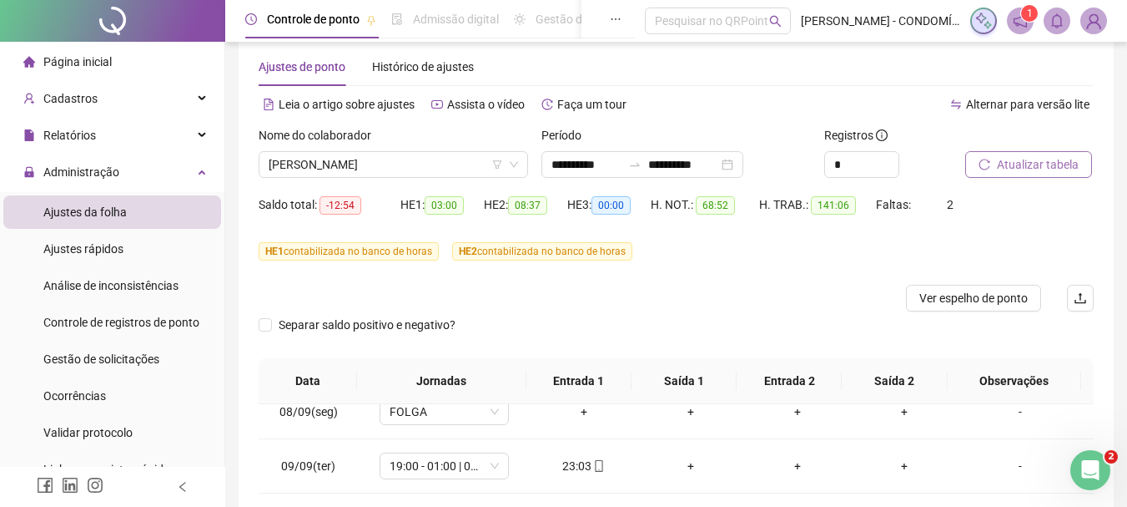
click at [1011, 158] on span "Atualizar tabela" at bounding box center [1038, 164] width 82 height 18
click at [1022, 160] on span "Atualizar tabela" at bounding box center [1038, 164] width 82 height 18
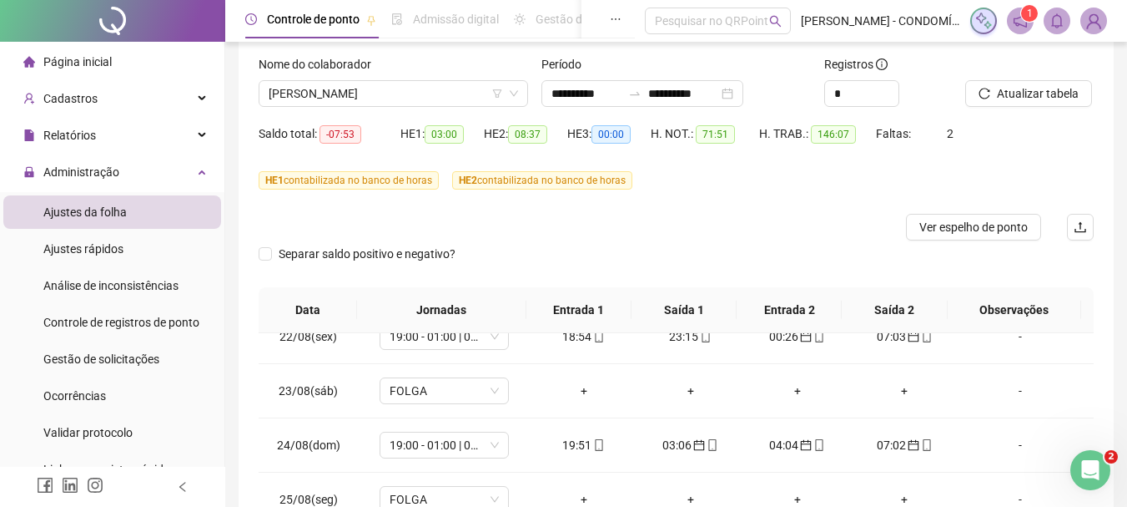
scroll to position [91, 0]
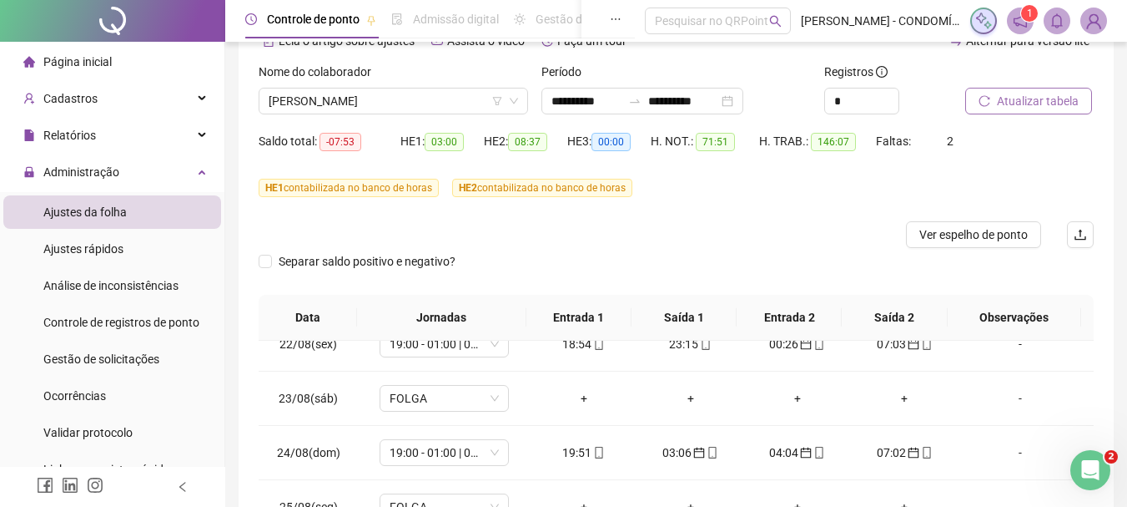
click at [1009, 97] on span "Atualizar tabela" at bounding box center [1038, 101] width 82 height 18
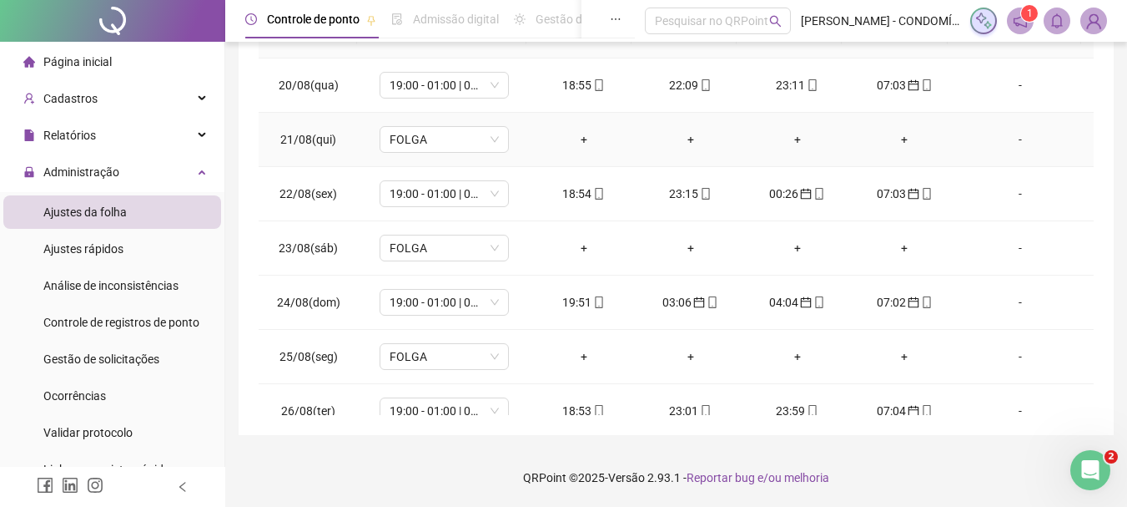
scroll to position [0, 0]
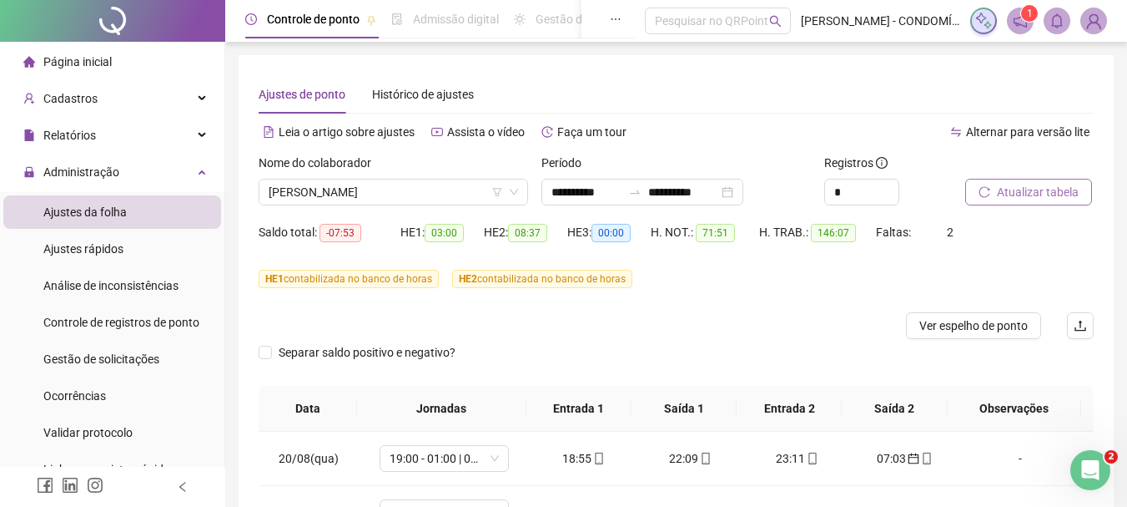
click at [1046, 189] on span "Atualizar tabela" at bounding box center [1038, 192] width 82 height 18
click at [964, 322] on span "Ver espelho de ponto" at bounding box center [974, 325] width 108 height 18
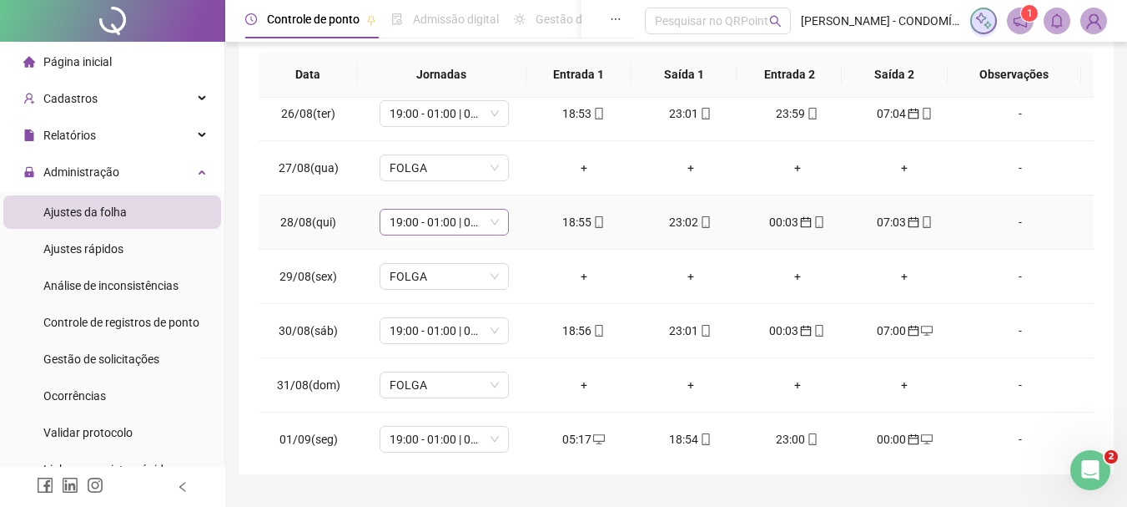
scroll to position [417, 0]
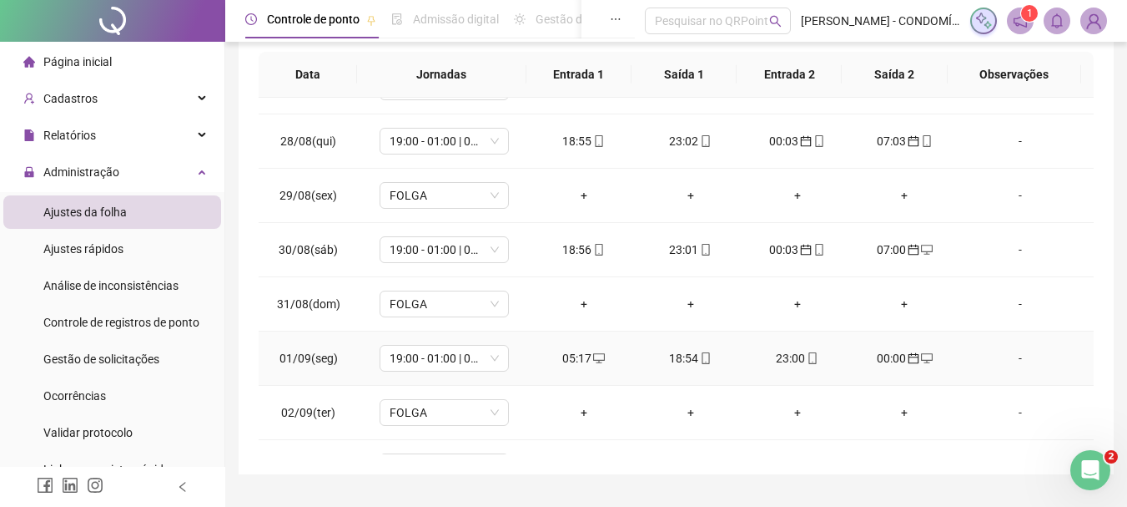
click at [572, 357] on div "05:17" at bounding box center [584, 358] width 80 height 18
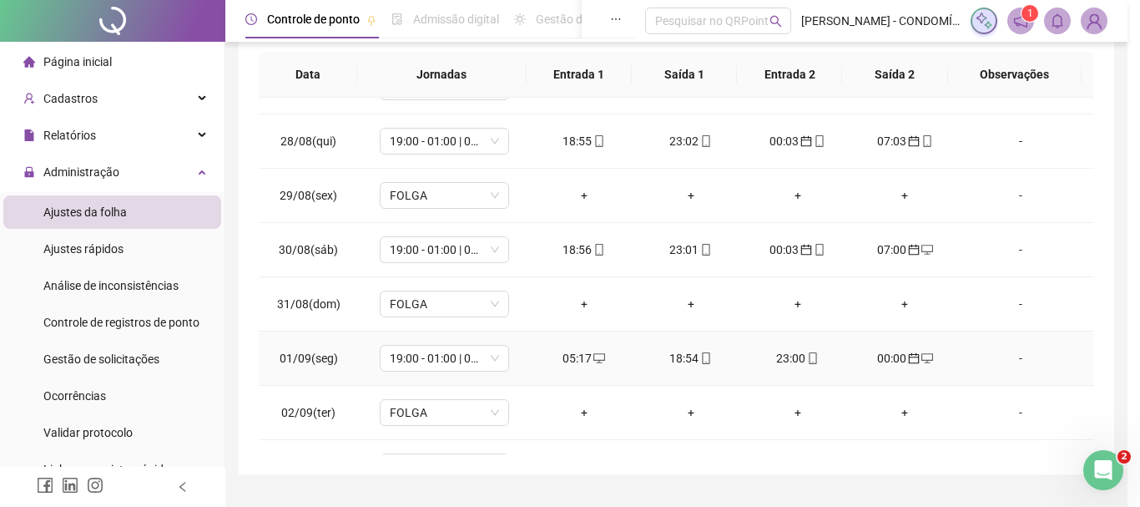
type input "**********"
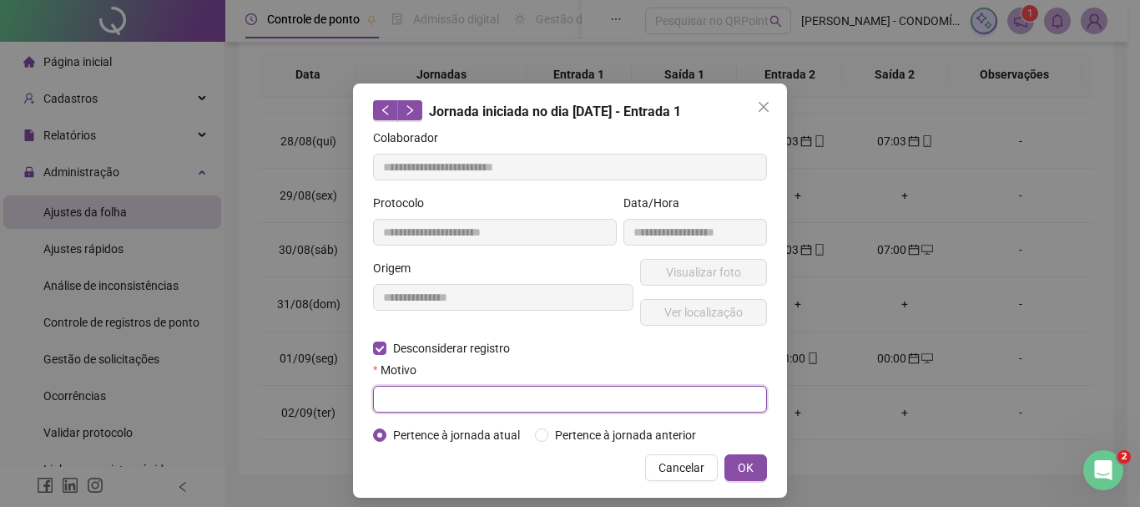
click at [402, 394] on input "text" at bounding box center [570, 399] width 394 height 27
type input "****"
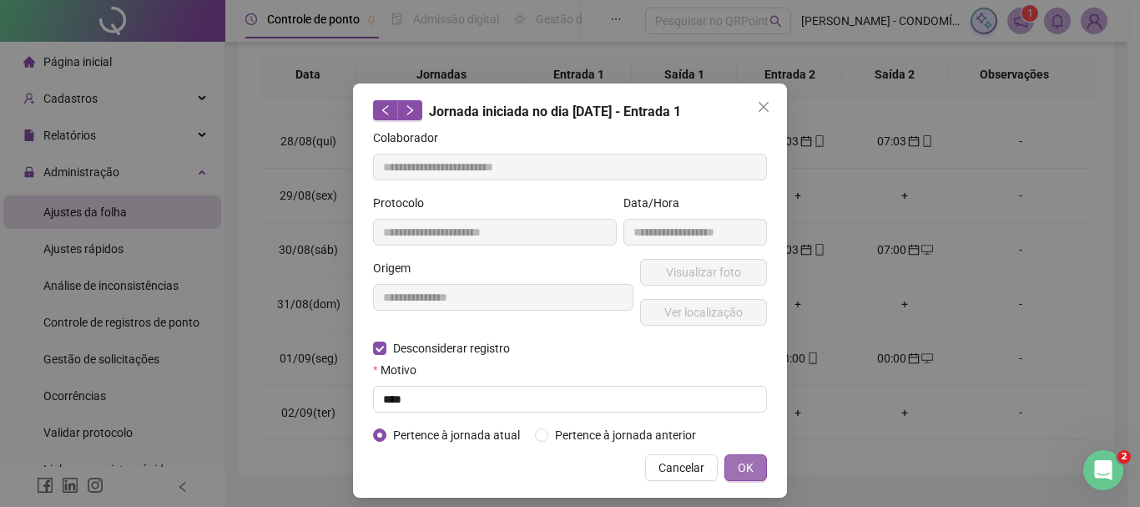
click at [736, 456] on button "OK" at bounding box center [745, 467] width 43 height 27
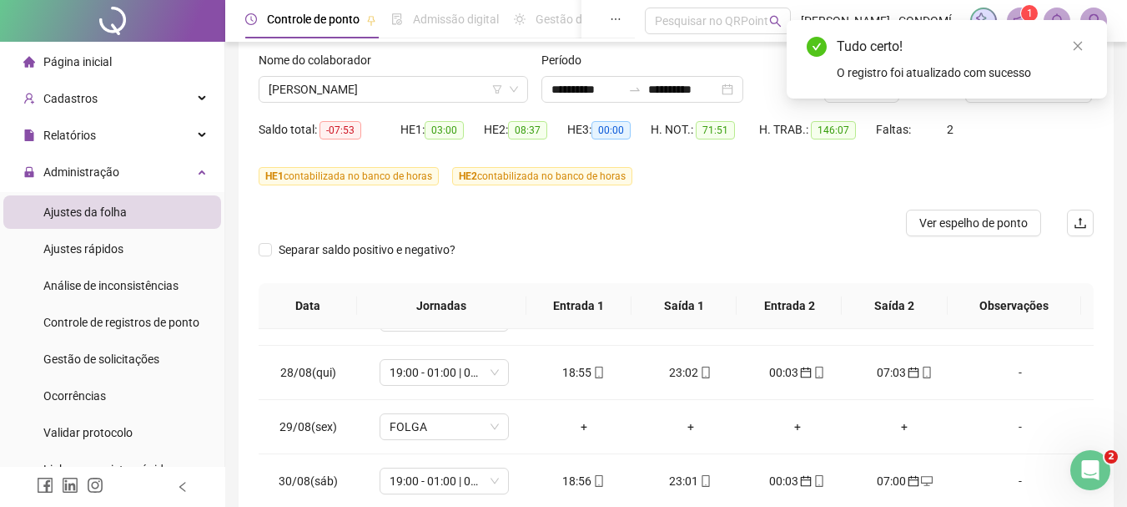
scroll to position [0, 0]
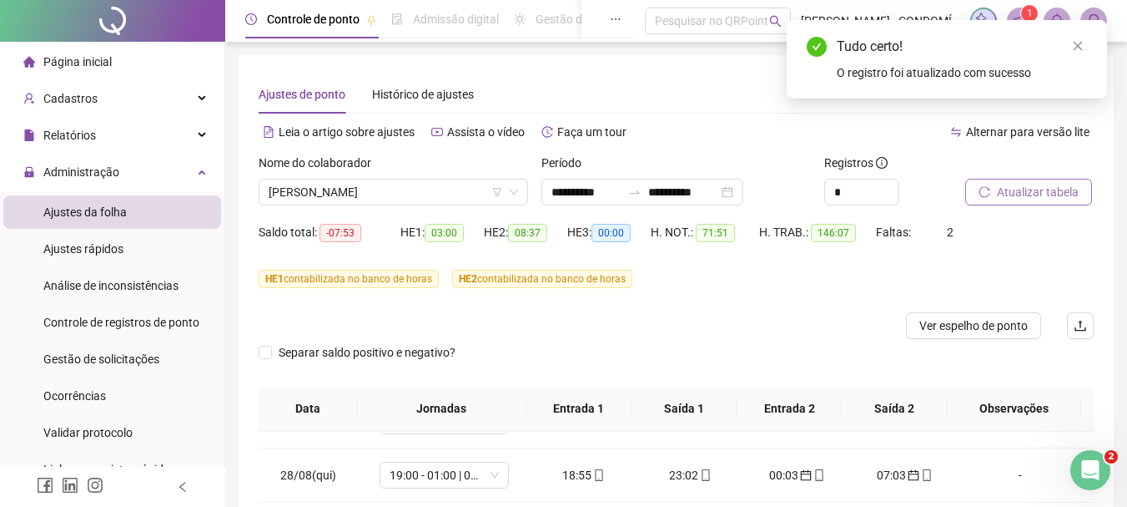
click at [1021, 191] on span "Atualizar tabela" at bounding box center [1038, 192] width 82 height 18
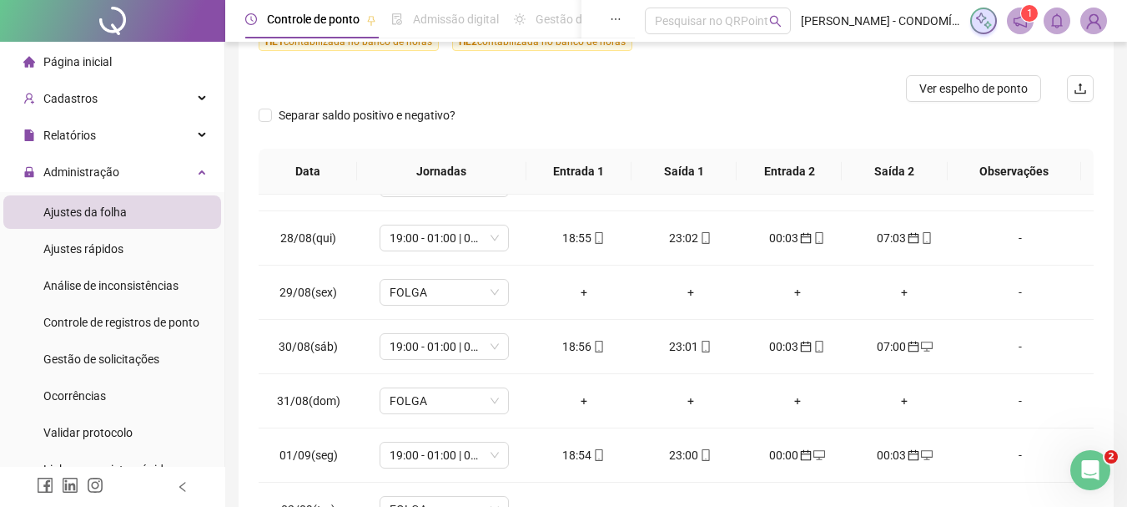
scroll to position [373, 0]
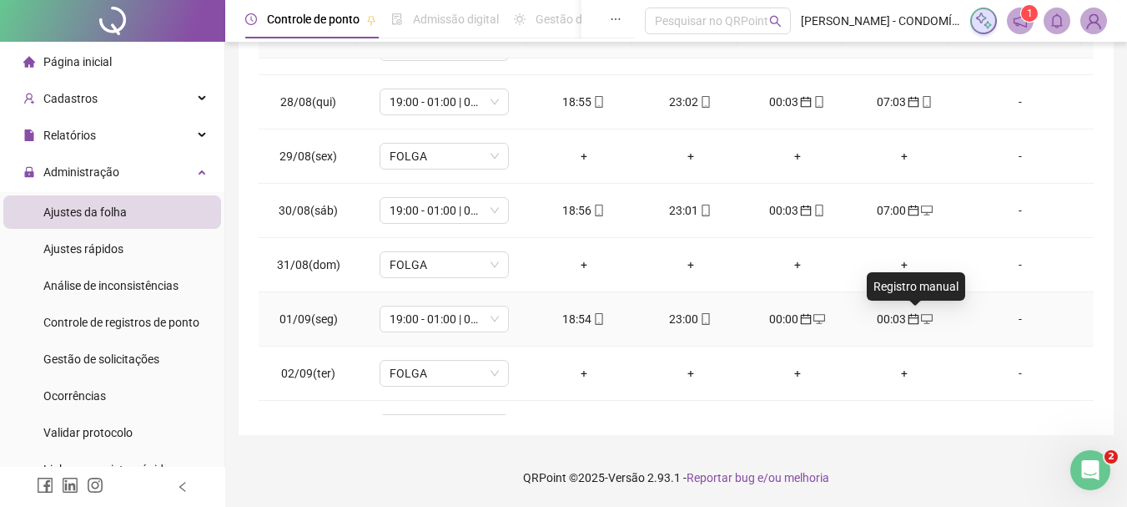
click at [921, 315] on icon "desktop" at bounding box center [927, 319] width 12 height 12
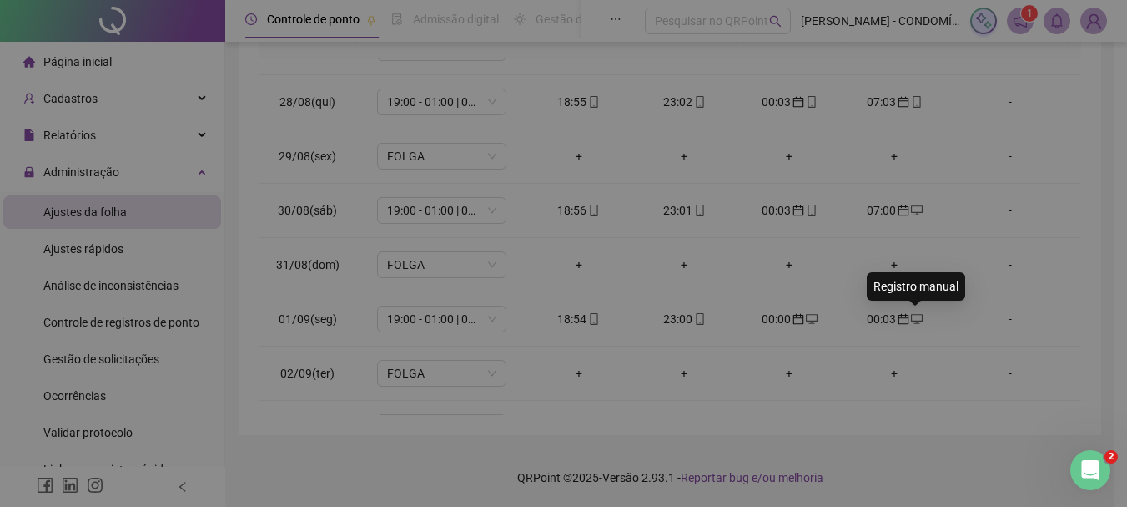
type input "**********"
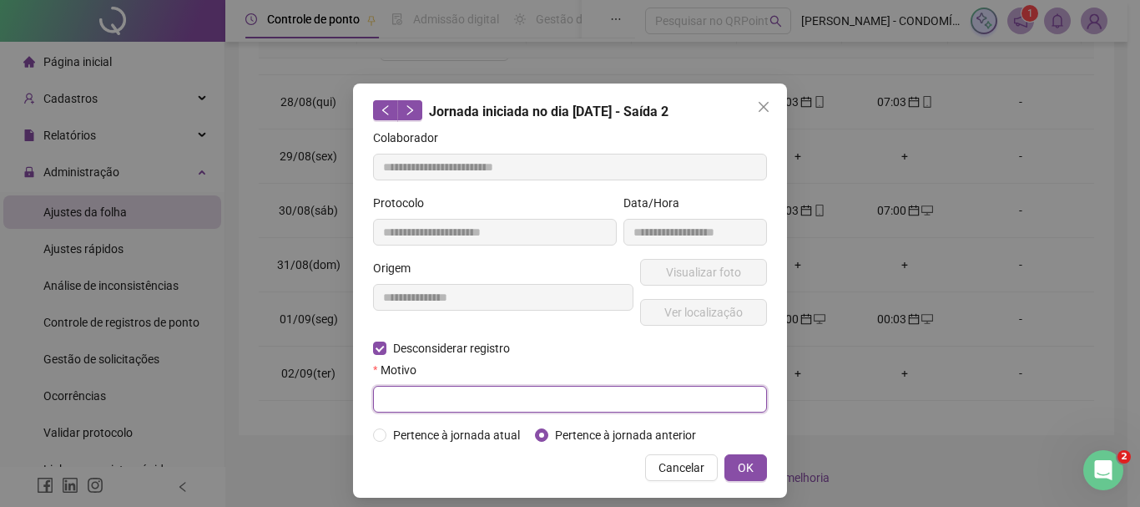
drag, startPoint x: 402, startPoint y: 396, endPoint x: 389, endPoint y: 370, distance: 29.9
click at [396, 389] on input "text" at bounding box center [570, 399] width 394 height 27
type input "****"
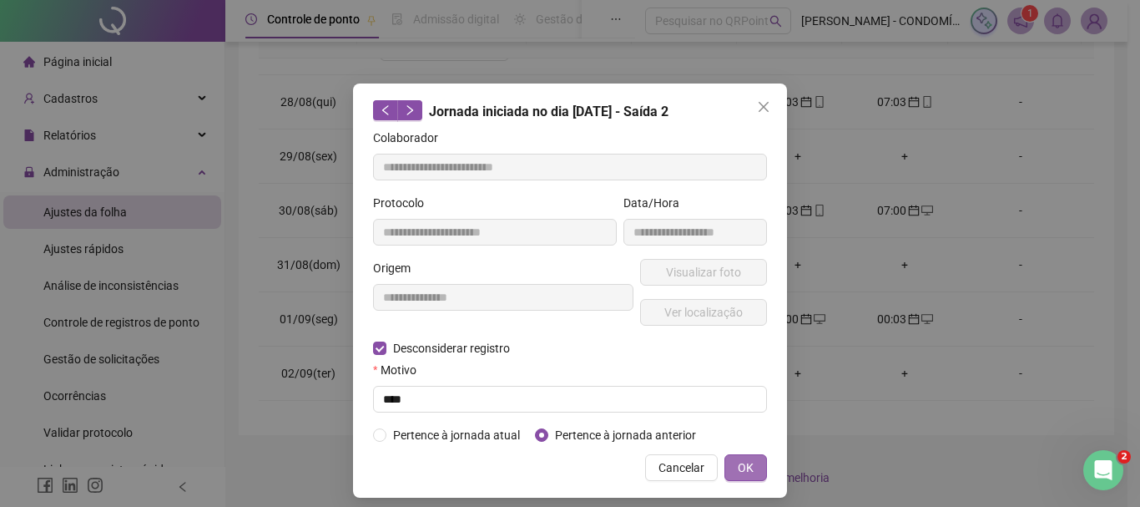
click at [745, 461] on span "OK" at bounding box center [746, 467] width 16 height 18
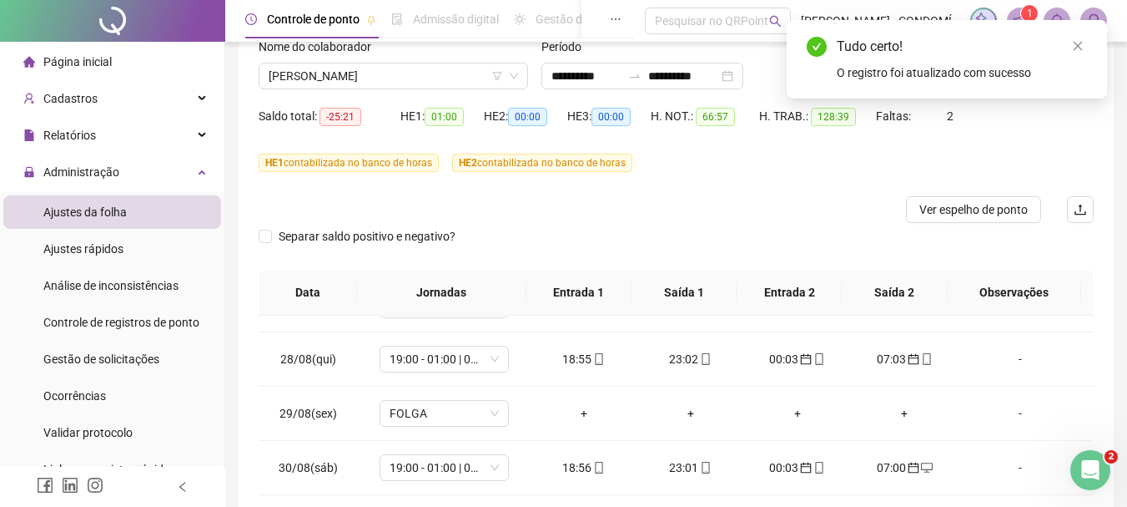
scroll to position [26, 0]
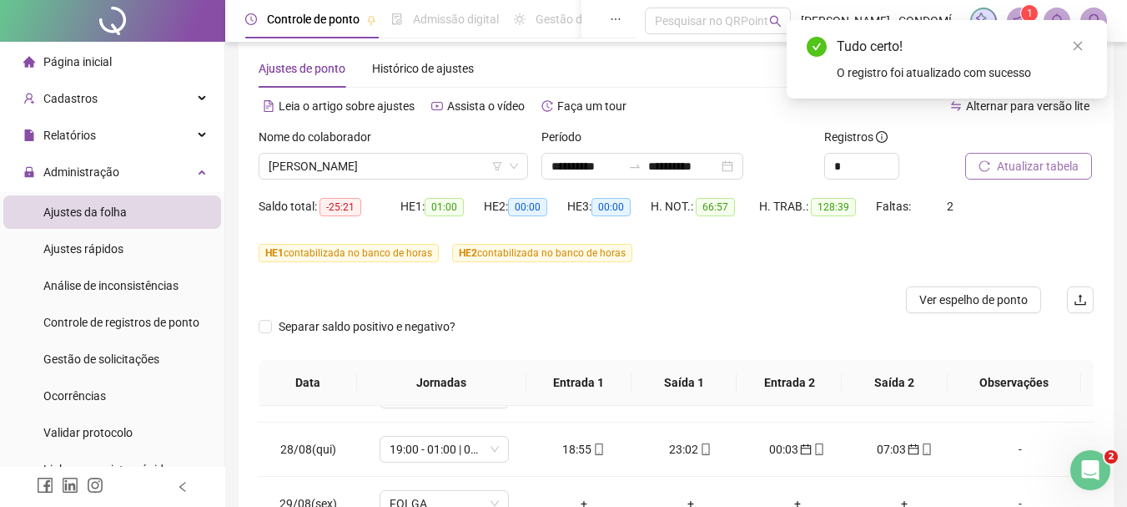
click at [1003, 166] on span "Atualizar tabela" at bounding box center [1038, 166] width 82 height 18
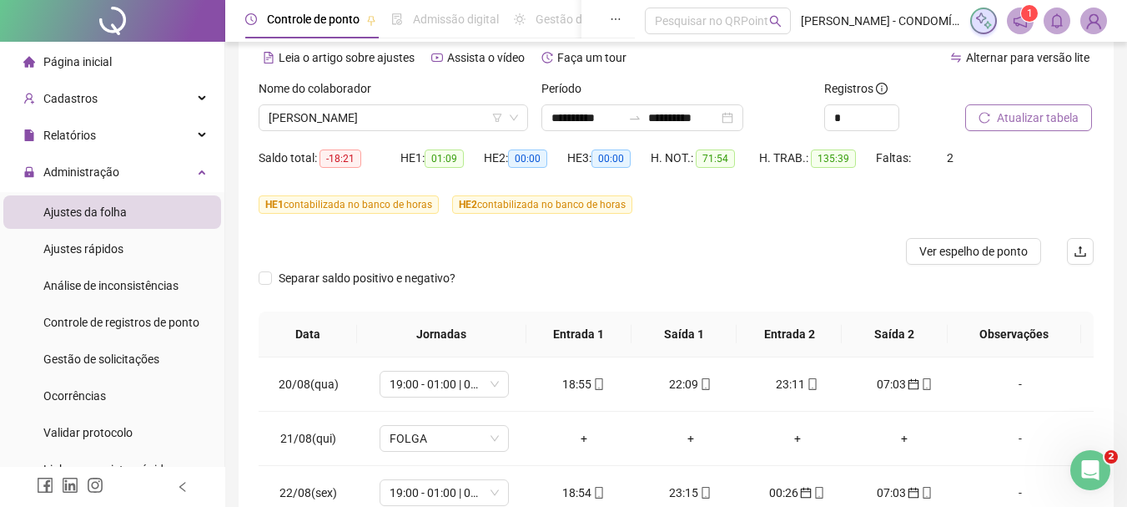
scroll to position [51, 0]
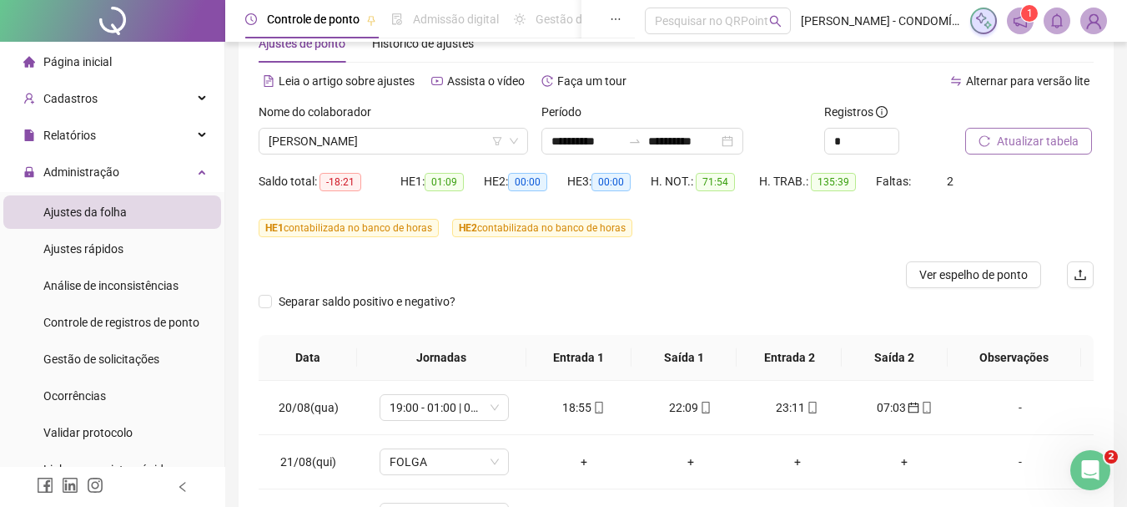
click at [1018, 139] on span "Atualizar tabela" at bounding box center [1038, 141] width 82 height 18
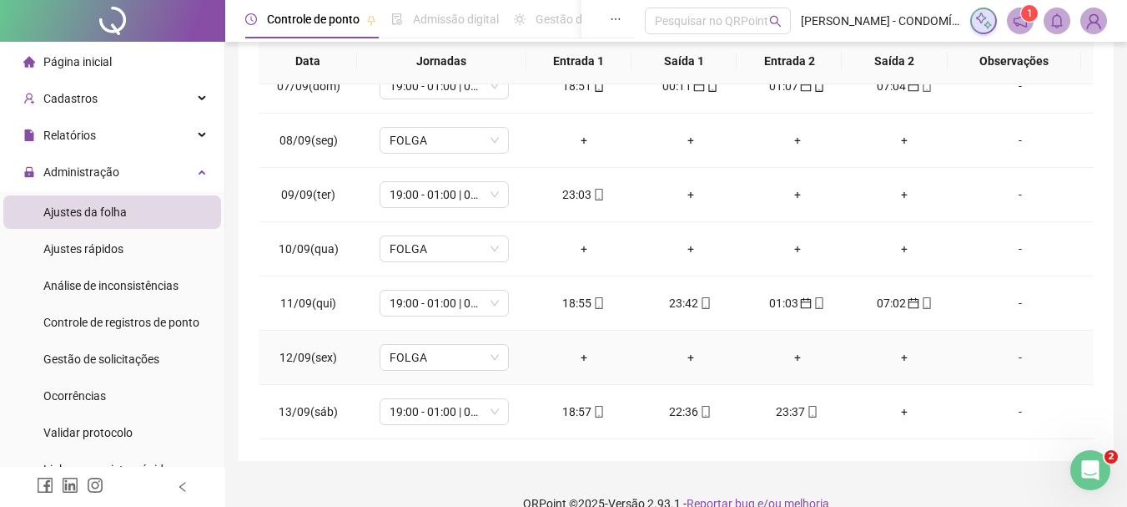
scroll to position [1168, 0]
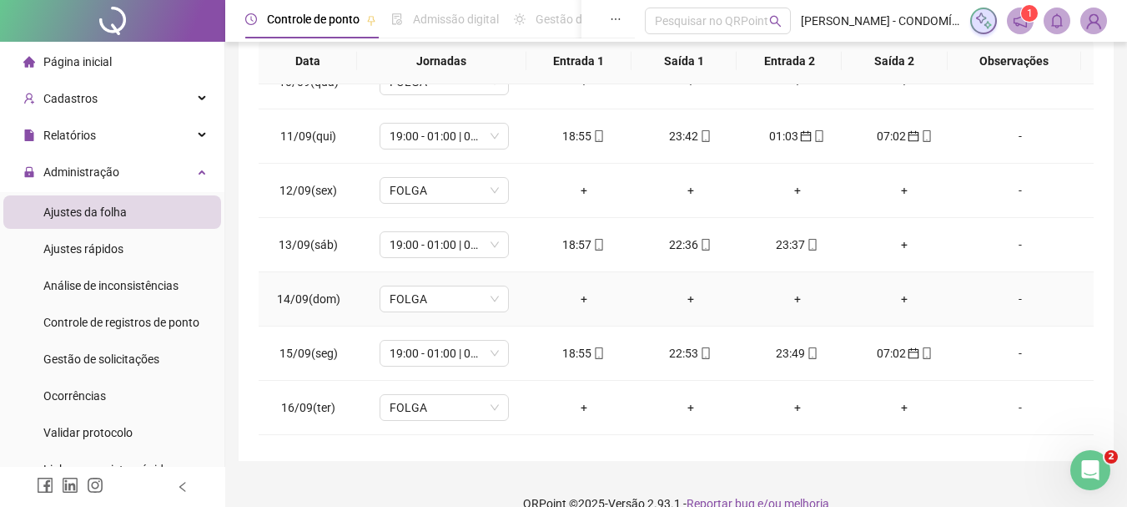
click at [578, 300] on div "+" at bounding box center [584, 299] width 80 height 18
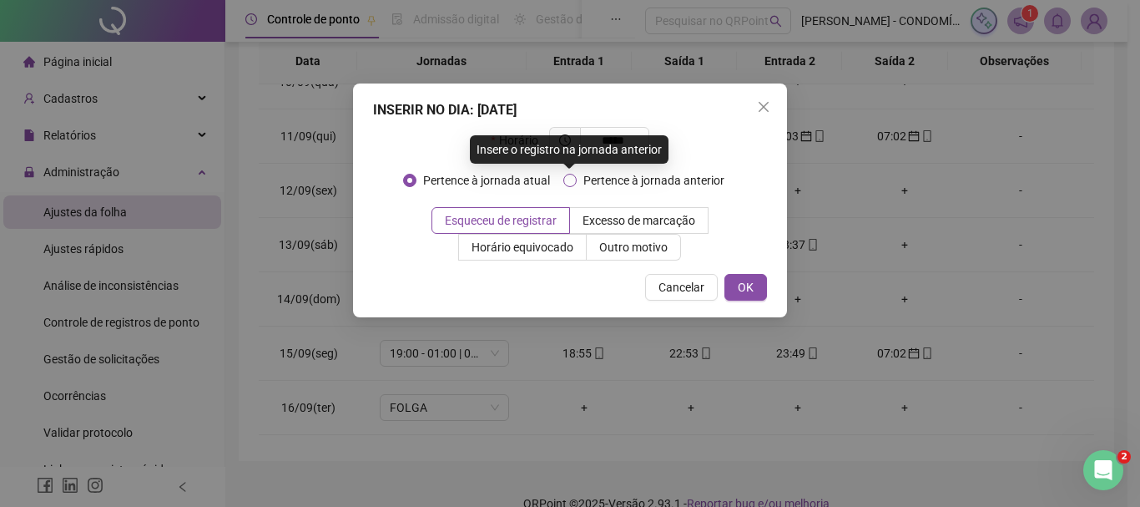
type input "*****"
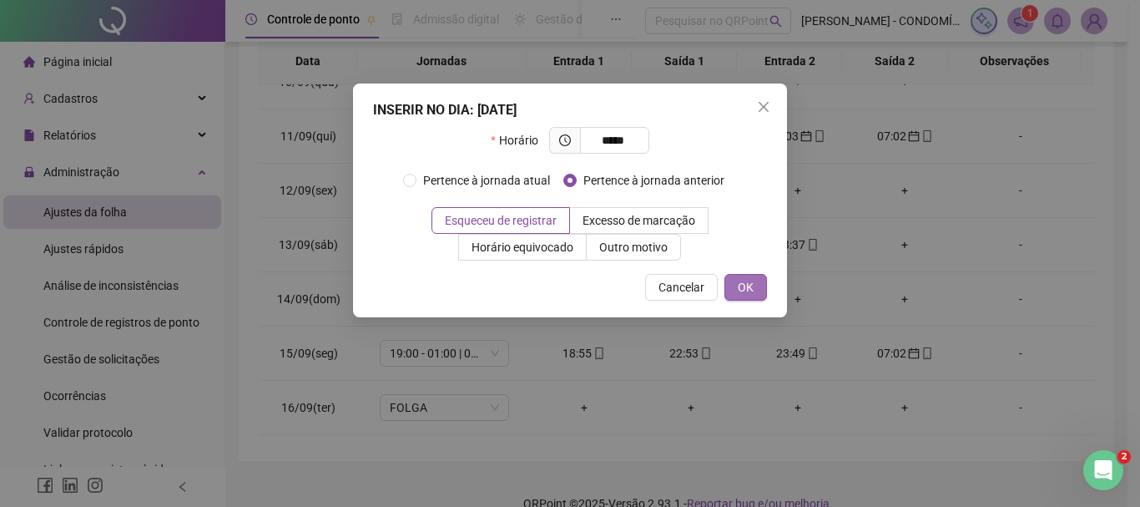
click at [750, 292] on span "OK" at bounding box center [746, 287] width 16 height 18
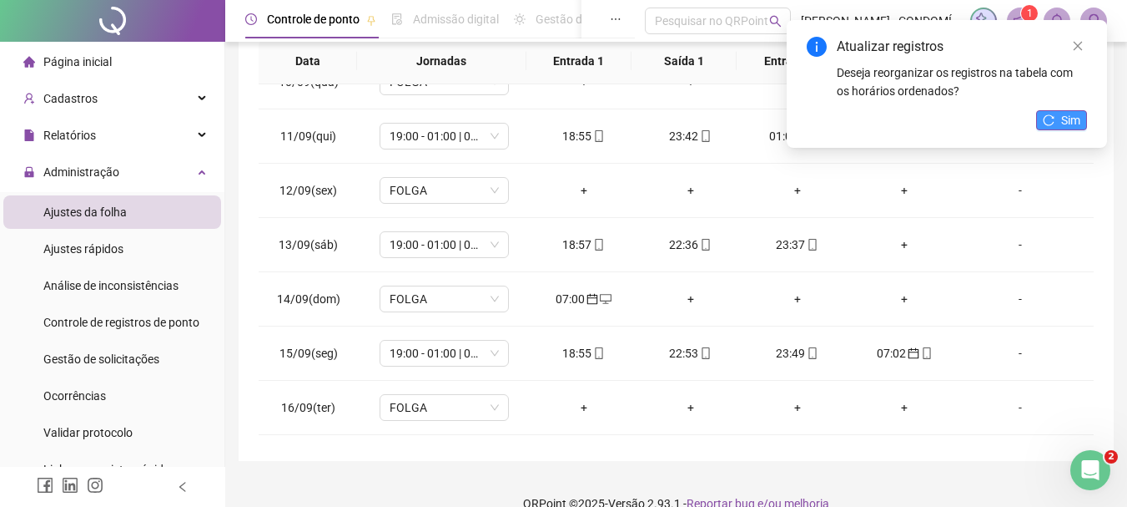
click at [1064, 117] on span "Sim" at bounding box center [1070, 120] width 19 height 18
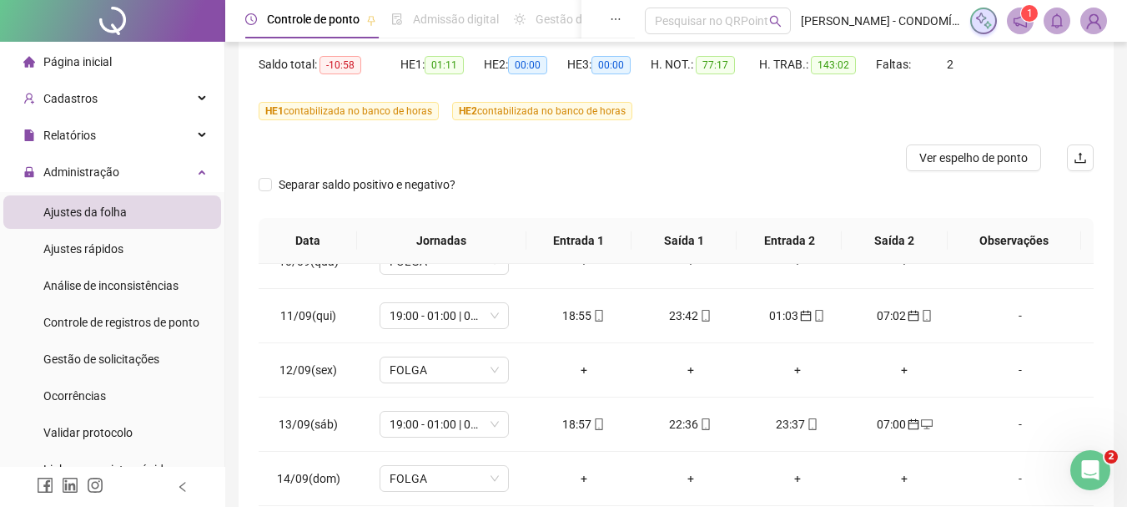
scroll to position [0, 0]
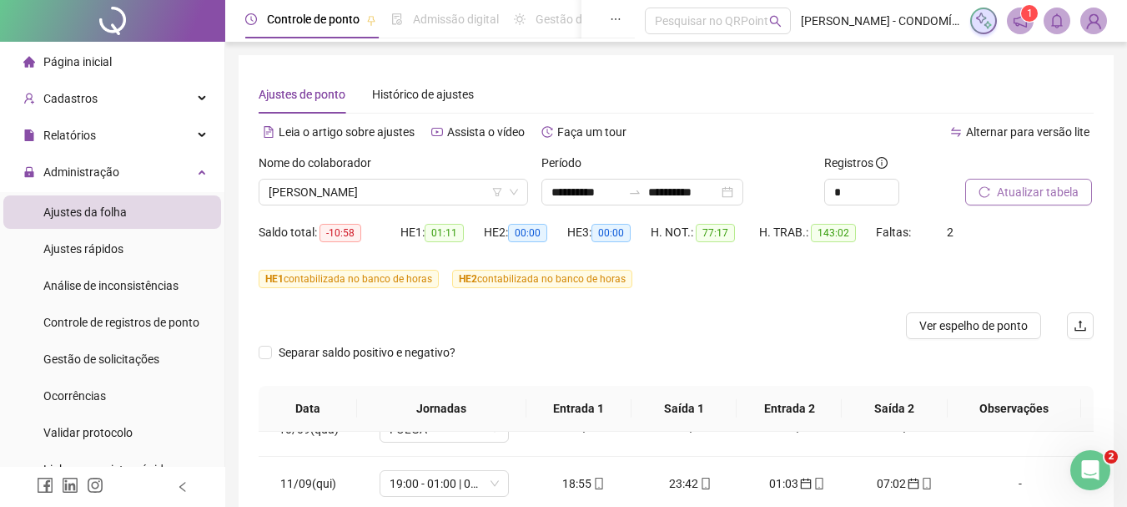
click at [1032, 186] on span "Atualizar tabela" at bounding box center [1038, 192] width 82 height 18
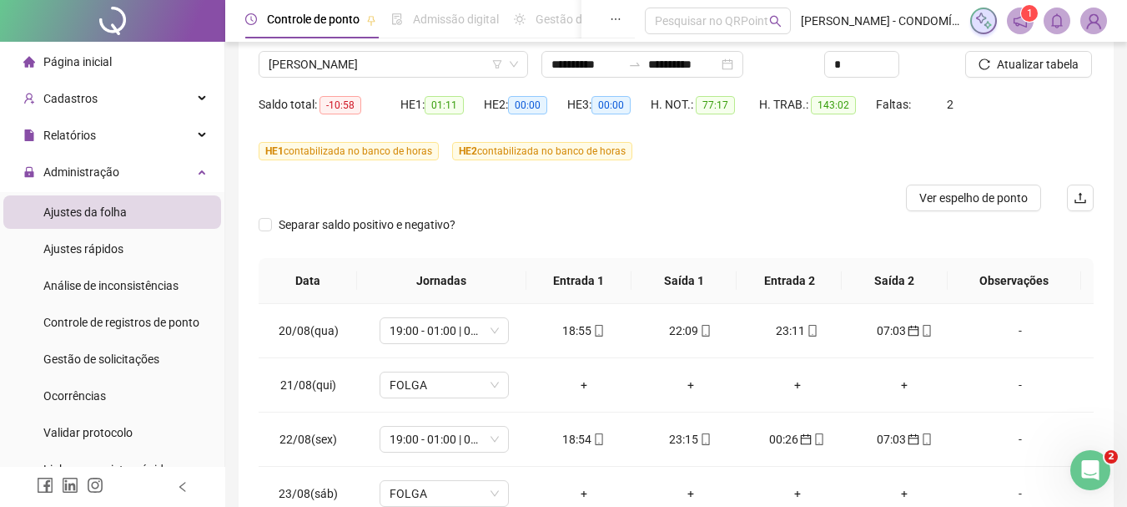
scroll to position [3, 0]
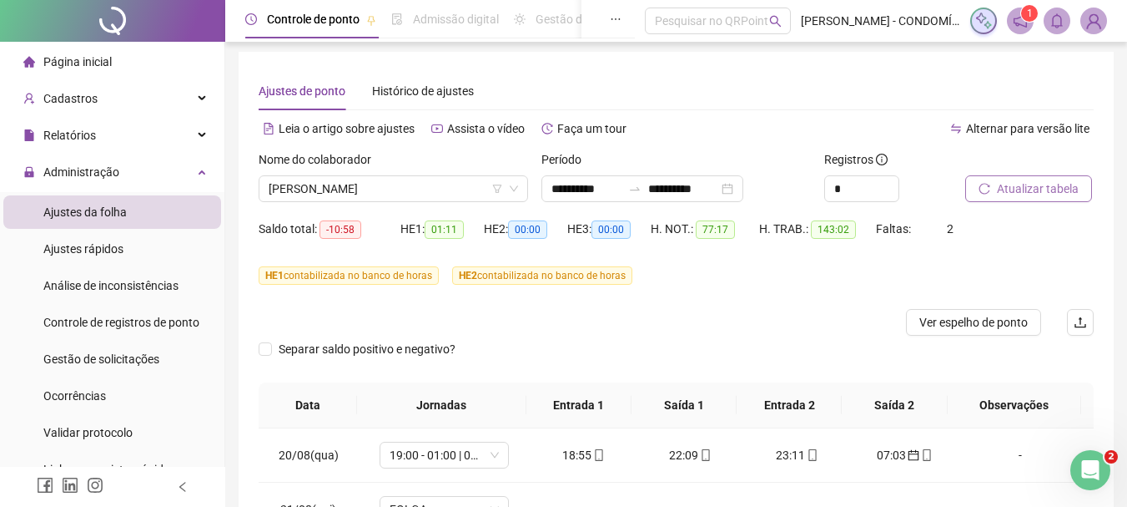
click at [1016, 189] on span "Atualizar tabela" at bounding box center [1038, 188] width 82 height 18
click at [356, 188] on span "[PERSON_NAME]" at bounding box center [394, 188] width 250 height 25
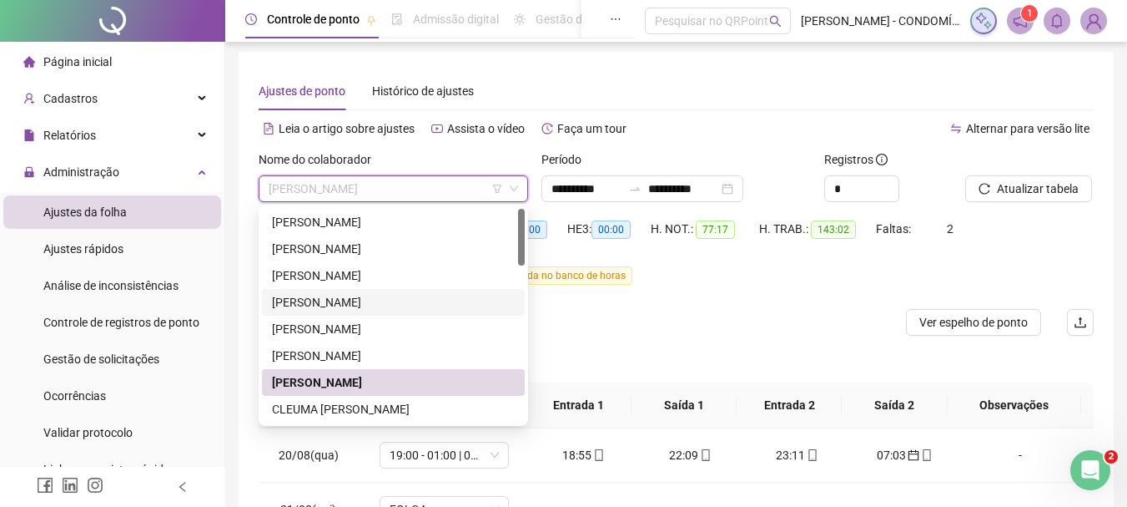
scroll to position [83, 0]
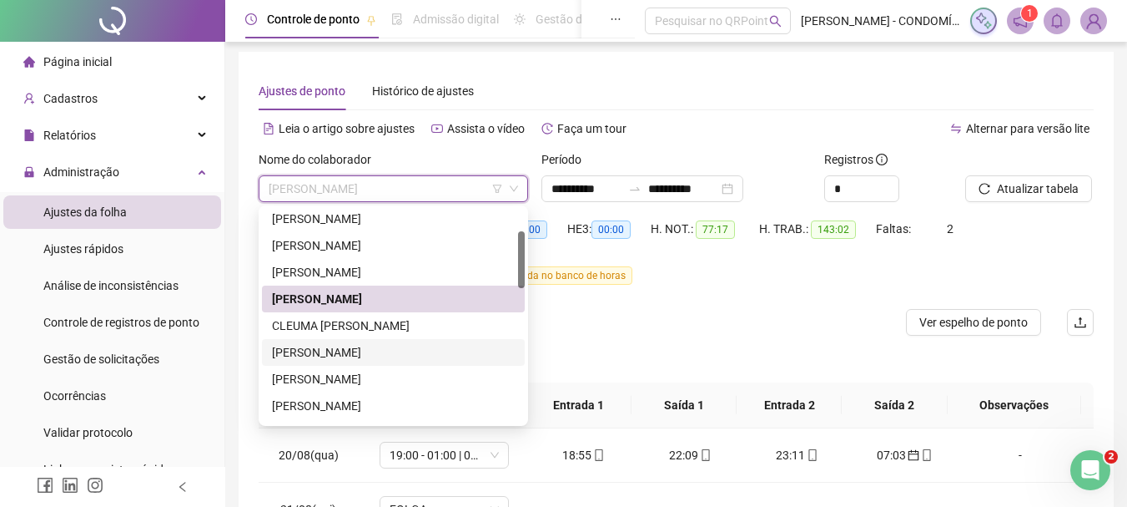
click at [305, 351] on div "[PERSON_NAME]" at bounding box center [393, 352] width 243 height 18
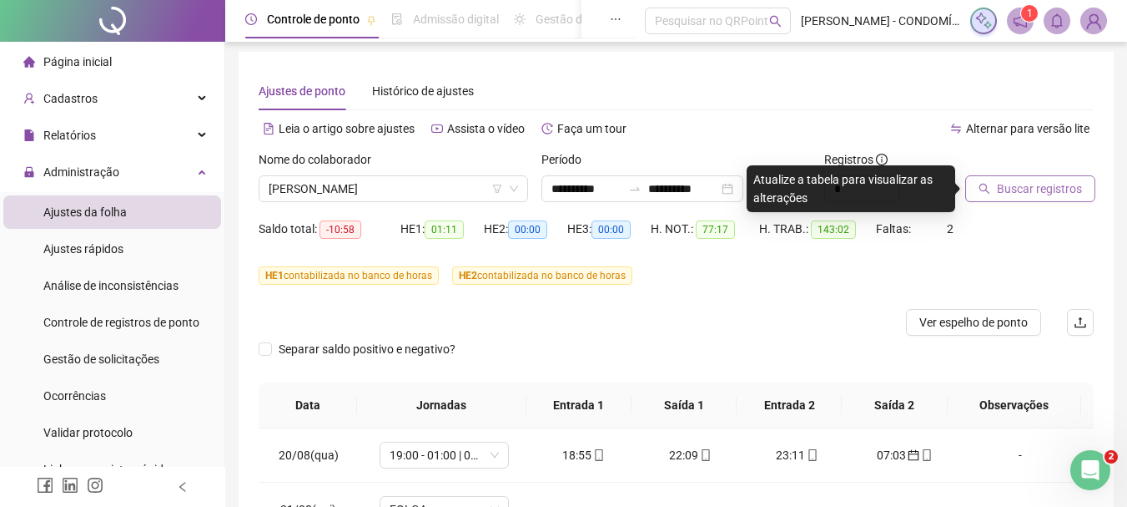
click at [1018, 185] on span "Buscar registros" at bounding box center [1039, 188] width 85 height 18
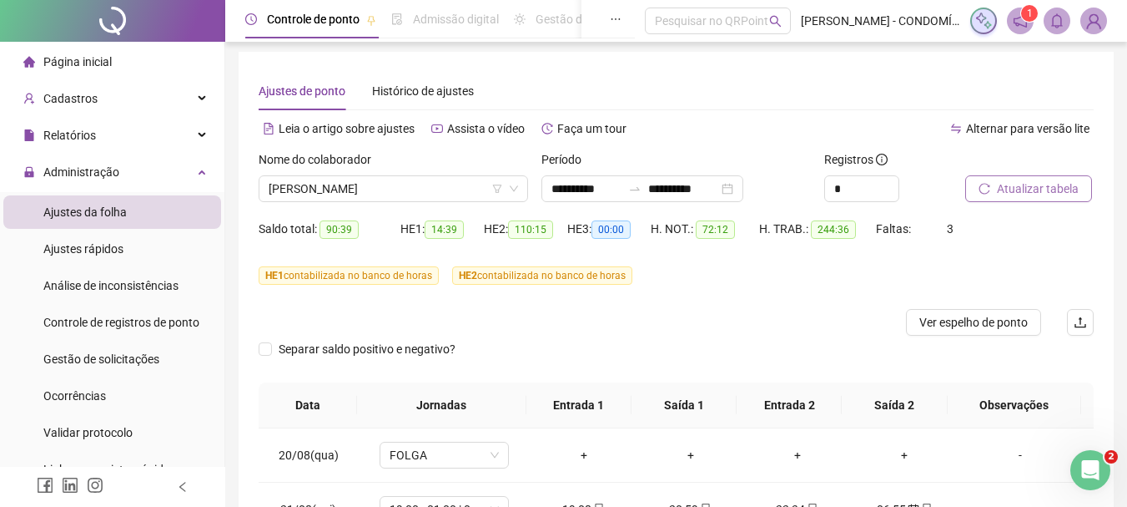
click at [1016, 189] on span "Atualizar tabela" at bounding box center [1038, 188] width 82 height 18
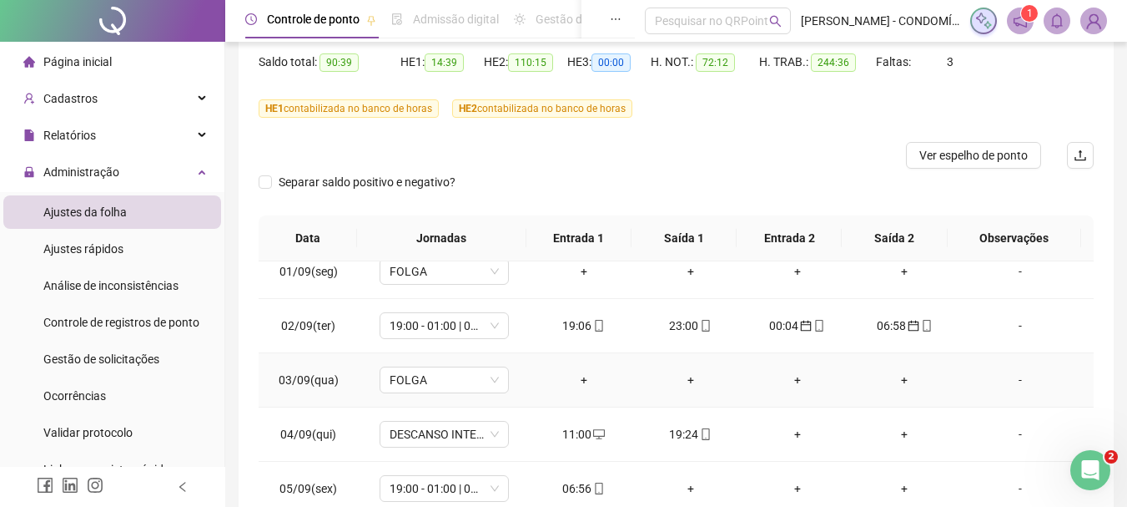
scroll to position [751, 0]
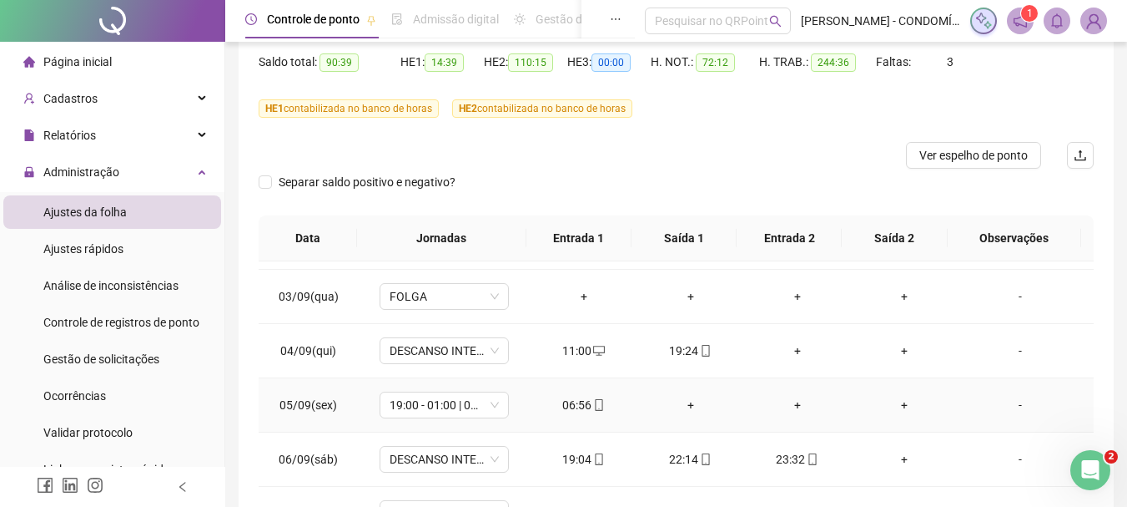
click at [570, 406] on div "06:56" at bounding box center [584, 405] width 80 height 18
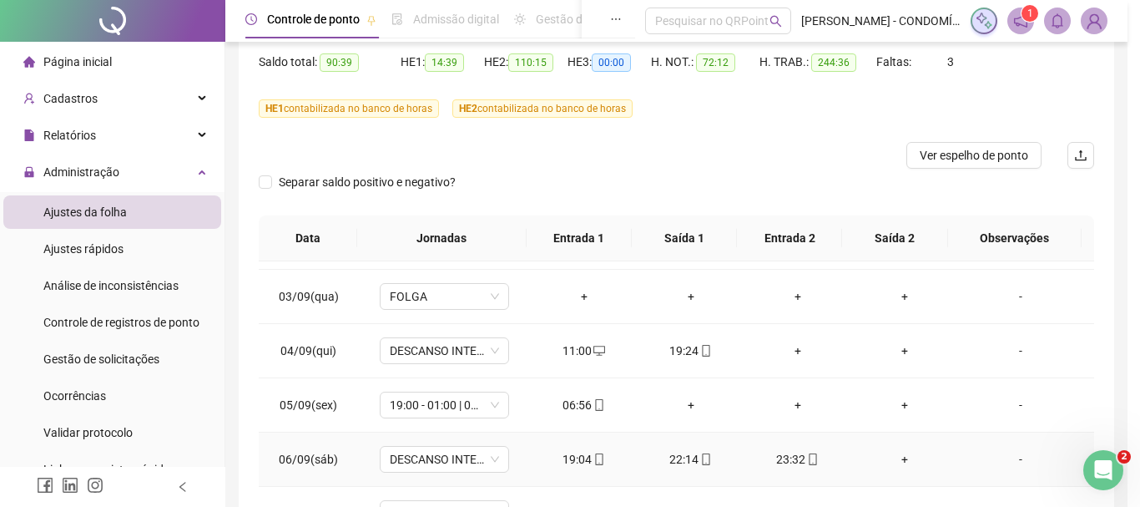
type input "**********"
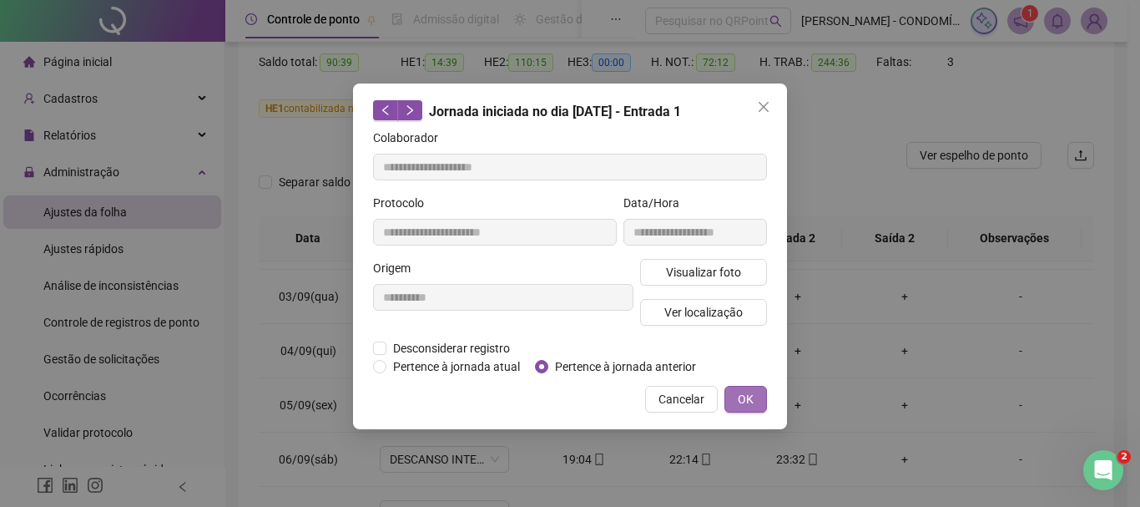
click at [745, 395] on span "OK" at bounding box center [746, 399] width 16 height 18
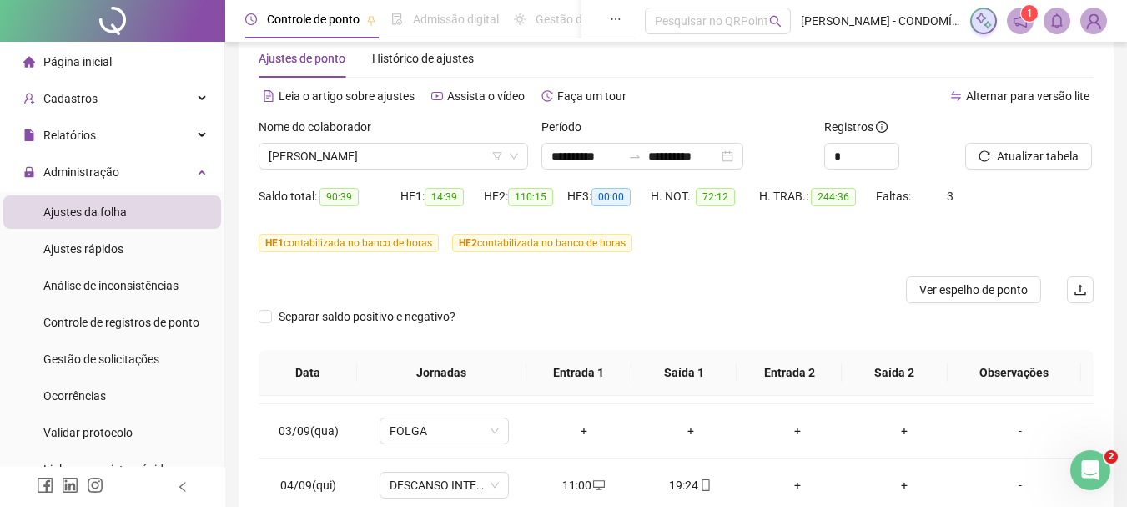
scroll to position [0, 0]
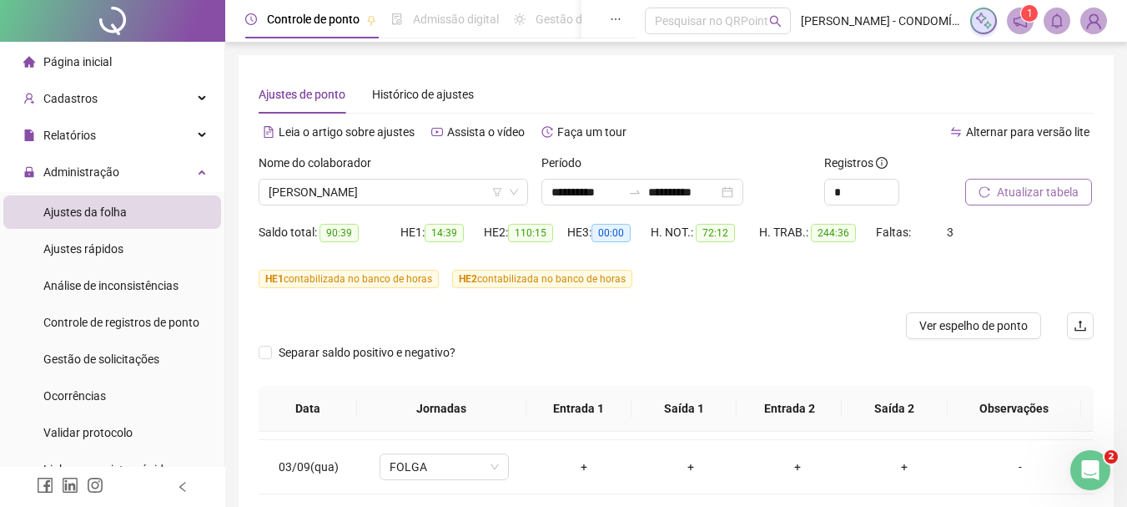
click at [1022, 194] on span "Atualizar tabela" at bounding box center [1038, 192] width 82 height 18
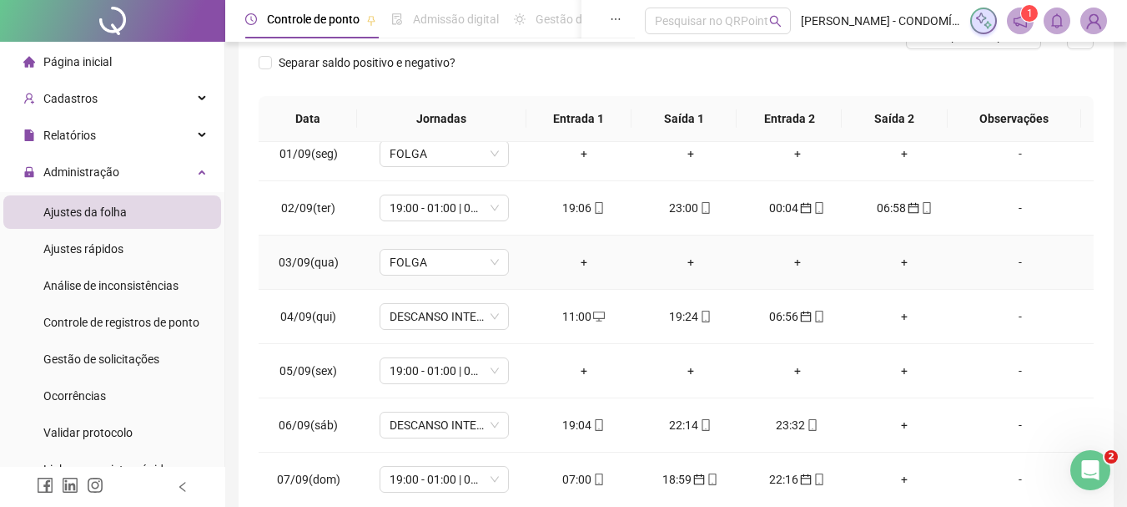
scroll to position [668, 0]
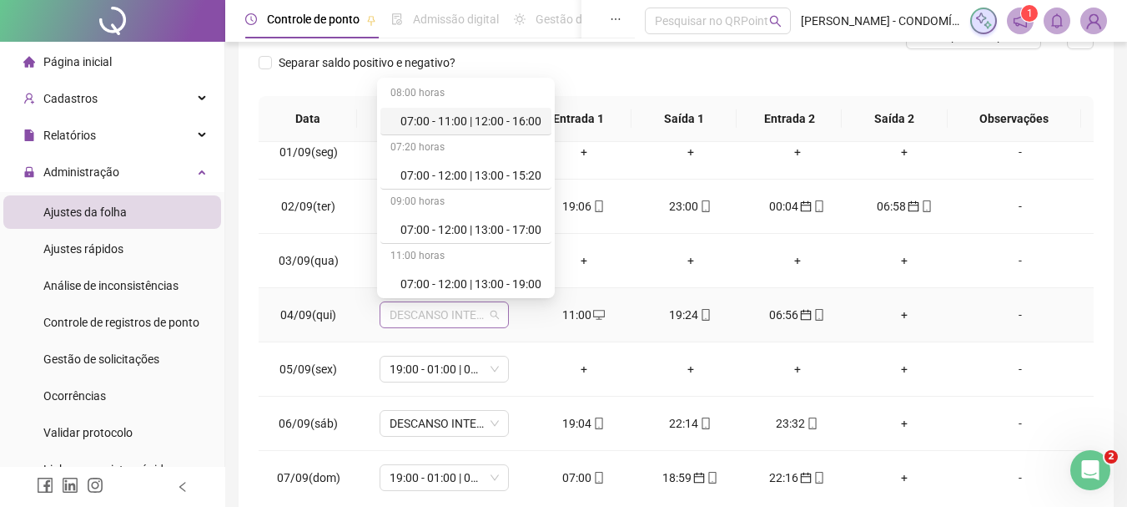
click at [442, 311] on span "DESCANSO INTER-JORNADA" at bounding box center [444, 314] width 109 height 25
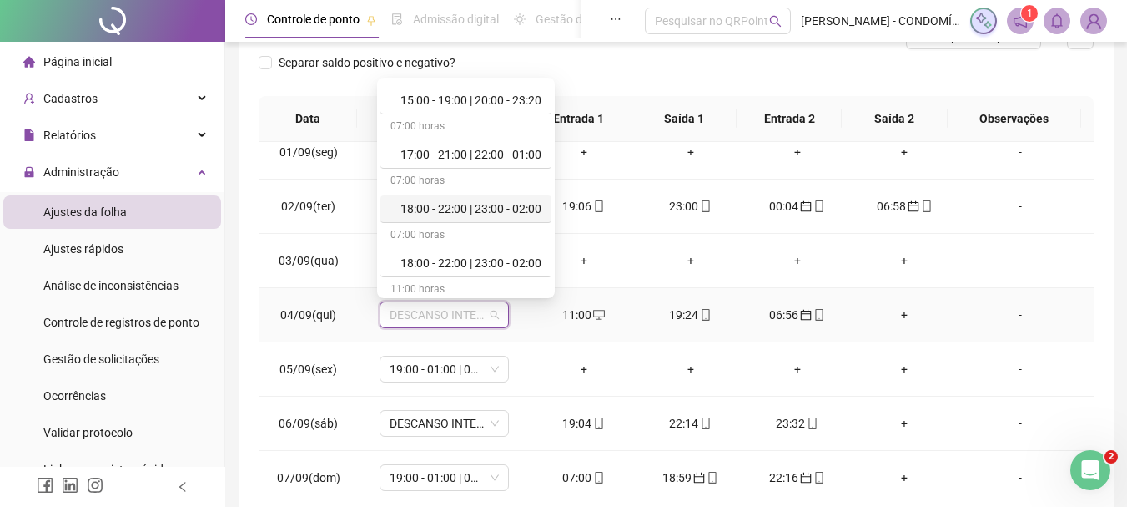
scroll to position [918, 0]
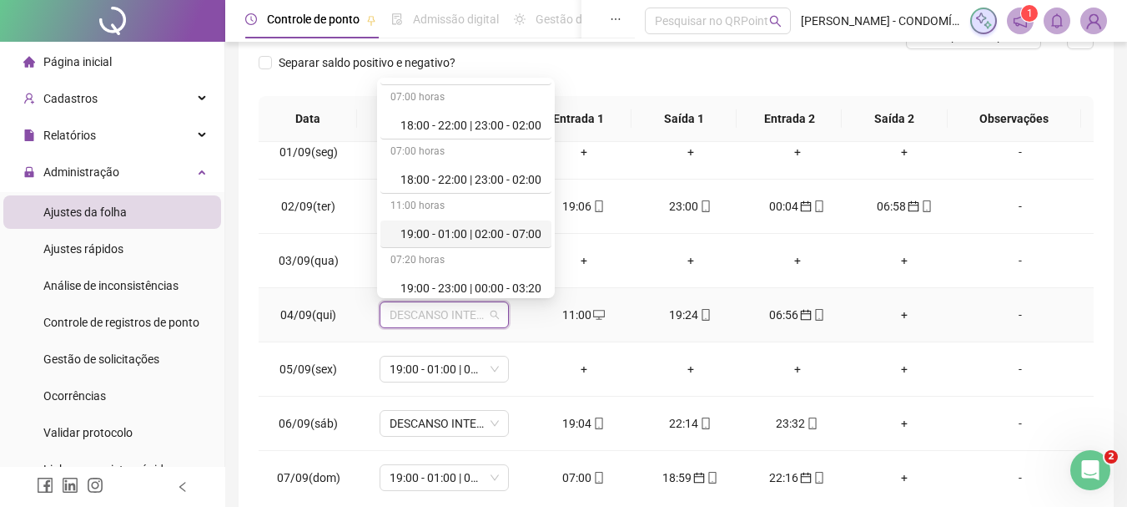
click at [492, 231] on div "19:00 - 01:00 | 02:00 - 07:00" at bounding box center [471, 233] width 141 height 18
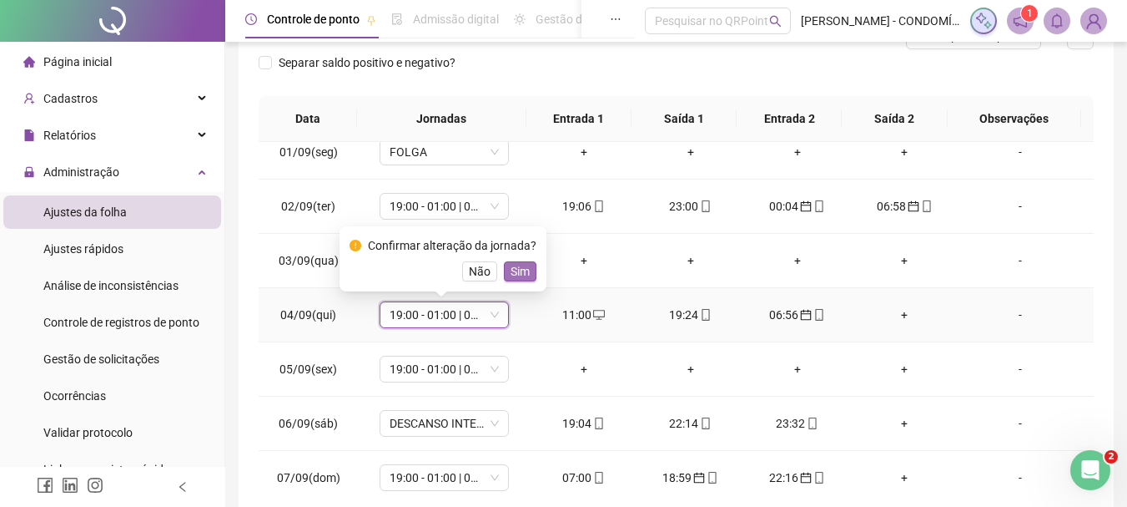
click at [517, 271] on span "Sim" at bounding box center [520, 271] width 19 height 18
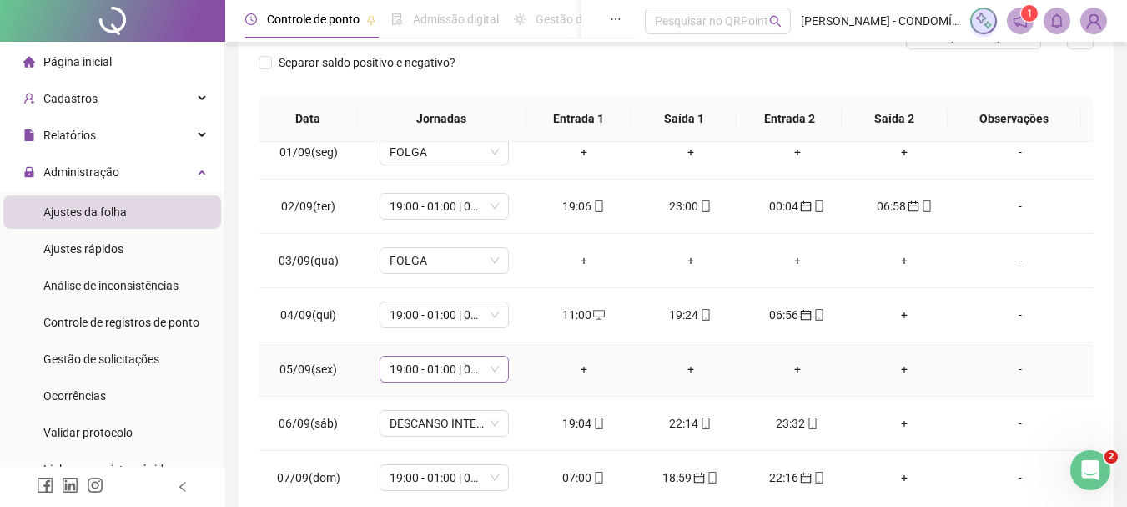
click at [406, 374] on span "19:00 - 01:00 | 02:00 - 07:00" at bounding box center [444, 368] width 109 height 25
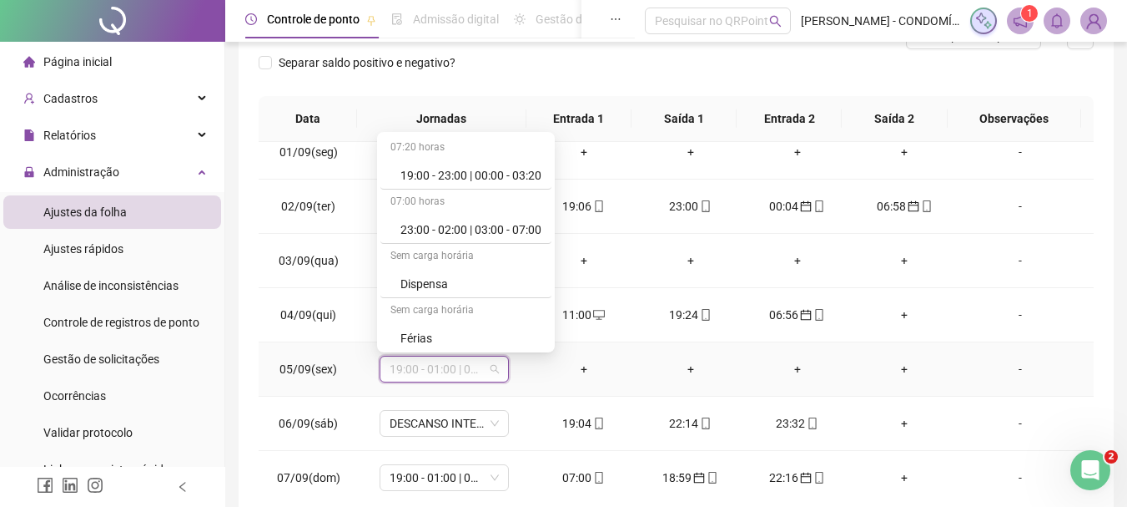
scroll to position [1251, 0]
click at [414, 230] on div "Folga" at bounding box center [471, 226] width 141 height 18
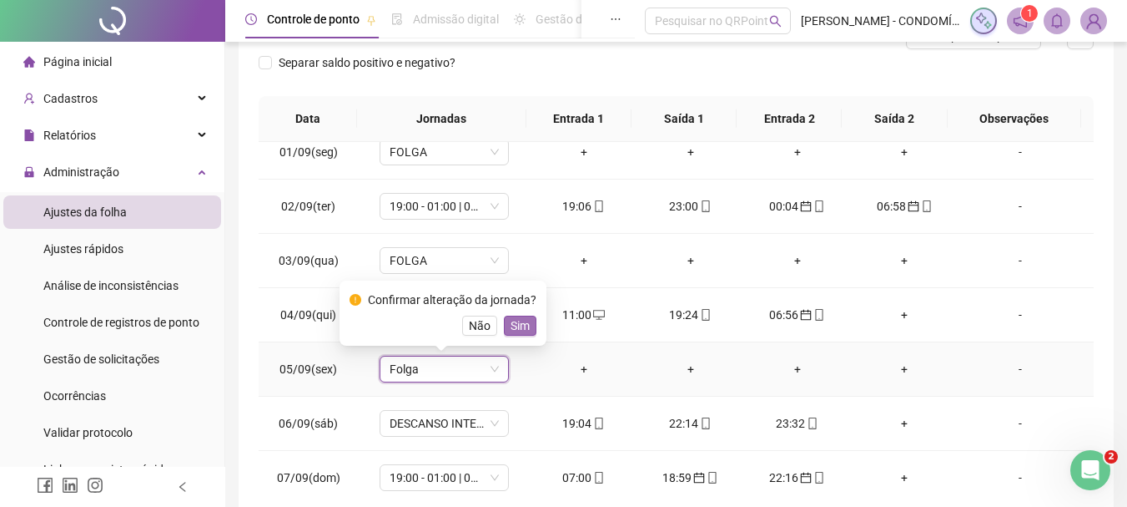
click at [524, 326] on span "Sim" at bounding box center [520, 325] width 19 height 18
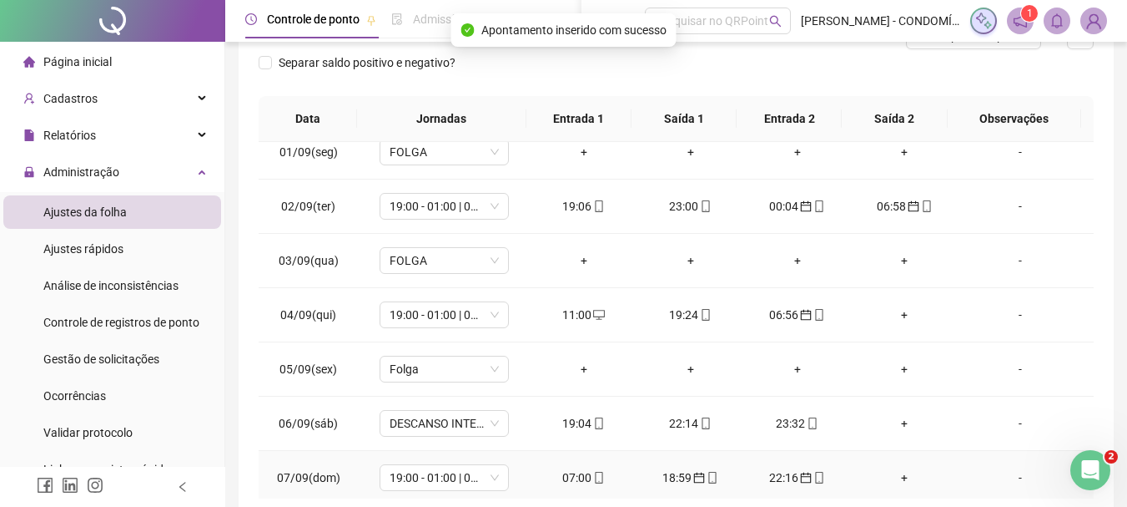
click at [572, 476] on div "07:00" at bounding box center [584, 477] width 80 height 18
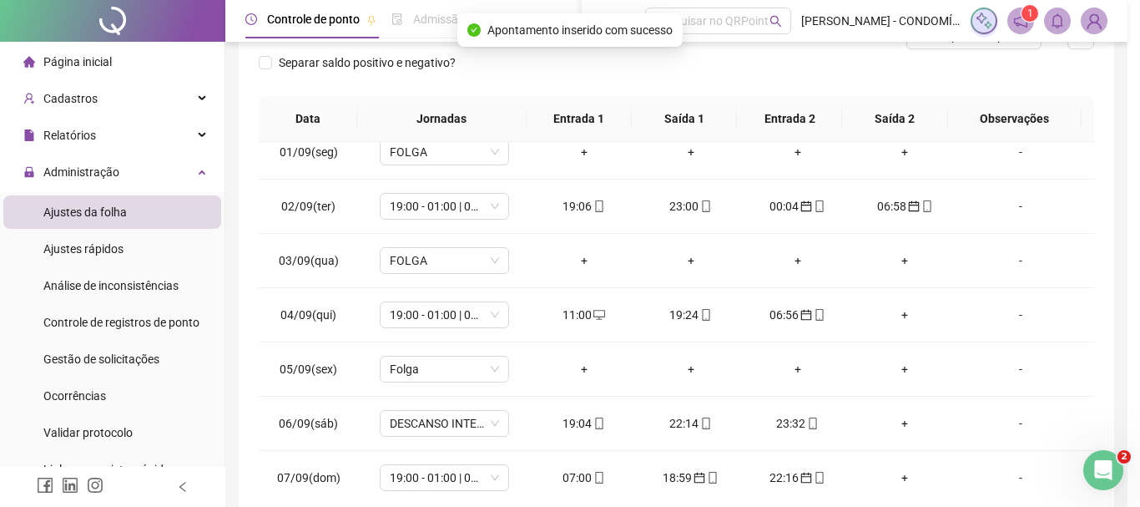
type input "**********"
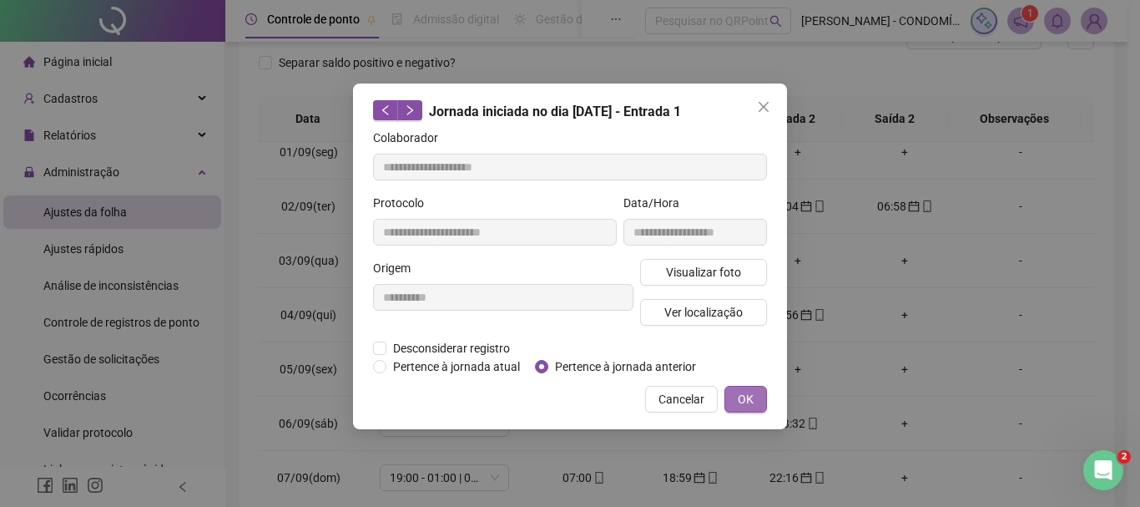
click at [744, 397] on span "OK" at bounding box center [746, 399] width 16 height 18
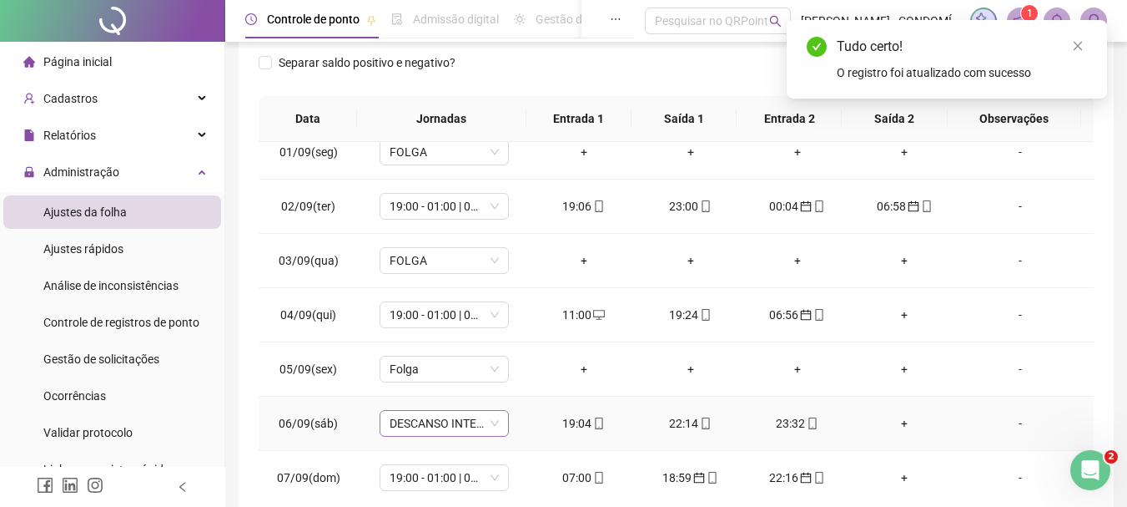
click at [438, 423] on span "DESCANSO INTER-JORNADA" at bounding box center [444, 423] width 109 height 25
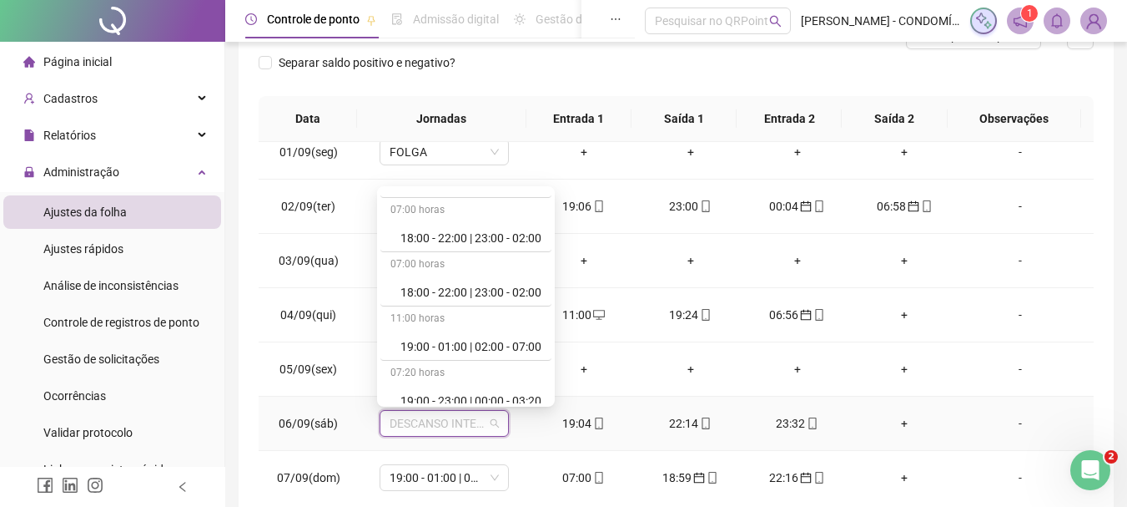
scroll to position [918, 0]
click at [471, 340] on div "19:00 - 01:00 | 02:00 - 07:00" at bounding box center [471, 342] width 141 height 18
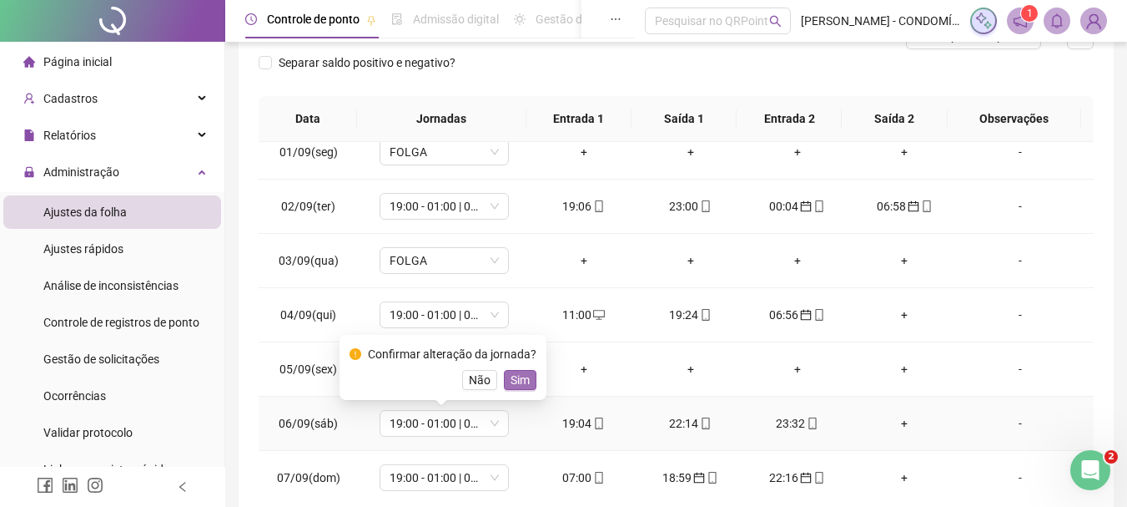
click at [519, 379] on span "Sim" at bounding box center [520, 380] width 19 height 18
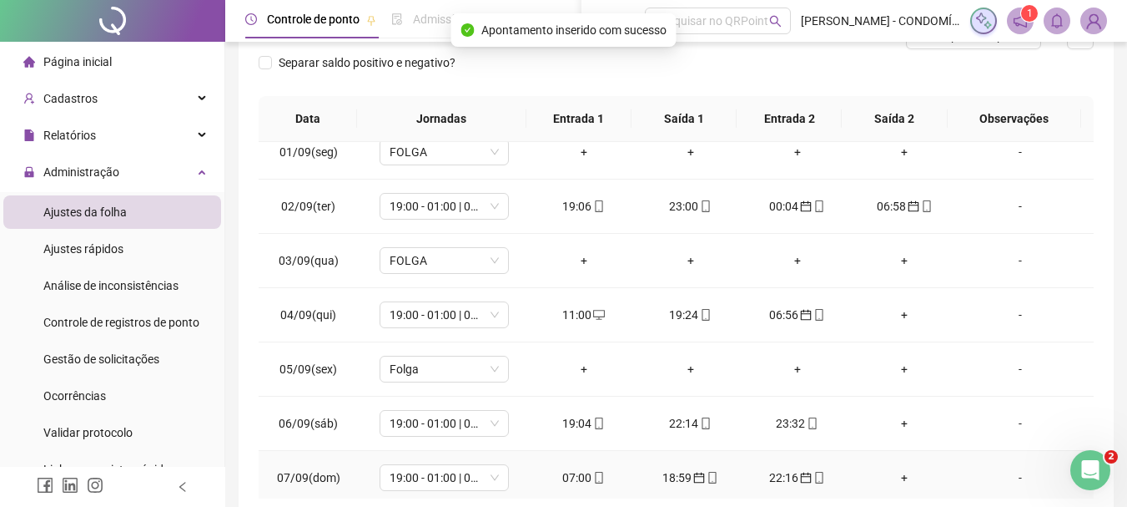
click at [668, 475] on div "18:59" at bounding box center [691, 477] width 80 height 18
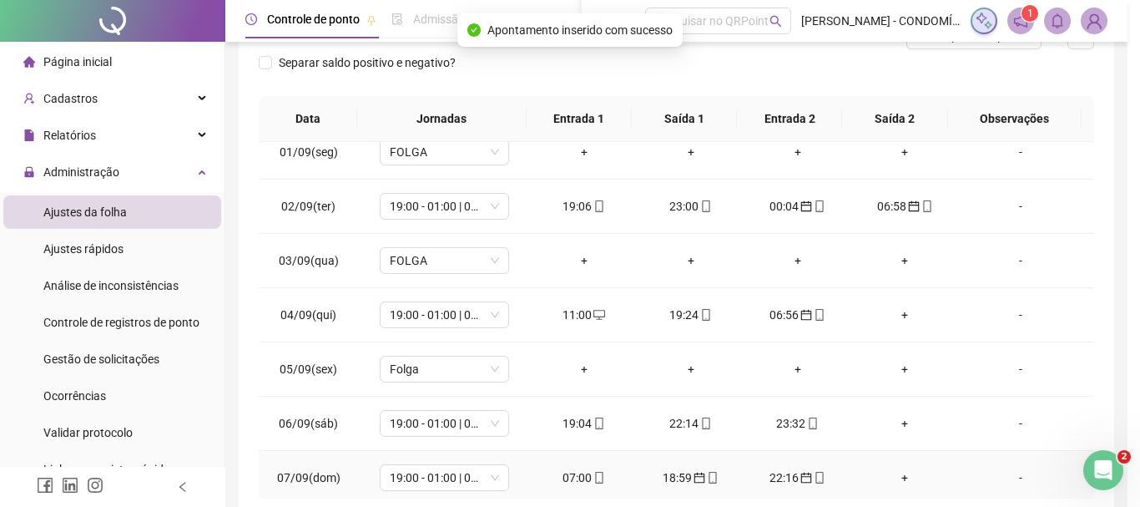
type input "**********"
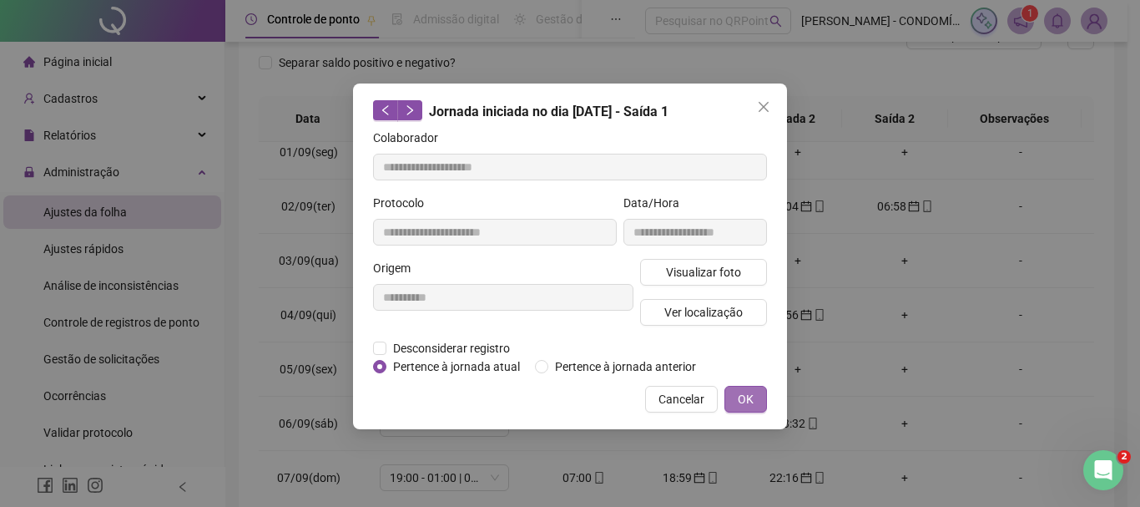
click at [748, 399] on span "OK" at bounding box center [746, 399] width 16 height 18
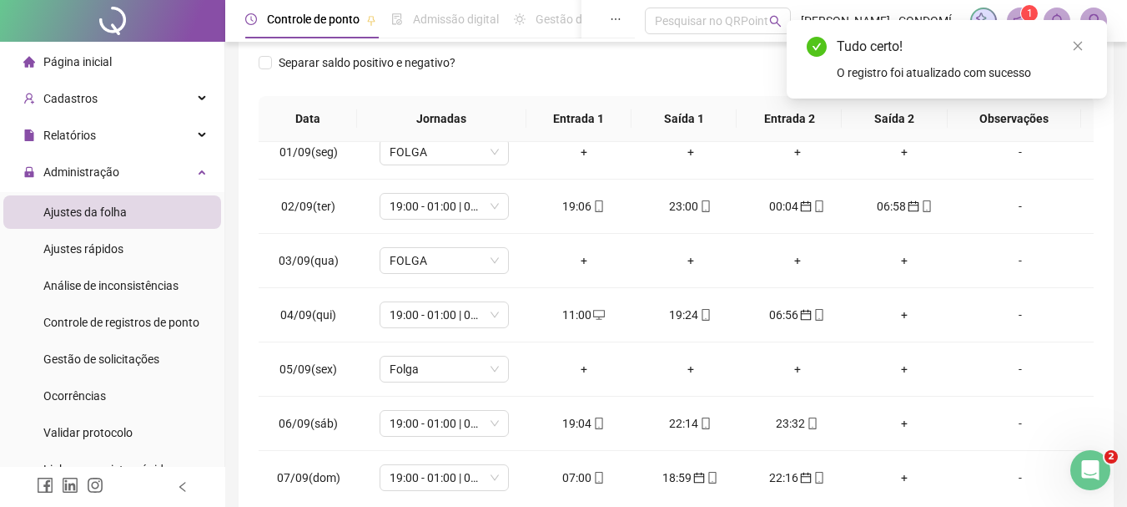
click at [770, 476] on div "22:16" at bounding box center [798, 477] width 80 height 18
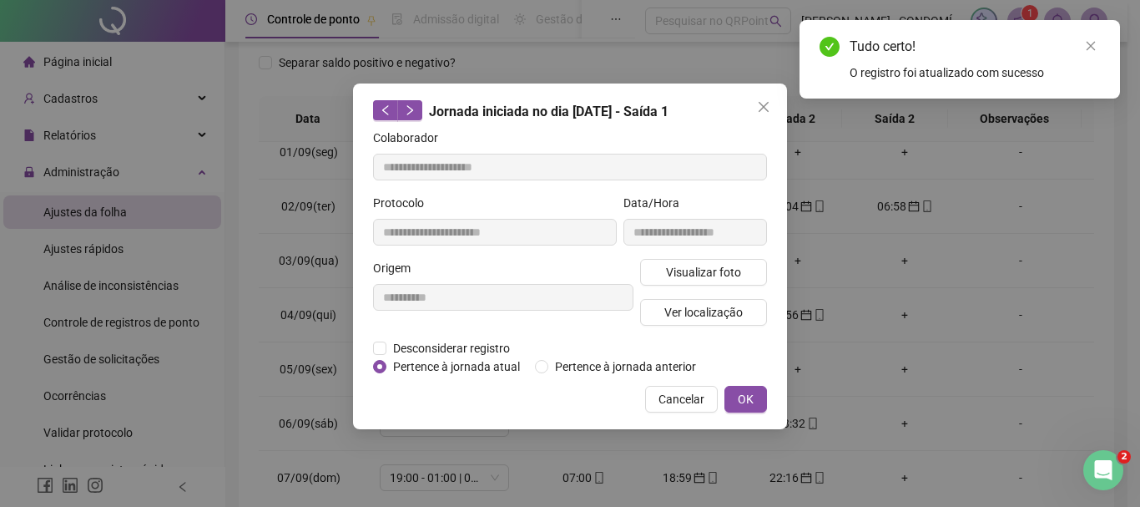
type input "**********"
click at [383, 372] on label "Pertence à jornada atual" at bounding box center [450, 366] width 155 height 18
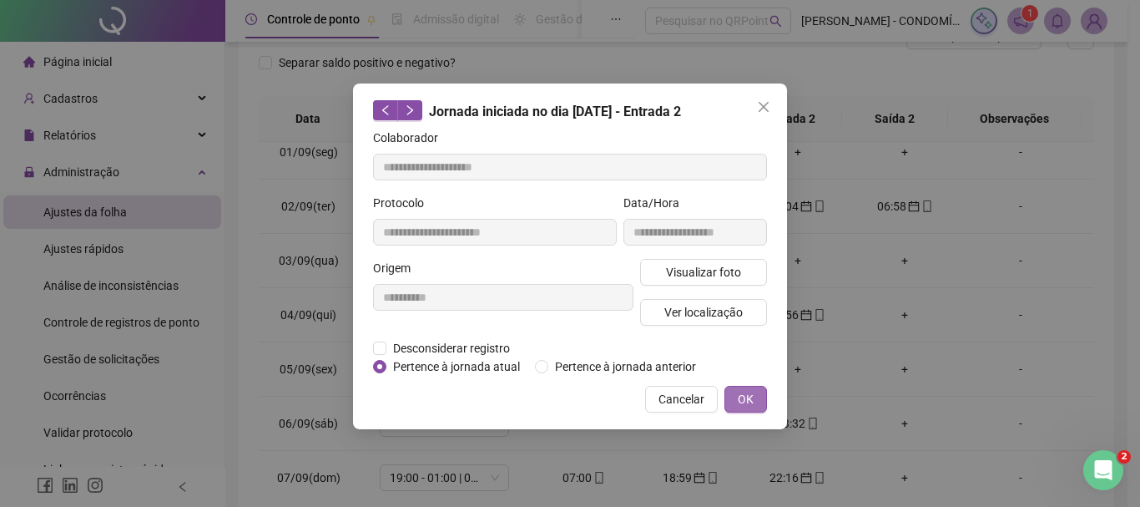
click at [745, 400] on span "OK" at bounding box center [746, 399] width 16 height 18
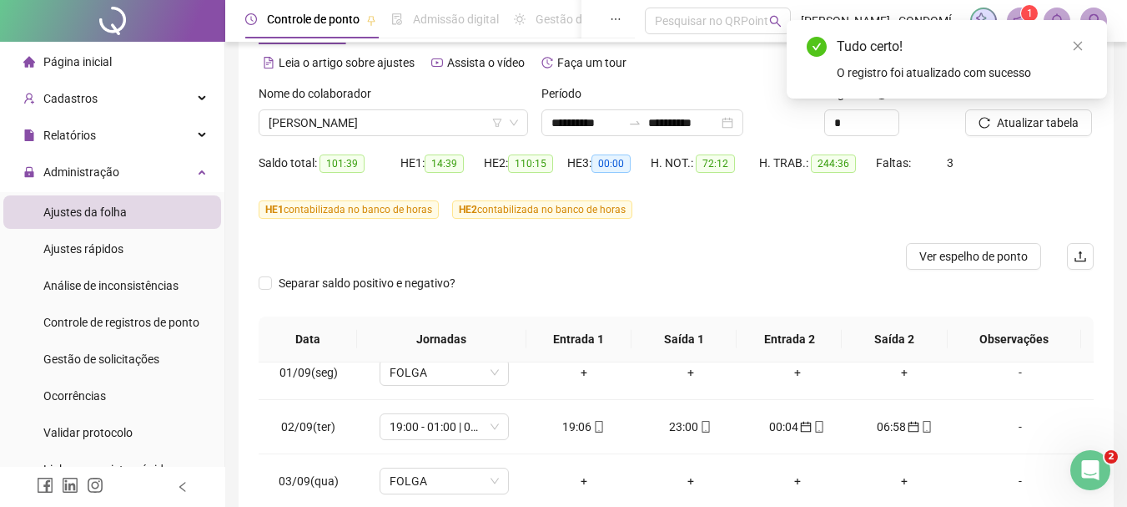
scroll to position [58, 0]
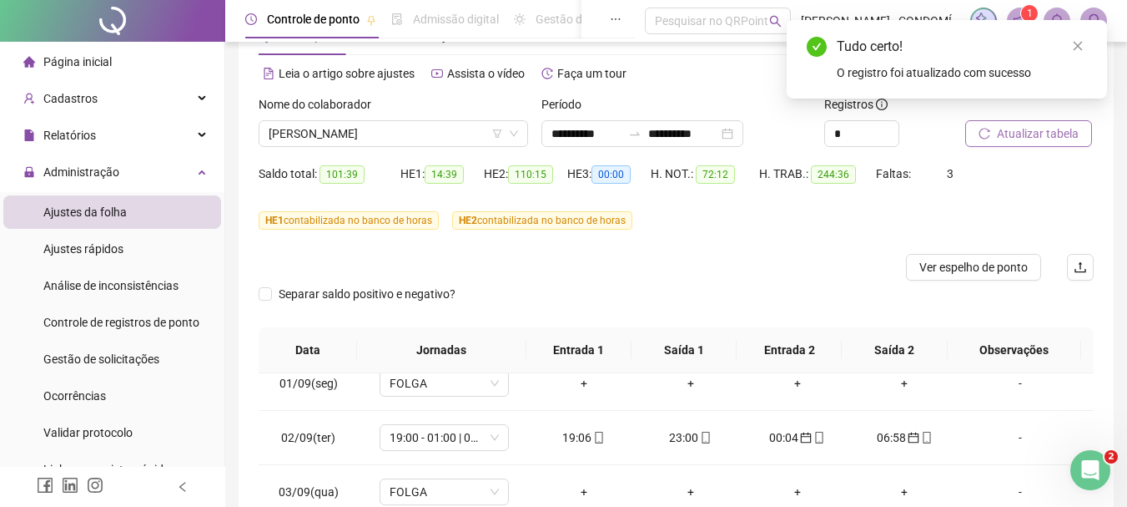
click at [1003, 134] on span "Atualizar tabela" at bounding box center [1038, 133] width 82 height 18
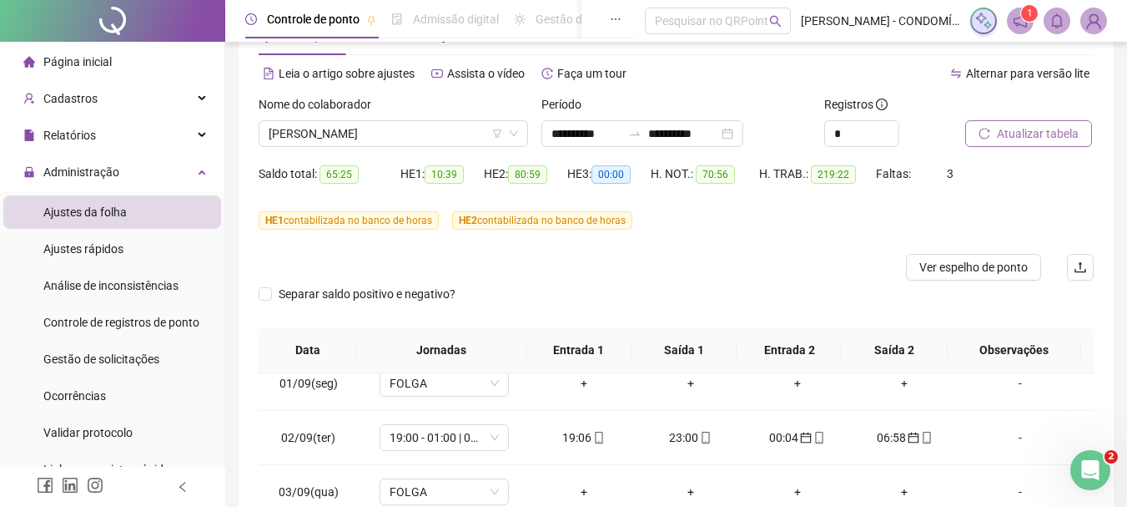
click at [1035, 132] on span "Atualizar tabela" at bounding box center [1038, 133] width 82 height 18
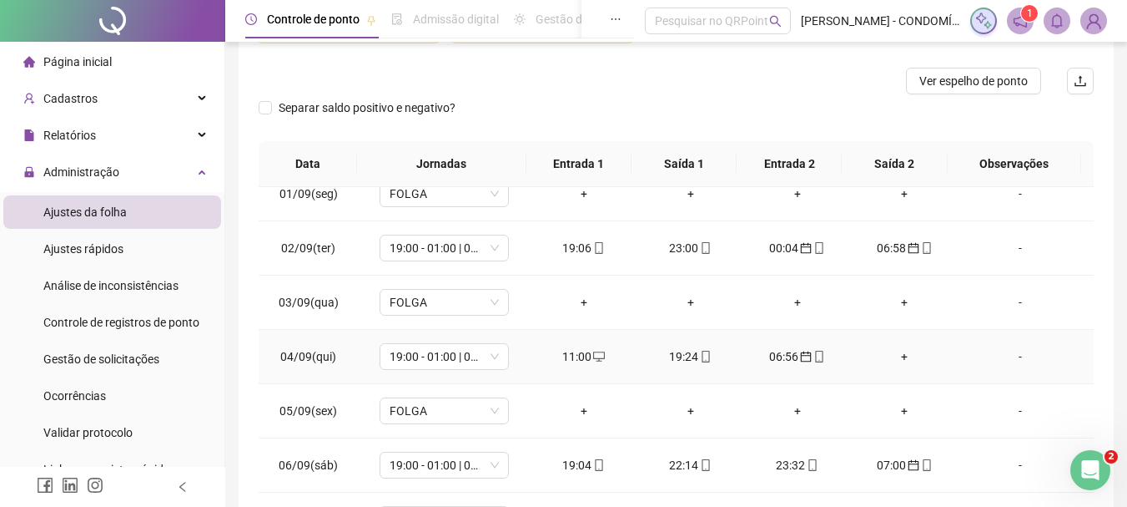
scroll to position [668, 0]
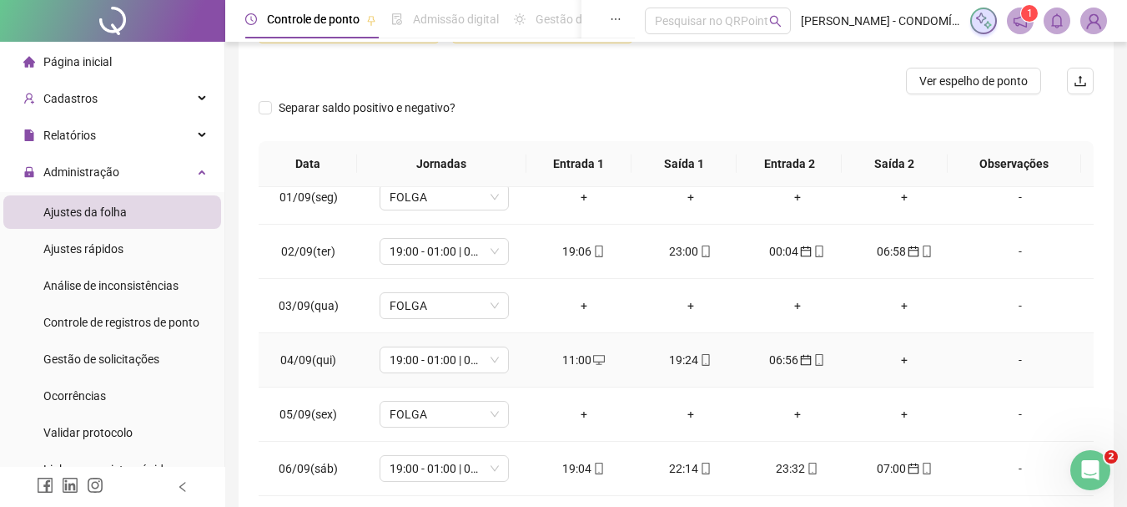
click at [574, 358] on div "11:00" at bounding box center [584, 359] width 80 height 18
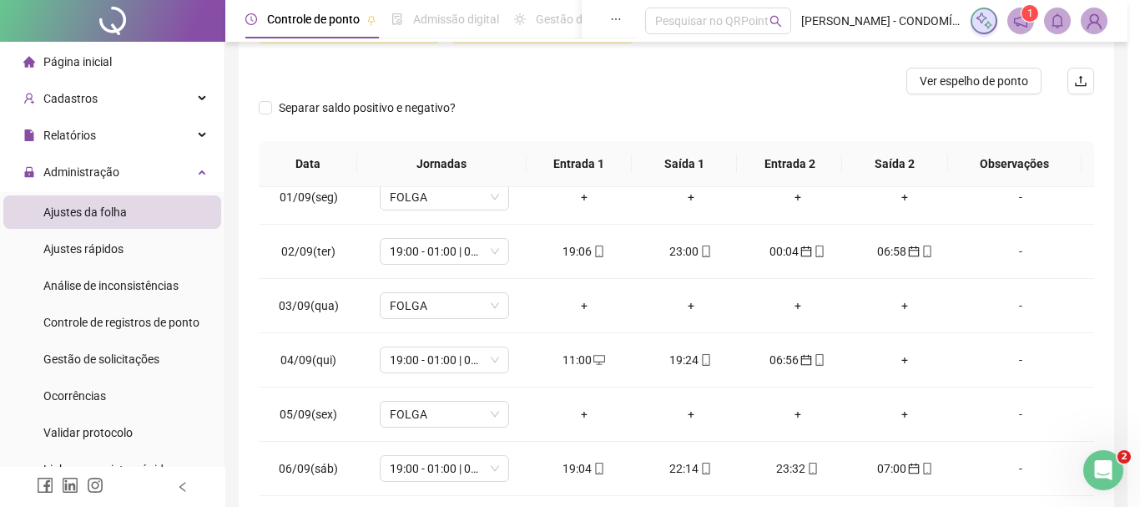
type input "**********"
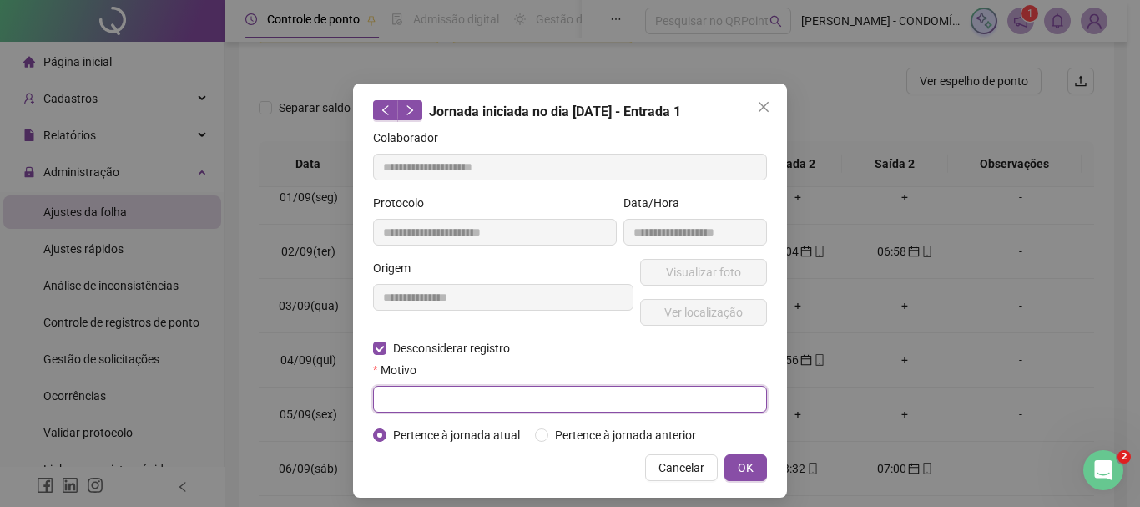
click at [427, 389] on input "text" at bounding box center [570, 399] width 394 height 27
type input "****"
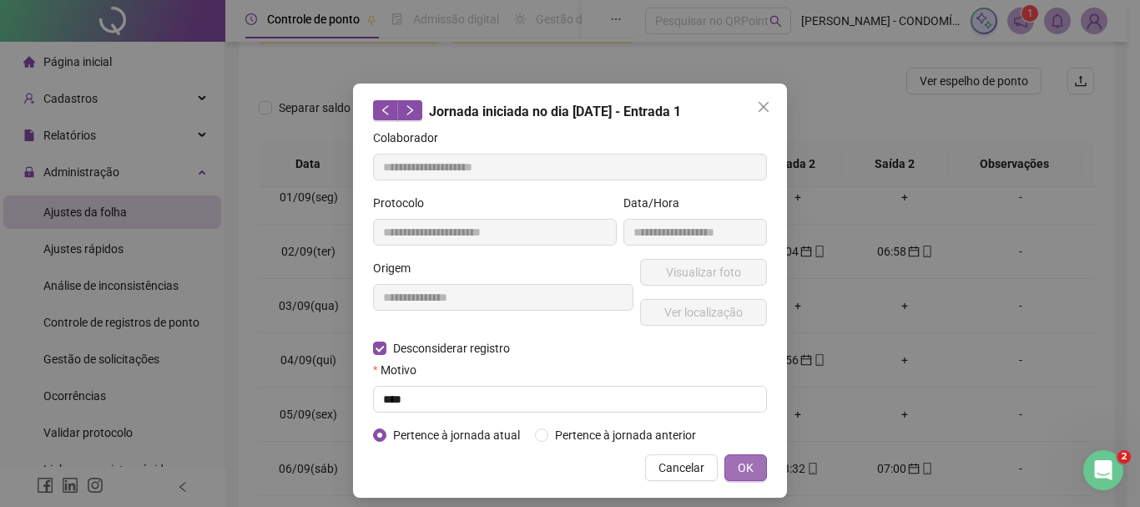
click at [738, 468] on span "OK" at bounding box center [746, 467] width 16 height 18
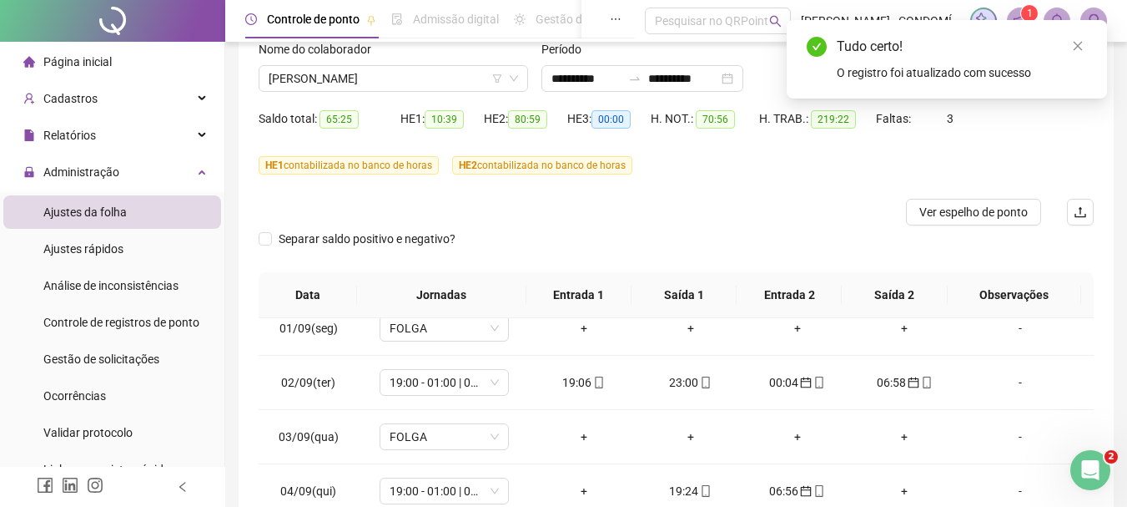
scroll to position [0, 0]
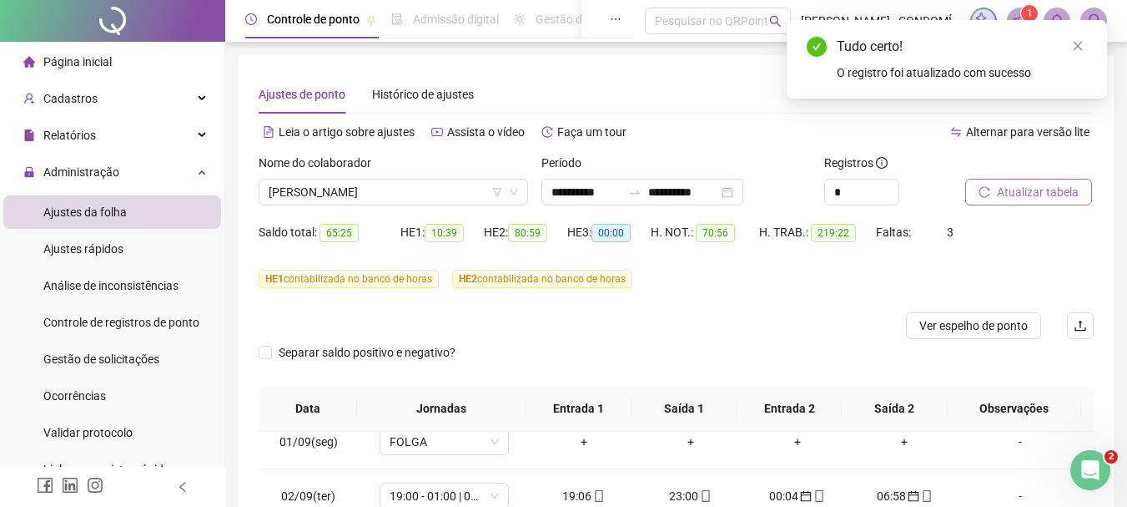
click at [1016, 184] on span "Atualizar tabela" at bounding box center [1038, 192] width 82 height 18
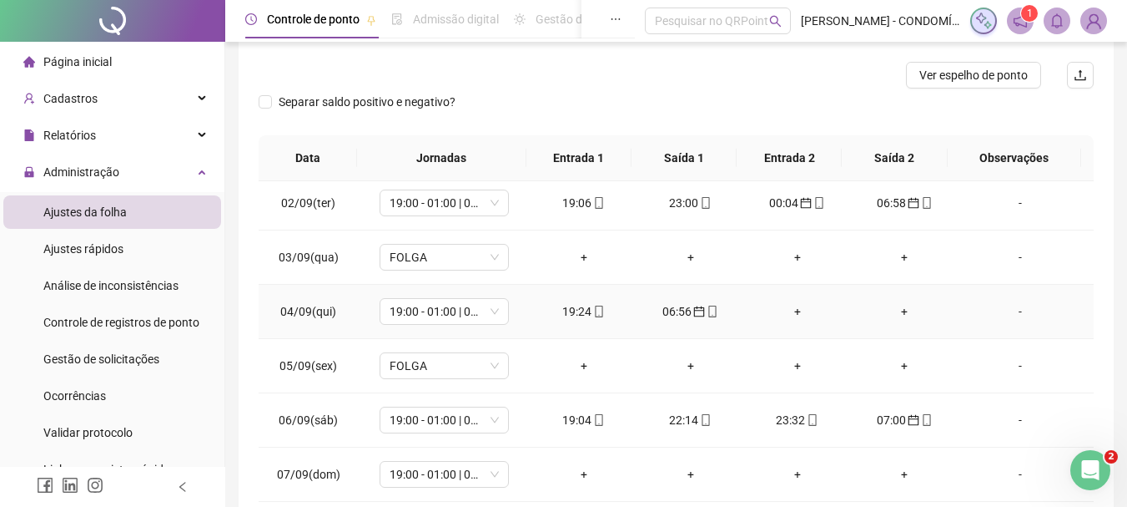
scroll to position [751, 0]
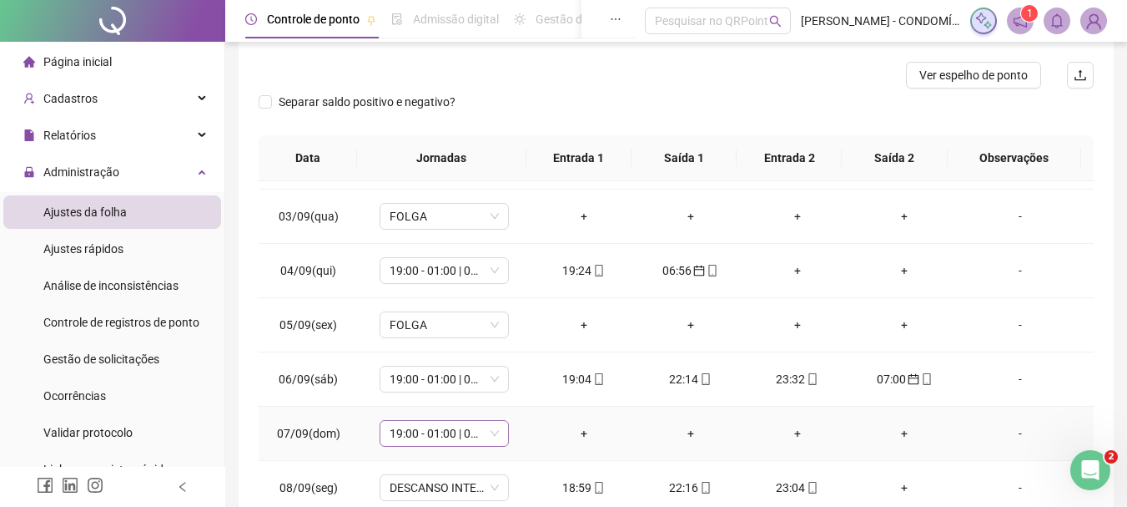
click at [427, 435] on span "19:00 - 01:00 | 02:00 - 07:00" at bounding box center [444, 433] width 109 height 25
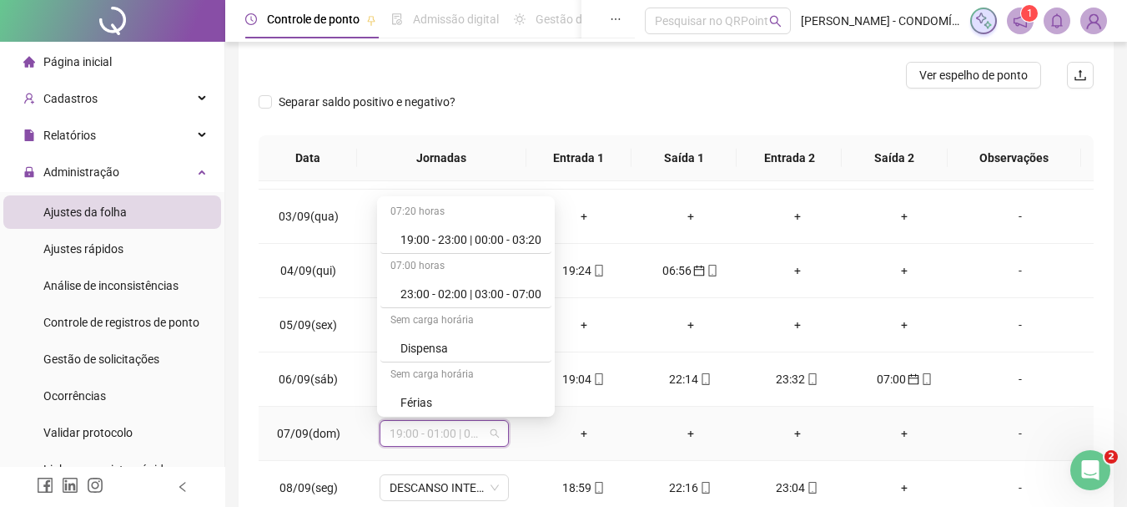
scroll to position [1251, 0]
click at [419, 292] on div "Folga" at bounding box center [471, 290] width 141 height 18
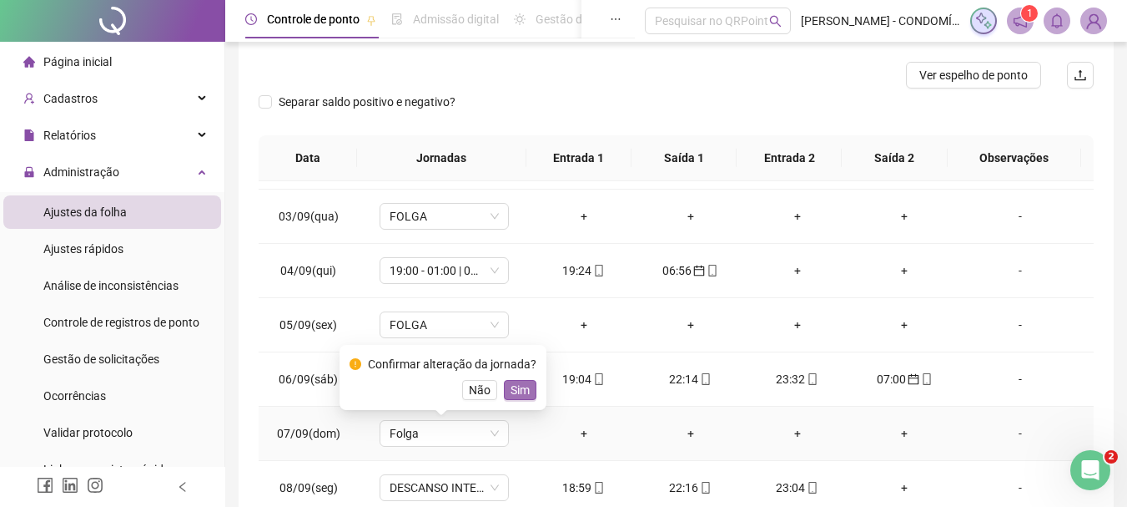
click at [517, 383] on span "Sim" at bounding box center [520, 390] width 19 height 18
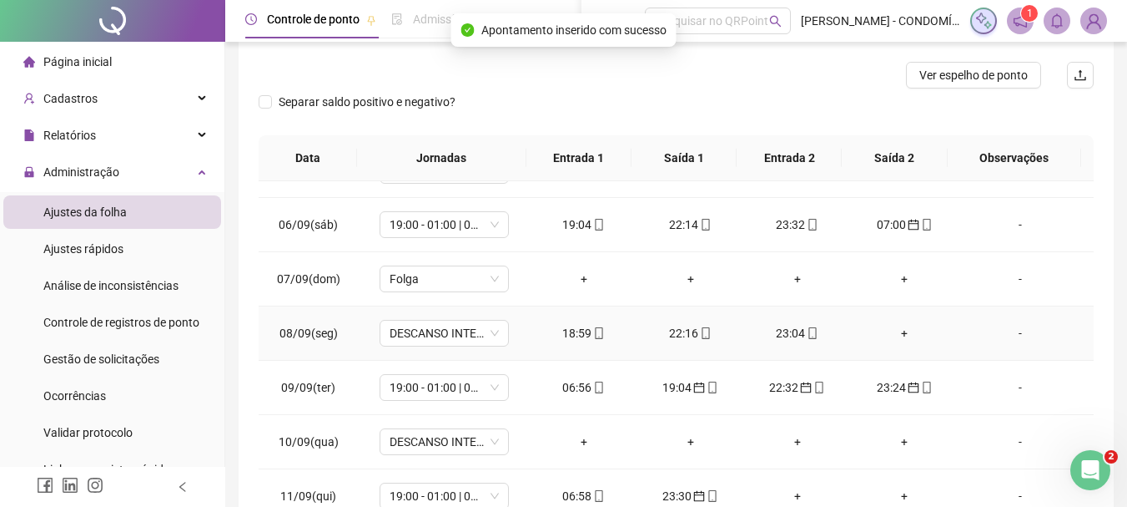
scroll to position [918, 0]
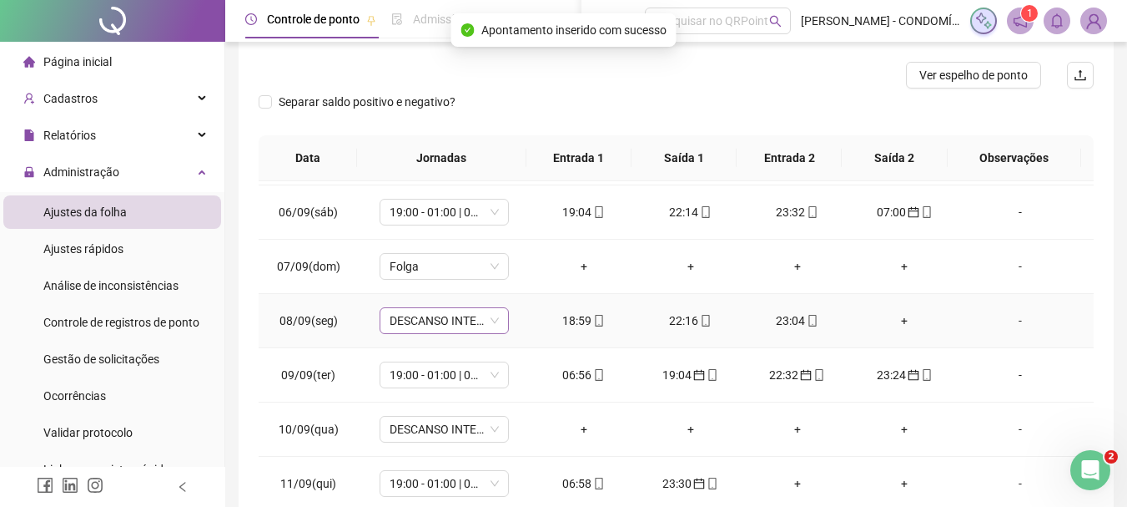
click at [401, 315] on span "DESCANSO INTER-JORNADA" at bounding box center [444, 320] width 109 height 25
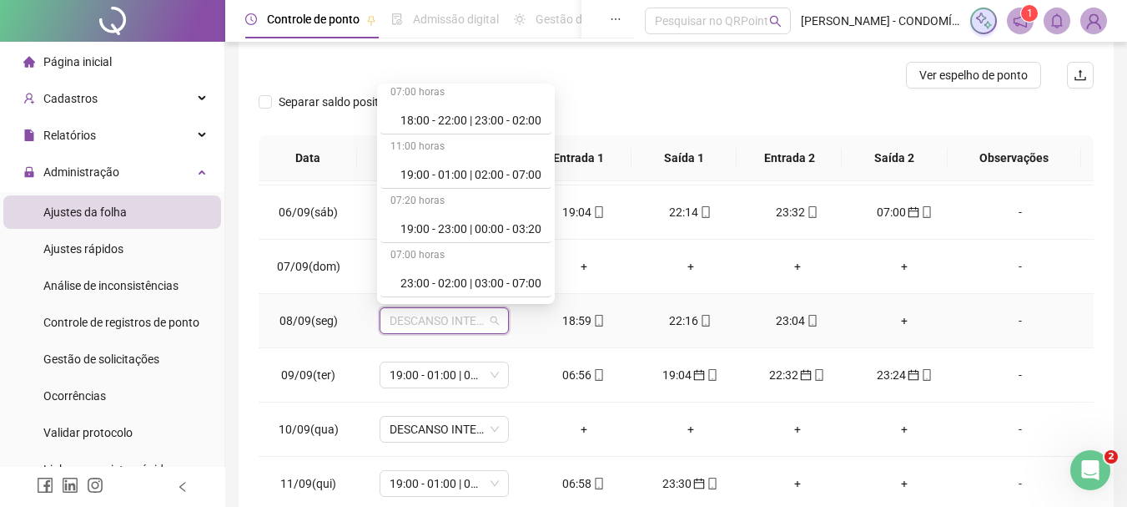
scroll to position [1001, 0]
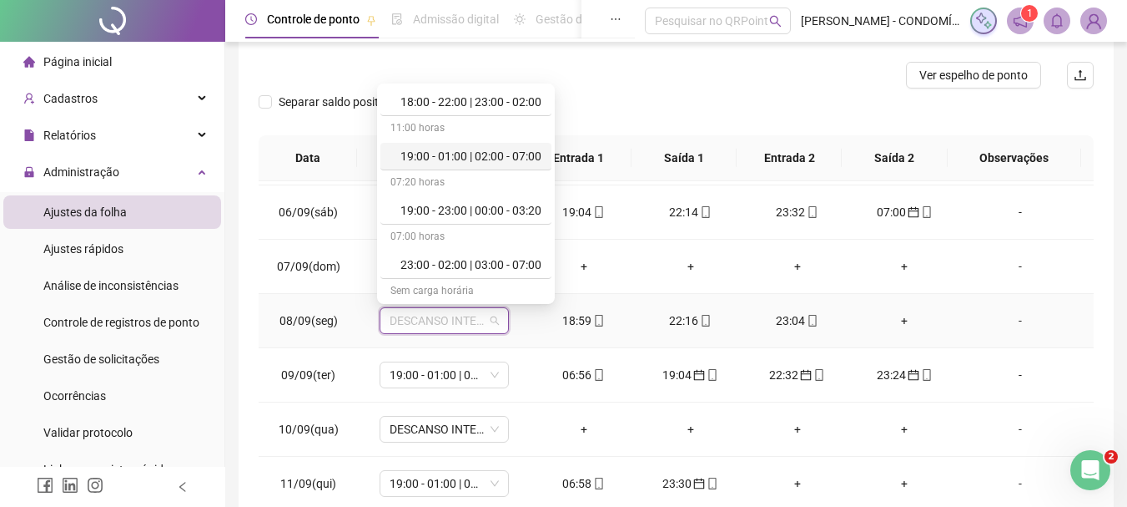
click at [477, 155] on div "19:00 - 01:00 | 02:00 - 07:00" at bounding box center [471, 156] width 141 height 18
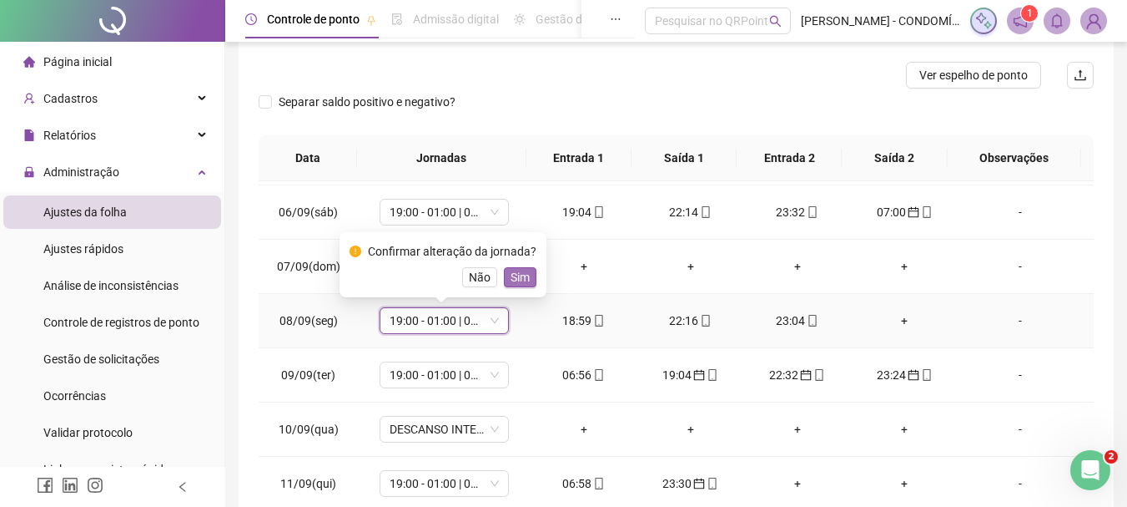
click at [522, 275] on span "Sim" at bounding box center [520, 277] width 19 height 18
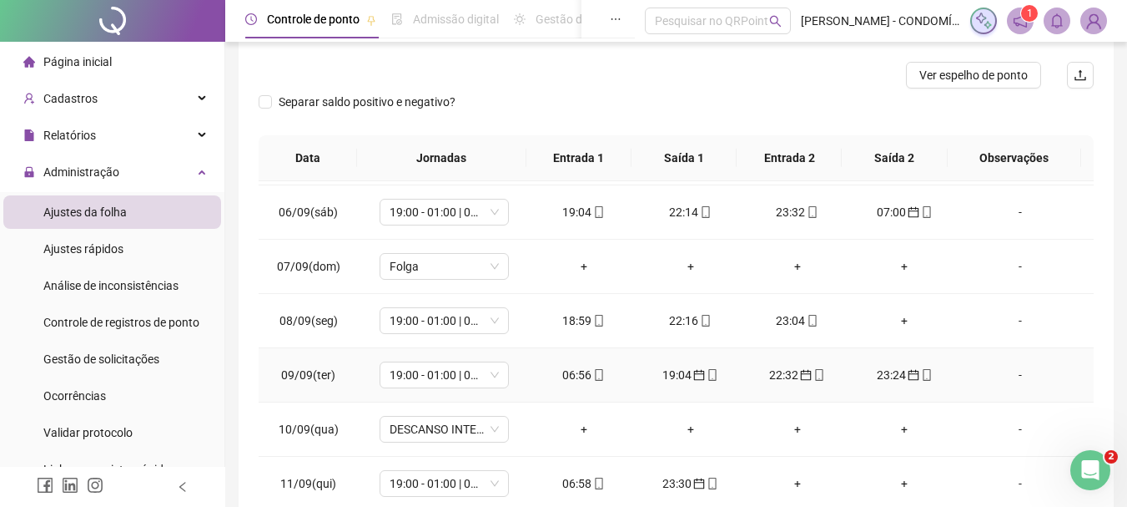
click at [571, 377] on div "06:56" at bounding box center [584, 374] width 80 height 18
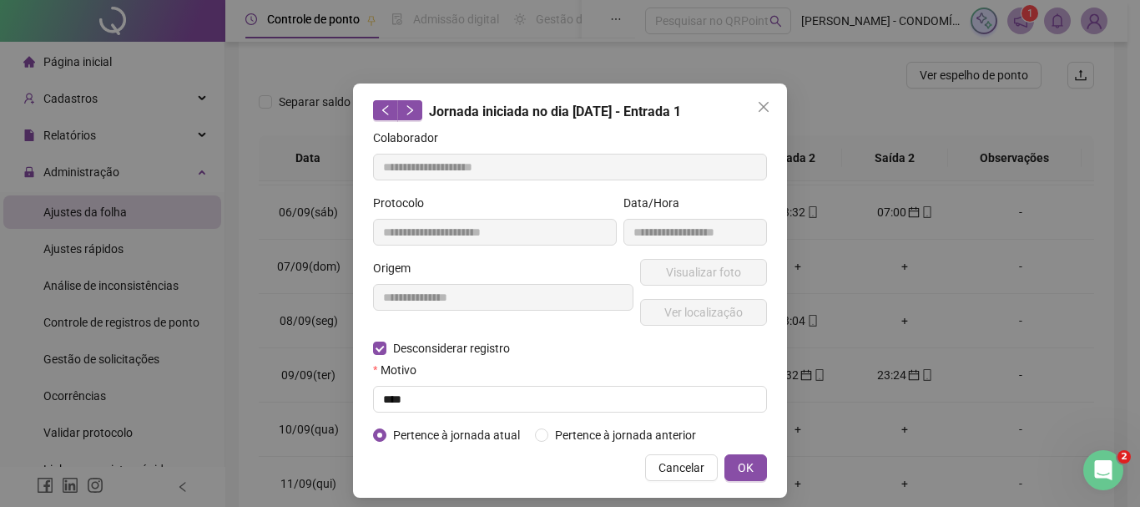
type input "**********"
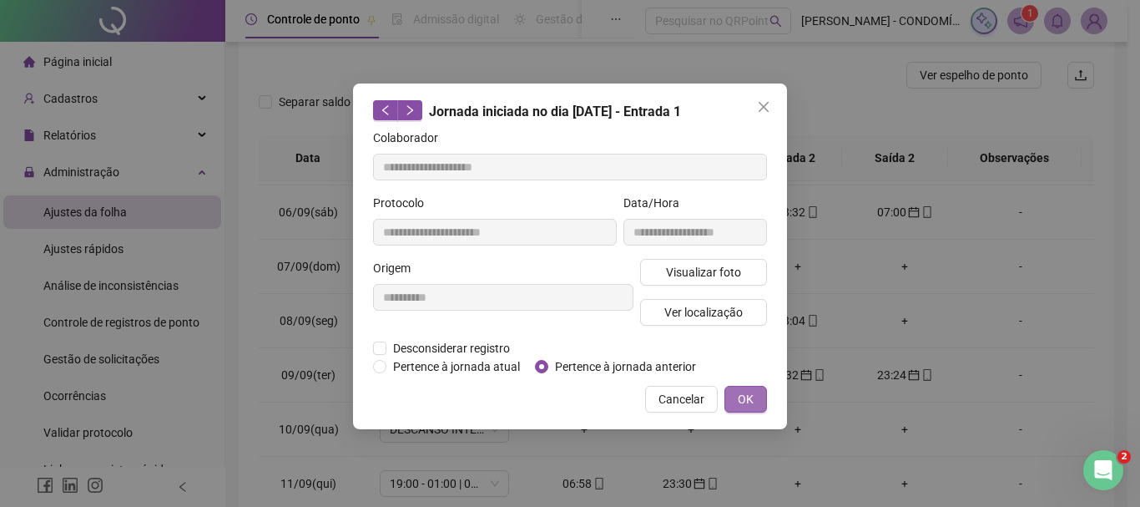
click at [744, 396] on span "OK" at bounding box center [746, 399] width 16 height 18
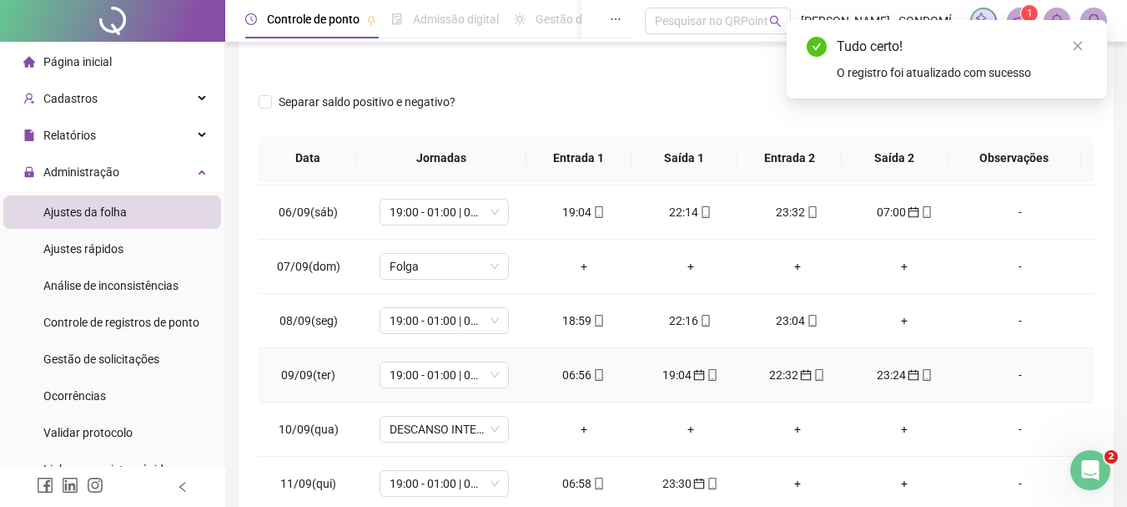
click at [674, 372] on div "19:04" at bounding box center [691, 374] width 80 height 18
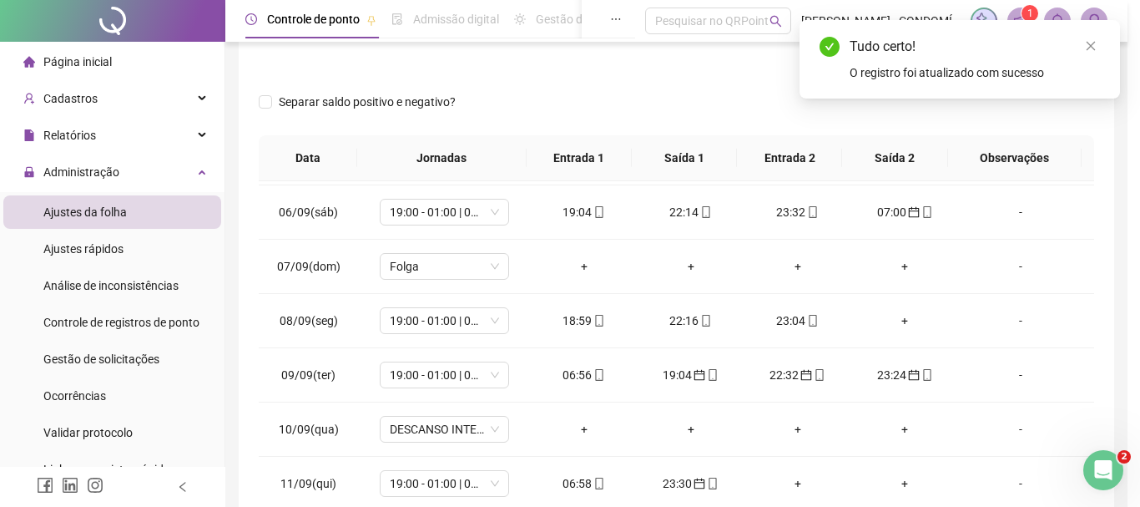
type input "**********"
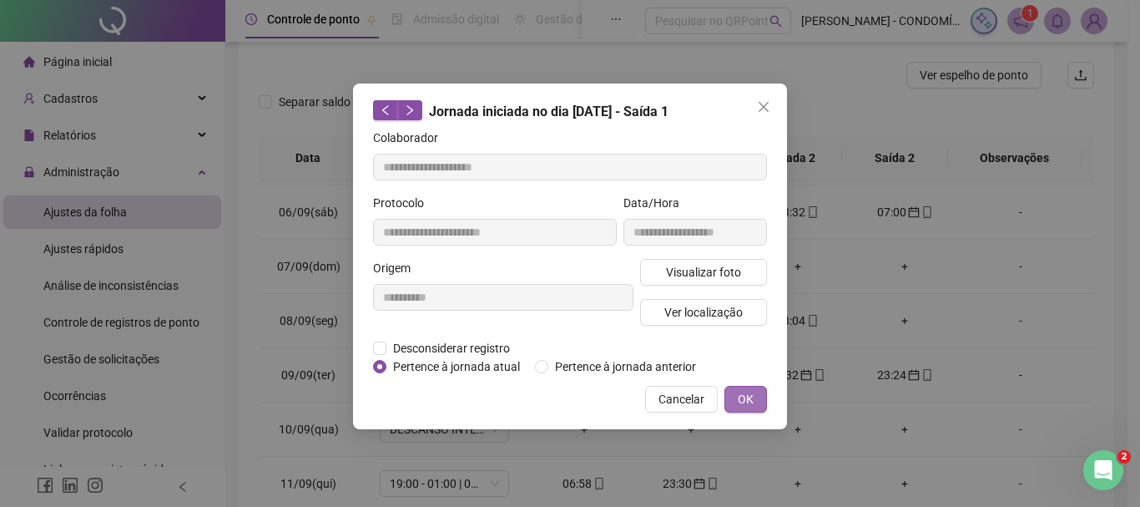
click at [734, 395] on button "OK" at bounding box center [745, 399] width 43 height 27
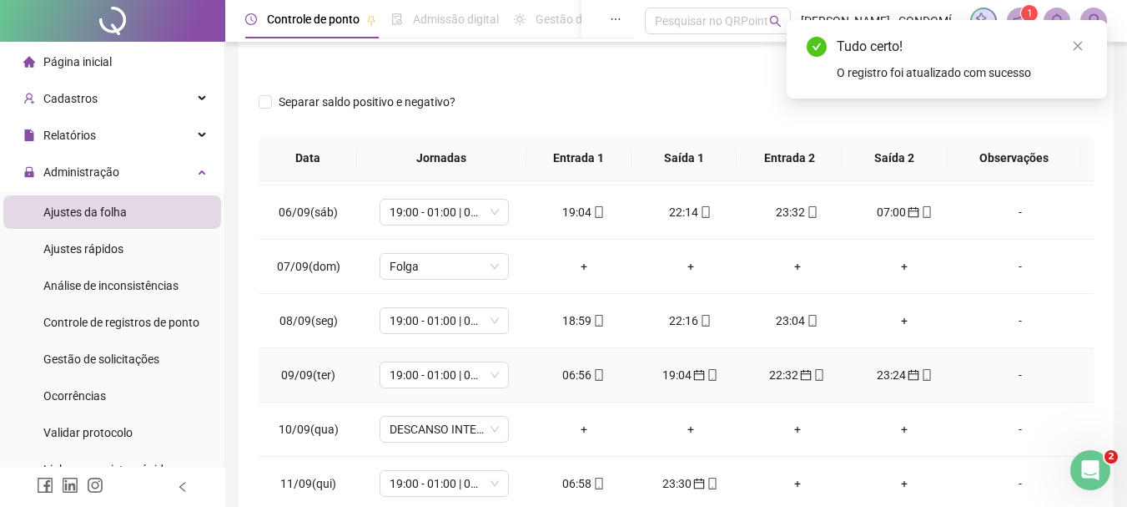
drag, startPoint x: 779, startPoint y: 373, endPoint x: 735, endPoint y: 401, distance: 52.5
click at [779, 372] on div "22:32" at bounding box center [798, 374] width 80 height 18
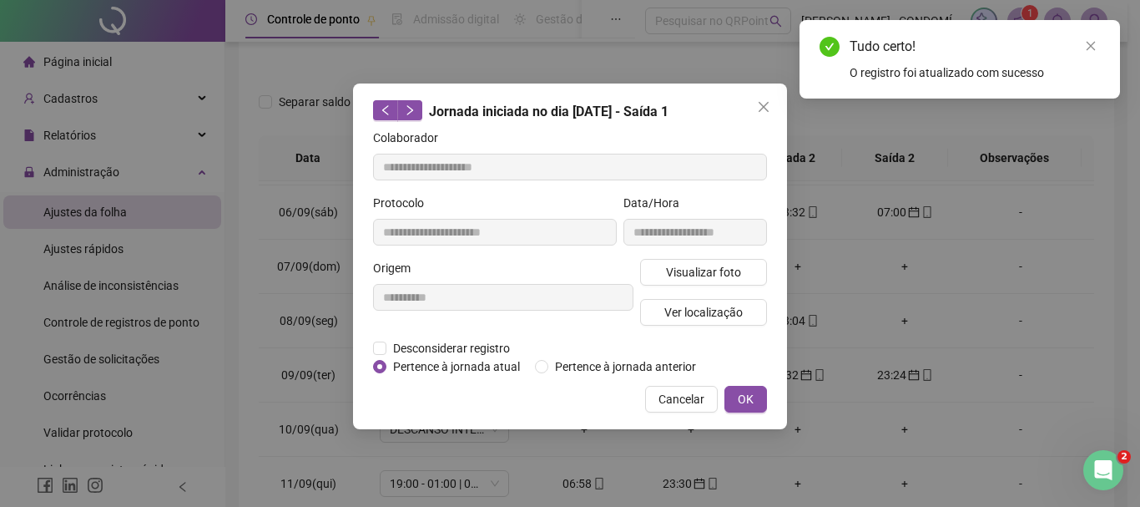
type input "**********"
click at [741, 396] on span "OK" at bounding box center [746, 399] width 16 height 18
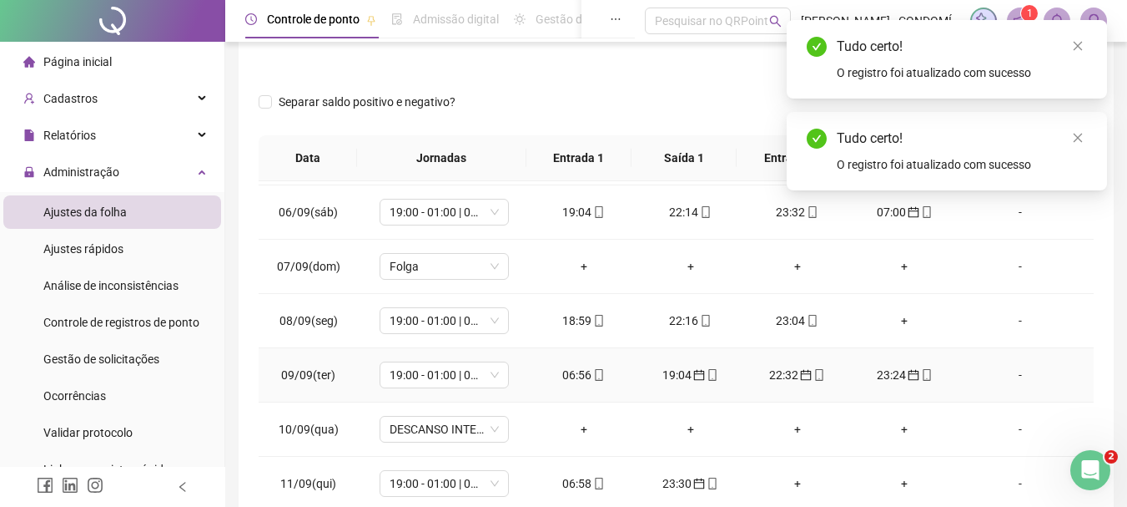
click at [891, 376] on div "23:24" at bounding box center [905, 374] width 80 height 18
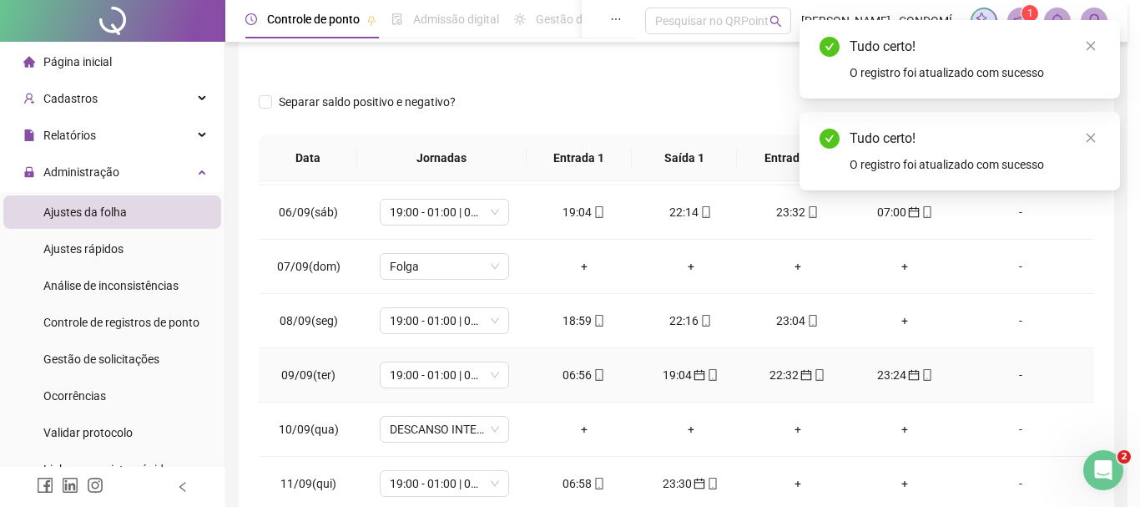
type input "**********"
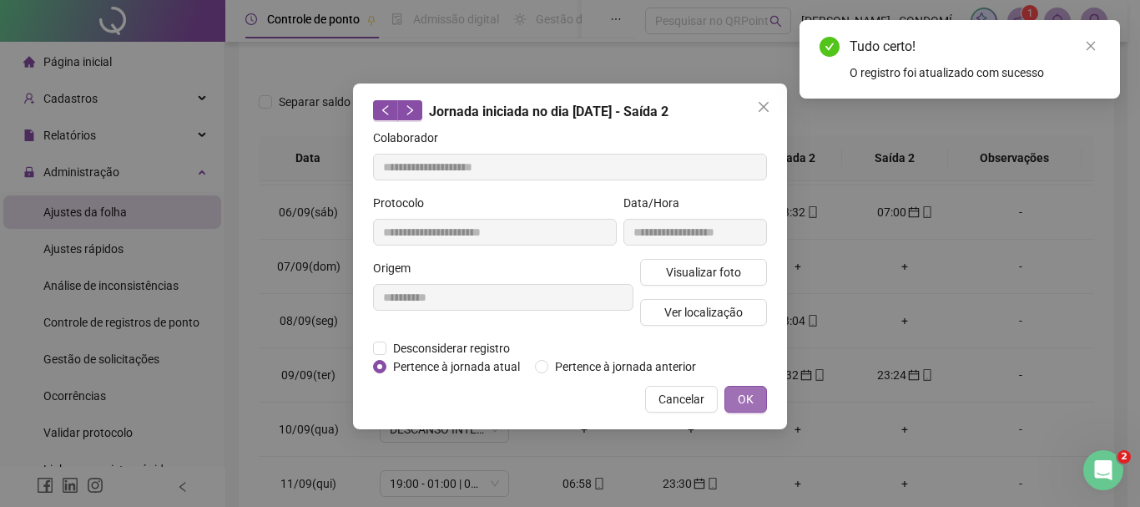
click at [749, 397] on span "OK" at bounding box center [746, 399] width 16 height 18
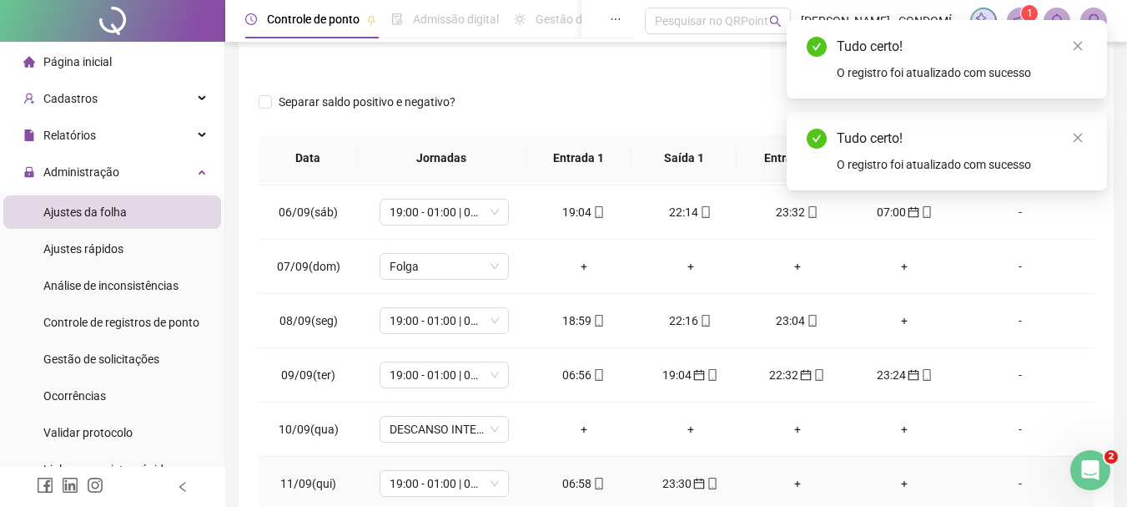
click at [567, 482] on div "06:58" at bounding box center [584, 483] width 80 height 18
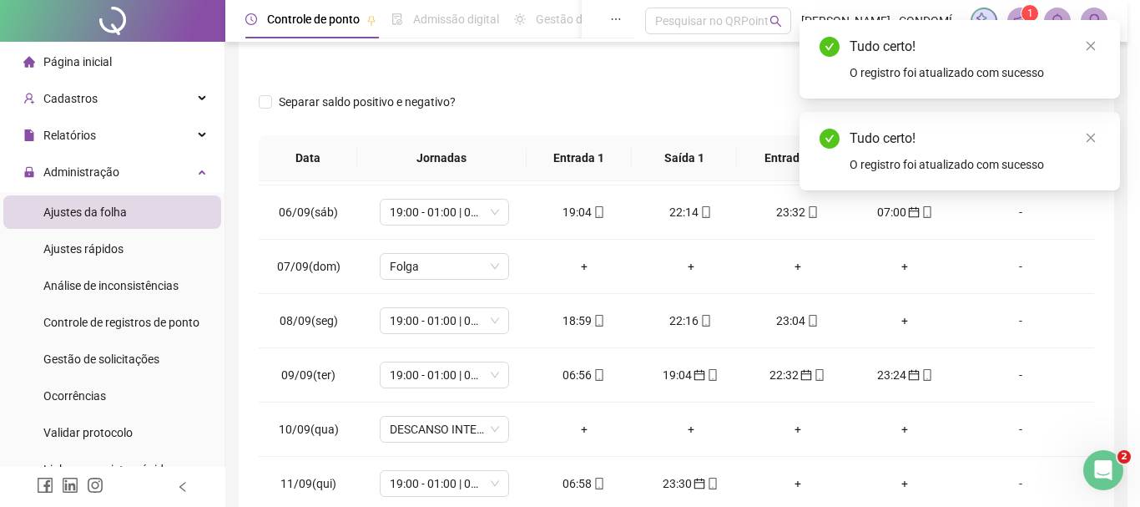
type input "**********"
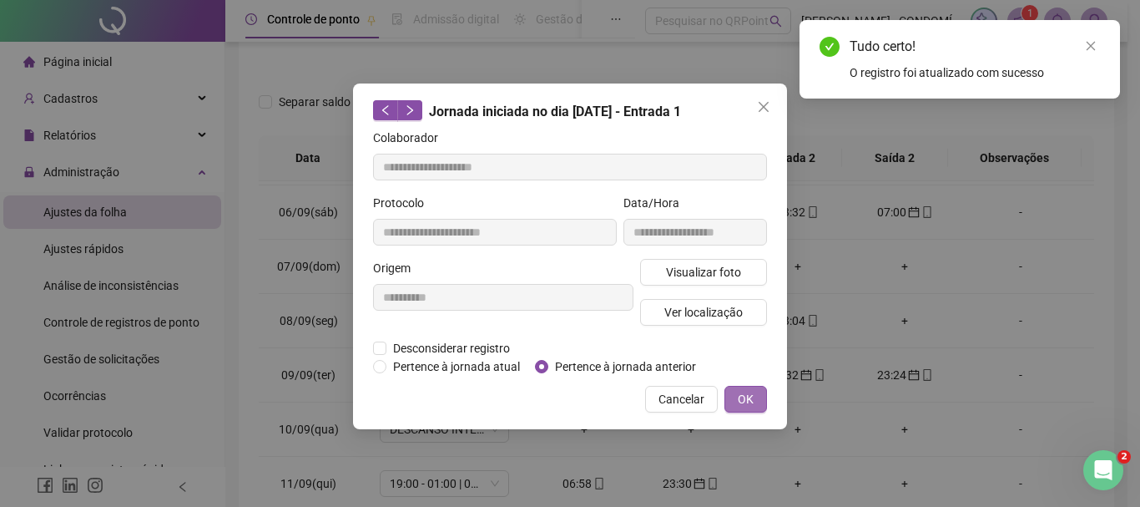
click at [746, 399] on span "OK" at bounding box center [746, 399] width 16 height 18
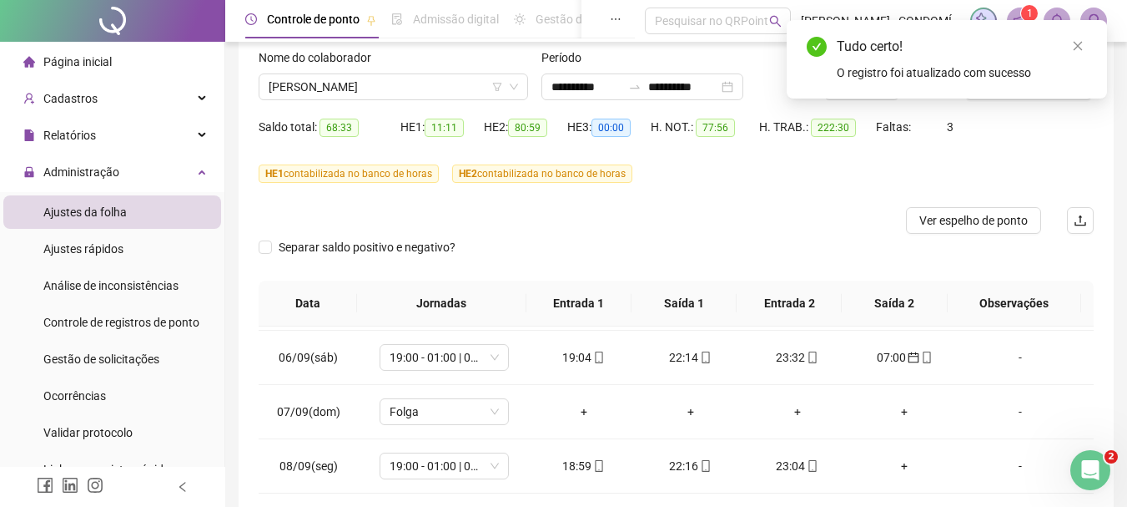
scroll to position [0, 0]
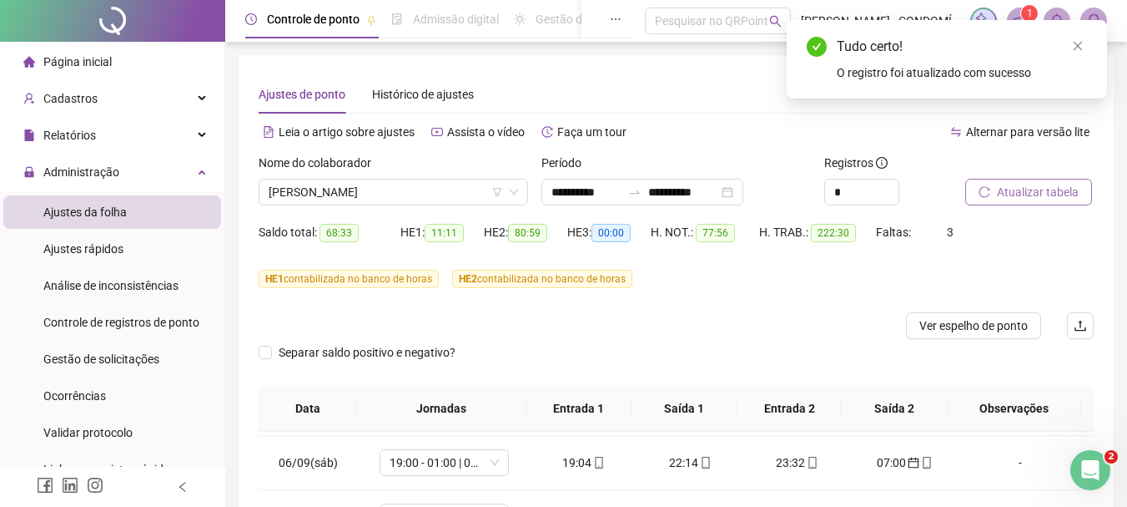
click at [1032, 185] on span "Atualizar tabela" at bounding box center [1038, 192] width 82 height 18
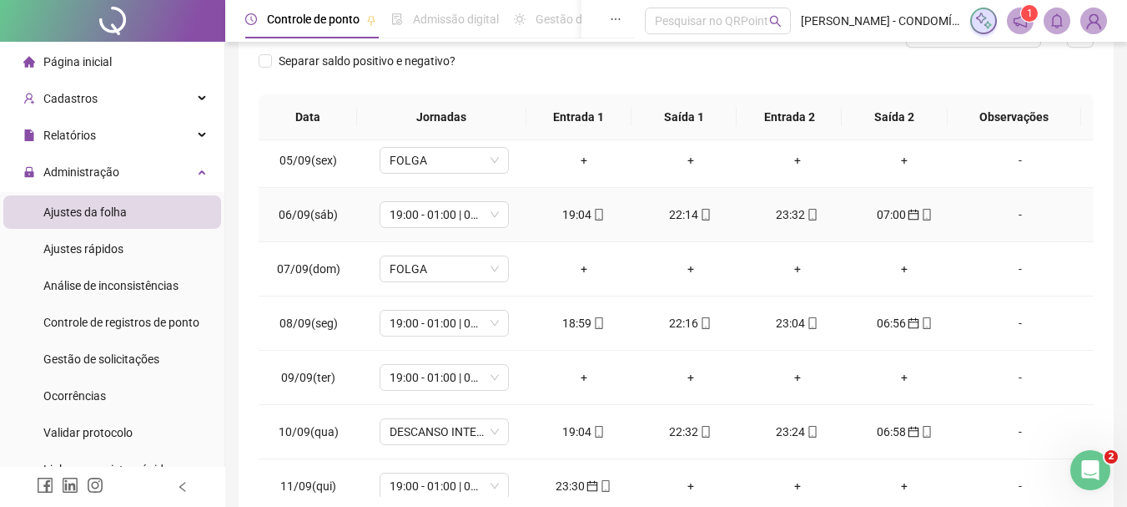
scroll to position [834, 0]
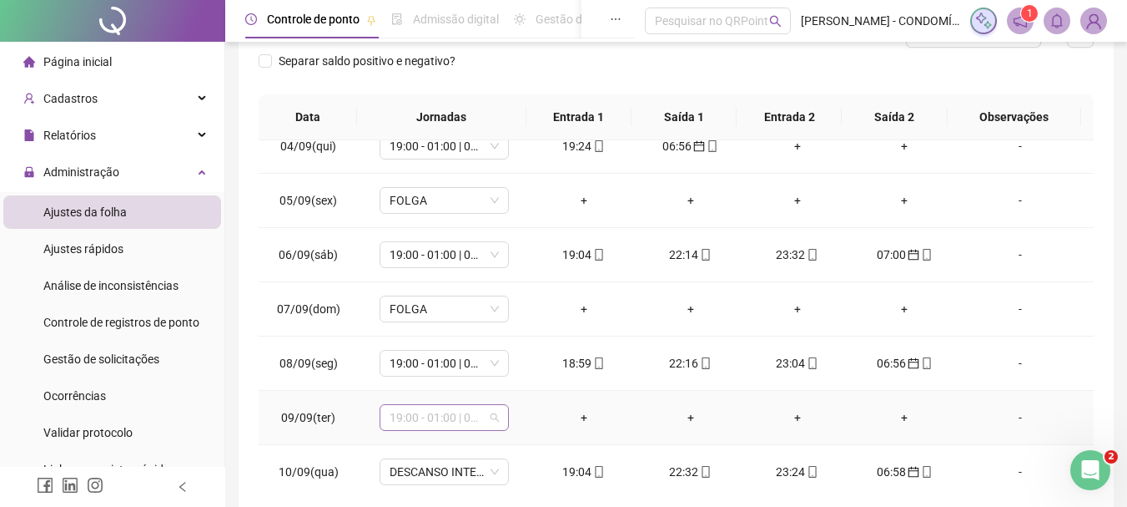
click at [417, 418] on span "19:00 - 01:00 | 02:00 - 07:00" at bounding box center [444, 417] width 109 height 25
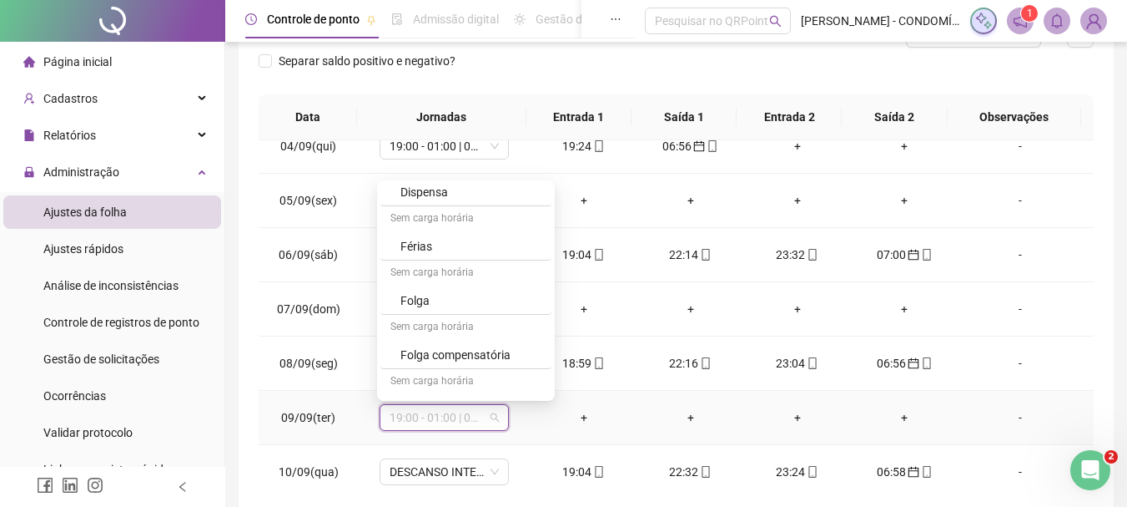
scroll to position [1251, 0]
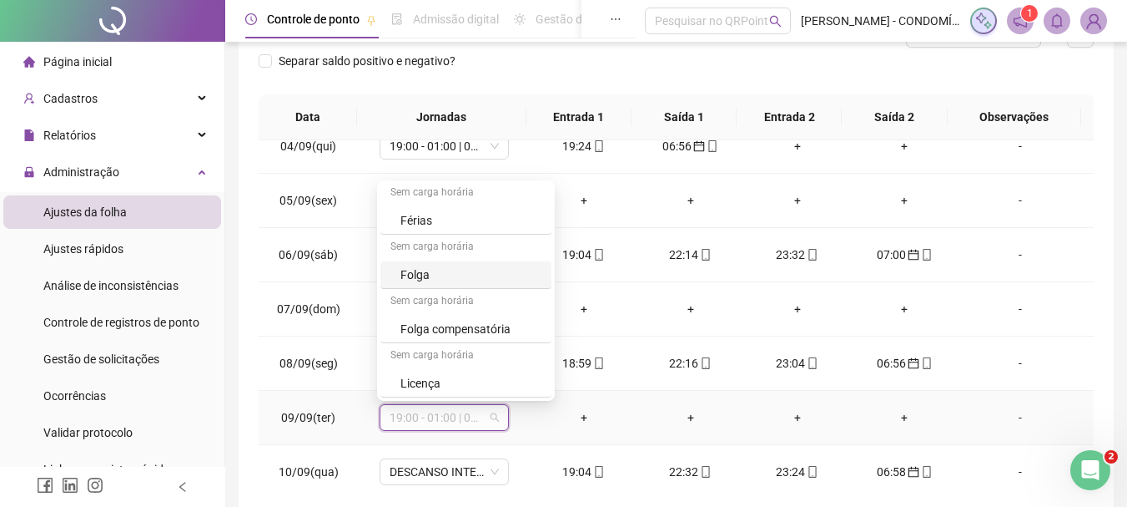
click at [431, 275] on div "Folga" at bounding box center [471, 274] width 141 height 18
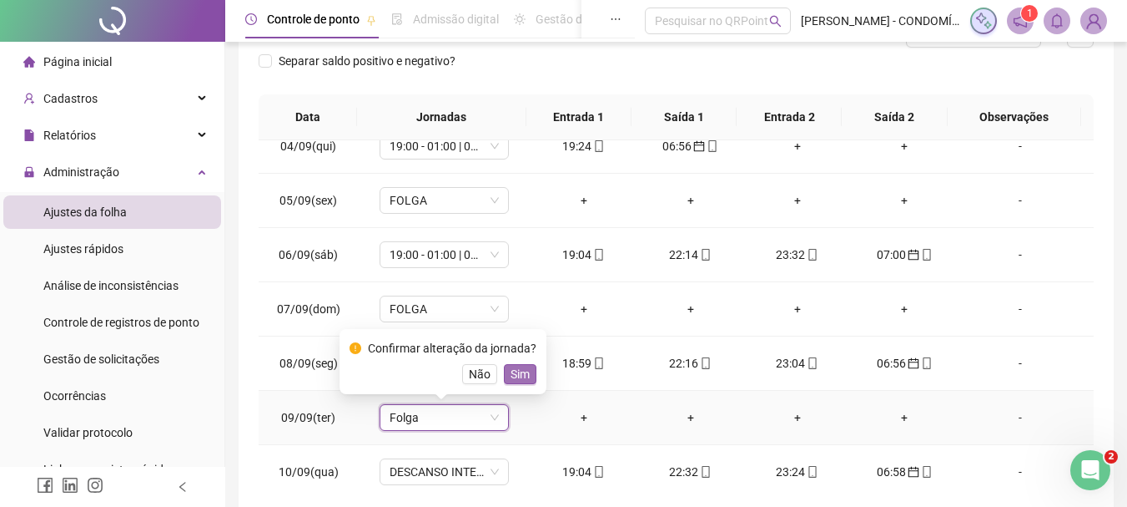
click at [519, 371] on span "Sim" at bounding box center [520, 374] width 19 height 18
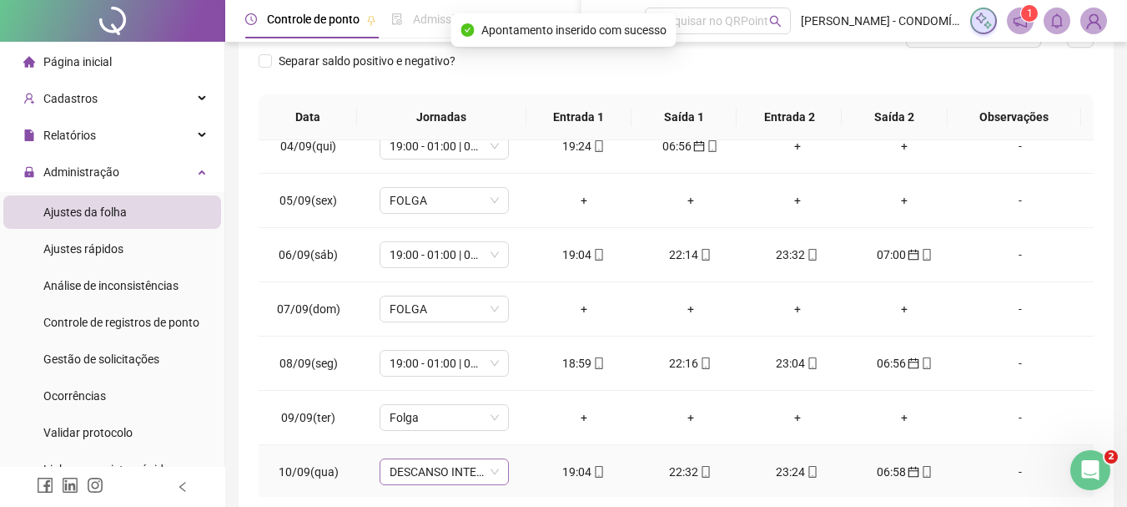
click at [430, 474] on span "DESCANSO INTER-JORNADA" at bounding box center [444, 471] width 109 height 25
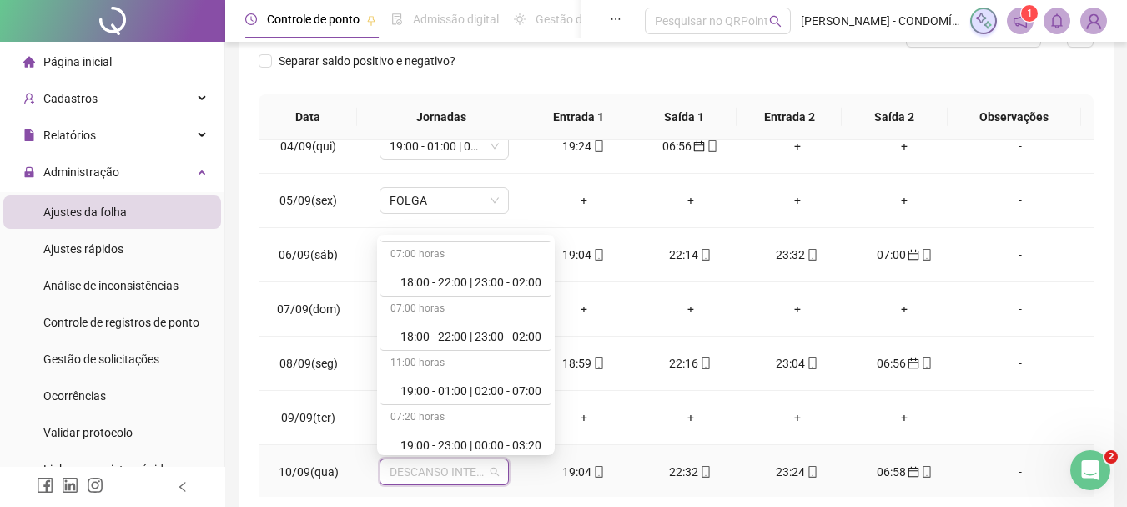
scroll to position [1001, 0]
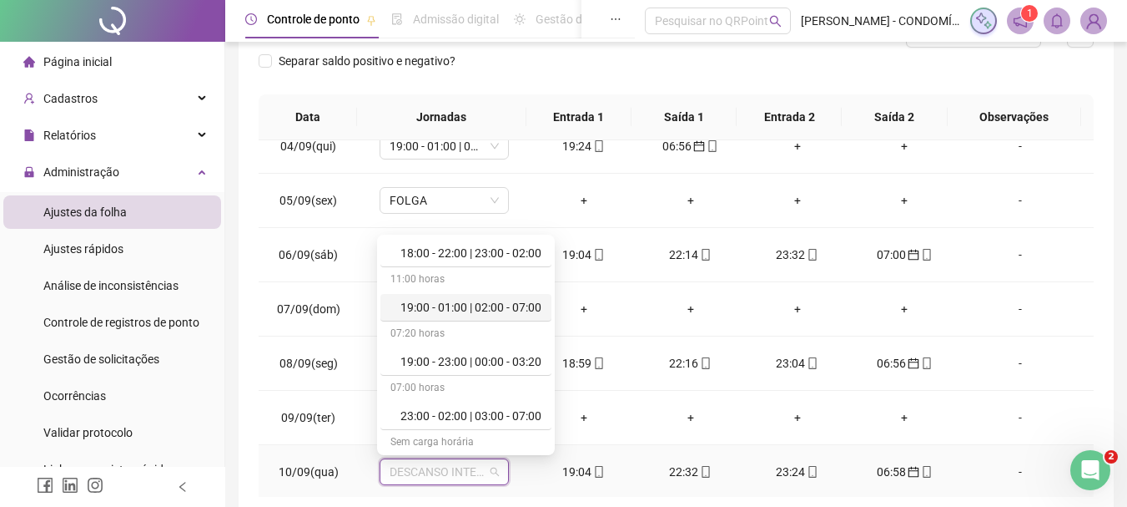
click at [481, 308] on div "19:00 - 01:00 | 02:00 - 07:00" at bounding box center [471, 307] width 141 height 18
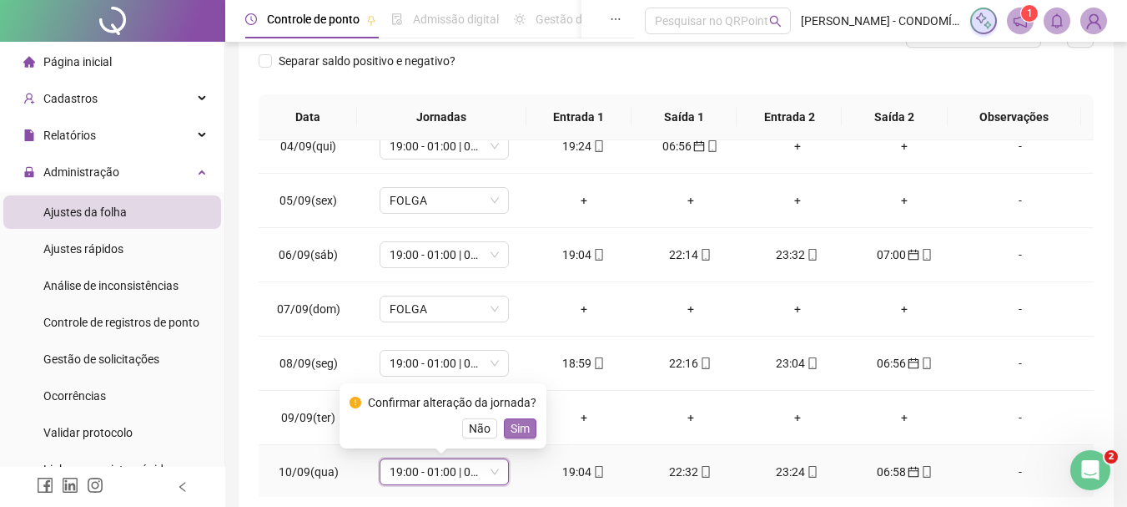
click at [517, 426] on span "Sim" at bounding box center [520, 428] width 19 height 18
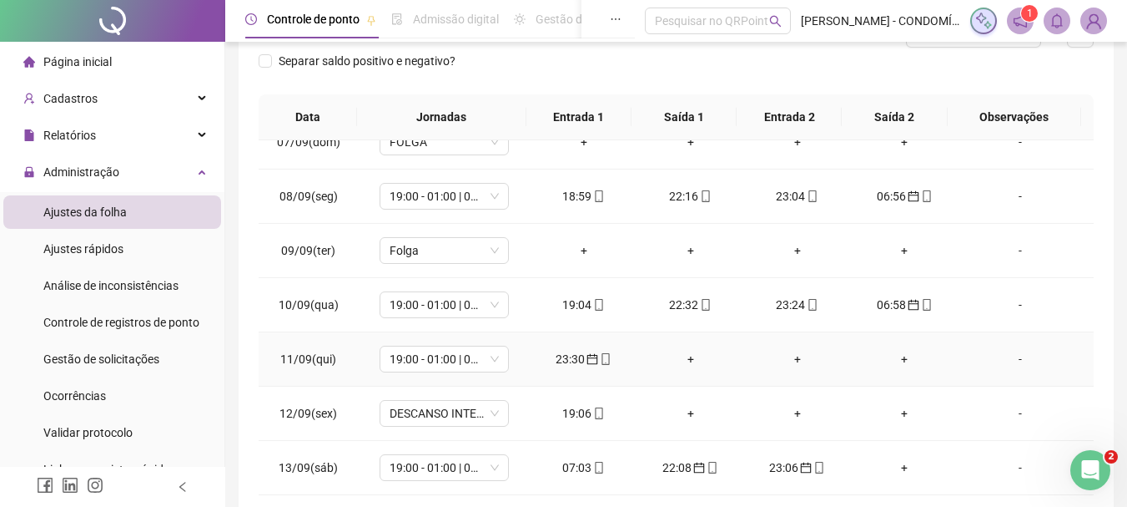
click at [574, 355] on div "23:30" at bounding box center [584, 359] width 80 height 18
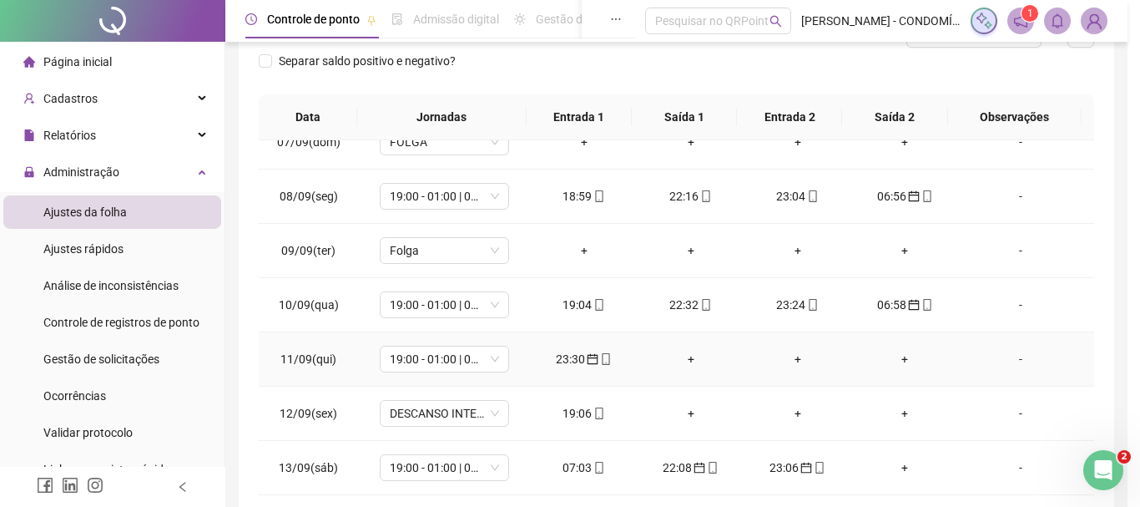
type input "**********"
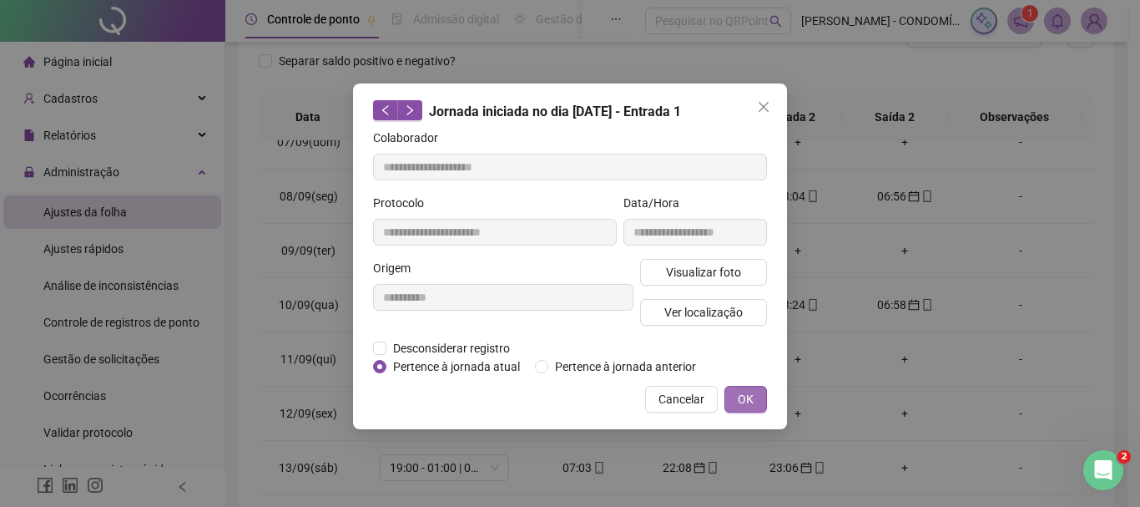
click at [739, 391] on span "OK" at bounding box center [746, 399] width 16 height 18
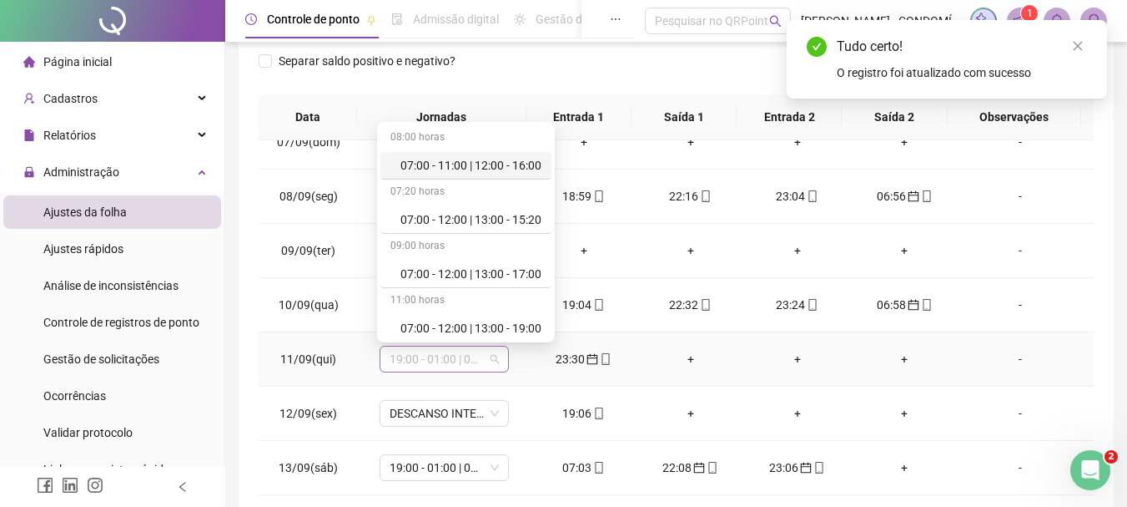
click at [405, 357] on span "19:00 - 01:00 | 02:00 - 07:00" at bounding box center [444, 358] width 109 height 25
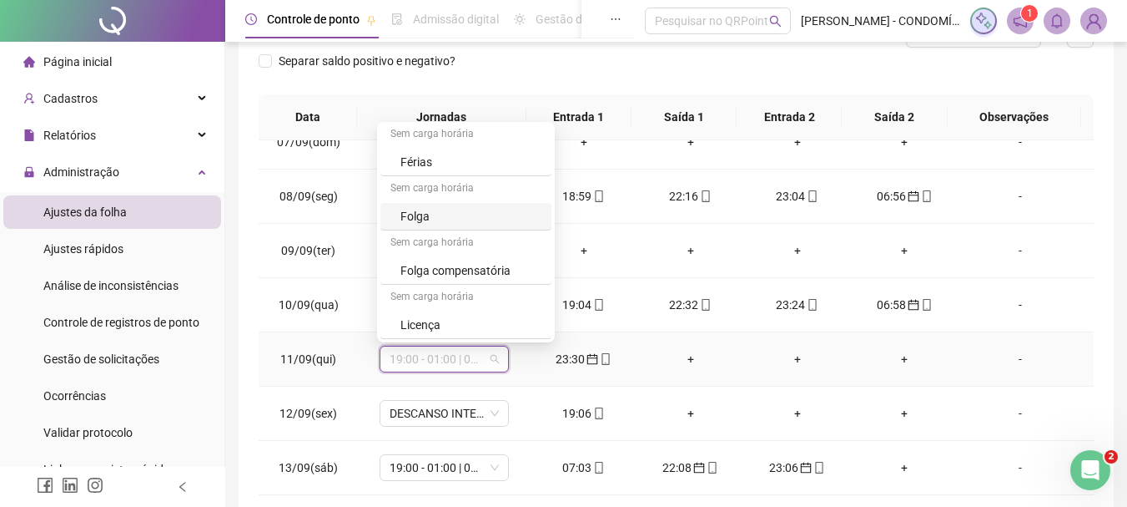
drag, startPoint x: 422, startPoint y: 218, endPoint x: 611, endPoint y: 348, distance: 229.2
click at [421, 218] on div "Folga" at bounding box center [471, 216] width 141 height 18
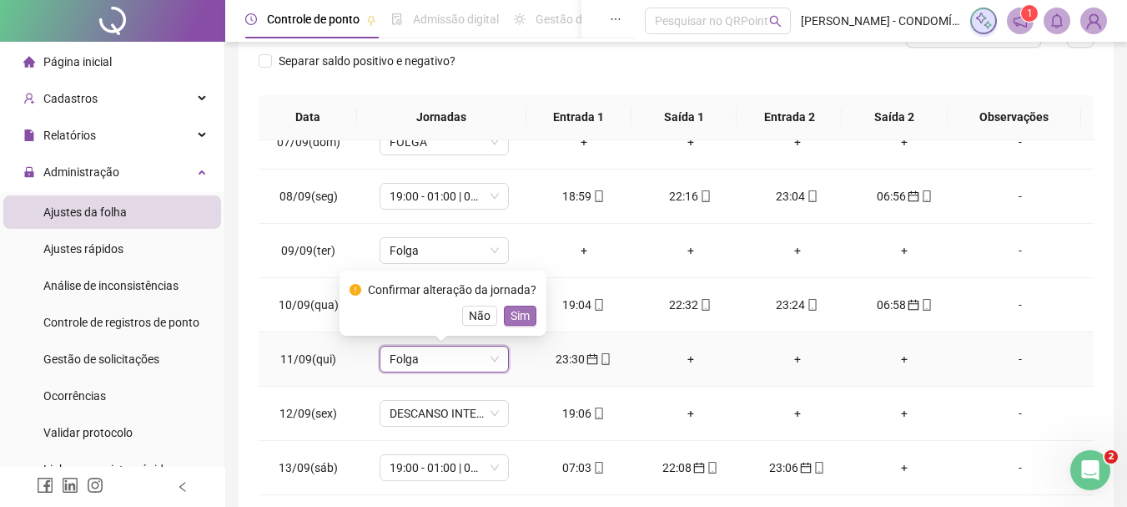
click at [528, 313] on button "Sim" at bounding box center [520, 315] width 33 height 20
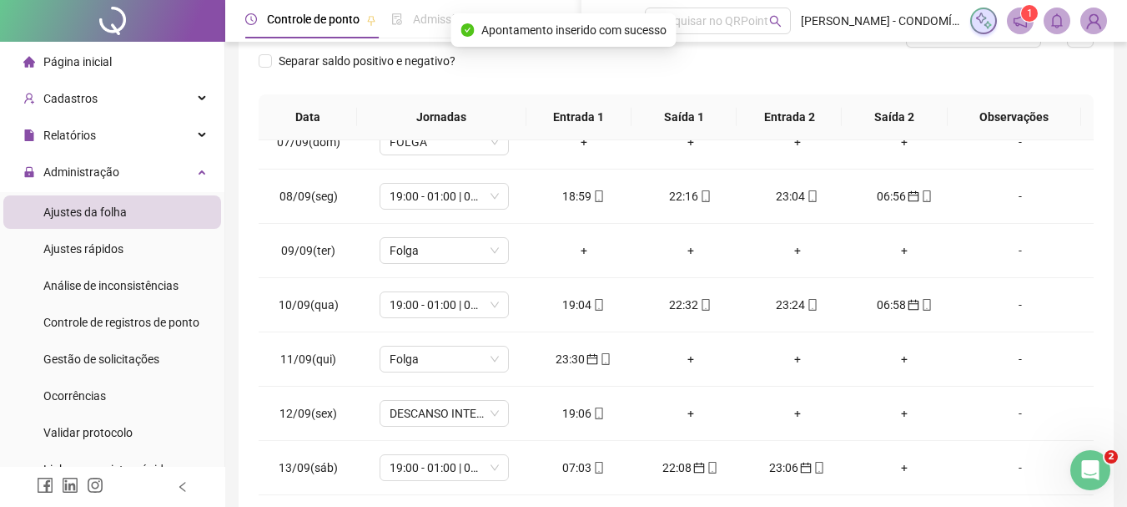
scroll to position [0, 0]
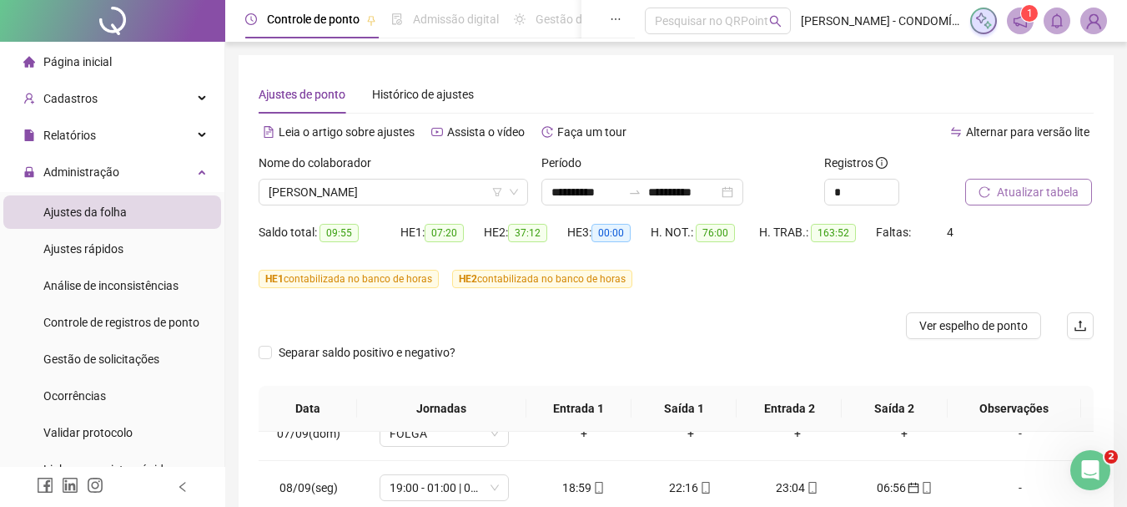
click at [1001, 189] on span "Atualizar tabela" at bounding box center [1038, 192] width 82 height 18
click at [1017, 190] on span "Atualizar tabela" at bounding box center [1038, 192] width 82 height 18
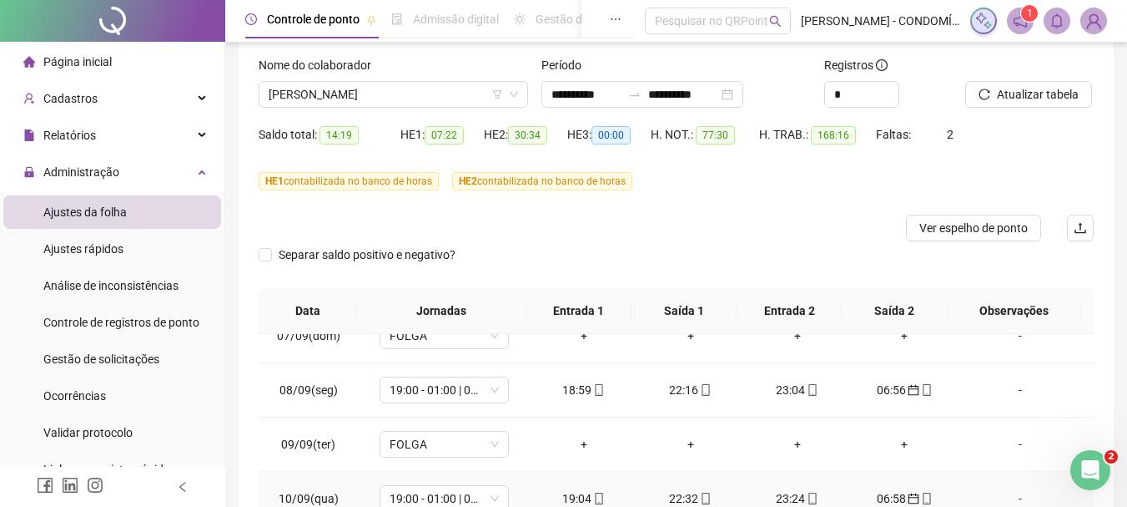
scroll to position [334, 0]
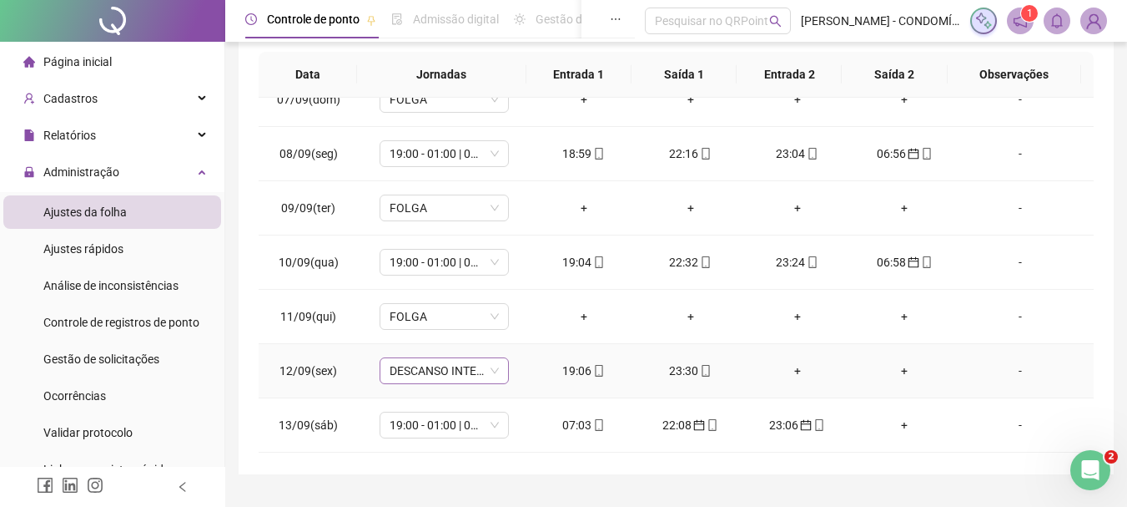
click at [414, 376] on span "DESCANSO INTER-JORNADA" at bounding box center [444, 370] width 109 height 25
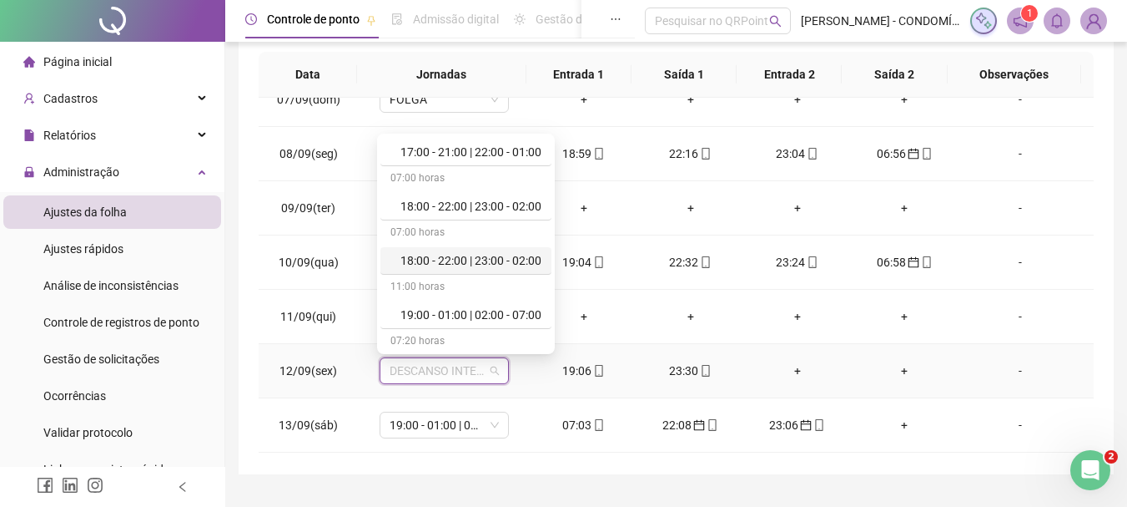
scroll to position [918, 0]
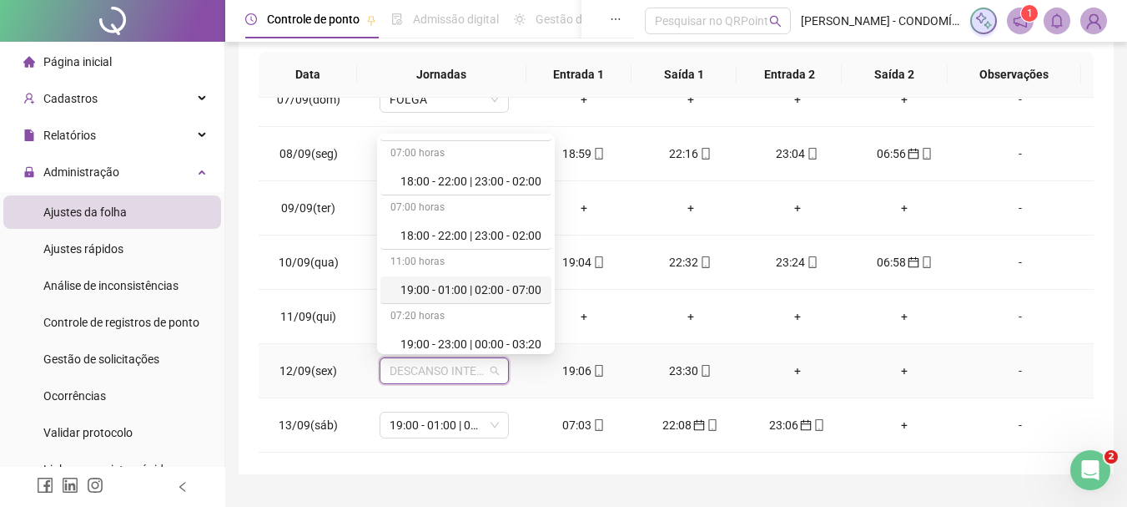
click at [462, 292] on div "19:00 - 01:00 | 02:00 - 07:00" at bounding box center [471, 289] width 141 height 18
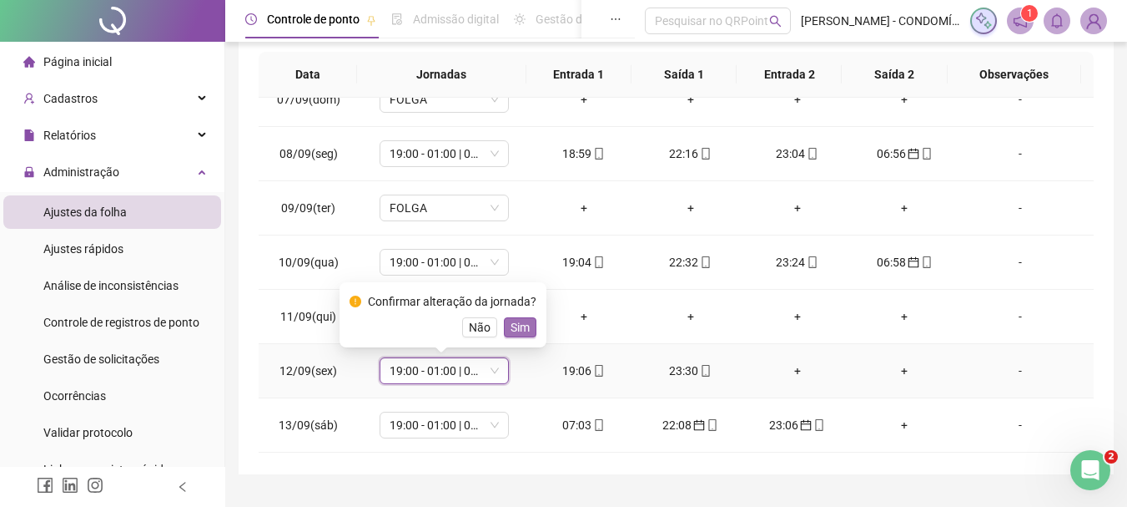
click at [520, 318] on span "Sim" at bounding box center [520, 327] width 19 height 18
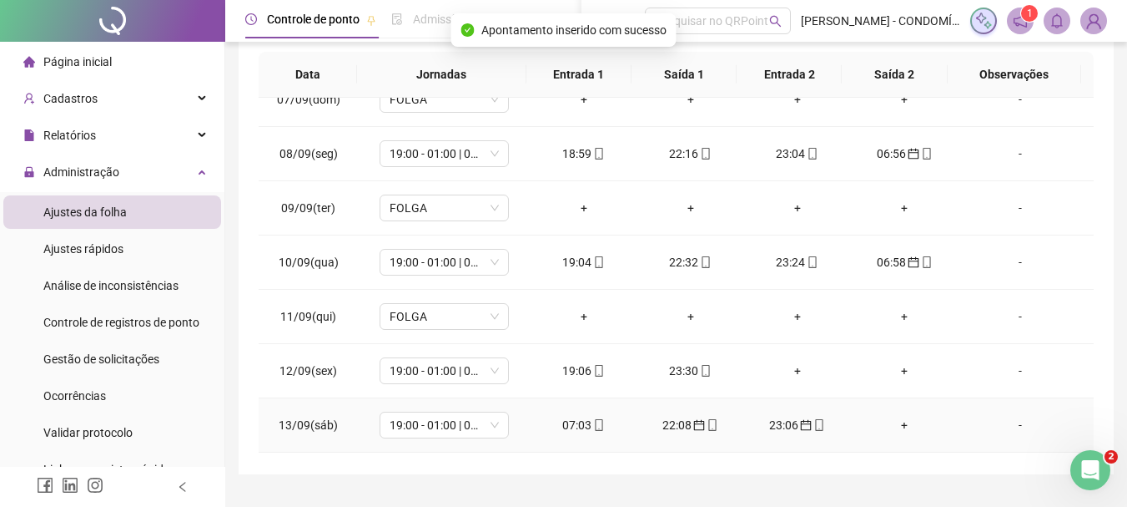
click at [577, 436] on td "07:03" at bounding box center [584, 425] width 107 height 54
click at [569, 424] on div "07:03" at bounding box center [584, 425] width 80 height 18
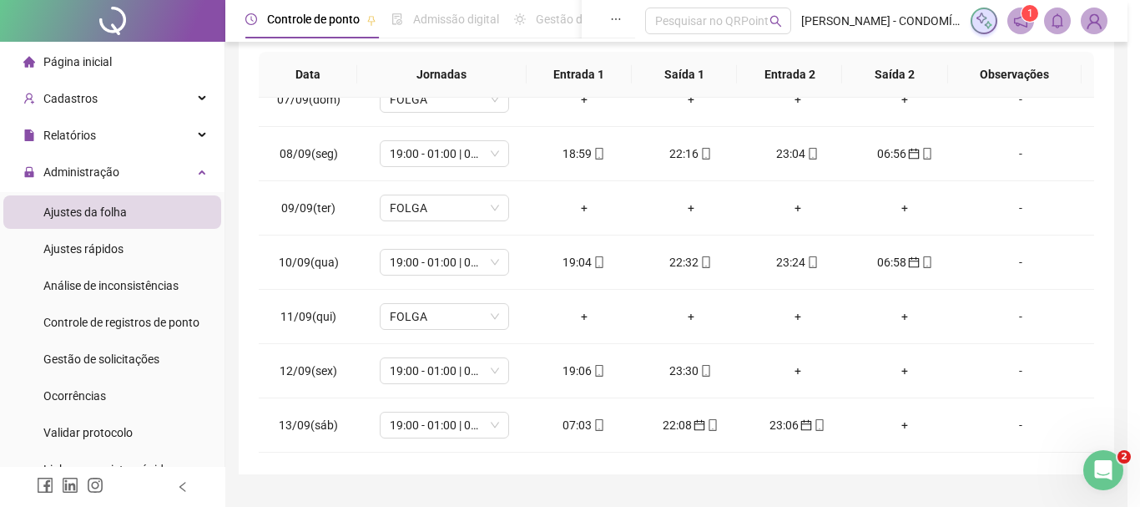
type input "**********"
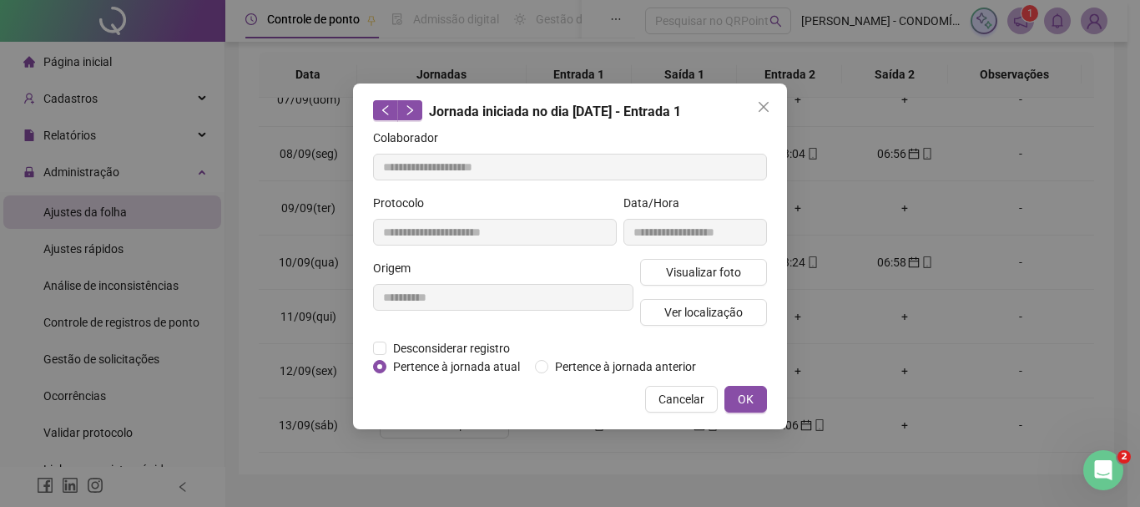
click at [543, 373] on label "Pertence à jornada anterior" at bounding box center [619, 366] width 168 height 18
click at [759, 390] on button "OK" at bounding box center [745, 399] width 43 height 27
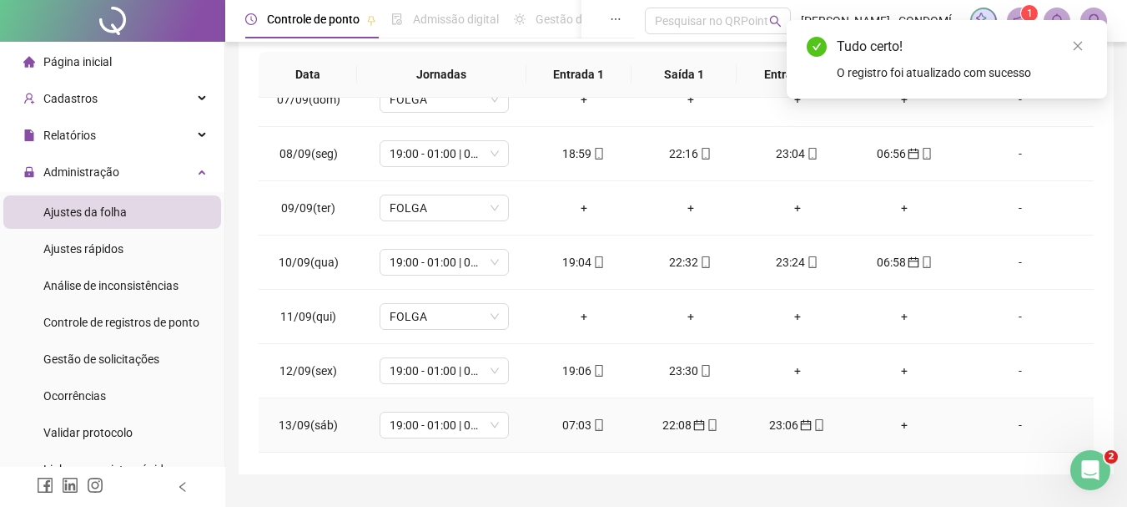
click at [661, 423] on div "22:08" at bounding box center [691, 425] width 80 height 18
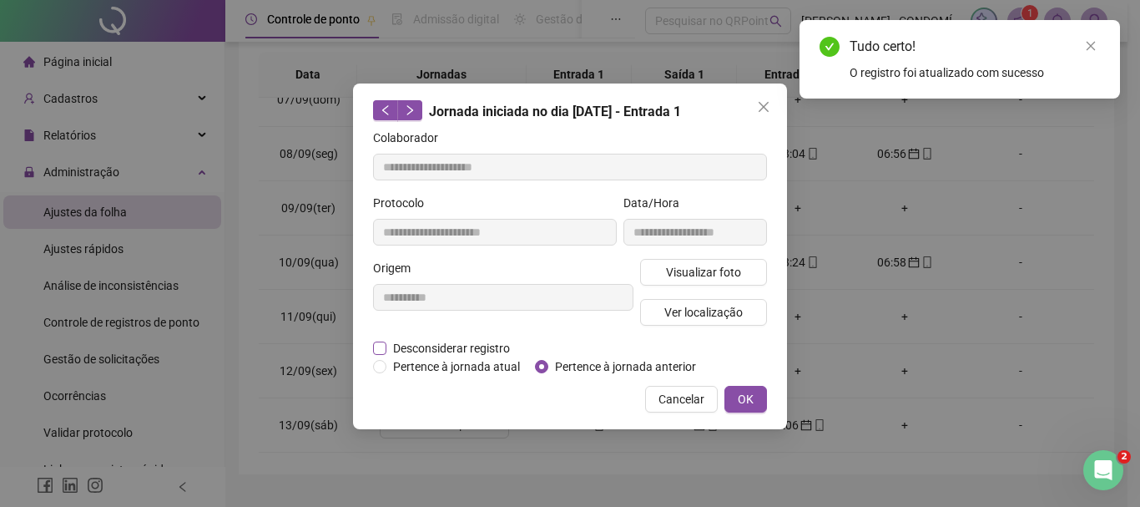
type input "**********"
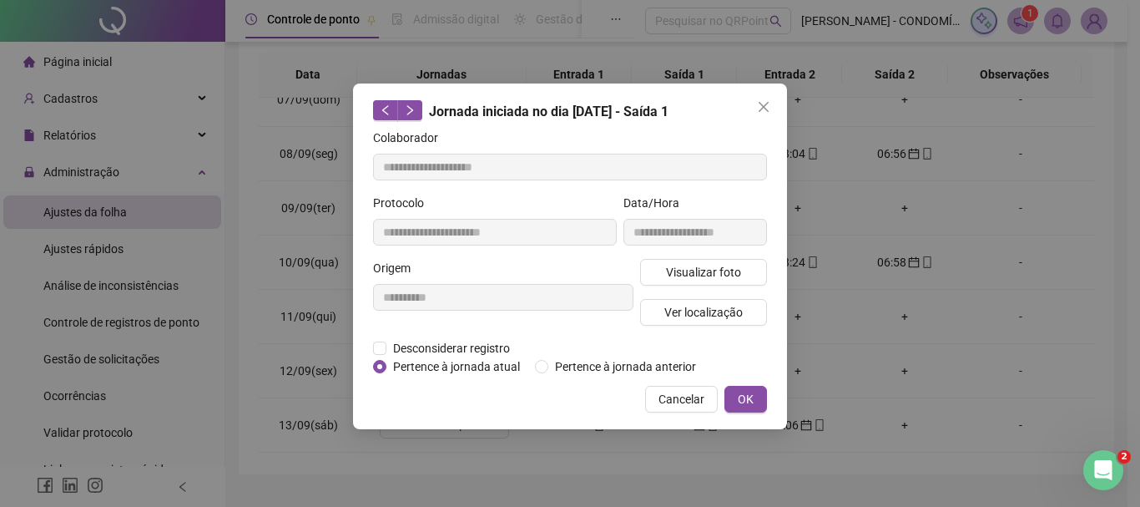
drag, startPoint x: 744, startPoint y: 399, endPoint x: 801, endPoint y: 451, distance: 76.8
click at [740, 400] on span "OK" at bounding box center [746, 399] width 16 height 18
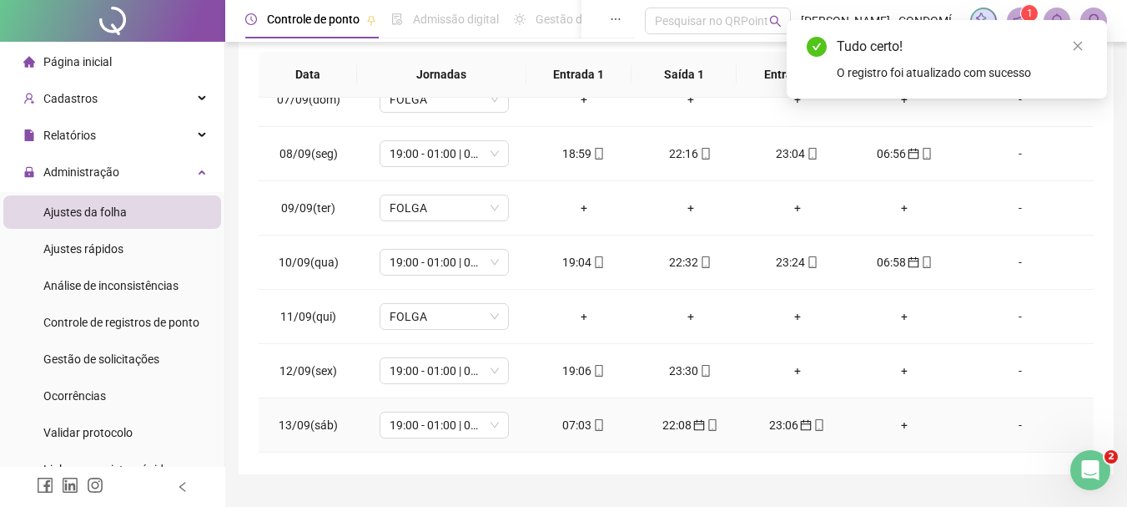
click at [781, 418] on div "23:06" at bounding box center [798, 425] width 80 height 18
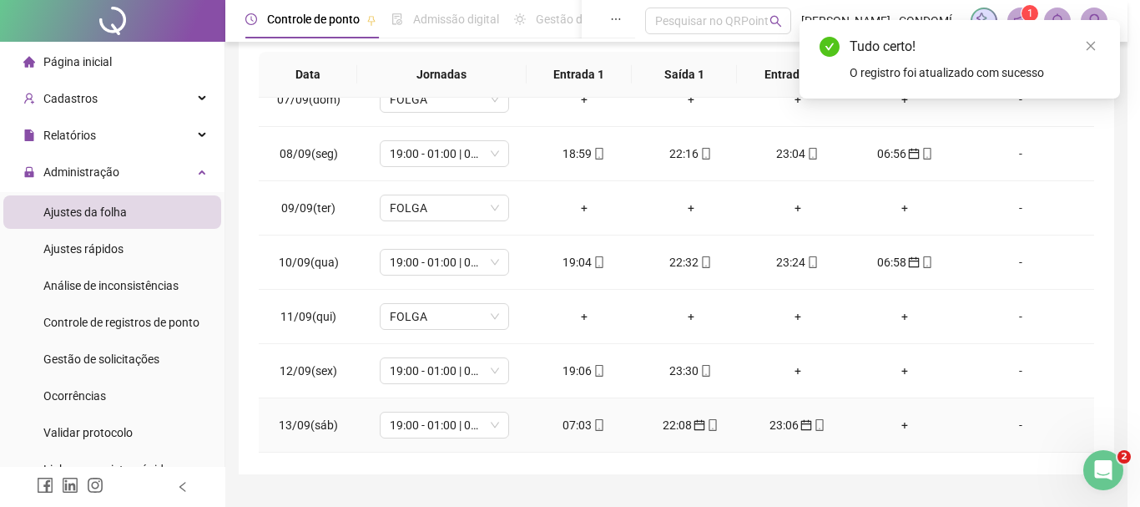
type input "**********"
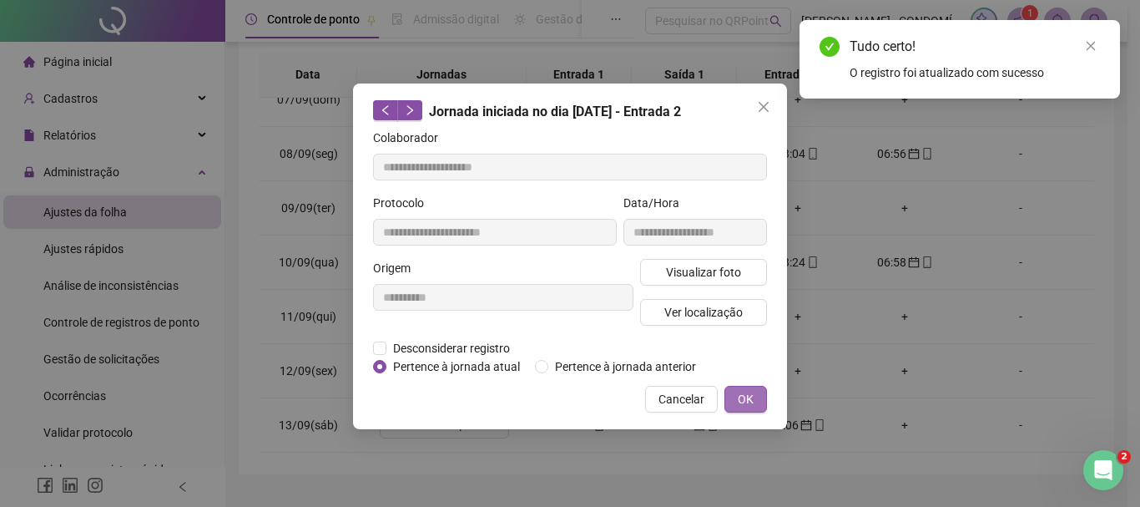
click at [758, 396] on button "OK" at bounding box center [745, 399] width 43 height 27
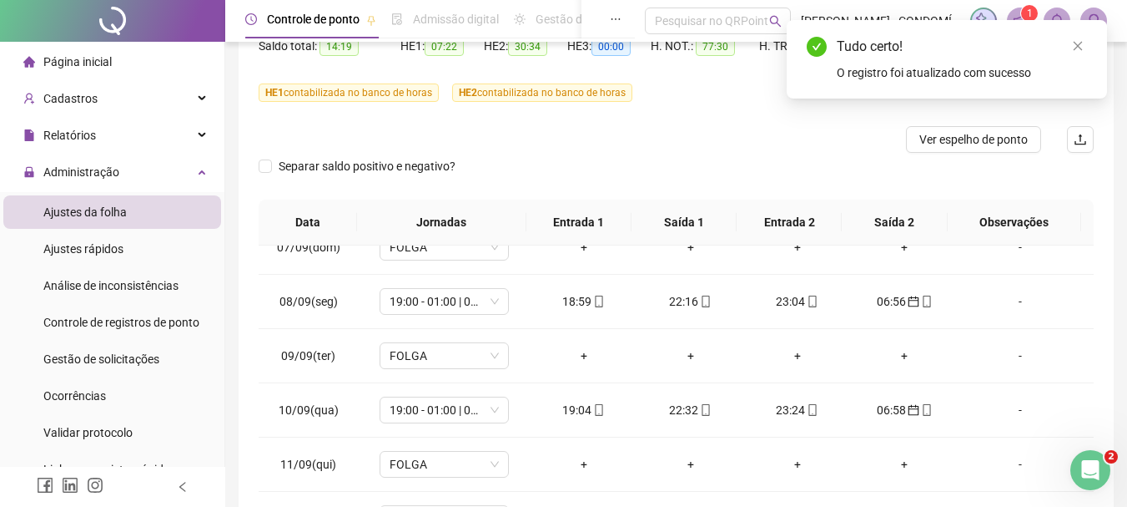
scroll to position [0, 0]
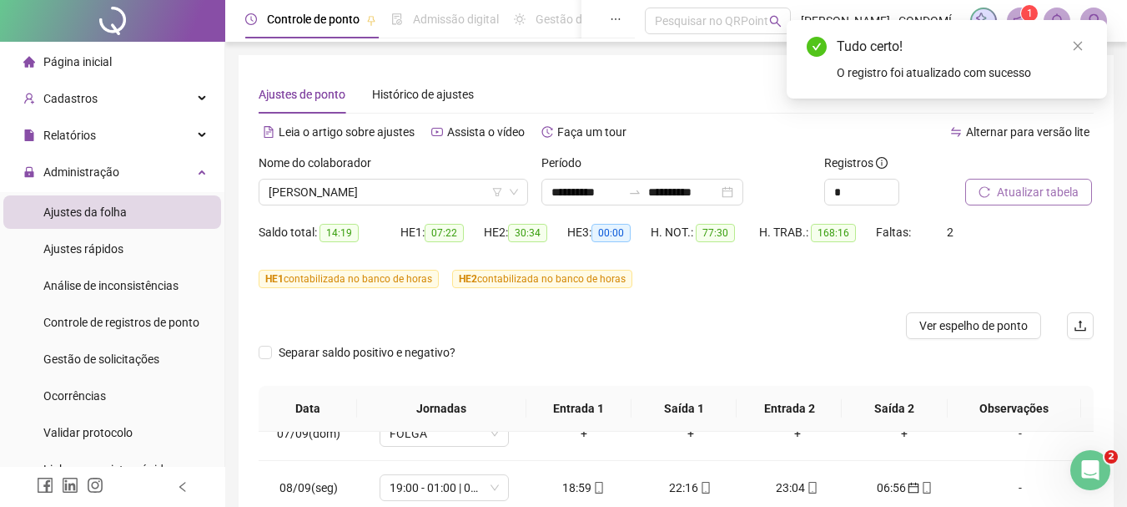
click at [1020, 190] on span "Atualizar tabela" at bounding box center [1038, 192] width 82 height 18
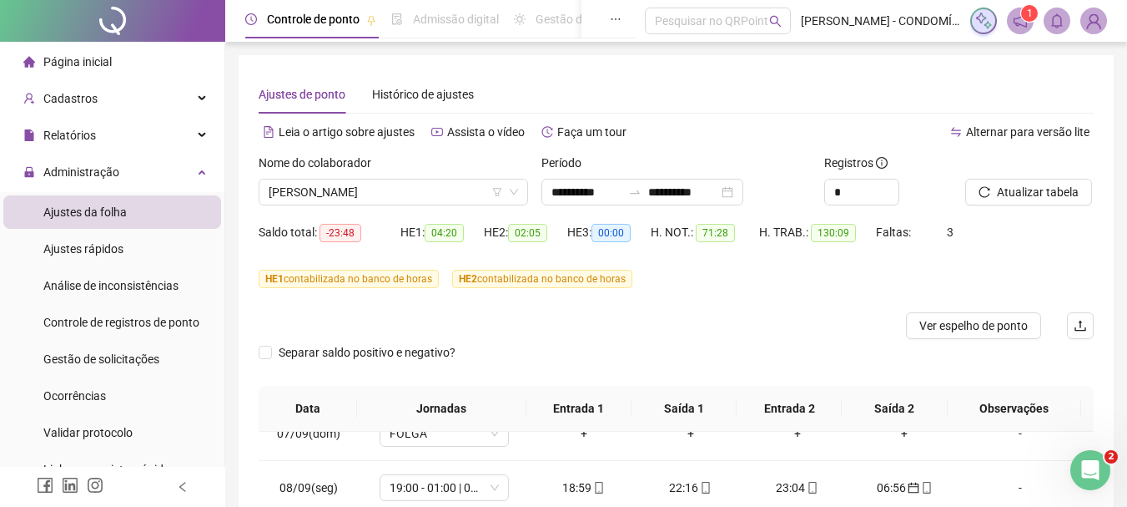
click at [1017, 191] on span "Atualizar tabela" at bounding box center [1038, 192] width 82 height 18
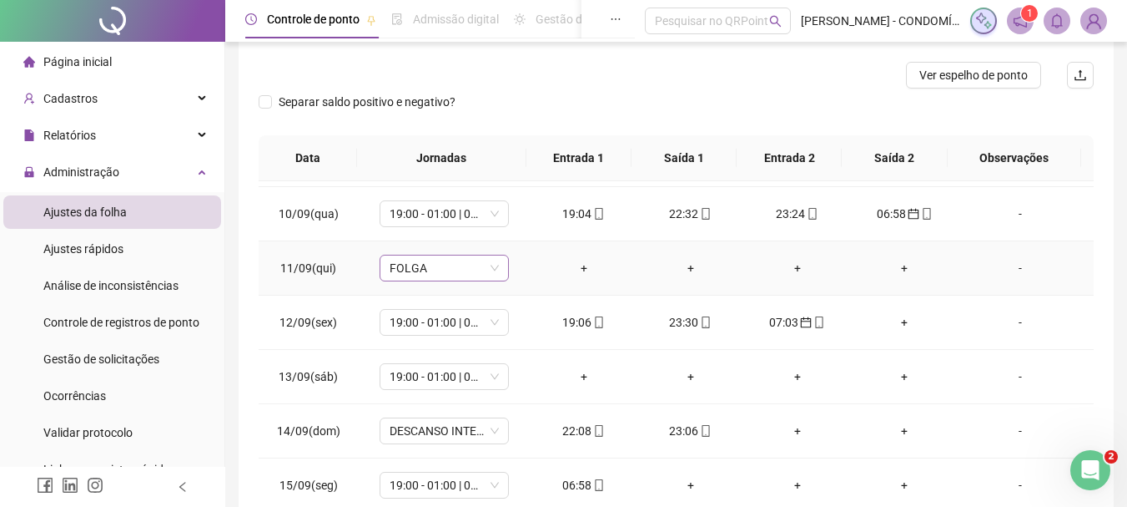
scroll to position [1050, 0]
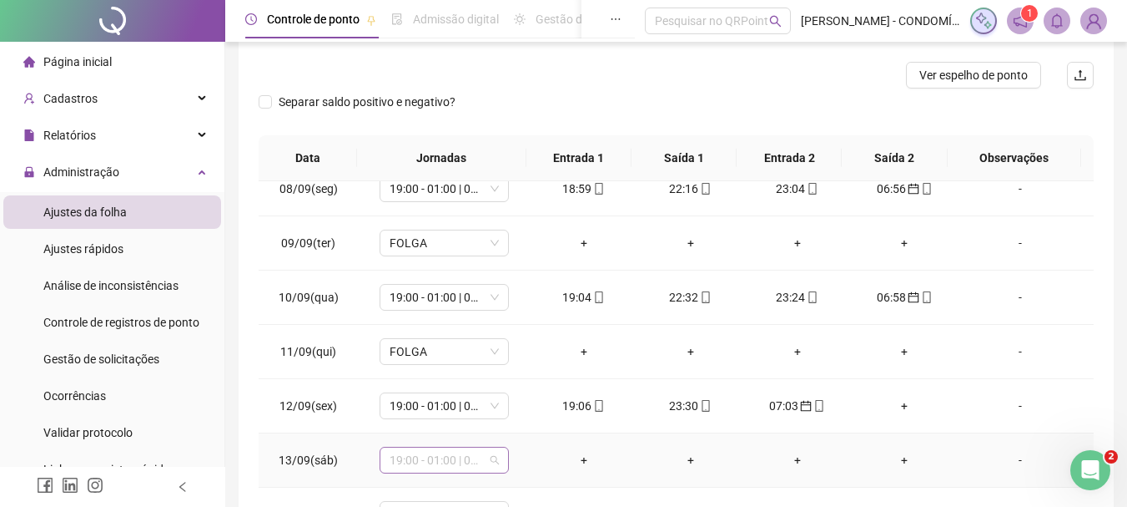
click at [439, 461] on span "19:00 - 01:00 | 02:00 - 07:00" at bounding box center [444, 459] width 109 height 25
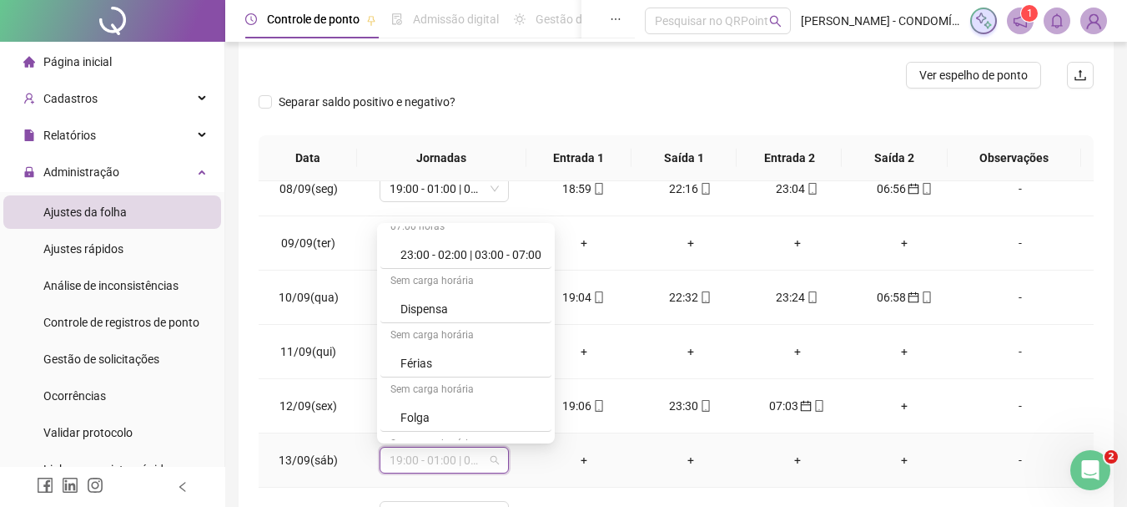
scroll to position [1168, 0]
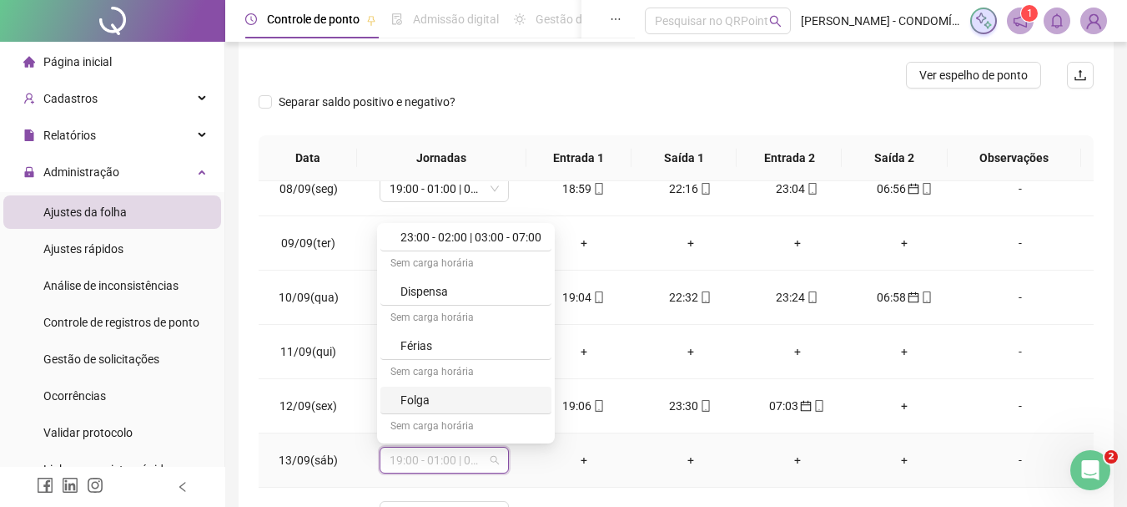
click at [412, 396] on div "Folga" at bounding box center [471, 400] width 141 height 18
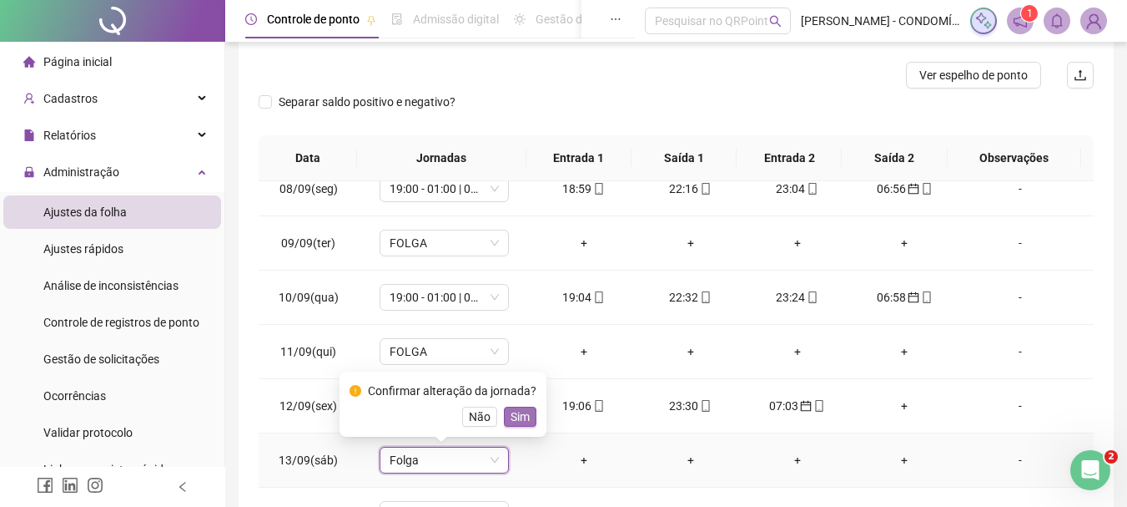
click at [512, 412] on span "Sim" at bounding box center [520, 416] width 19 height 18
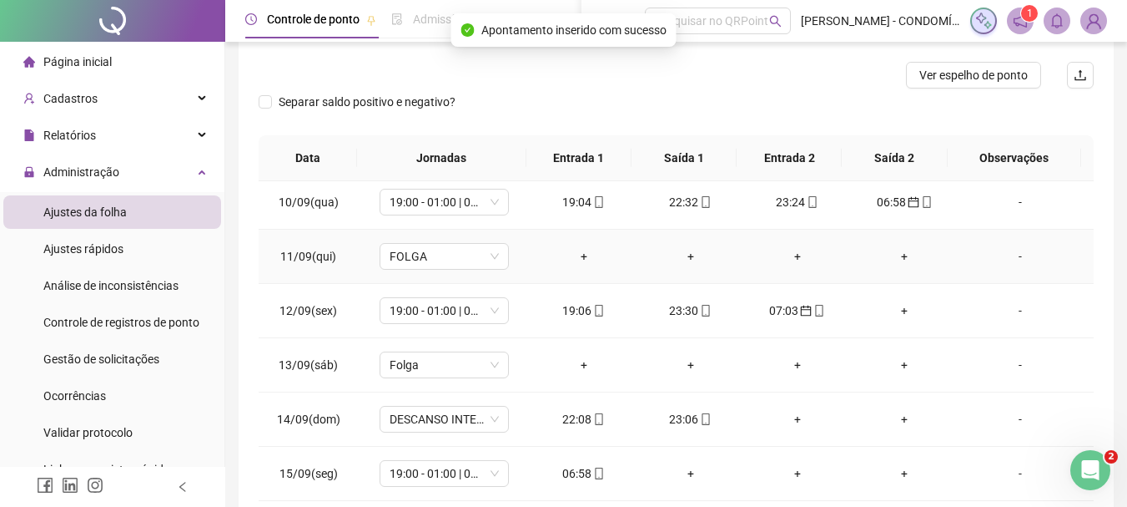
scroll to position [1217, 0]
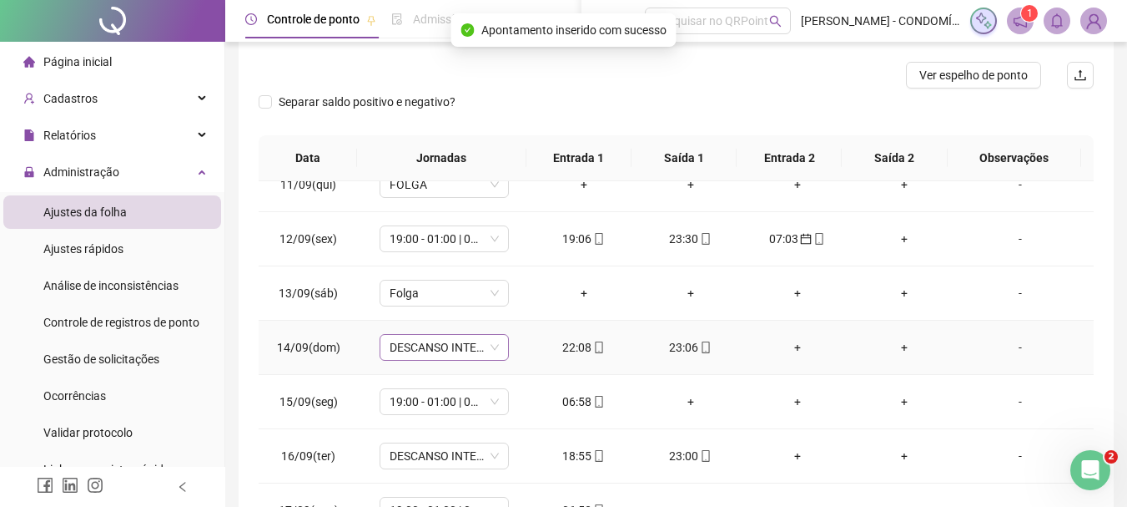
click at [405, 348] on span "DESCANSO INTER-JORNADA" at bounding box center [444, 347] width 109 height 25
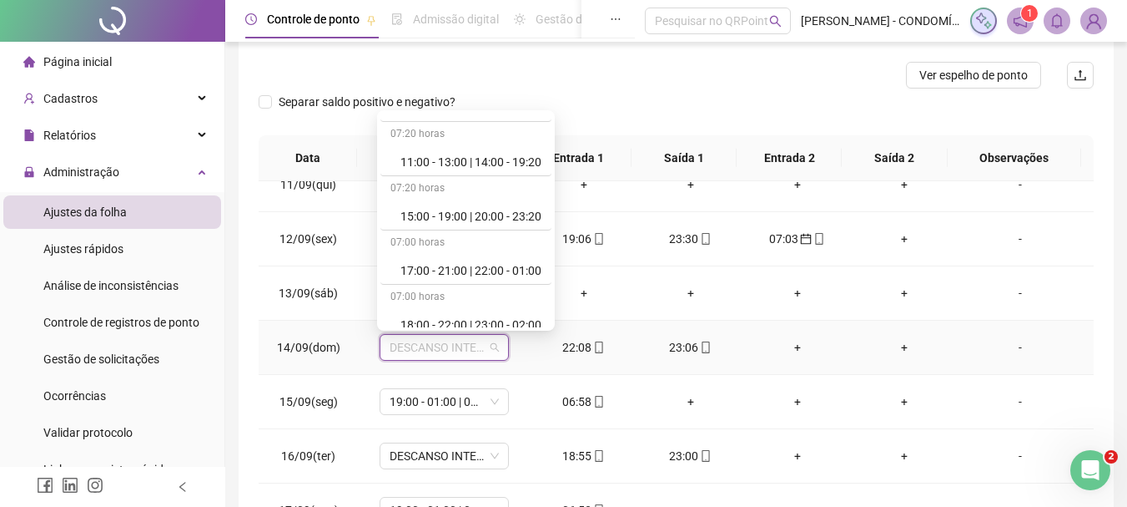
scroll to position [918, 0]
click at [442, 269] on div "19:00 - 01:00 | 02:00 - 07:00" at bounding box center [471, 266] width 141 height 18
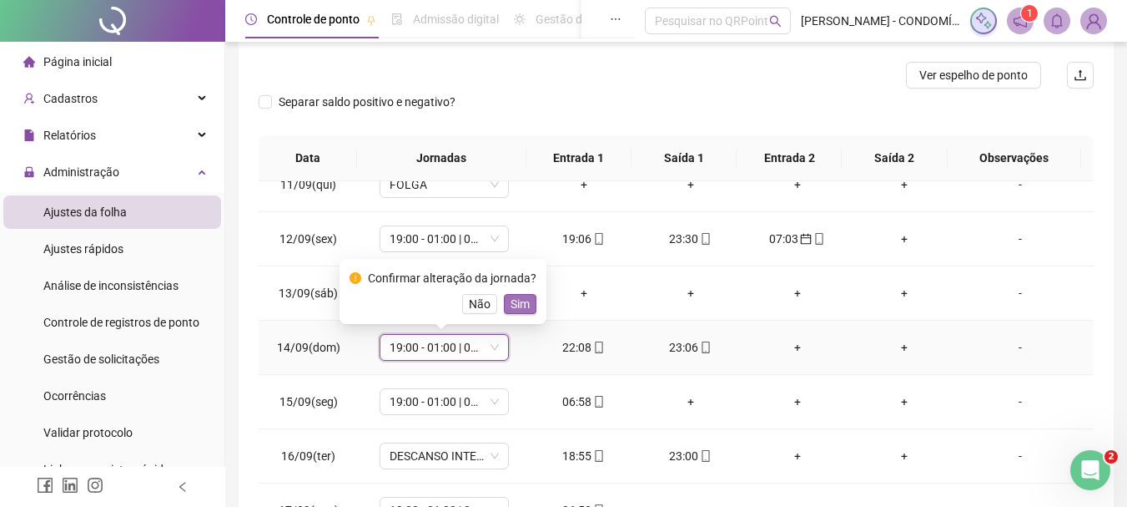
click at [525, 301] on span "Sim" at bounding box center [520, 304] width 19 height 18
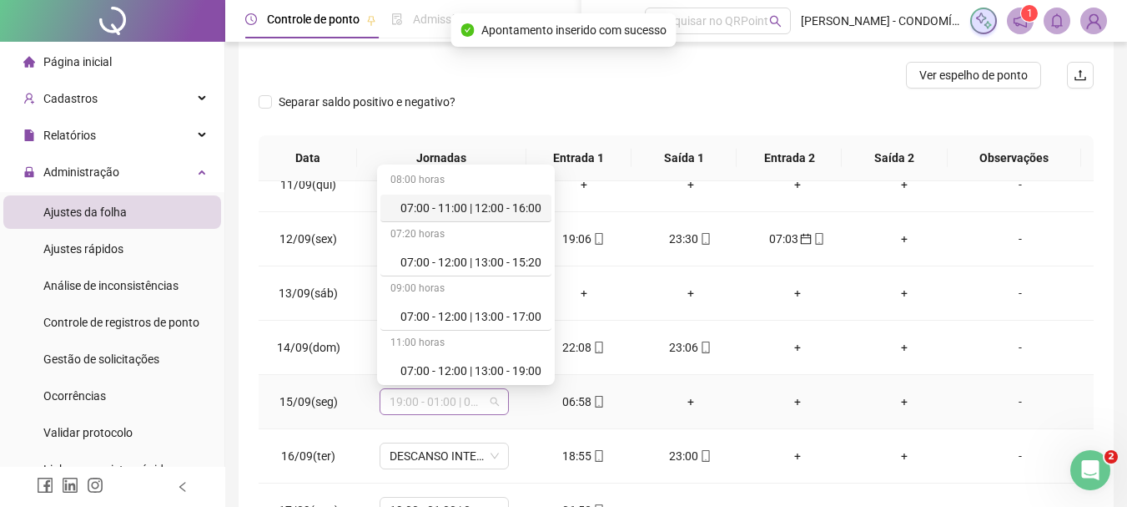
click at [446, 398] on span "19:00 - 01:00 | 02:00 - 07:00" at bounding box center [444, 401] width 109 height 25
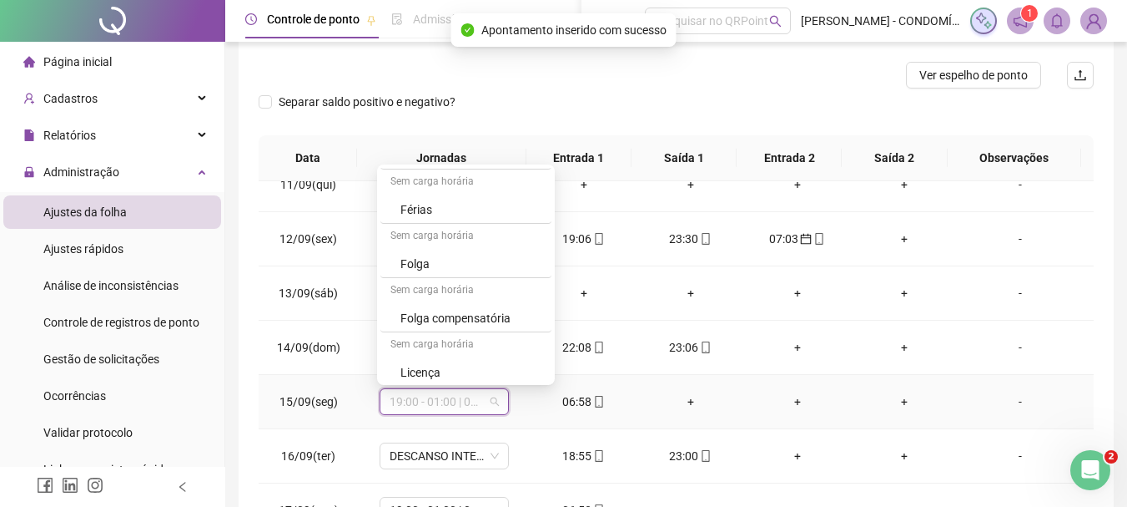
scroll to position [1251, 0]
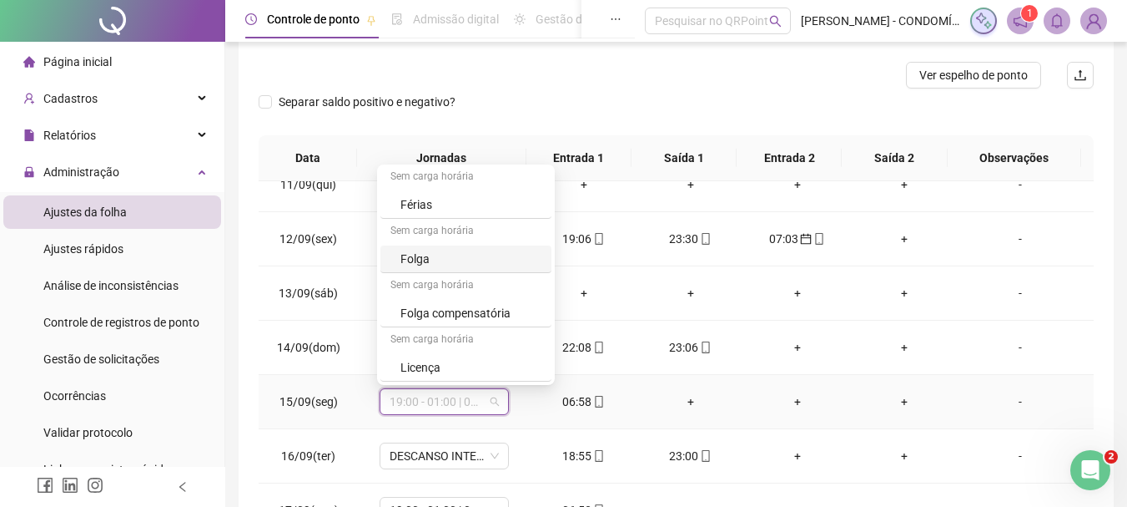
click at [405, 259] on div "Folga" at bounding box center [471, 259] width 141 height 18
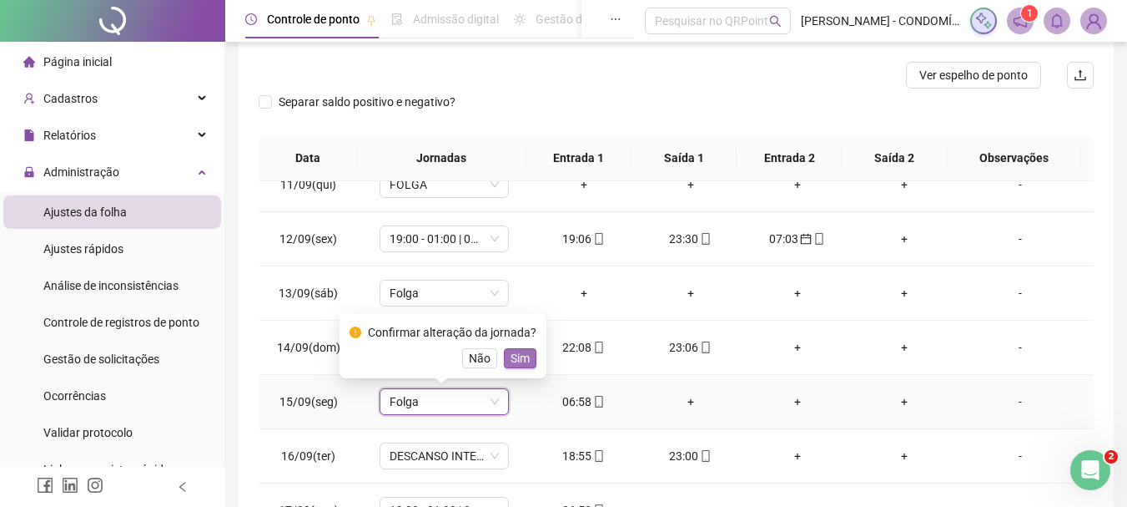
click at [520, 356] on span "Sim" at bounding box center [520, 358] width 19 height 18
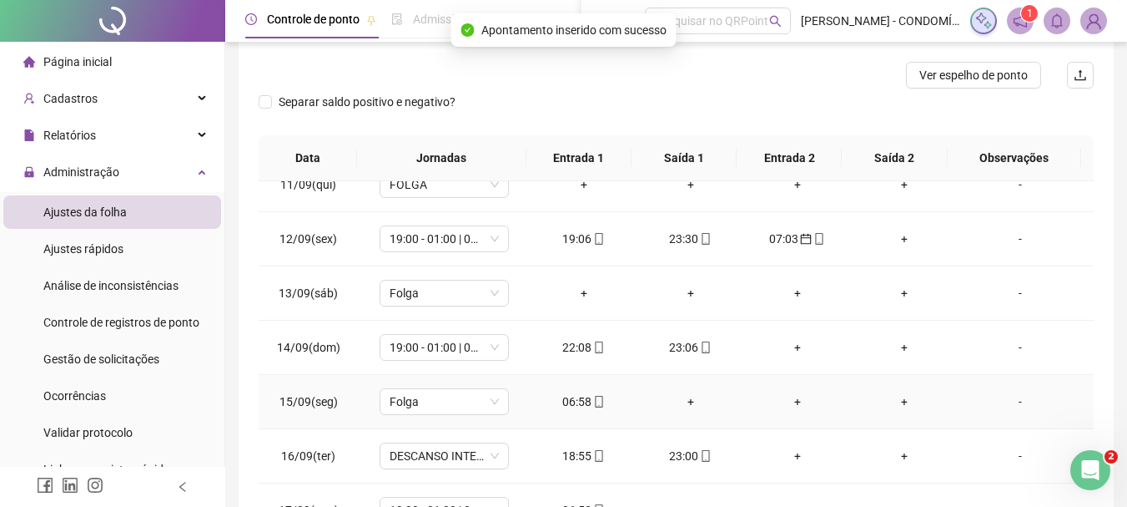
click at [574, 398] on div "06:58" at bounding box center [584, 401] width 80 height 18
type input "**********"
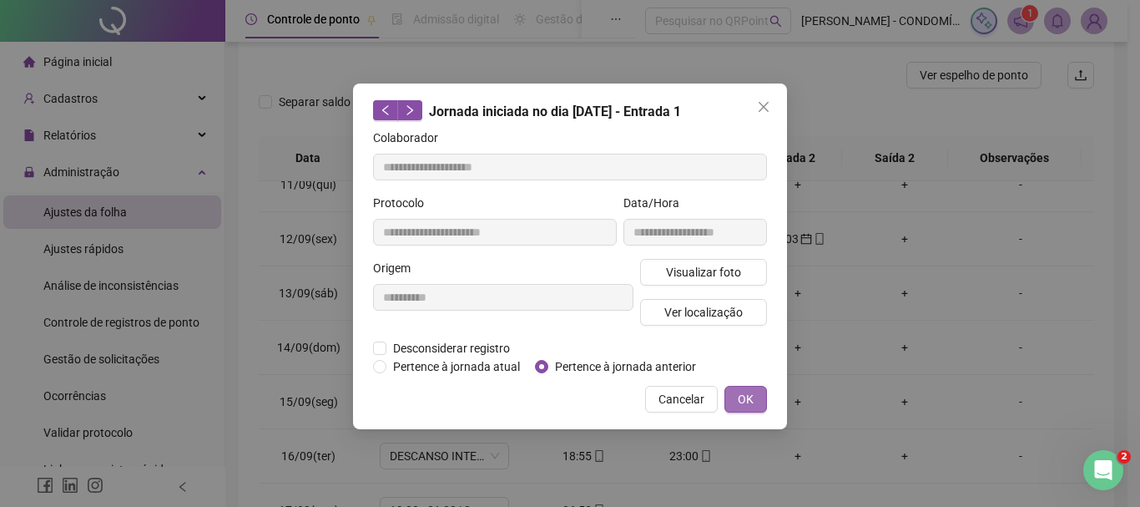
click at [748, 394] on span "OK" at bounding box center [746, 399] width 16 height 18
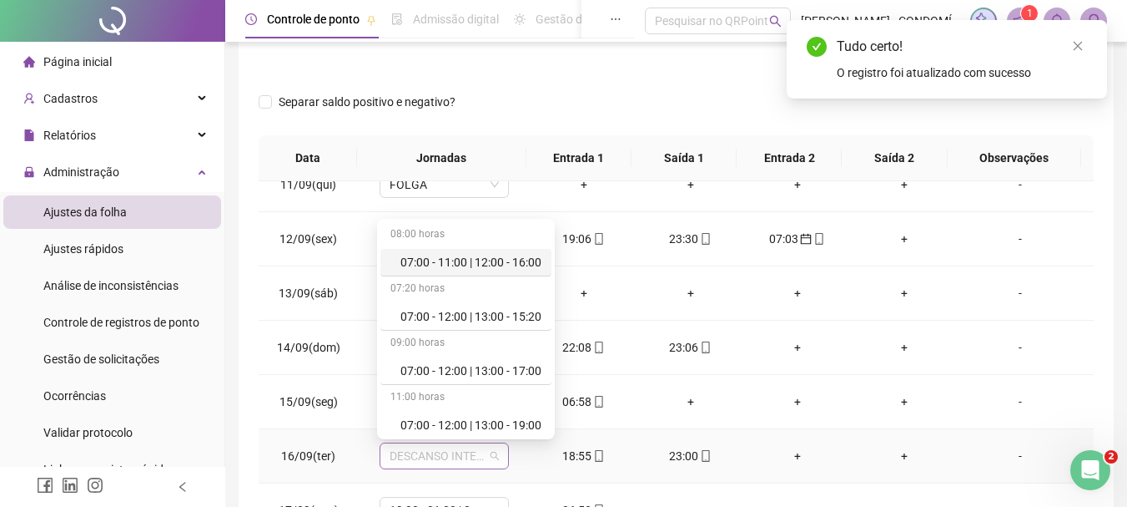
click at [413, 450] on span "DESCANSO INTER-JORNADA" at bounding box center [444, 455] width 109 height 25
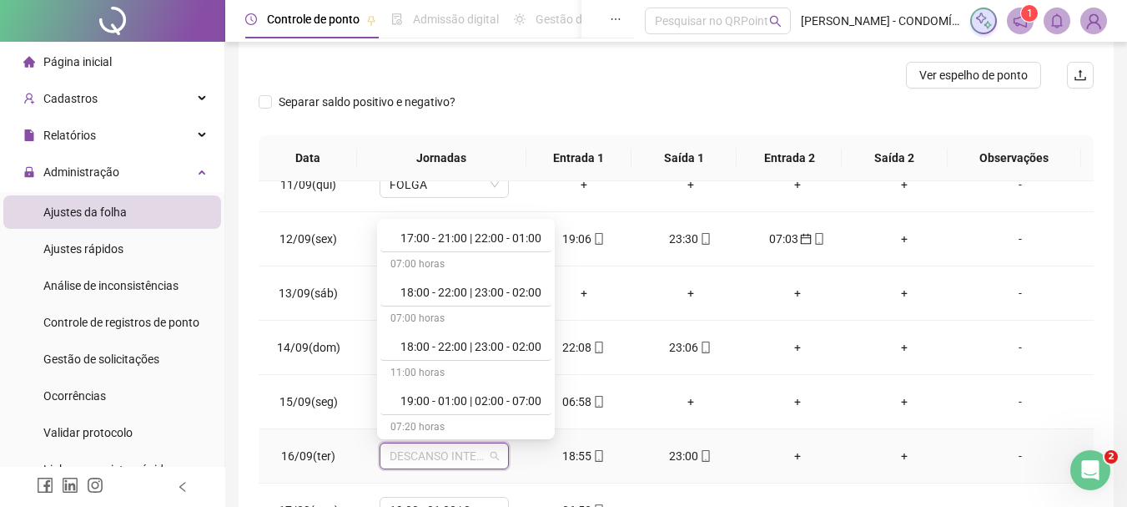
scroll to position [918, 0]
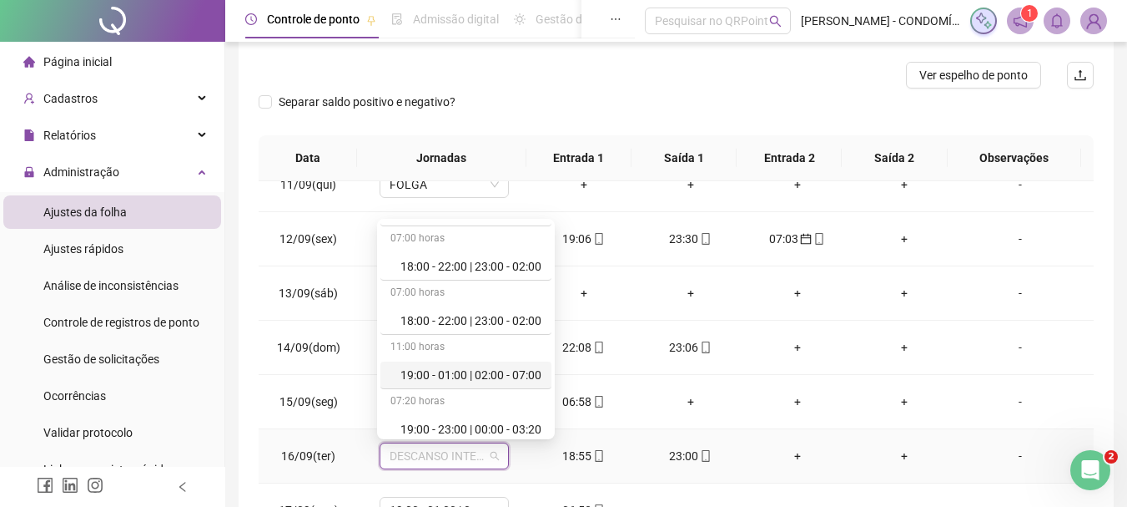
click at [431, 371] on div "19:00 - 01:00 | 02:00 - 07:00" at bounding box center [471, 374] width 141 height 18
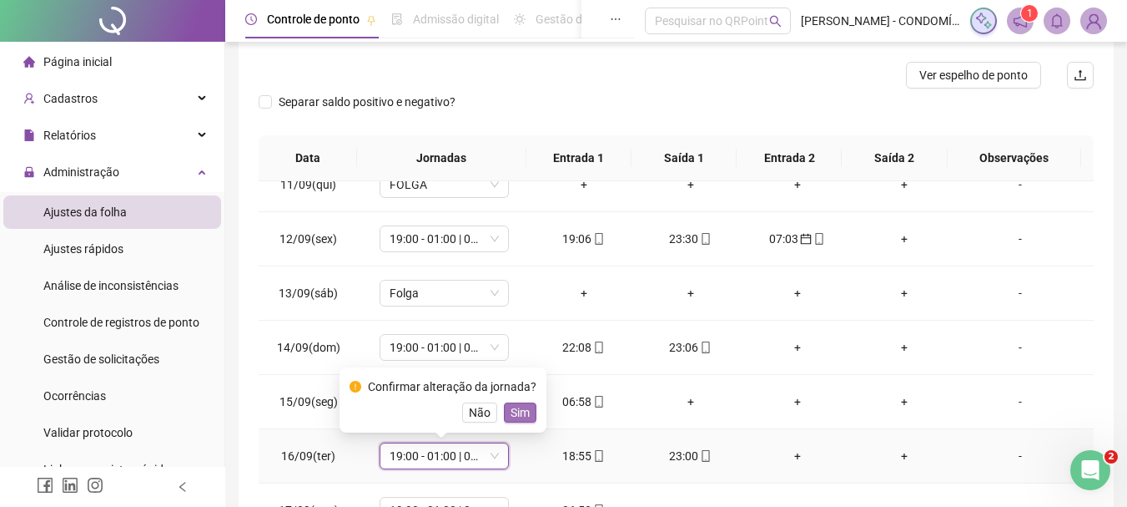
click at [518, 416] on span "Sim" at bounding box center [520, 412] width 19 height 18
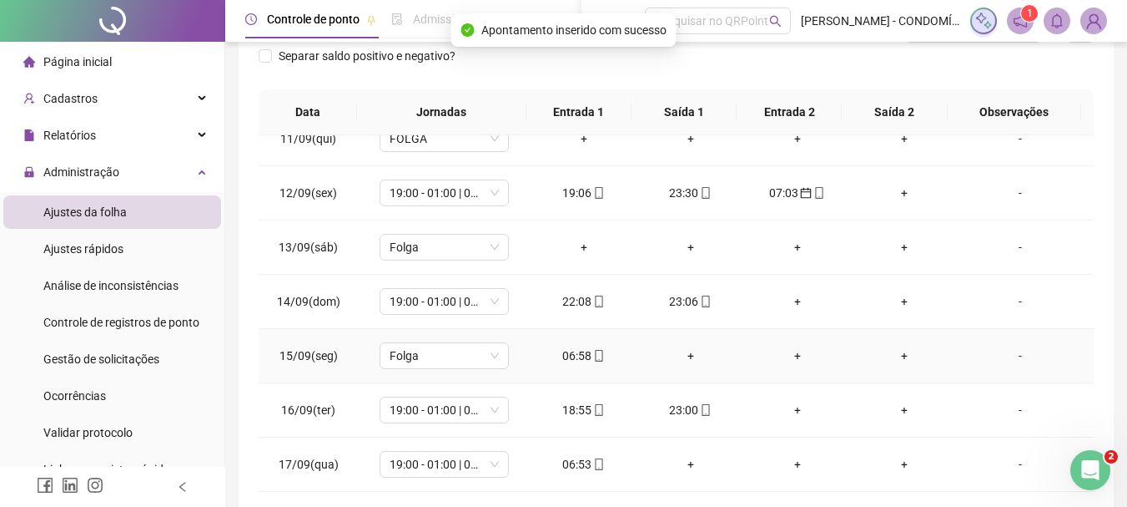
scroll to position [334, 0]
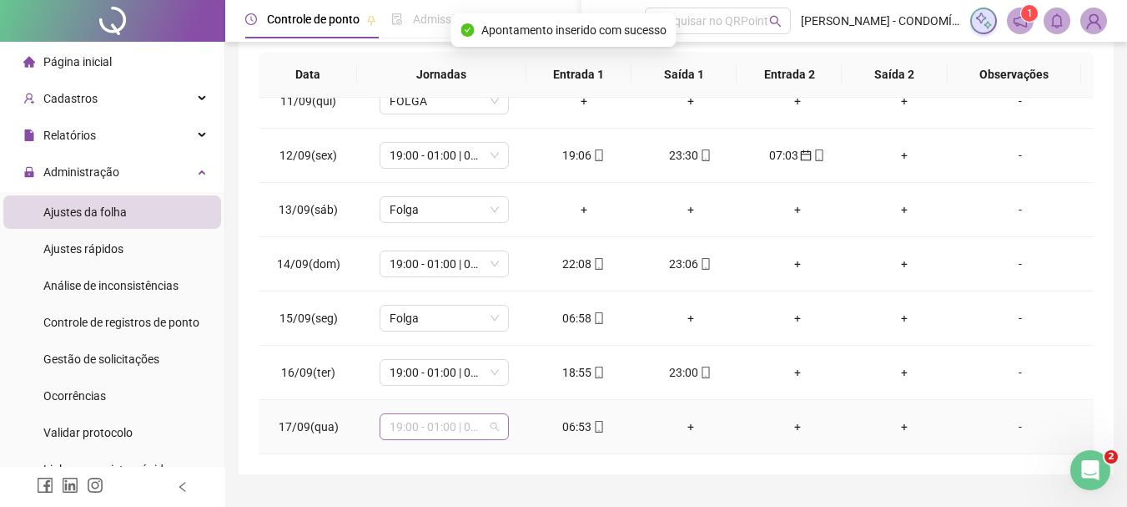
click at [407, 431] on span "19:00 - 01:00 | 02:00 - 07:00" at bounding box center [444, 426] width 109 height 25
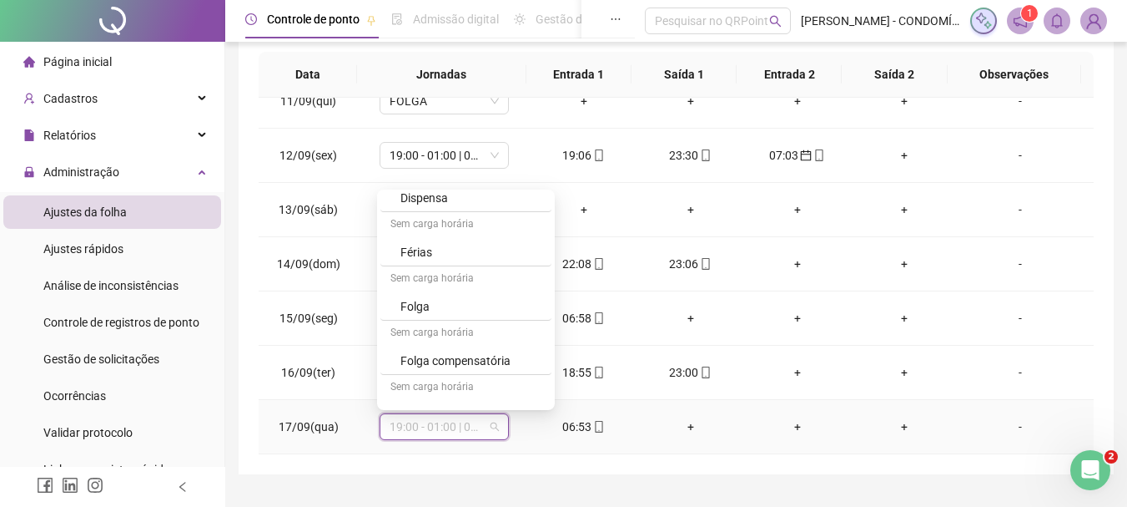
scroll to position [1251, 0]
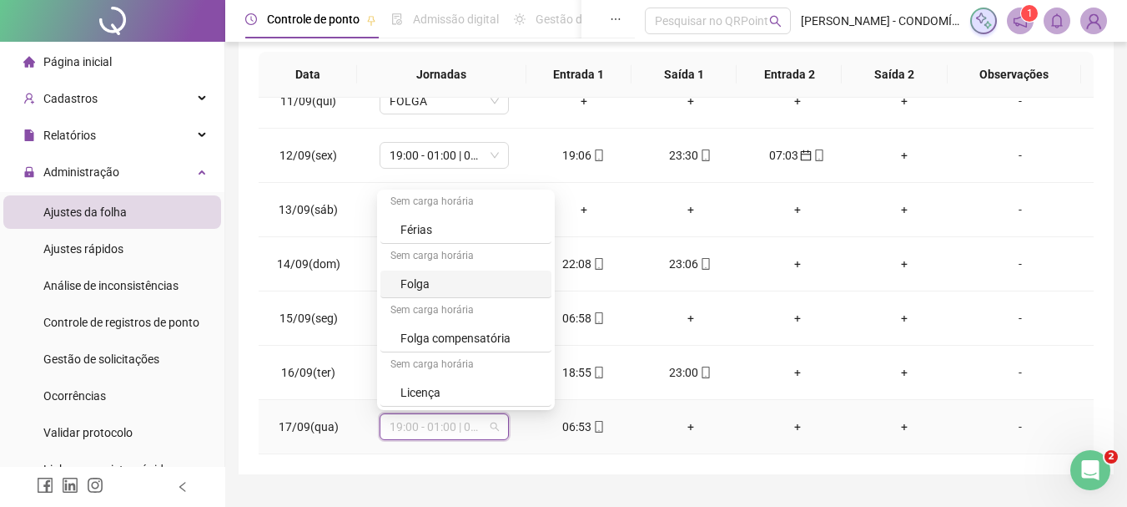
click at [406, 282] on div "Folga" at bounding box center [471, 284] width 141 height 18
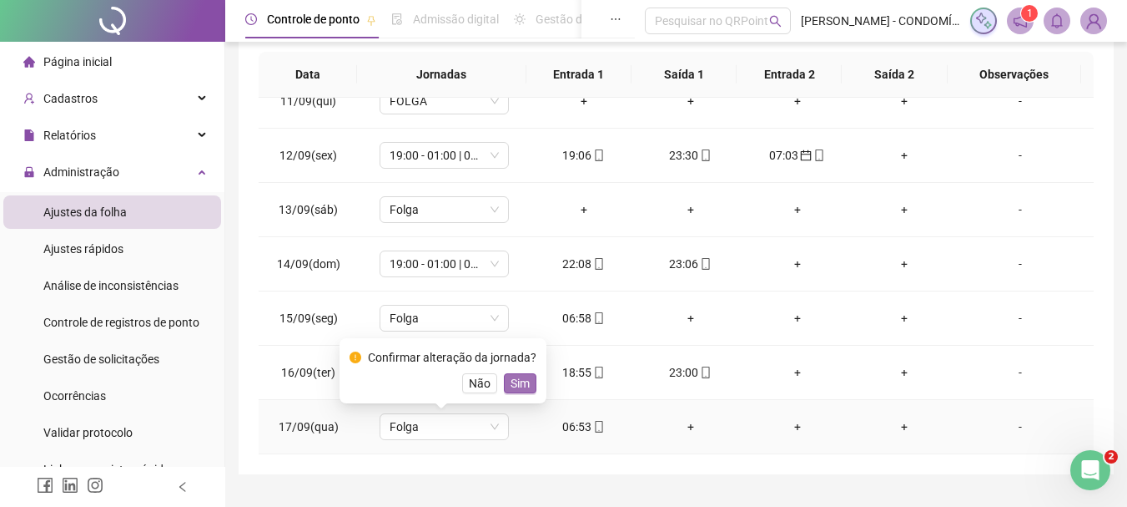
click at [522, 378] on span "Sim" at bounding box center [520, 383] width 19 height 18
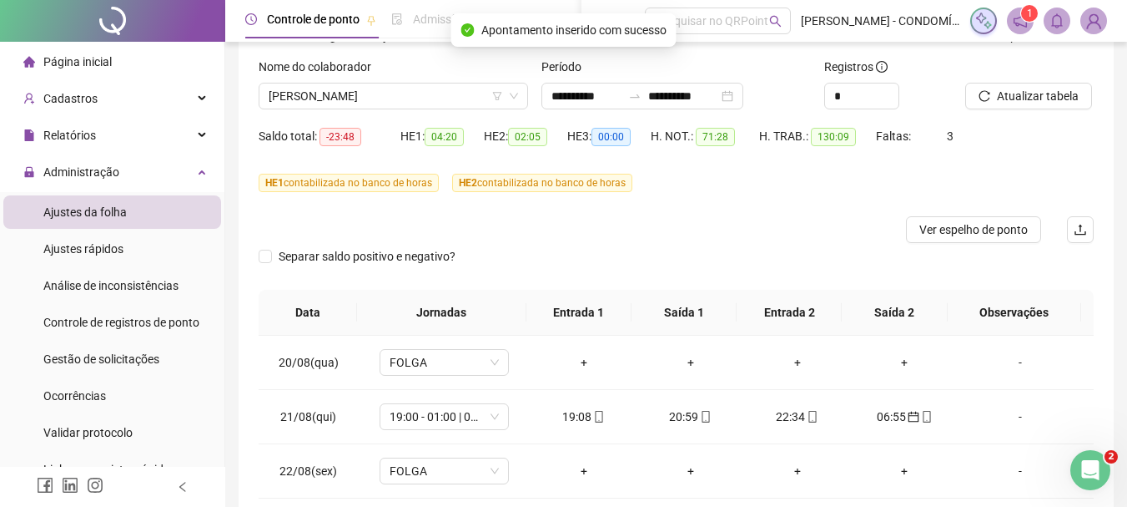
scroll to position [0, 0]
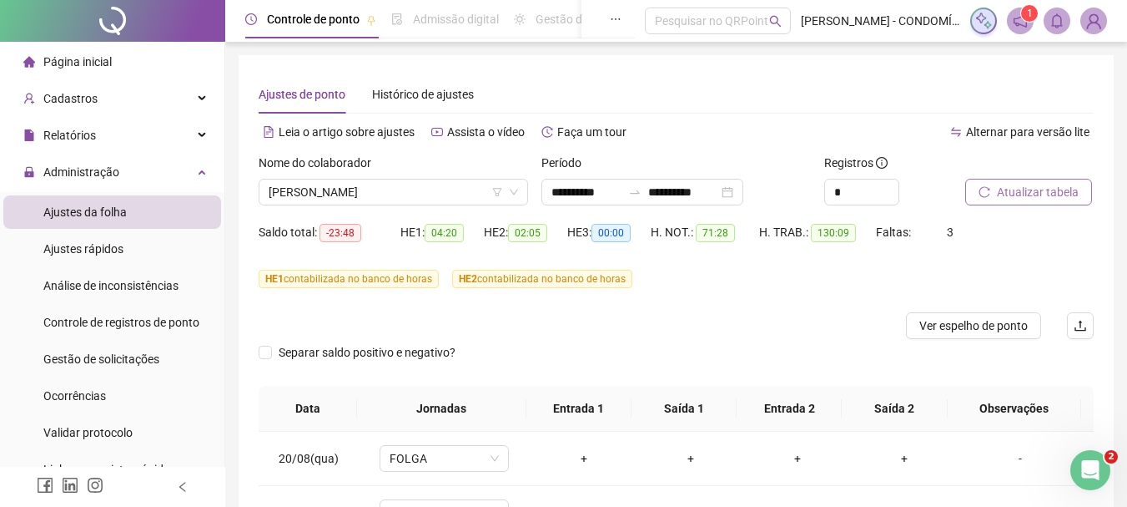
click at [1031, 194] on span "Atualizar tabela" at bounding box center [1038, 192] width 82 height 18
click at [1009, 194] on span "Atualizar tabela" at bounding box center [1038, 192] width 82 height 18
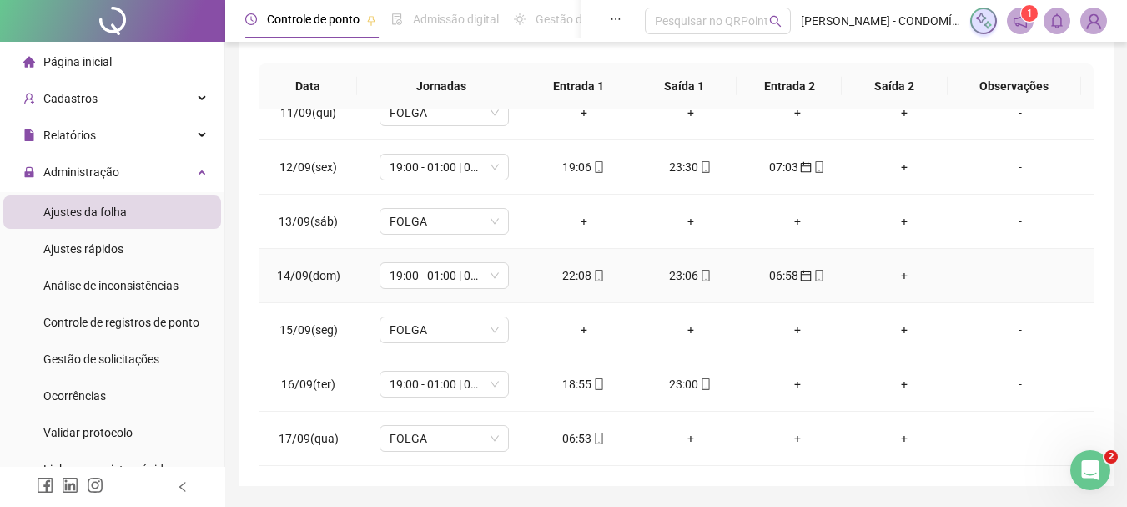
scroll to position [373, 0]
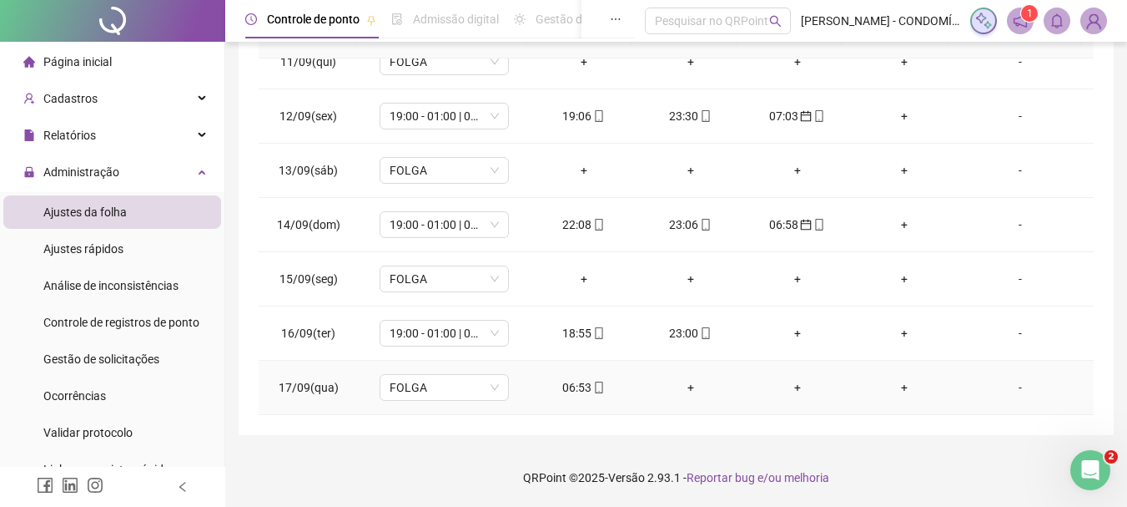
click at [582, 388] on div "06:53" at bounding box center [584, 387] width 80 height 18
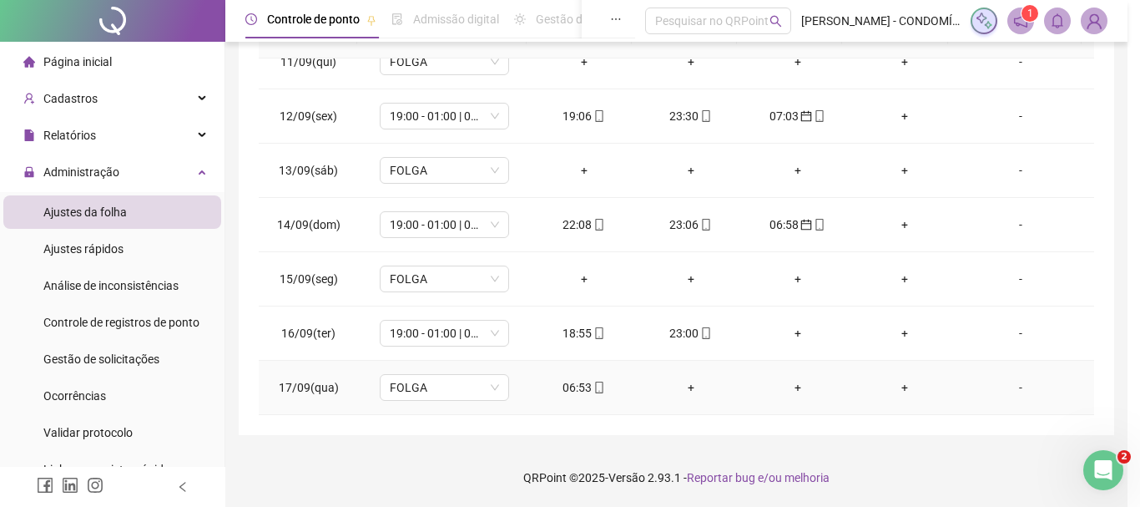
type input "**********"
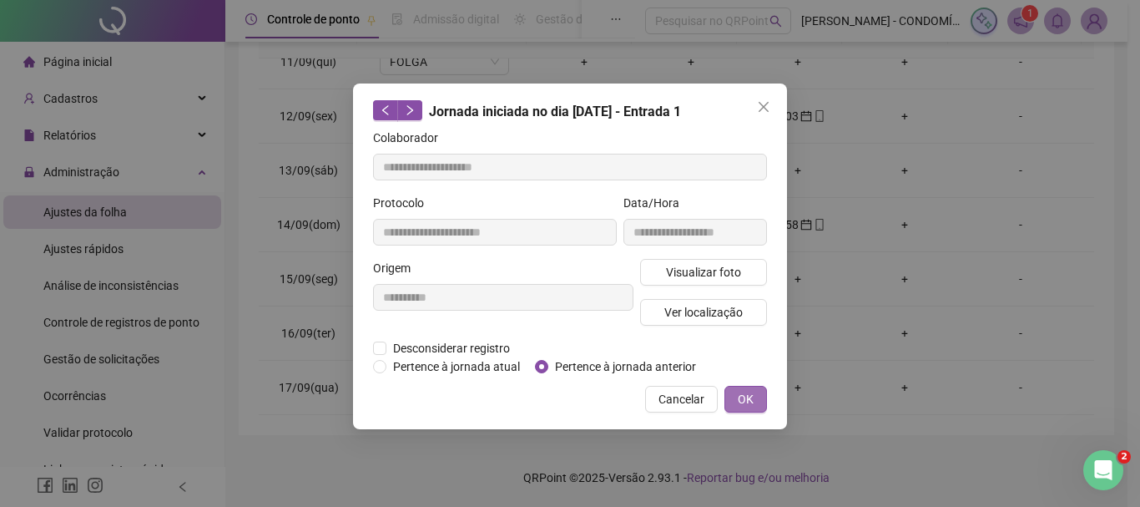
click at [750, 400] on span "OK" at bounding box center [746, 399] width 16 height 18
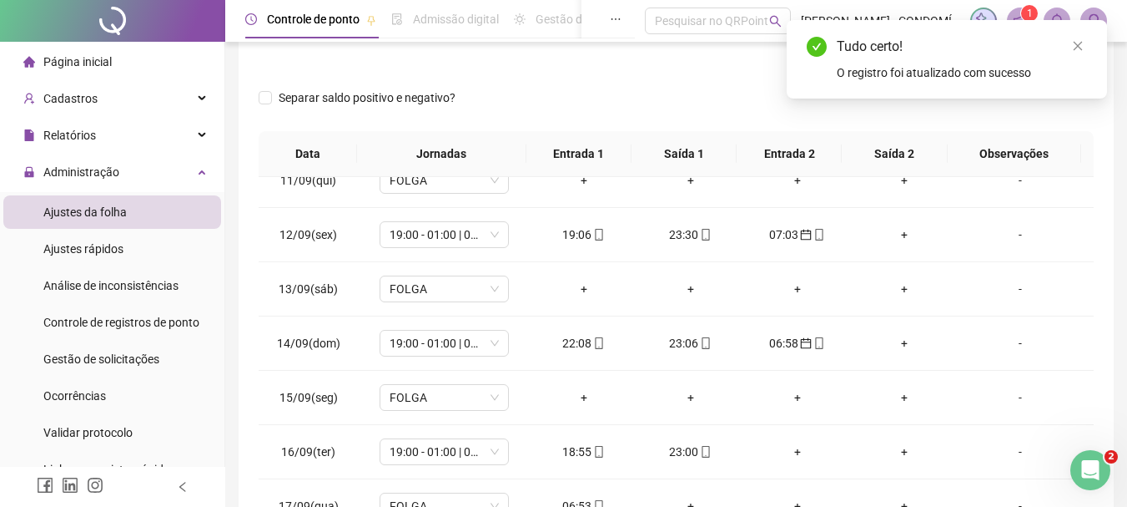
scroll to position [0, 0]
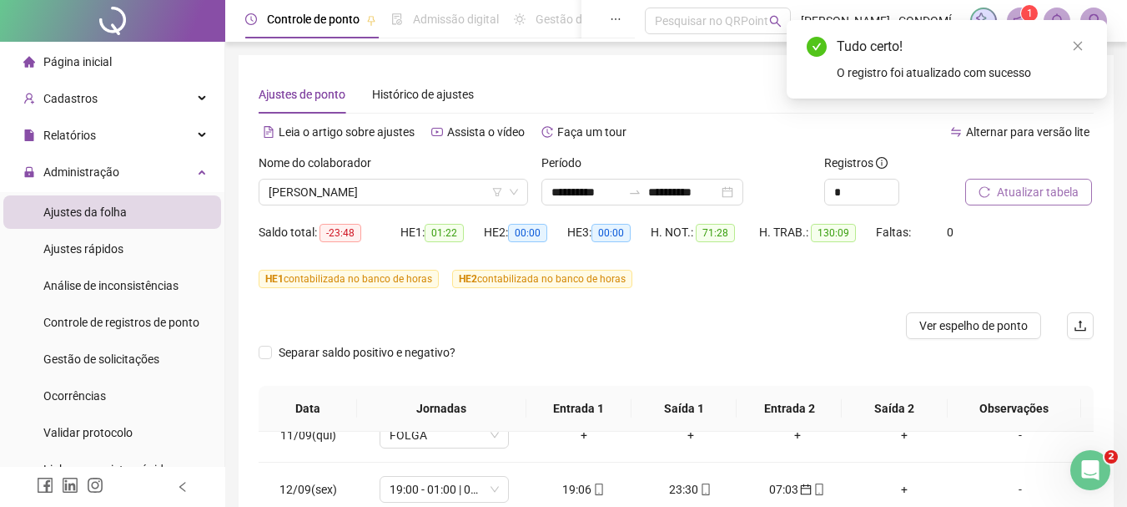
click at [1017, 189] on span "Atualizar tabela" at bounding box center [1038, 192] width 82 height 18
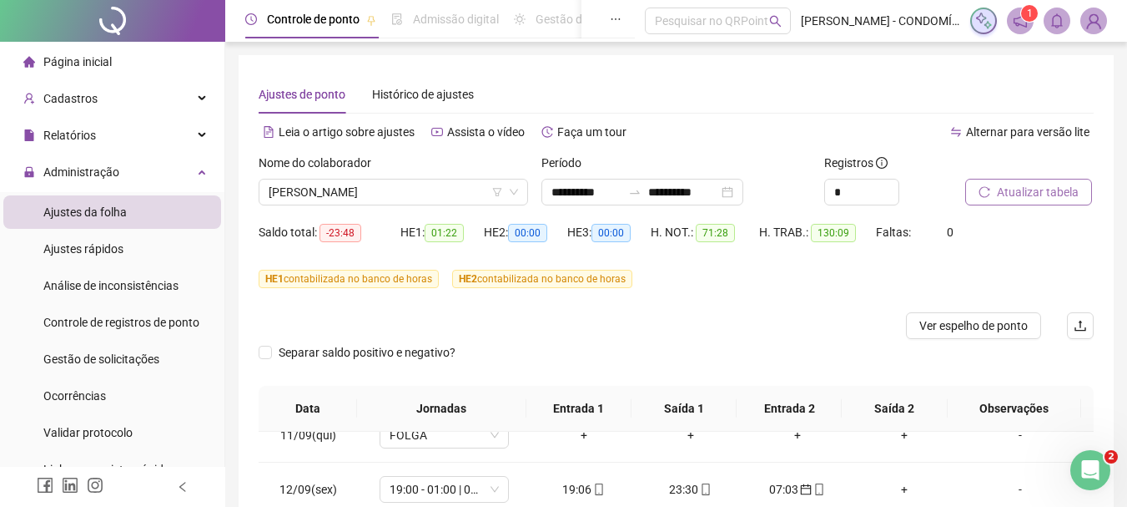
click at [1027, 190] on span "Atualizar tabela" at bounding box center [1038, 192] width 82 height 18
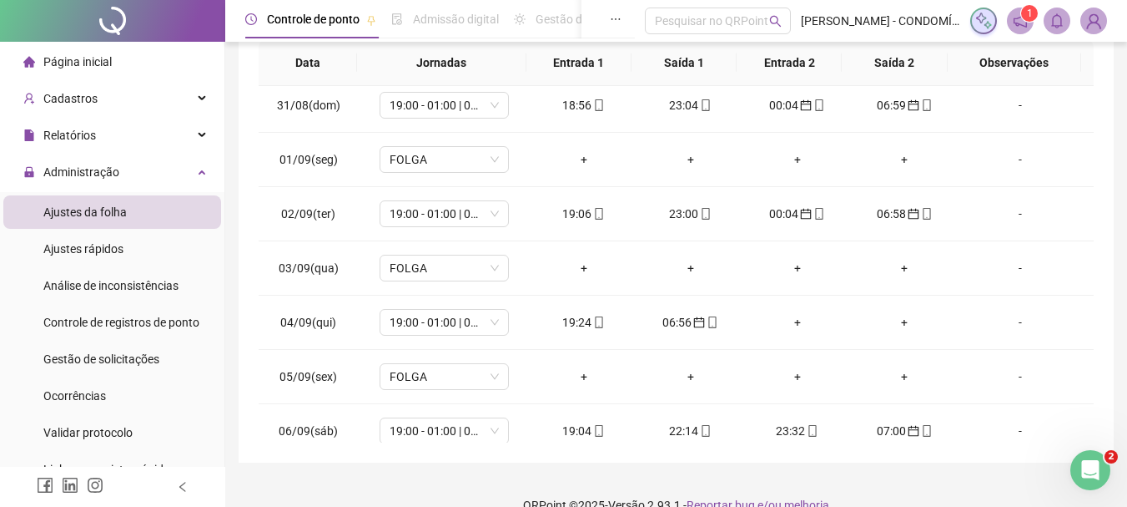
scroll to position [668, 0]
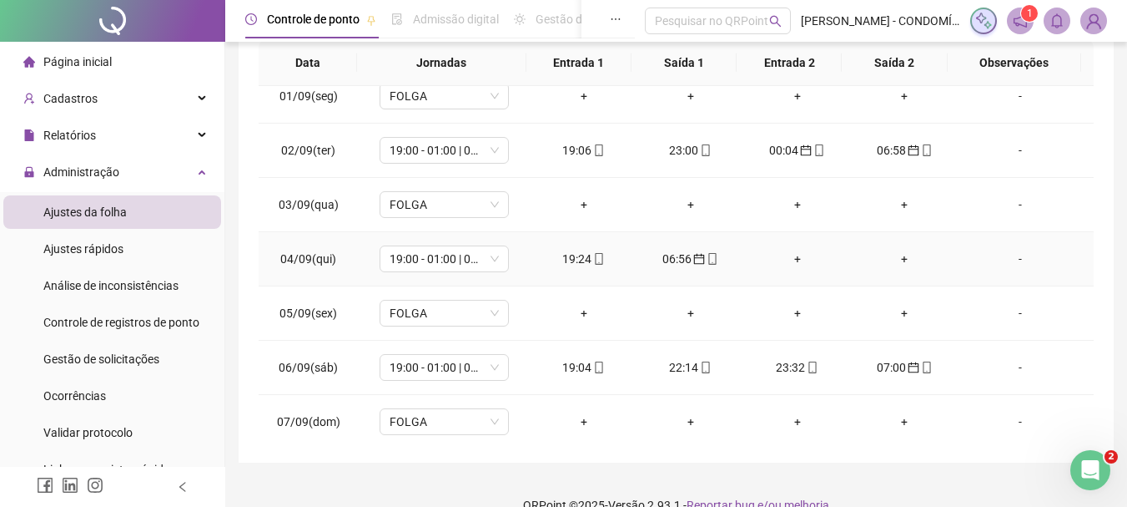
click at [792, 257] on div "+" at bounding box center [798, 259] width 80 height 18
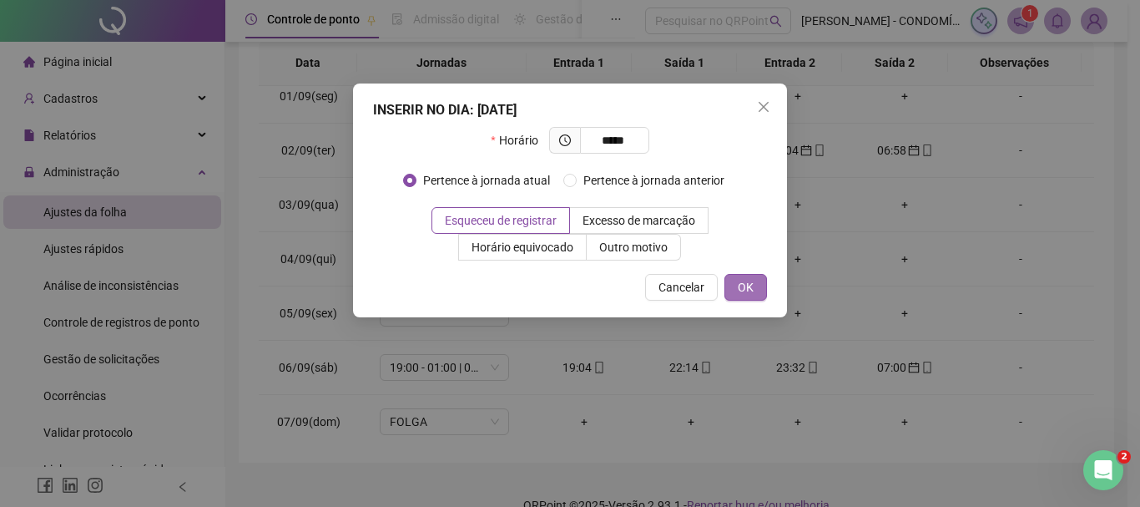
type input "*****"
click at [744, 287] on span "OK" at bounding box center [746, 287] width 16 height 18
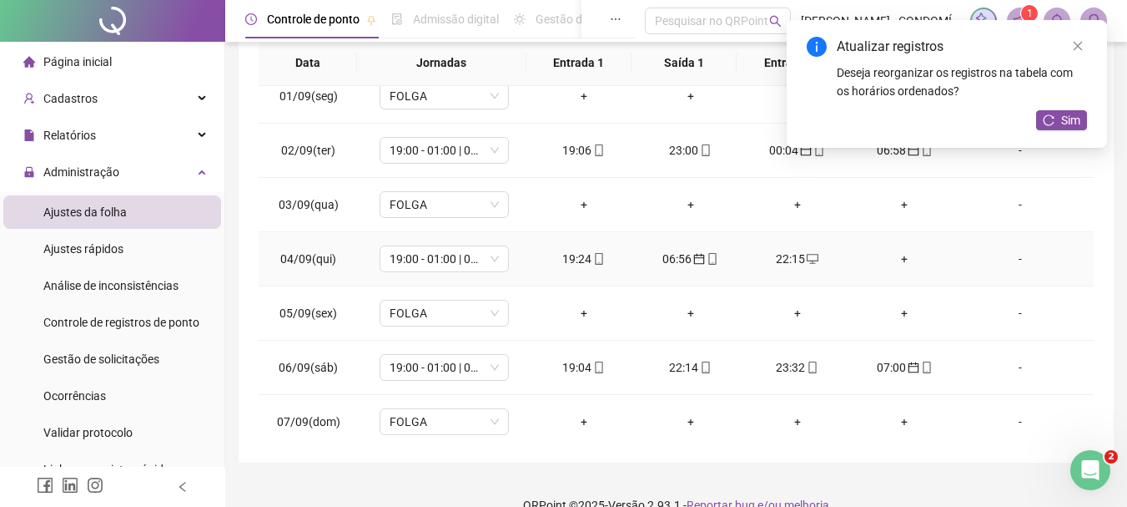
click at [893, 257] on div "+" at bounding box center [905, 259] width 80 height 18
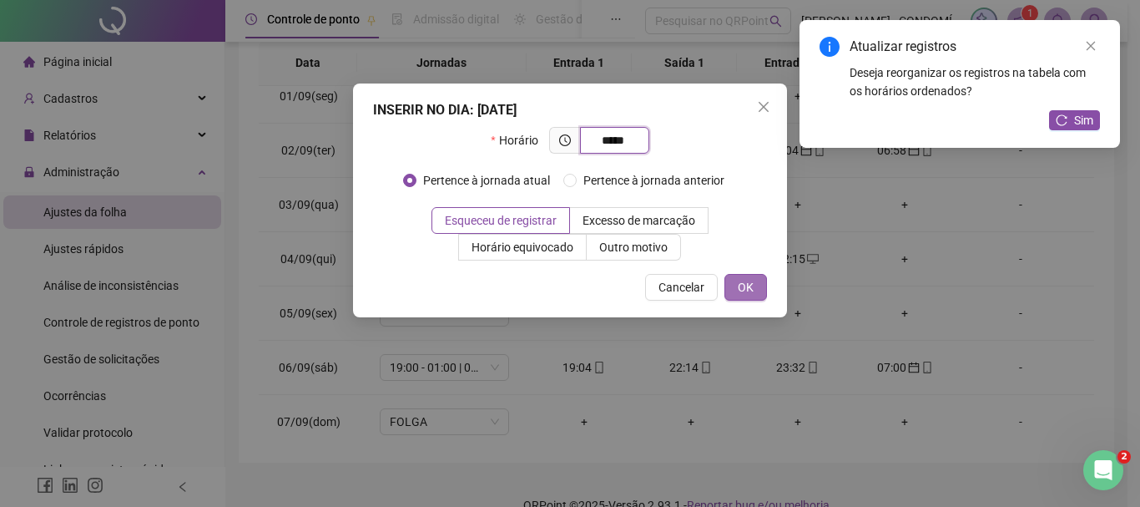
type input "*****"
click at [744, 285] on span "OK" at bounding box center [746, 287] width 16 height 18
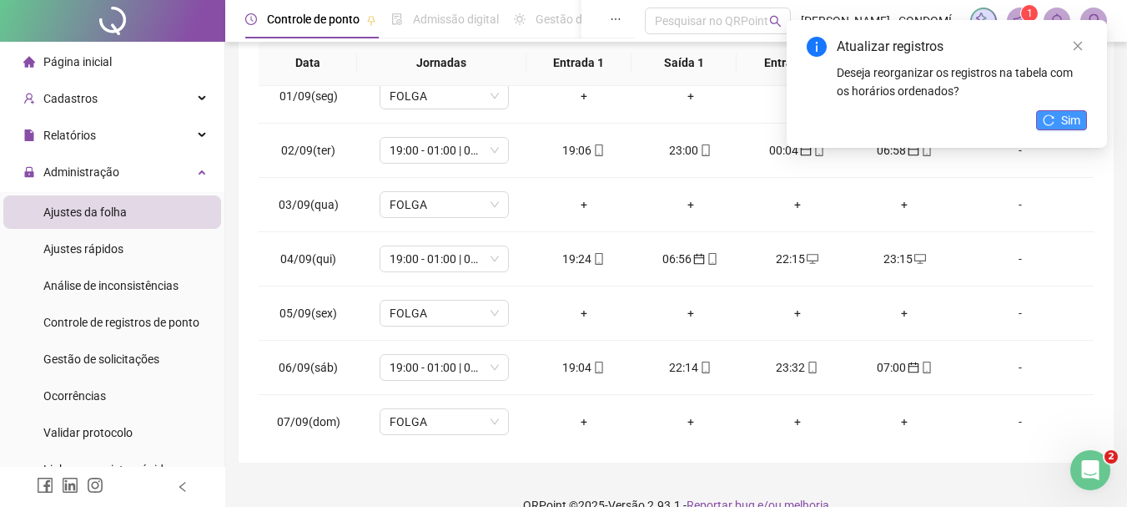
click at [1066, 122] on span "Sim" at bounding box center [1070, 120] width 19 height 18
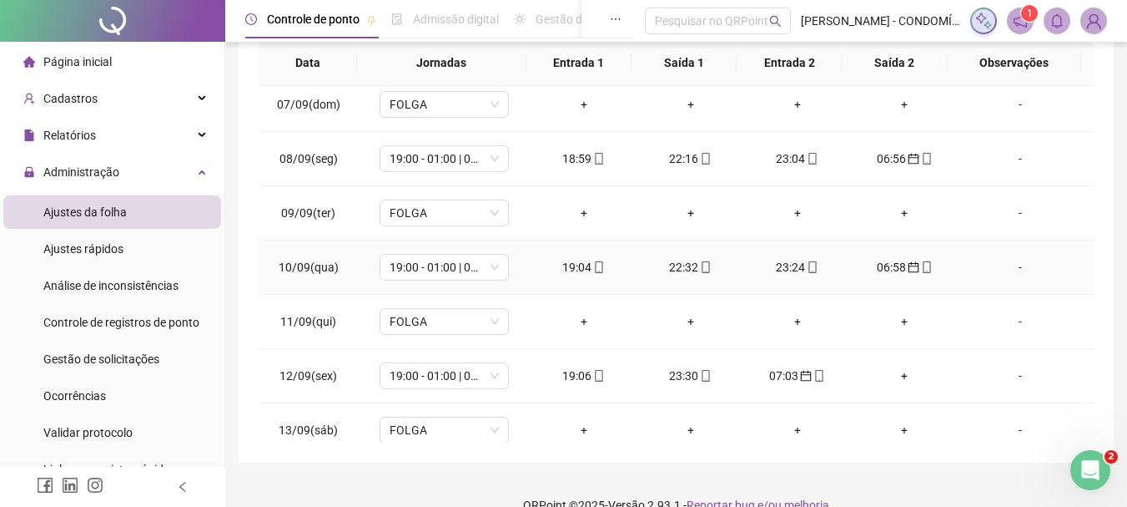
scroll to position [1085, 0]
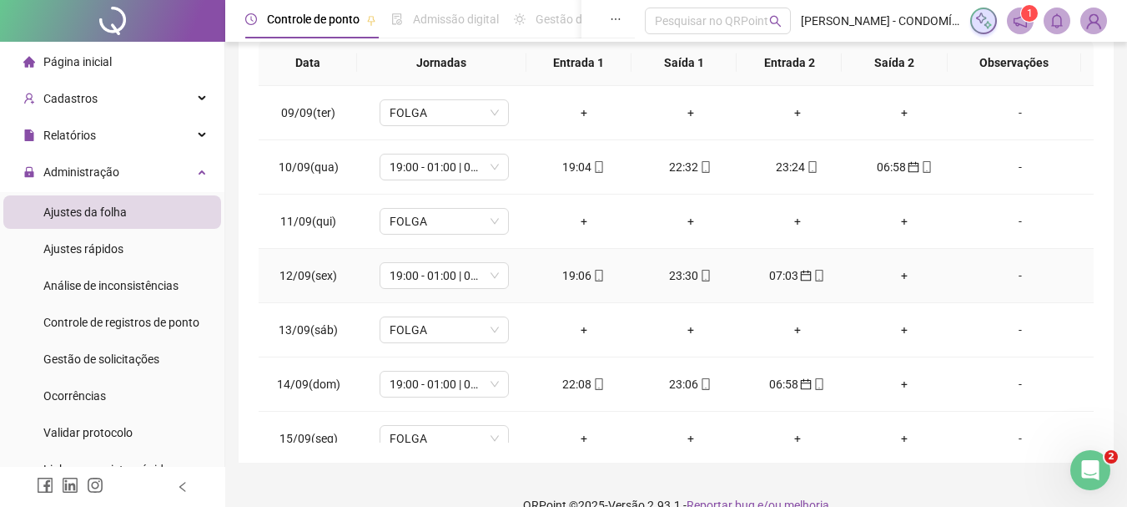
click at [899, 270] on div "+" at bounding box center [905, 275] width 80 height 18
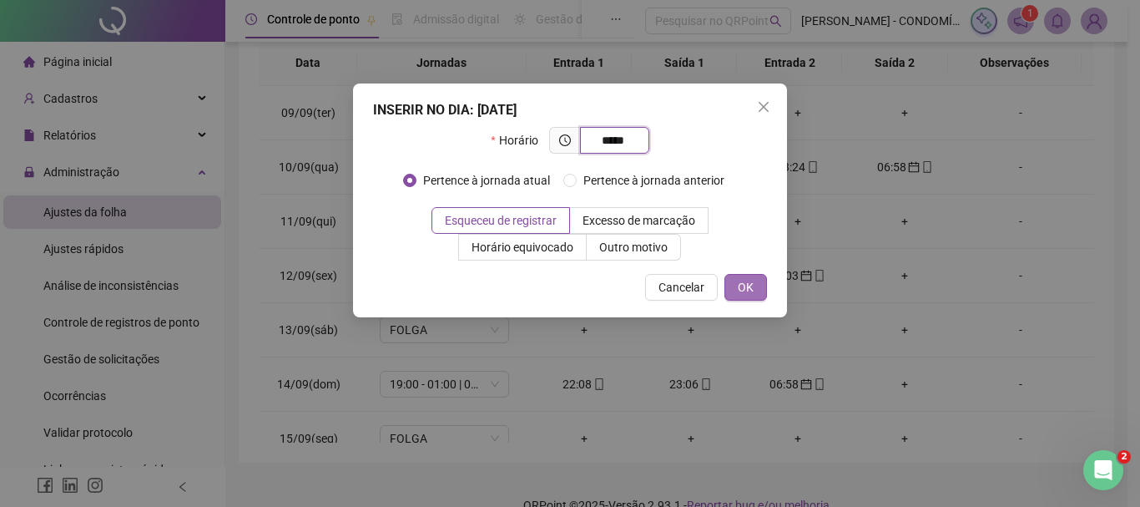
type input "*****"
click at [747, 283] on span "OK" at bounding box center [746, 287] width 16 height 18
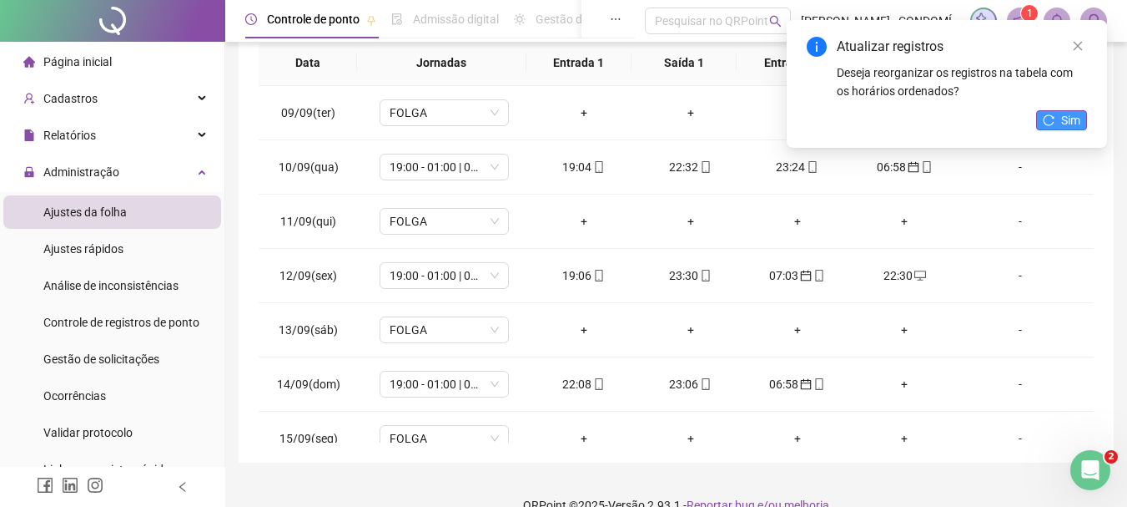
click at [1066, 116] on span "Sim" at bounding box center [1070, 120] width 19 height 18
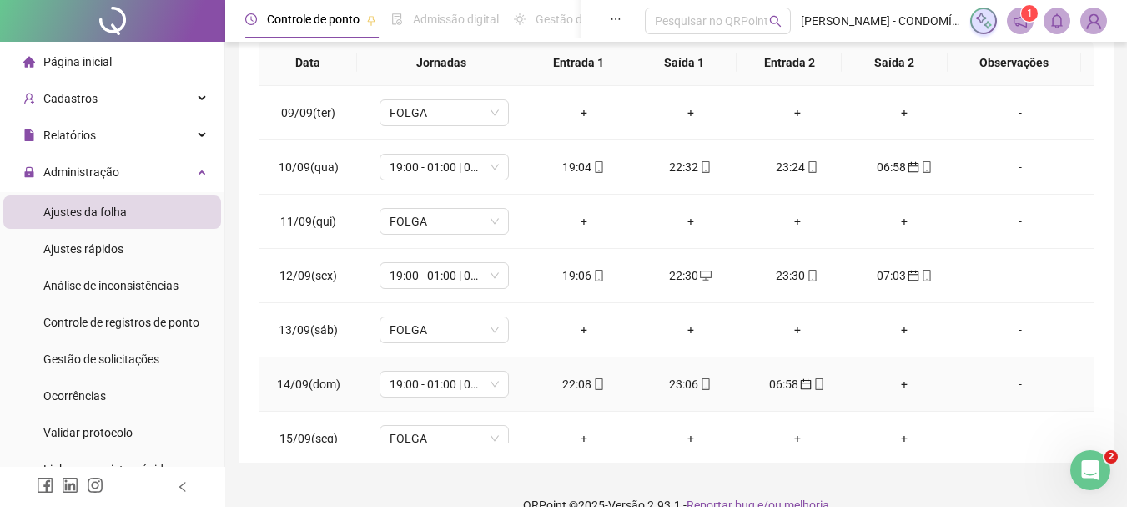
click at [895, 382] on div "+" at bounding box center [905, 384] width 80 height 18
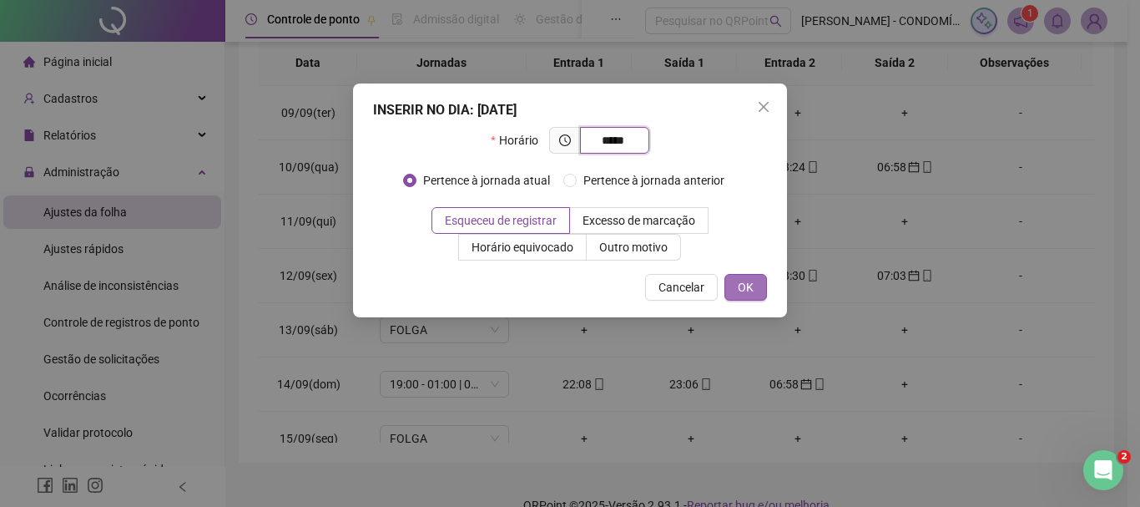
type input "*****"
click at [749, 283] on span "OK" at bounding box center [746, 287] width 16 height 18
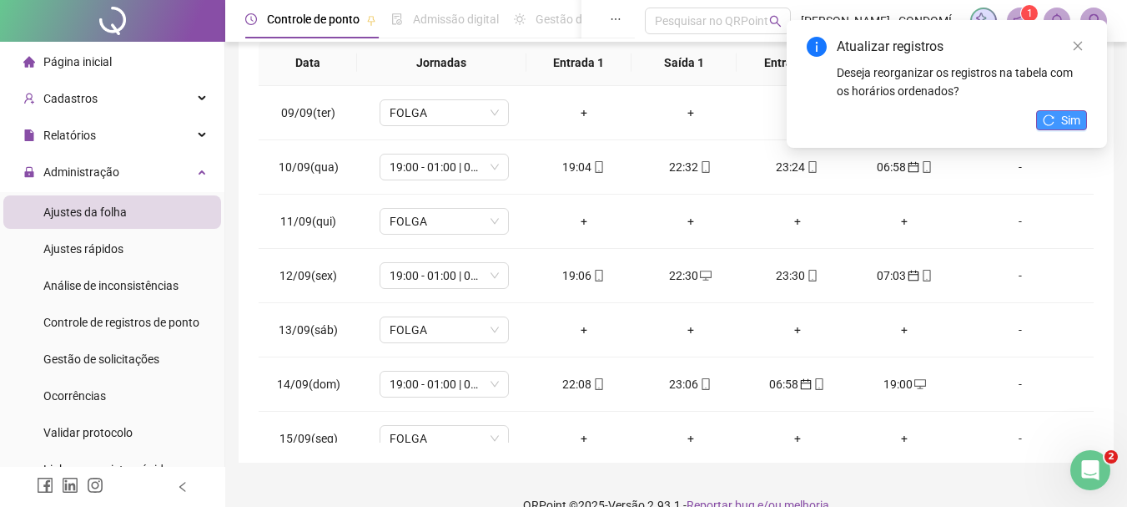
click at [1058, 126] on button "Sim" at bounding box center [1061, 120] width 51 height 20
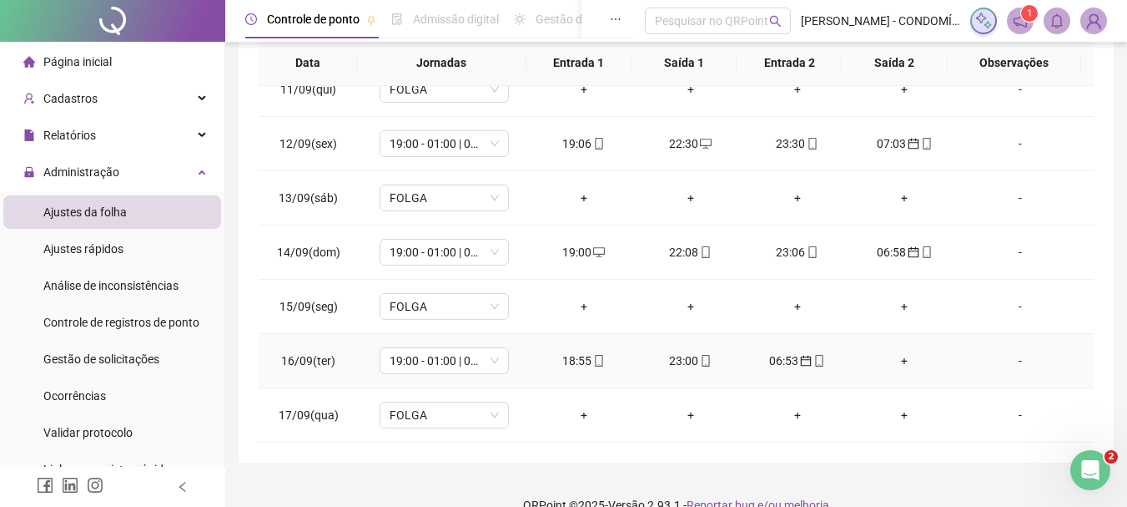
scroll to position [373, 0]
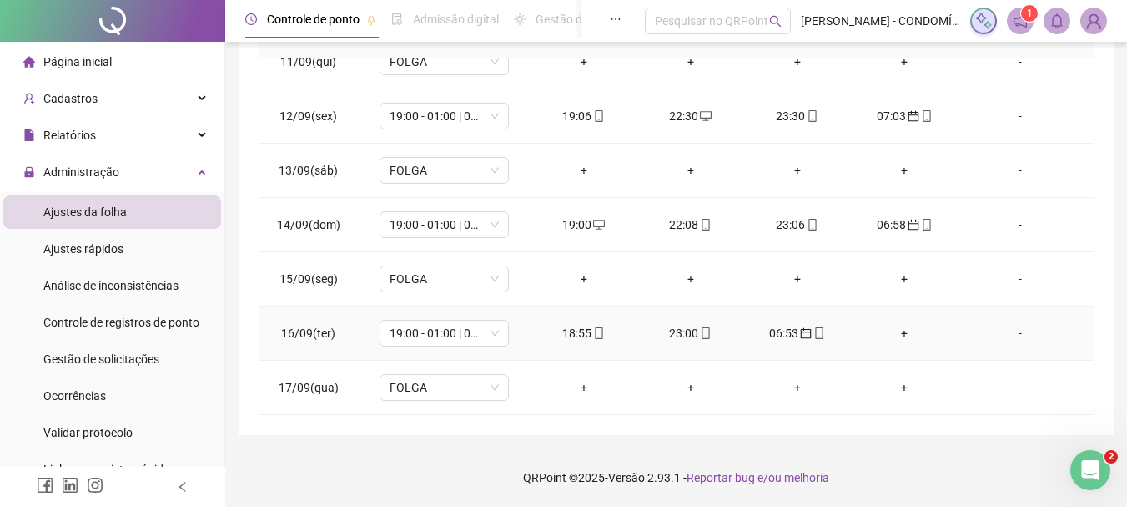
click at [893, 332] on div "+" at bounding box center [905, 333] width 80 height 18
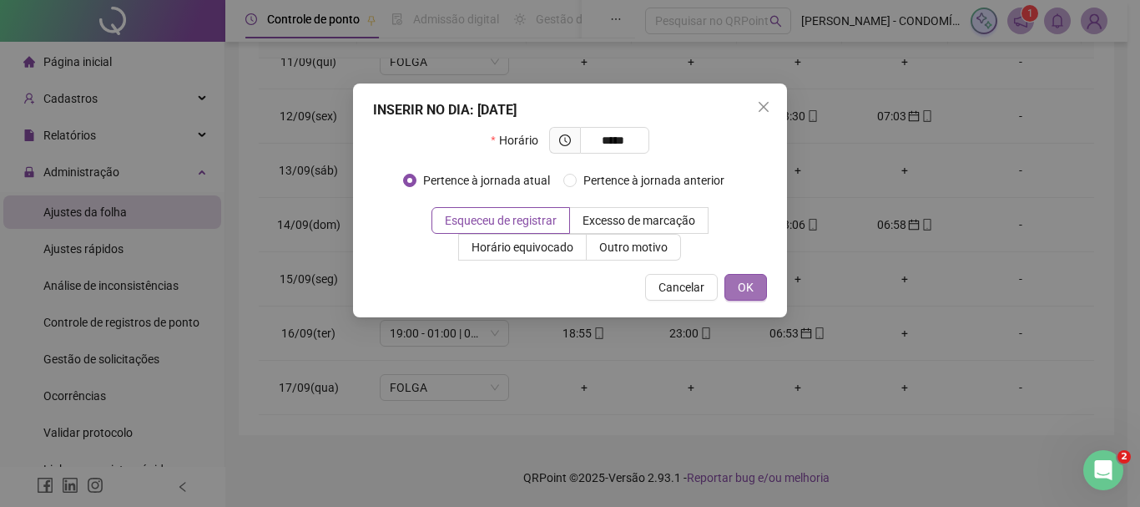
type input "*****"
click at [747, 281] on span "OK" at bounding box center [746, 287] width 16 height 18
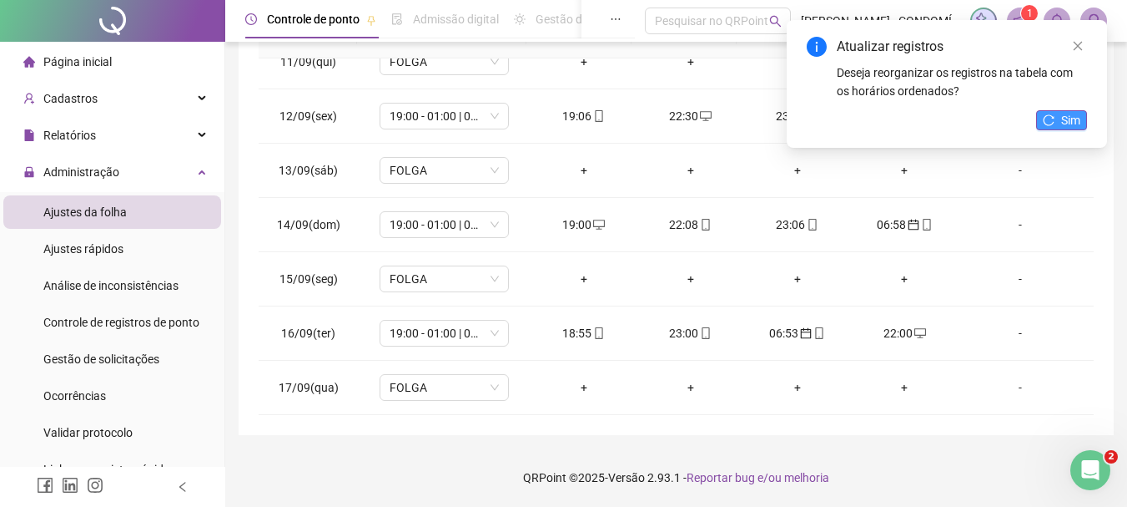
click at [1069, 115] on span "Sim" at bounding box center [1070, 120] width 19 height 18
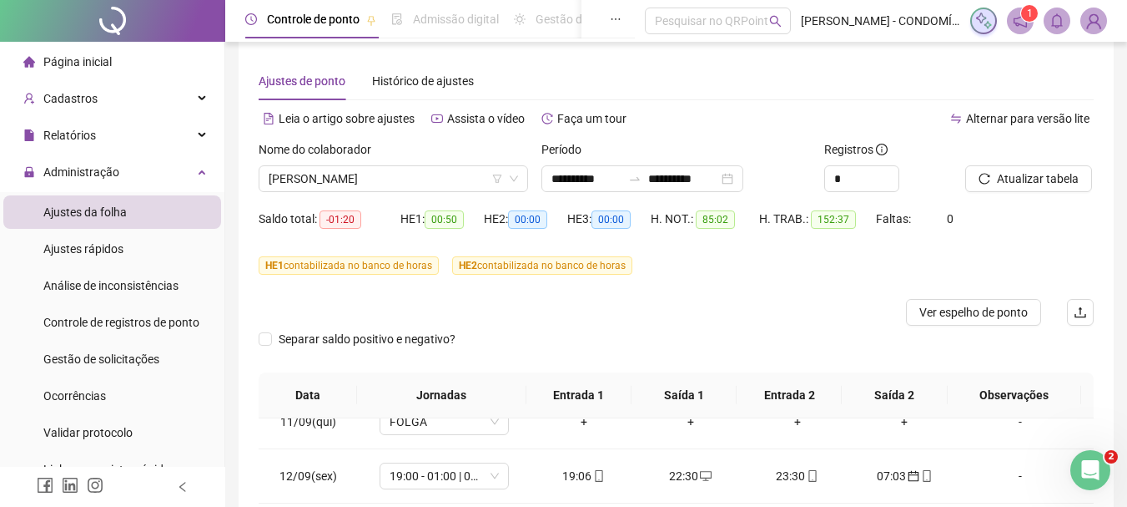
scroll to position [0, 0]
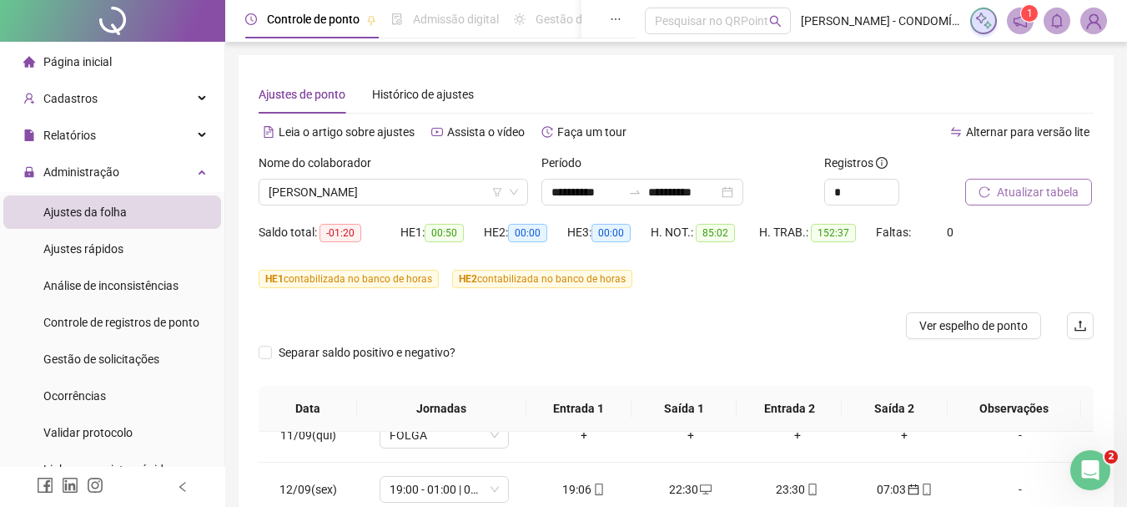
click at [1014, 187] on span "Atualizar tabela" at bounding box center [1038, 192] width 82 height 18
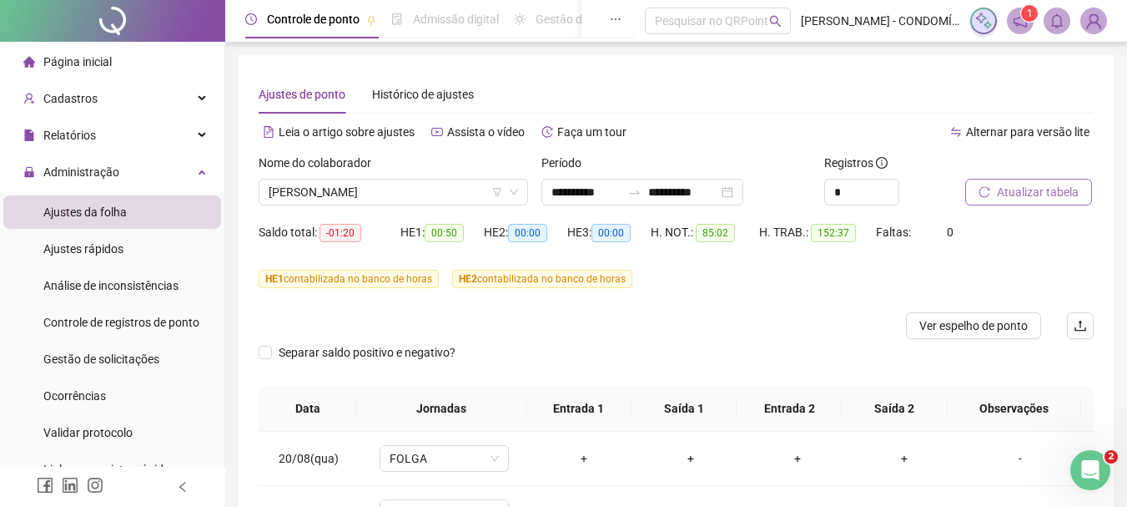
click at [1011, 190] on span "Atualizar tabela" at bounding box center [1038, 192] width 82 height 18
click at [300, 192] on span "[PERSON_NAME]" at bounding box center [394, 191] width 250 height 25
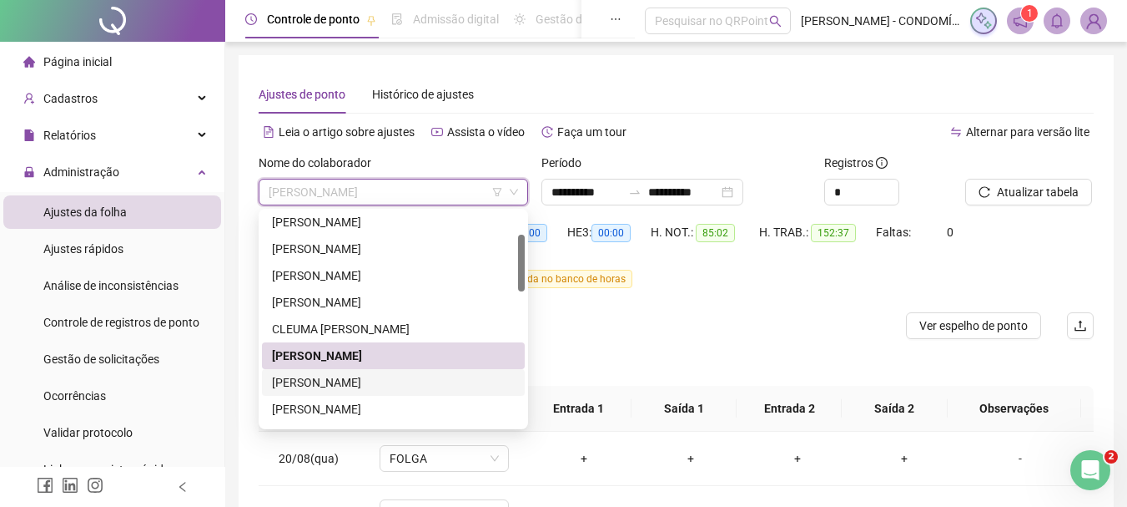
click at [286, 381] on div "[PERSON_NAME]" at bounding box center [393, 382] width 243 height 18
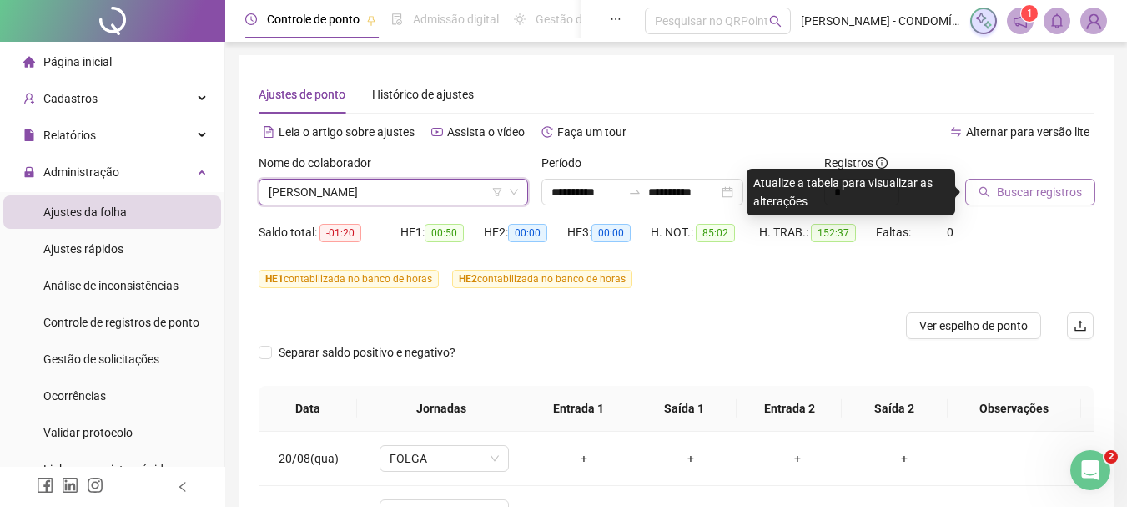
click at [1021, 188] on span "Buscar registros" at bounding box center [1039, 192] width 85 height 18
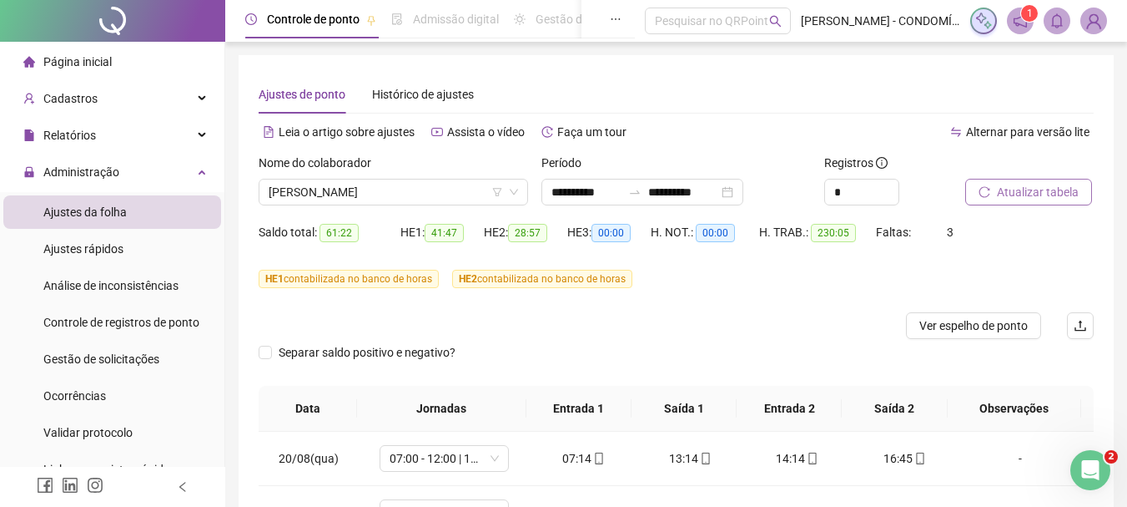
click at [1046, 193] on span "Atualizar tabela" at bounding box center [1038, 192] width 82 height 18
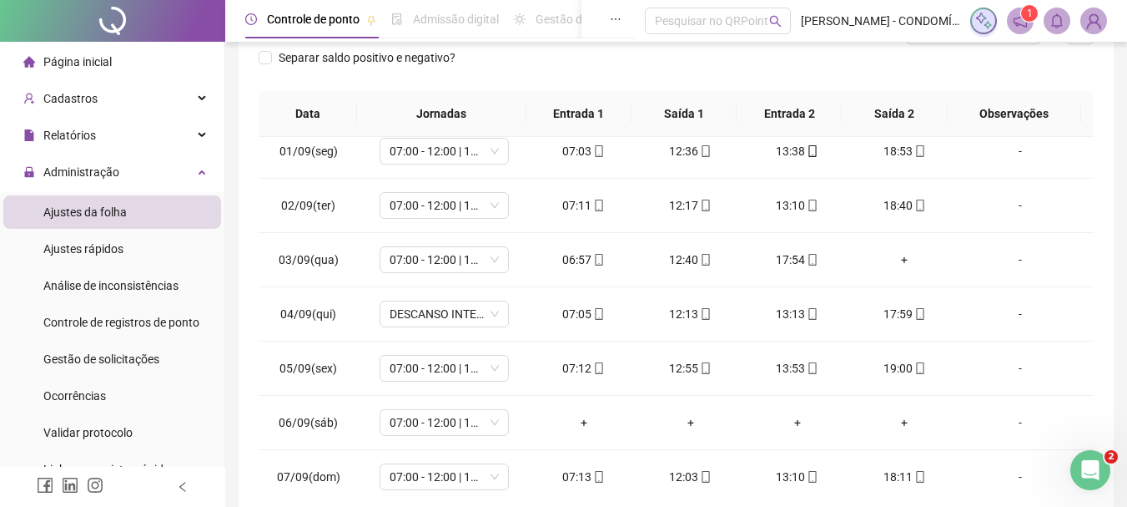
scroll to position [668, 0]
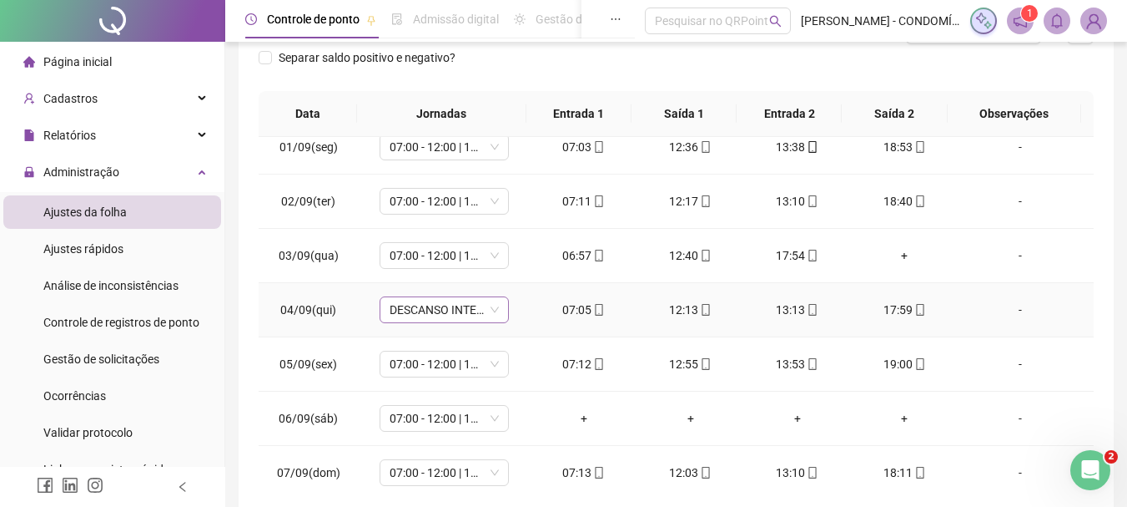
click at [416, 315] on span "DESCANSO INTER-JORNADA" at bounding box center [444, 309] width 109 height 25
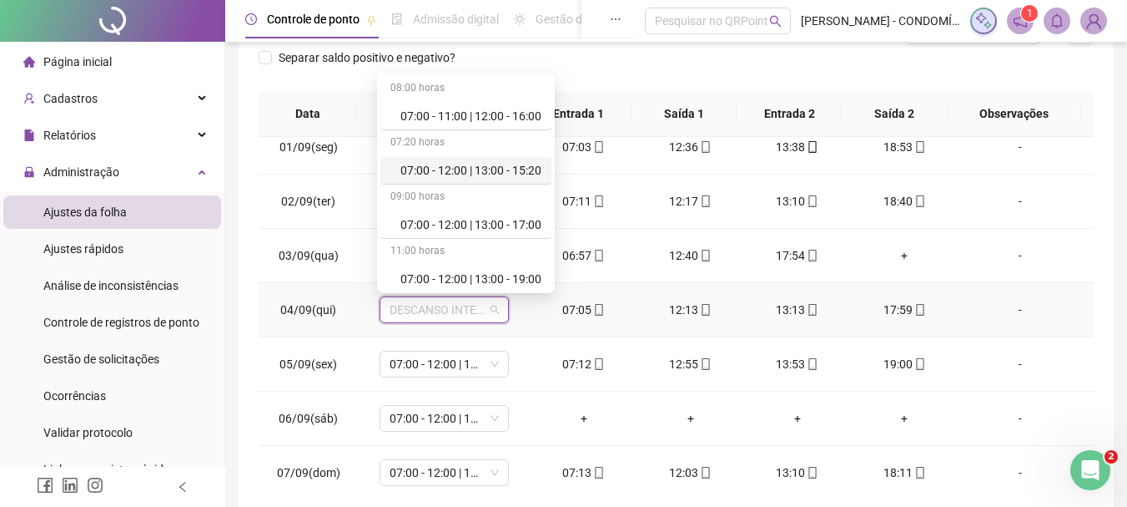
click at [479, 172] on div "07:00 - 12:00 | 13:00 - 15:20" at bounding box center [471, 170] width 141 height 18
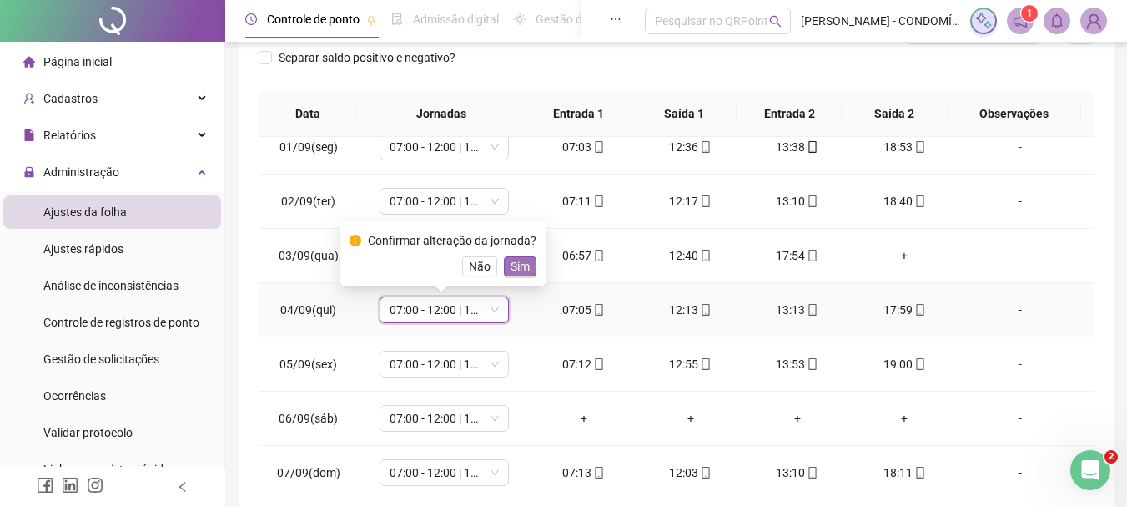
drag, startPoint x: 522, startPoint y: 266, endPoint x: 514, endPoint y: 389, distance: 123.0
click at [522, 267] on span "Sim" at bounding box center [520, 266] width 19 height 18
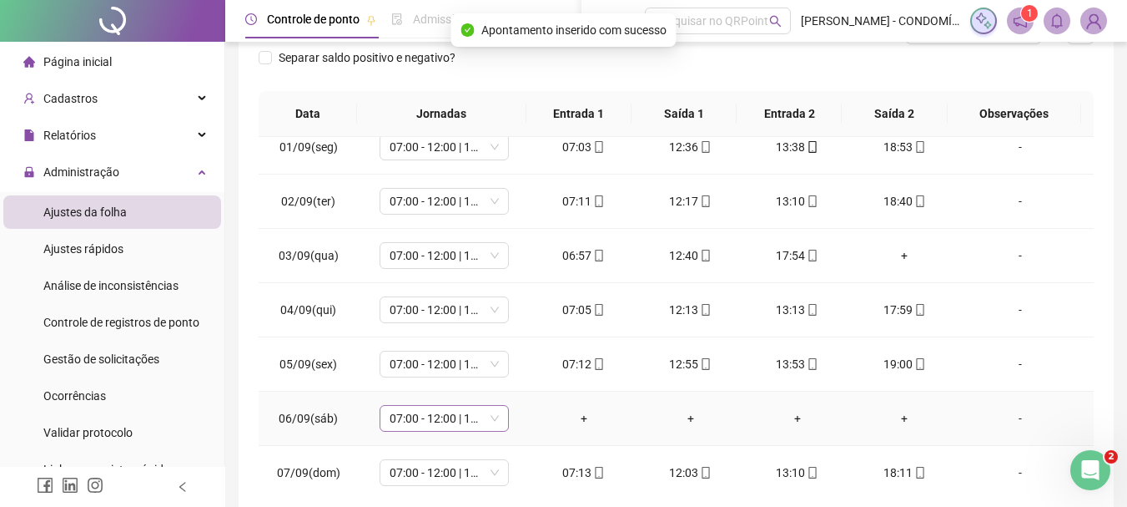
click at [431, 415] on span "07:00 - 12:00 | 13:00 - 15:20" at bounding box center [444, 418] width 109 height 25
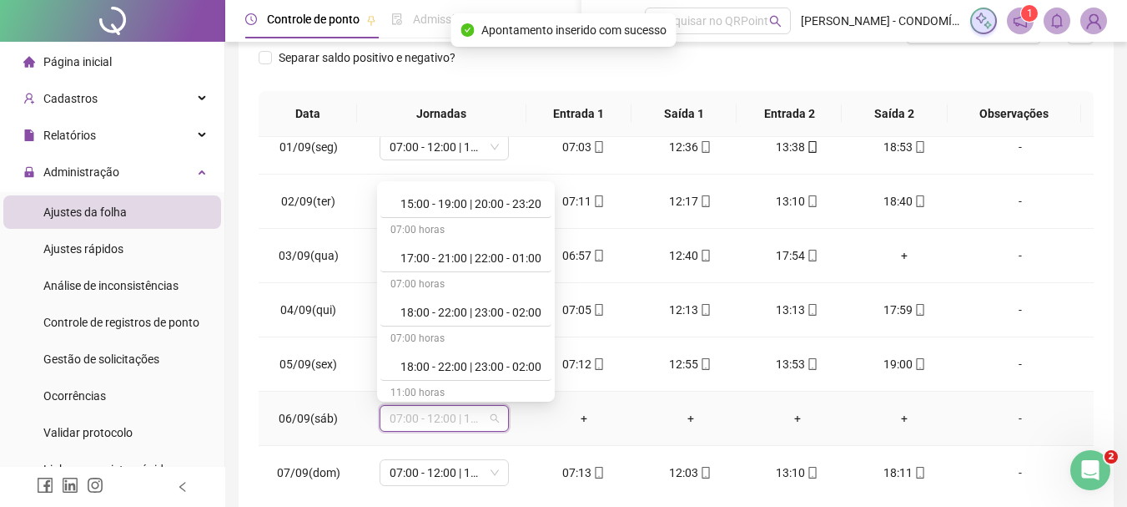
scroll to position [1251, 0]
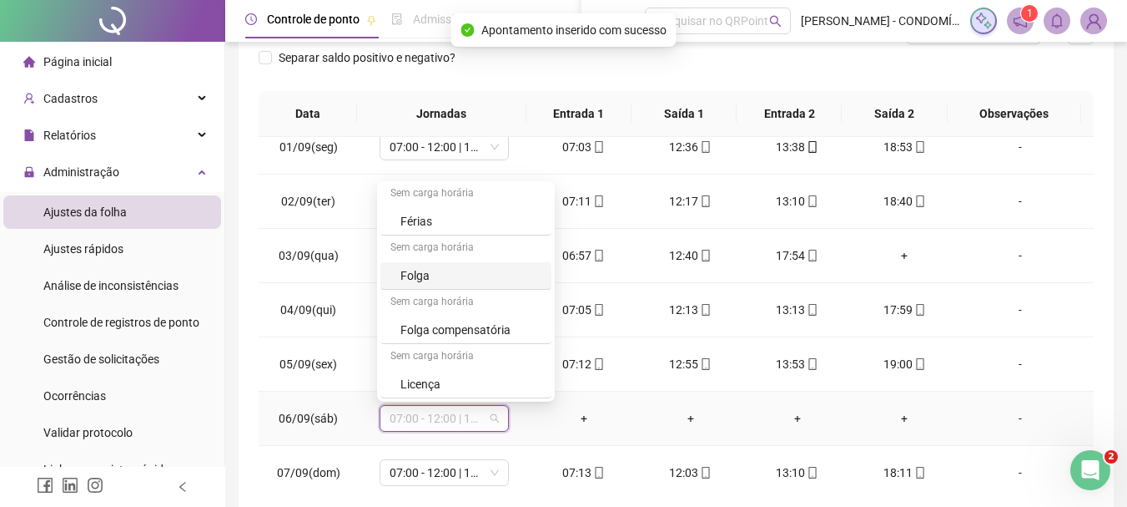
click at [416, 270] on div "Folga" at bounding box center [471, 275] width 141 height 18
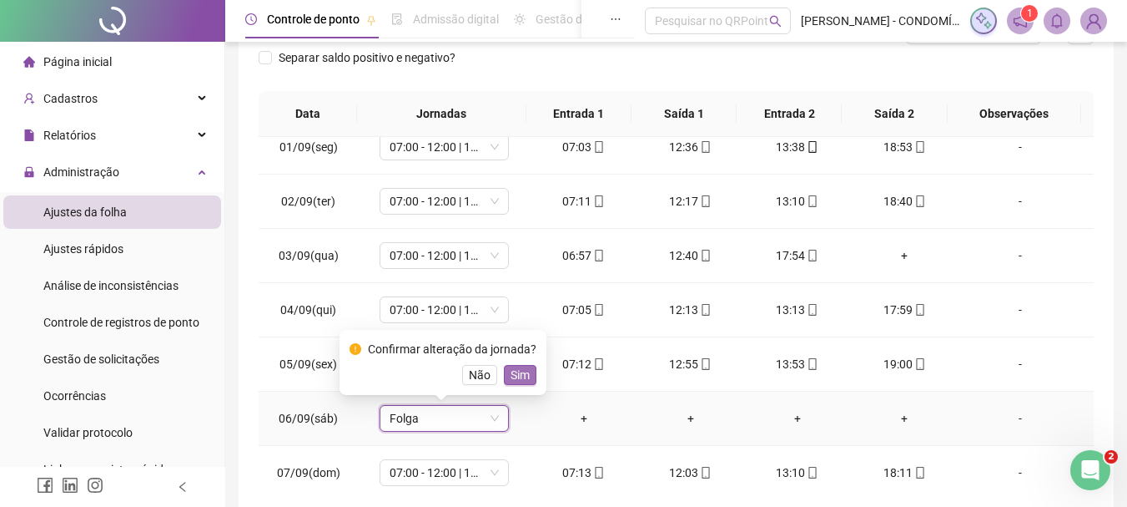
click at [511, 369] on span "Sim" at bounding box center [520, 374] width 19 height 18
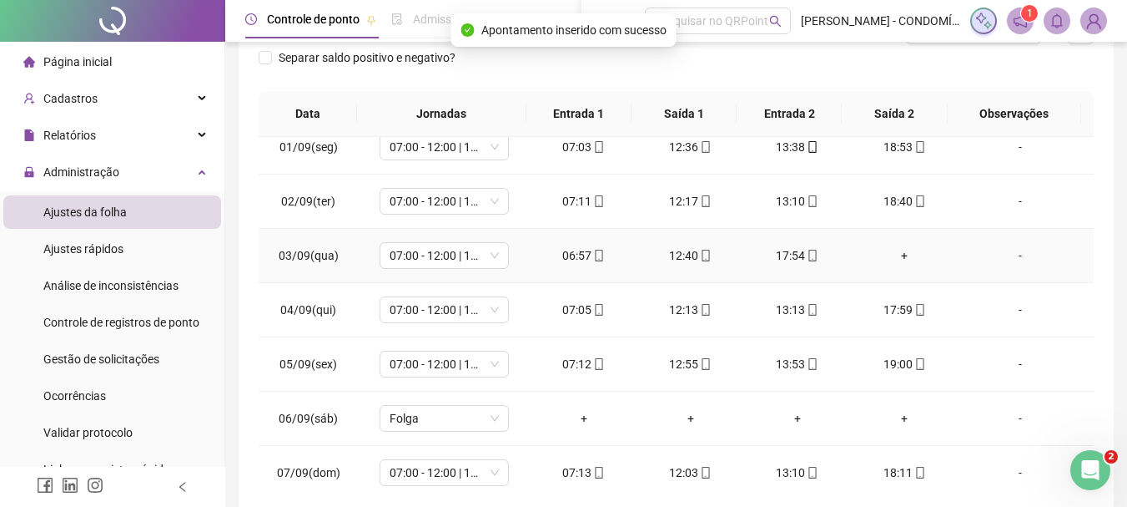
click at [900, 251] on div "+" at bounding box center [905, 255] width 80 height 18
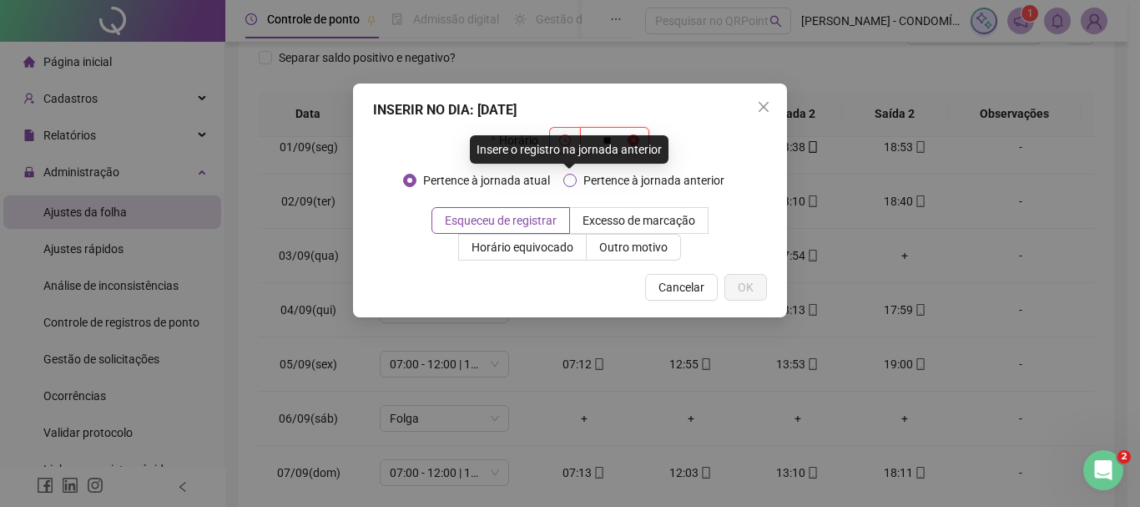
type input "*"
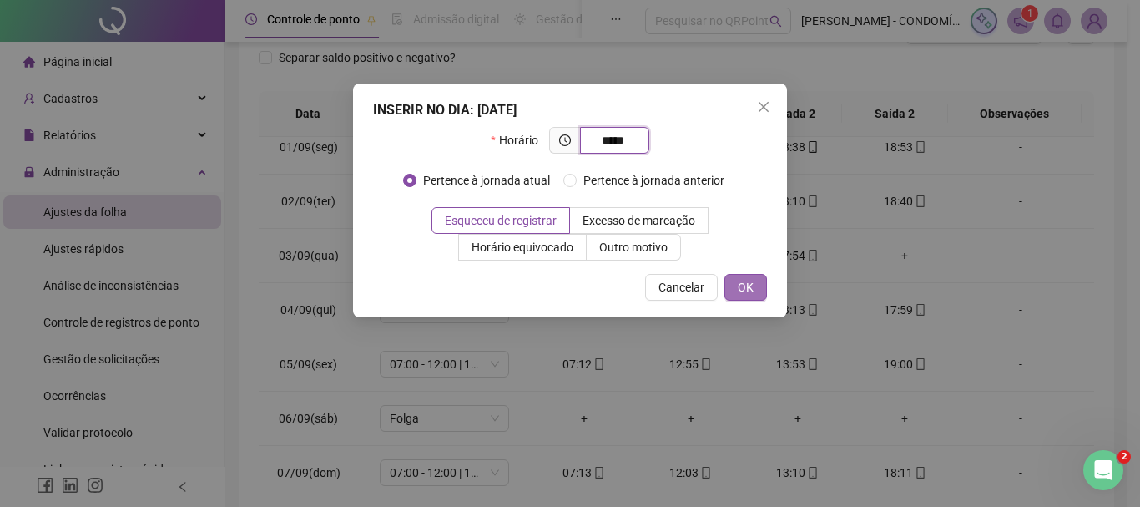
type input "*****"
click at [752, 294] on span "OK" at bounding box center [746, 287] width 16 height 18
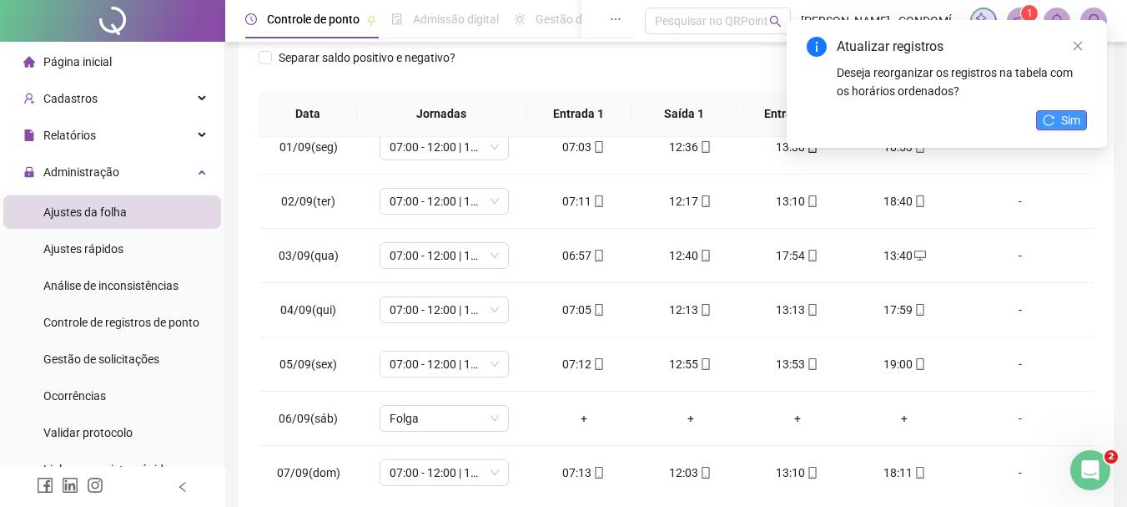
click at [1068, 124] on span "Sim" at bounding box center [1070, 120] width 19 height 18
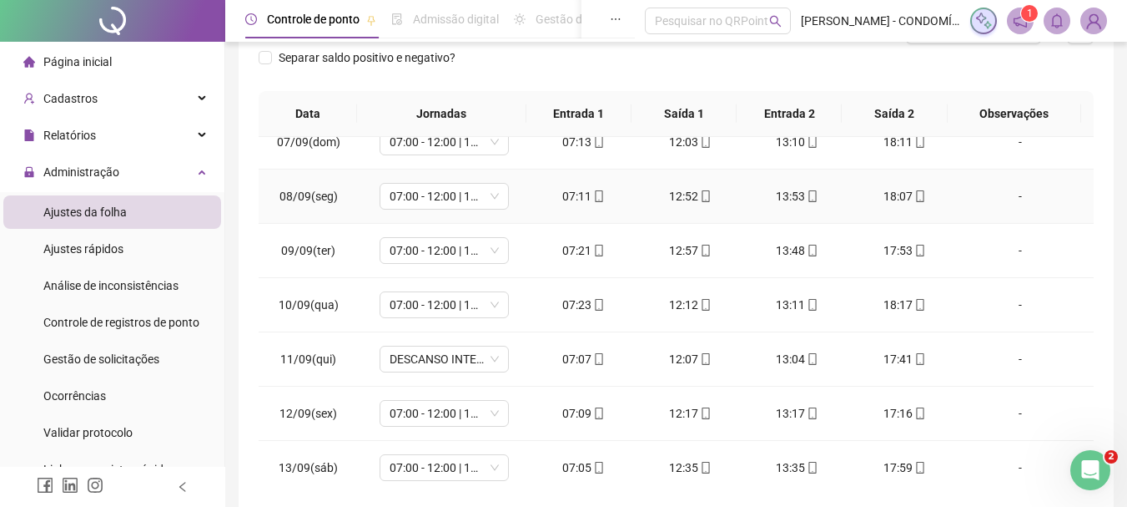
scroll to position [1001, 0]
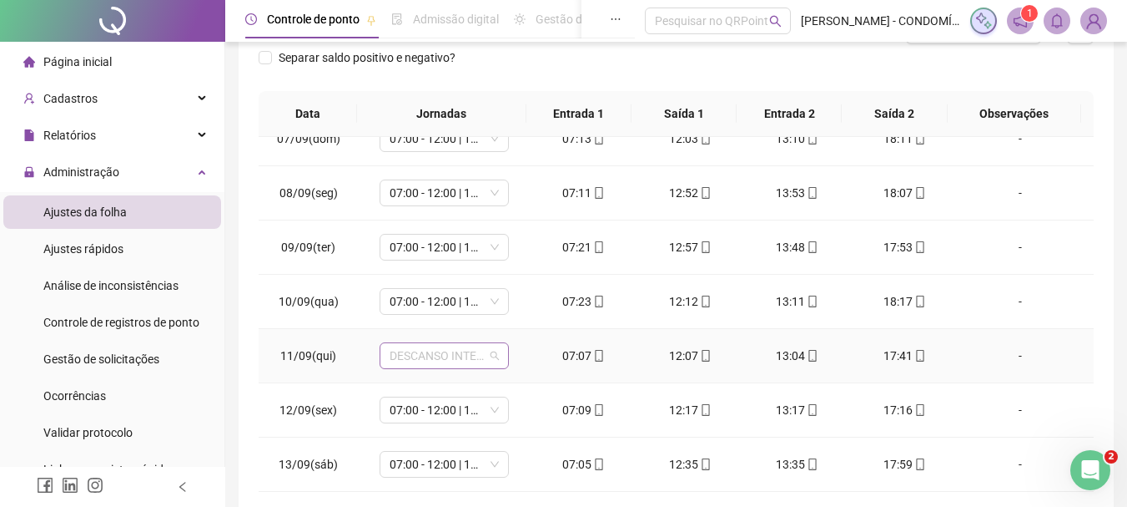
click at [447, 362] on span "DESCANSO INTER-JORNADA" at bounding box center [444, 355] width 109 height 25
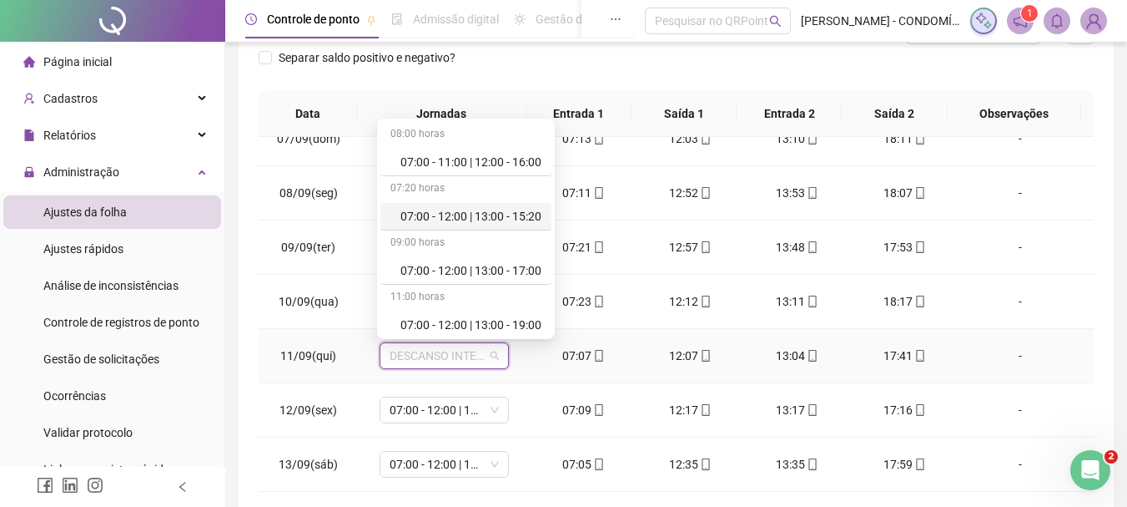
click at [476, 215] on div "07:00 - 12:00 | 13:00 - 15:20" at bounding box center [471, 216] width 141 height 18
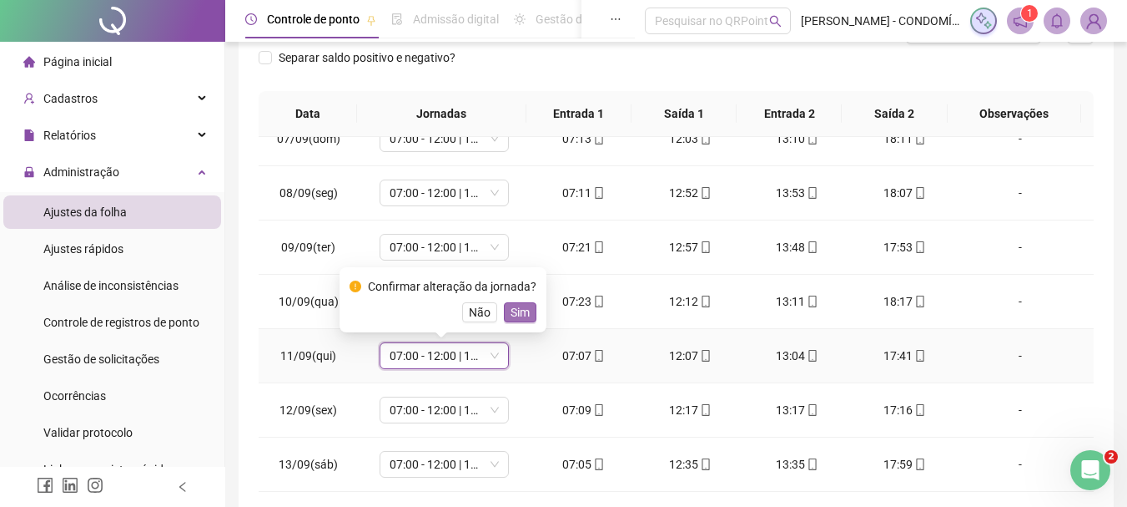
click at [524, 313] on span "Sim" at bounding box center [520, 312] width 19 height 18
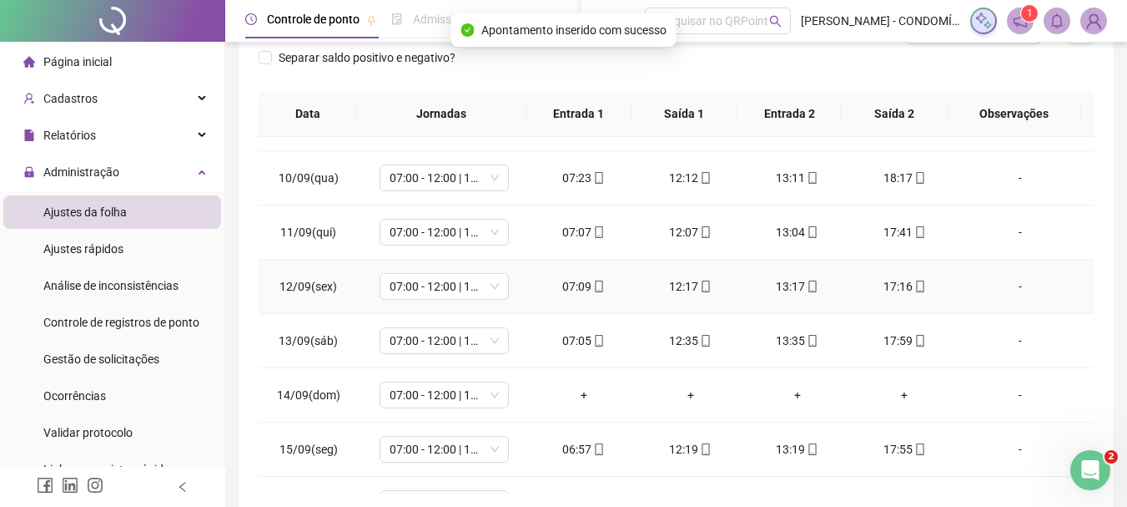
scroll to position [1168, 0]
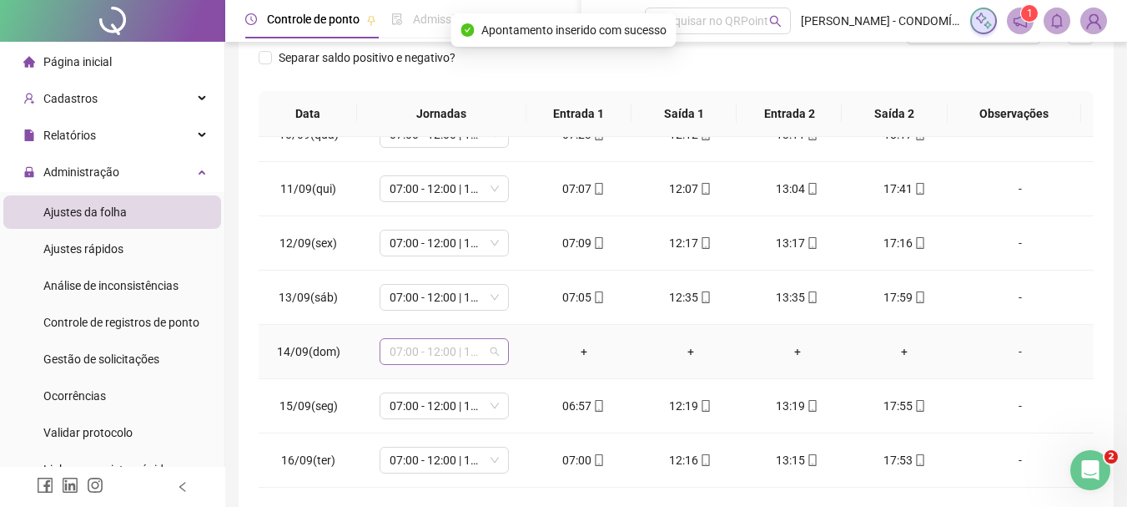
click at [410, 354] on span "07:00 - 12:00 | 13:00 - 15:20" at bounding box center [444, 351] width 109 height 25
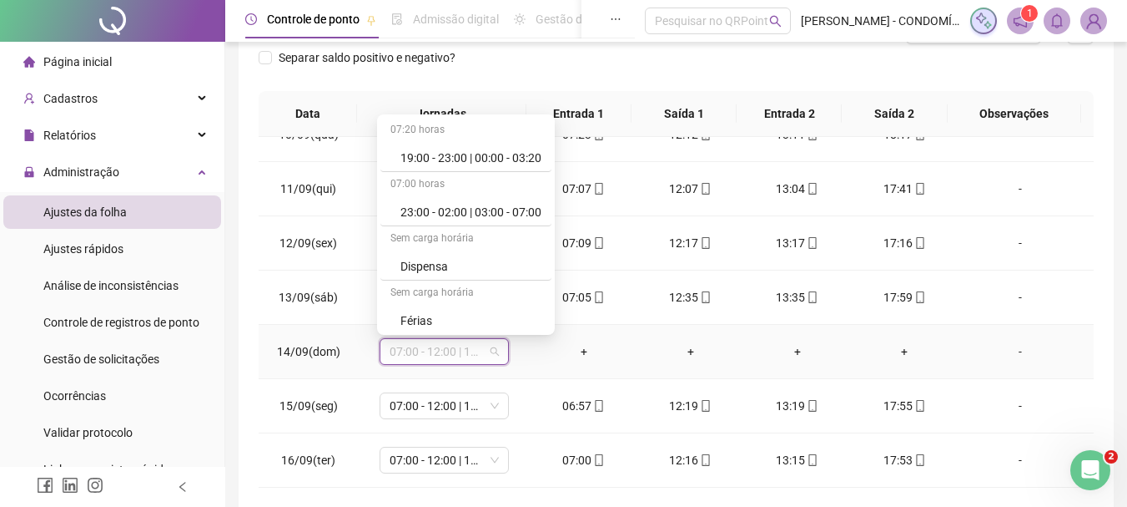
scroll to position [1251, 0]
click at [423, 205] on div "Folga" at bounding box center [471, 208] width 141 height 18
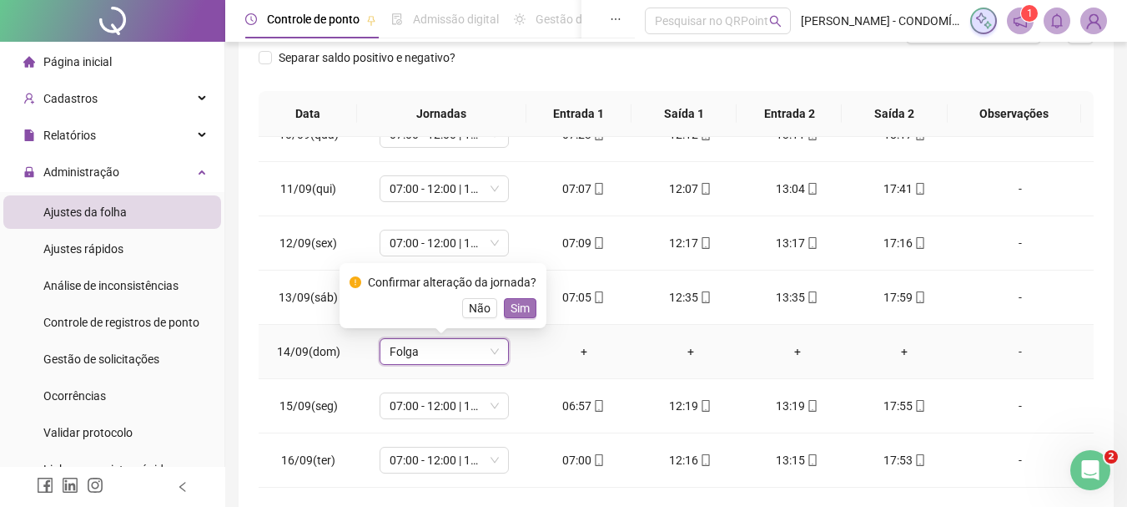
click at [513, 304] on span "Sim" at bounding box center [520, 308] width 19 height 18
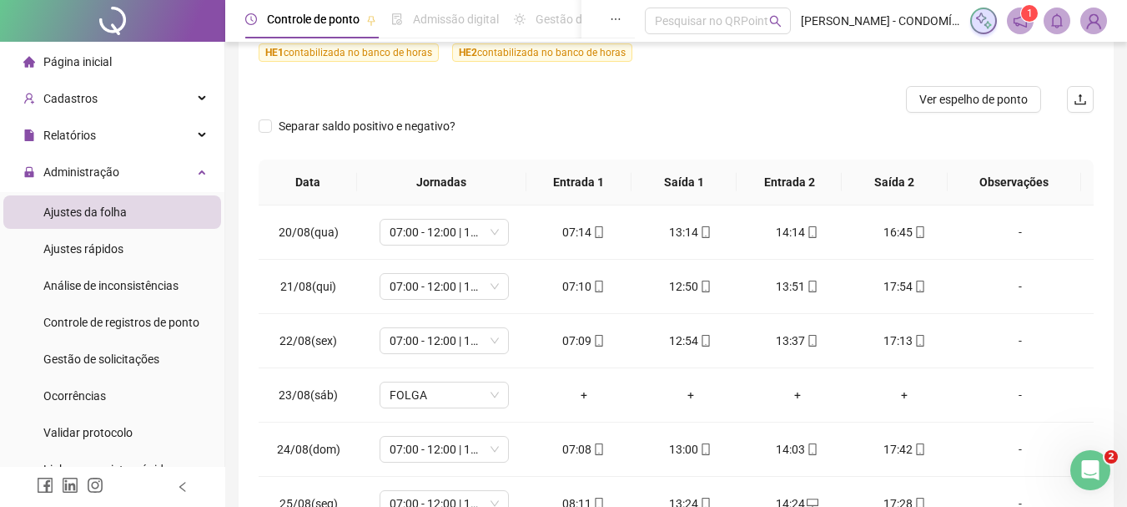
scroll to position [0, 0]
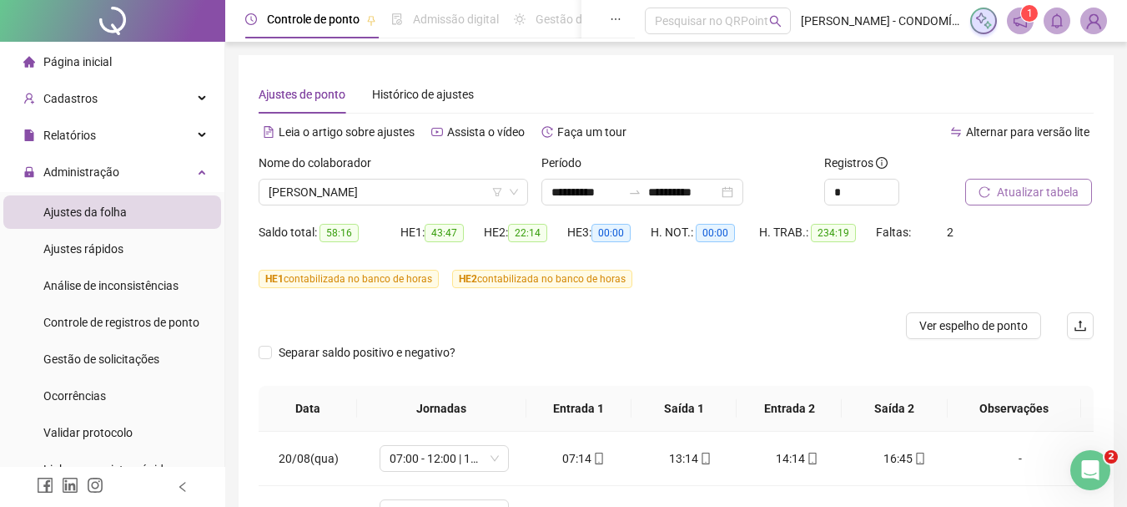
click at [1026, 190] on span "Atualizar tabela" at bounding box center [1038, 192] width 82 height 18
click at [1013, 190] on span "Atualizar tabela" at bounding box center [1038, 192] width 82 height 18
click at [1016, 190] on span "Atualizar tabela" at bounding box center [1038, 192] width 82 height 18
click at [959, 328] on span "Ver espelho de ponto" at bounding box center [974, 325] width 108 height 18
